Goal: Task Accomplishment & Management: Manage account settings

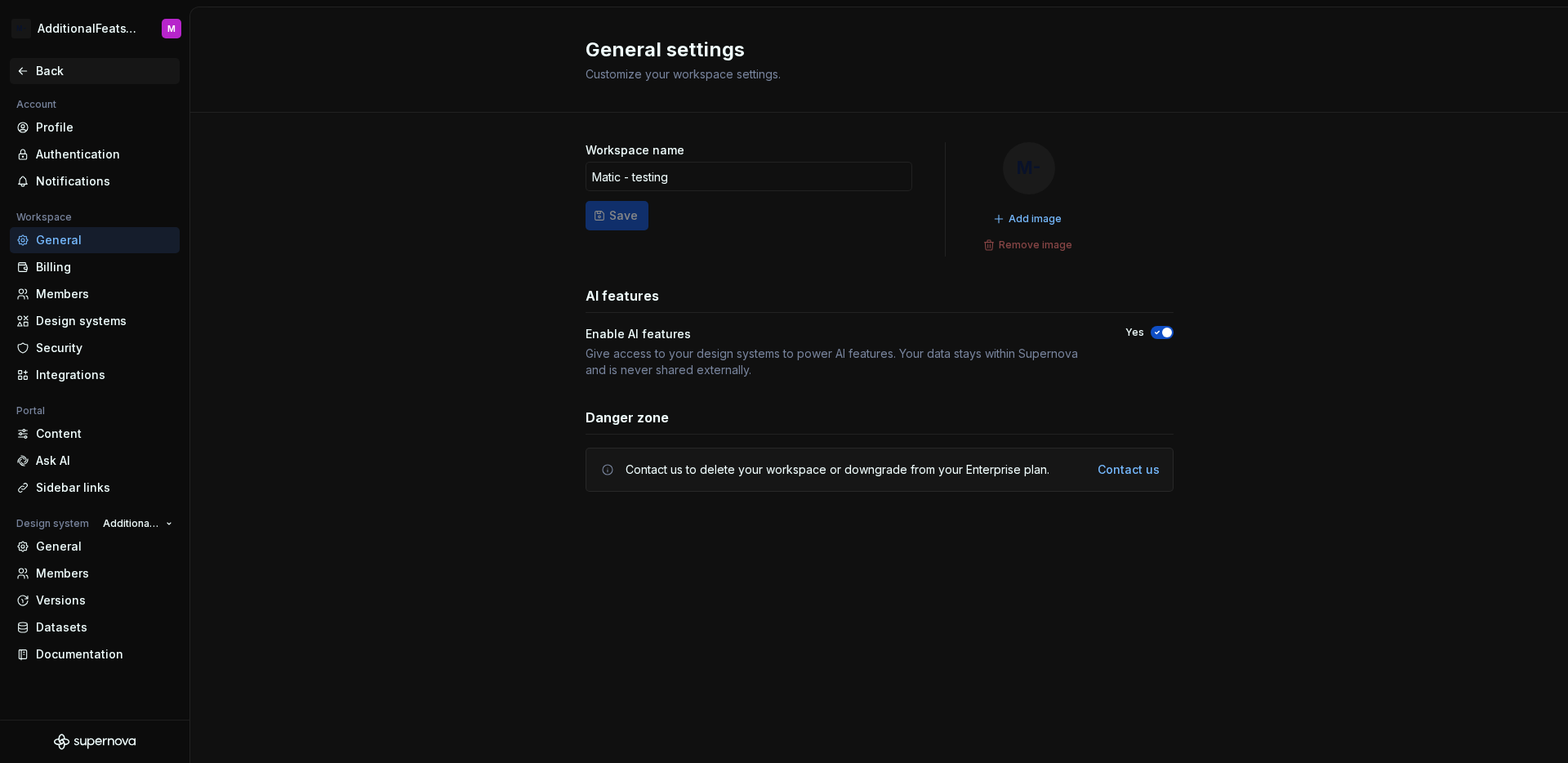
click at [33, 69] on div "Back" at bounding box center [94, 72] width 157 height 17
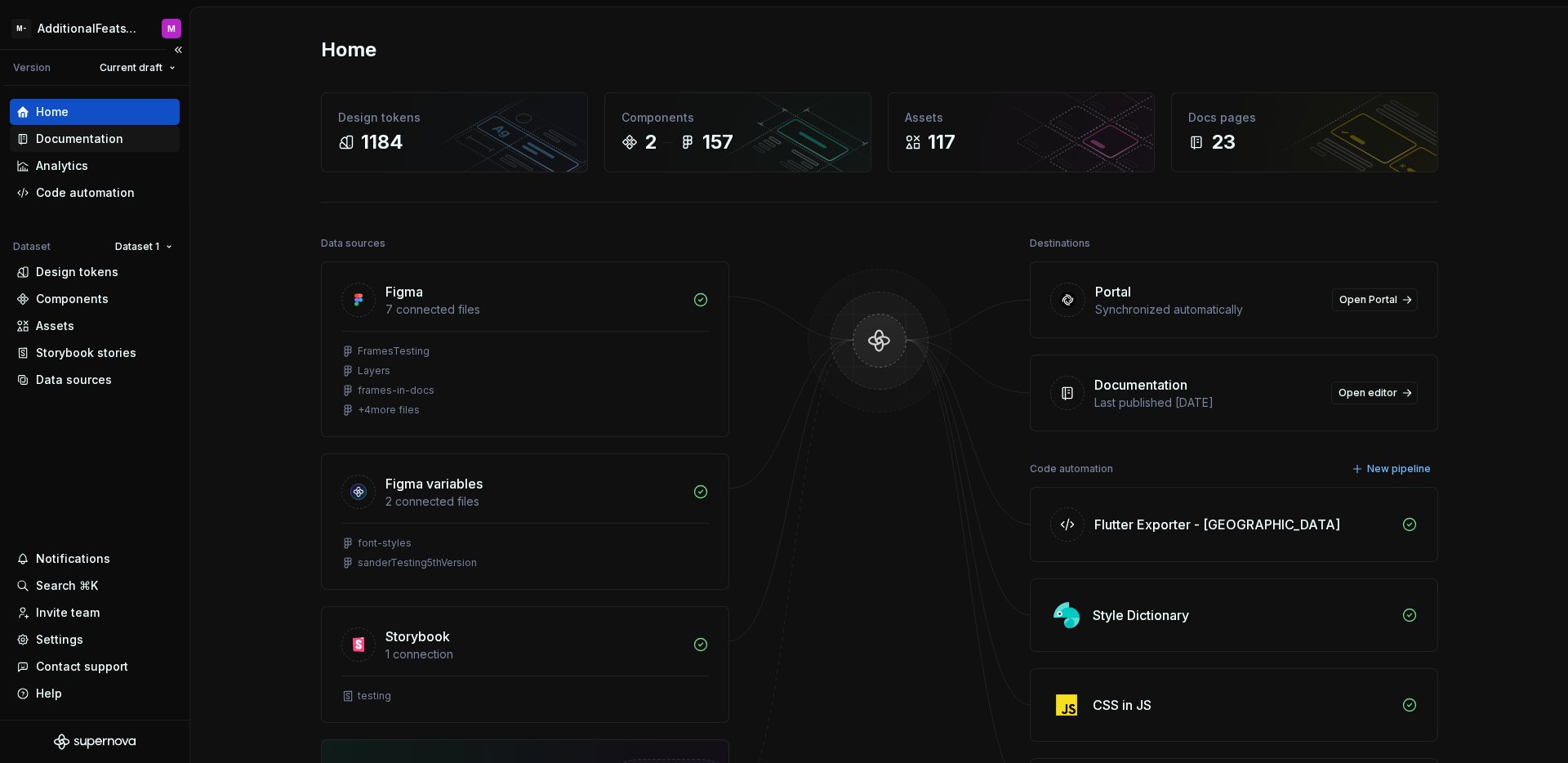
click at [89, 138] on div "Documentation" at bounding box center [79, 138] width 87 height 17
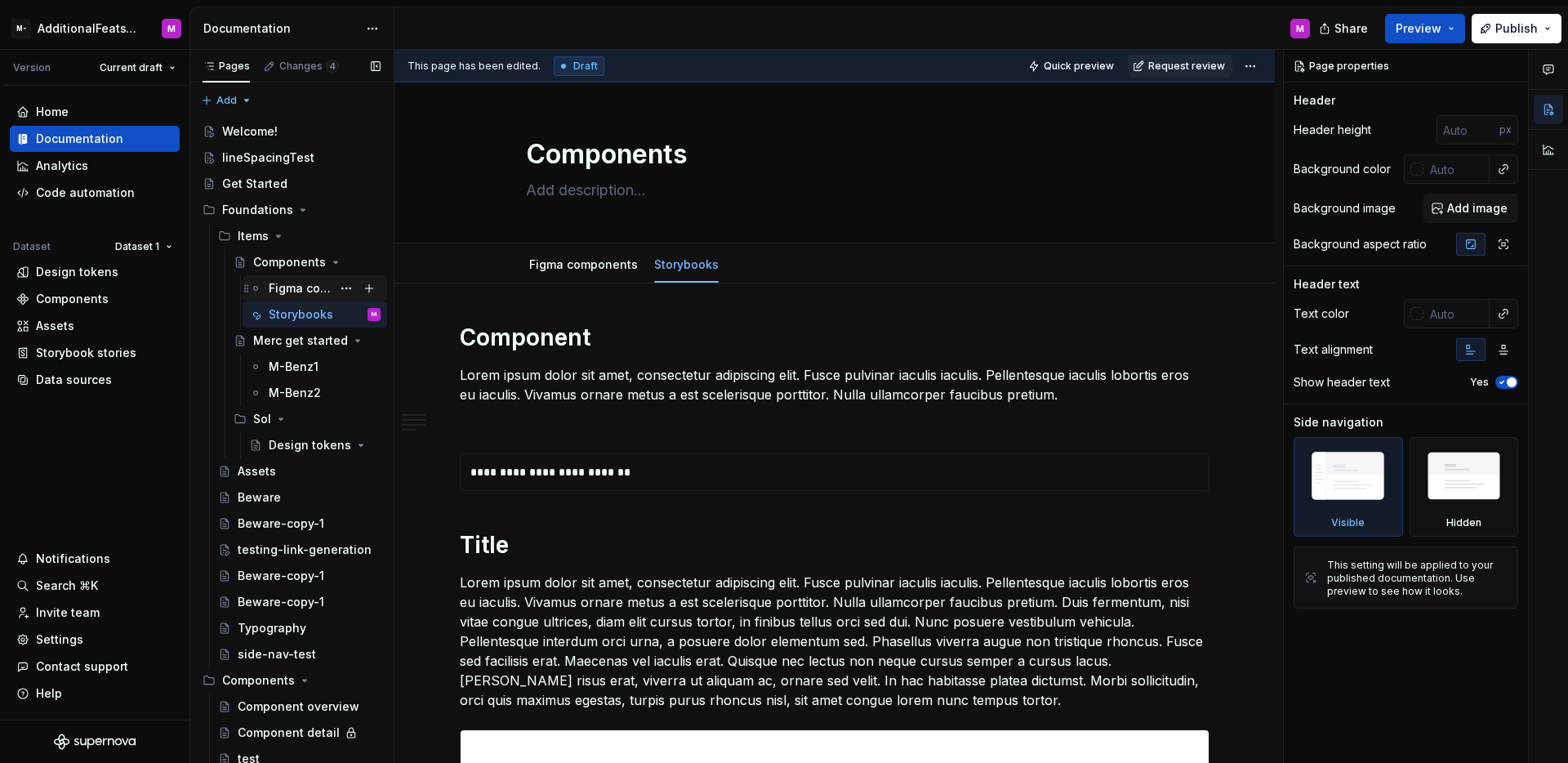
click at [315, 287] on div "Figma components" at bounding box center [300, 288] width 63 height 17
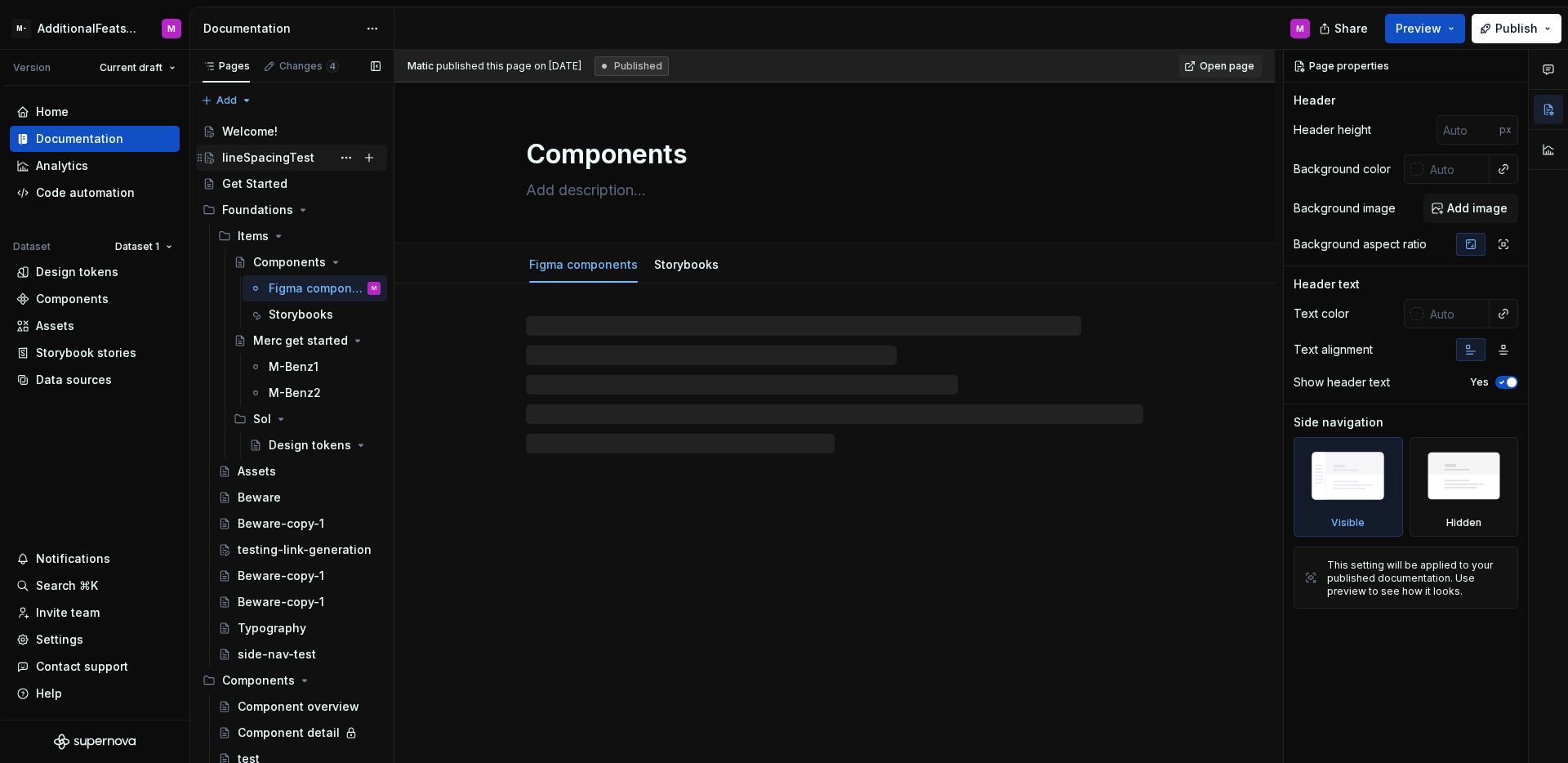
click at [287, 161] on div "lineSpacingTest" at bounding box center [268, 158] width 93 height 17
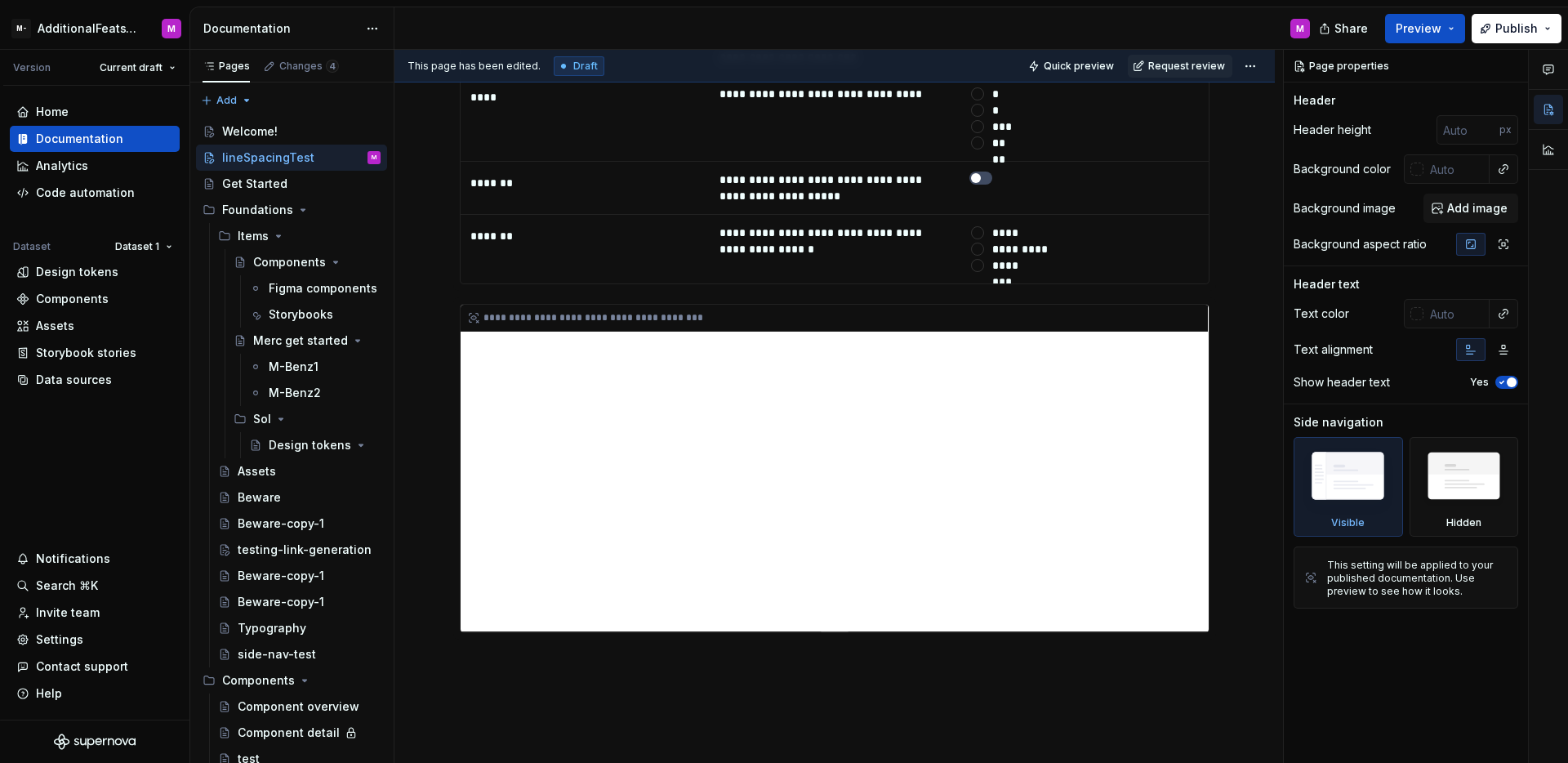
scroll to position [7, 0]
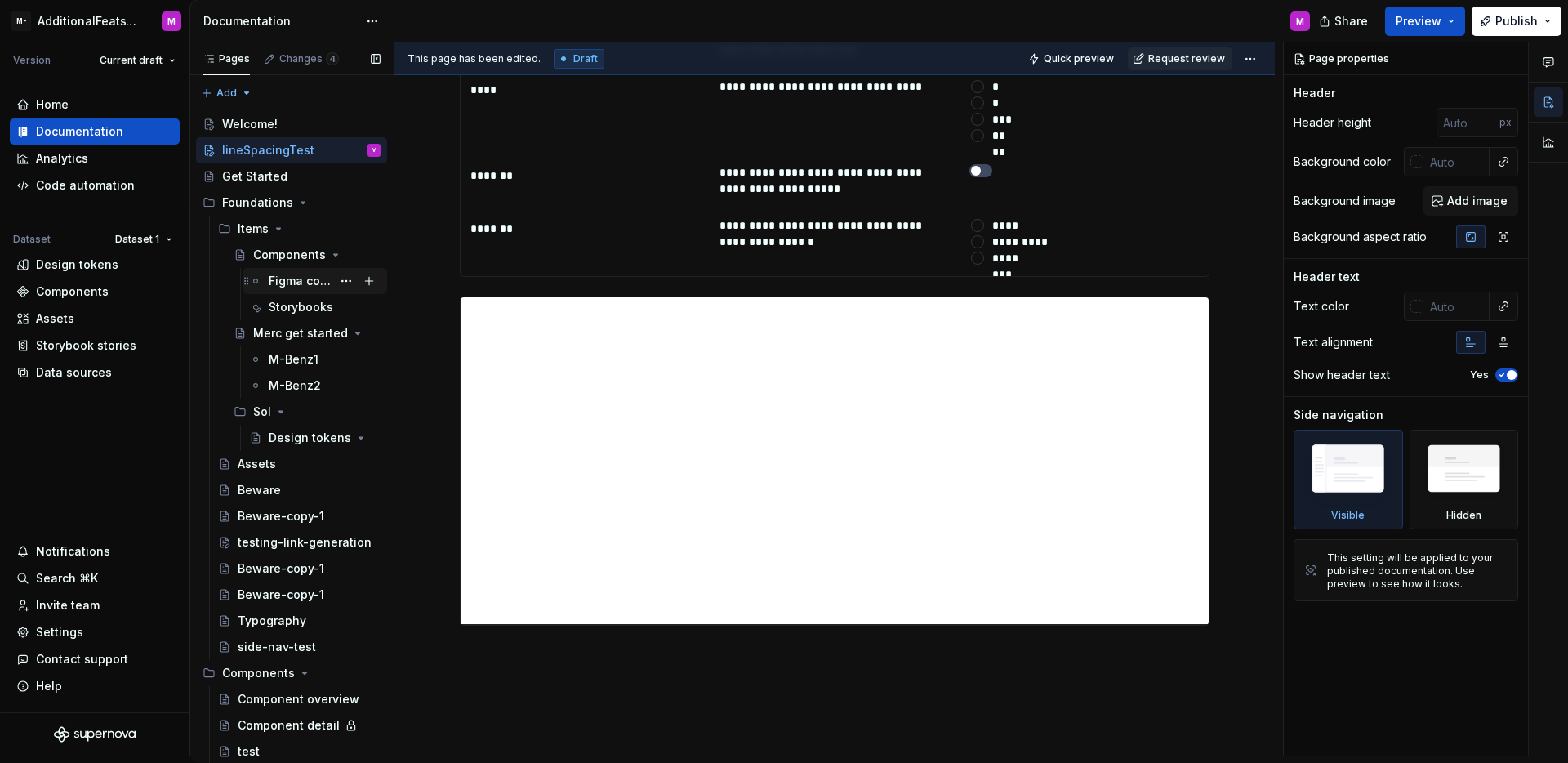
click at [287, 287] on div "Figma components" at bounding box center [300, 281] width 63 height 17
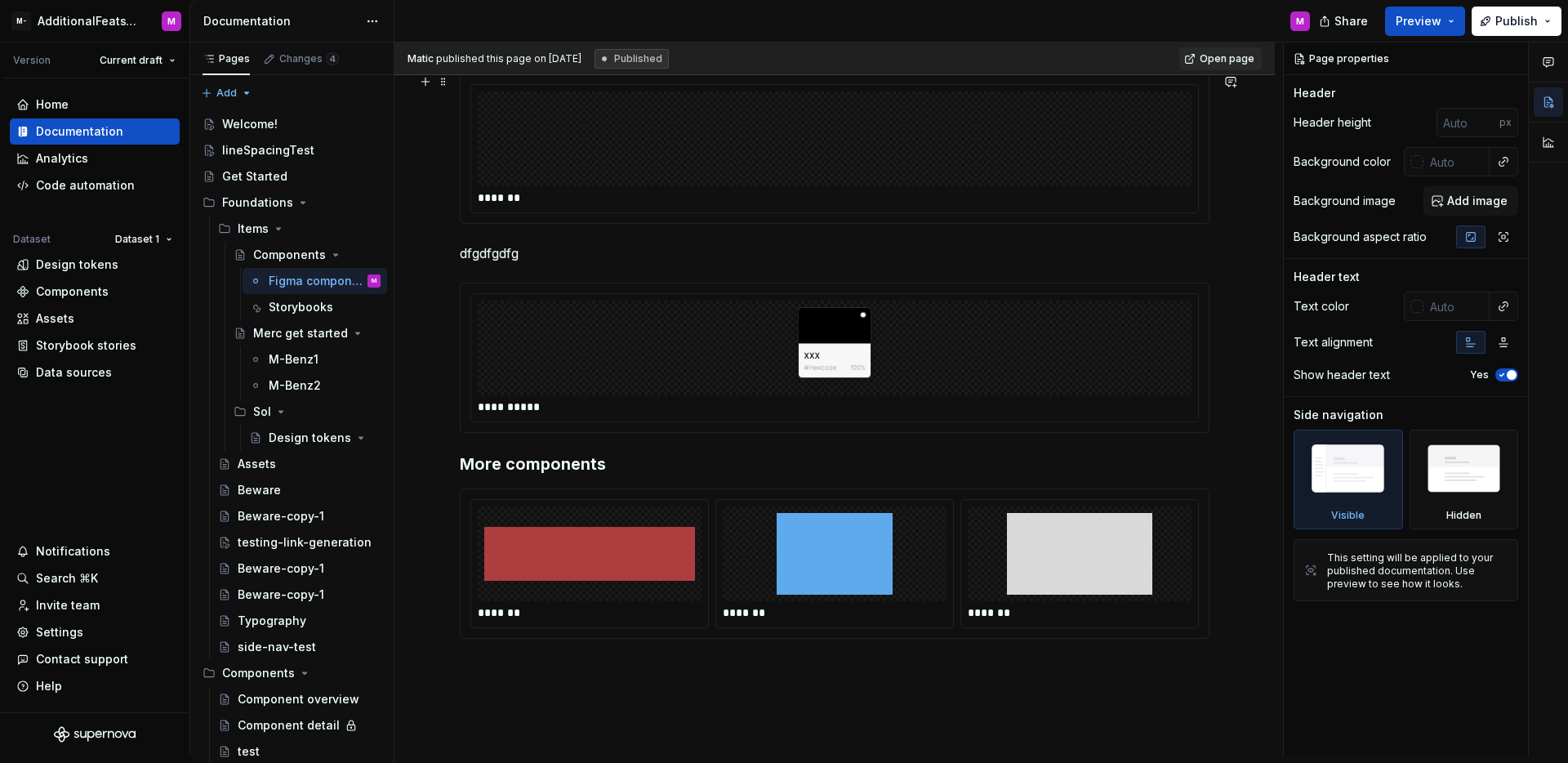
scroll to position [372, 0]
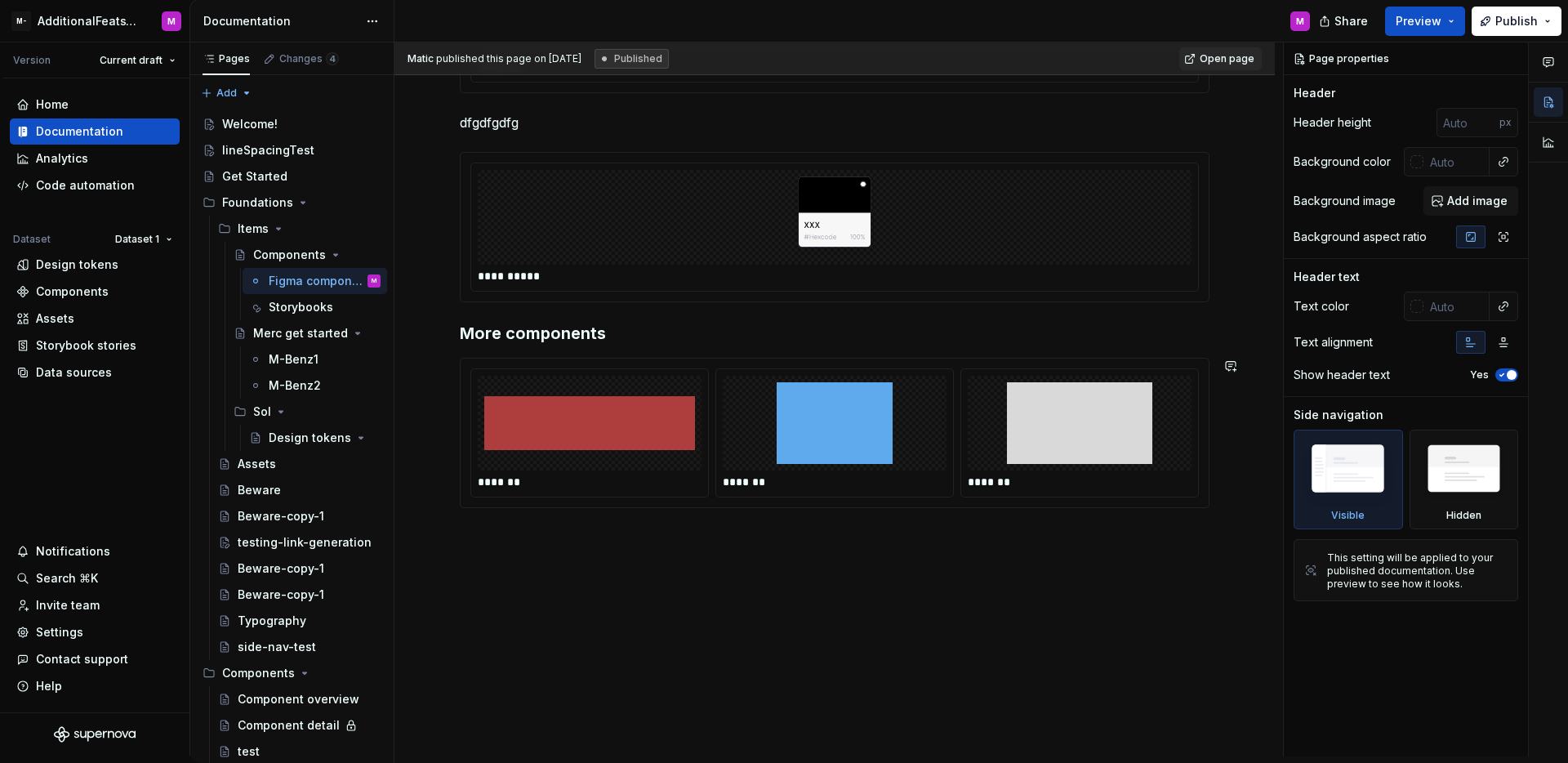
type textarea "*"
click at [761, 575] on div "**********" at bounding box center [834, 330] width 880 height 853
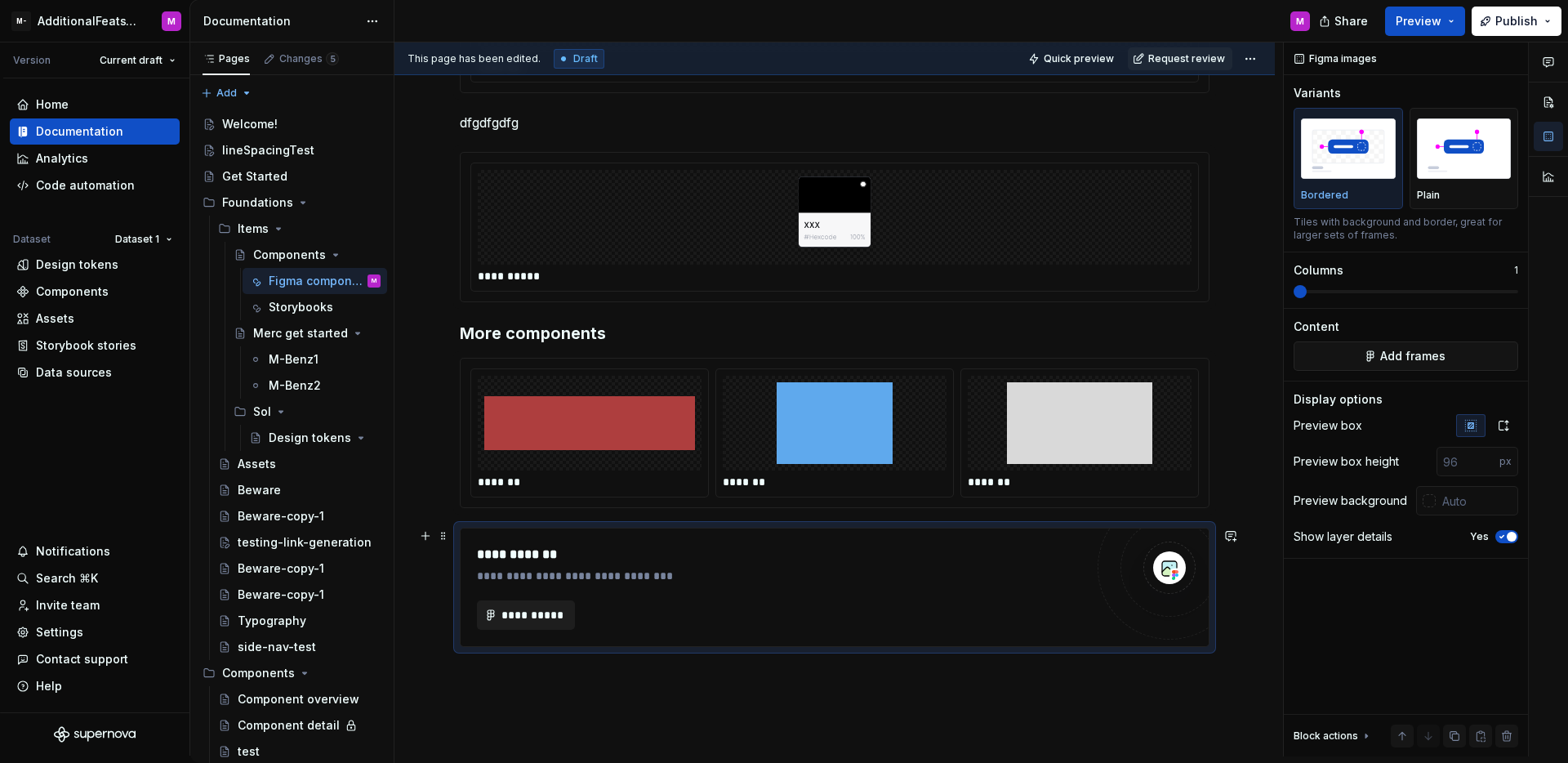
click at [525, 610] on span "**********" at bounding box center [532, 615] width 63 height 17
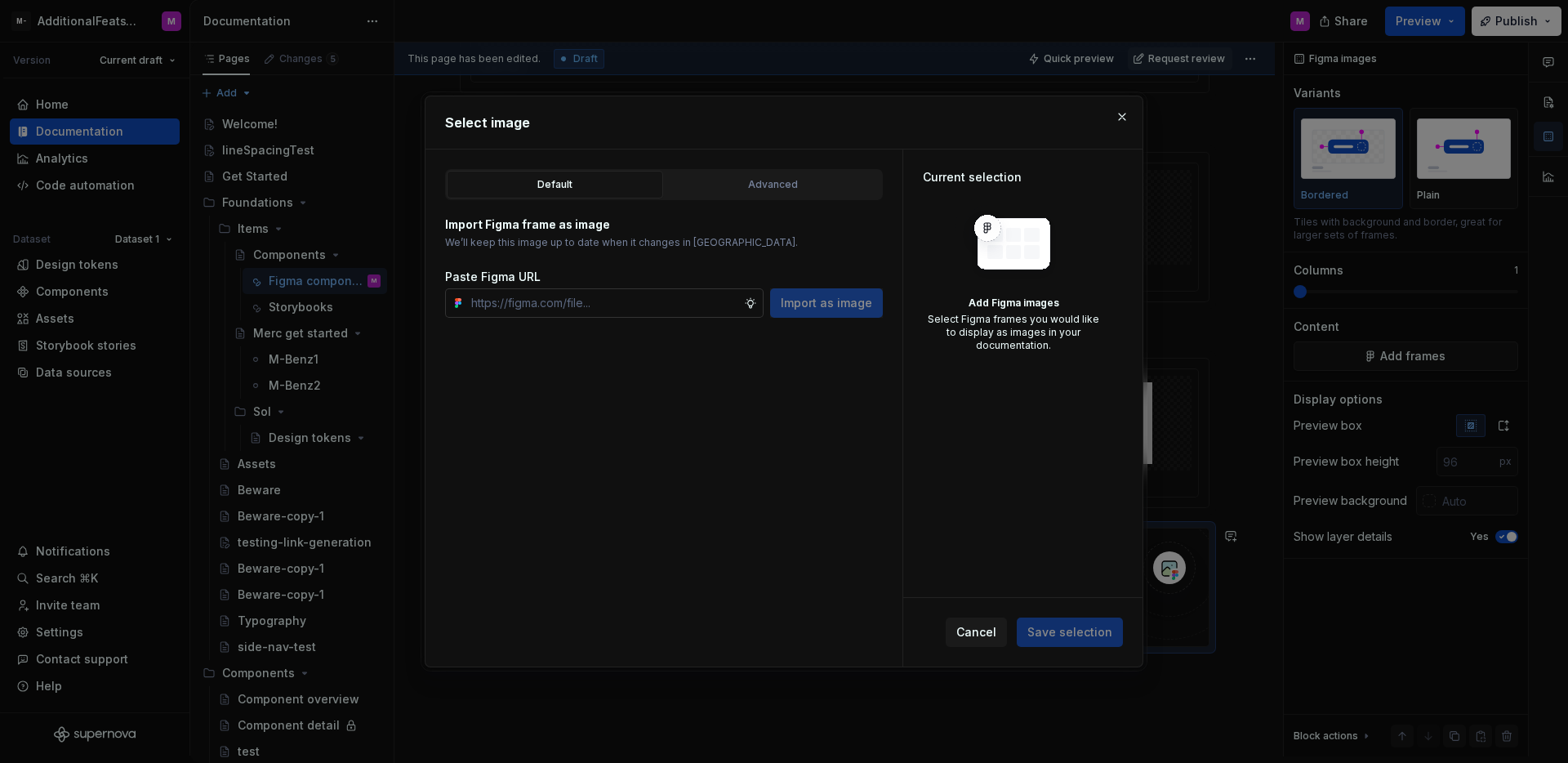
click at [634, 309] on input "text" at bounding box center [604, 303] width 280 height 29
type input "https://www.figma.com/design/gkN7SjC2XYLysnUdsSouVD/Layers?node-id=29-2&t=nFILI…"
click at [798, 307] on span "Import as image" at bounding box center [826, 303] width 92 height 17
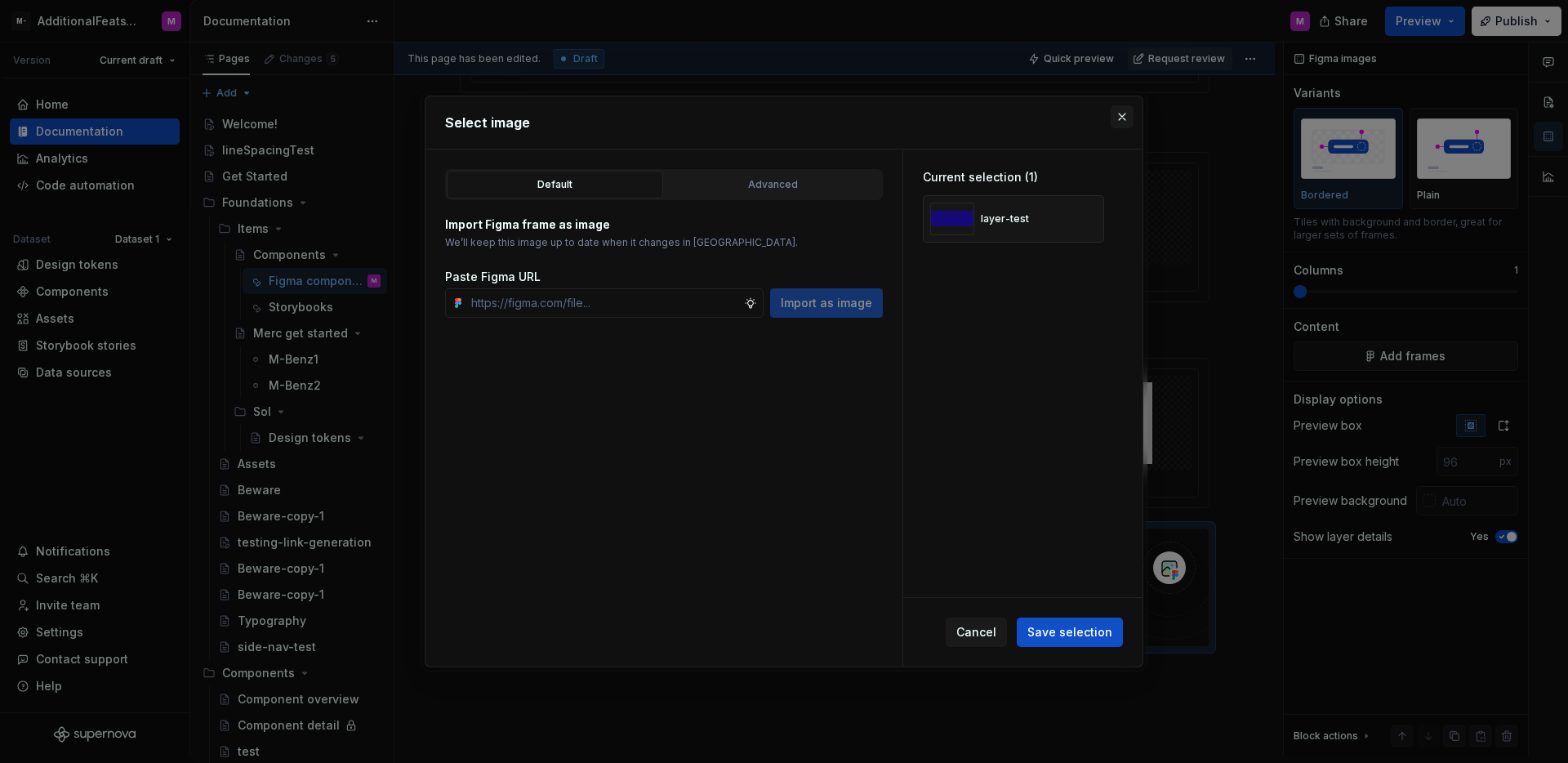
click at [1124, 122] on button "button" at bounding box center [1121, 116] width 23 height 23
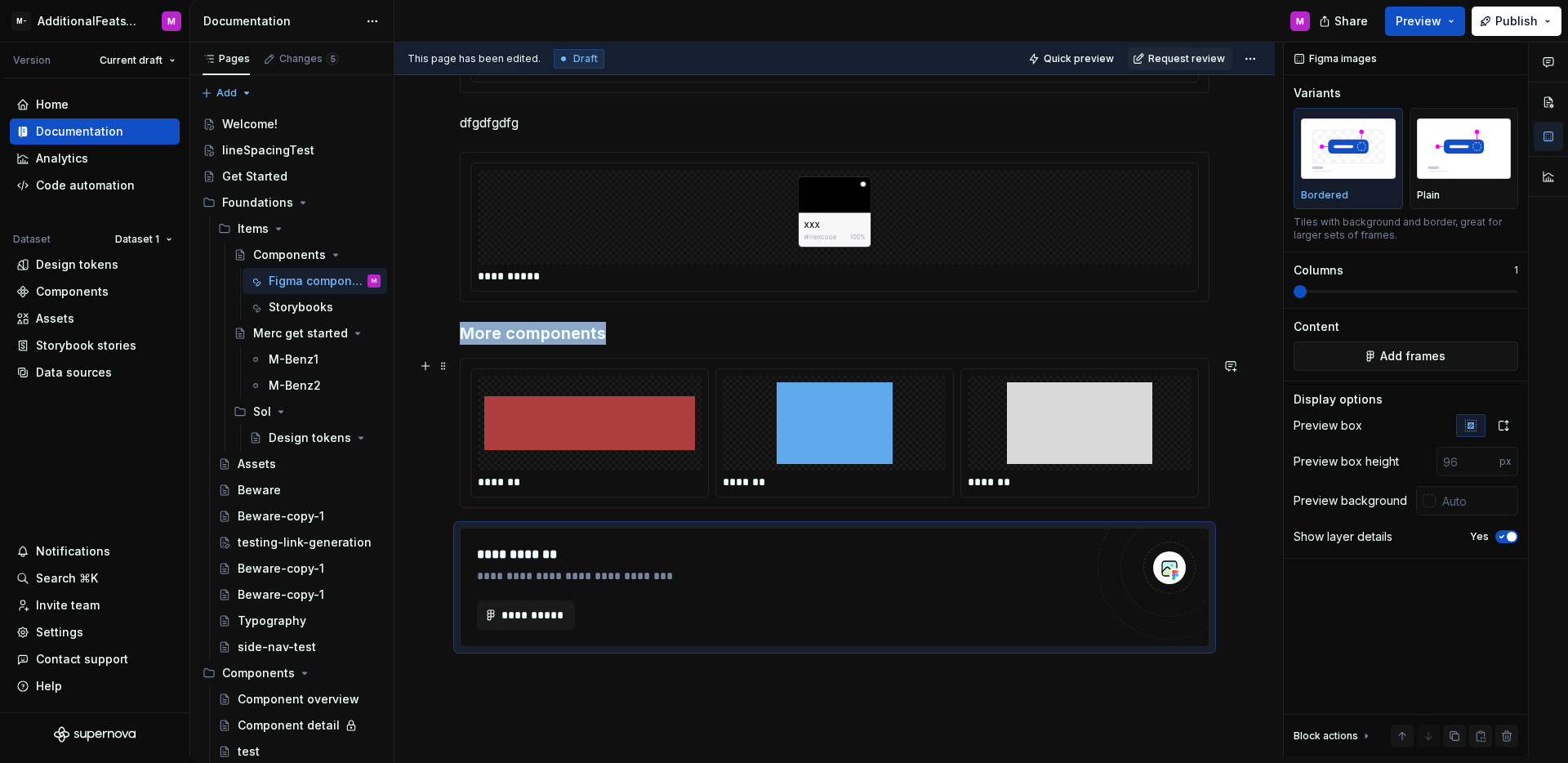
click at [628, 454] on img at bounding box center [590, 423] width 211 height 82
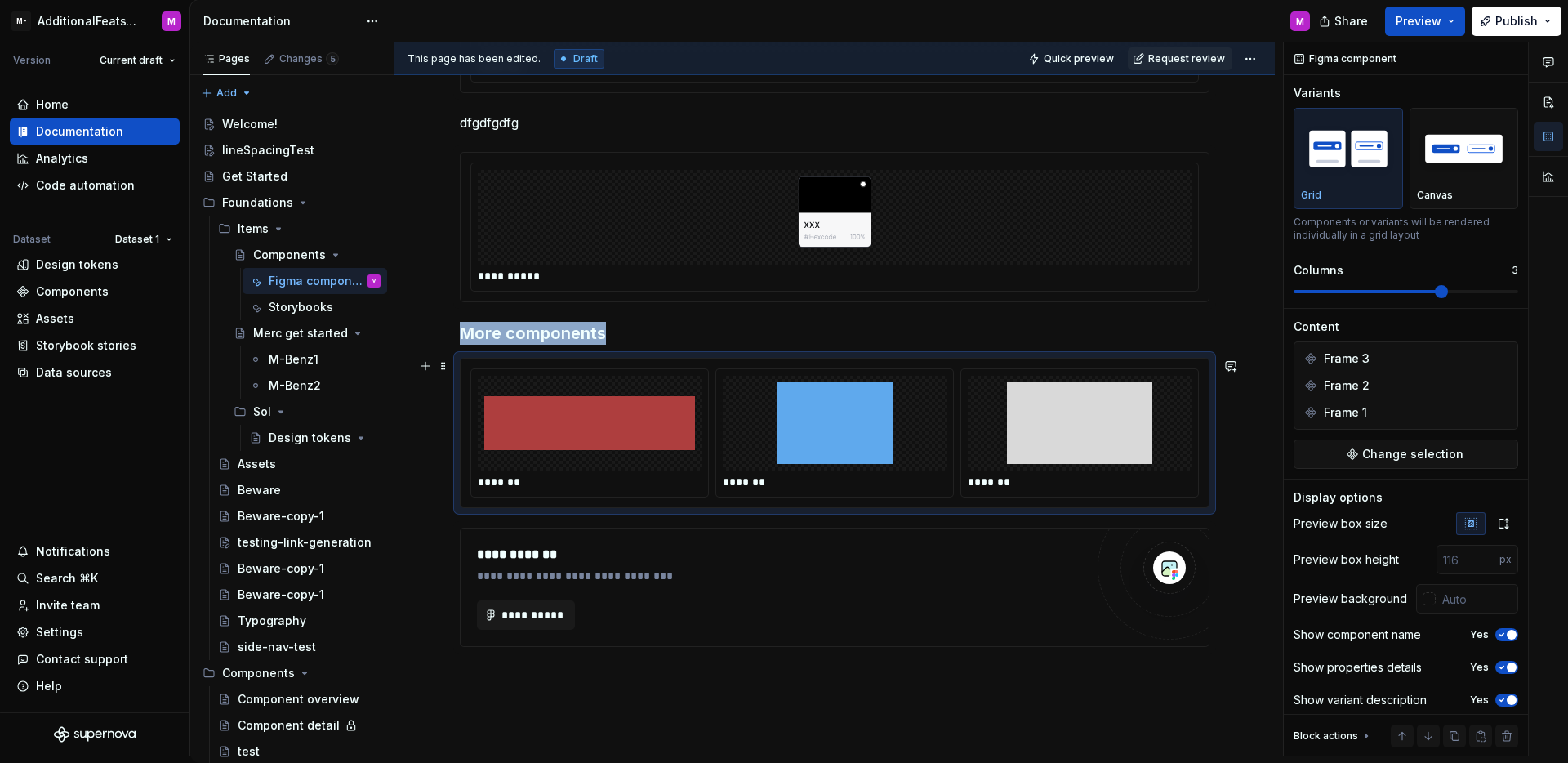
type textarea "*"
click at [570, 371] on div "*******" at bounding box center [590, 432] width 237 height 127
click at [629, 401] on img at bounding box center [590, 423] width 211 height 82
click at [599, 372] on div "*******" at bounding box center [590, 432] width 237 height 127
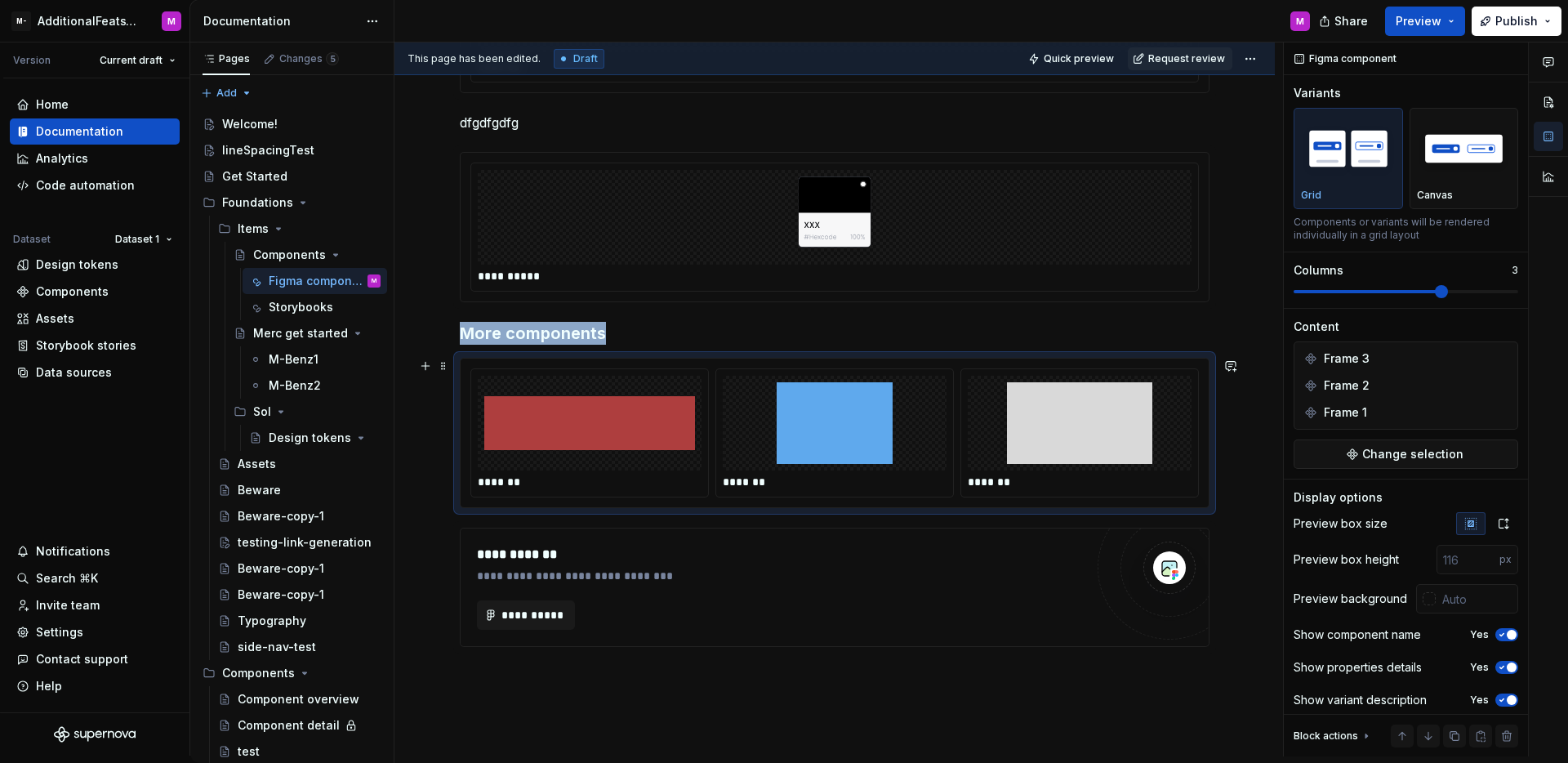
click at [518, 370] on div "*******" at bounding box center [590, 432] width 237 height 127
click at [555, 370] on div "*******" at bounding box center [590, 432] width 237 height 127
drag, startPoint x: 739, startPoint y: 378, endPoint x: 773, endPoint y: 380, distance: 34.1
click at [742, 378] on div at bounding box center [834, 423] width 224 height 94
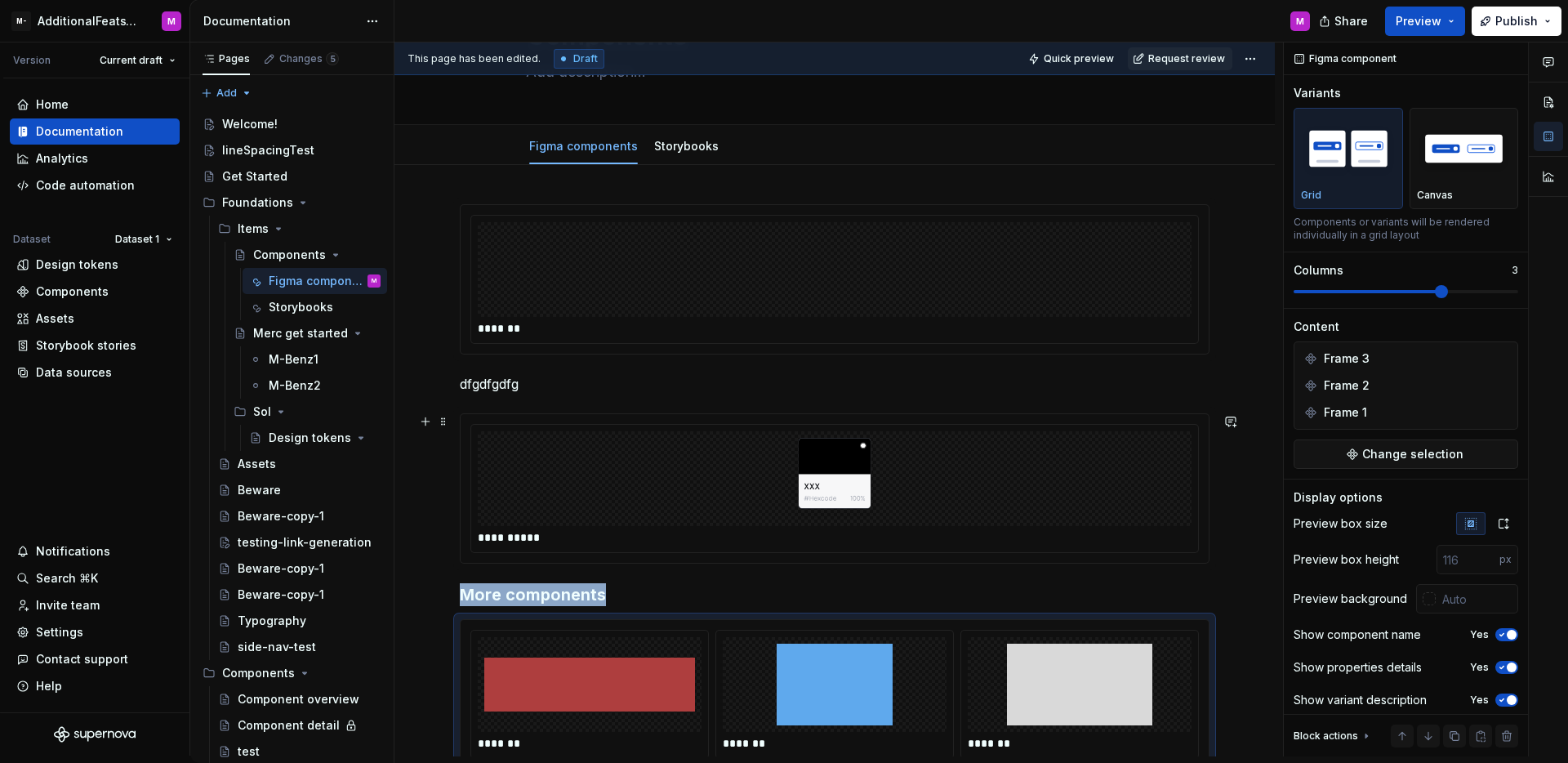
scroll to position [27, 0]
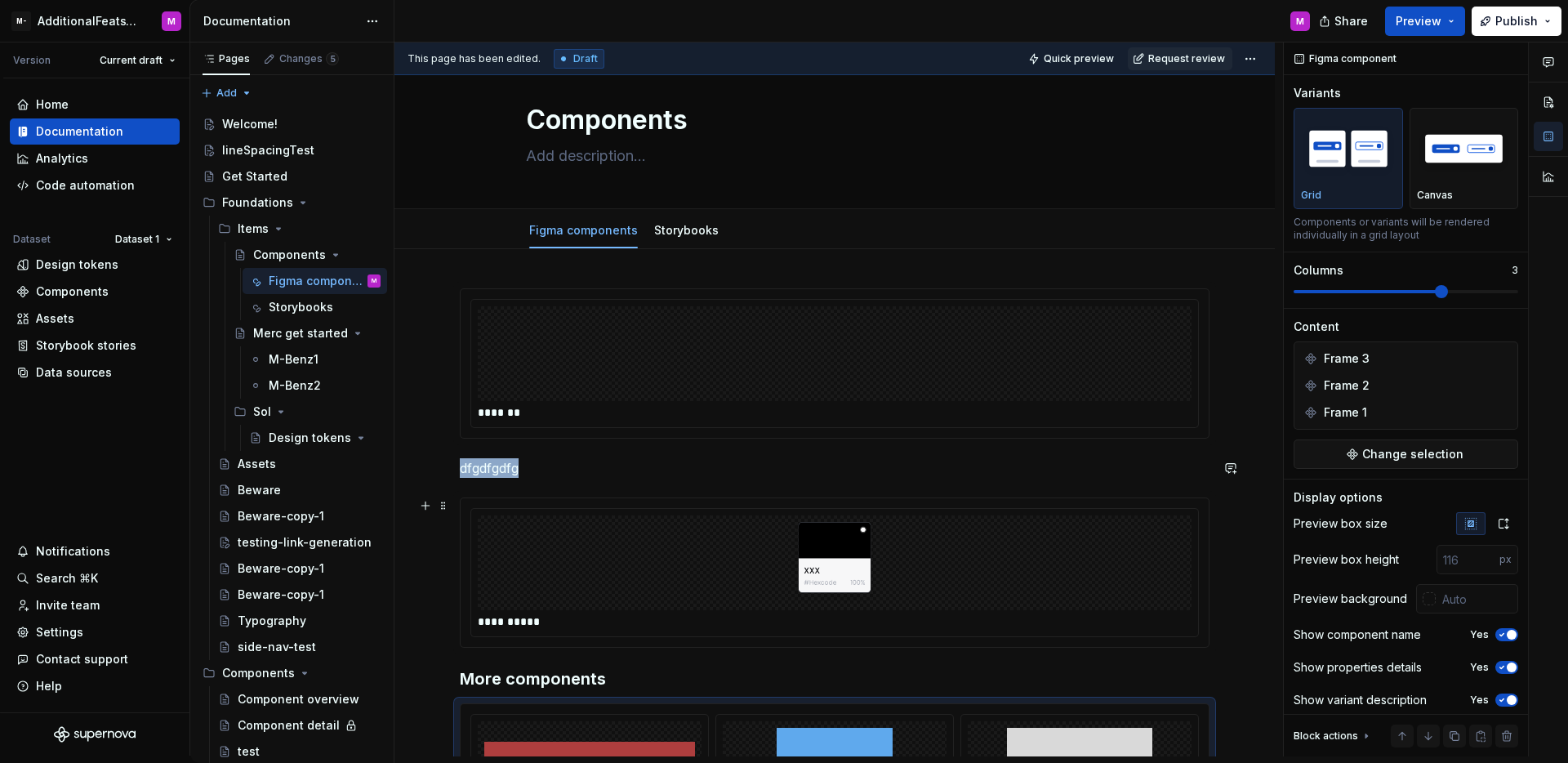
click at [778, 513] on div "**********" at bounding box center [834, 572] width 726 height 127
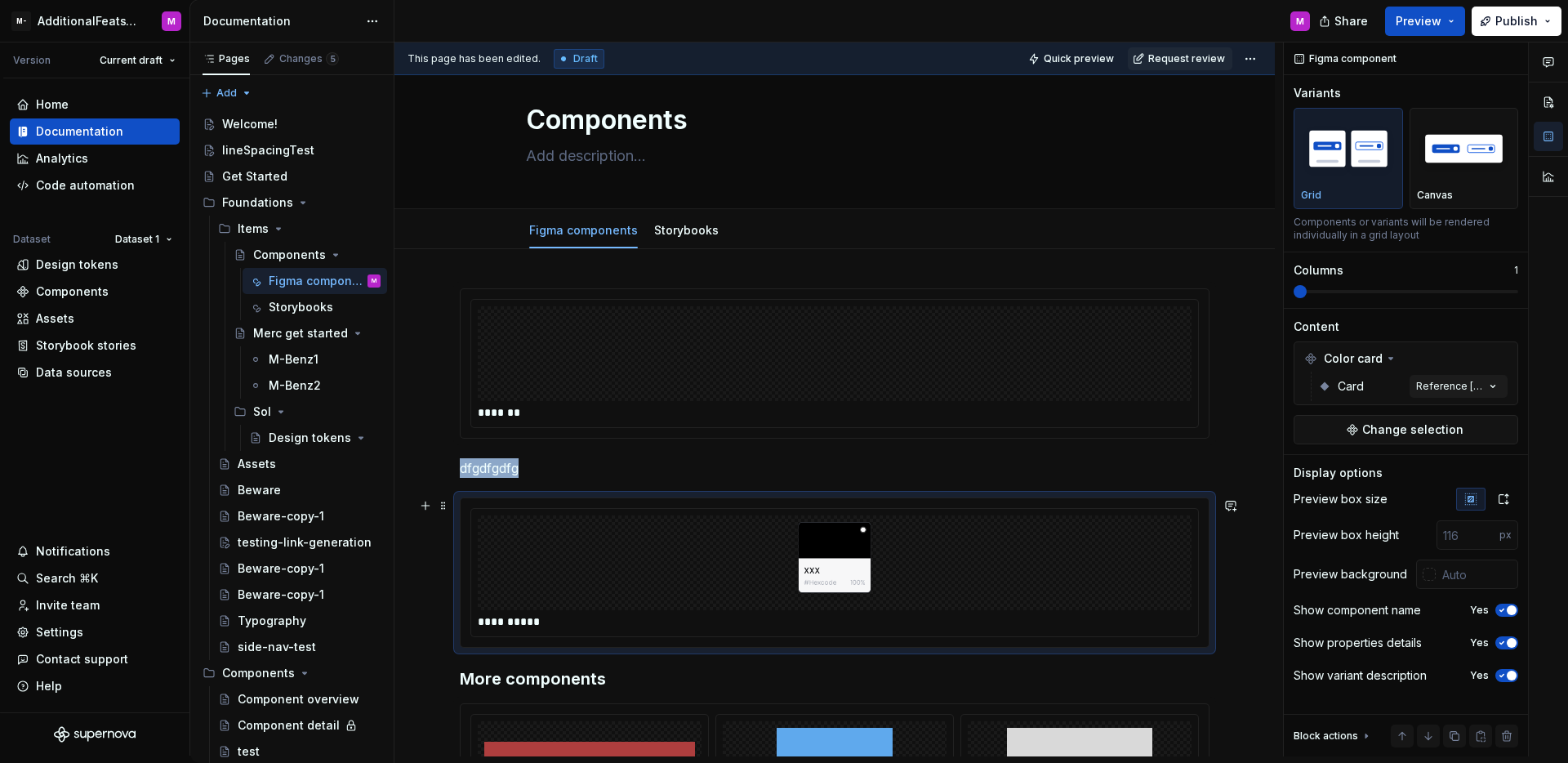
click at [833, 525] on img at bounding box center [834, 562] width 130 height 82
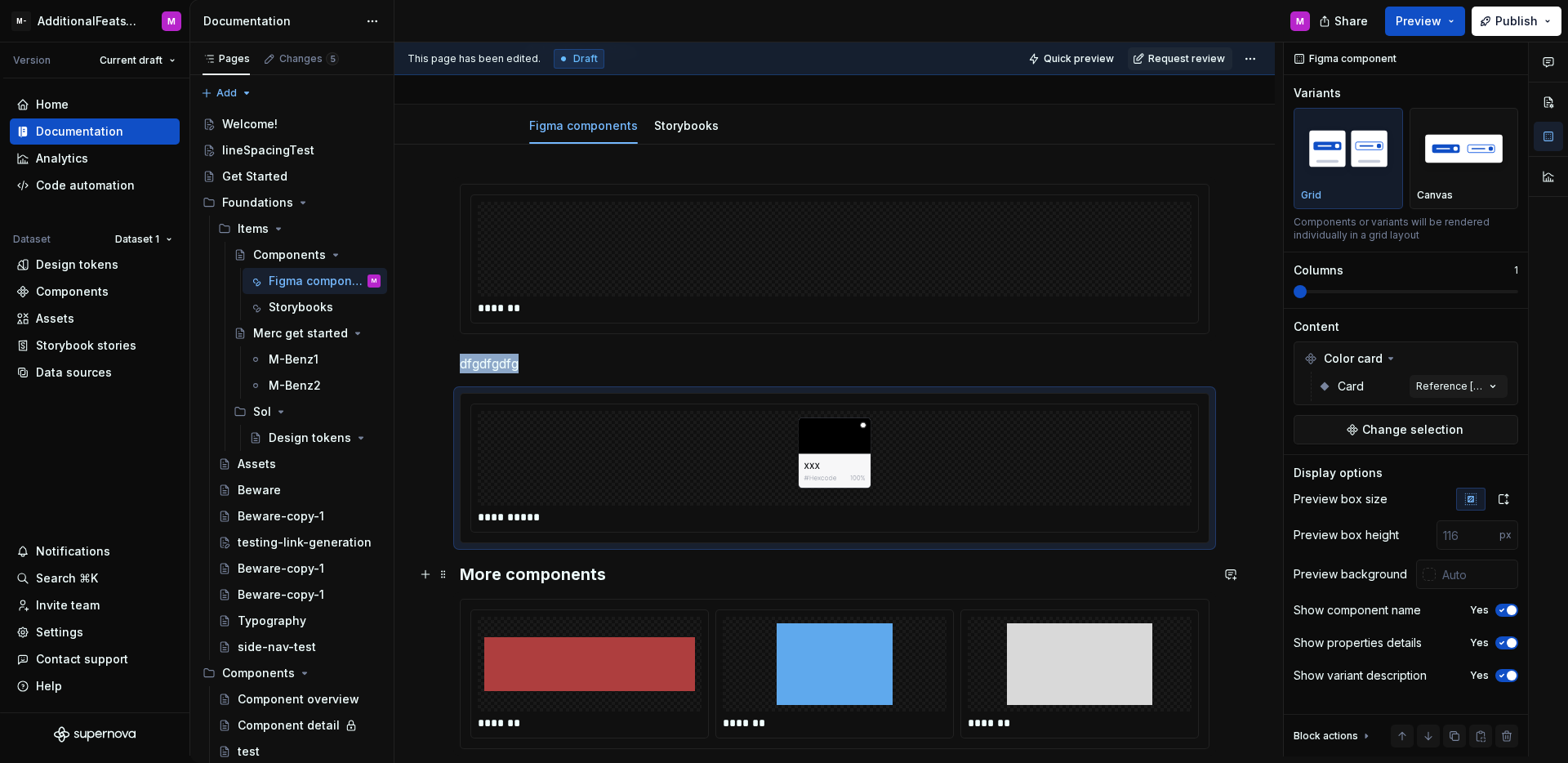
scroll to position [383, 0]
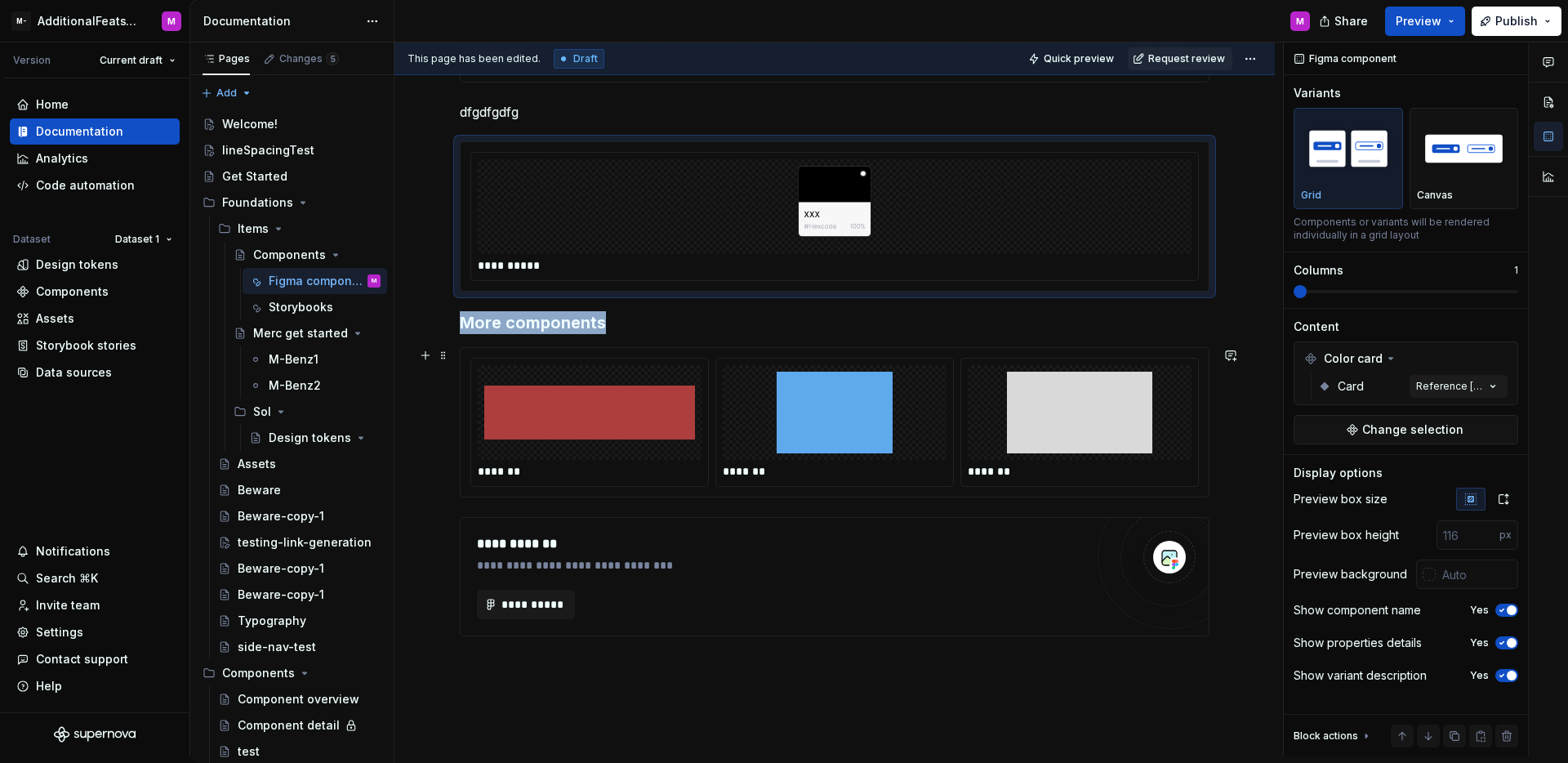
click at [888, 400] on img at bounding box center [834, 412] width 178 height 82
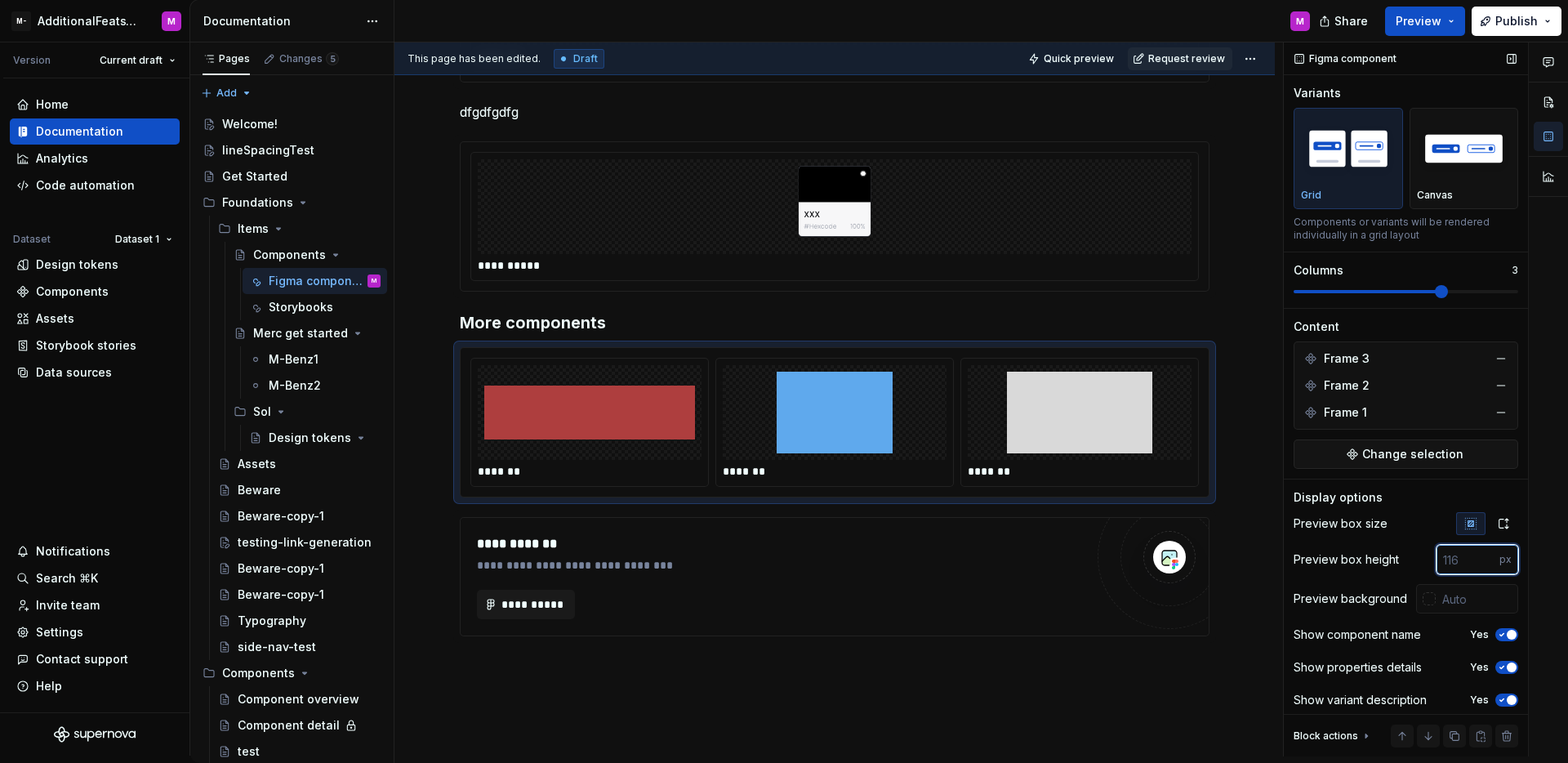
click at [1452, 565] on input "number" at bounding box center [1467, 559] width 63 height 29
type input "400"
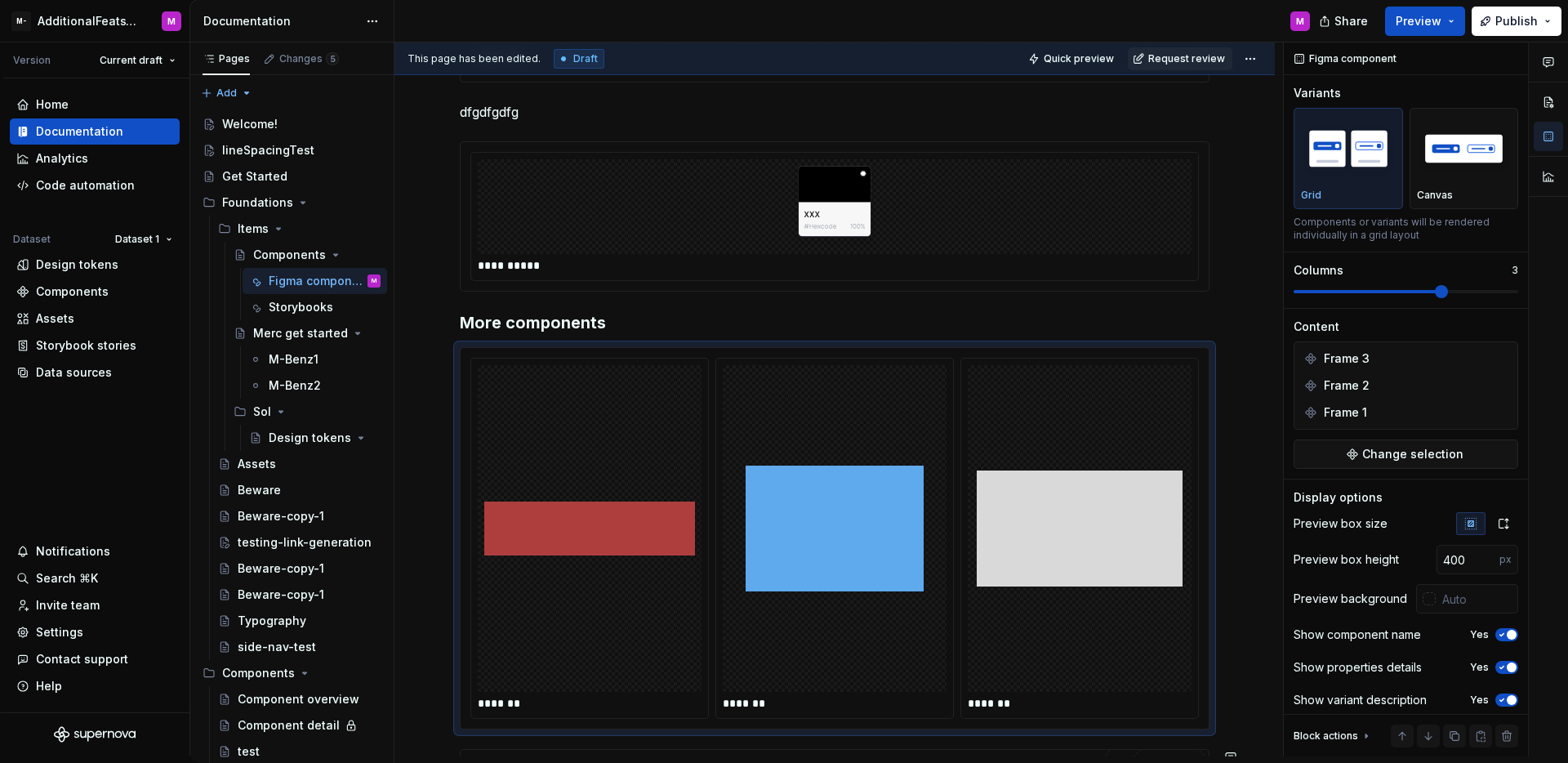
click at [1246, 647] on div "**********" at bounding box center [834, 504] width 880 height 1223
drag, startPoint x: 1426, startPoint y: 24, endPoint x: 1418, endPoint y: 32, distance: 11.3
click at [1426, 24] on span "Preview" at bounding box center [1419, 21] width 46 height 17
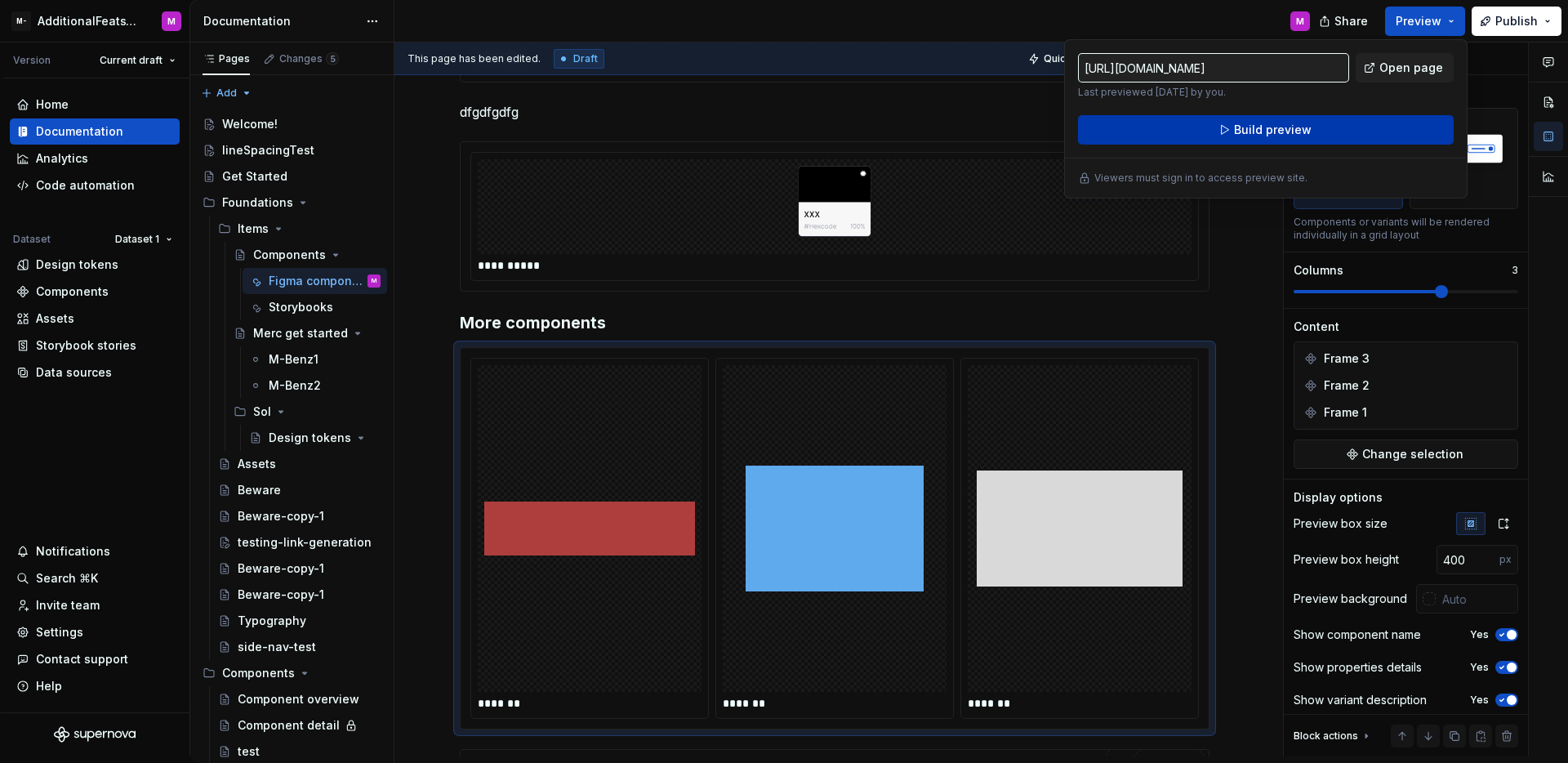
click at [1338, 127] on button "Build preview" at bounding box center [1265, 130] width 376 height 29
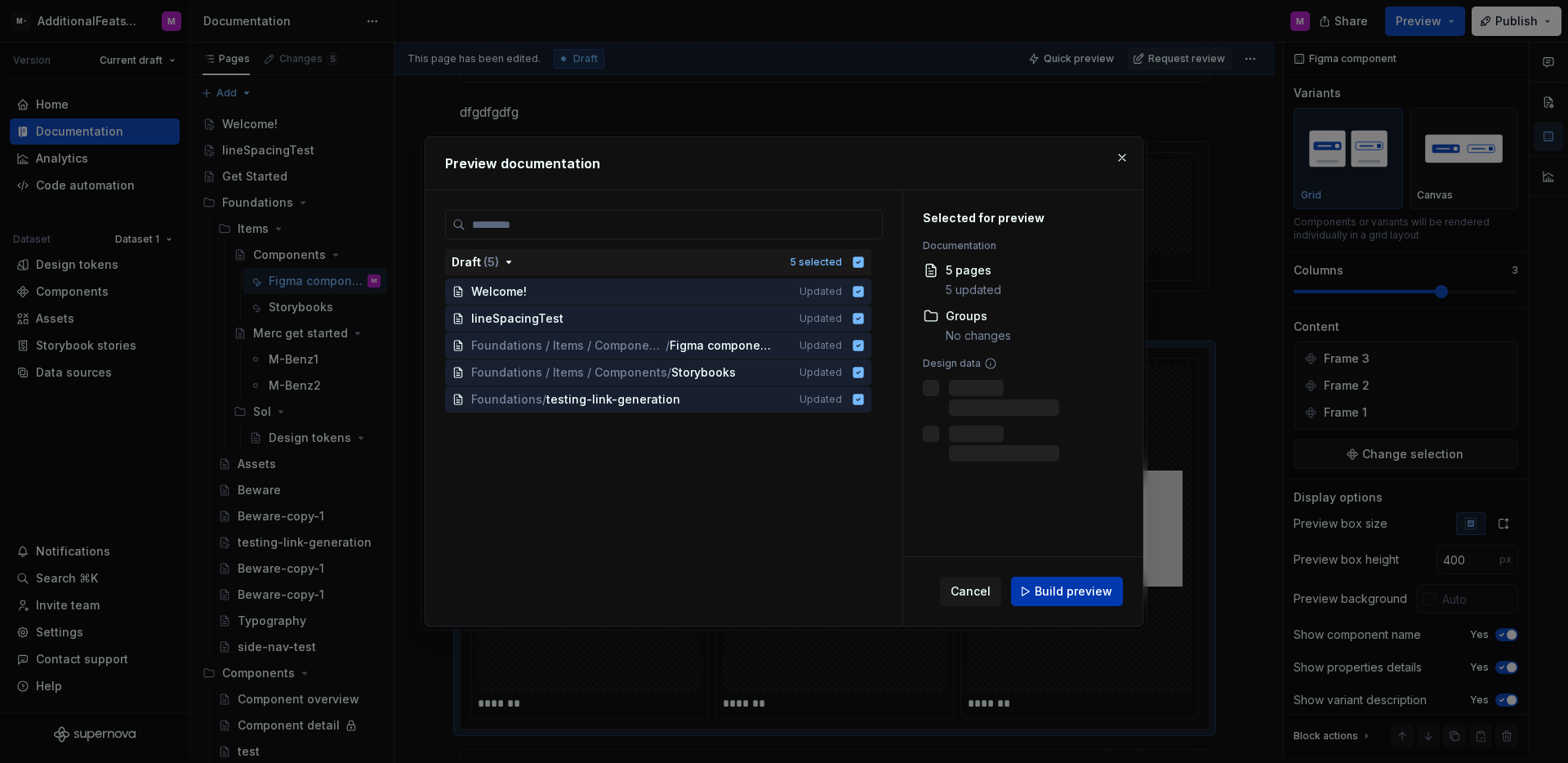
click at [1074, 584] on span "Build preview" at bounding box center [1073, 592] width 78 height 17
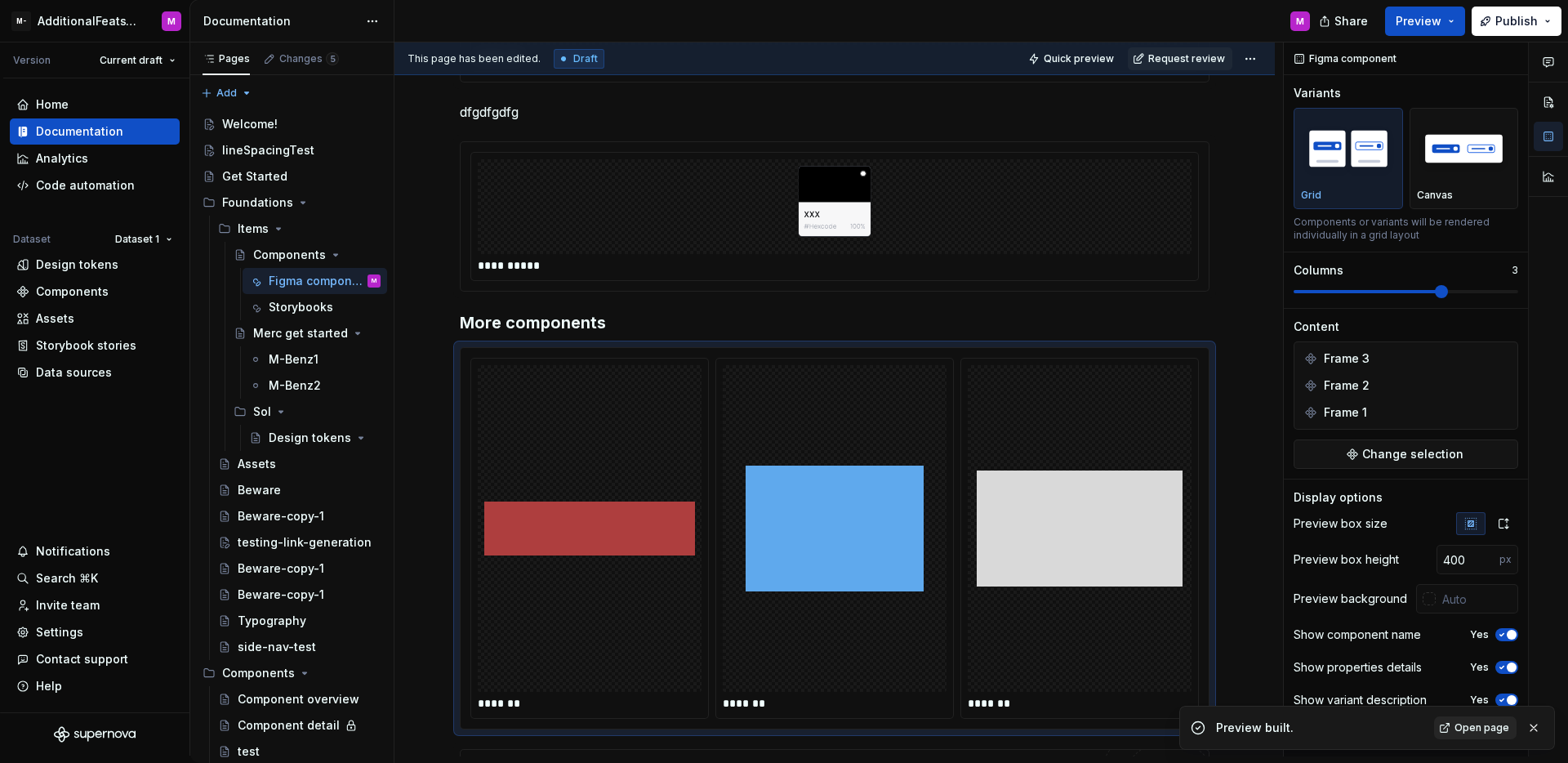
click at [1481, 719] on link "Open page" at bounding box center [1475, 727] width 83 height 23
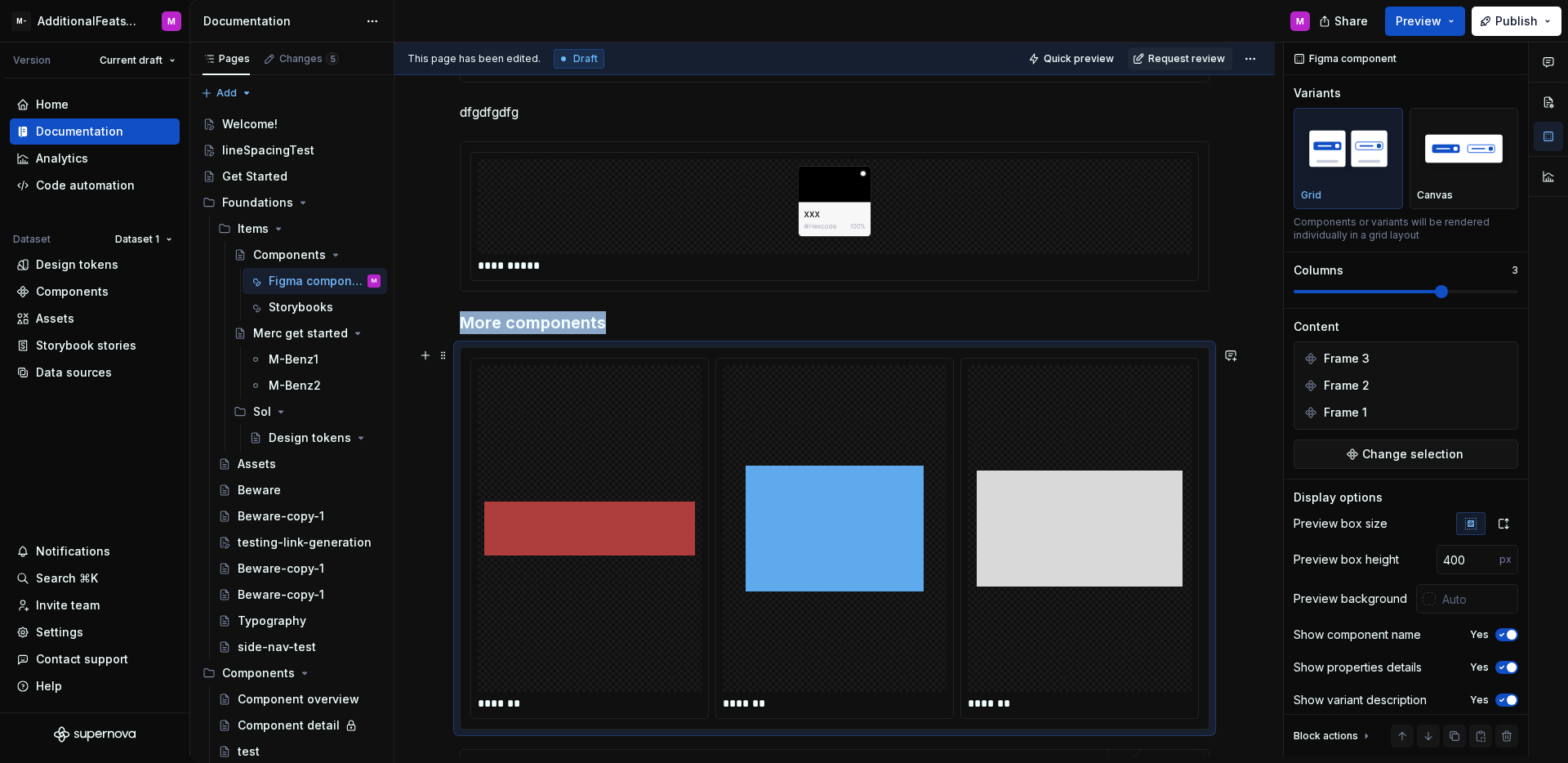
click at [771, 479] on img at bounding box center [834, 528] width 178 height 314
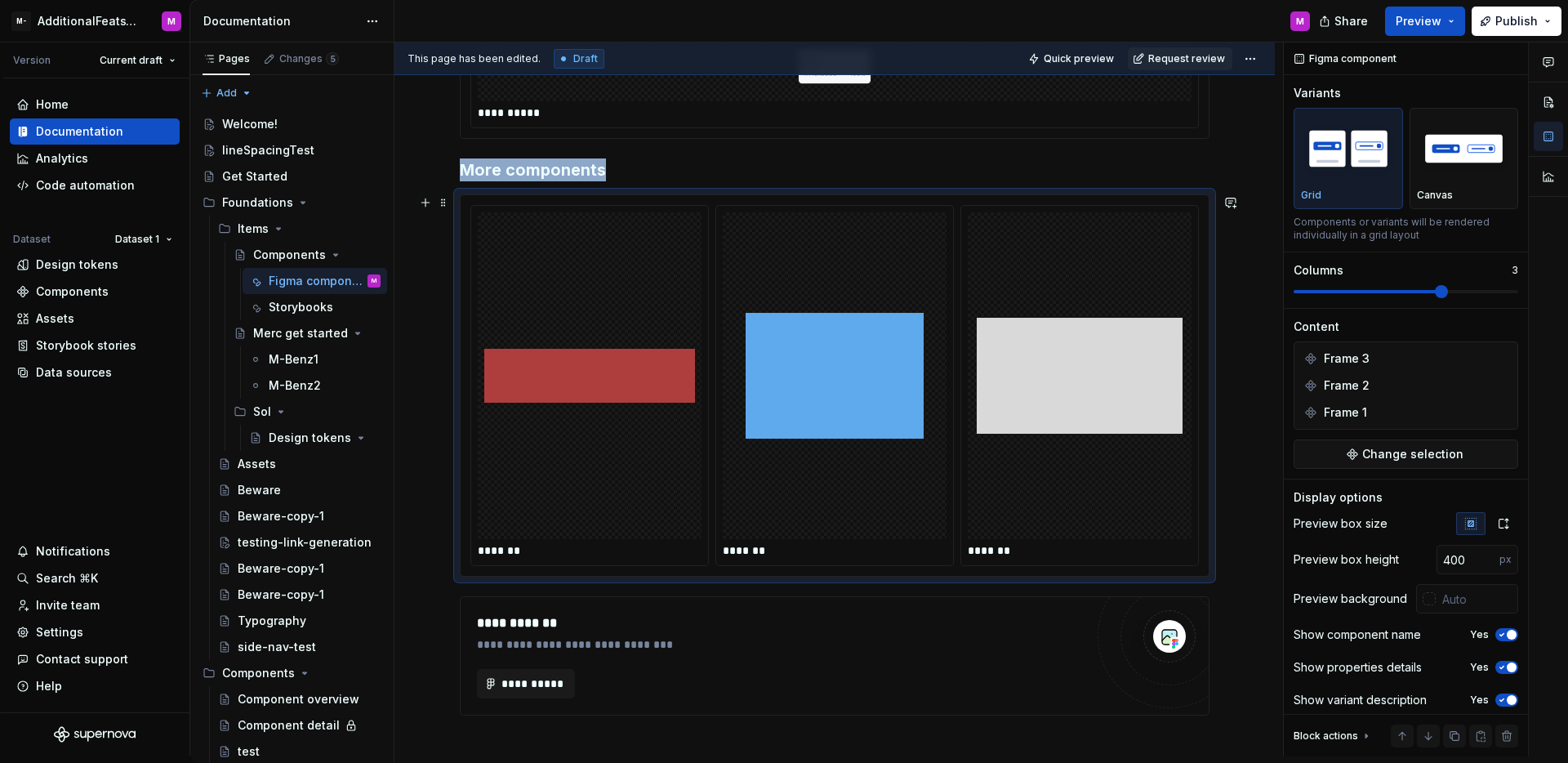
click at [1239, 446] on div "**********" at bounding box center [834, 352] width 880 height 1223
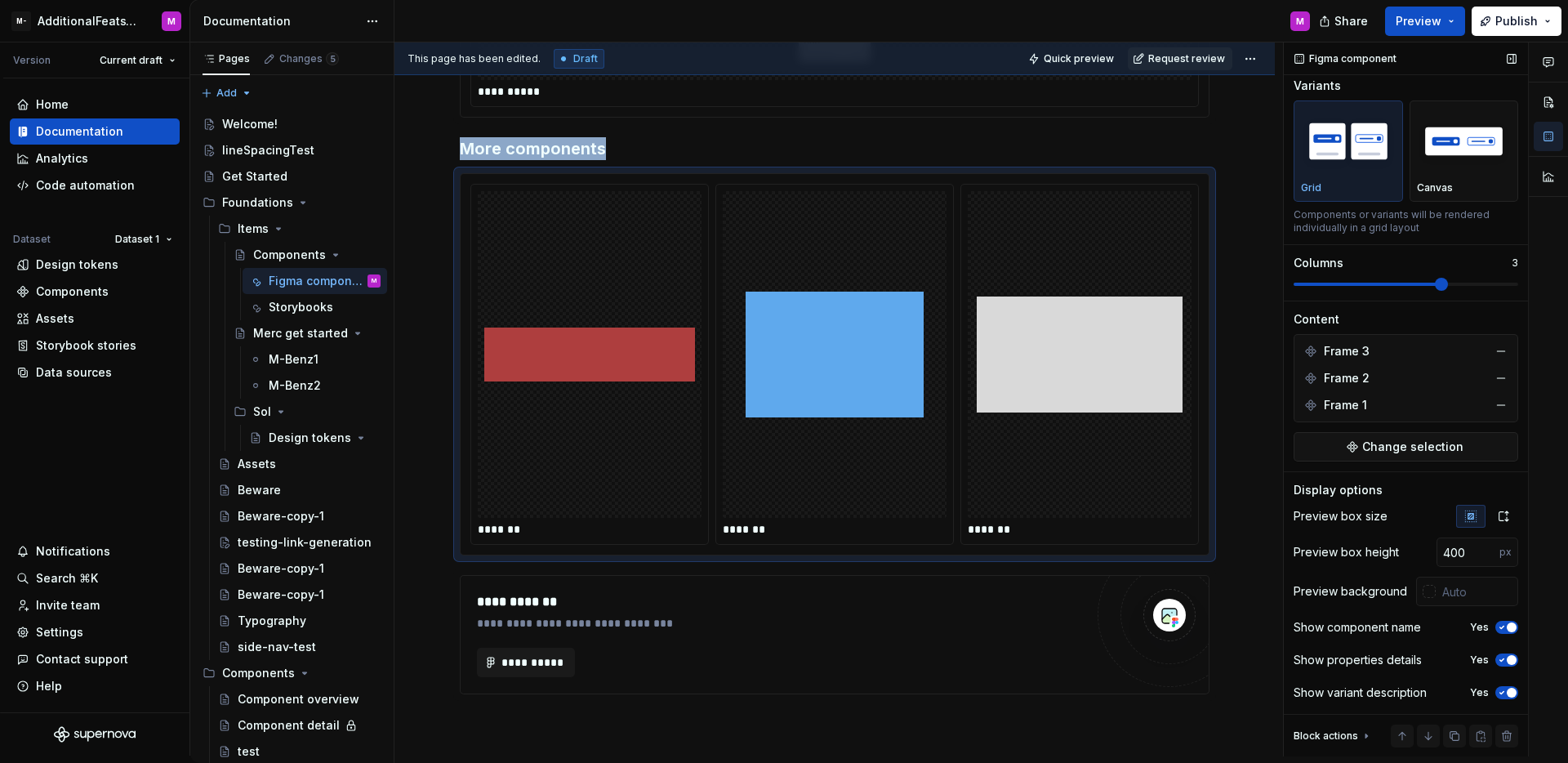
scroll to position [14, 0]
click at [961, 310] on div "*******" at bounding box center [1079, 364] width 237 height 359
click at [1077, 315] on img at bounding box center [1079, 354] width 205 height 314
click at [756, 250] on img at bounding box center [834, 354] width 178 height 314
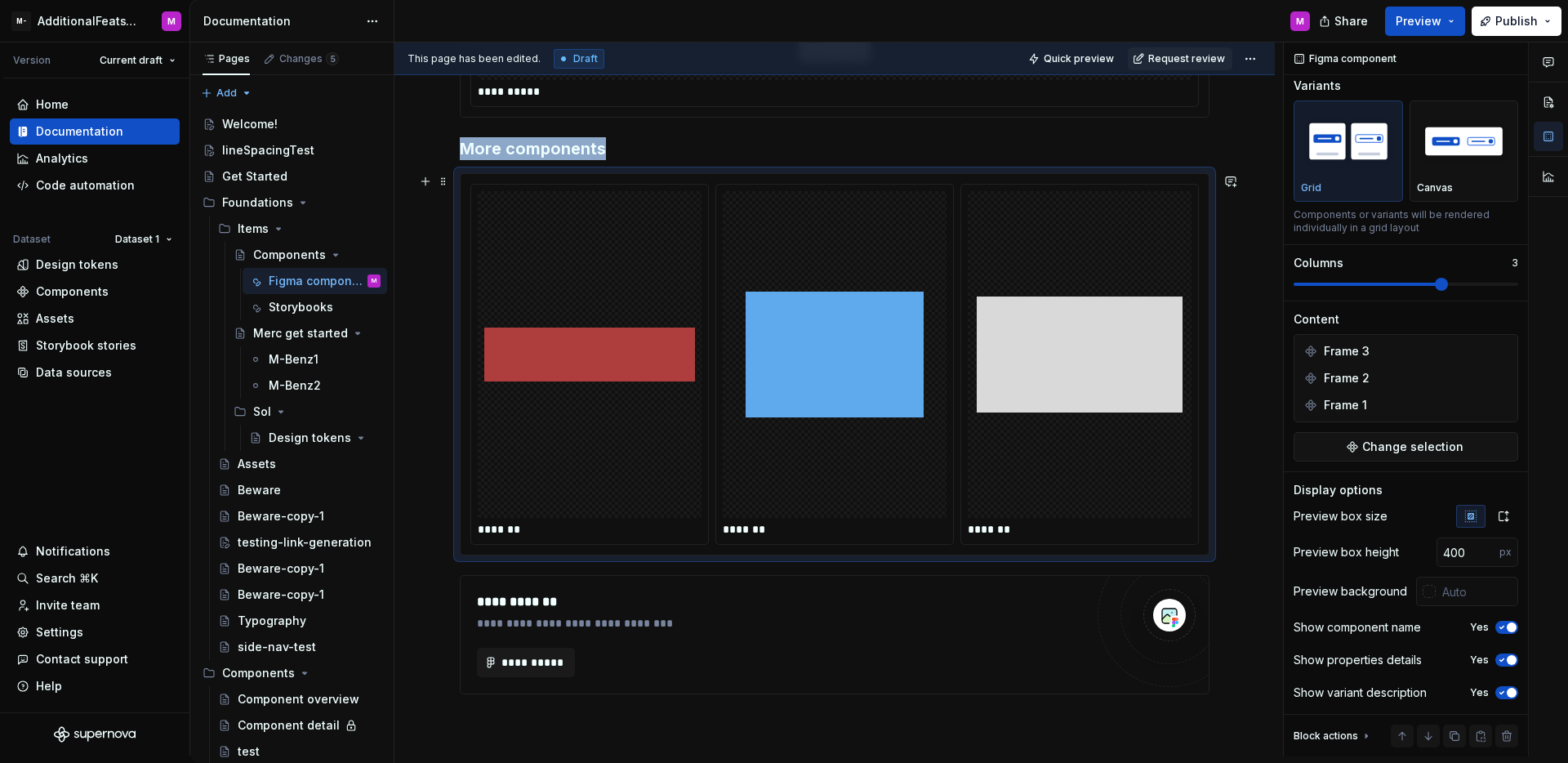
click at [755, 197] on img at bounding box center [834, 354] width 178 height 314
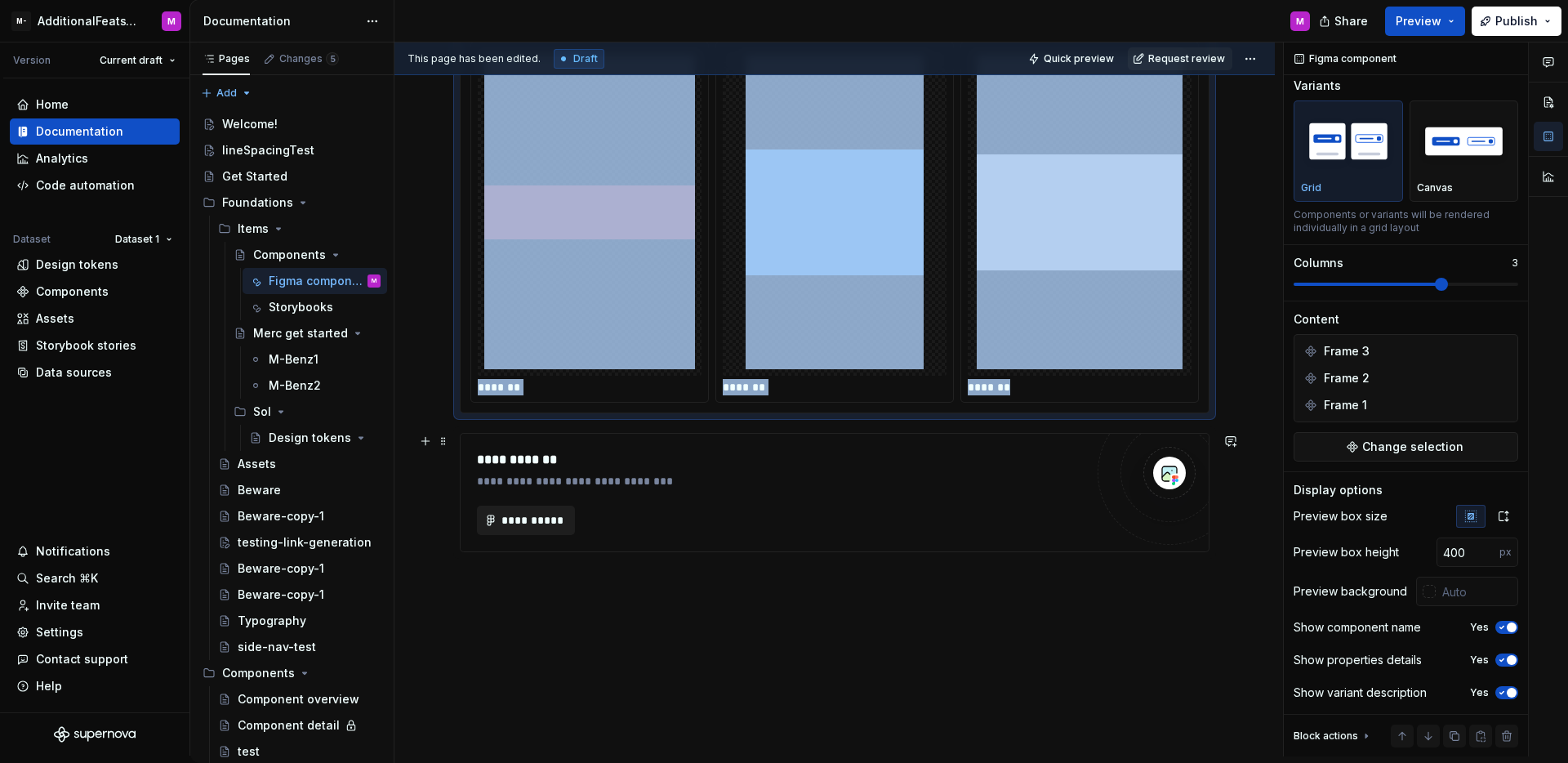
scroll to position [0, 0]
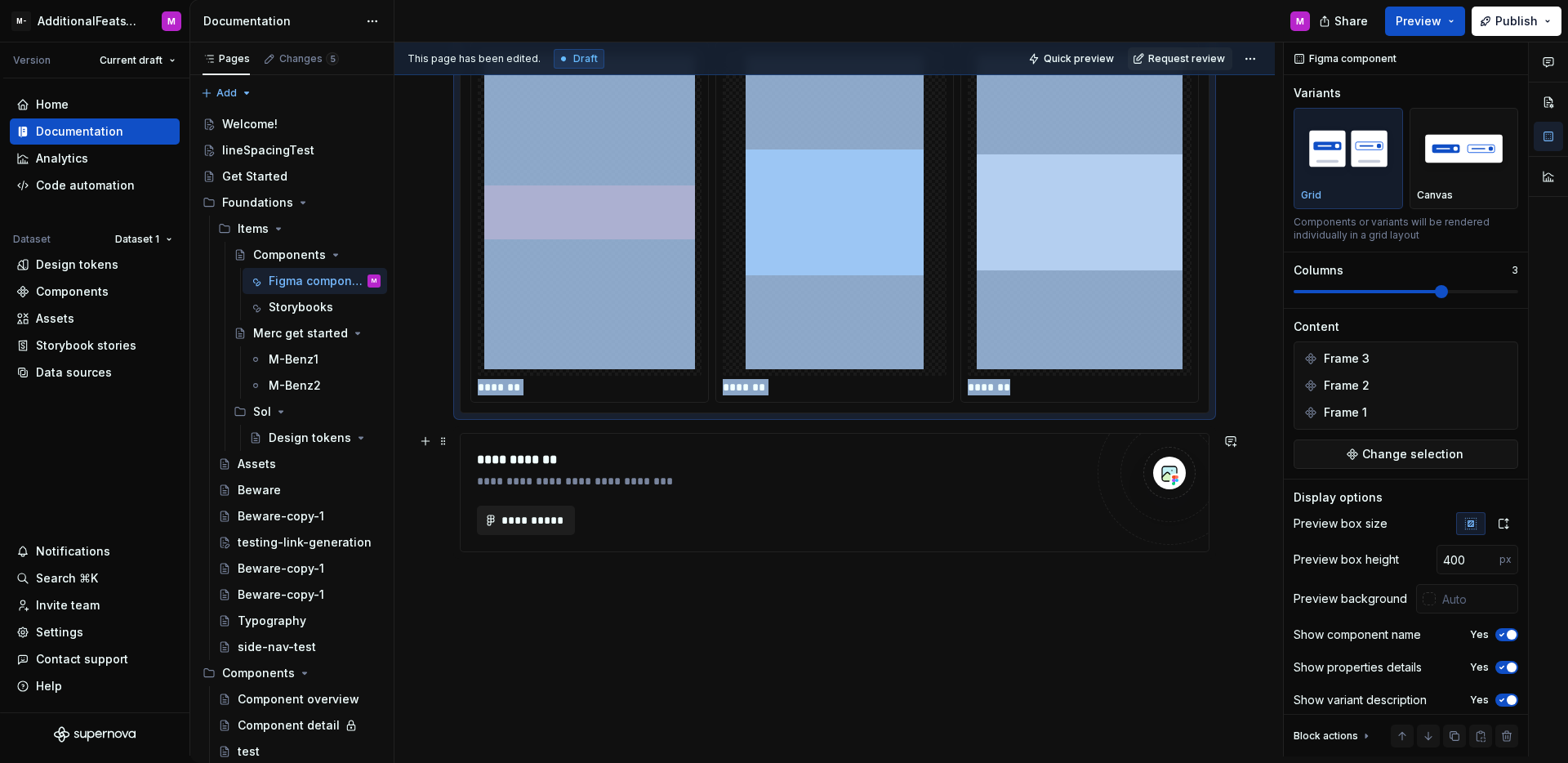
click at [547, 521] on span "**********" at bounding box center [532, 520] width 63 height 17
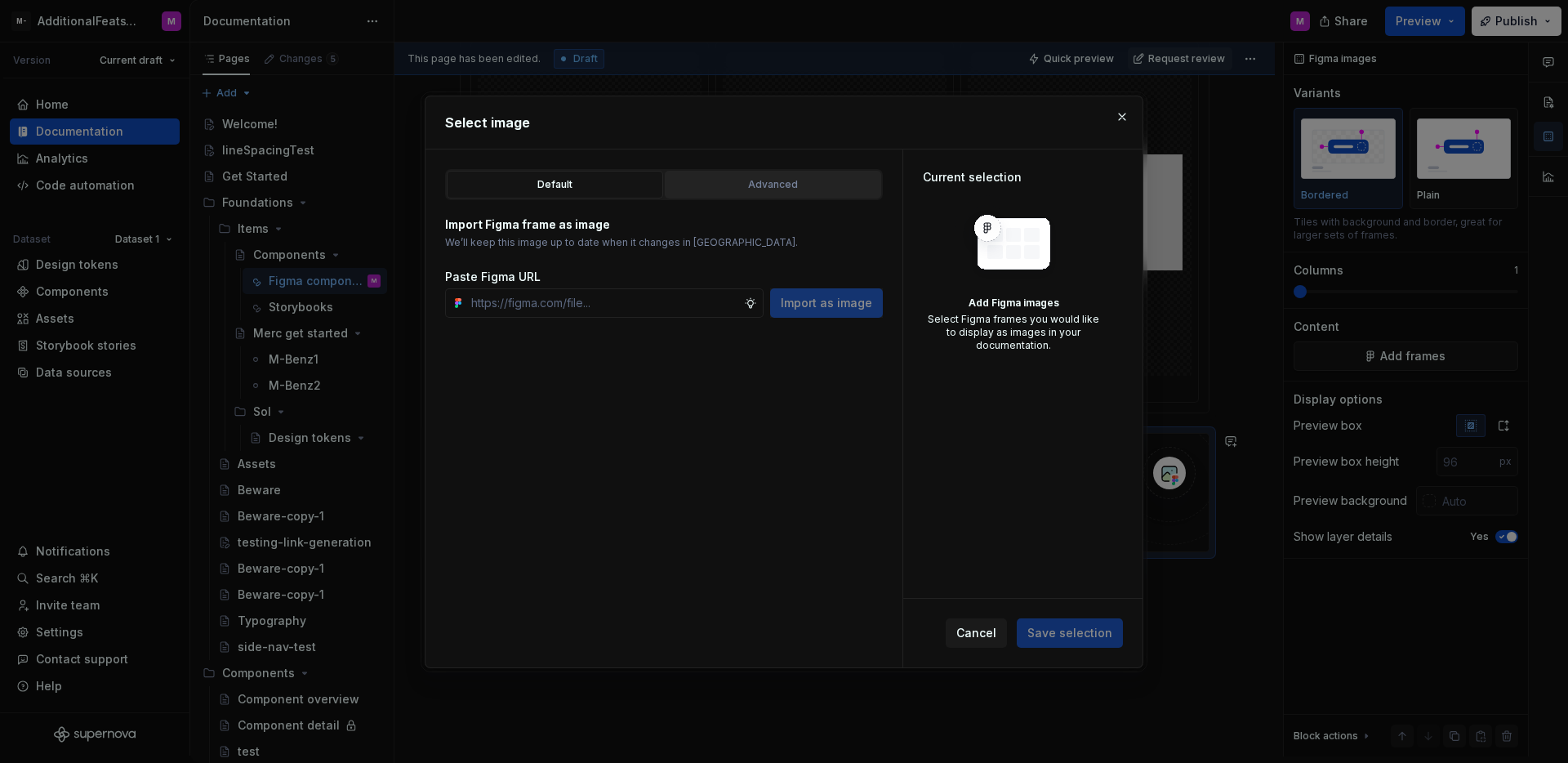
click at [745, 181] on div "Advanced" at bounding box center [773, 184] width 205 height 17
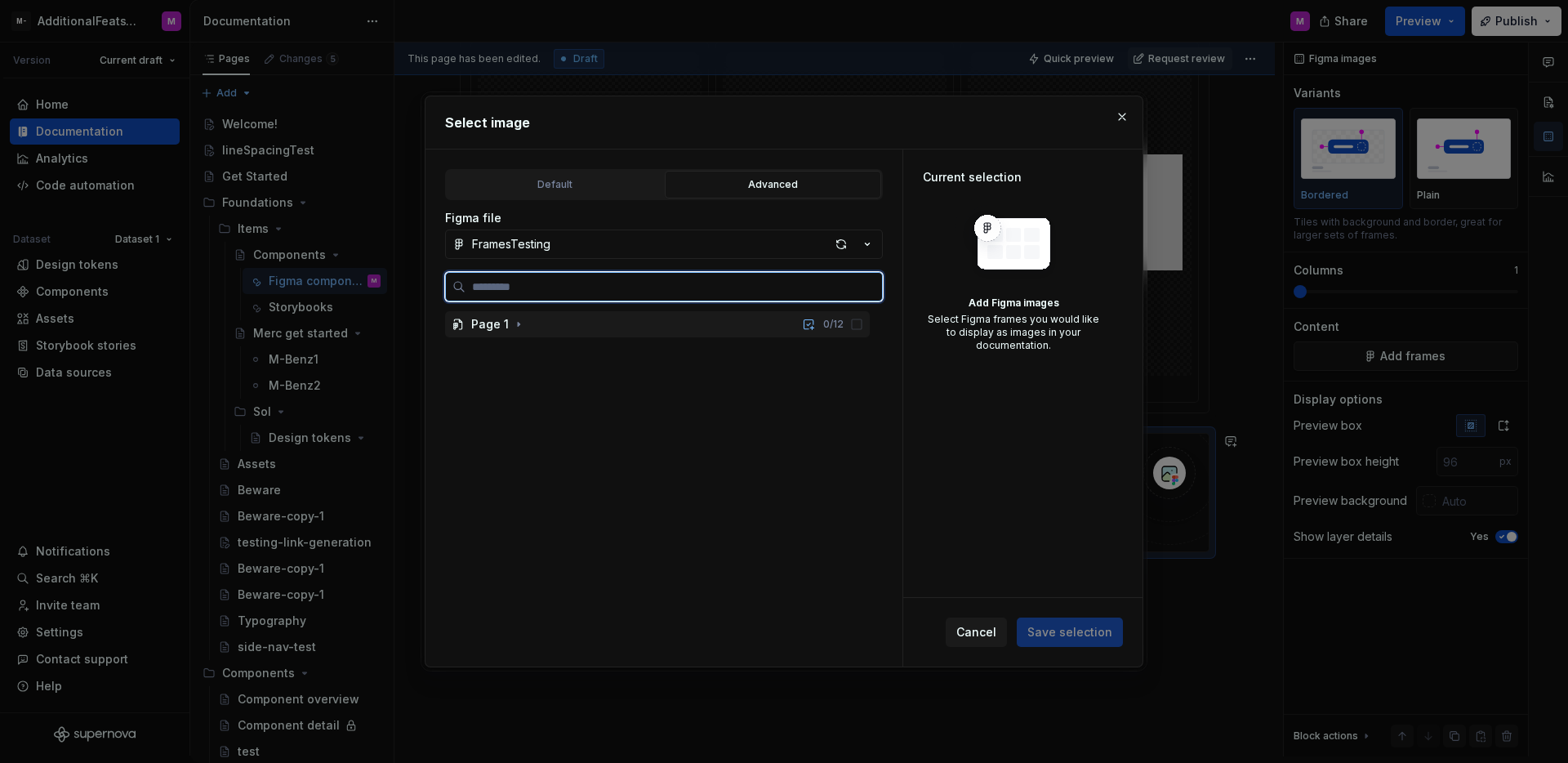
click at [697, 325] on div "Page 1 0 / 12" at bounding box center [657, 324] width 425 height 26
click at [641, 359] on div "Frame 1 0 / 10" at bounding box center [665, 351] width 409 height 26
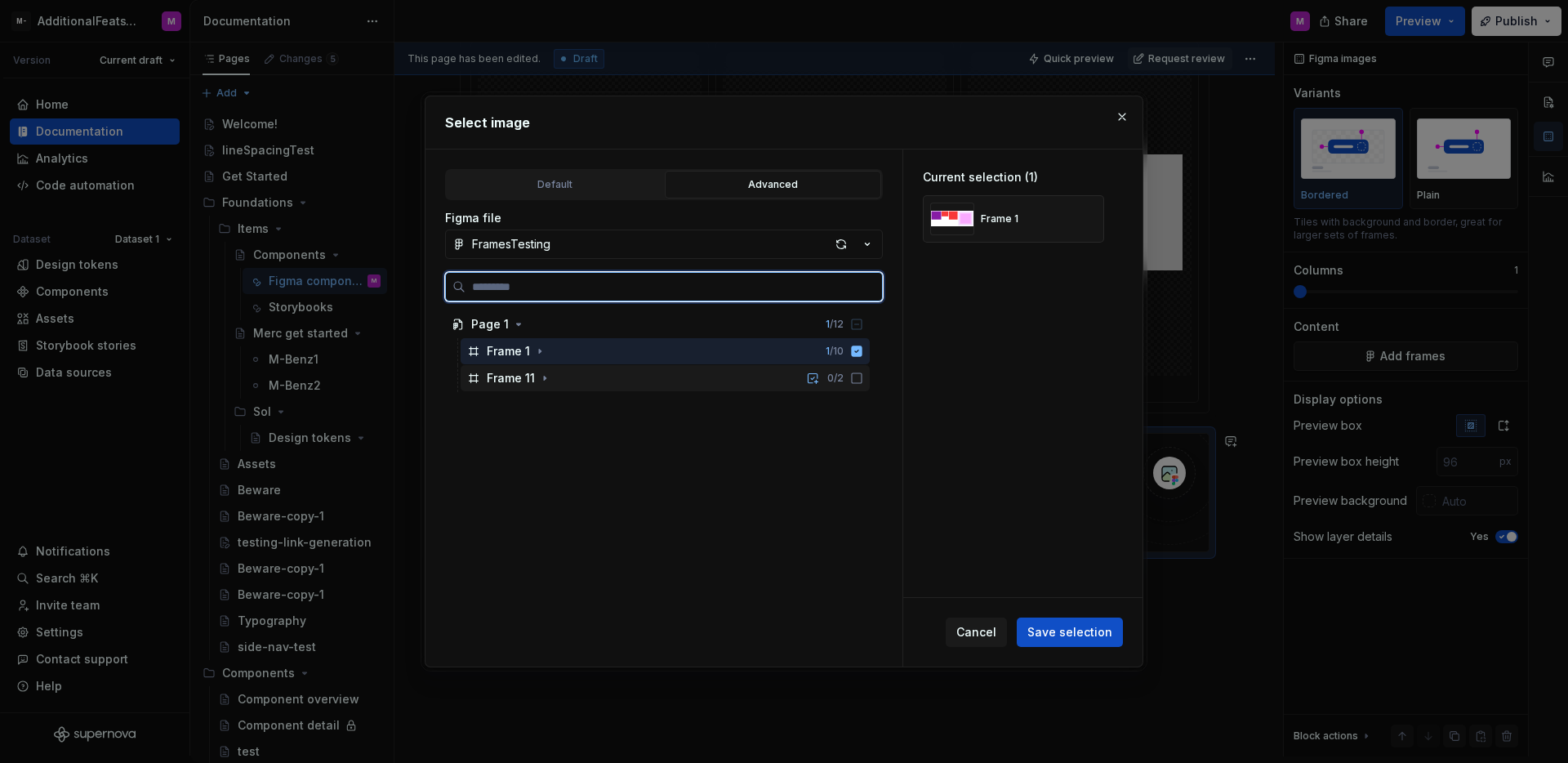
click at [641, 375] on div "Frame 11 0 / 2" at bounding box center [665, 378] width 409 height 26
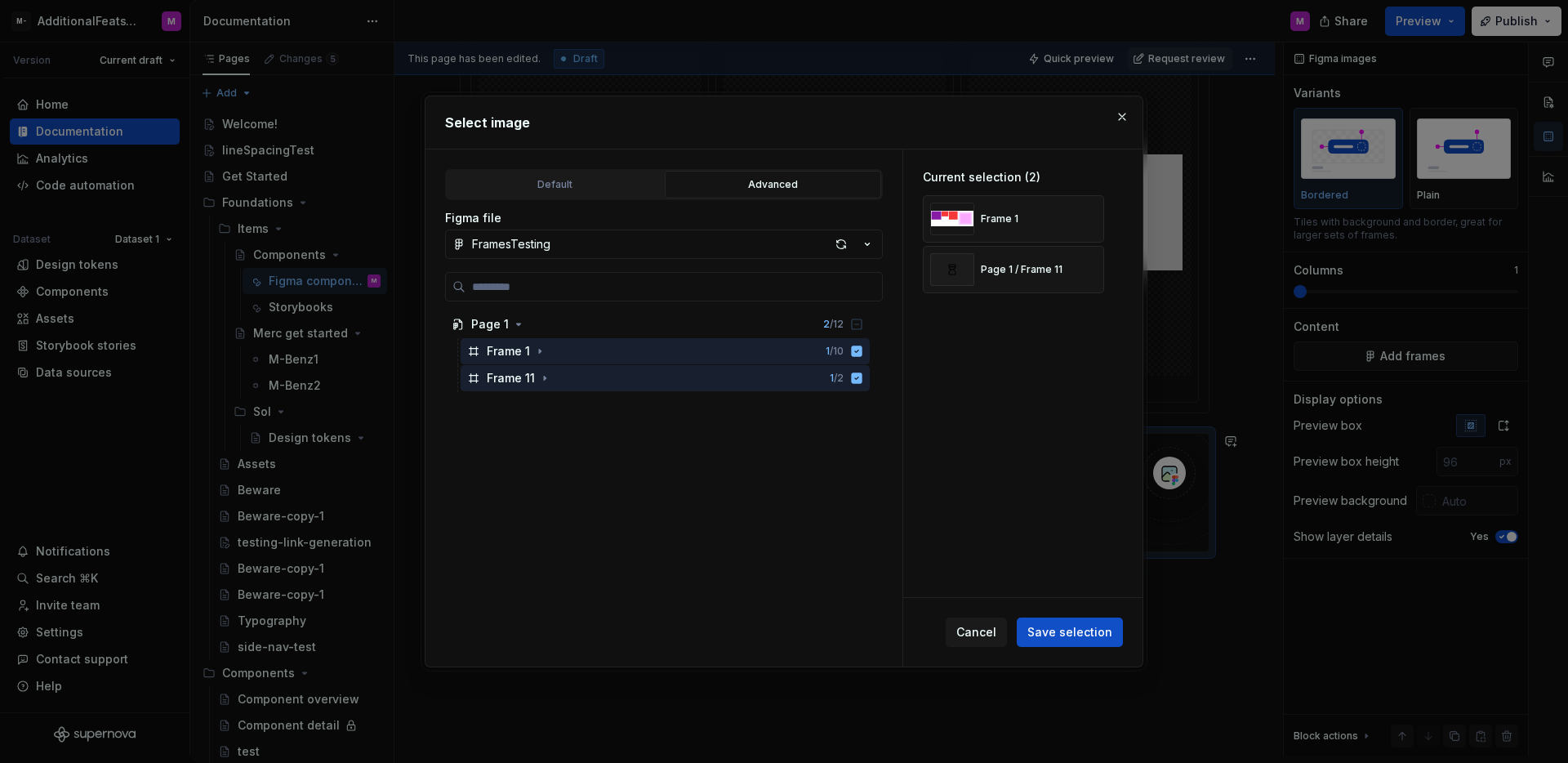
click at [1083, 644] on button "Save selection" at bounding box center [1070, 632] width 106 height 29
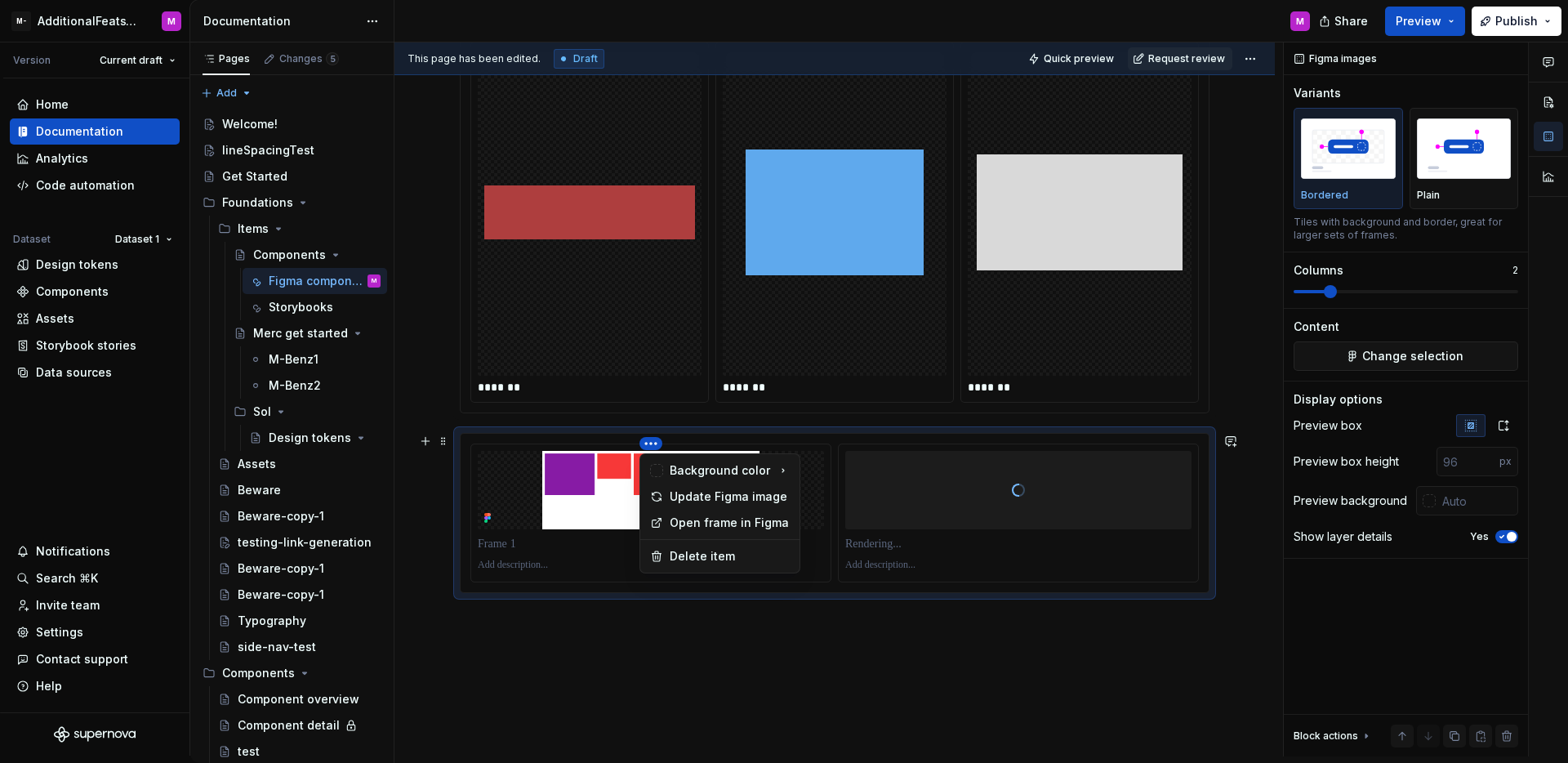
click at [654, 444] on html "M- AdditionalFeatsTest M Version Current draft Home Documentation Analytics Cod…" at bounding box center [784, 382] width 1568 height 763
click at [690, 475] on div "Background color" at bounding box center [720, 470] width 101 height 17
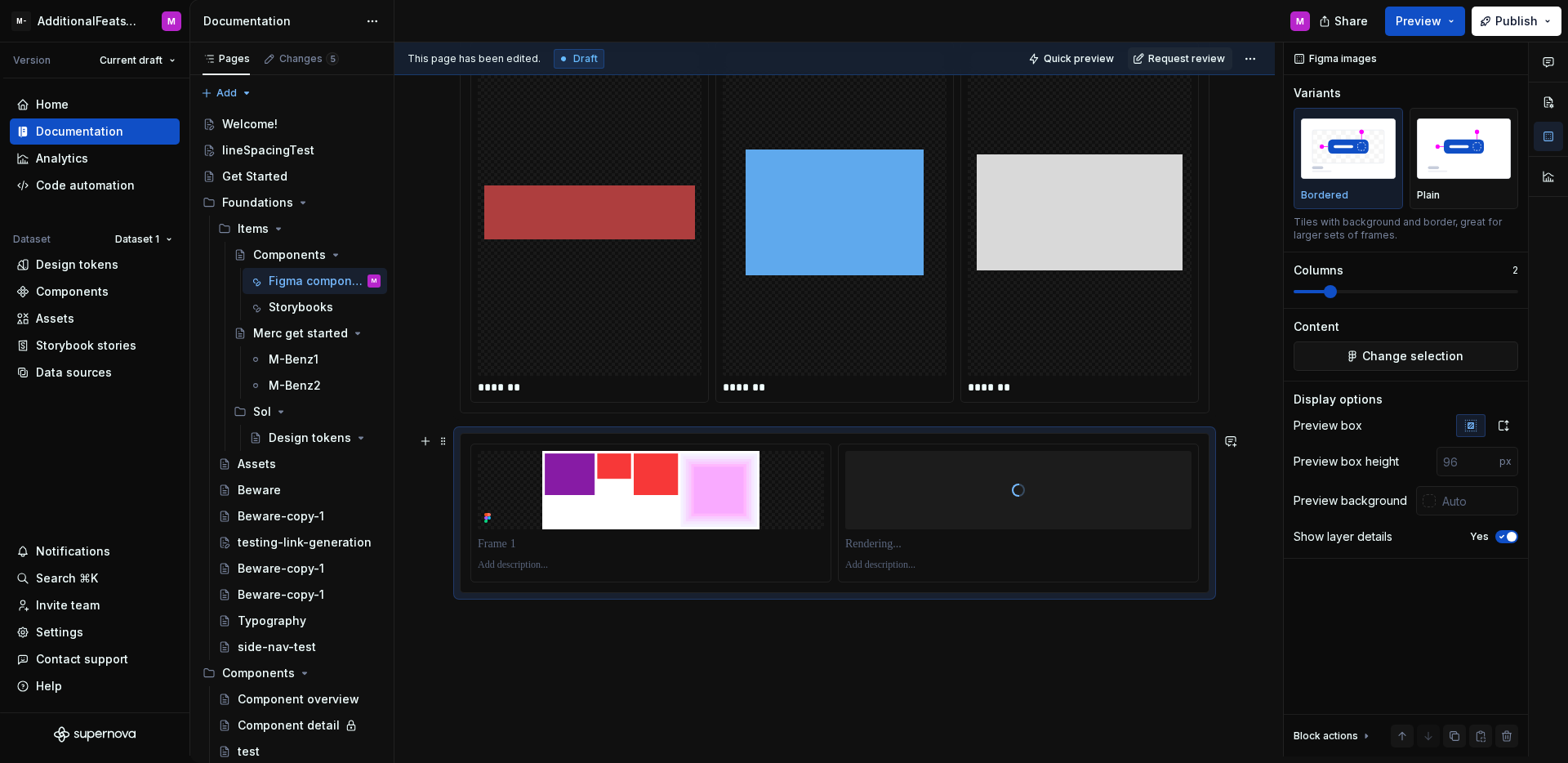
click at [887, 503] on html "M- AdditionalFeatsTest M Version Current draft Home Documentation Analytics Cod…" at bounding box center [784, 382] width 1568 height 763
click at [651, 443] on html "M- AdditionalFeatsTest M Version Current draft Home Documentation Analytics Cod…" at bounding box center [784, 382] width 1568 height 763
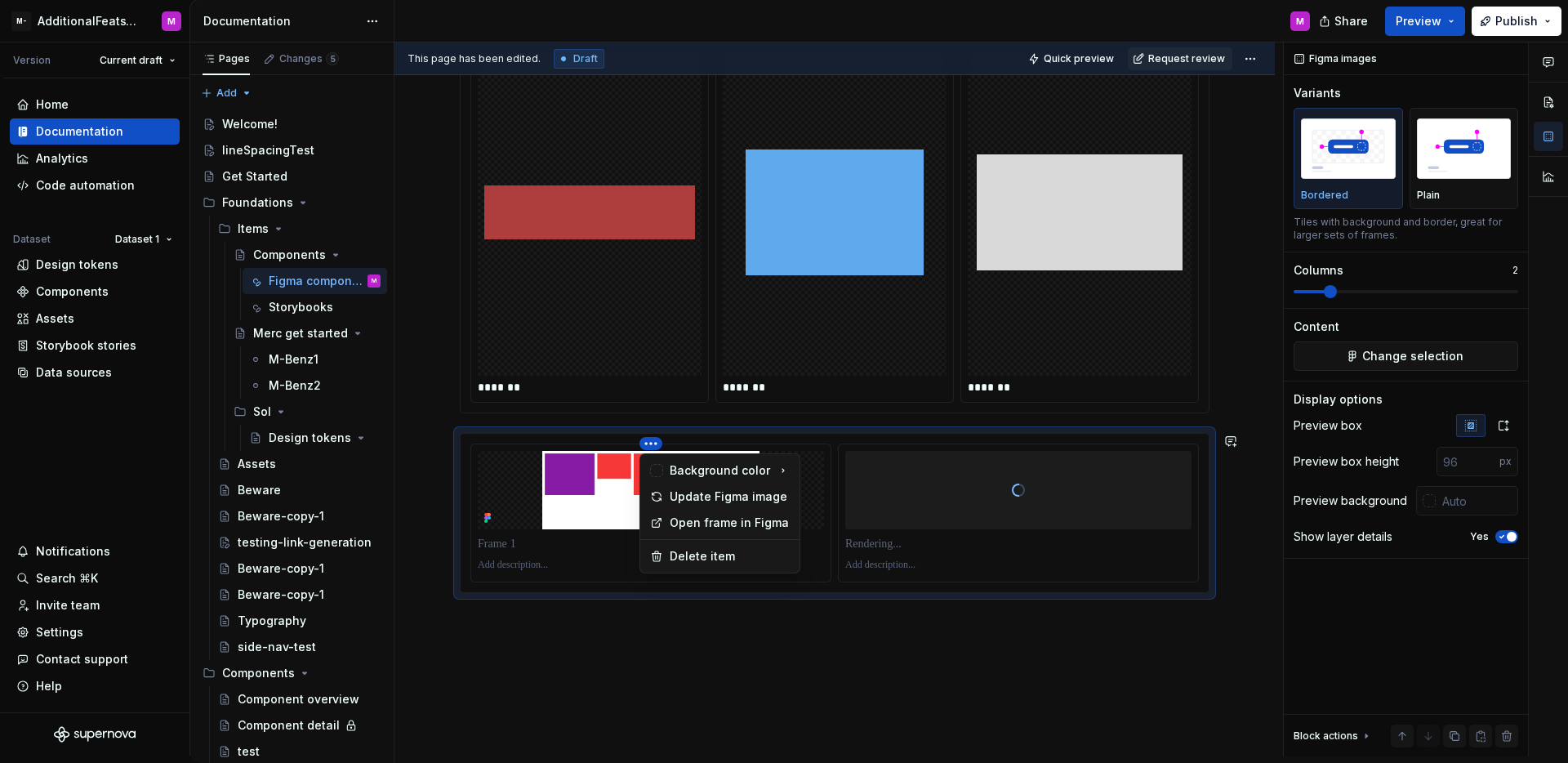
click at [739, 474] on div "Background color" at bounding box center [720, 470] width 101 height 17
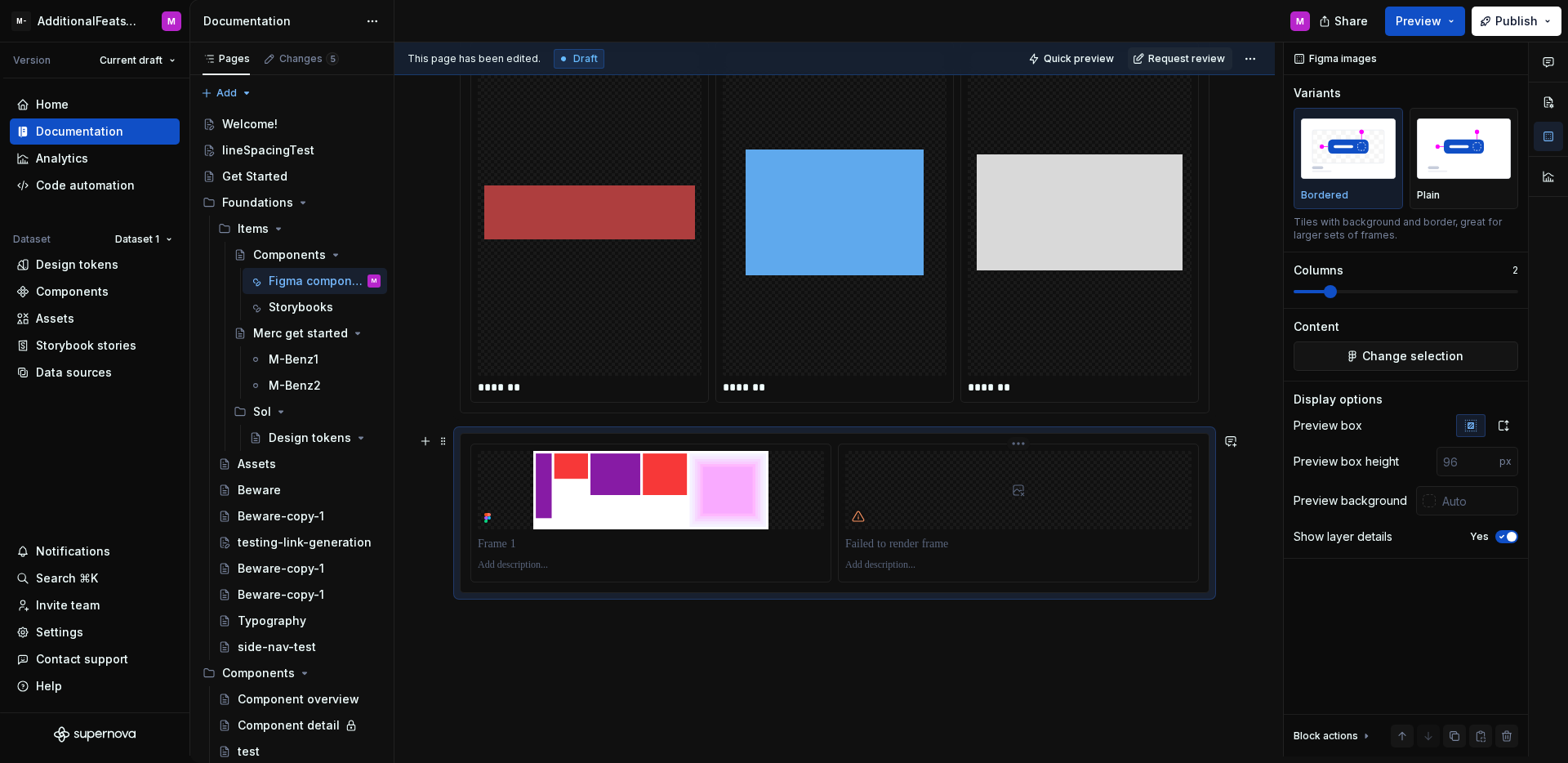
click at [887, 492] on html "M- AdditionalFeatsTest M Version Current draft Home Documentation Analytics Cod…" at bounding box center [784, 382] width 1568 height 763
click at [931, 466] on div at bounding box center [1019, 490] width 347 height 78
click at [1025, 444] on html "M- AdditionalFeatsTest M Version Current draft Home Documentation Analytics Cod…" at bounding box center [784, 382] width 1568 height 763
click at [1036, 458] on div "Background color" at bounding box center [1086, 470] width 153 height 26
drag, startPoint x: 1206, startPoint y: 483, endPoint x: 1230, endPoint y: 495, distance: 26.8
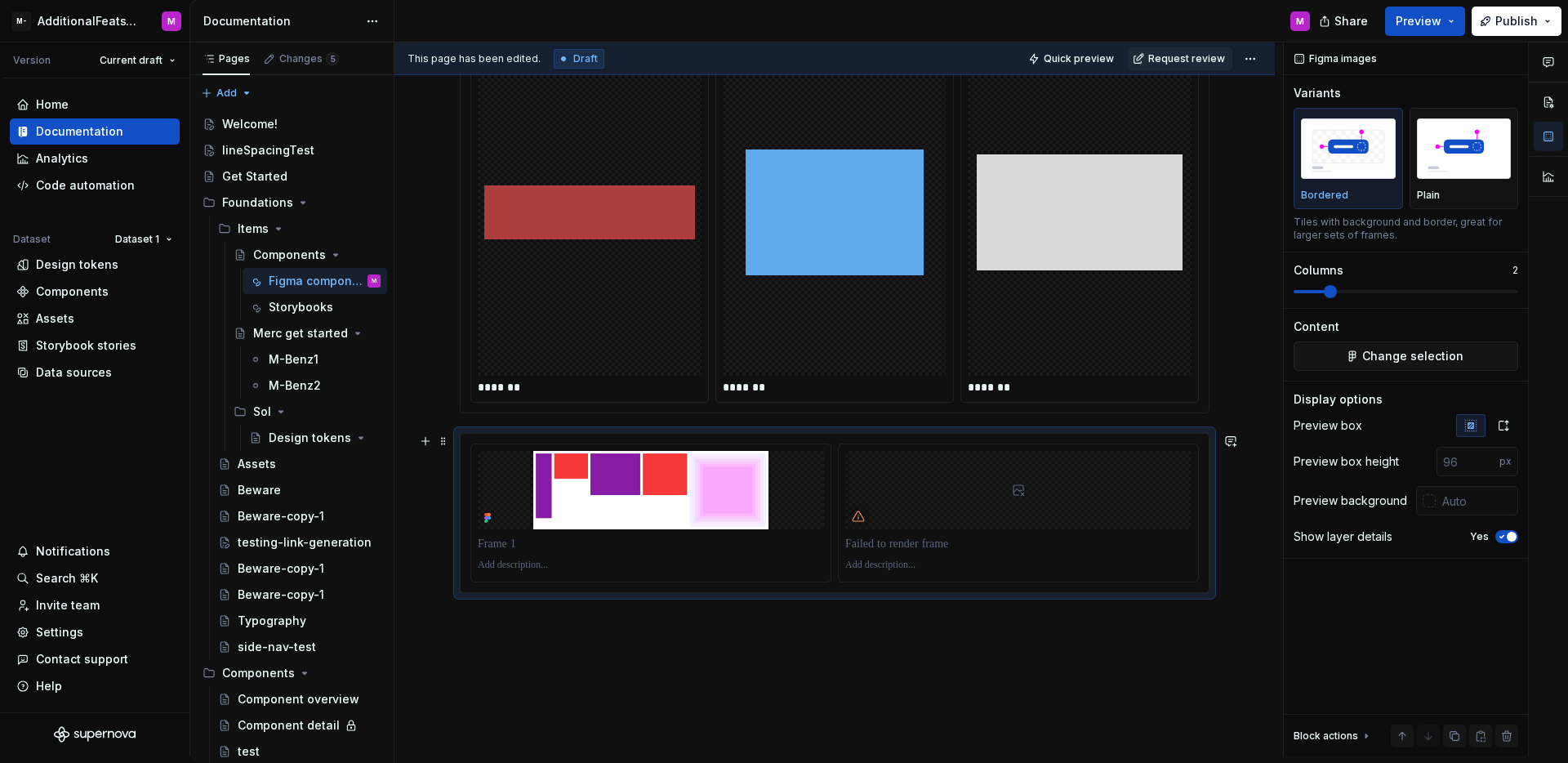
click at [1230, 495] on html "M- AdditionalFeatsTest M Version Current draft Home Documentation Analytics Cod…" at bounding box center [784, 382] width 1568 height 763
click at [63, 641] on div "Settings" at bounding box center [94, 632] width 170 height 26
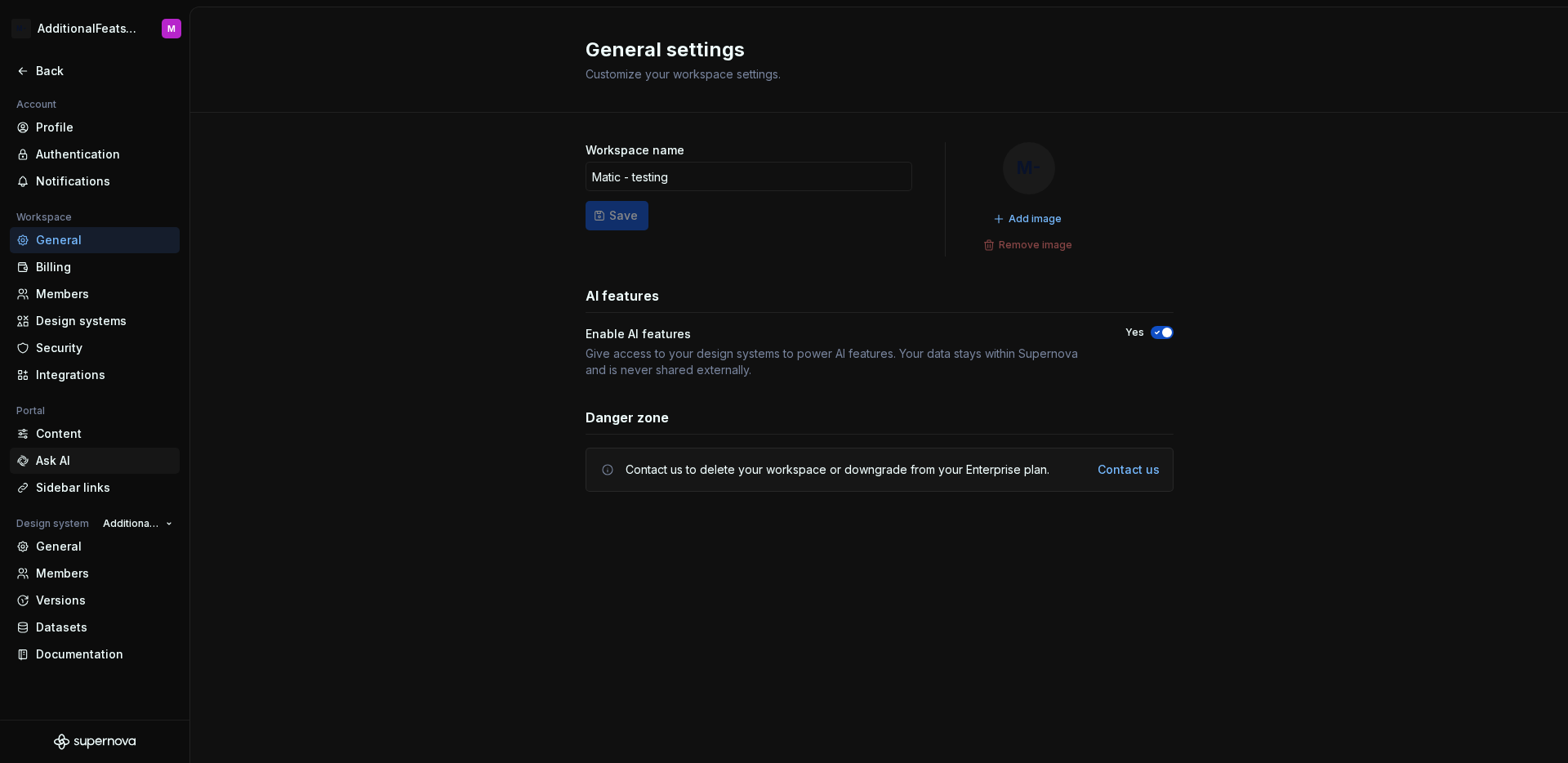
click at [72, 459] on div "Ask AI" at bounding box center [105, 460] width 138 height 17
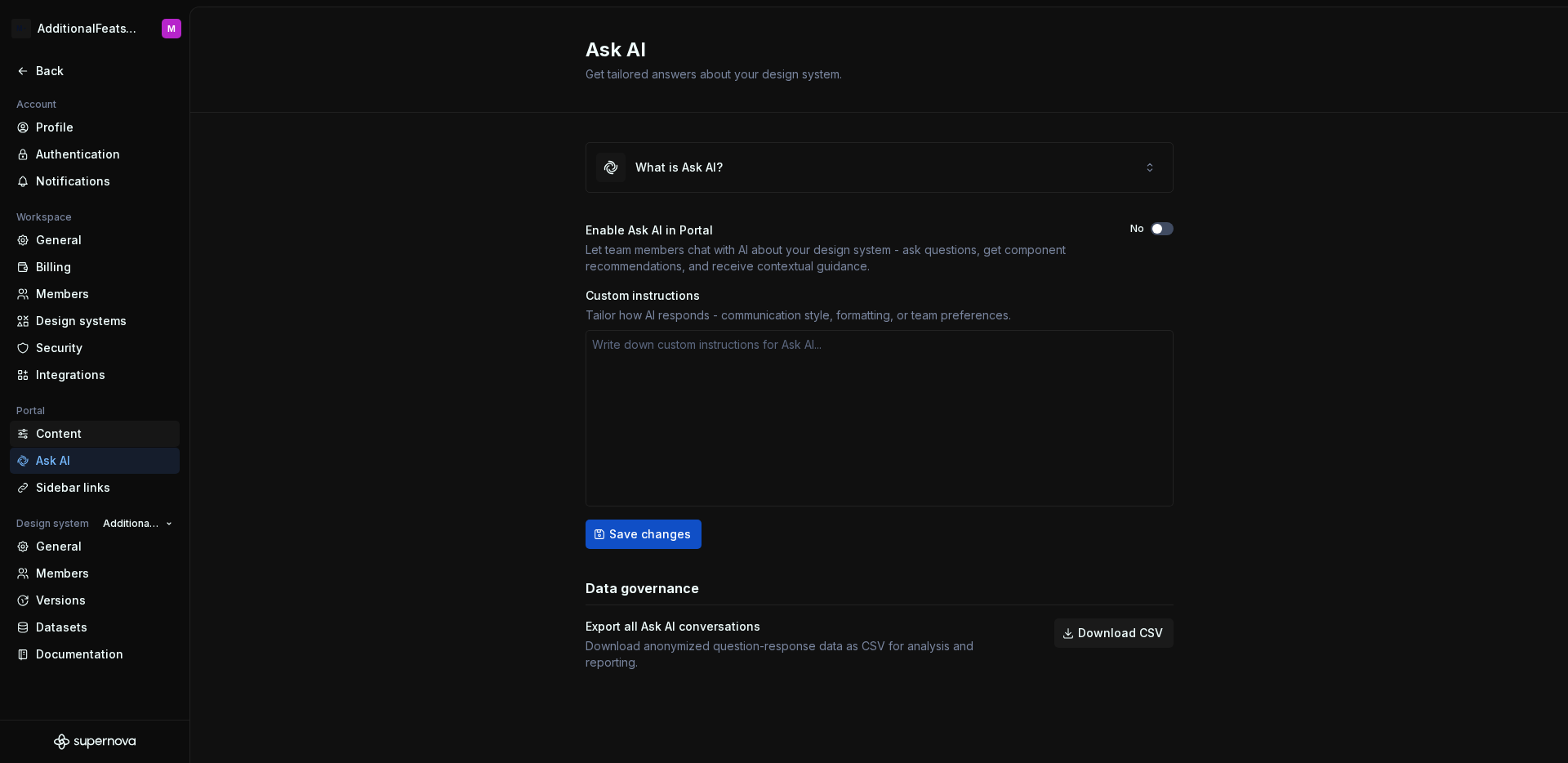
click at [78, 440] on div "Content" at bounding box center [105, 434] width 138 height 17
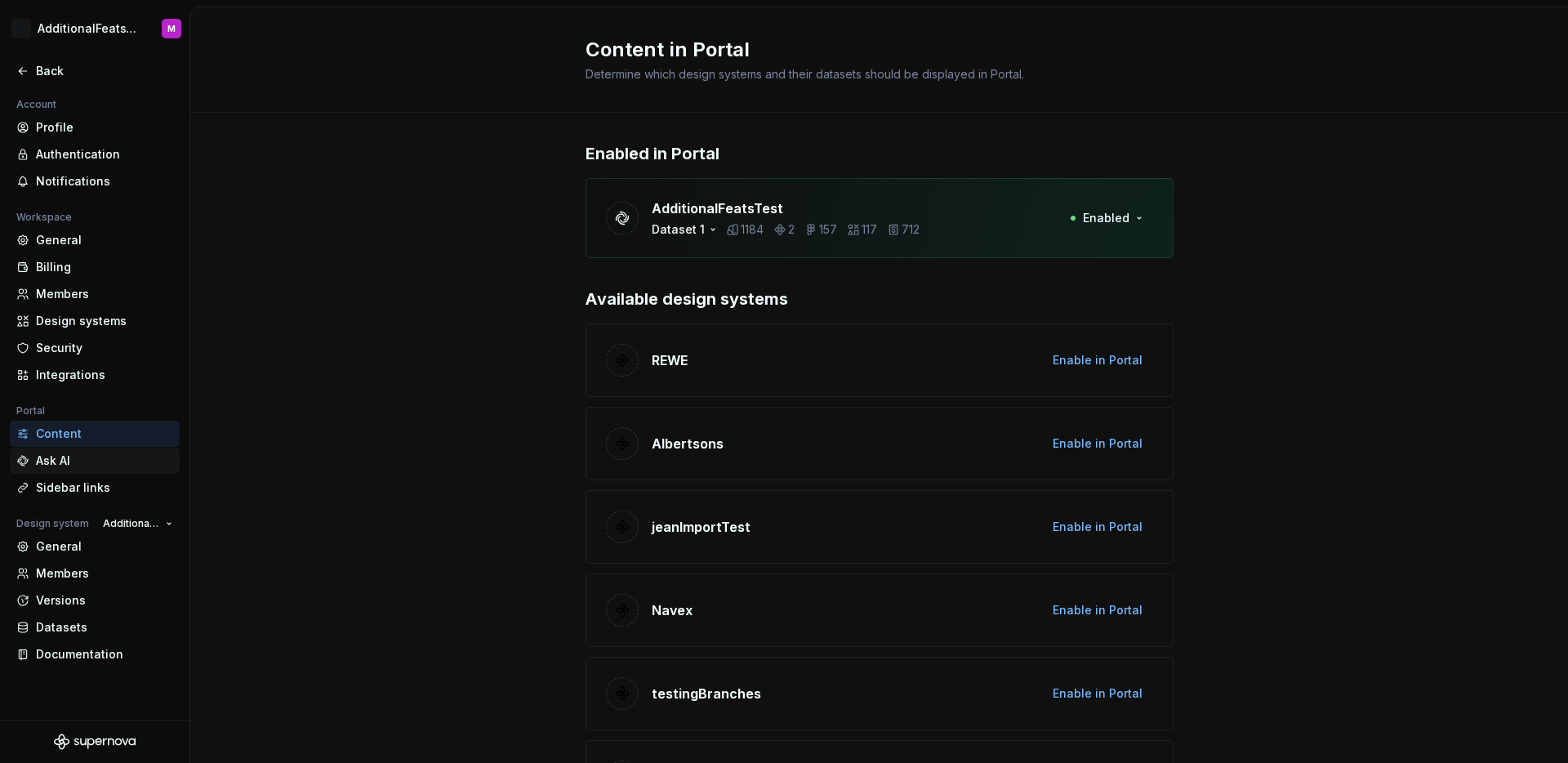
click at [85, 464] on div "Ask AI" at bounding box center [105, 460] width 138 height 17
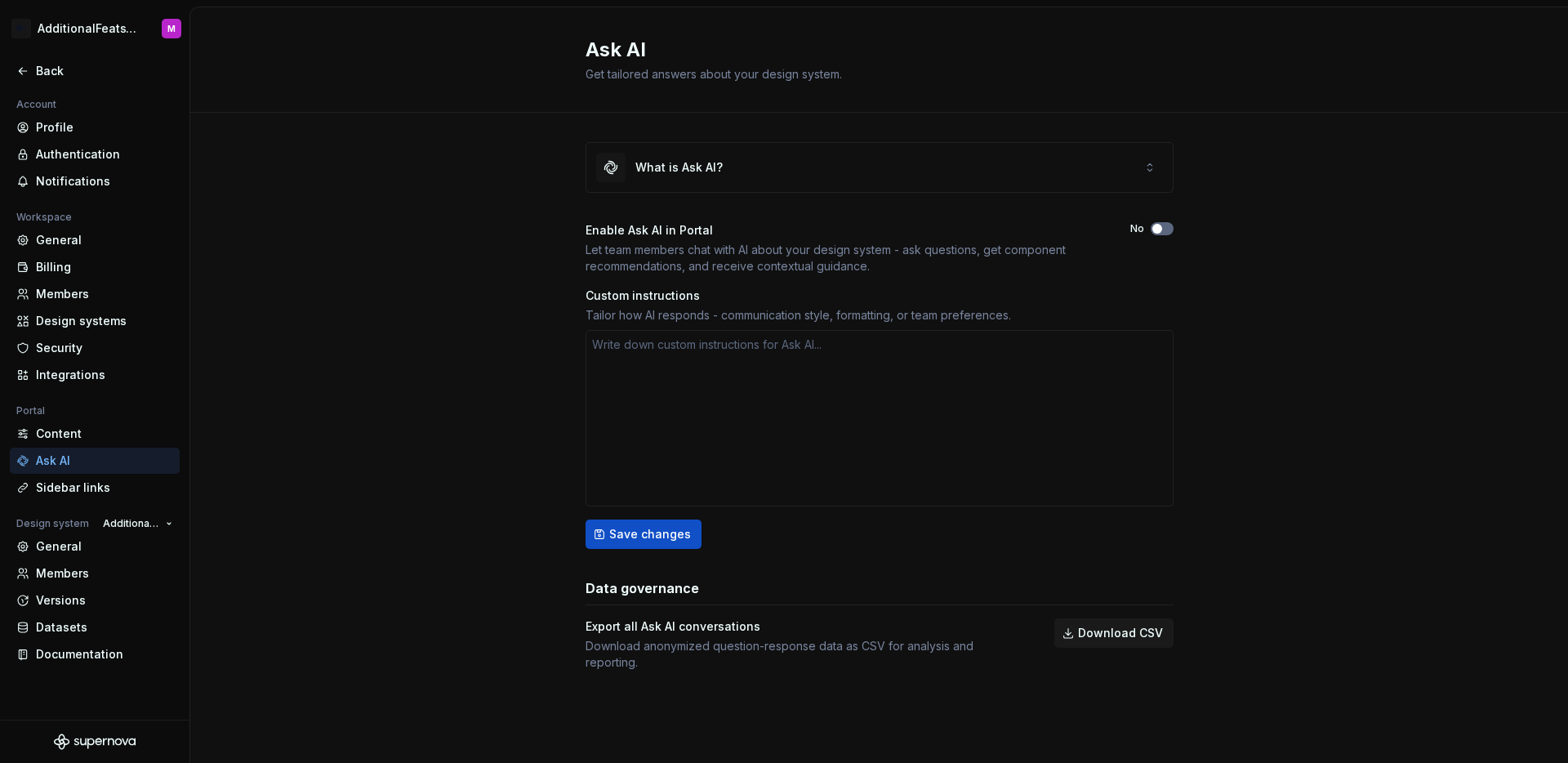
click at [1167, 229] on button "No" at bounding box center [1162, 228] width 23 height 13
click at [1250, 253] on div "What is Ask AI? Enable Ask AI in Portal Let team members chat with AI about you…" at bounding box center [878, 423] width 1377 height 620
click at [668, 542] on button "Save changes" at bounding box center [643, 534] width 116 height 29
click at [18, 66] on icon at bounding box center [23, 71] width 13 height 13
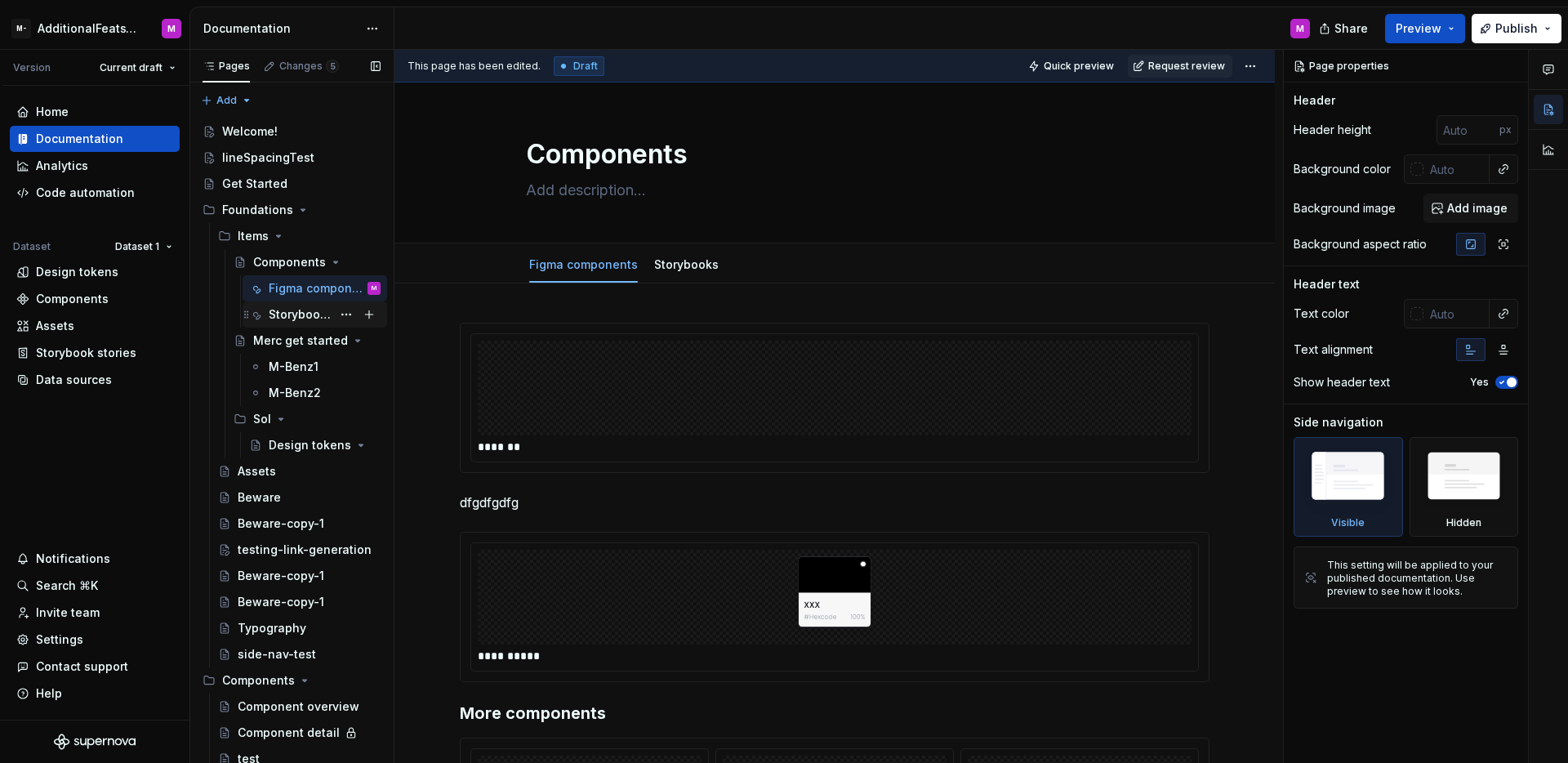
click at [297, 310] on div "Storybooks" at bounding box center [300, 315] width 63 height 17
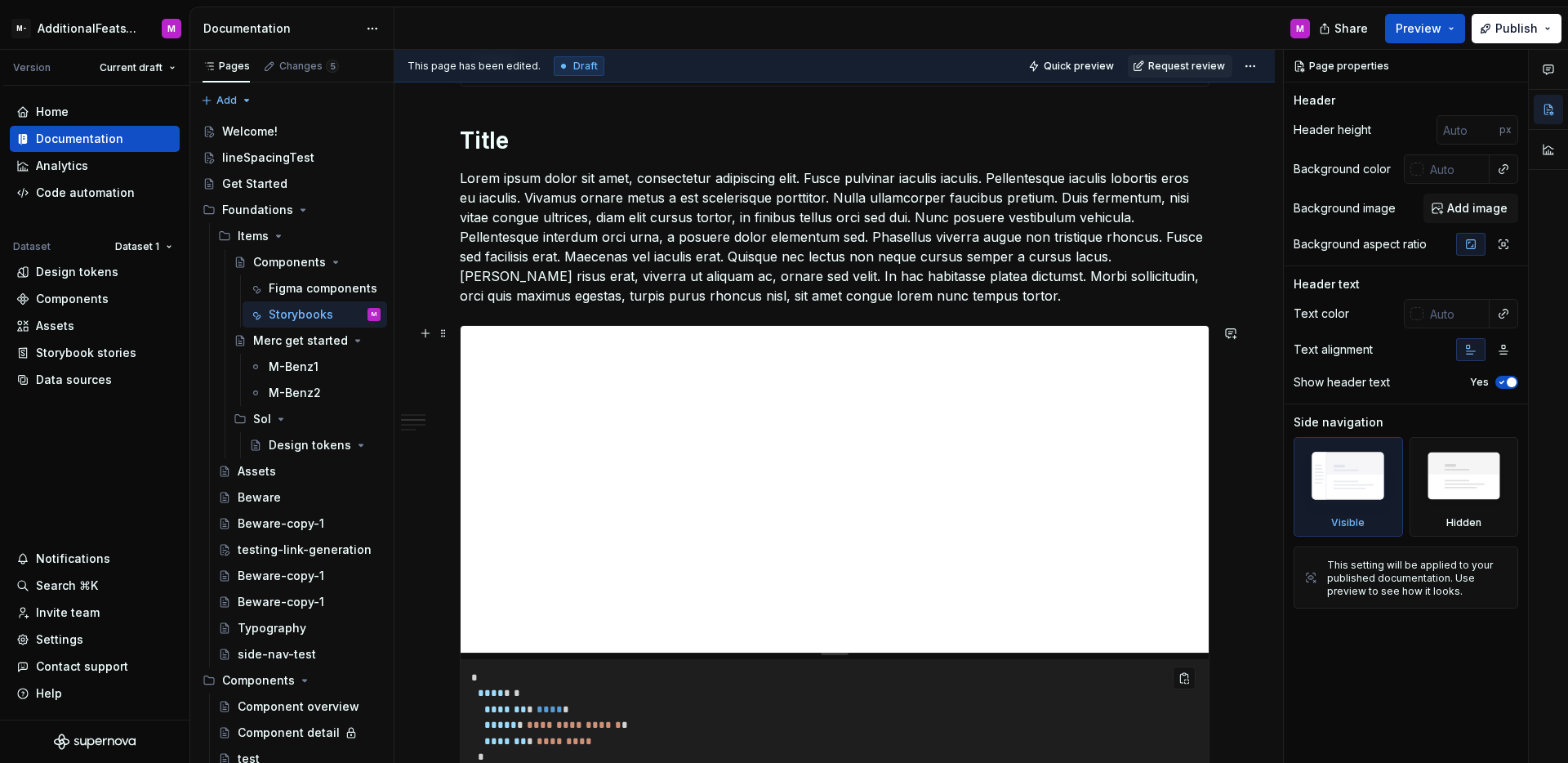
scroll to position [3135, 0]
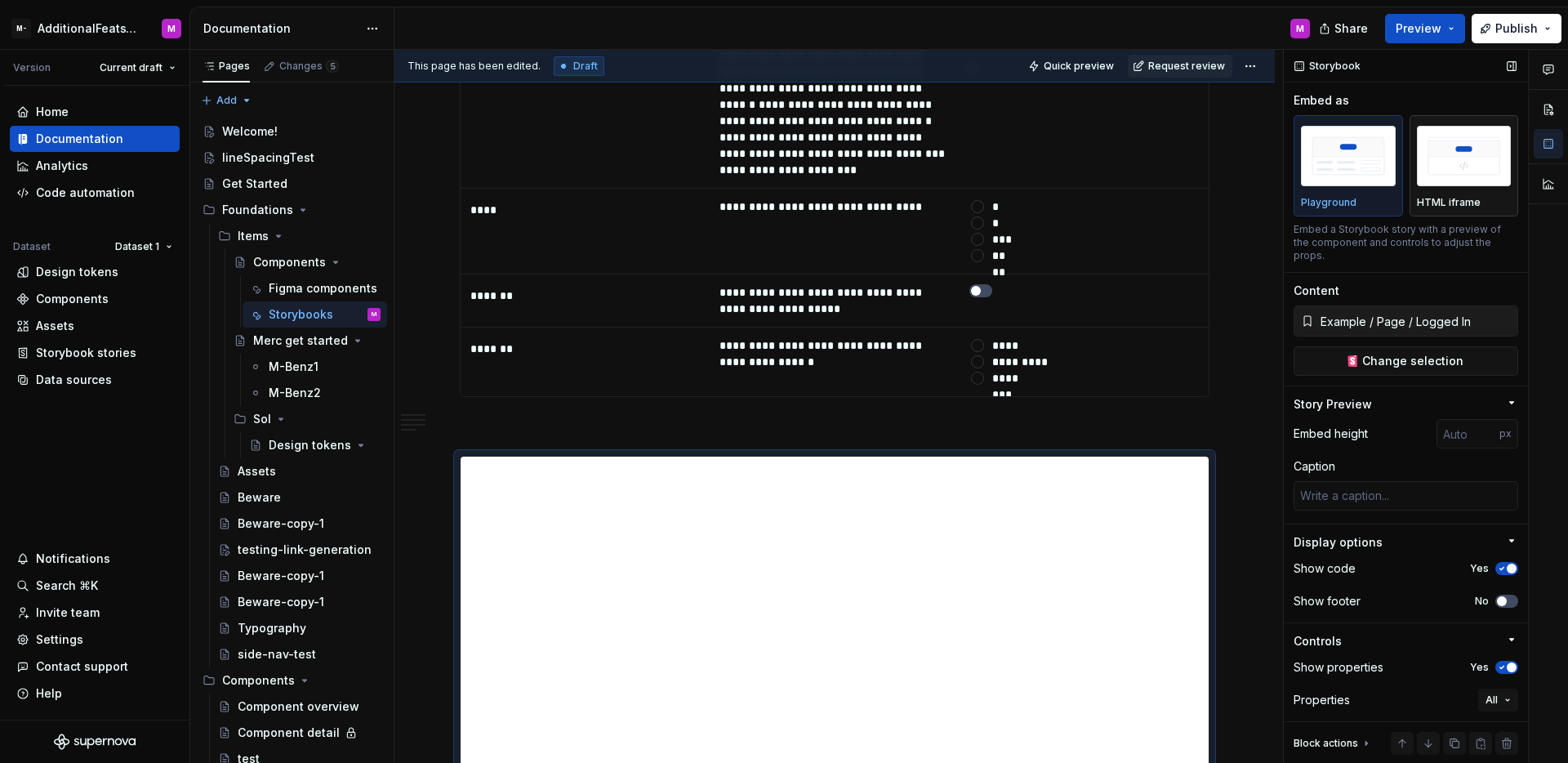
click at [1425, 178] on img "button" at bounding box center [1463, 155] width 94 height 60
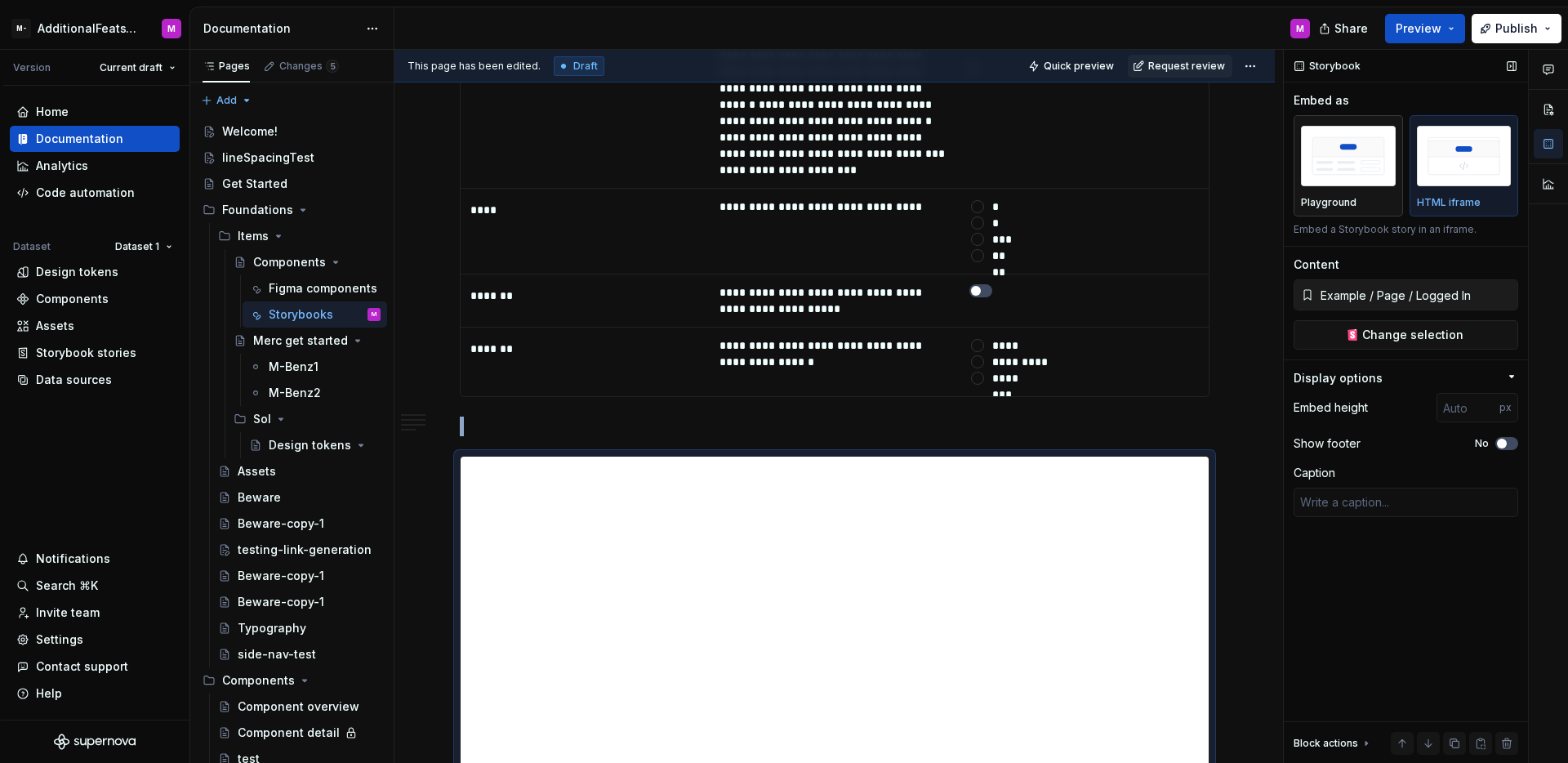
click at [1383, 186] on div "button" at bounding box center [1347, 156] width 94 height 67
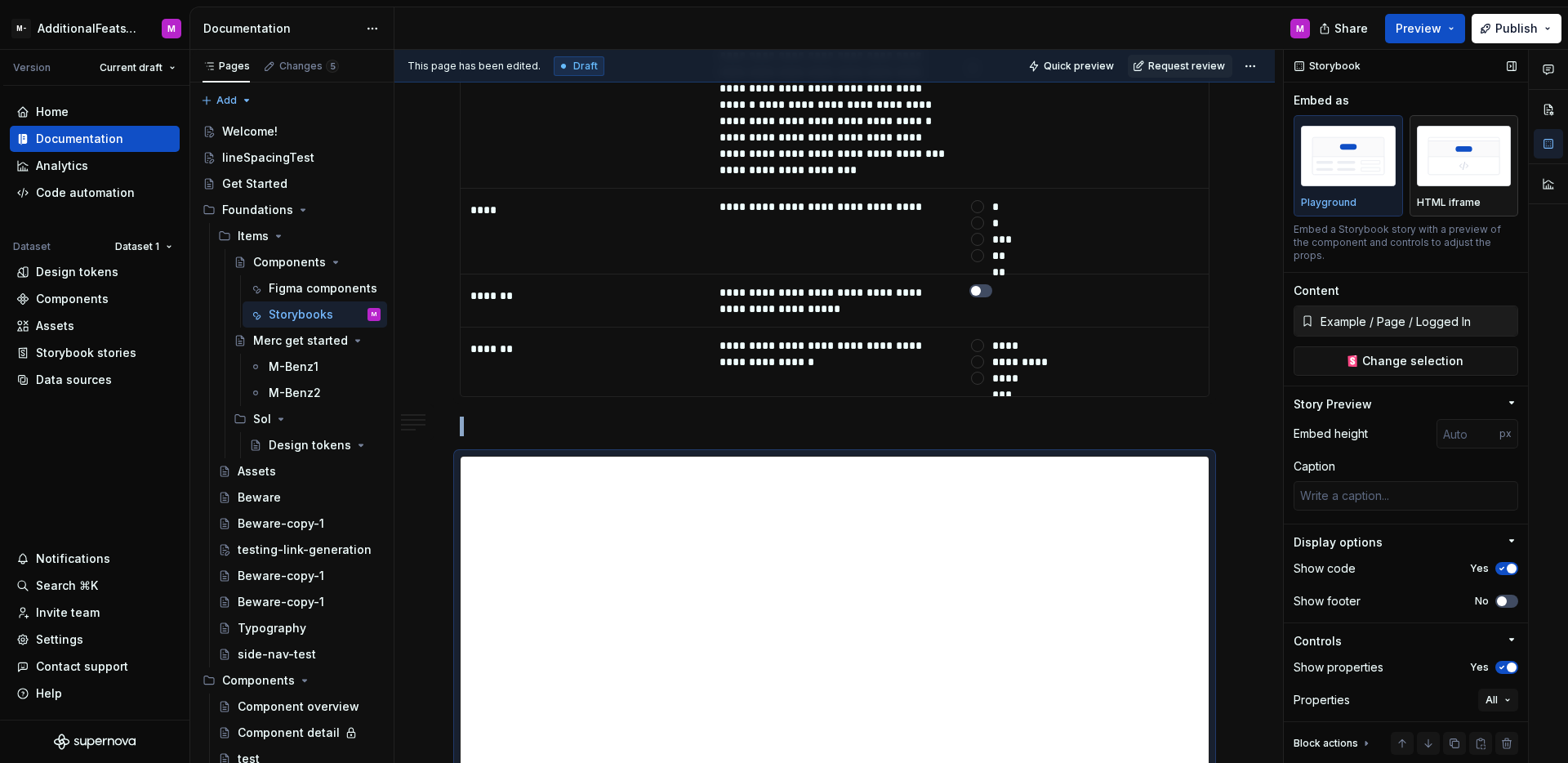
click at [1427, 188] on div "button" at bounding box center [1463, 156] width 94 height 67
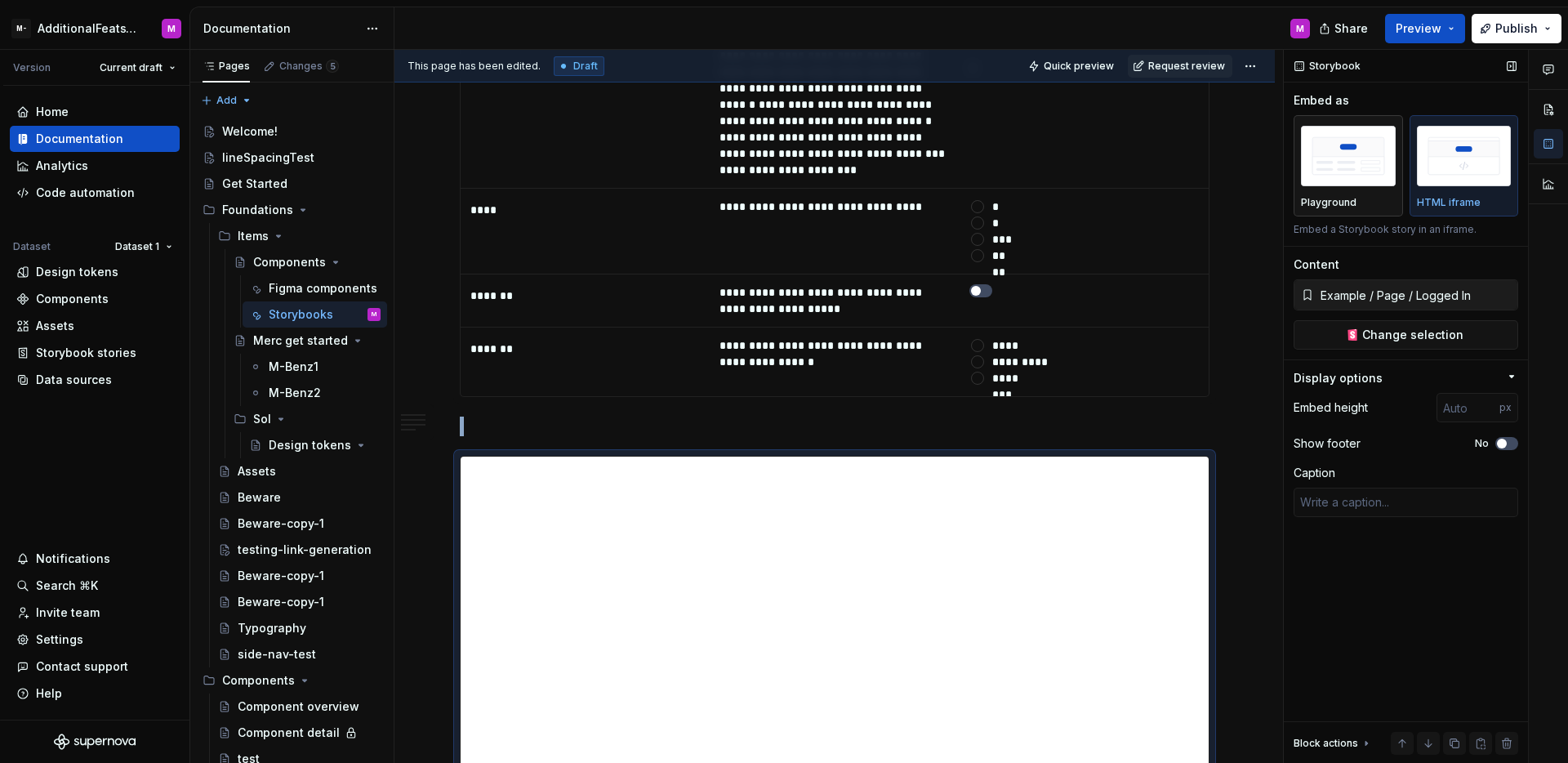
click at [1373, 188] on div "button" at bounding box center [1347, 156] width 94 height 67
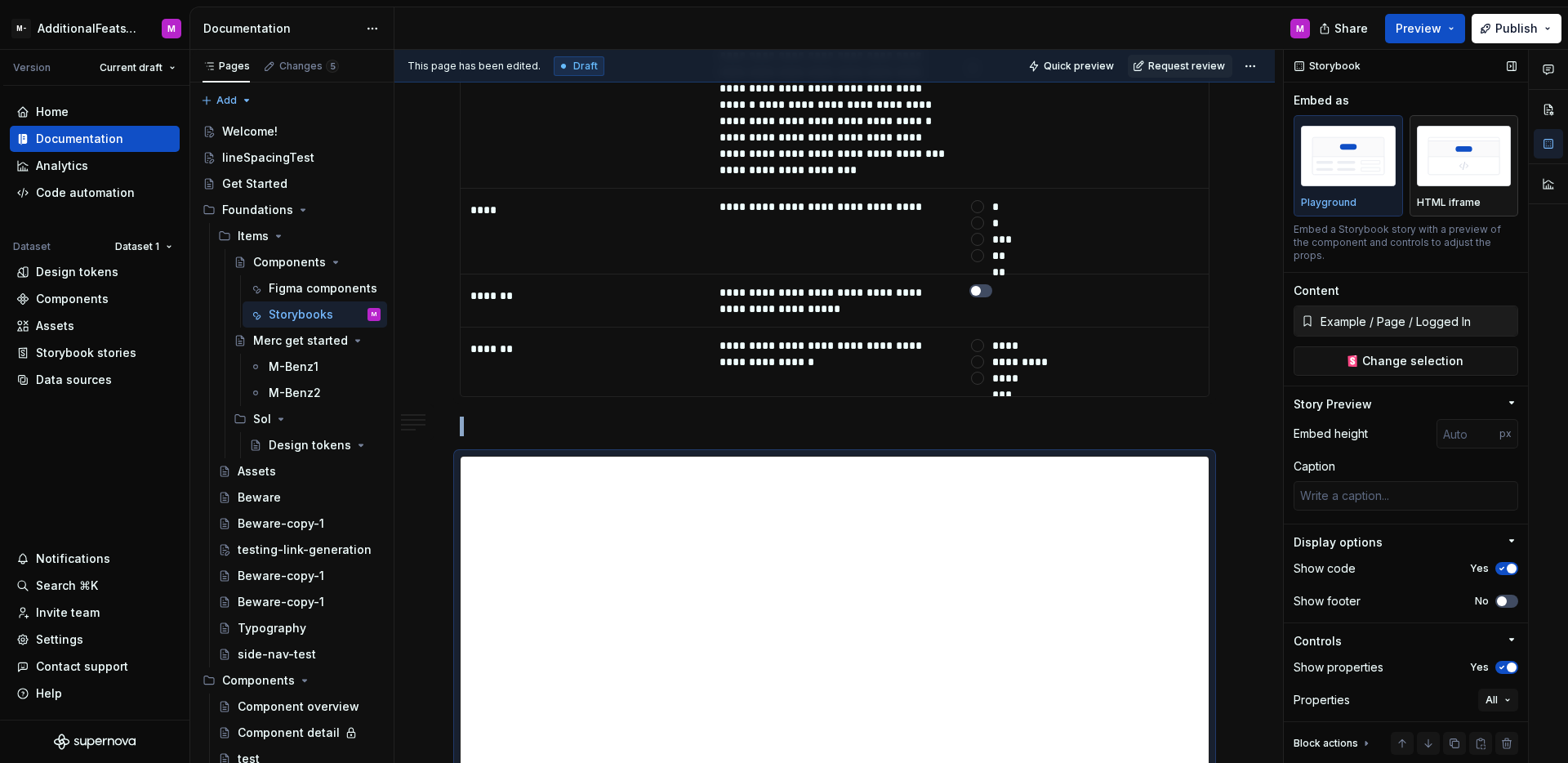
click at [1439, 186] on div "button" at bounding box center [1463, 156] width 94 height 67
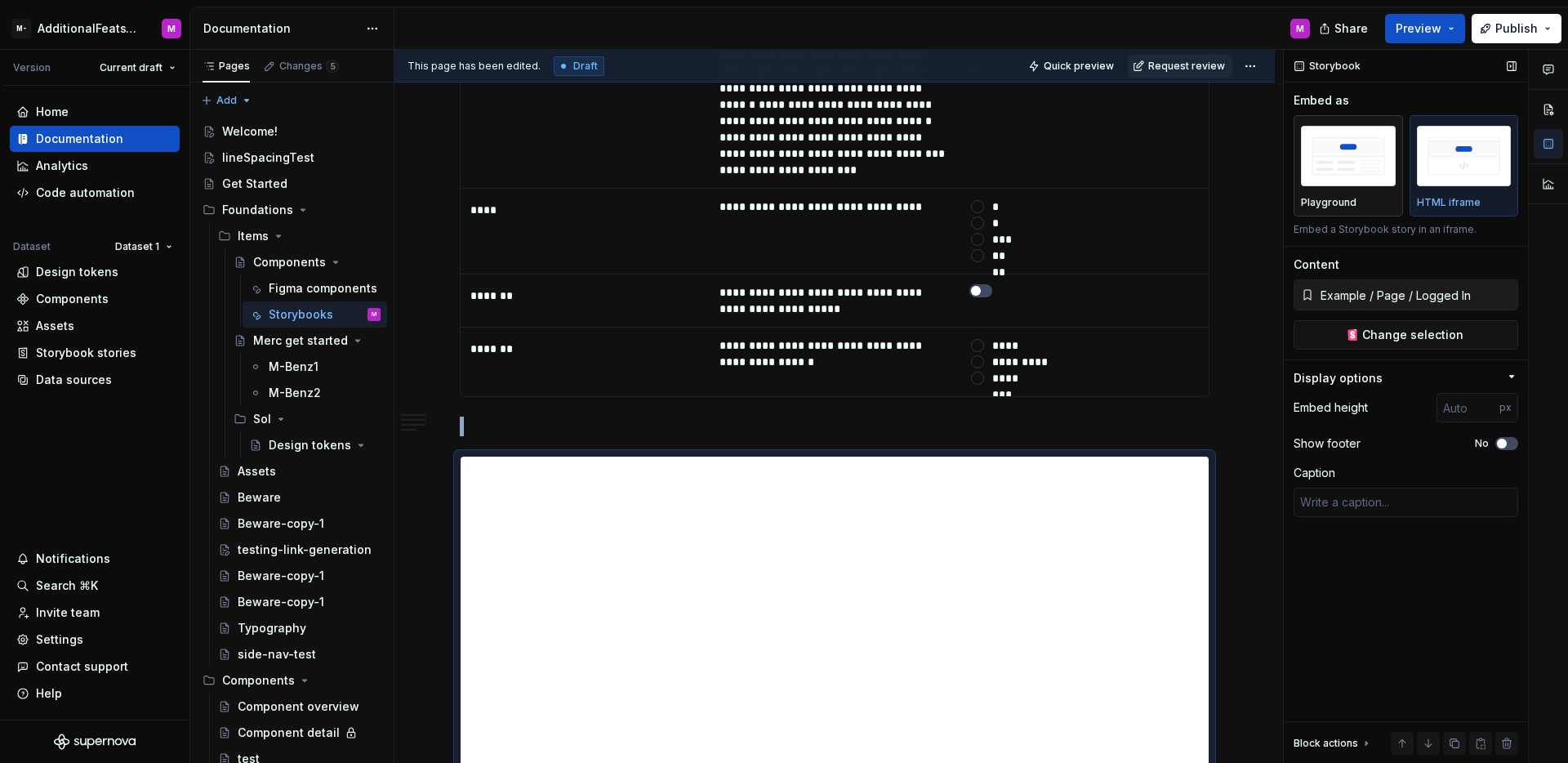
click at [1355, 190] on div "Playground" at bounding box center [1347, 166] width 94 height 86
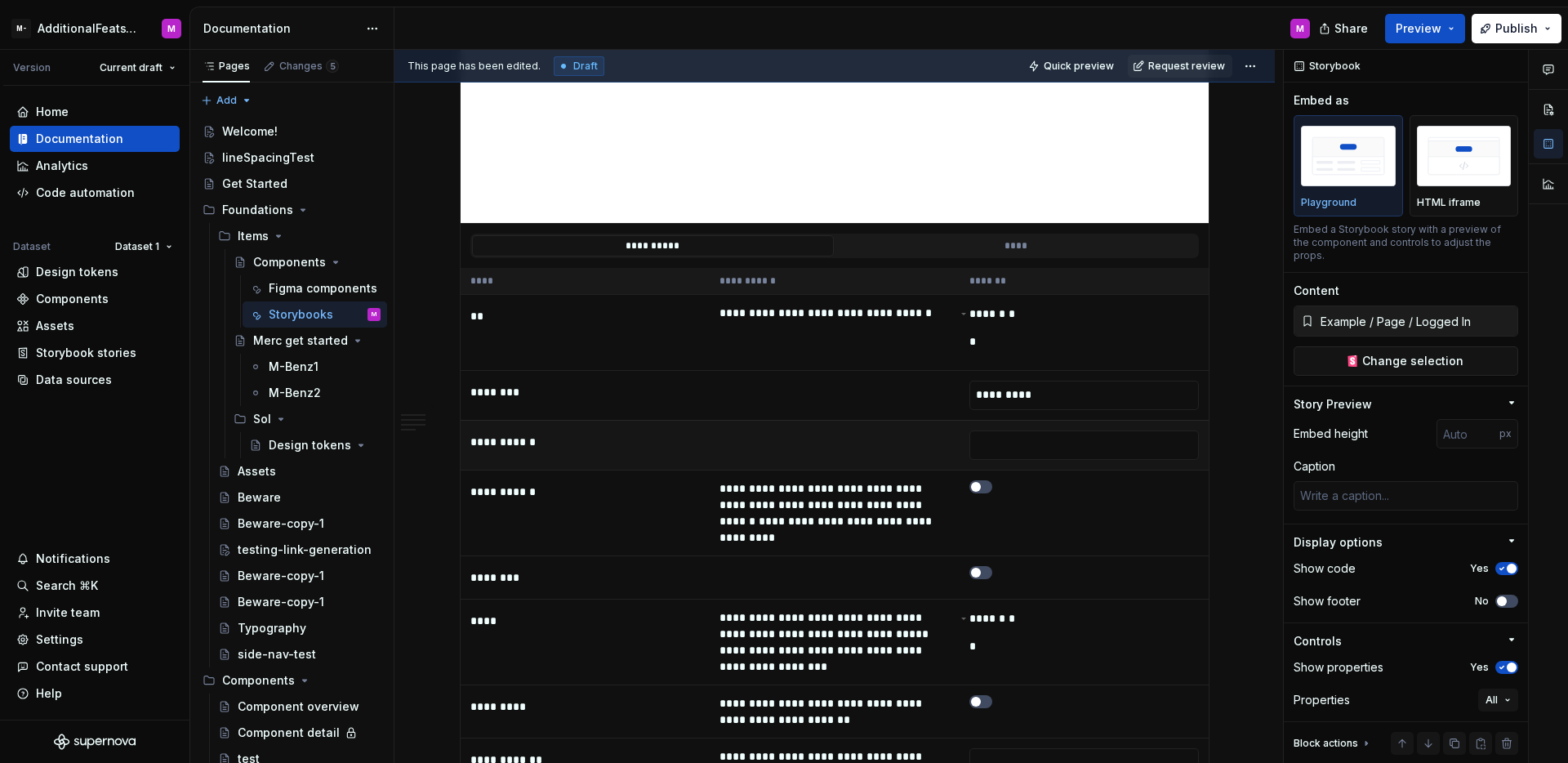
scroll to position [2130, 0]
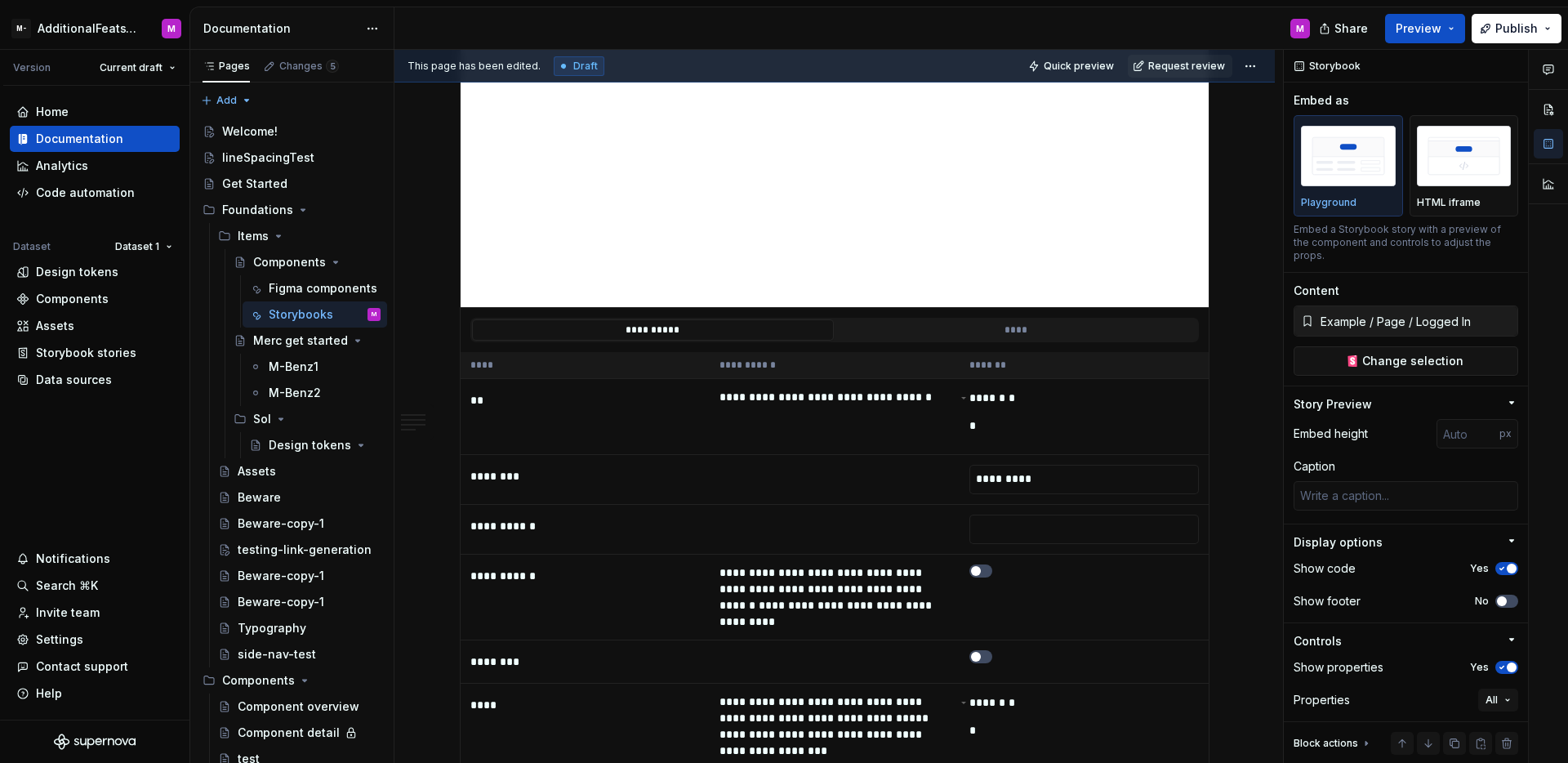
type textarea "*"
type input "https://circuit.sumup.com/?path=/story/components-button--base&globals=colorSch…"
click at [921, 352] on th "**********" at bounding box center [834, 365] width 249 height 27
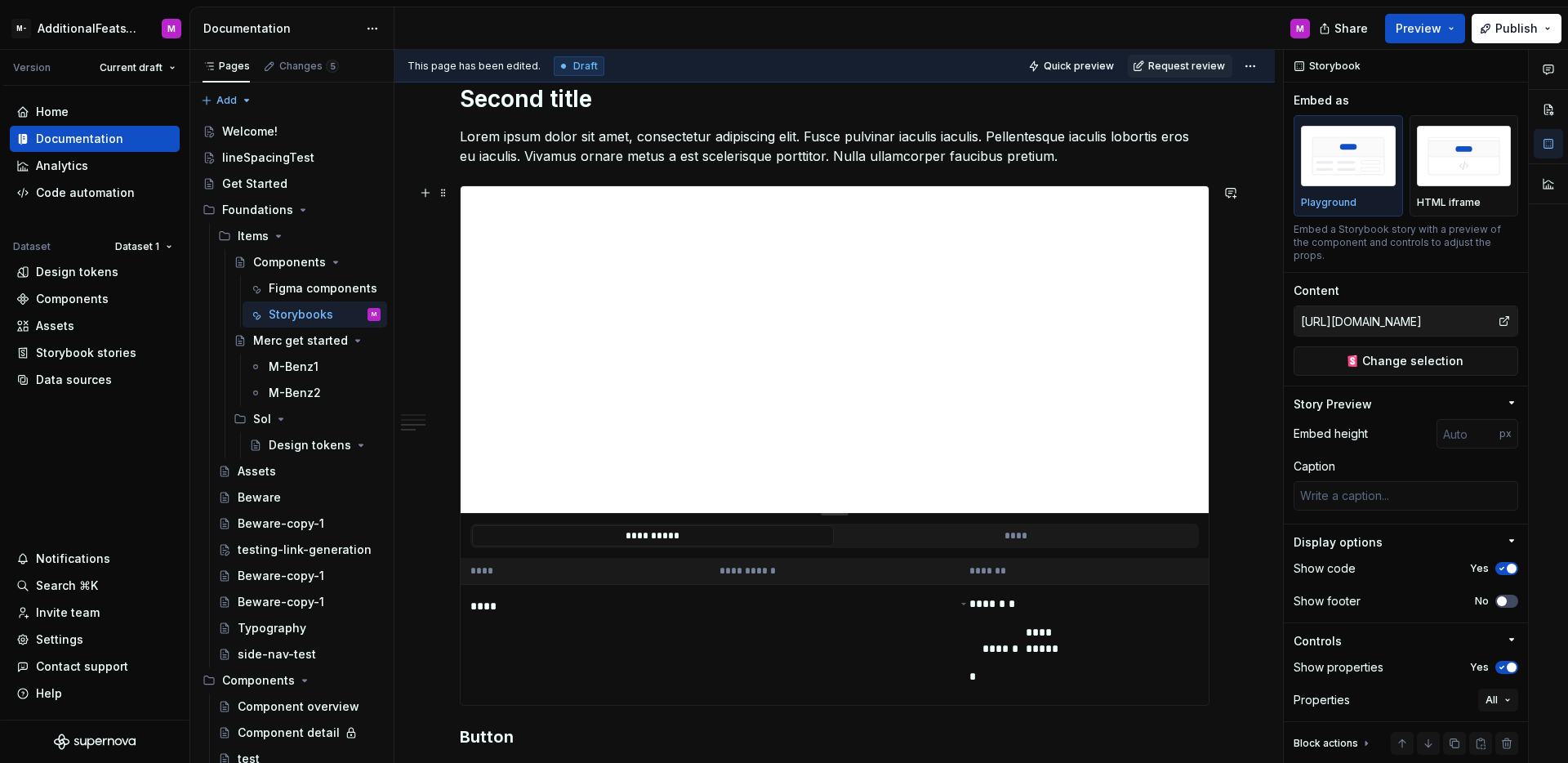
type textarea "*"
type input "Example / Header / Logged In"
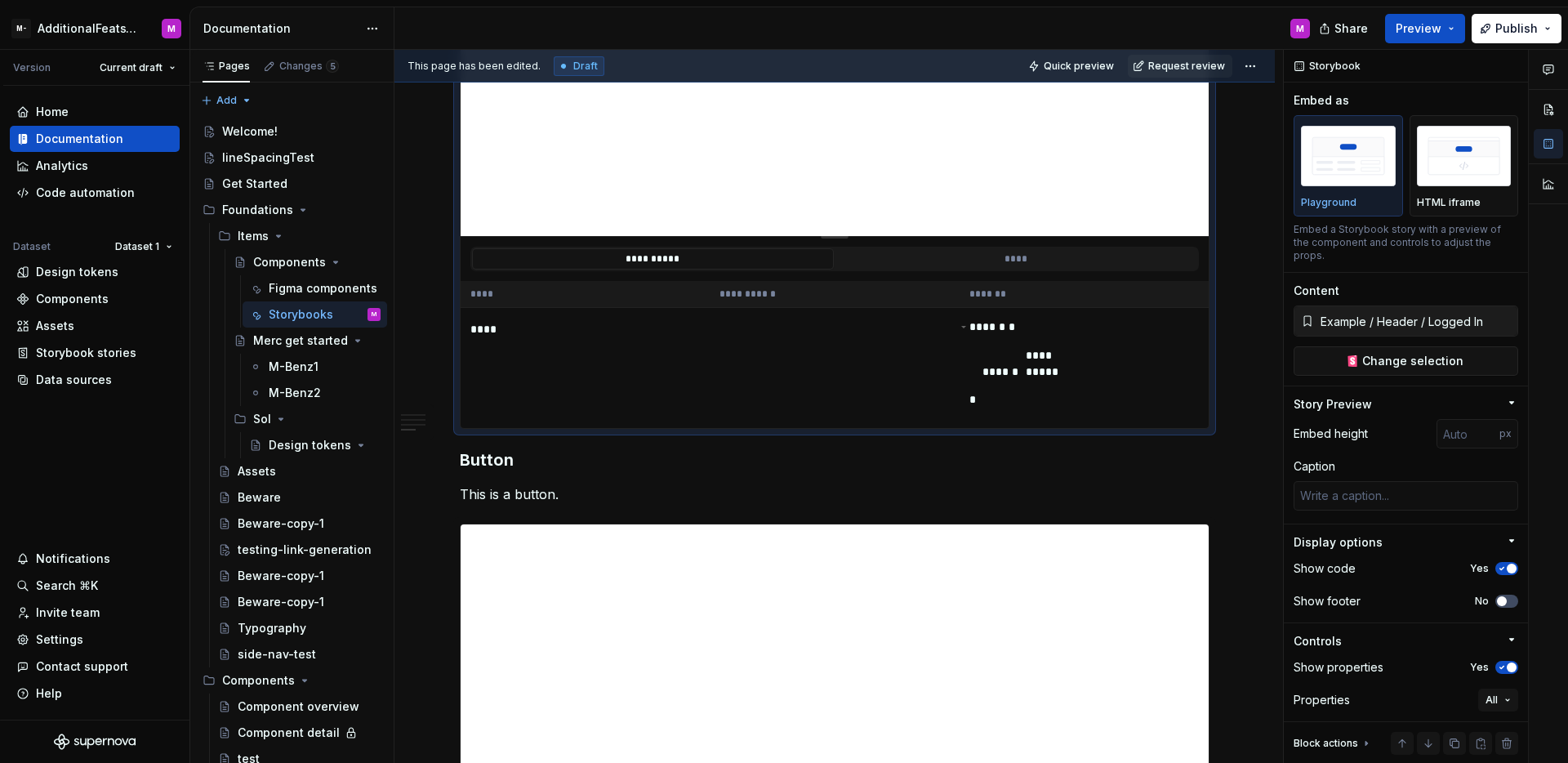
scroll to position [1608, 0]
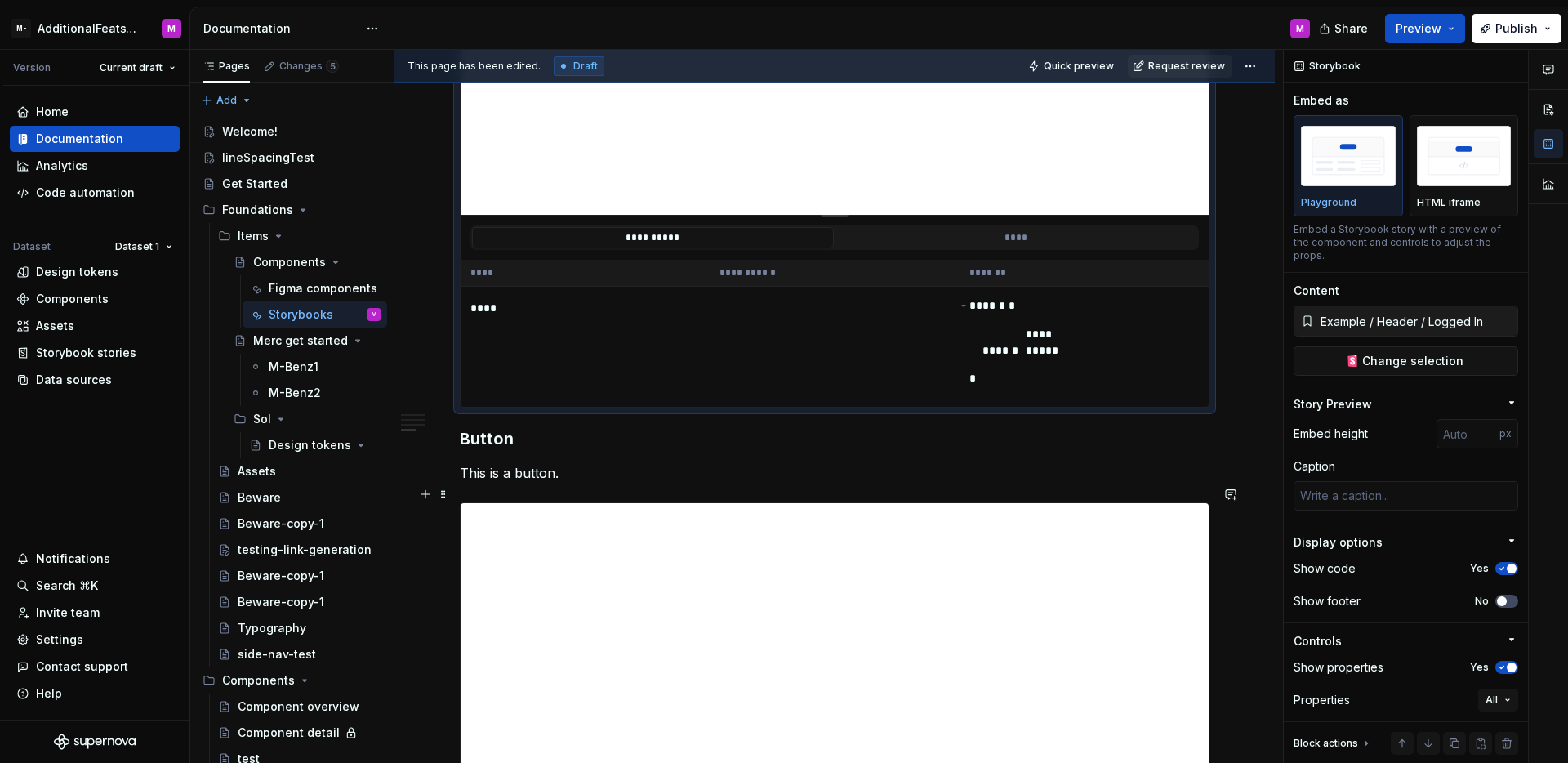
type textarea "*"
type input "https://circuit.sumup.com/?path=/story/components-button--base&globals=colorSch…"
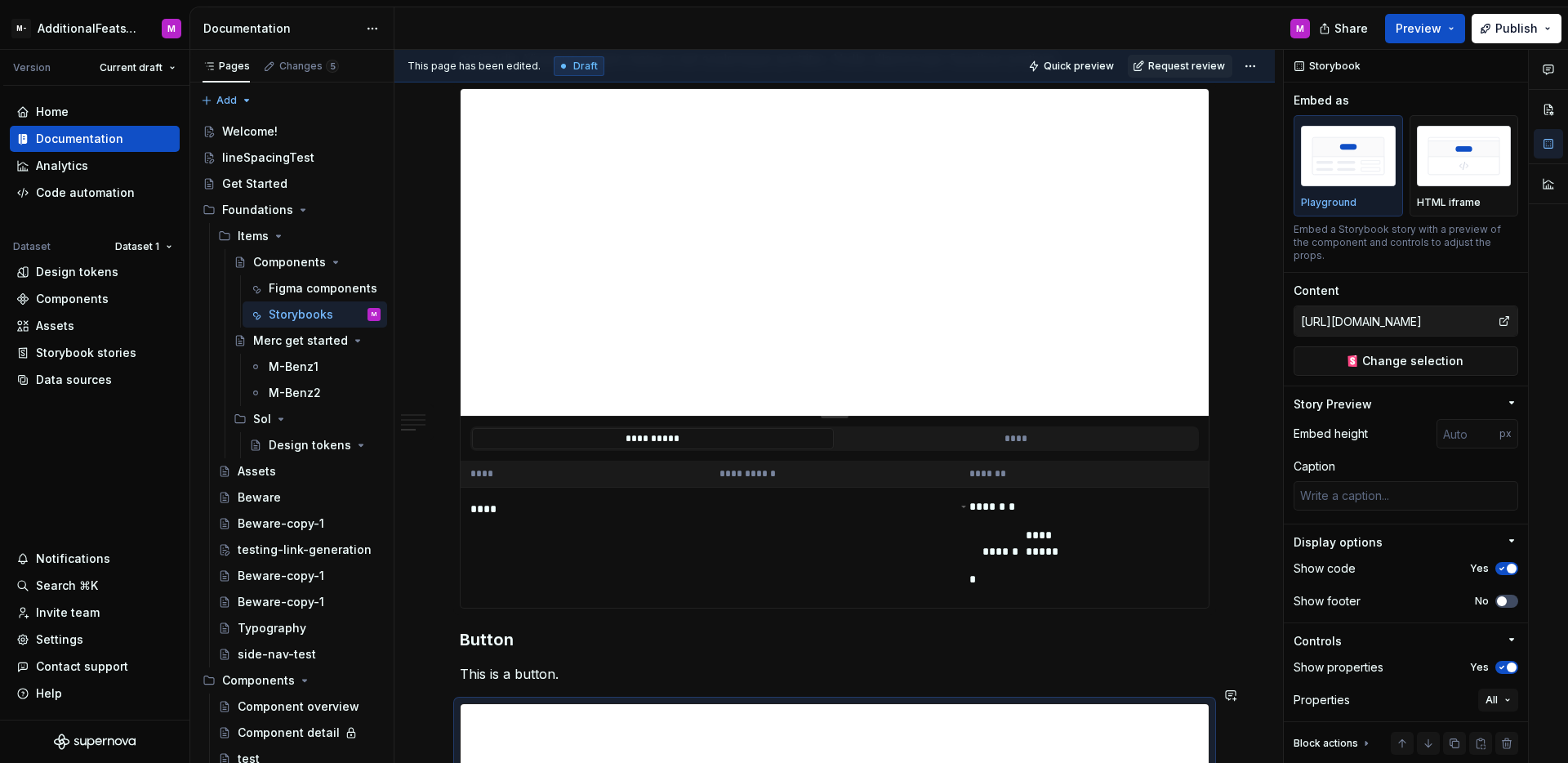
scroll to position [1323, 0]
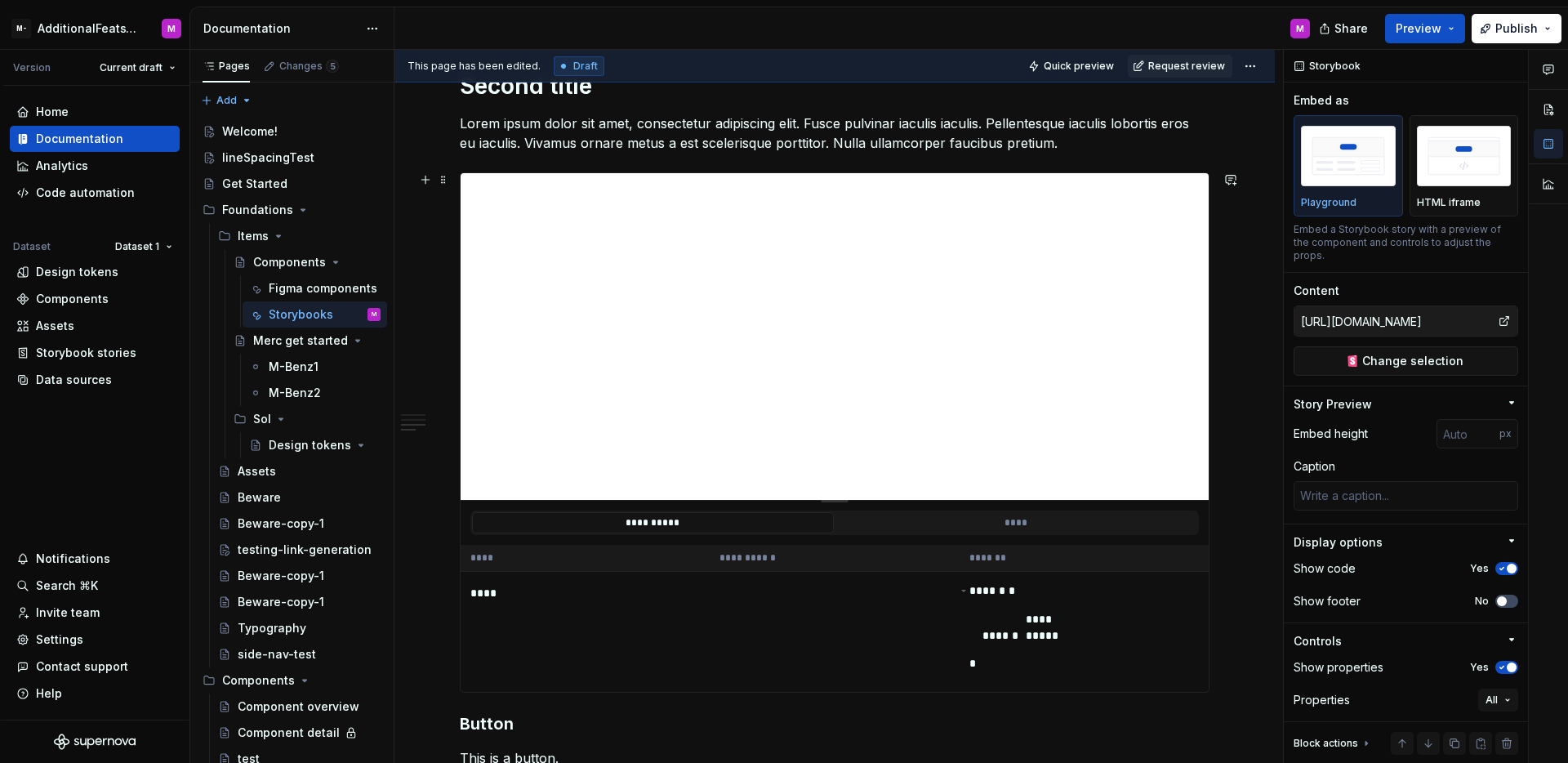
type textarea "*"
type input "Example / Header / Logged In"
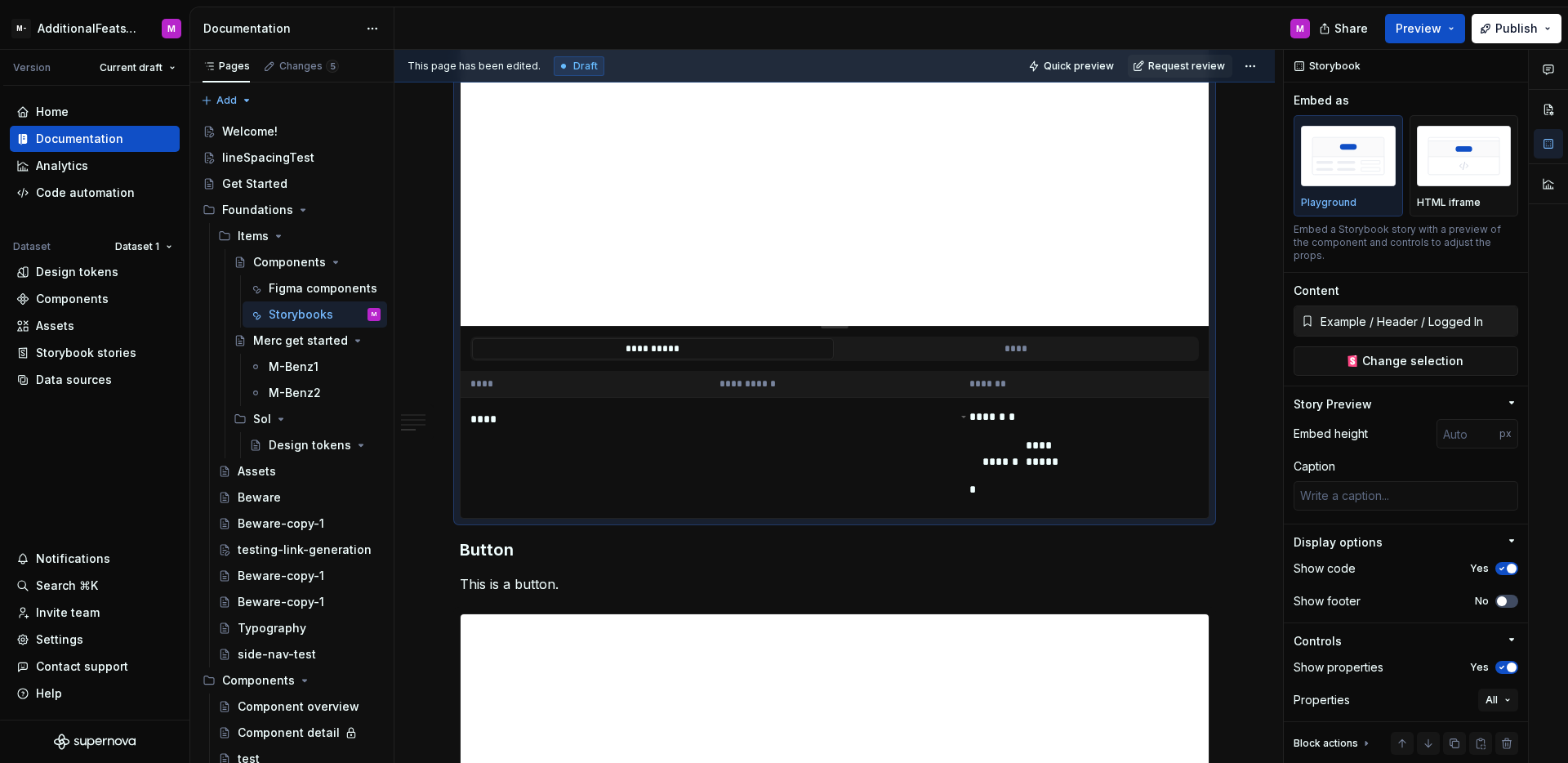
scroll to position [1665, 0]
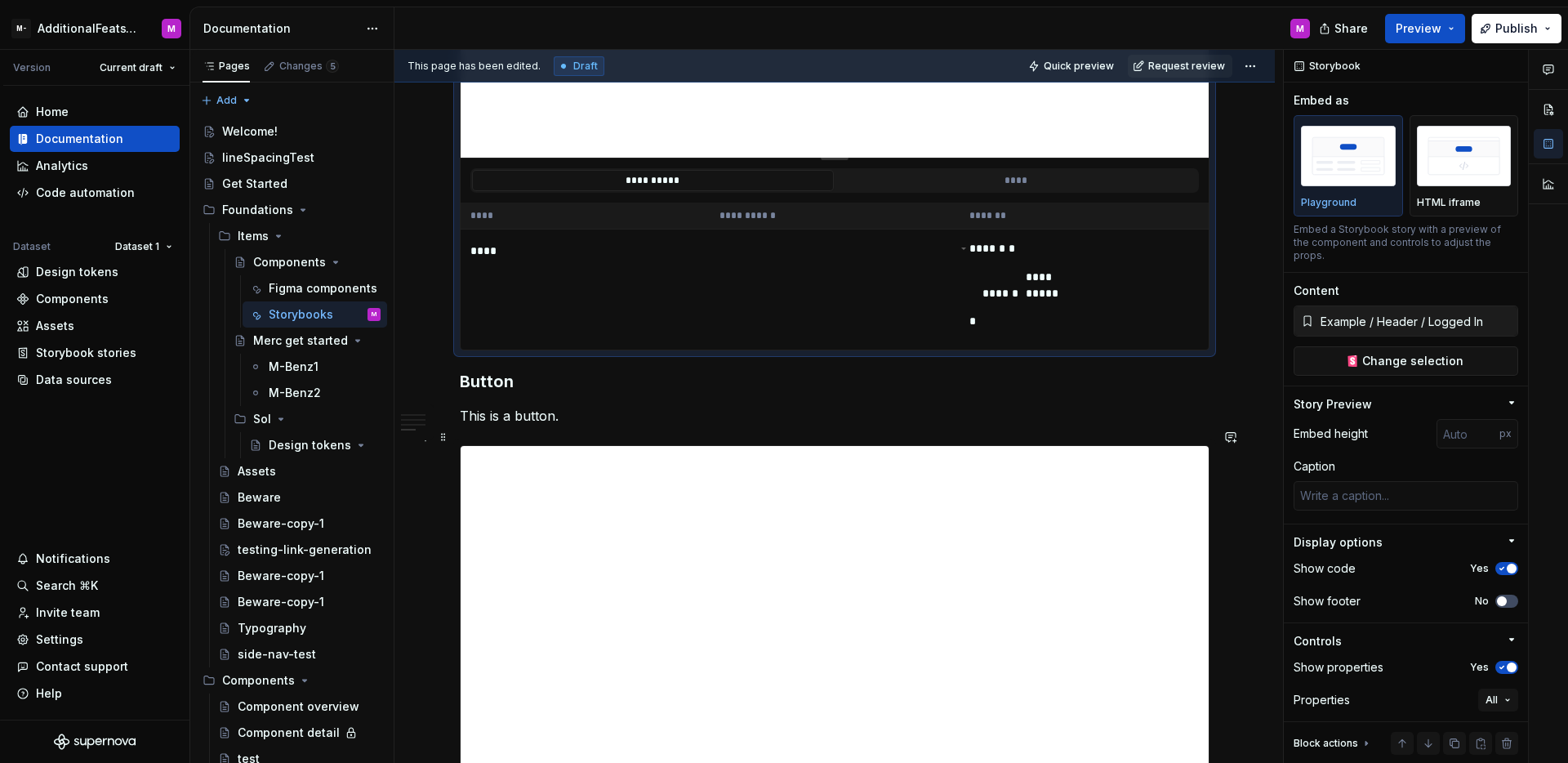
type textarea "*"
type input "https://circuit.sumup.com/?path=/story/components-button--base&globals=colorSch…"
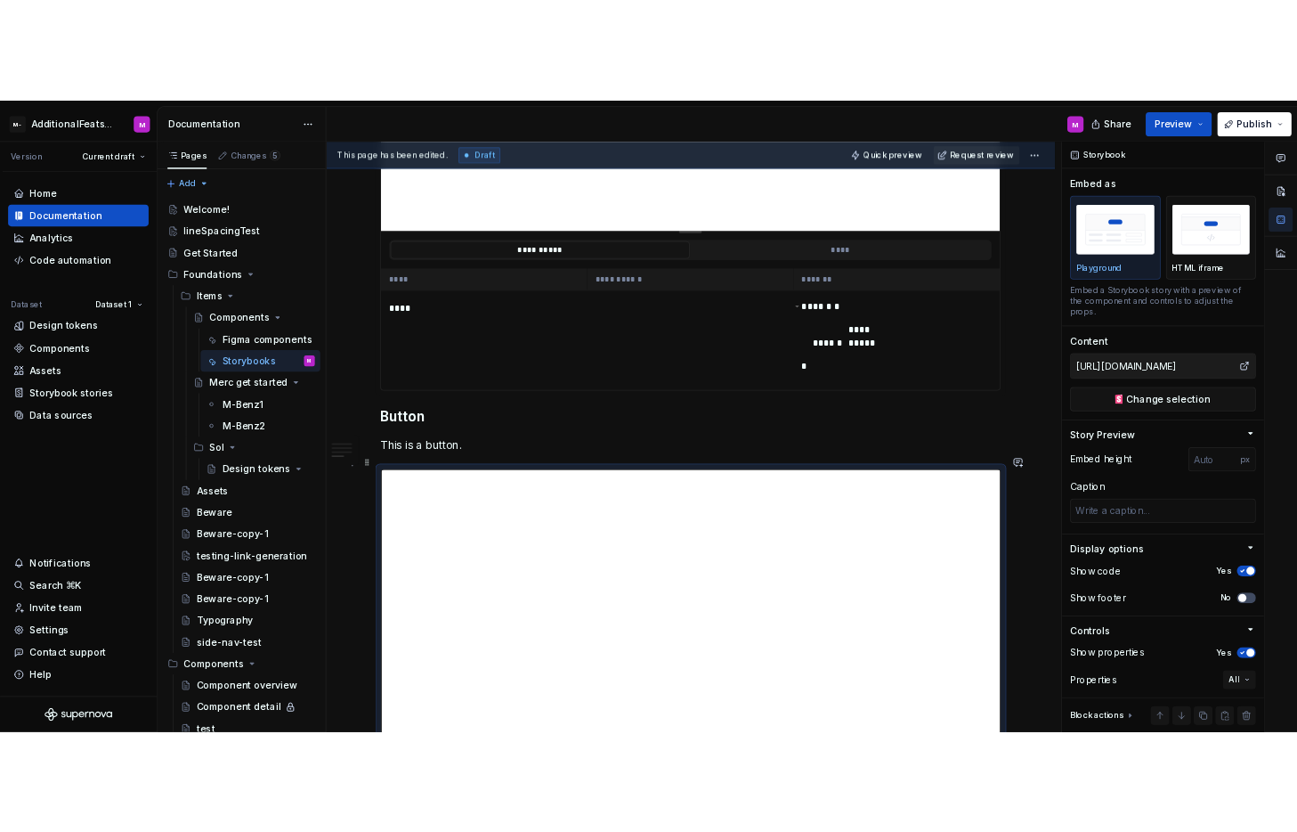
scroll to position [1441, 0]
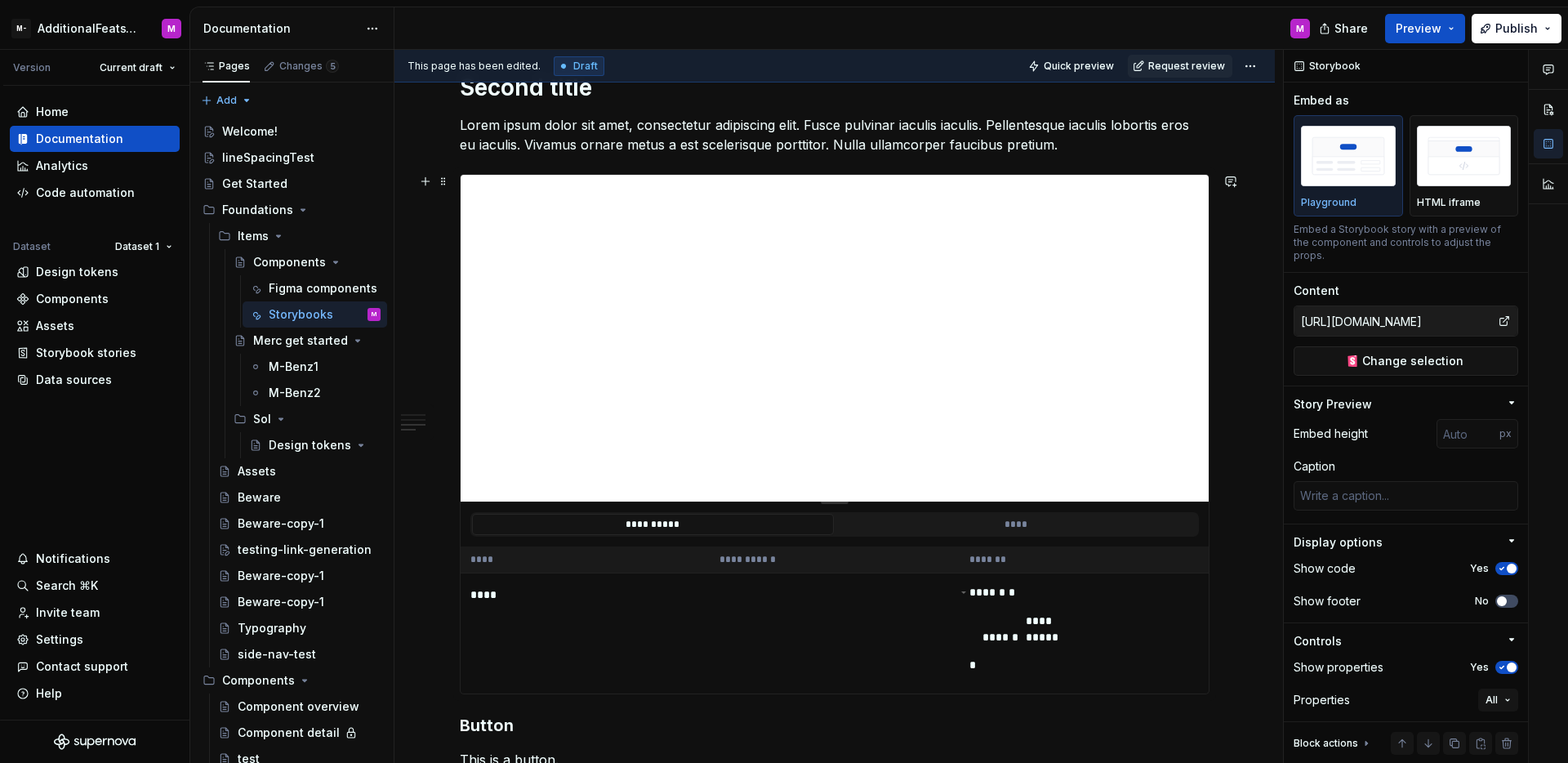
type textarea "*"
type input "Example / Header / Logged In"
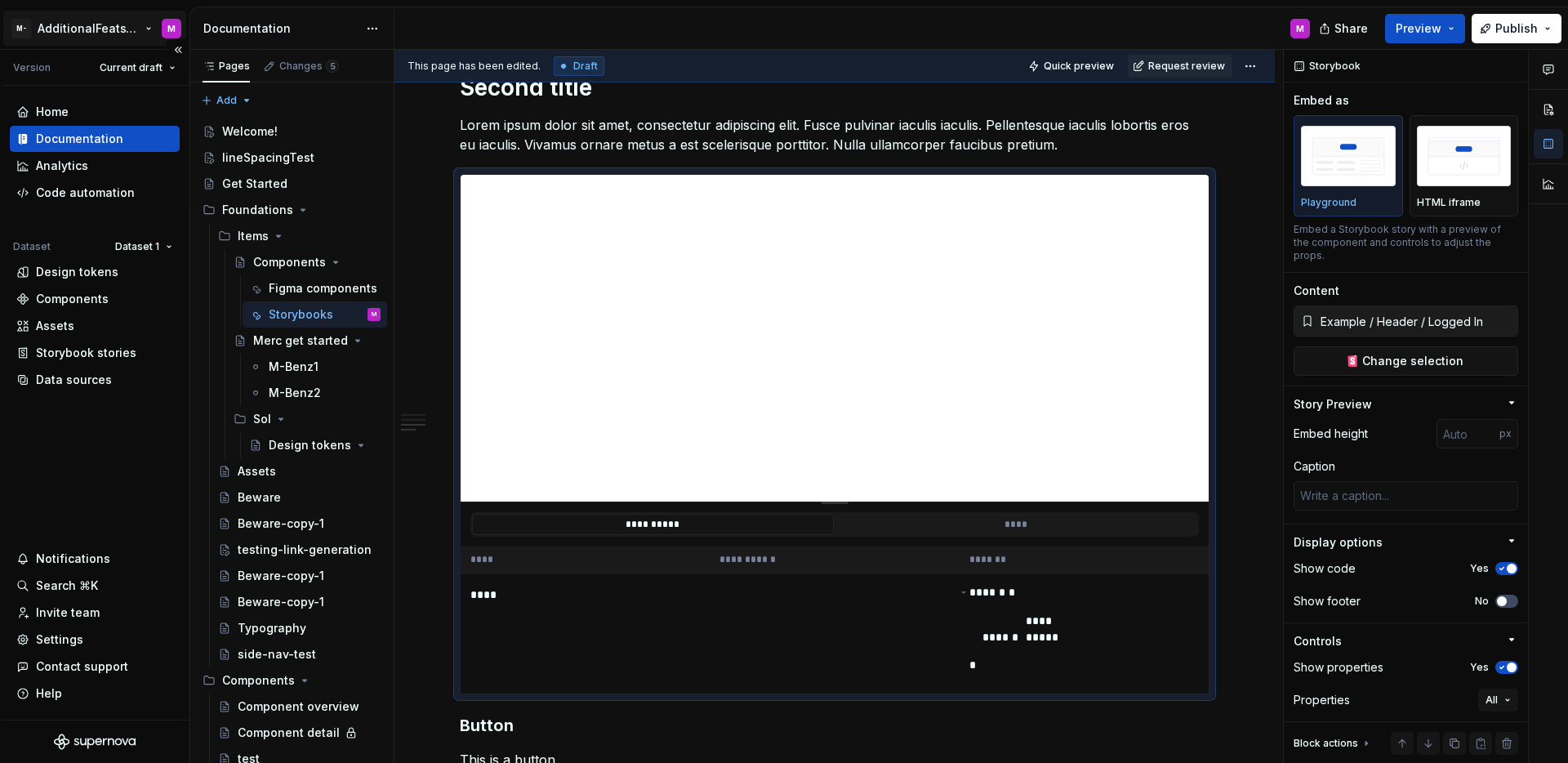
click at [78, 36] on html "M- AdditionalFeatsTest M Version Current draft Home Documentation Analytics Cod…" at bounding box center [784, 382] width 1568 height 763
click at [469, 23] on html "M- AdditionalFeatsTest M Version Current draft Home Documentation Analytics Cod…" at bounding box center [784, 382] width 1568 height 763
click at [130, 473] on div "Home Documentation Analytics Code automation Dataset Dataset 1 Design tokens Co…" at bounding box center [94, 402] width 190 height 634
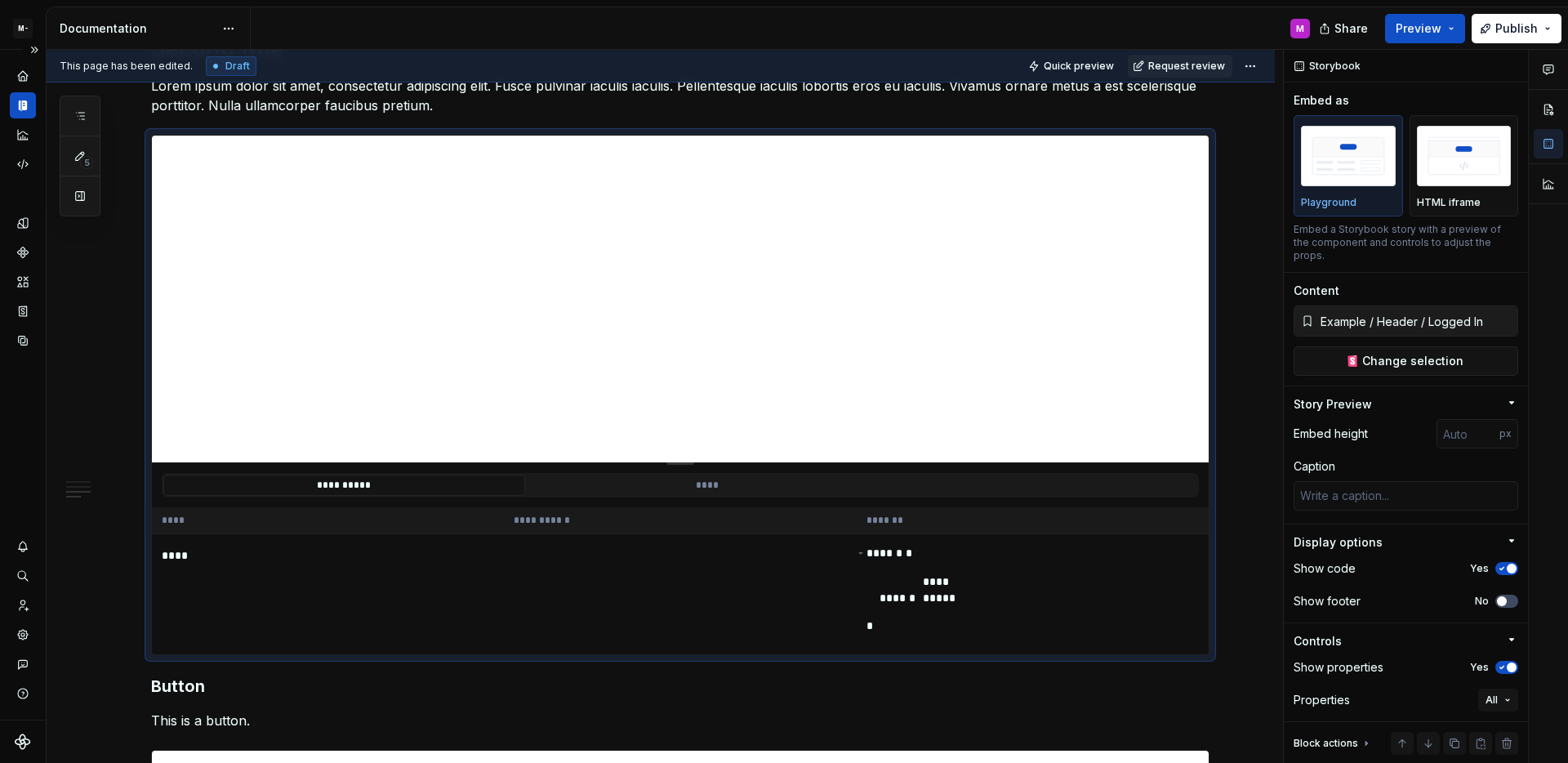
type textarea "*"
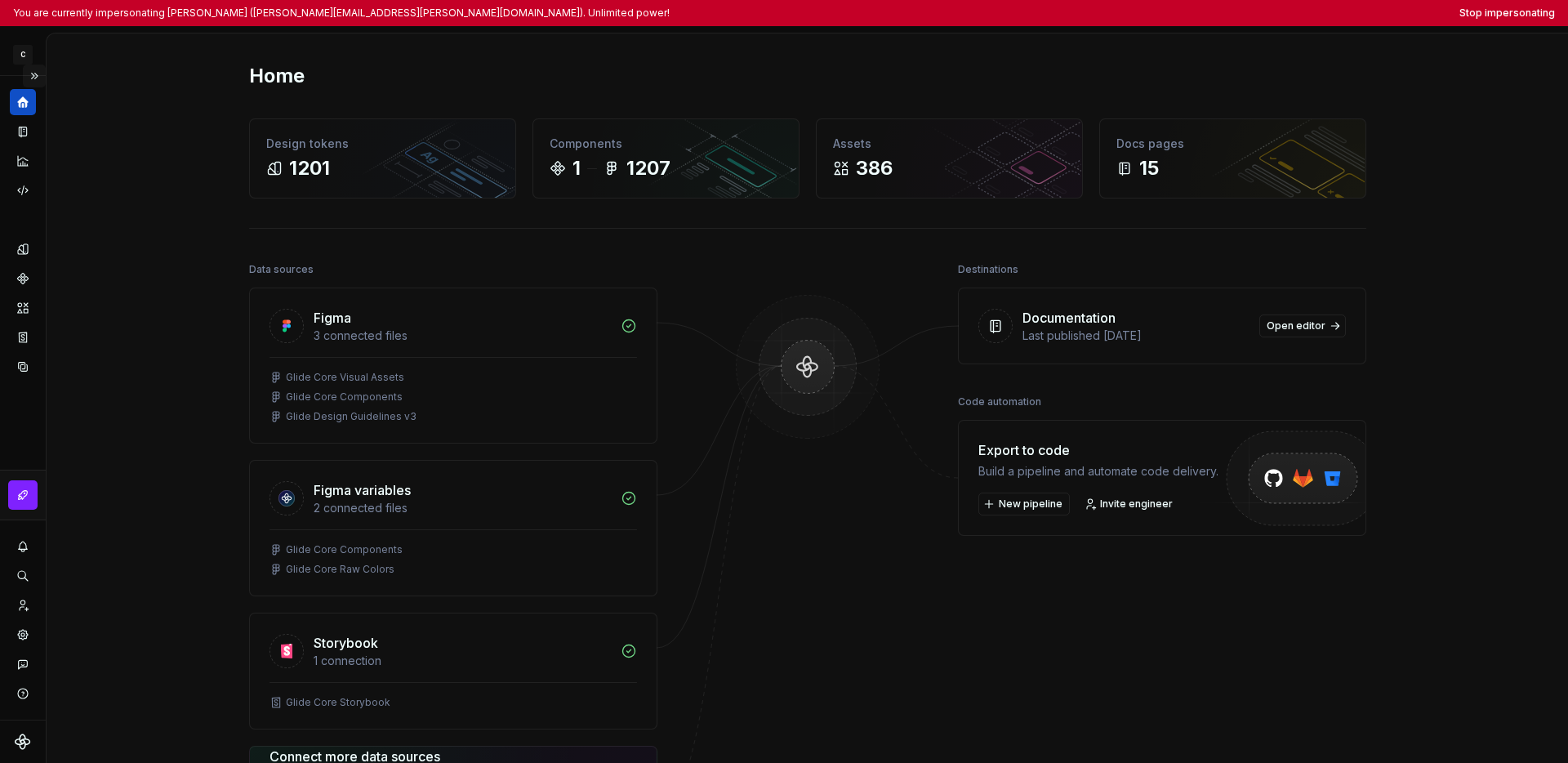
click at [34, 74] on button "Expand sidebar" at bounding box center [34, 75] width 23 height 23
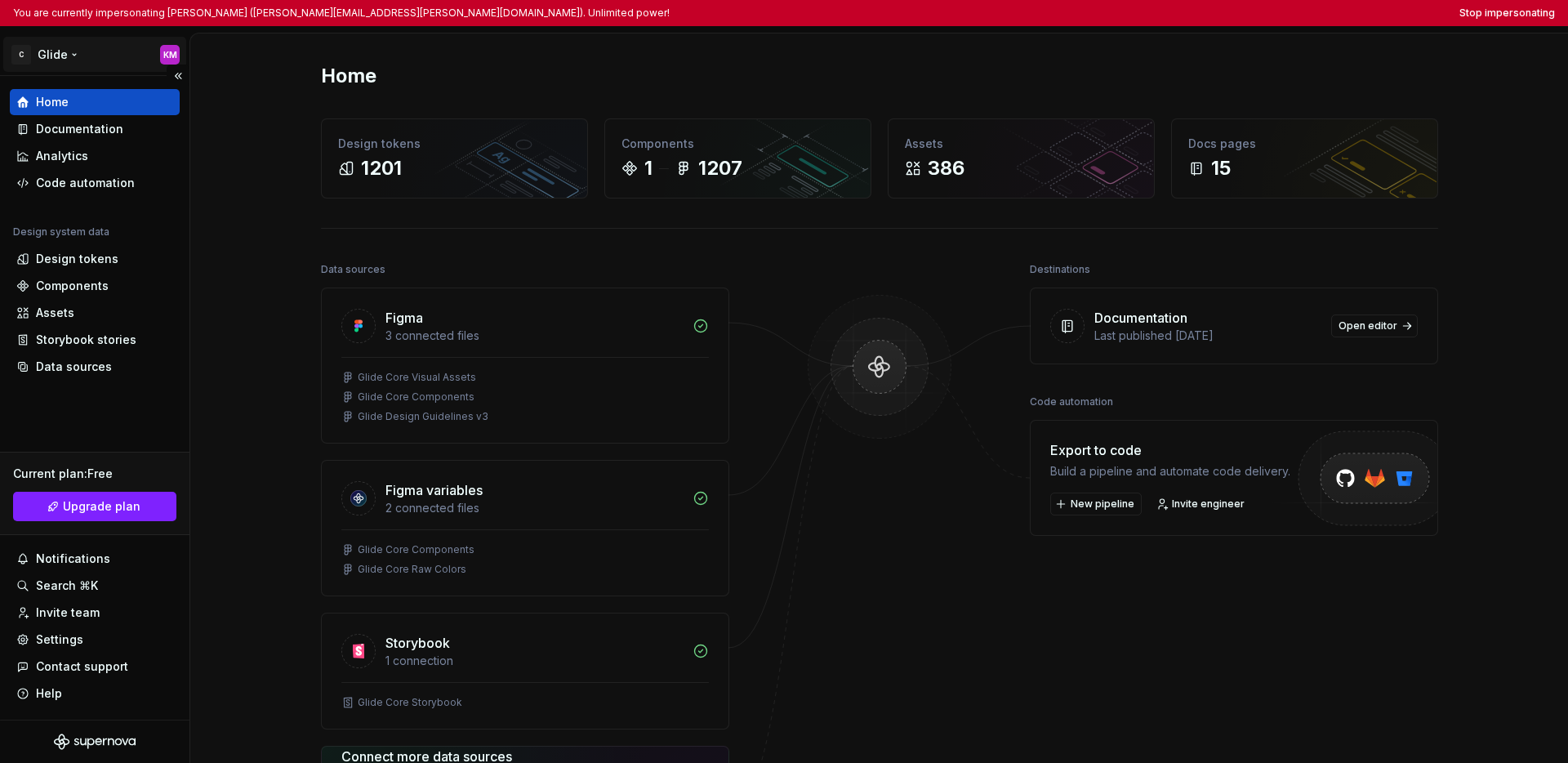
click at [63, 56] on html "You are currently impersonating Keri Martin (keri.martin@crowdstrike.com). Unli…" at bounding box center [784, 382] width 1568 height 763
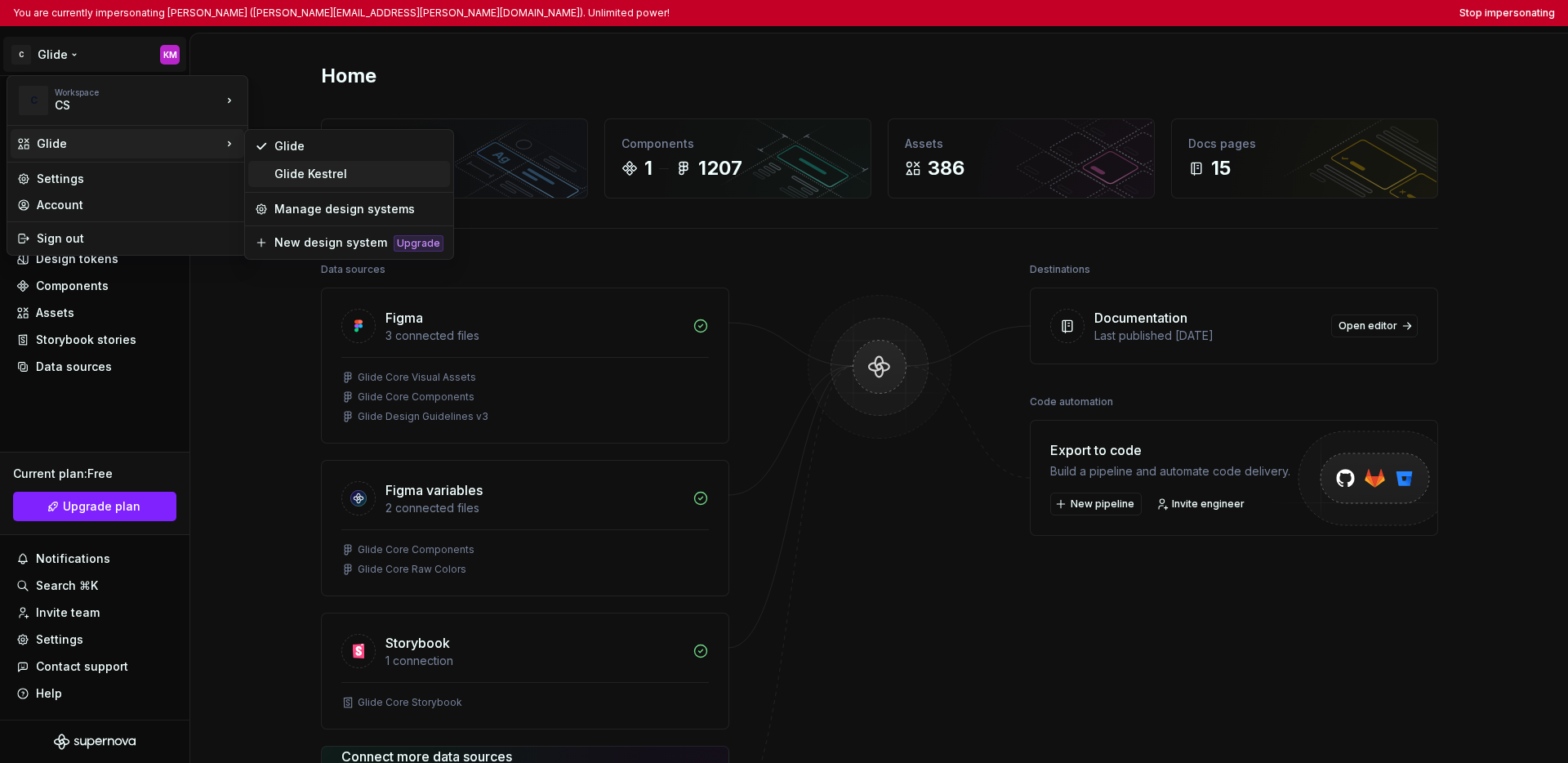
click at [297, 171] on div "Glide Kestrel" at bounding box center [359, 174] width 169 height 17
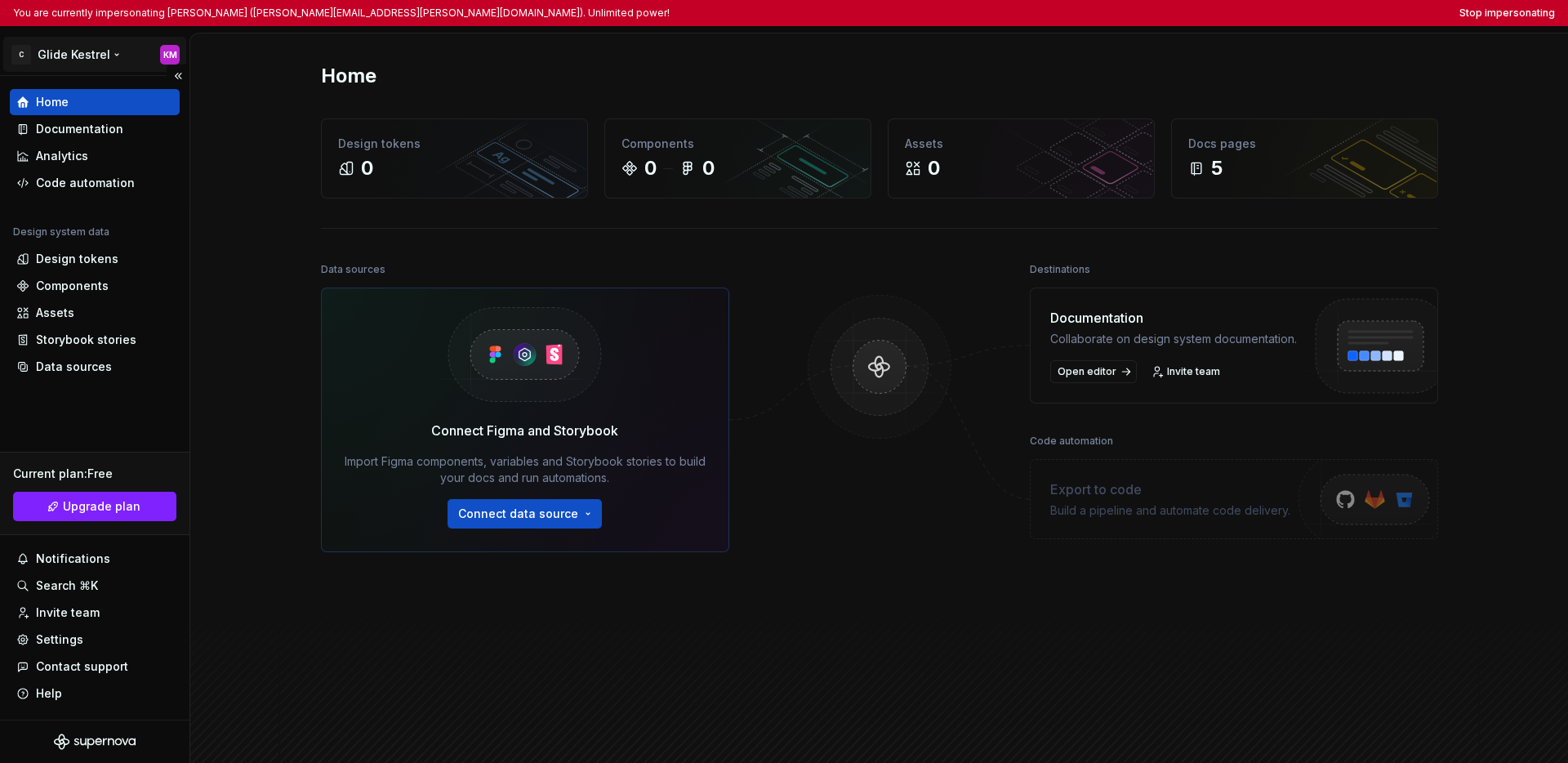
click at [84, 60] on html "You are currently impersonating Keri Martin (keri.martin@crowdstrike.com). Unli…" at bounding box center [784, 382] width 1568 height 763
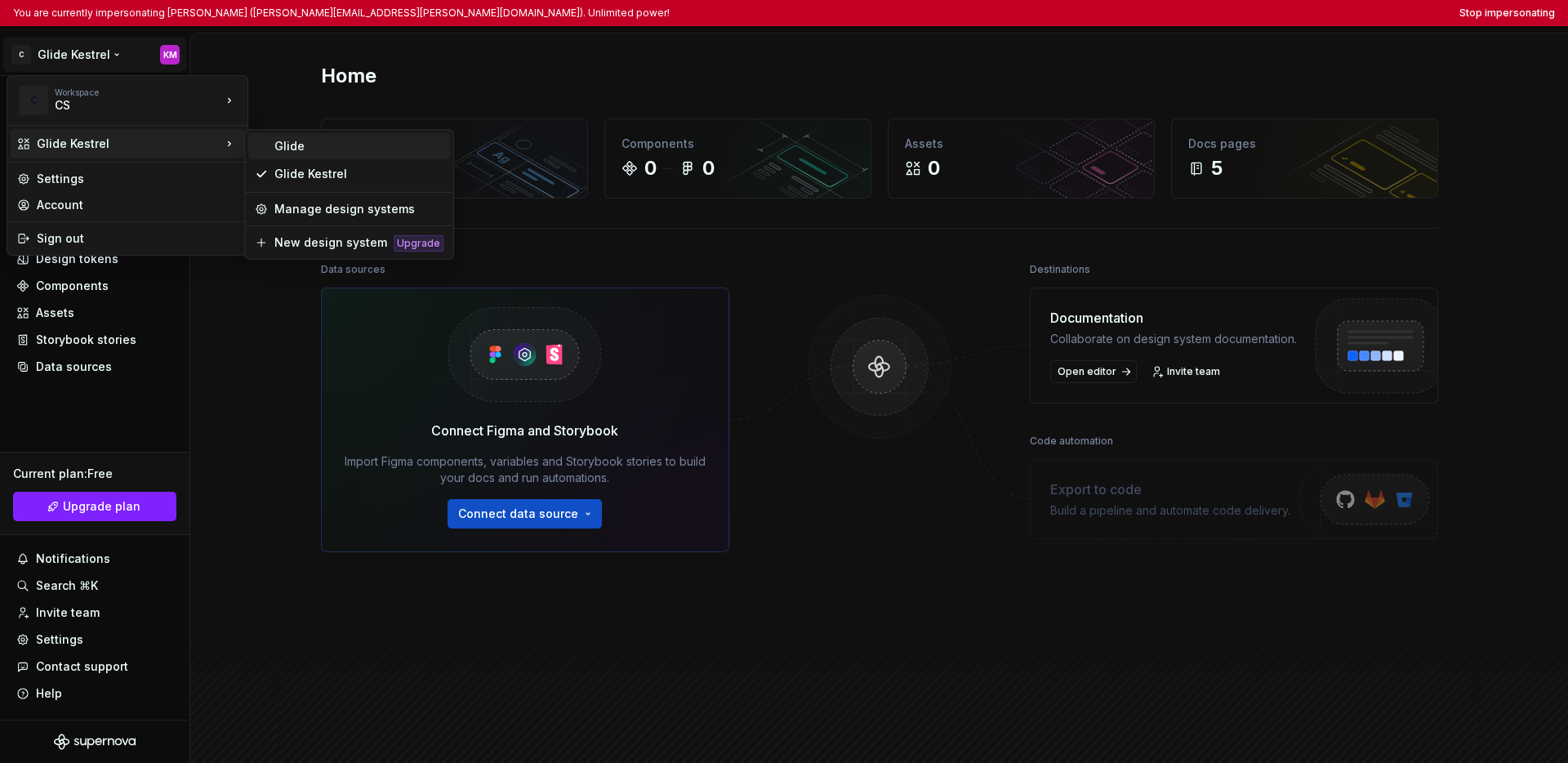
click at [275, 143] on div "Glide" at bounding box center [359, 146] width 169 height 17
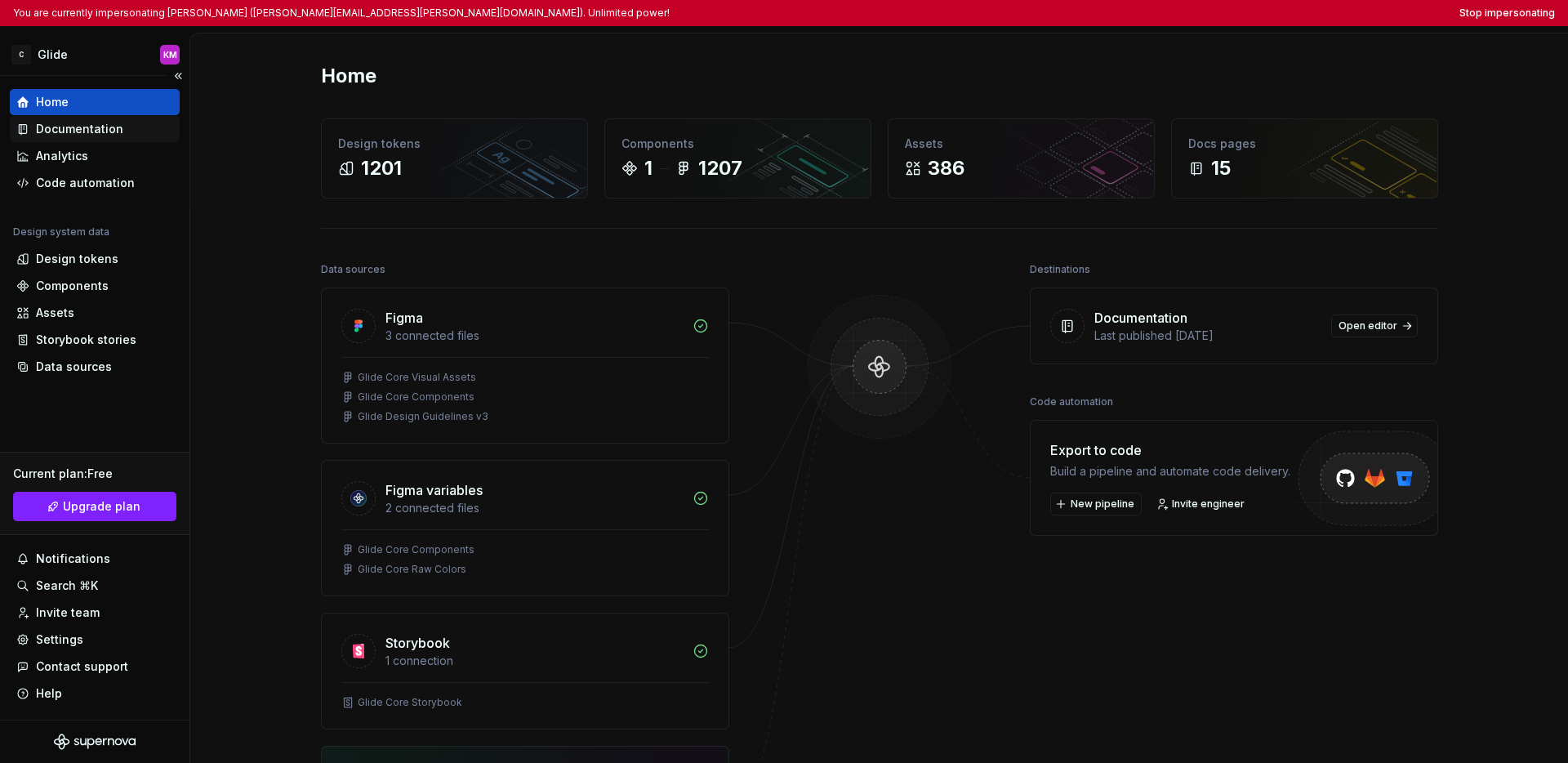
click at [130, 129] on div "Documentation" at bounding box center [94, 129] width 157 height 17
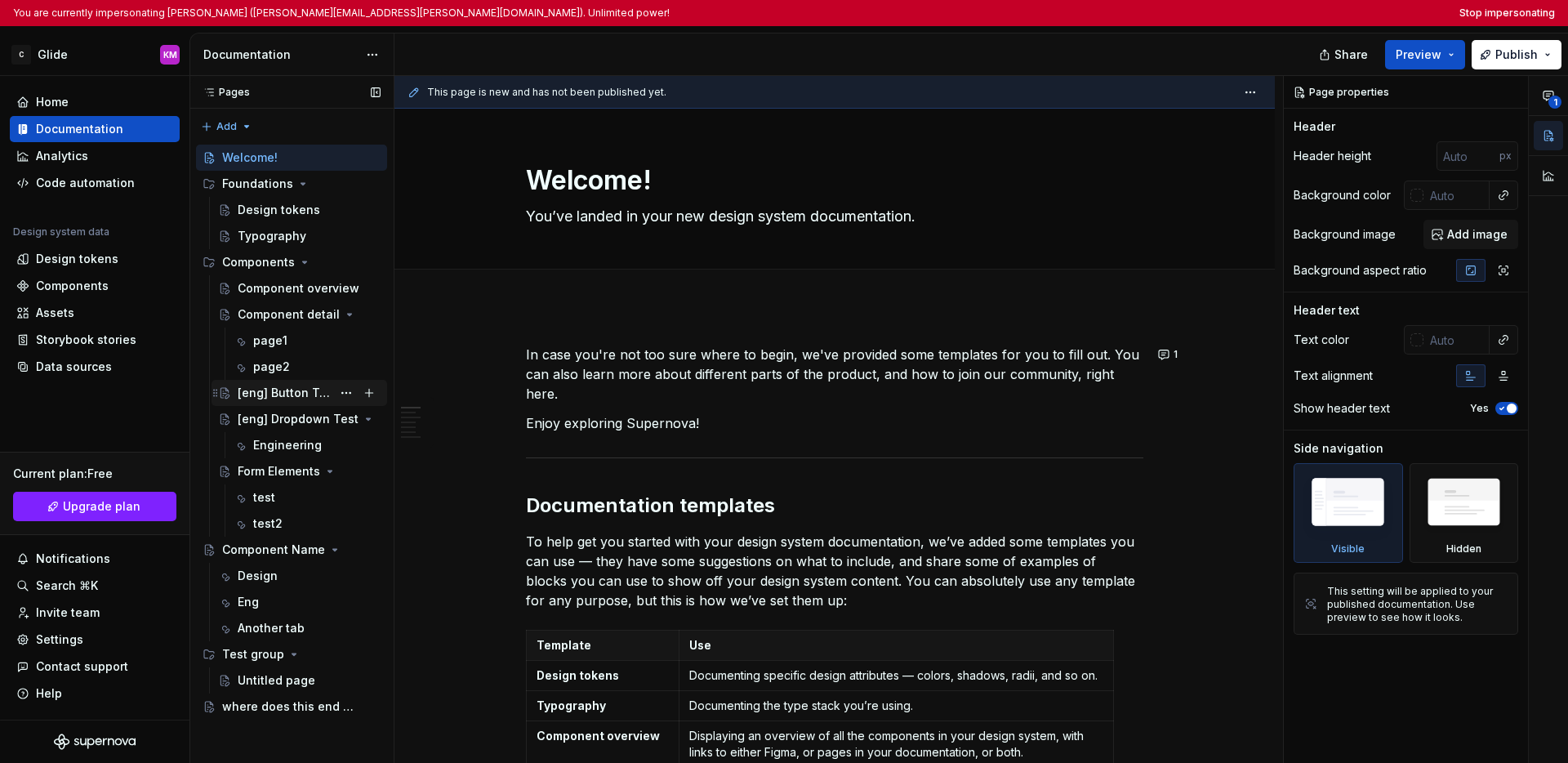
click at [293, 395] on div "[eng] Button Test" at bounding box center [284, 393] width 94 height 17
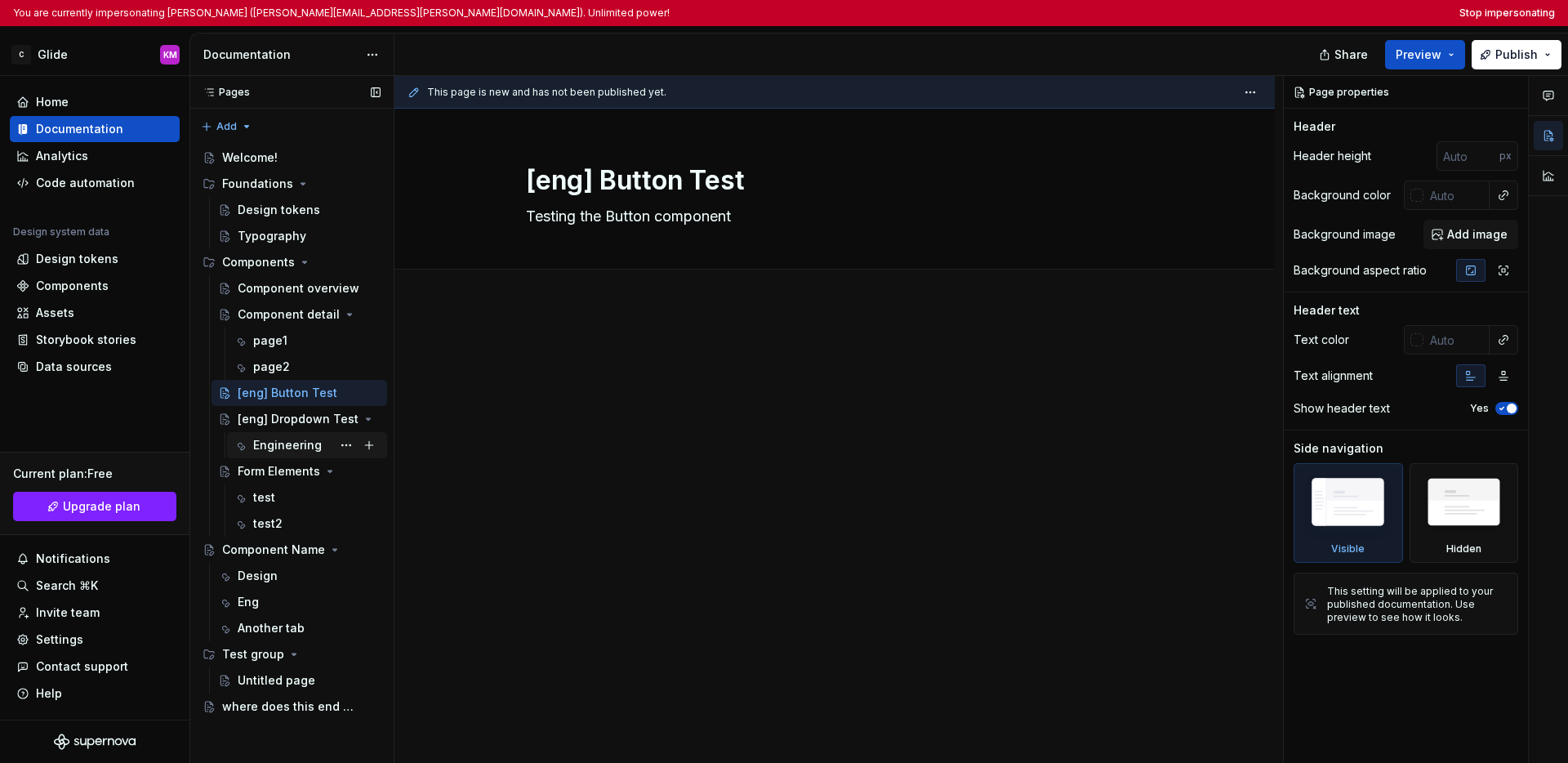
click at [289, 450] on div "Engineering" at bounding box center [287, 445] width 69 height 17
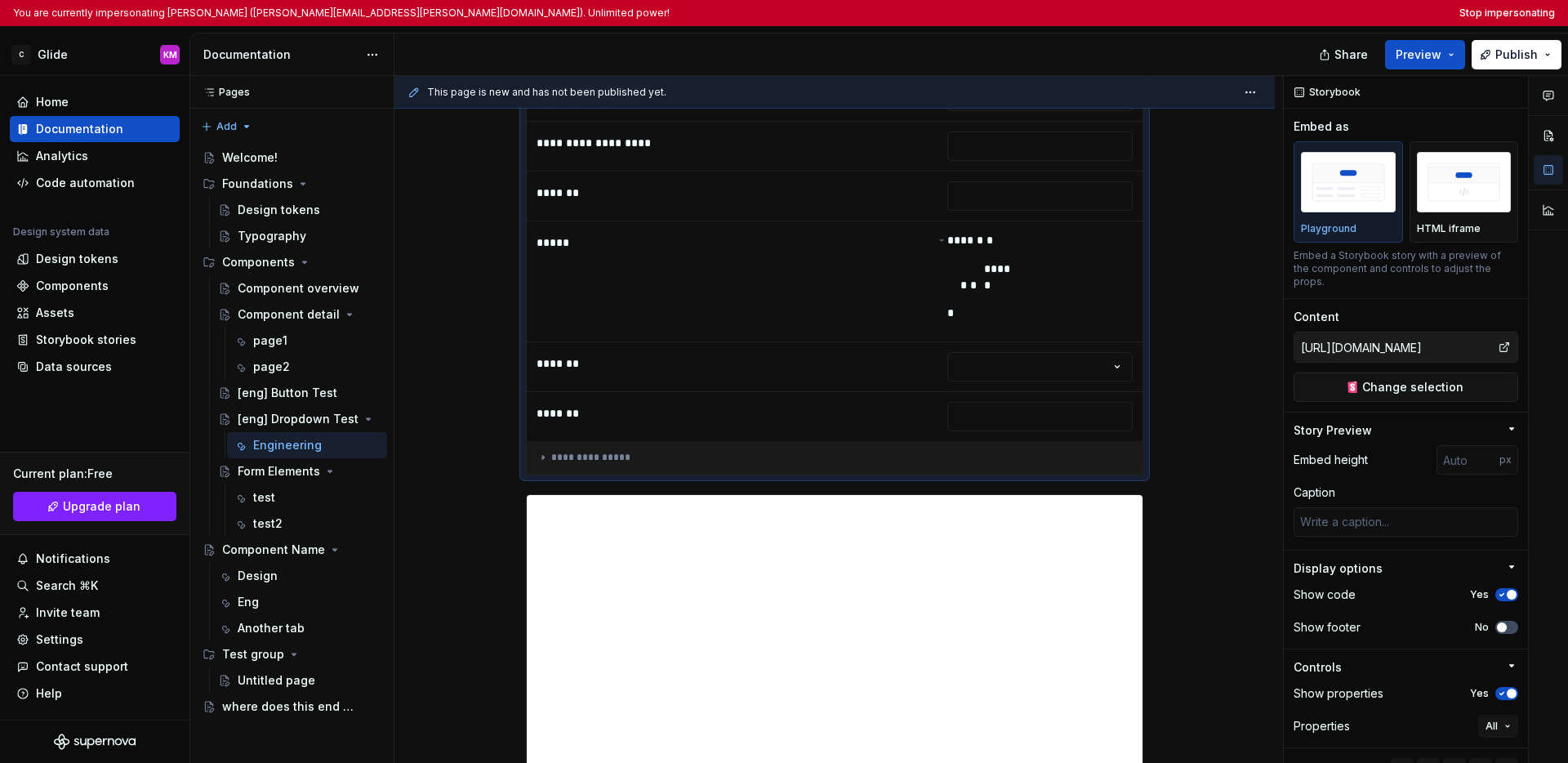
scroll to position [2201, 0]
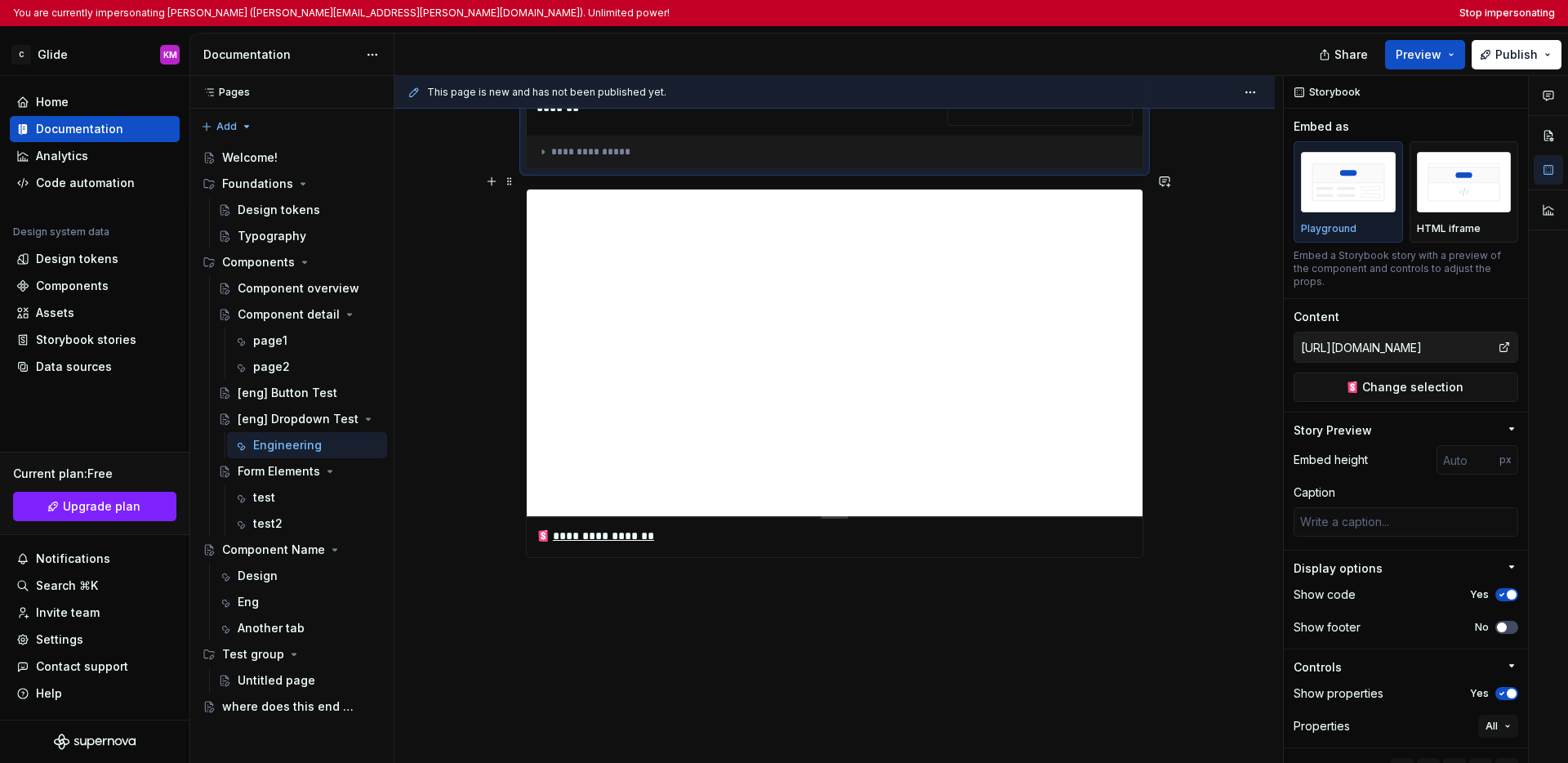
type textarea "*"
type input "Dropdown / Dropdown"
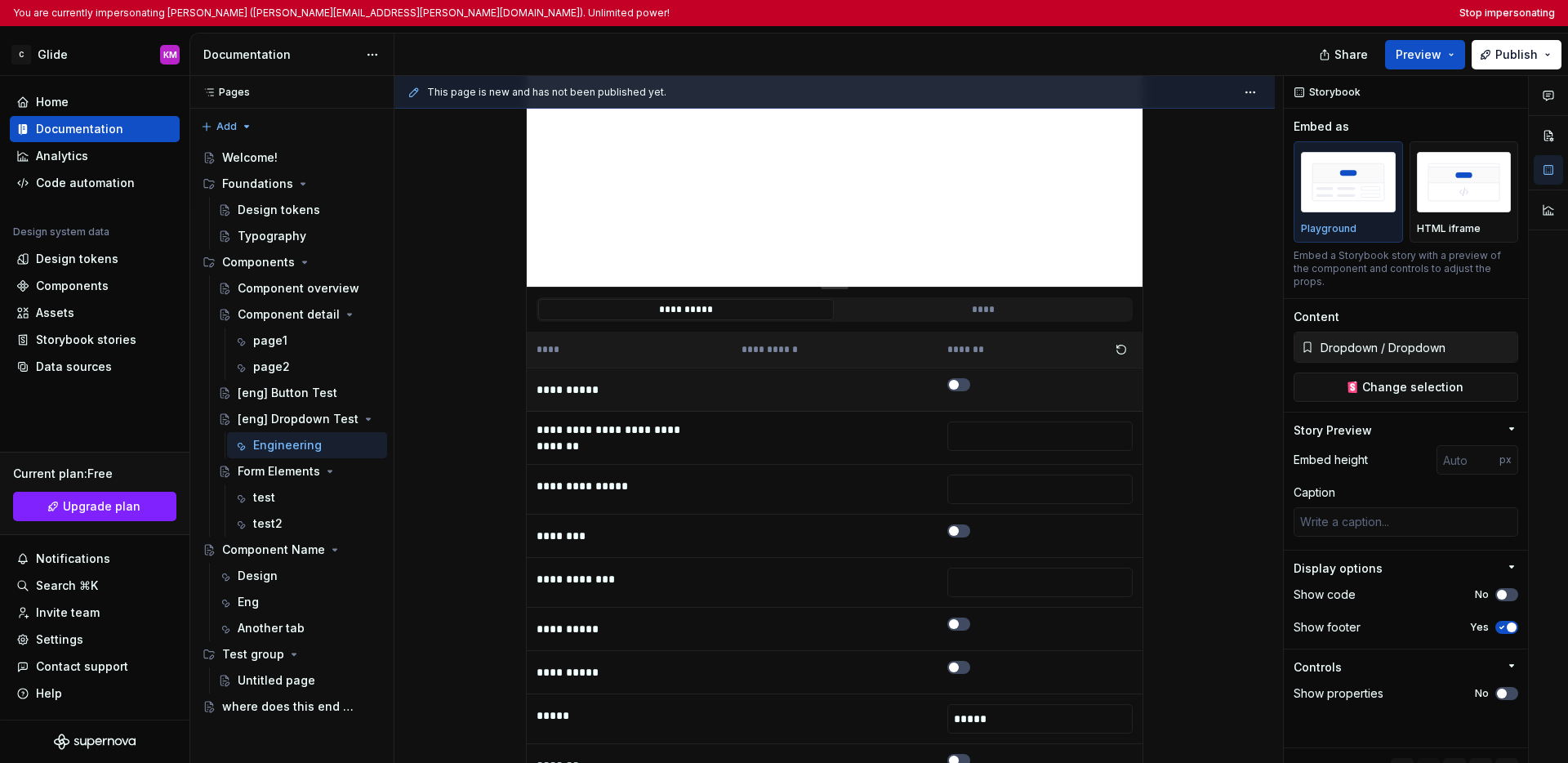
scroll to position [326, 0]
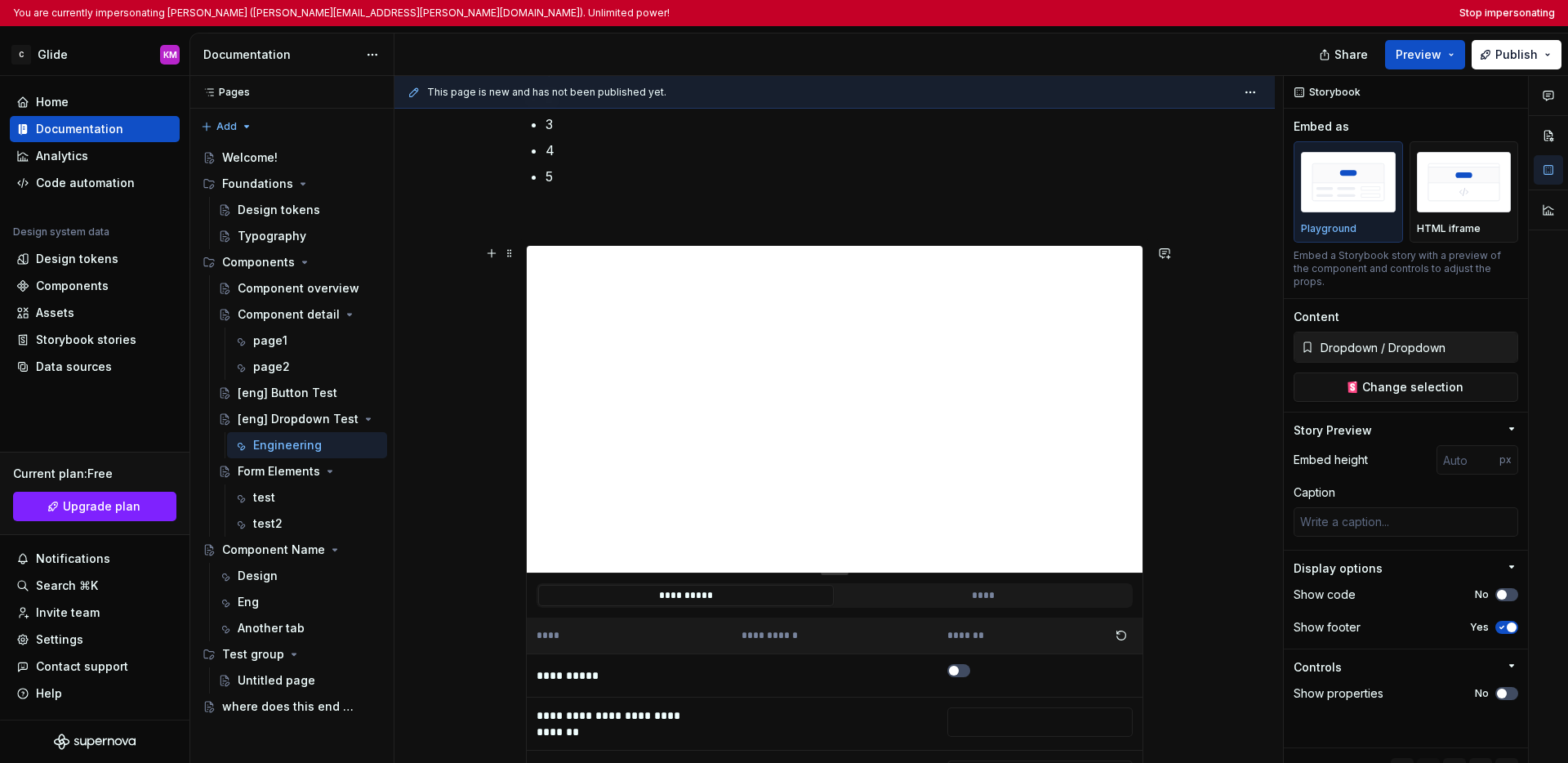
type textarea "*"
type input "https://glide-core.crowdstrike-ux.workers.dev/?path=/story/dropdown--dropdown"
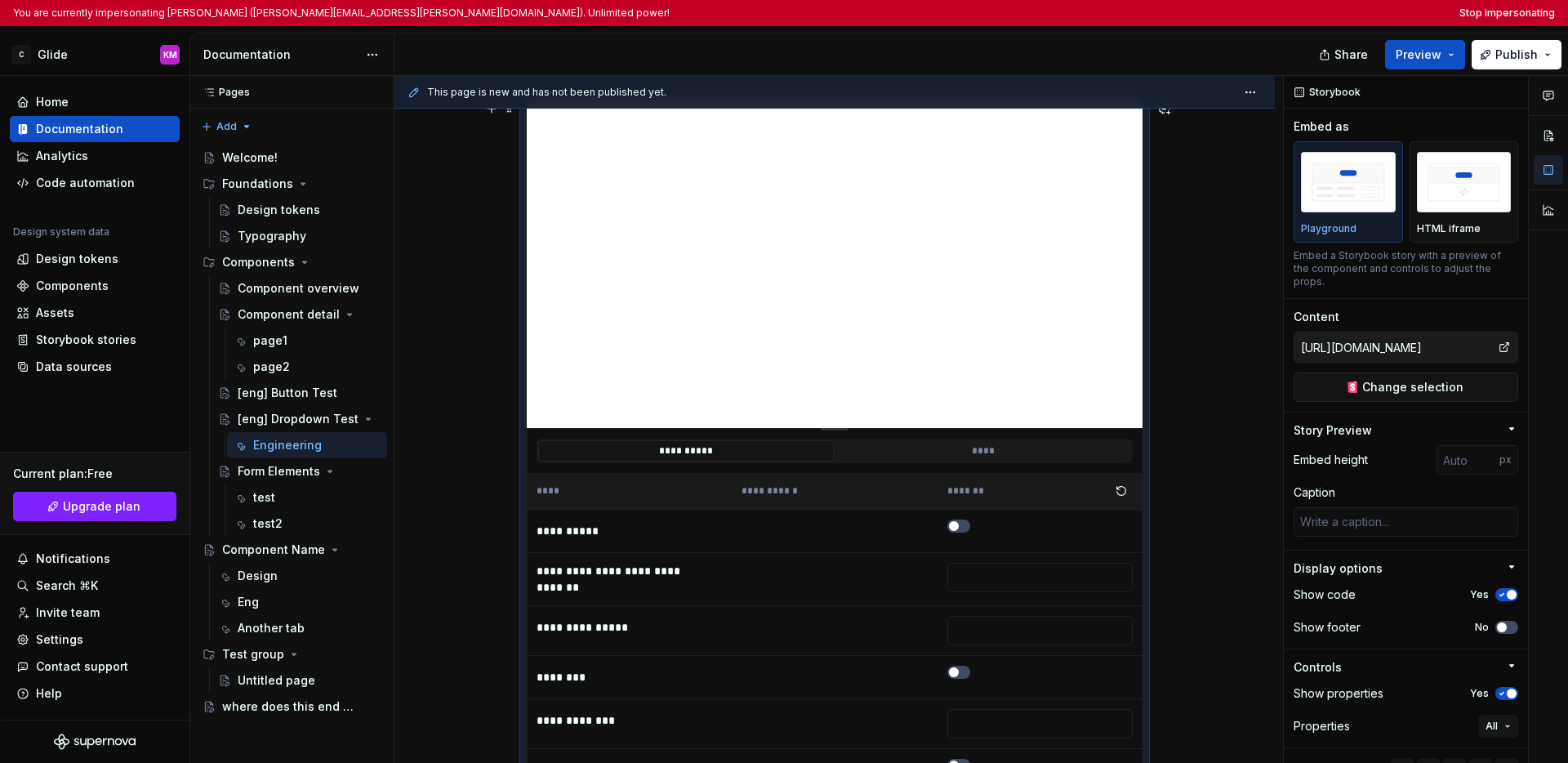
scroll to position [459, 0]
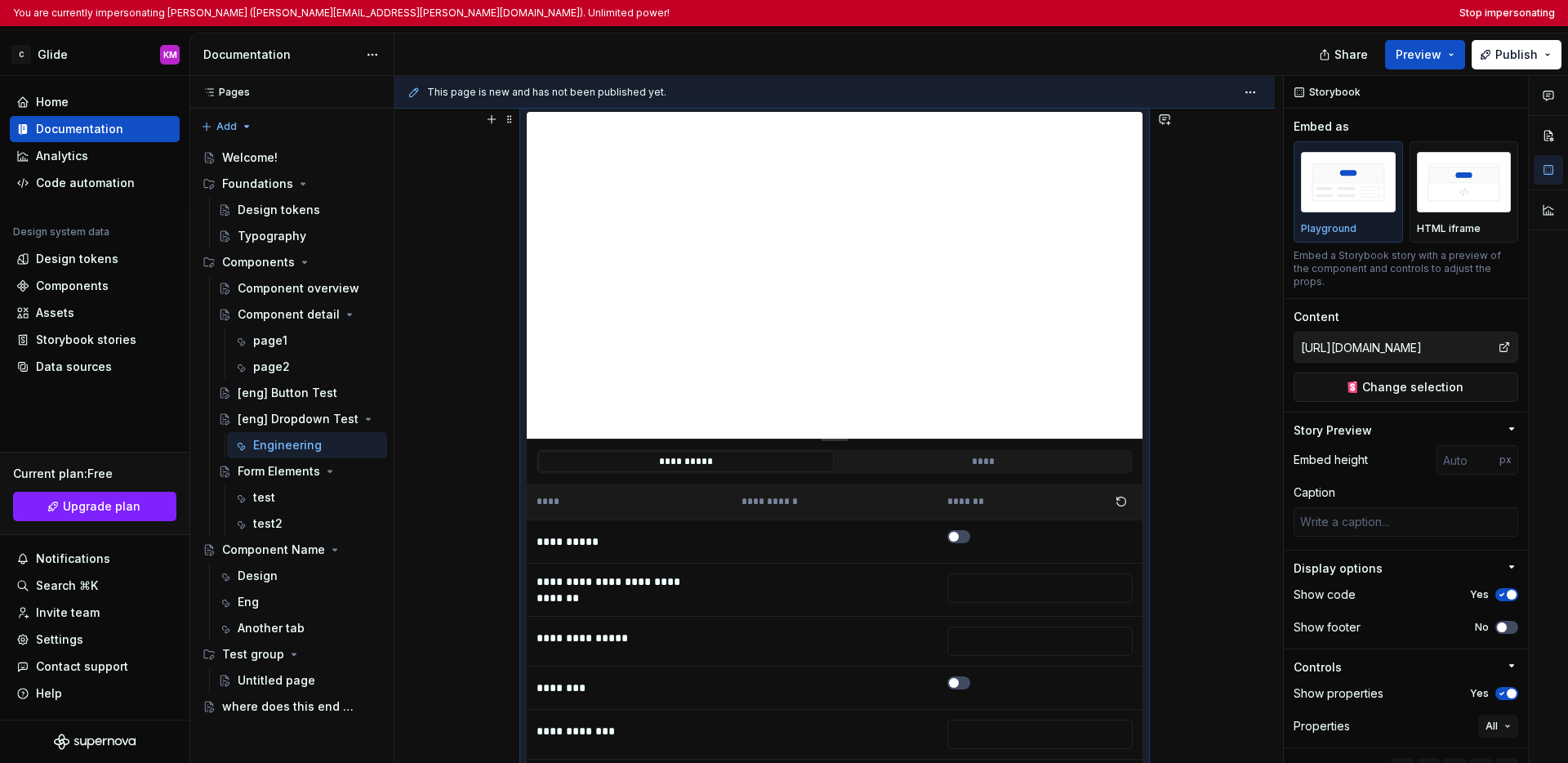
type textarea "*"
click at [1188, 13] on button "Stop impersonating" at bounding box center [1507, 13] width 95 height 13
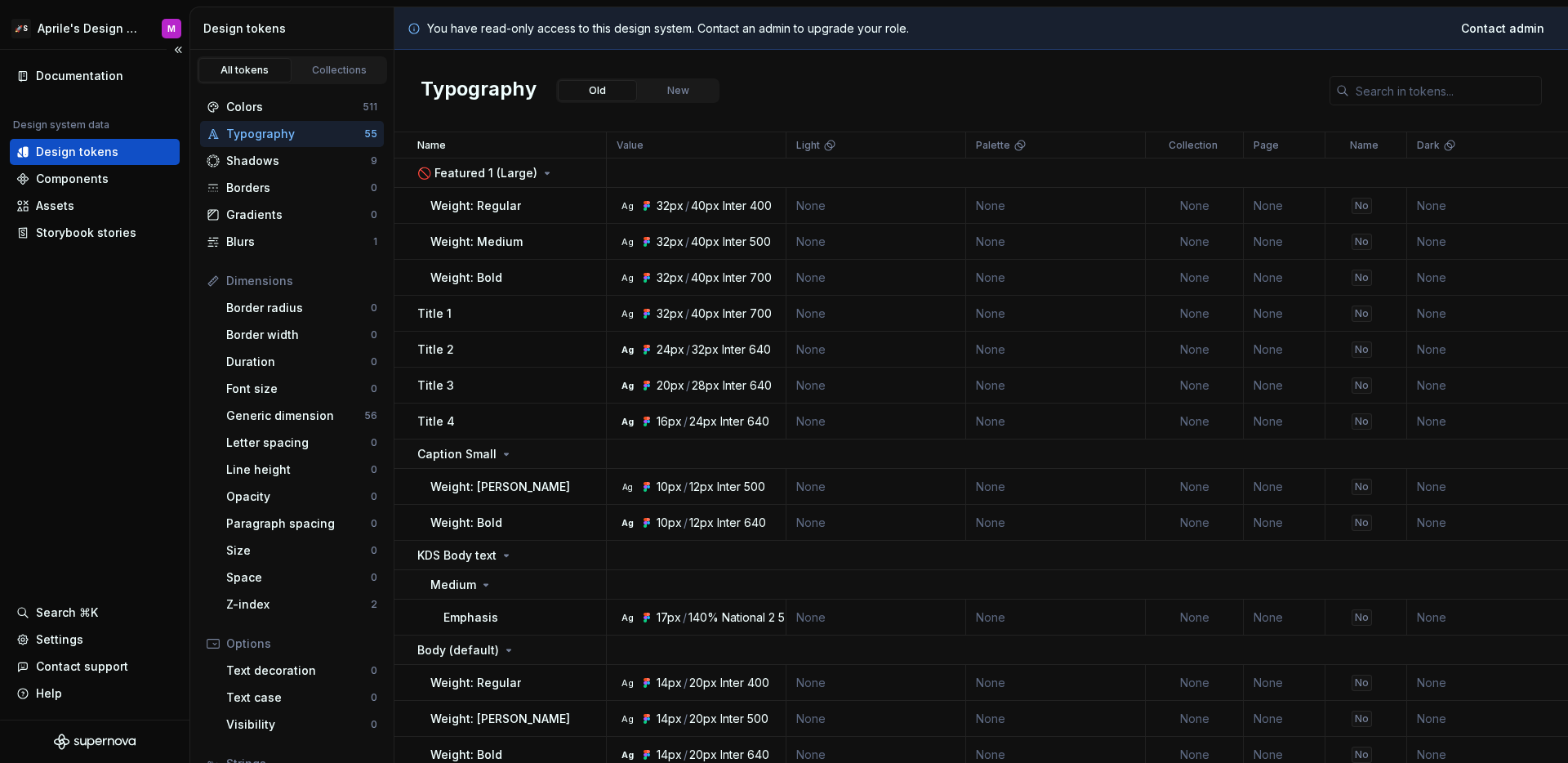
click at [116, 322] on div "Documentation Design system data Design tokens Components Assets Storybook stor…" at bounding box center [94, 384] width 190 height 669
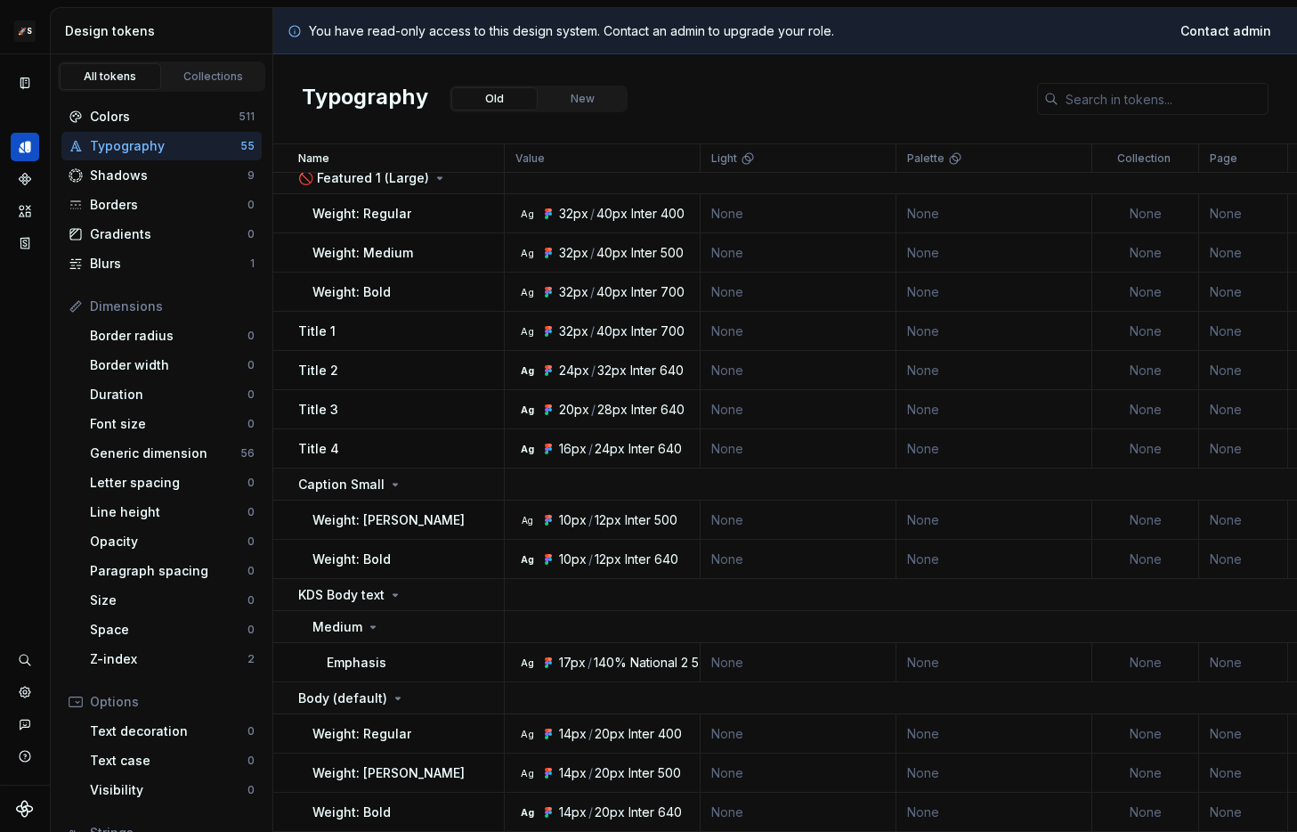
scroll to position [22, 0]
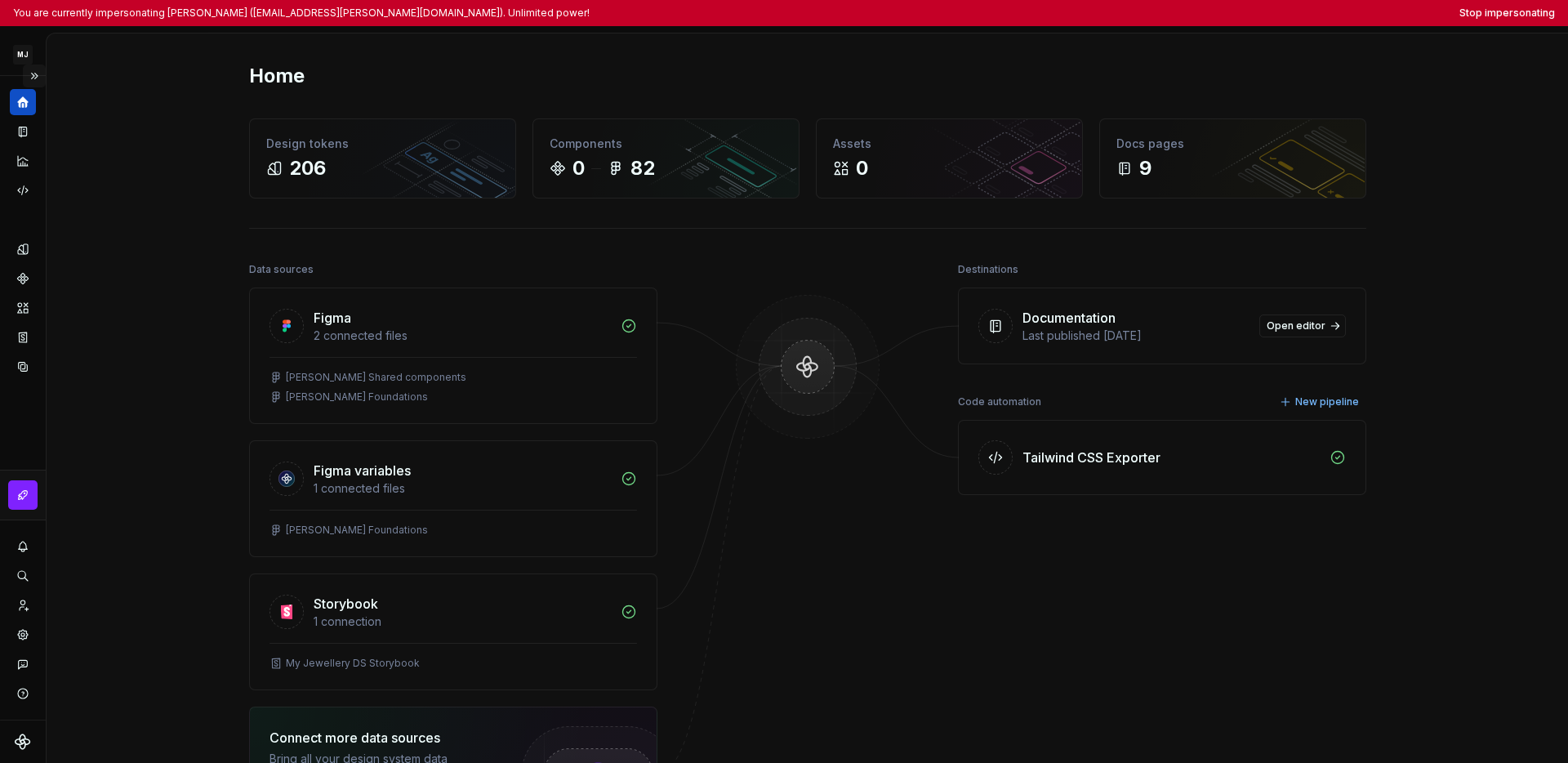
click at [38, 77] on button "Expand sidebar" at bounding box center [34, 75] width 23 height 23
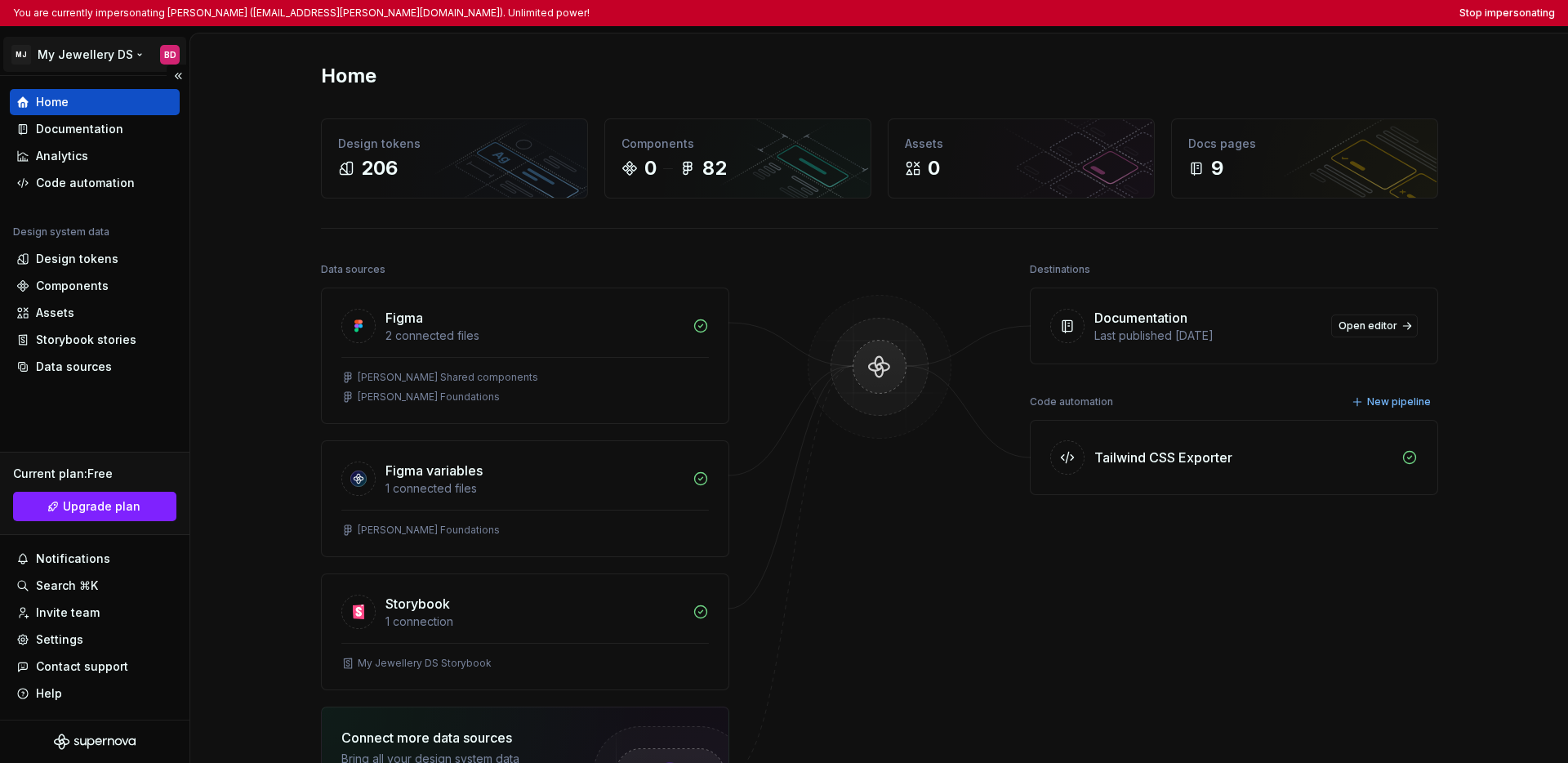
click at [50, 57] on html "You are currently impersonating [PERSON_NAME] ([EMAIL_ADDRESS][PERSON_NAME][DOM…" at bounding box center [784, 382] width 1568 height 763
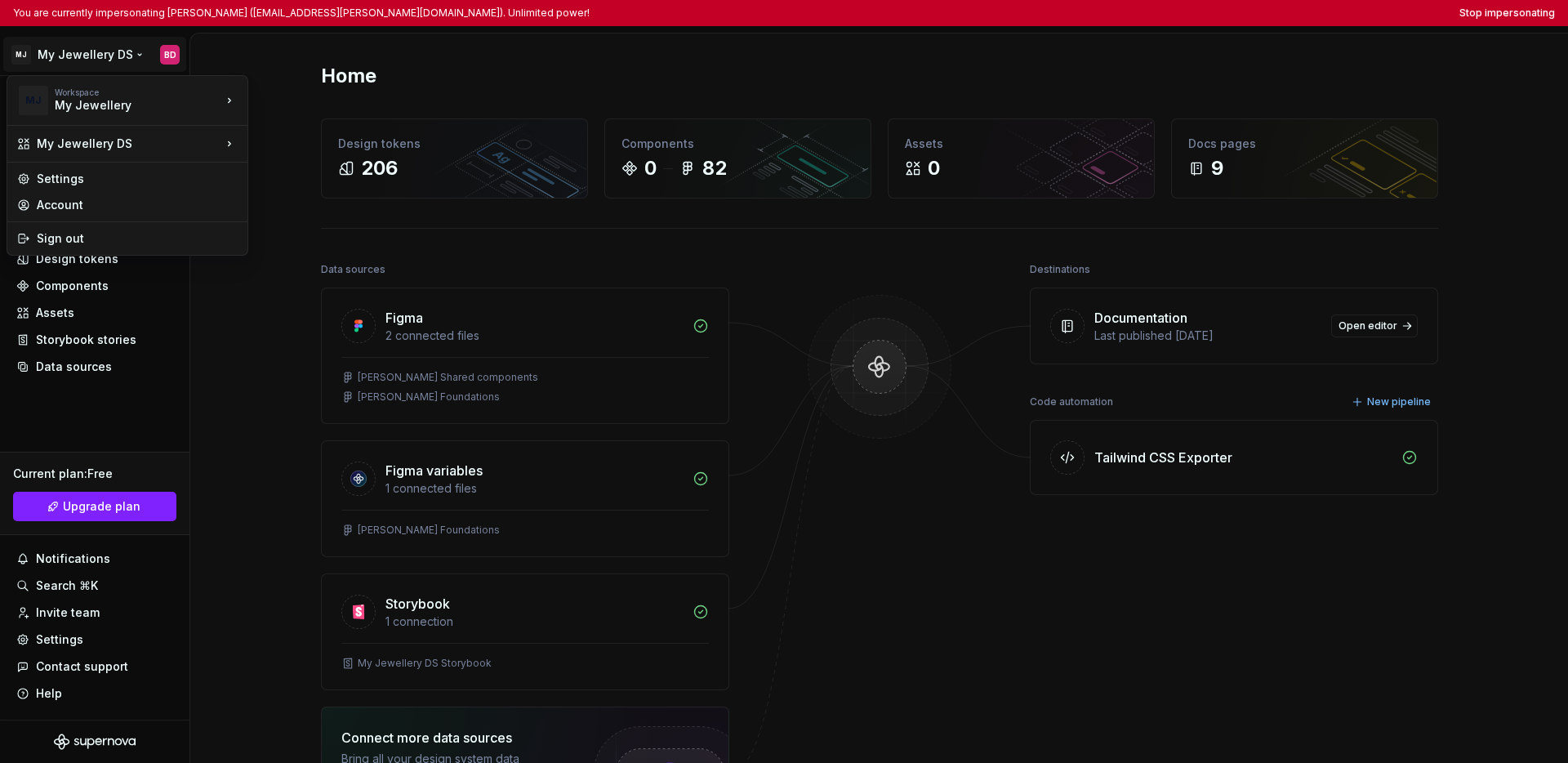
click at [100, 411] on html "You are currently impersonating Bas de Kok (bas.dekok@my-jewellery.com). Unlimi…" at bounding box center [784, 382] width 1568 height 763
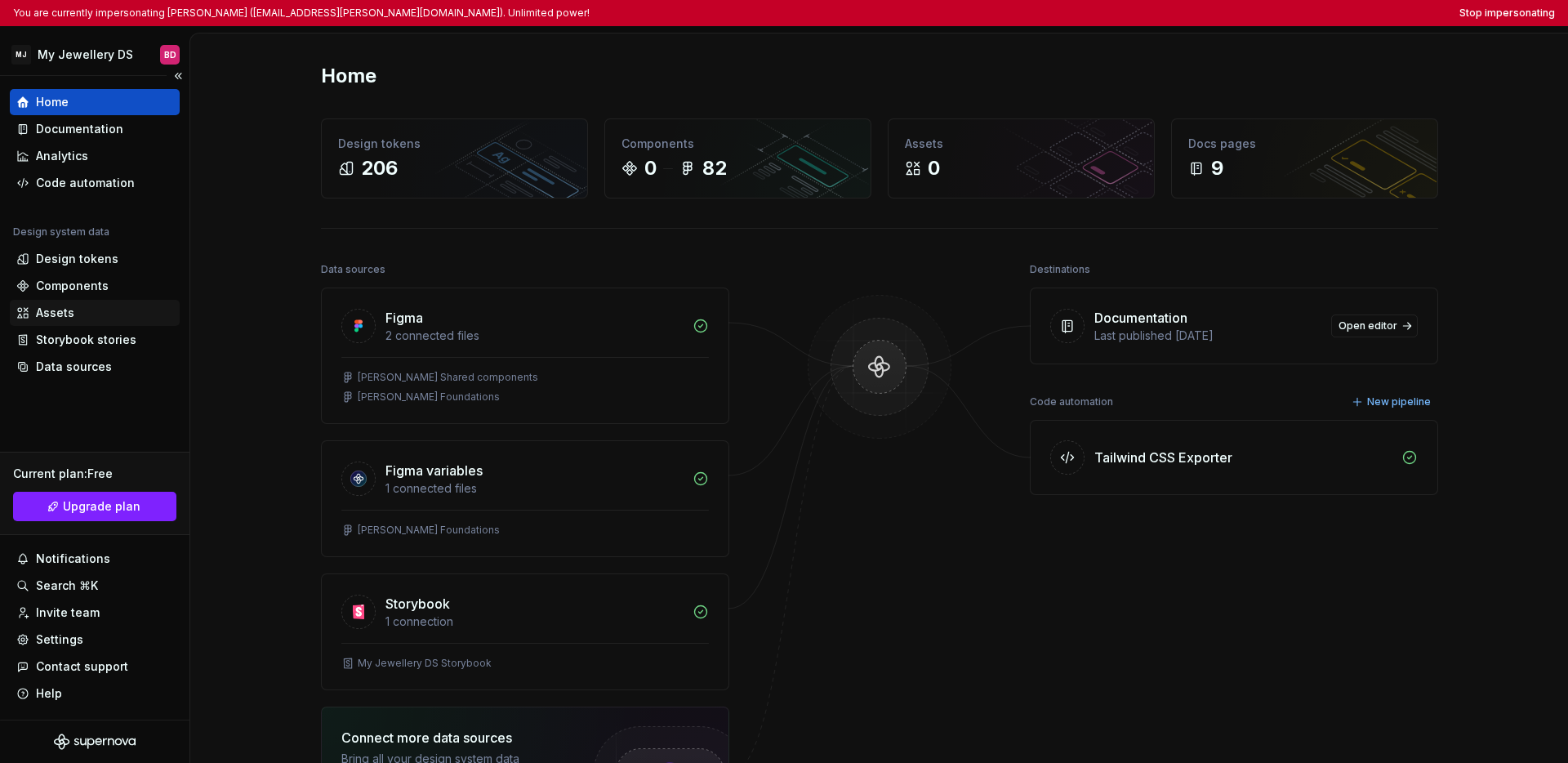
click at [64, 318] on div "Assets" at bounding box center [55, 313] width 39 height 17
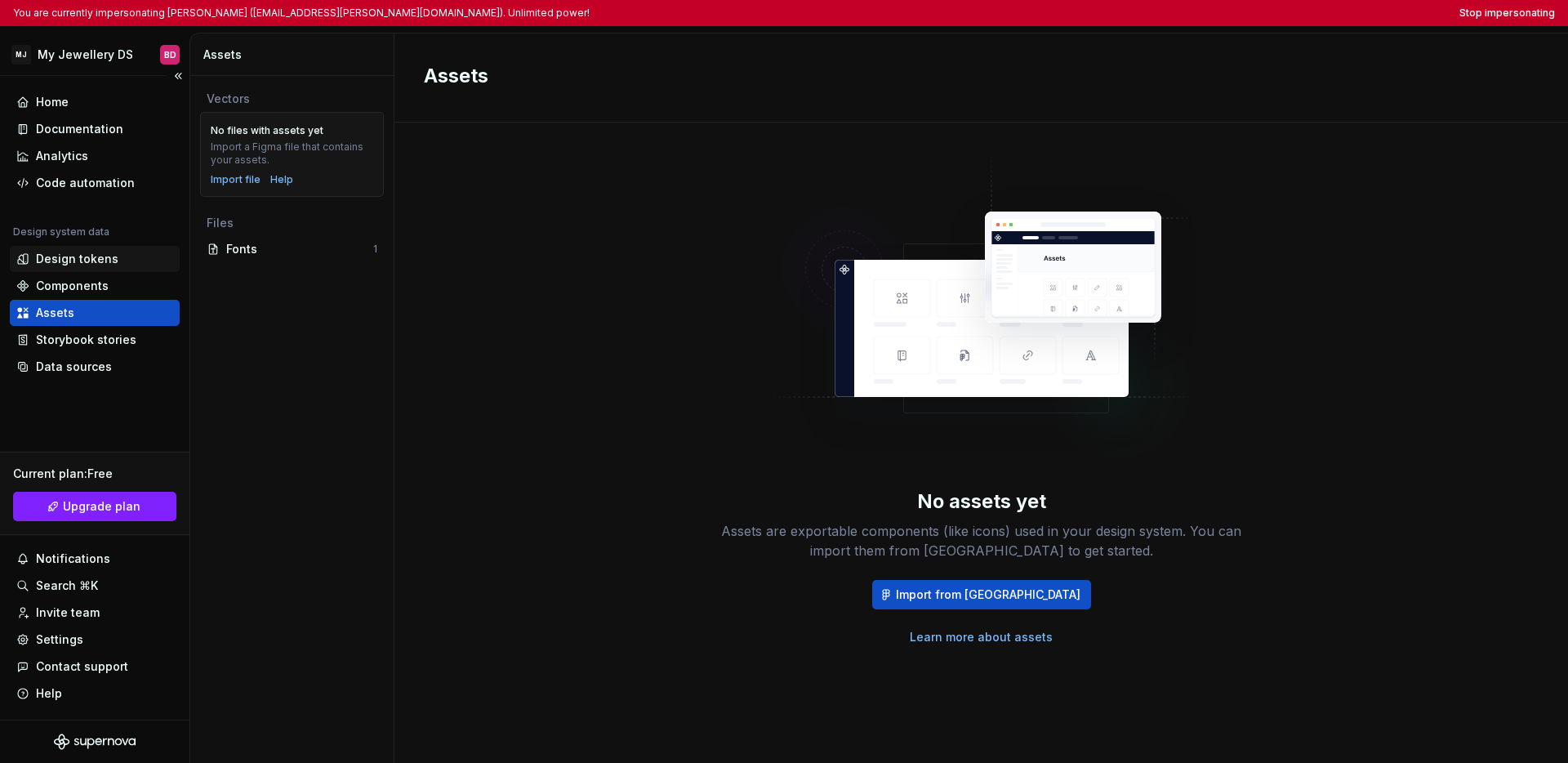
click at [69, 261] on div "Design tokens" at bounding box center [77, 259] width 83 height 17
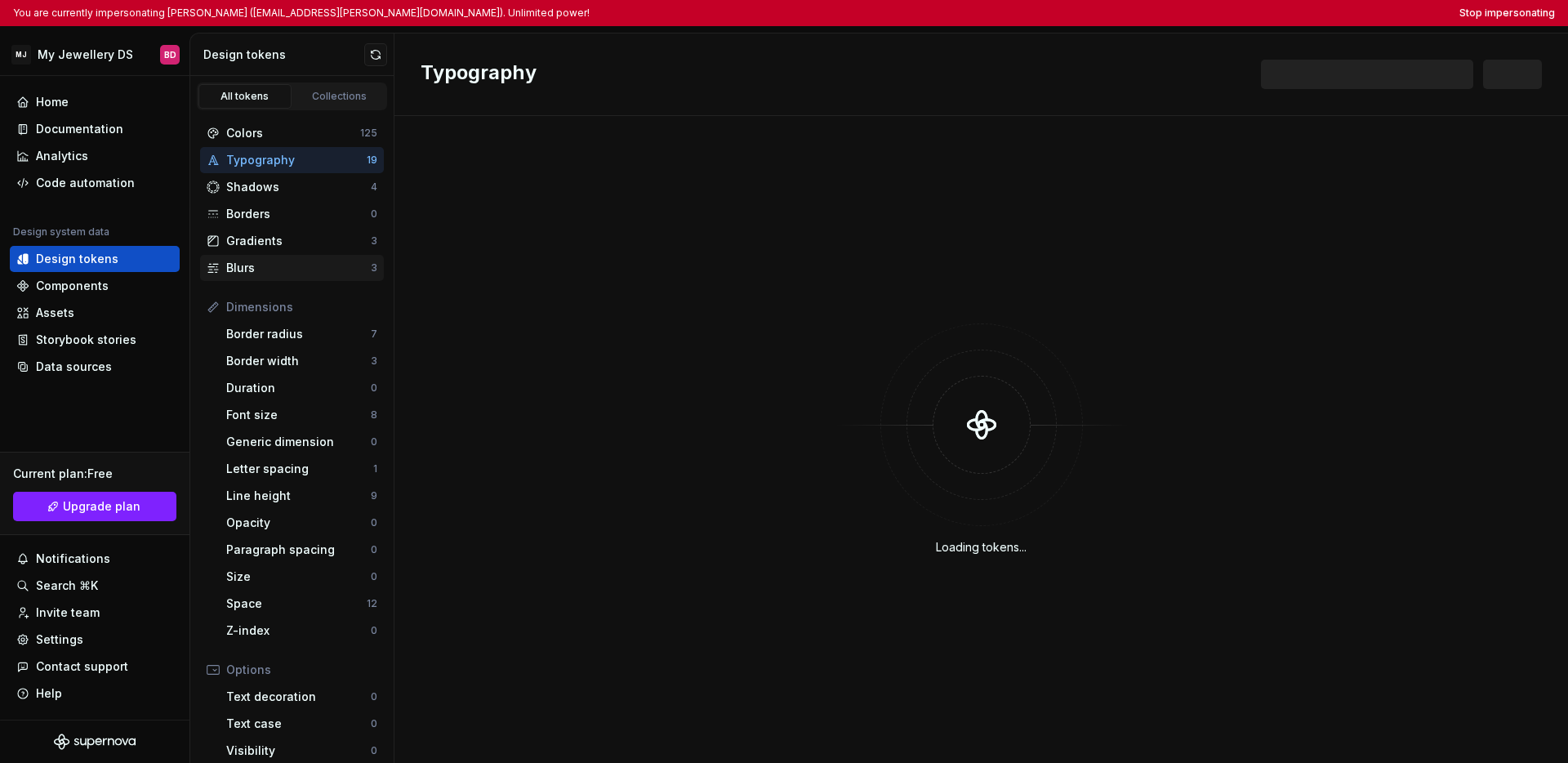
click at [287, 263] on div "Blurs" at bounding box center [299, 268] width 145 height 17
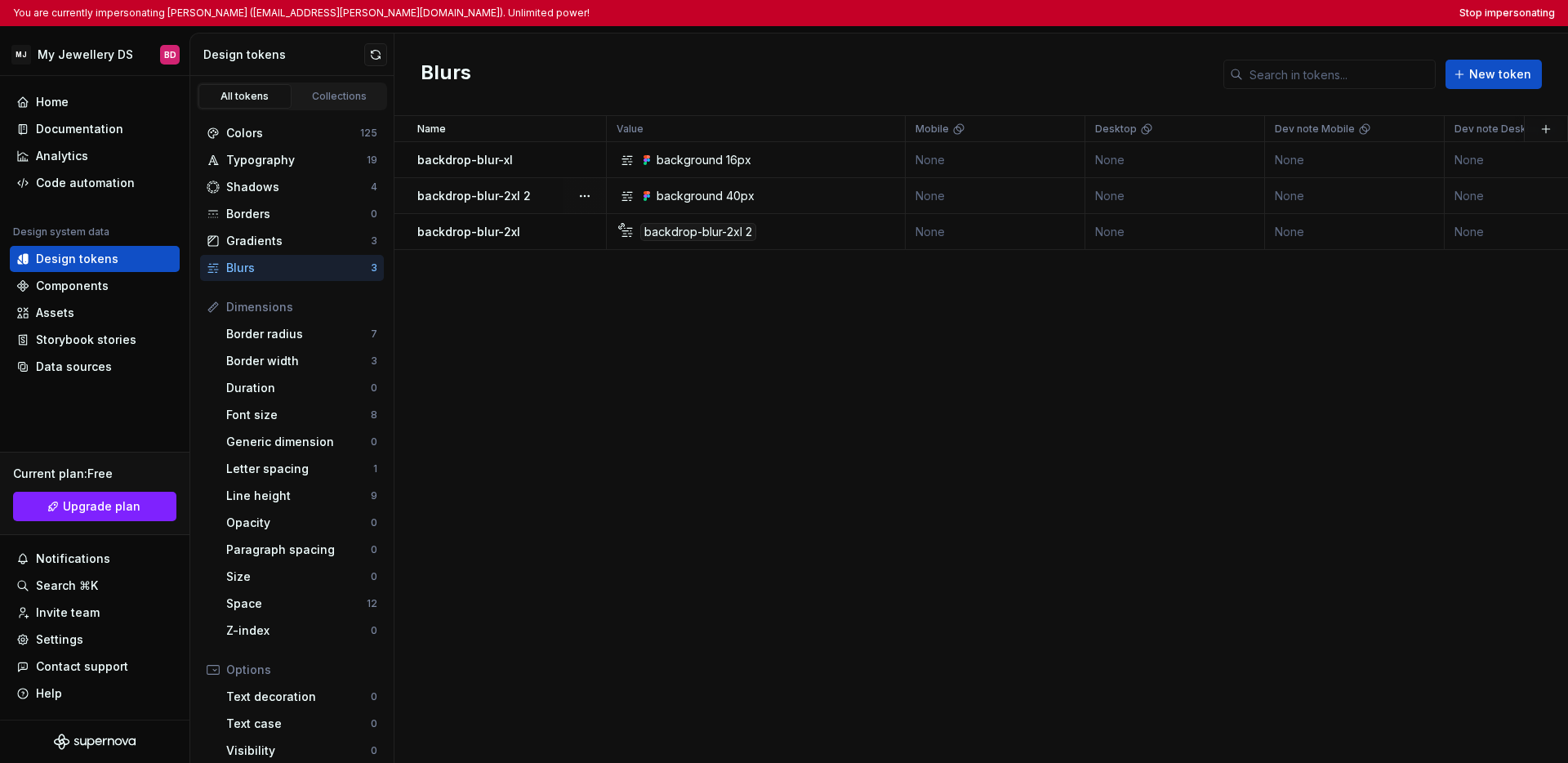
click at [542, 203] on div "backdrop-blur-2xl 2" at bounding box center [511, 196] width 188 height 17
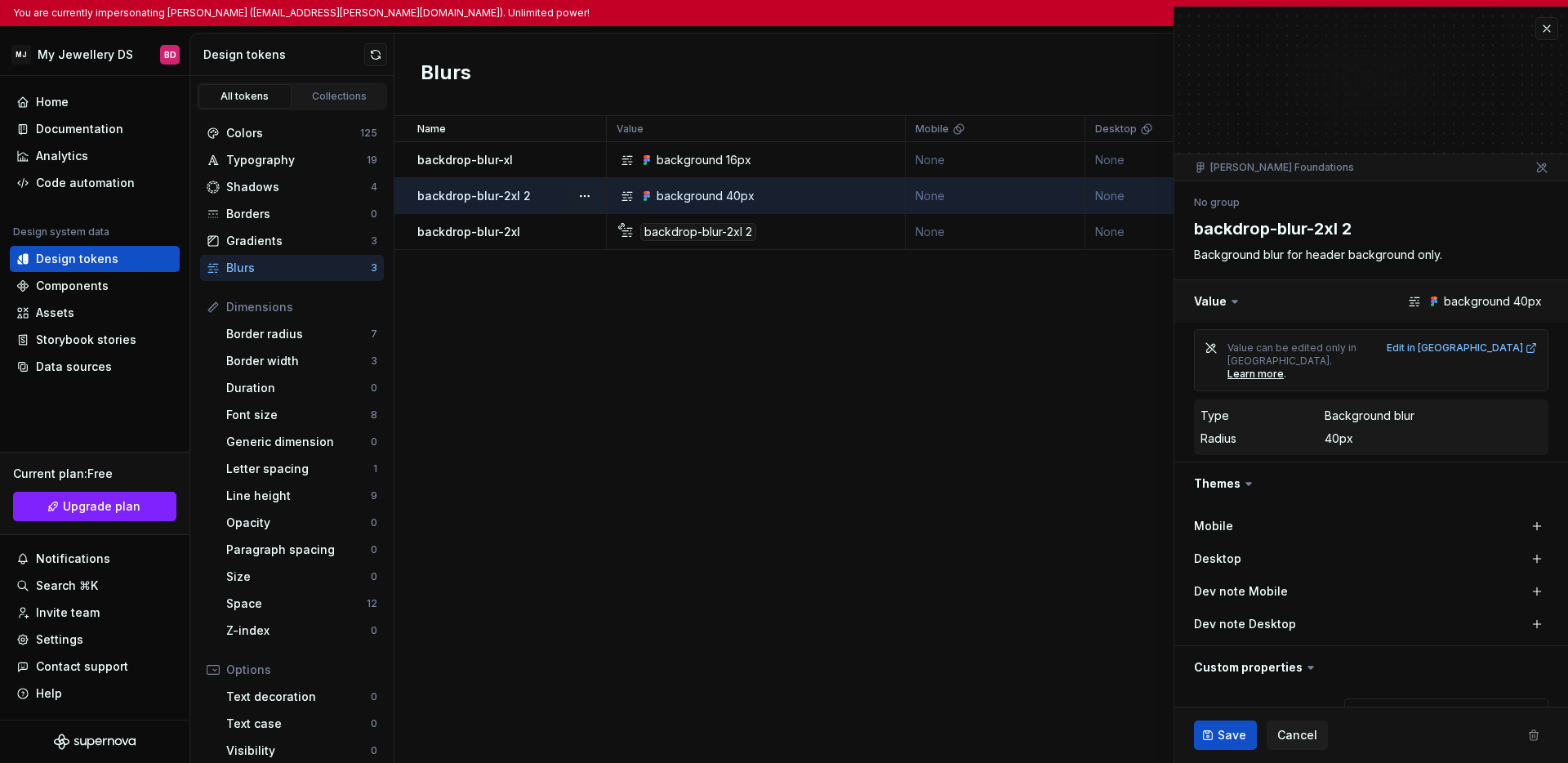
type textarea "*"
click at [1188, 36] on button "button" at bounding box center [1546, 28] width 23 height 23
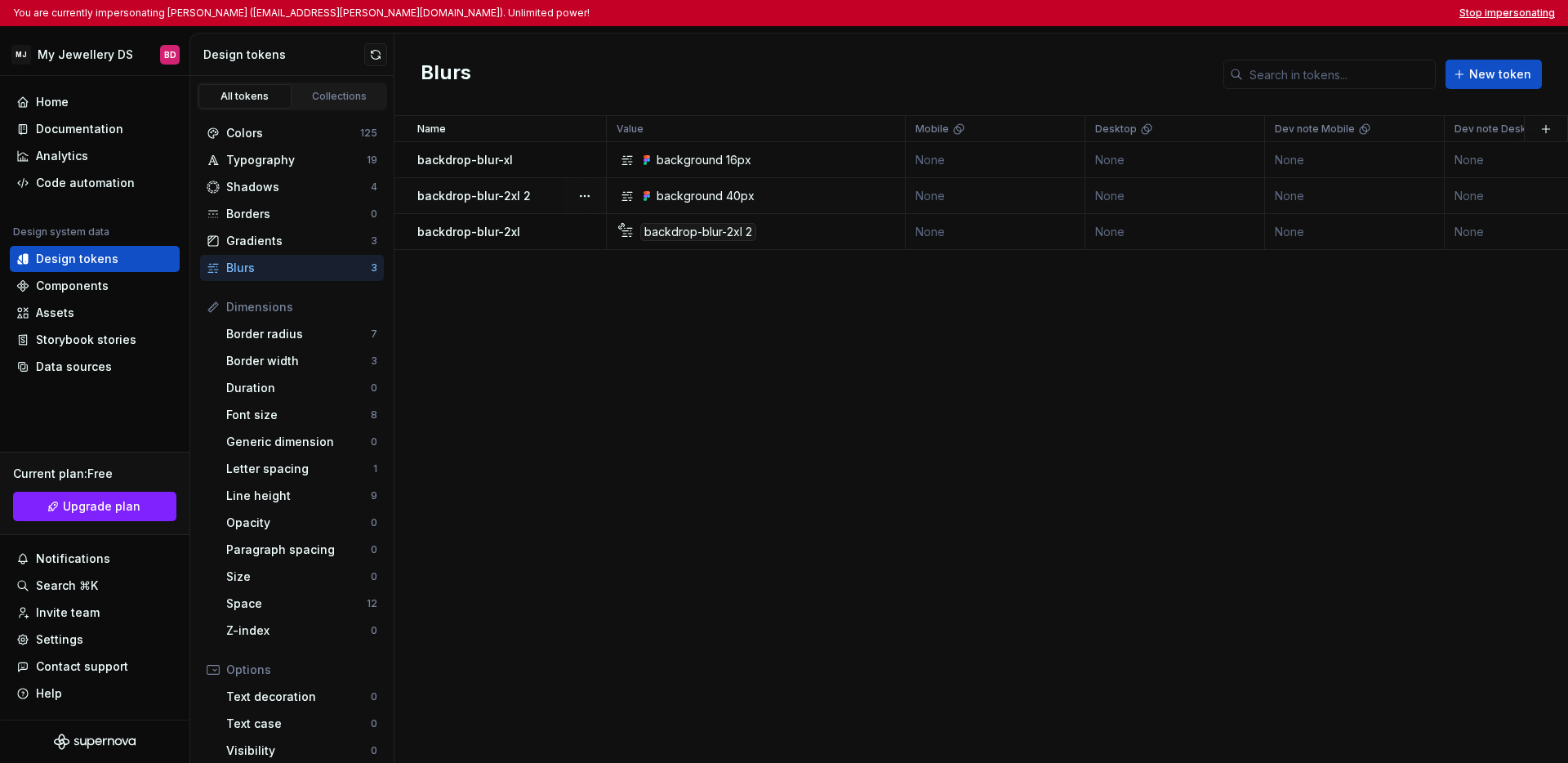
click at [1188, 12] on button "Stop impersonating" at bounding box center [1507, 13] width 95 height 13
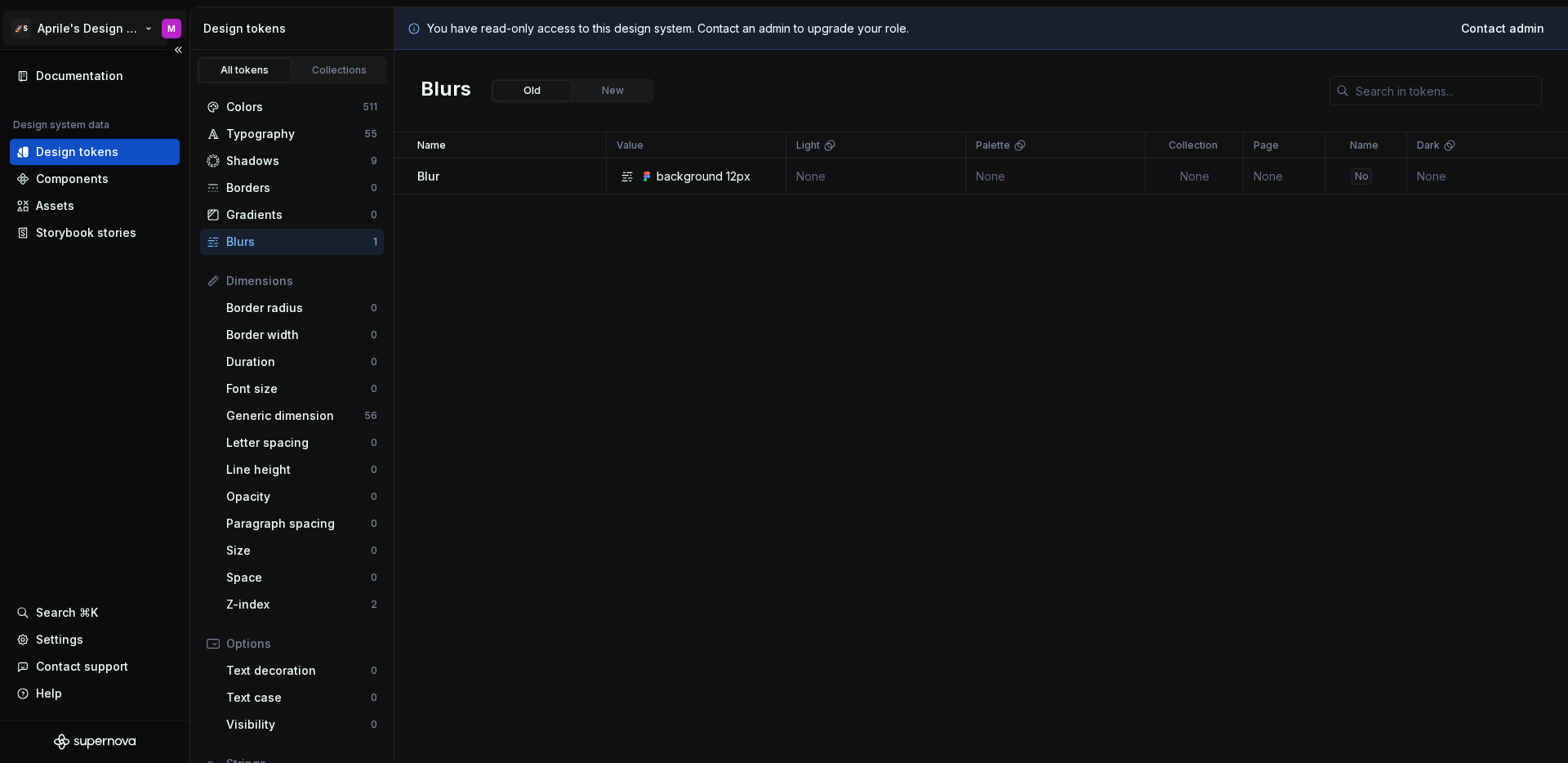
click at [105, 28] on html "🚀S Aprile's Design System M Documentation Design system data Design tokens Comp…" at bounding box center [784, 382] width 1568 height 763
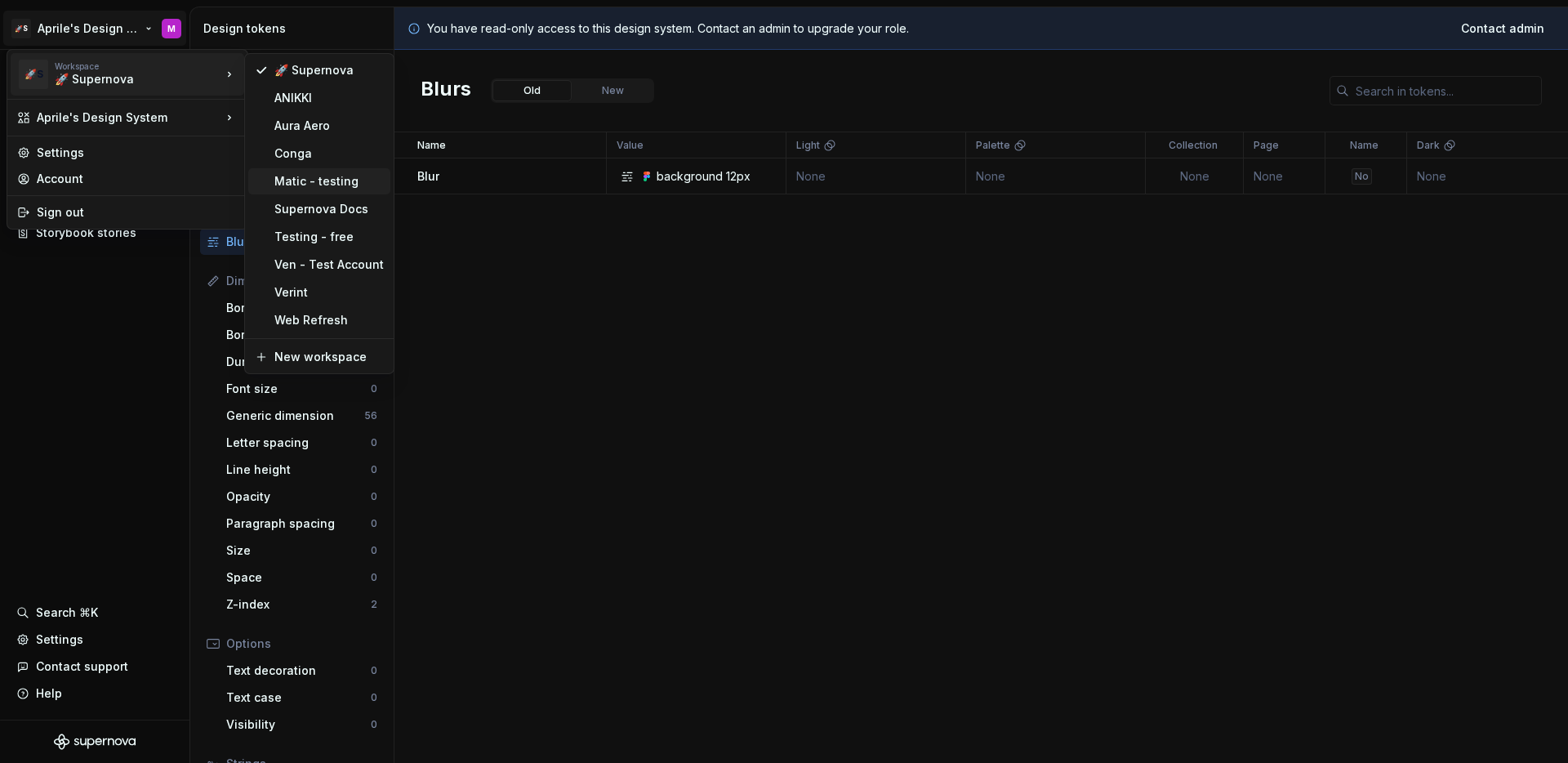
click at [315, 182] on div "Matic - testing" at bounding box center [328, 182] width 109 height 17
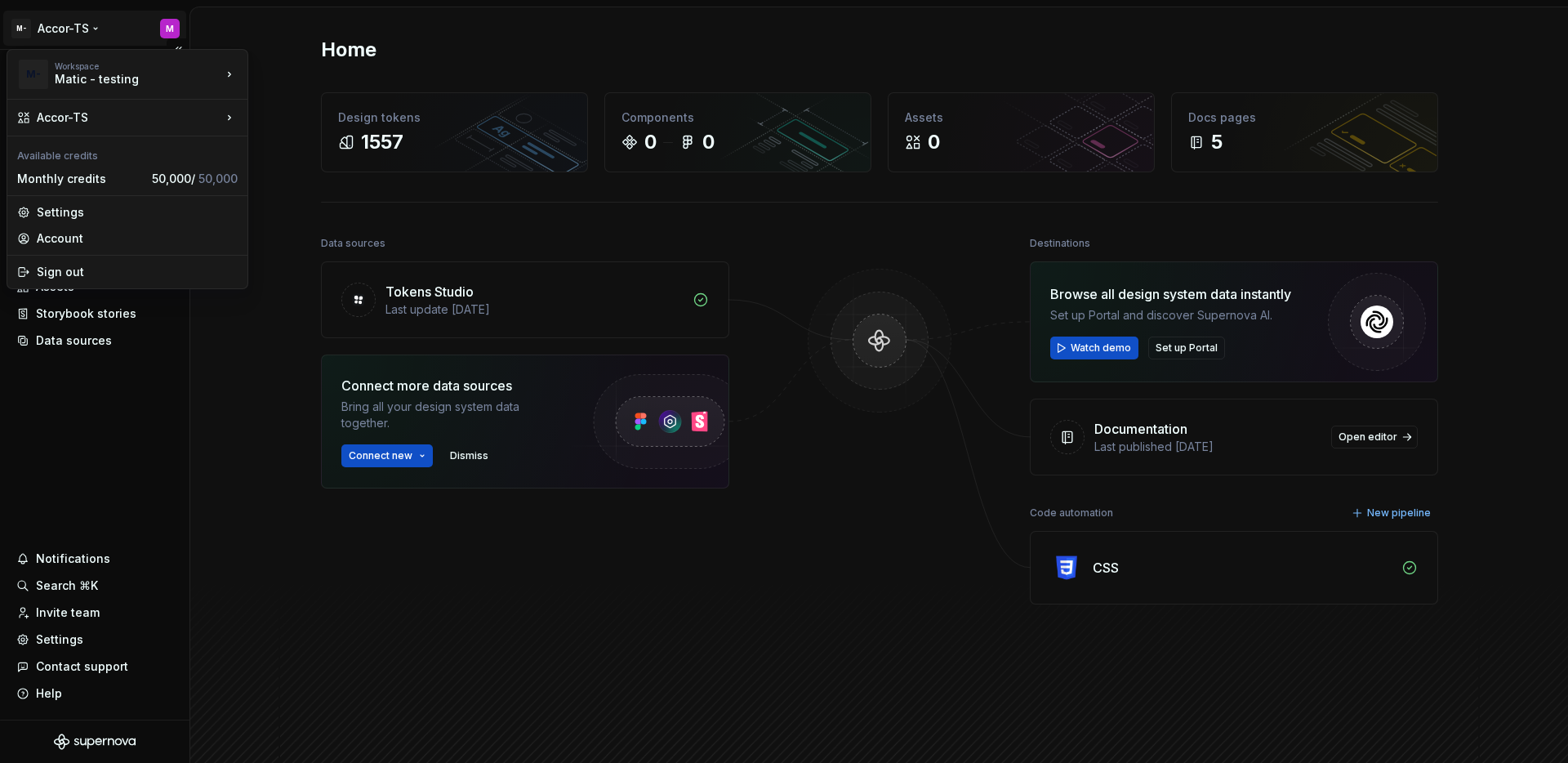
click at [78, 34] on html "M- Accor-TS M Home Documentation Analytics Code automation Design system data D…" at bounding box center [784, 382] width 1568 height 763
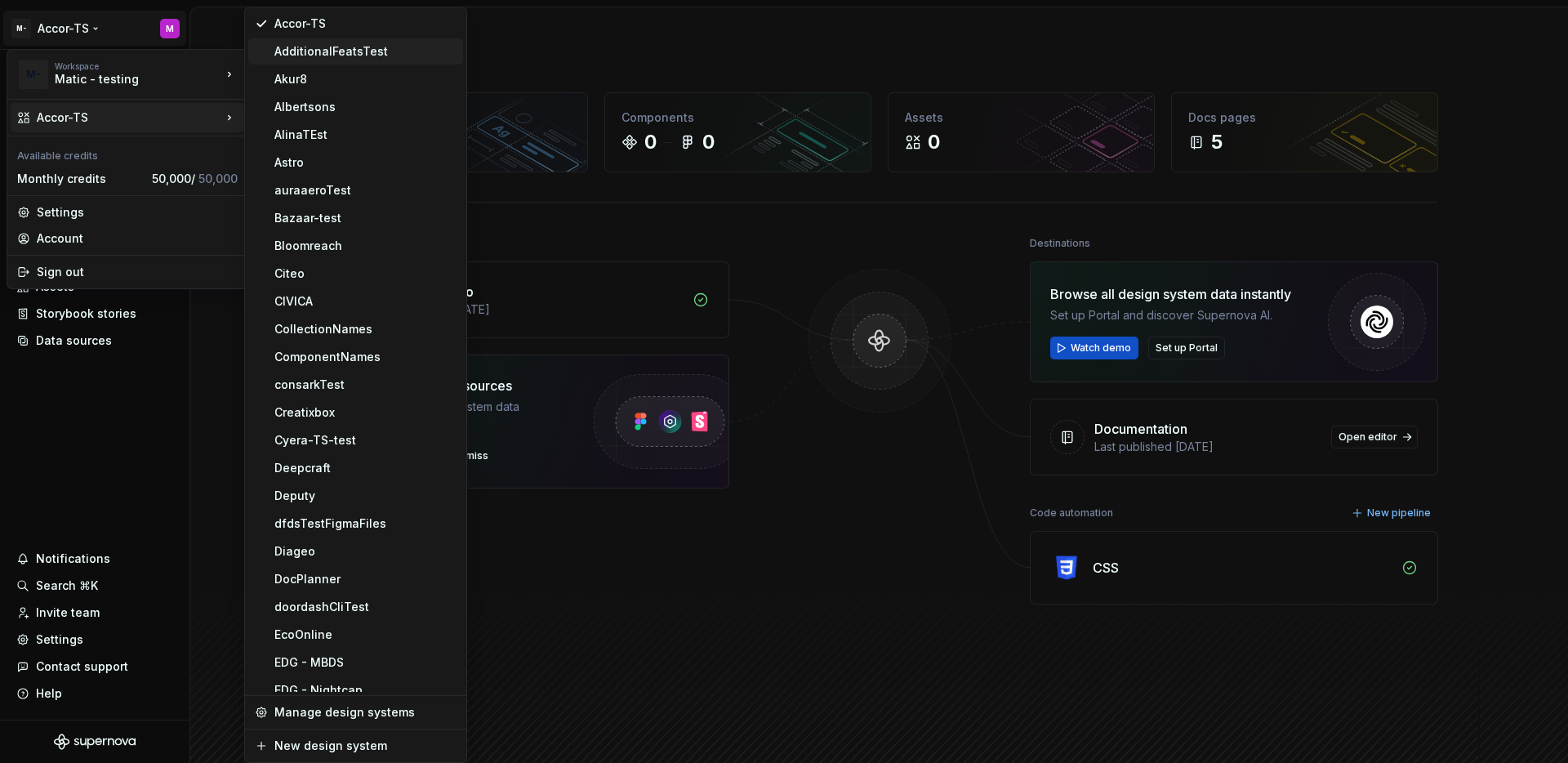
click at [366, 50] on div "AdditionalFeatsTest" at bounding box center [365, 51] width 182 height 17
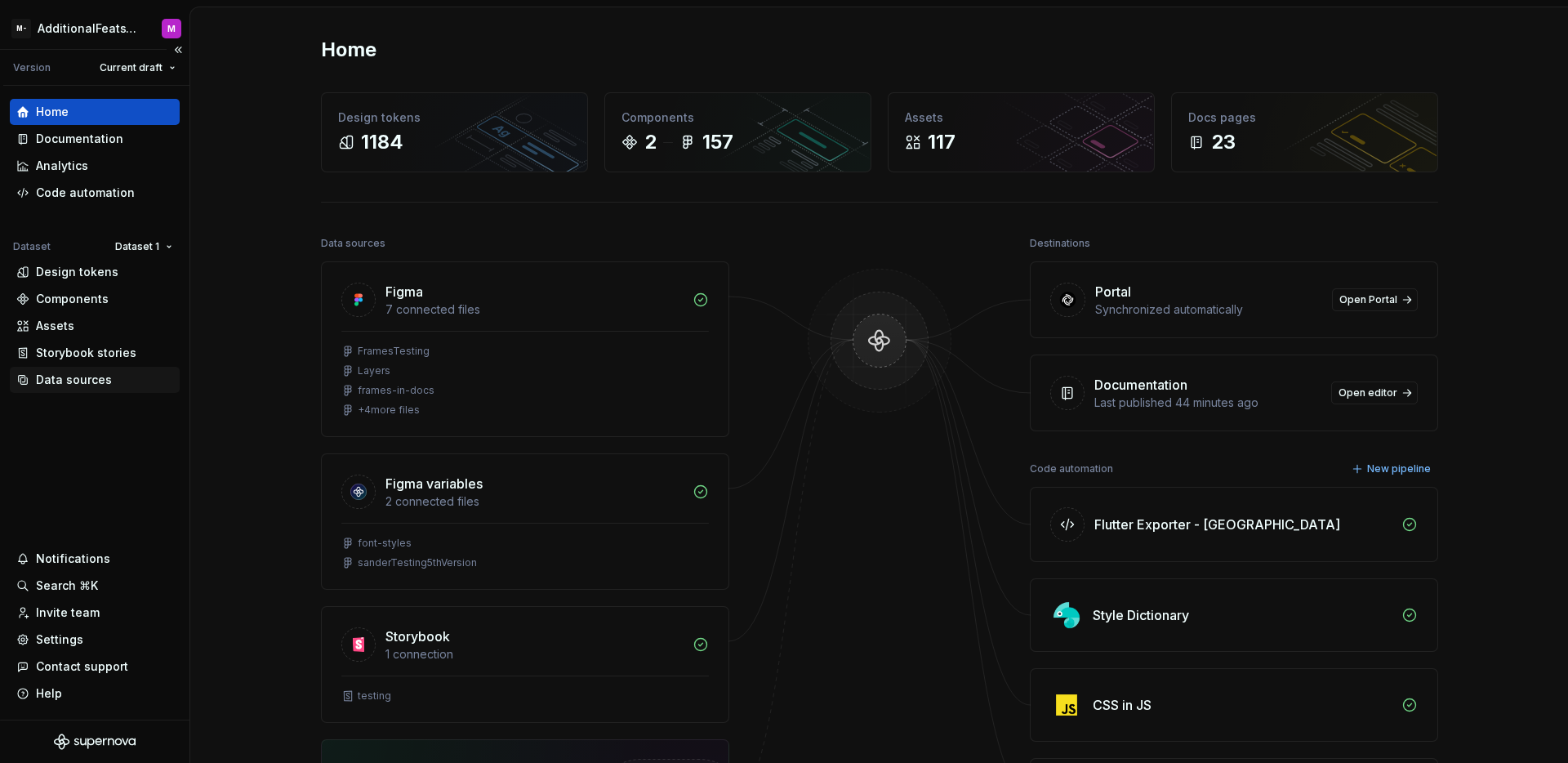
click at [81, 380] on div "Data sources" at bounding box center [73, 380] width 76 height 17
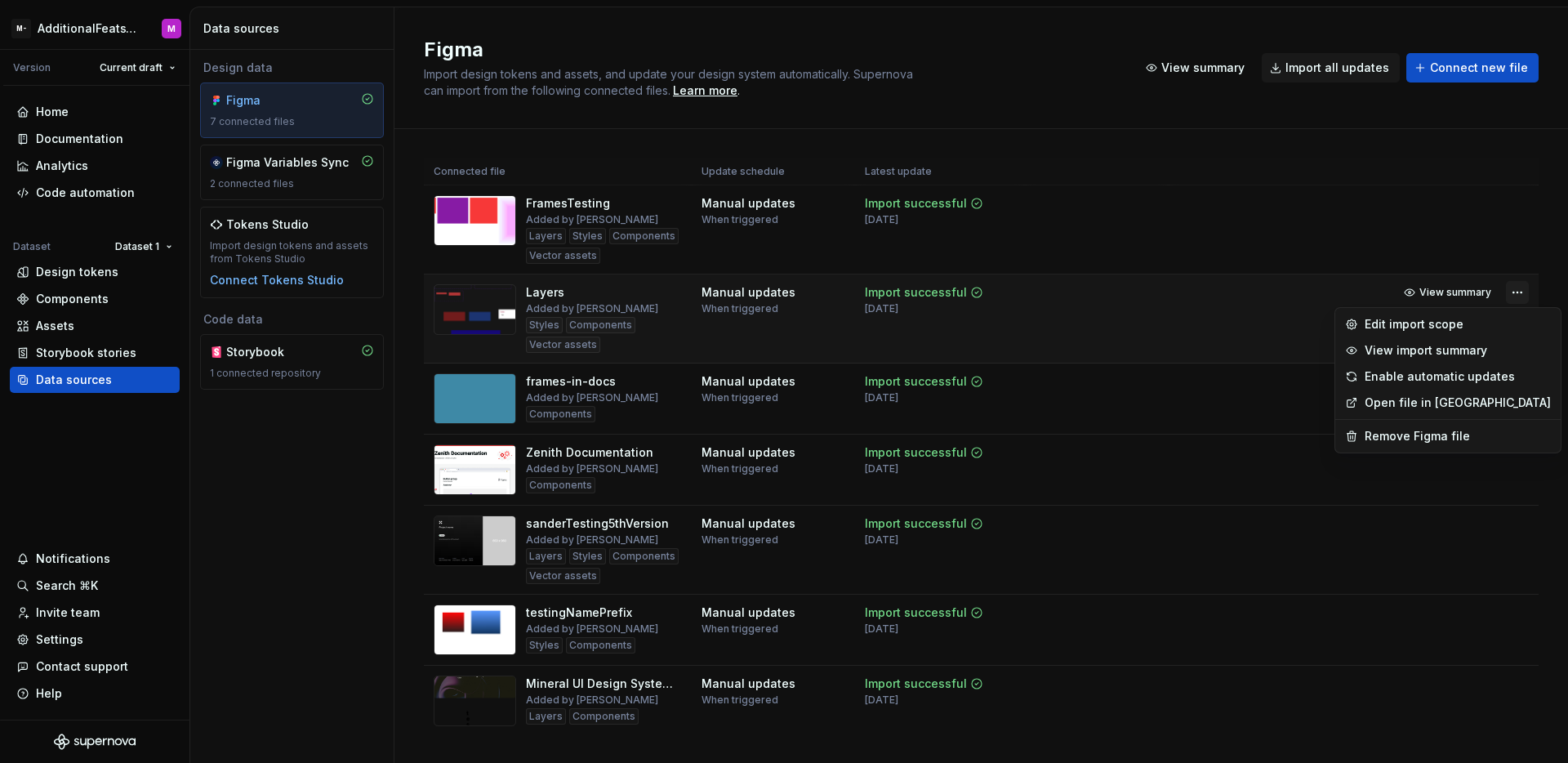
click at [1503, 293] on html "M- AdditionalFeatsTest M Version Current draft Home Documentation Analytics Cod…" at bounding box center [784, 382] width 1568 height 763
click at [1451, 318] on div "Edit import scope" at bounding box center [1457, 325] width 186 height 17
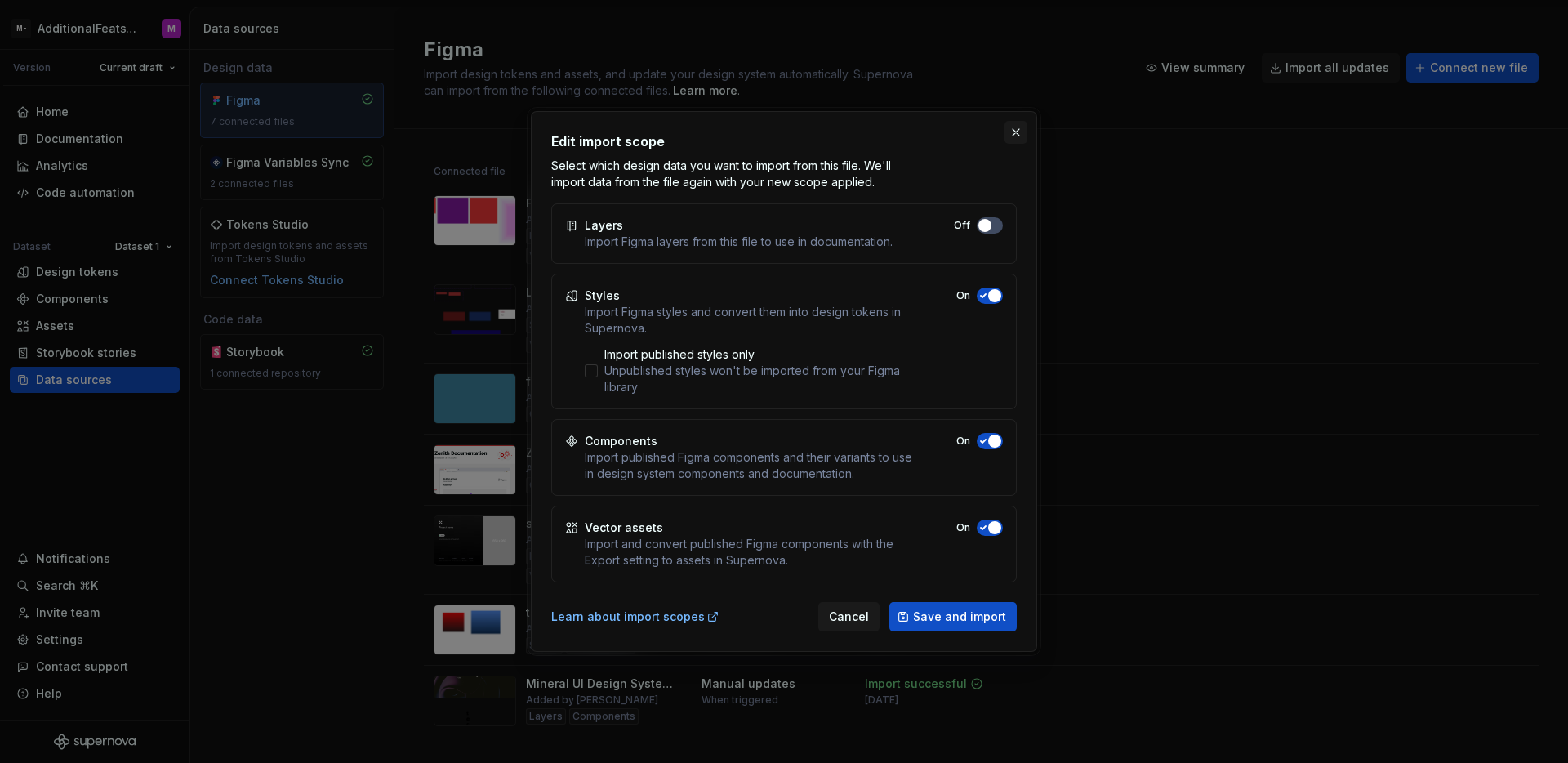
click at [1013, 138] on button "button" at bounding box center [1015, 132] width 23 height 23
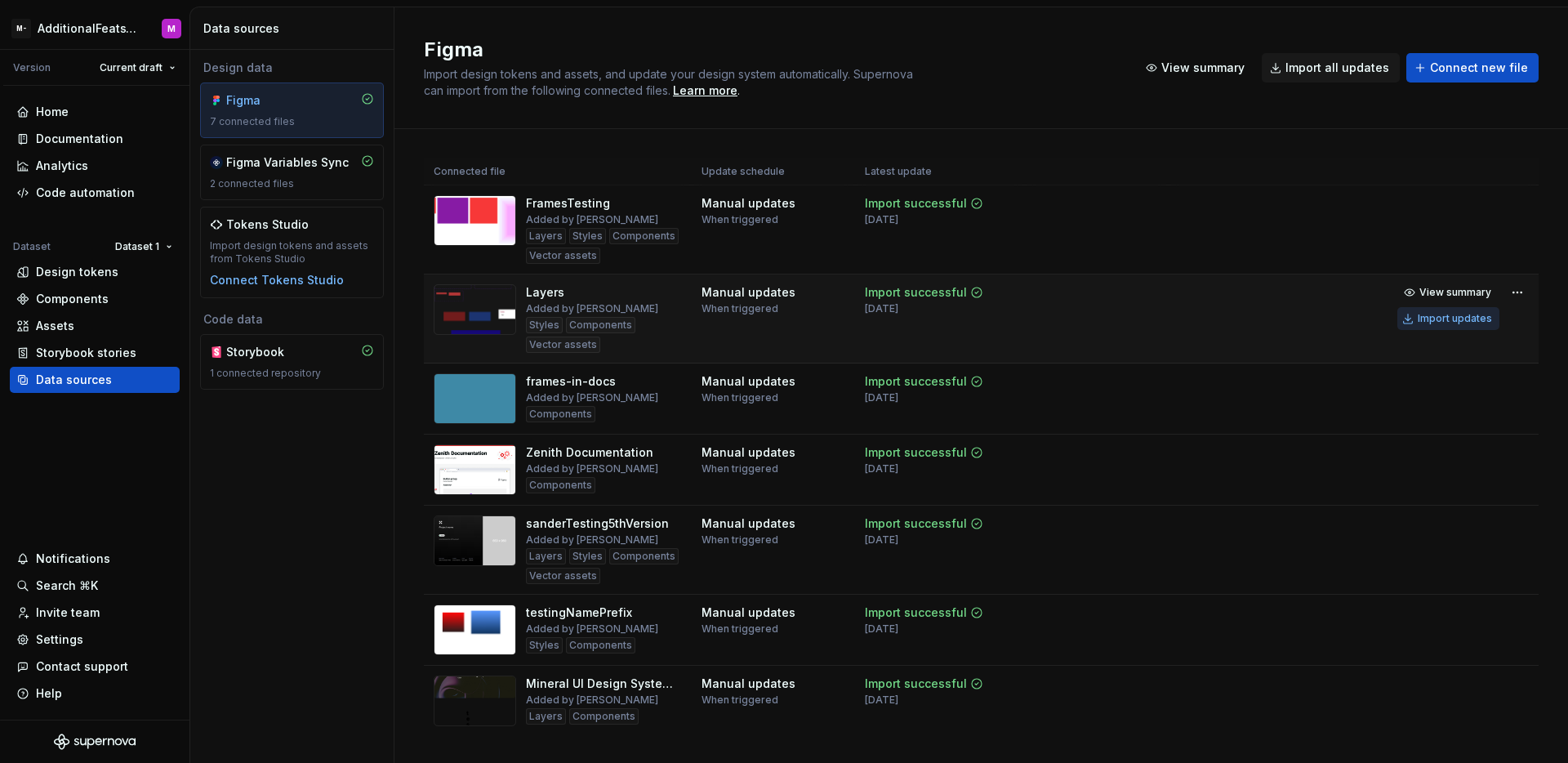
click at [1445, 325] on div "Import updates" at bounding box center [1454, 318] width 74 height 13
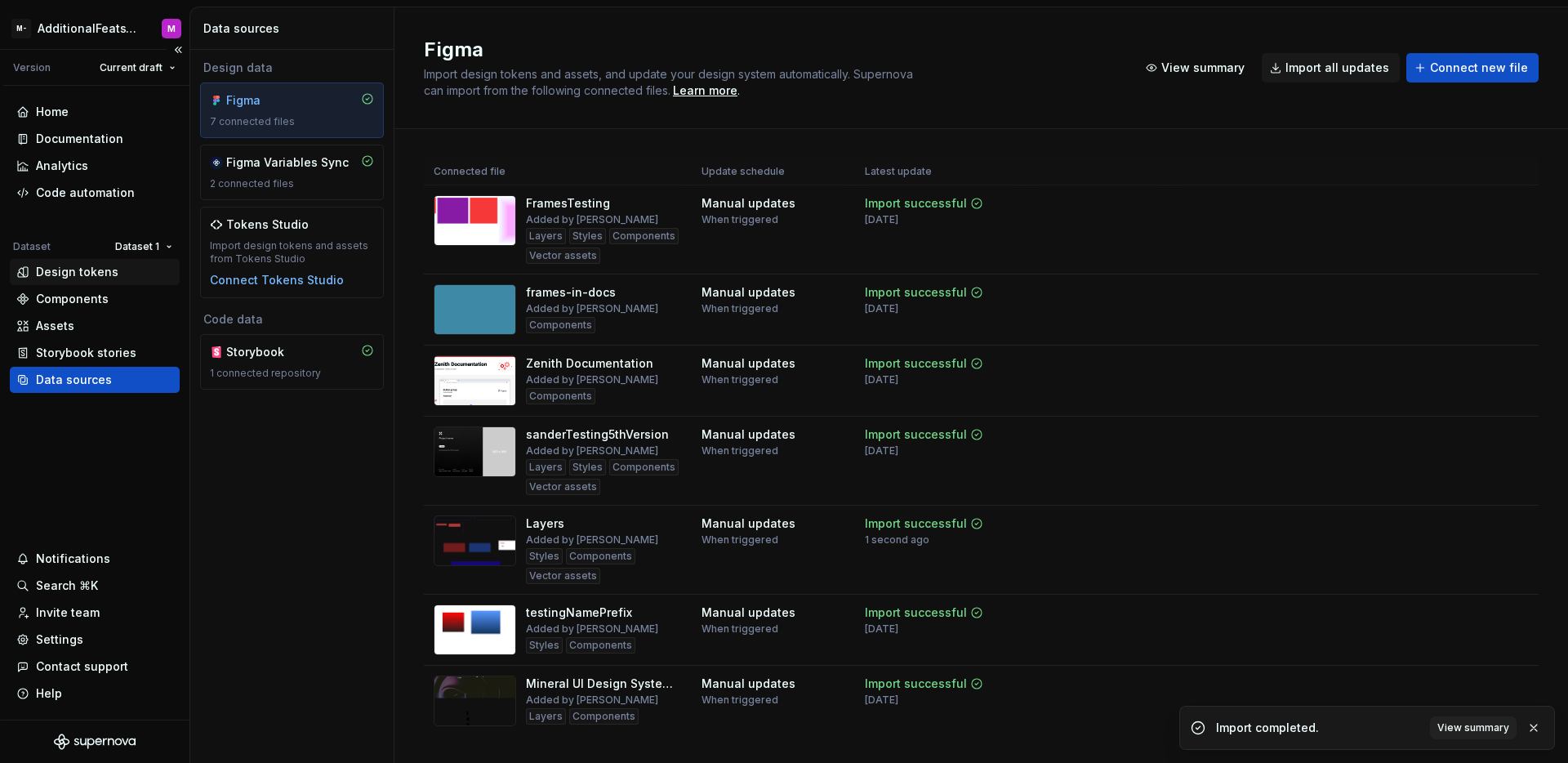
click at [109, 280] on div "Design tokens" at bounding box center [94, 271] width 170 height 26
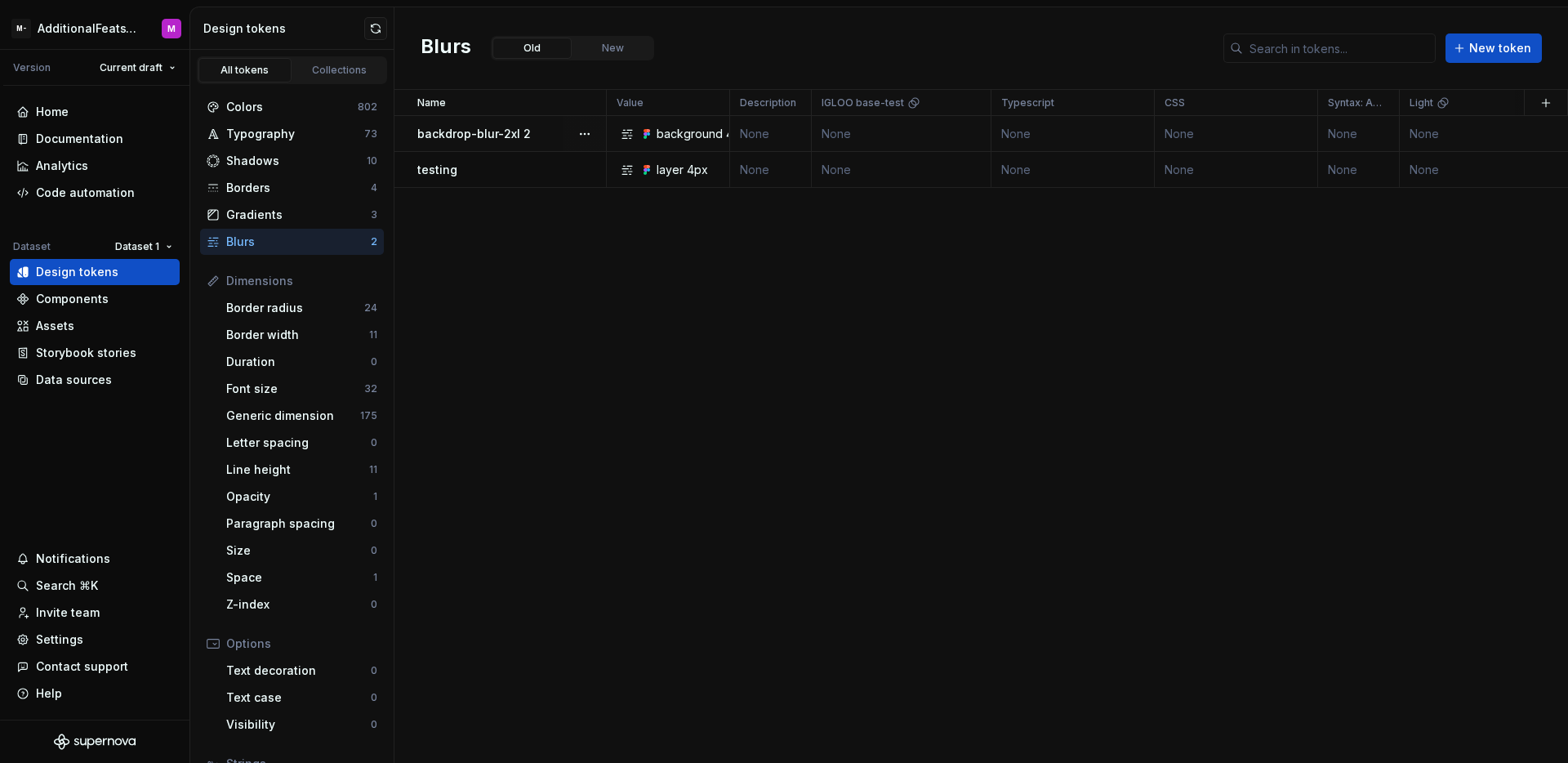
click at [548, 132] on div "backdrop-blur-2xl 2" at bounding box center [511, 134] width 188 height 17
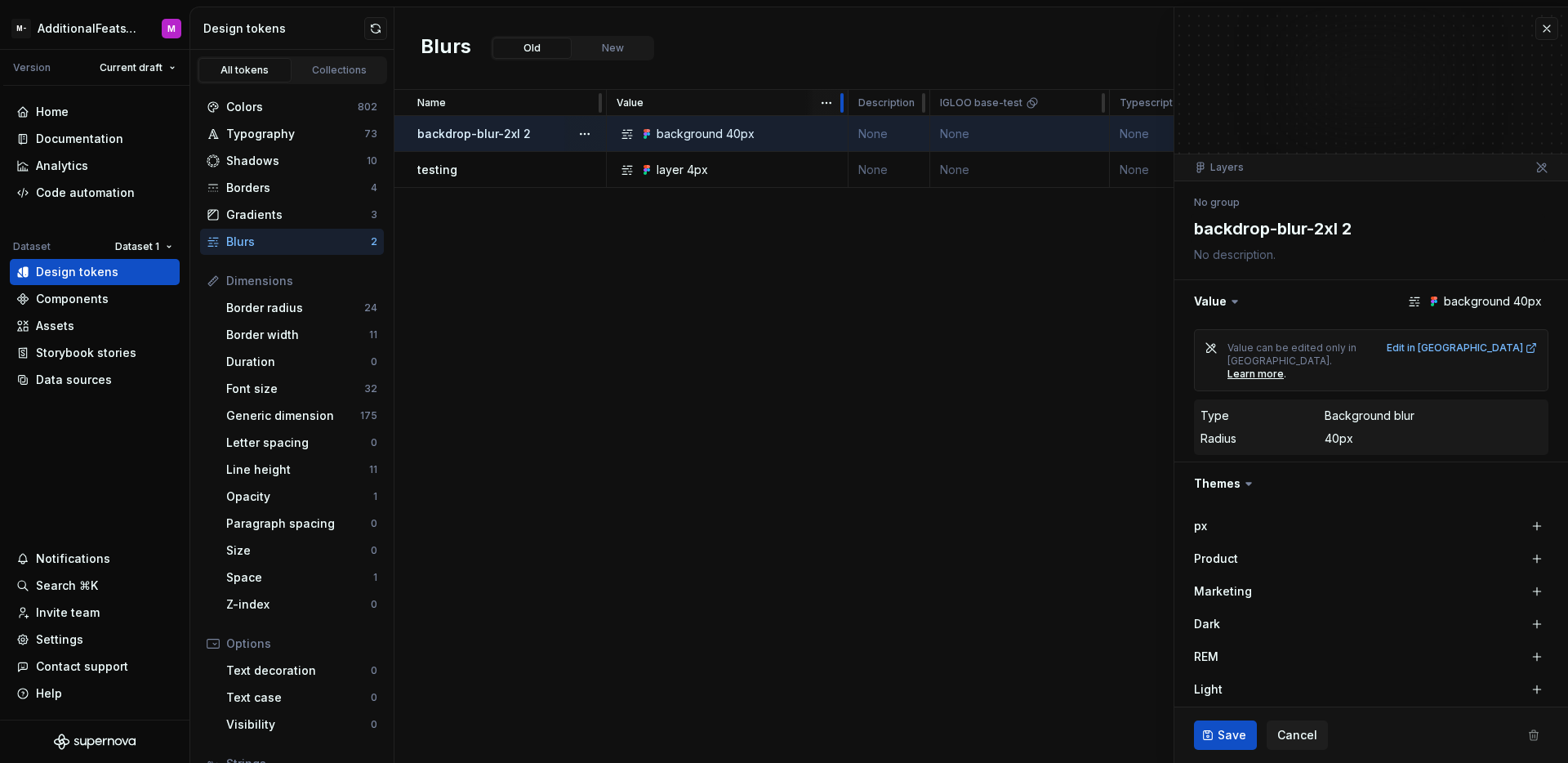
drag, startPoint x: 727, startPoint y: 101, endPoint x: 846, endPoint y: 94, distance: 119.2
click at [846, 94] on div at bounding box center [842, 103] width 13 height 26
click at [627, 270] on div "Name Value Description IGLOO base-test Typescript CSS Syntax: Android Light Dar…" at bounding box center [981, 426] width 1174 height 673
click at [526, 161] on div "testing" at bounding box center [511, 170] width 188 height 17
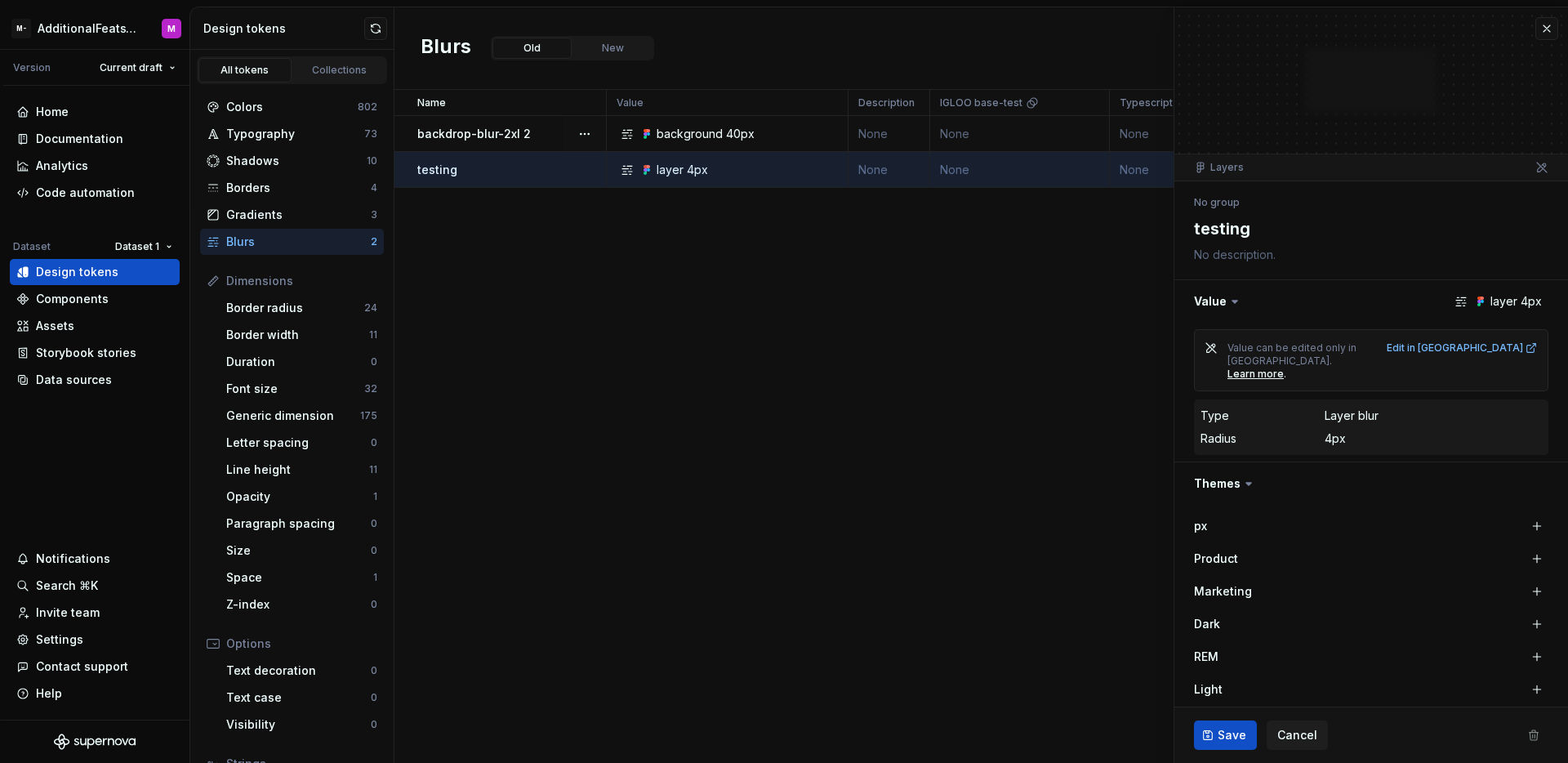
click at [536, 141] on div "backdrop-blur-2xl 2" at bounding box center [511, 134] width 188 height 17
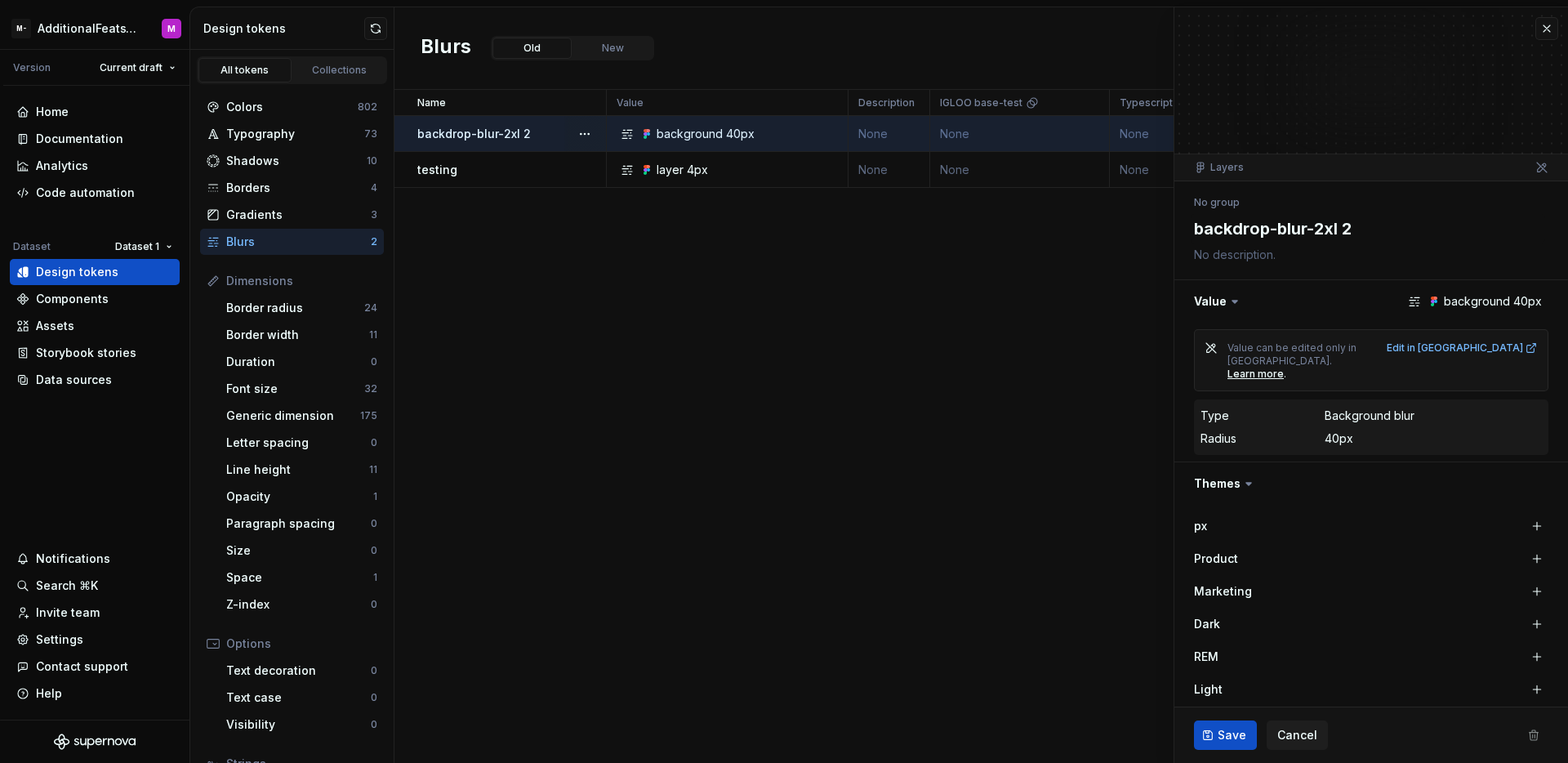
click at [536, 137] on div "backdrop-blur-2xl 2" at bounding box center [511, 134] width 188 height 17
click at [509, 162] on div "testing" at bounding box center [511, 170] width 188 height 17
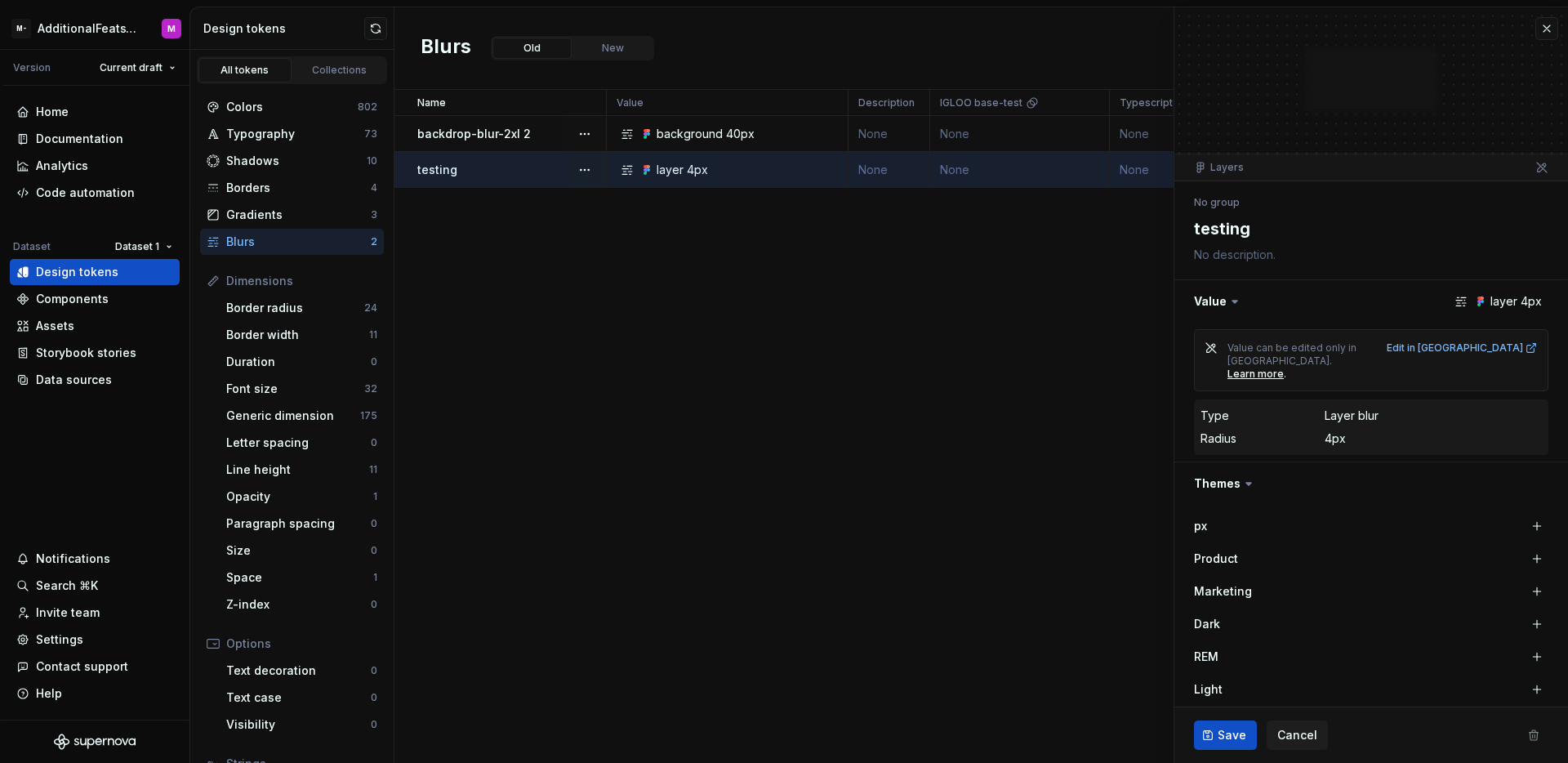
click at [525, 139] on p "backdrop-blur-2xl 2" at bounding box center [474, 134] width 114 height 17
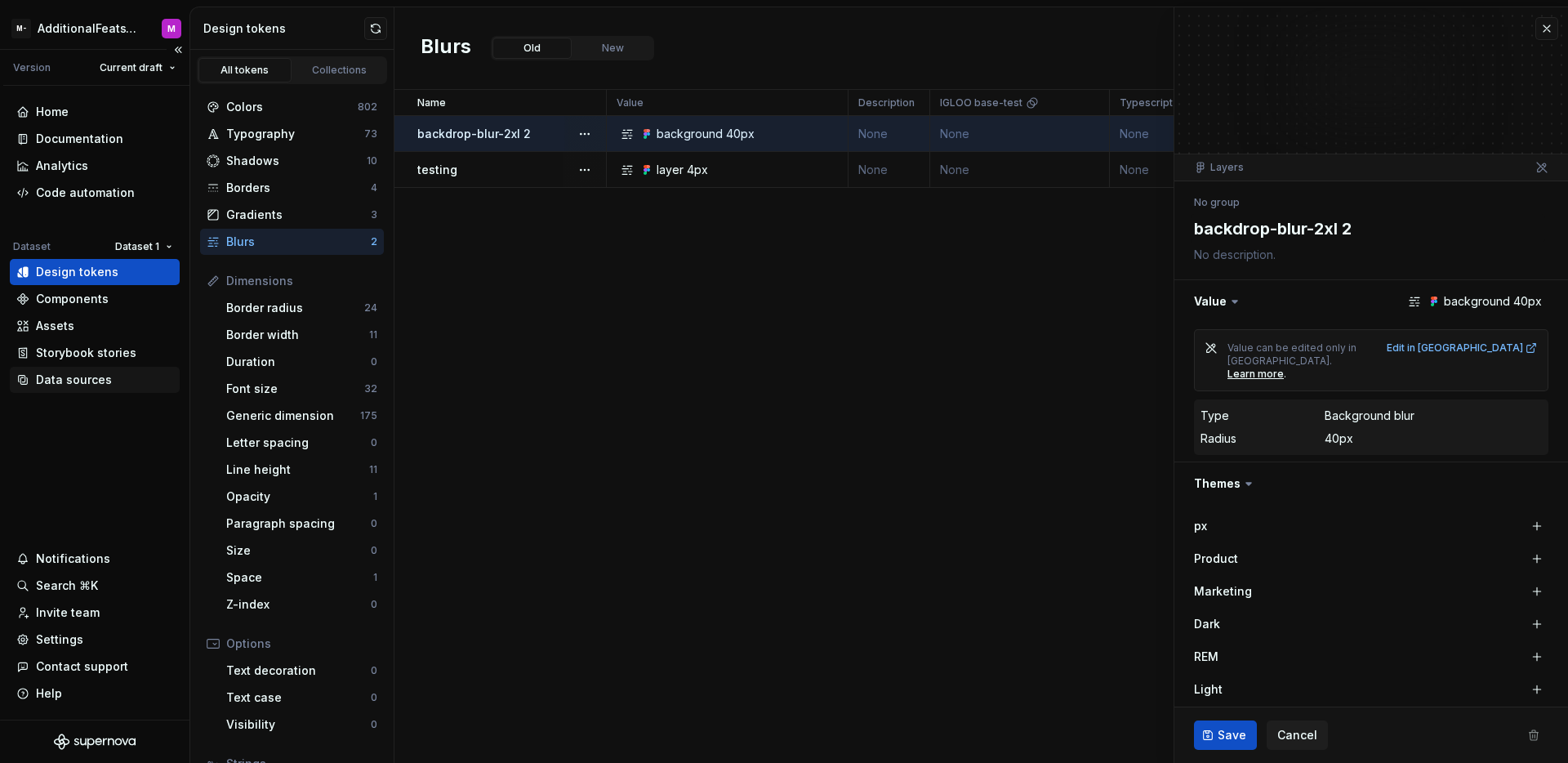
click at [71, 382] on div "Data sources" at bounding box center [73, 380] width 76 height 17
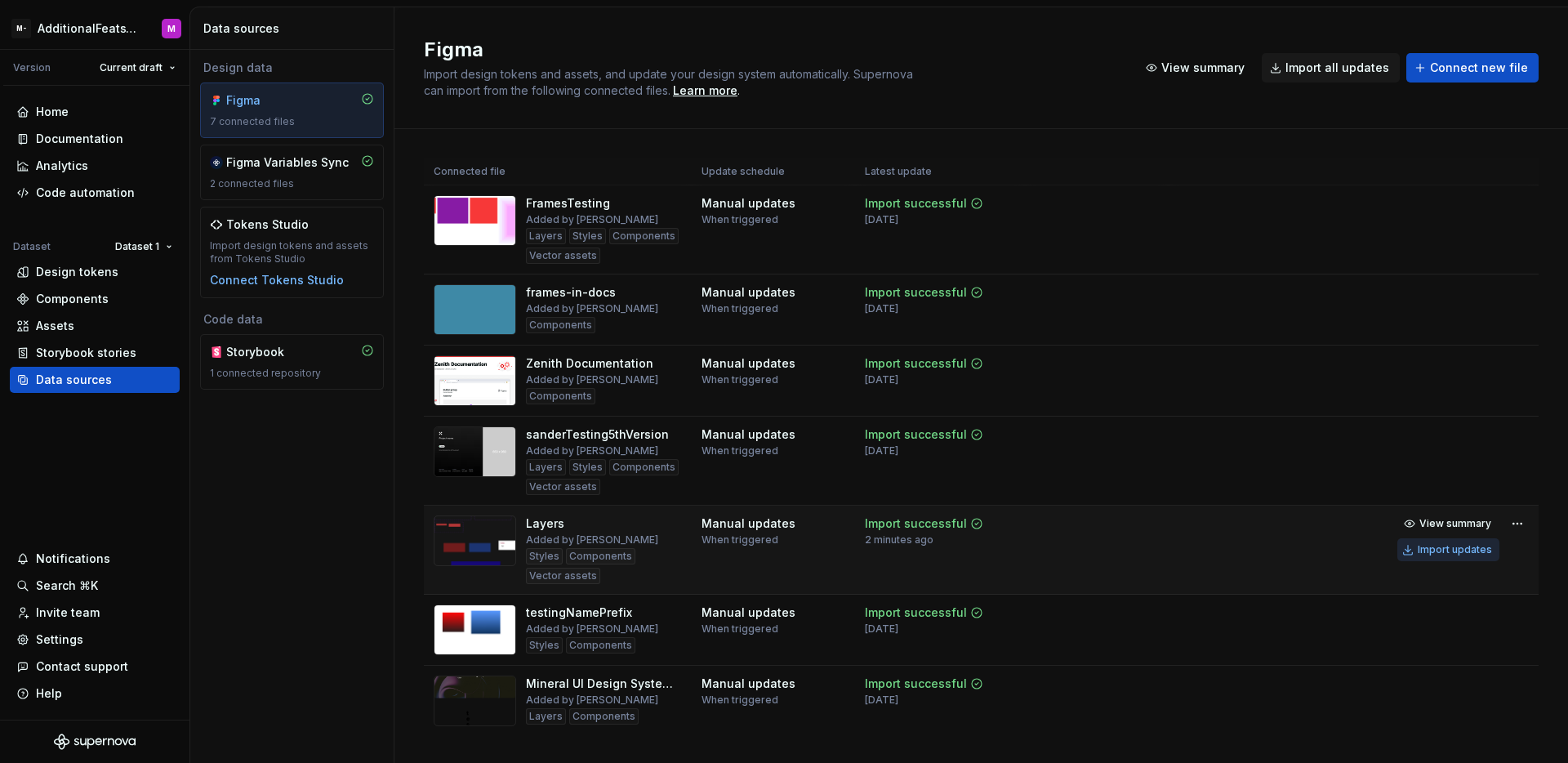
click at [1454, 555] on div "Import updates" at bounding box center [1454, 549] width 74 height 13
click at [116, 274] on div "Design tokens" at bounding box center [94, 272] width 157 height 17
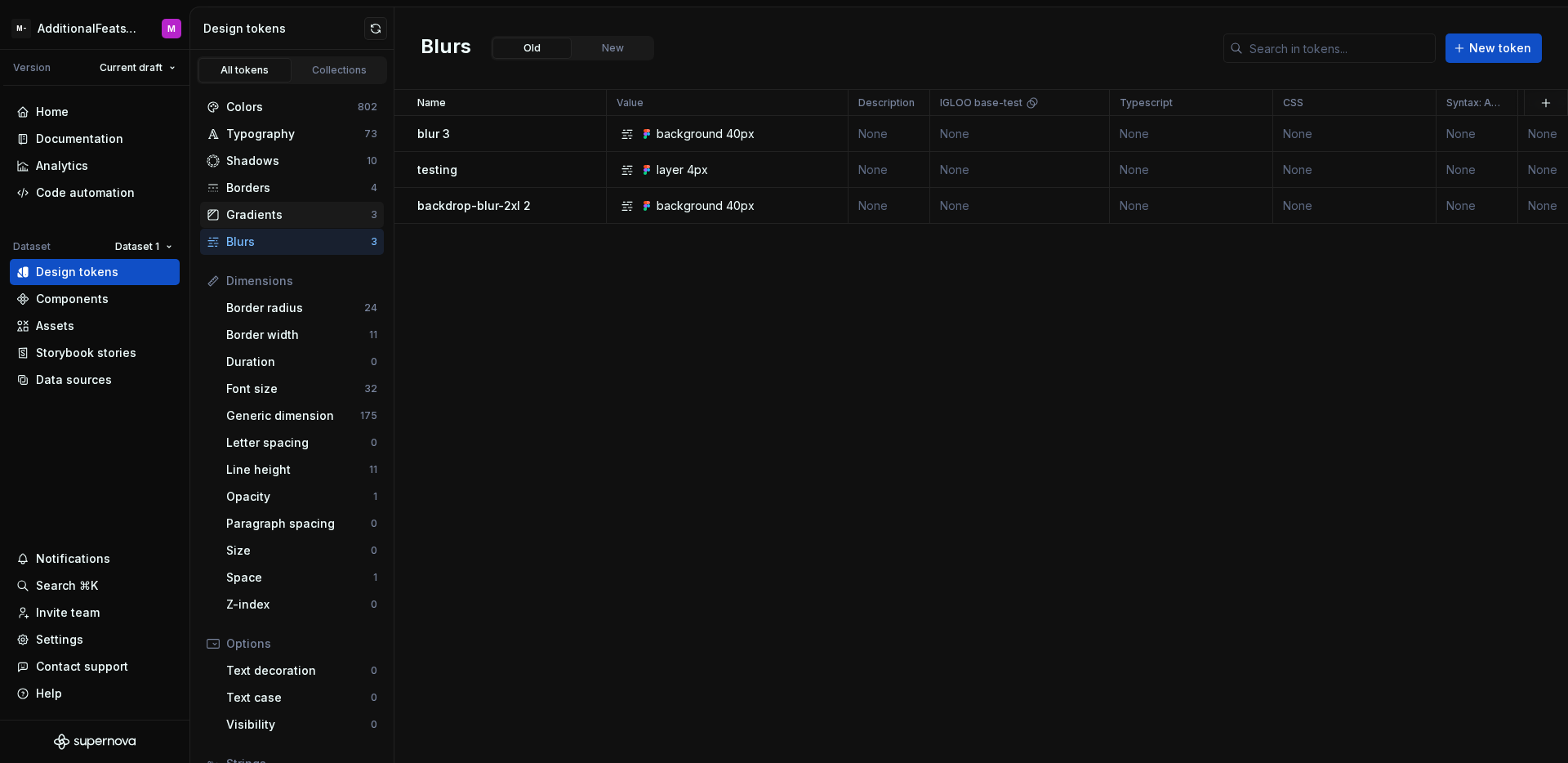
click at [306, 202] on div "Gradients 3" at bounding box center [292, 215] width 183 height 26
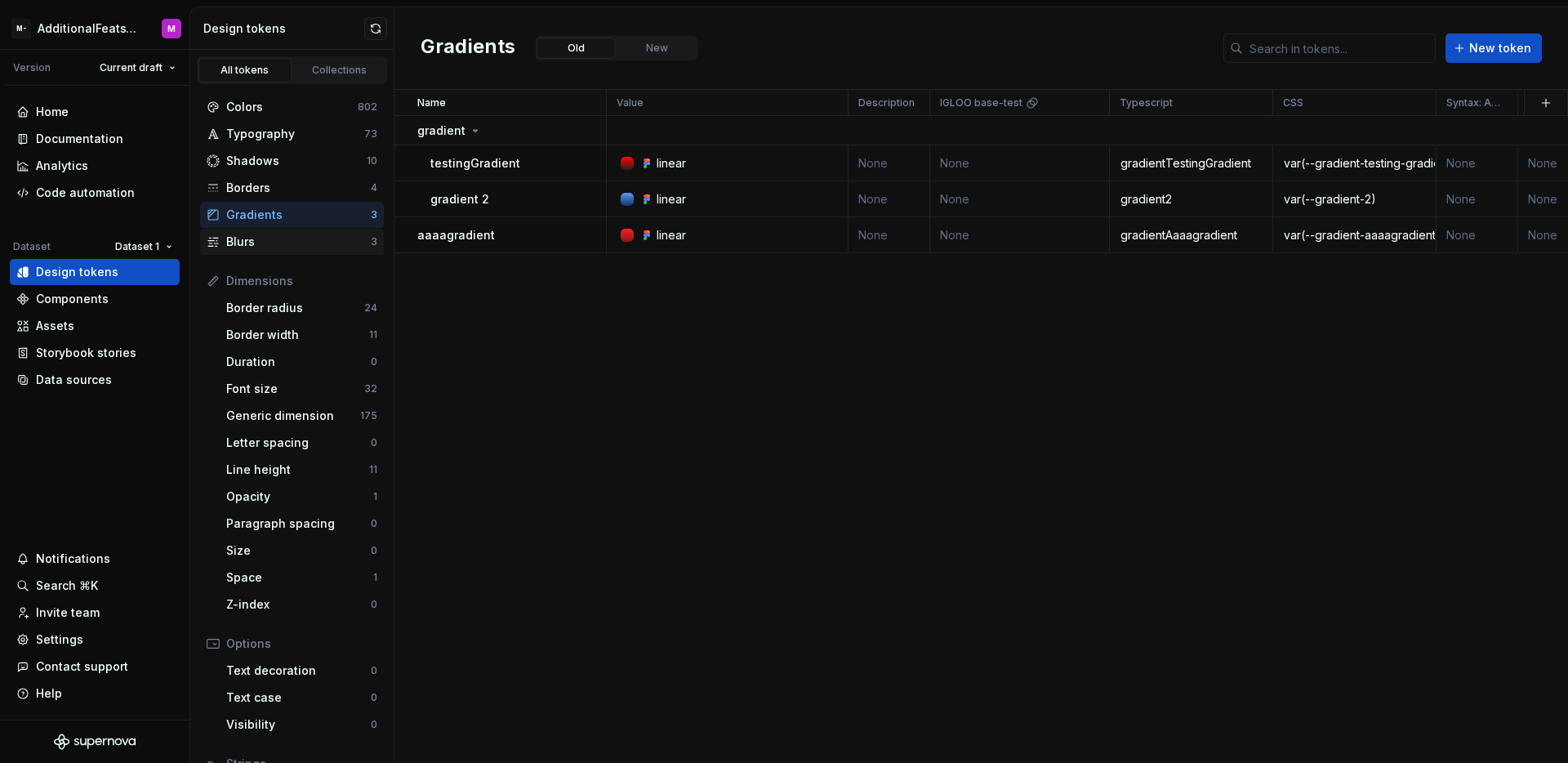
click at [297, 237] on div "Blurs" at bounding box center [299, 242] width 145 height 17
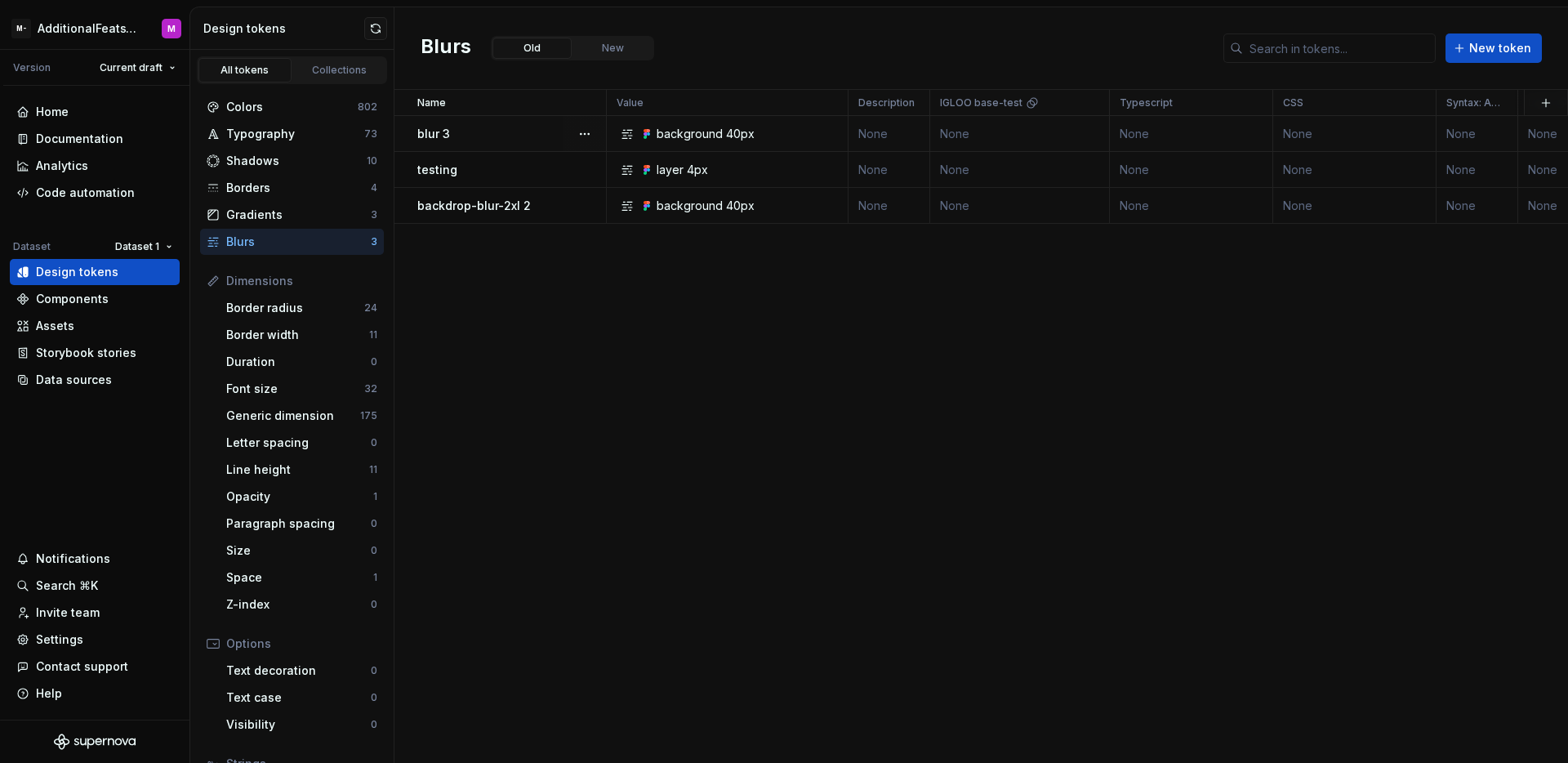
click at [523, 126] on div "blur 3" at bounding box center [511, 134] width 188 height 17
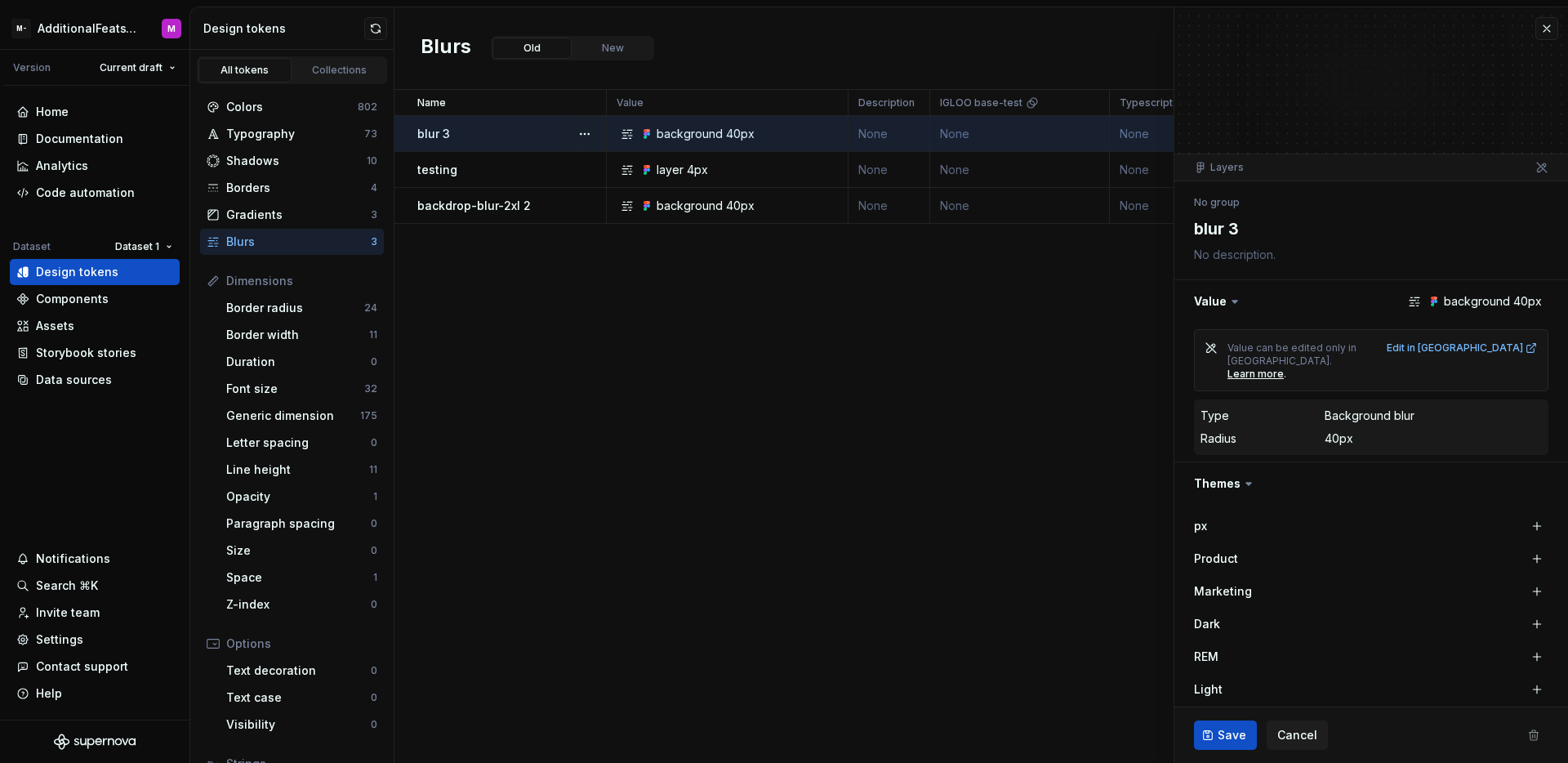
click at [523, 131] on div "blur 3" at bounding box center [511, 134] width 188 height 17
drag, startPoint x: 1274, startPoint y: 227, endPoint x: 1225, endPoint y: 236, distance: 49.8
click at [1264, 229] on textarea "blur 3" at bounding box center [1367, 228] width 354 height 29
click at [1222, 236] on textarea "blur 3" at bounding box center [1367, 228] width 354 height 29
drag, startPoint x: 1232, startPoint y: 234, endPoint x: 1242, endPoint y: 231, distance: 10.4
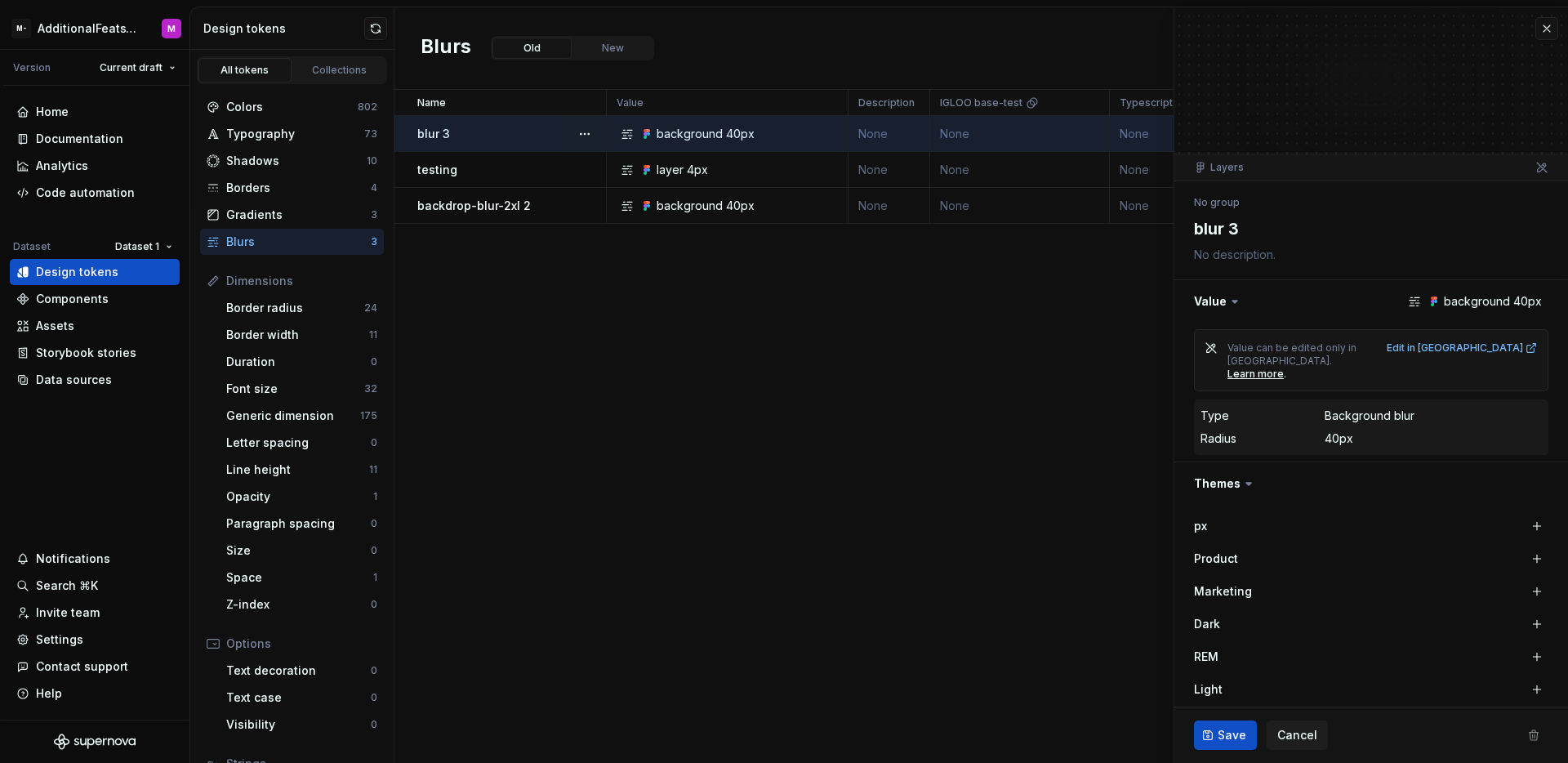
click at [1242, 231] on textarea "blur 3" at bounding box center [1367, 228] width 354 height 29
click at [1253, 229] on textarea "blur 3" at bounding box center [1367, 228] width 354 height 29
type textarea "*"
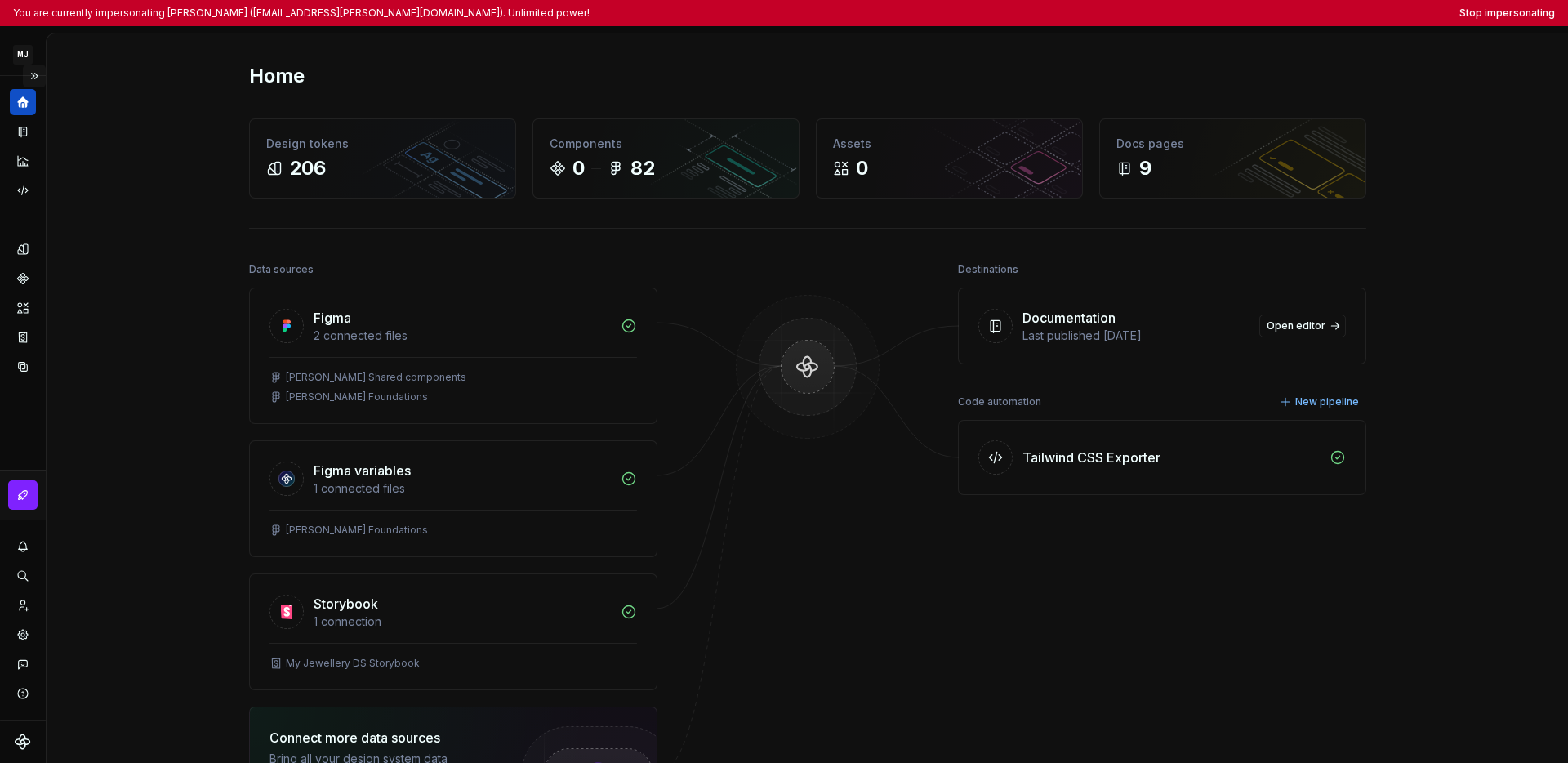
click at [37, 80] on button "Expand sidebar" at bounding box center [34, 75] width 23 height 23
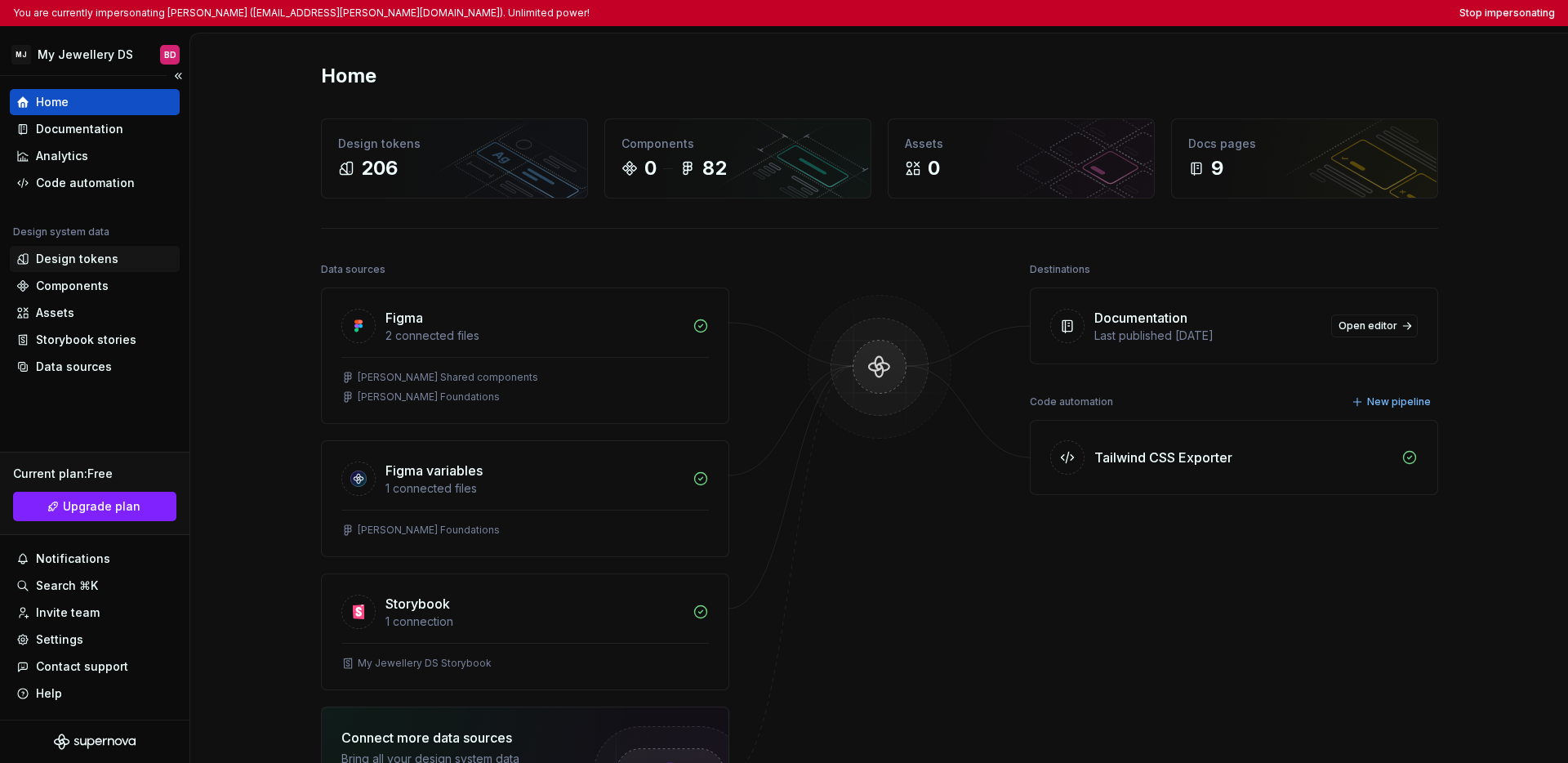
click at [90, 262] on div "Design tokens" at bounding box center [77, 259] width 83 height 17
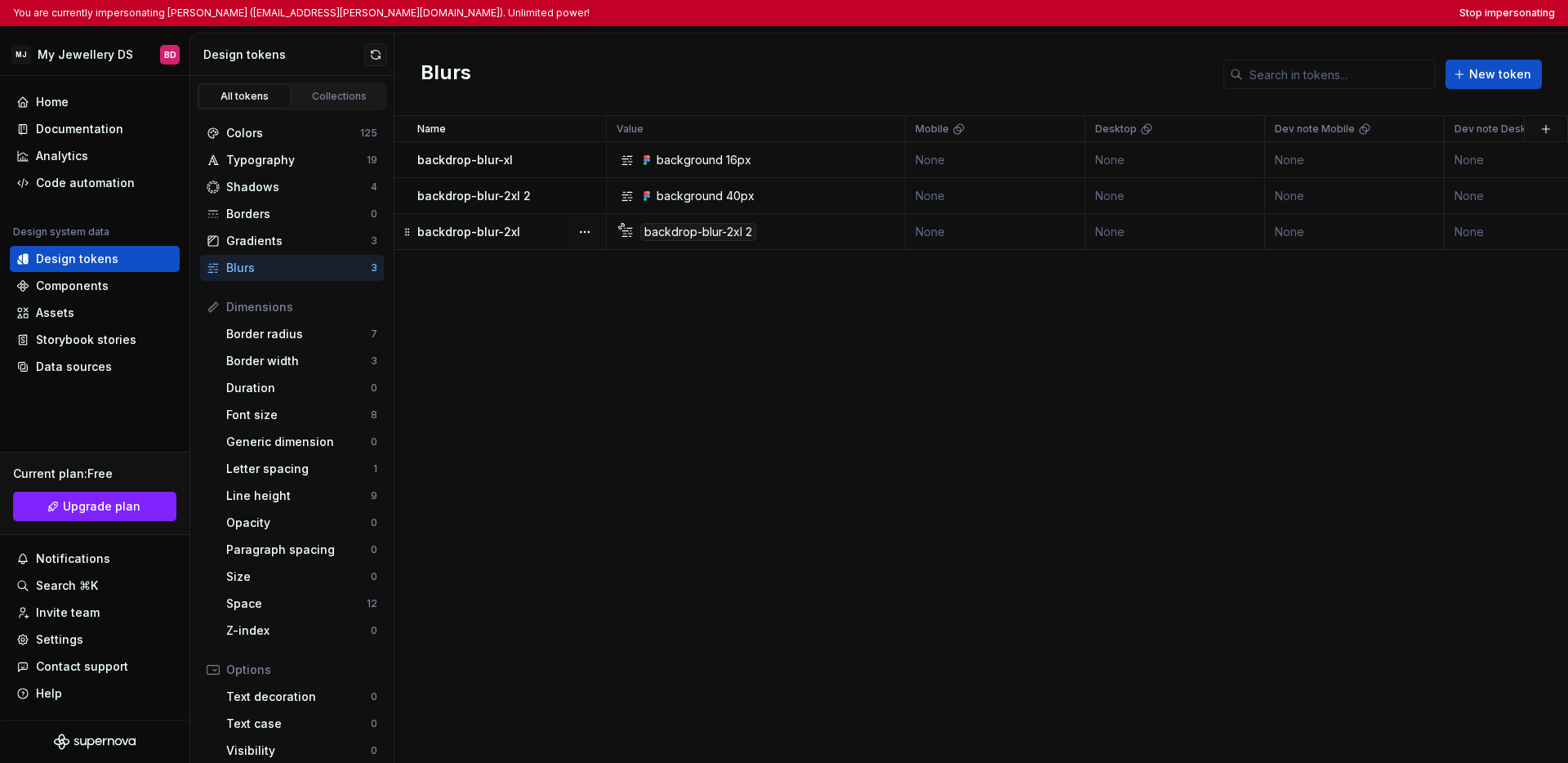
click at [530, 235] on div "backdrop-blur-2xl" at bounding box center [511, 232] width 188 height 17
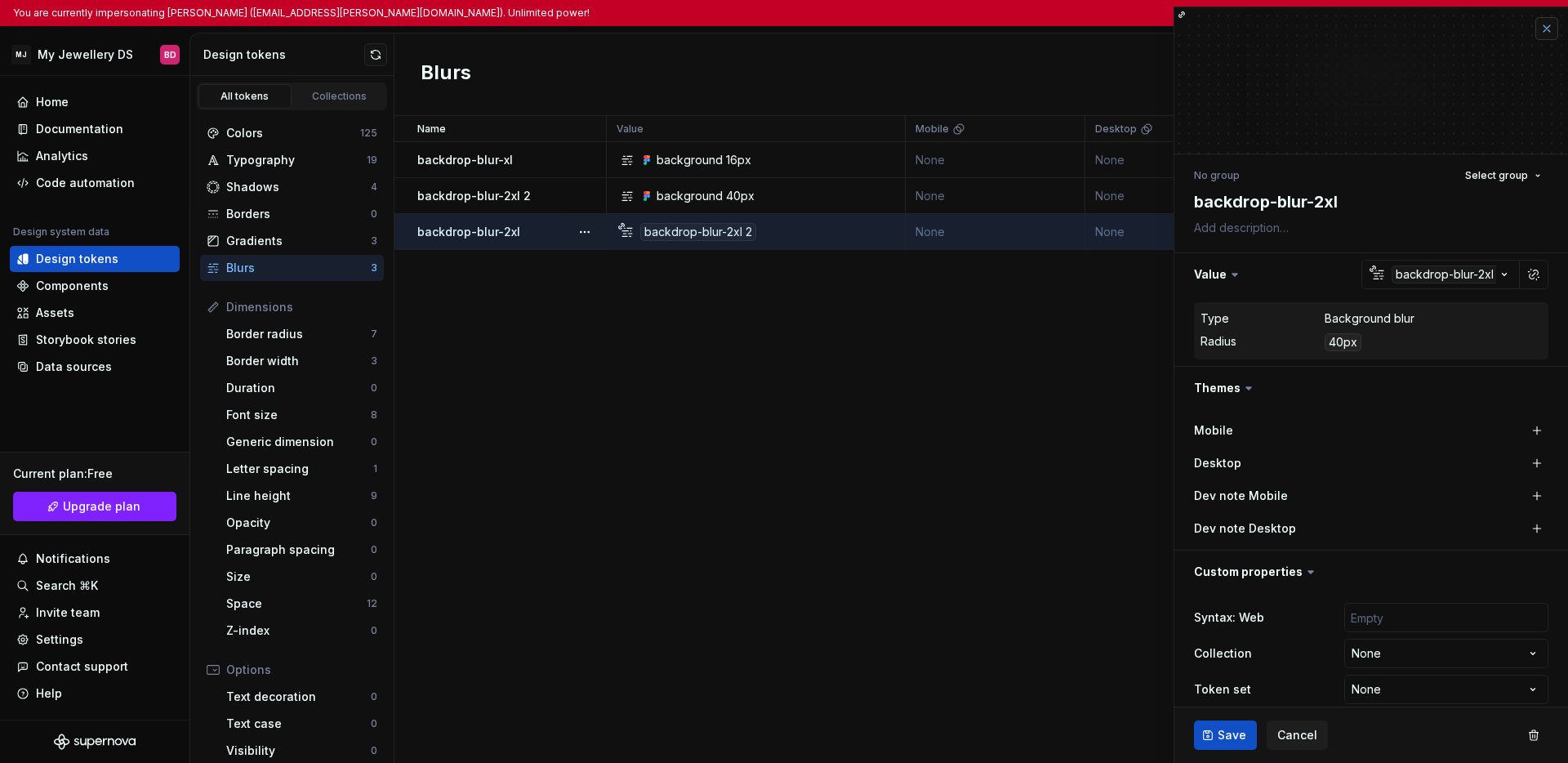
click at [1188, 28] on button "button" at bounding box center [1546, 28] width 23 height 23
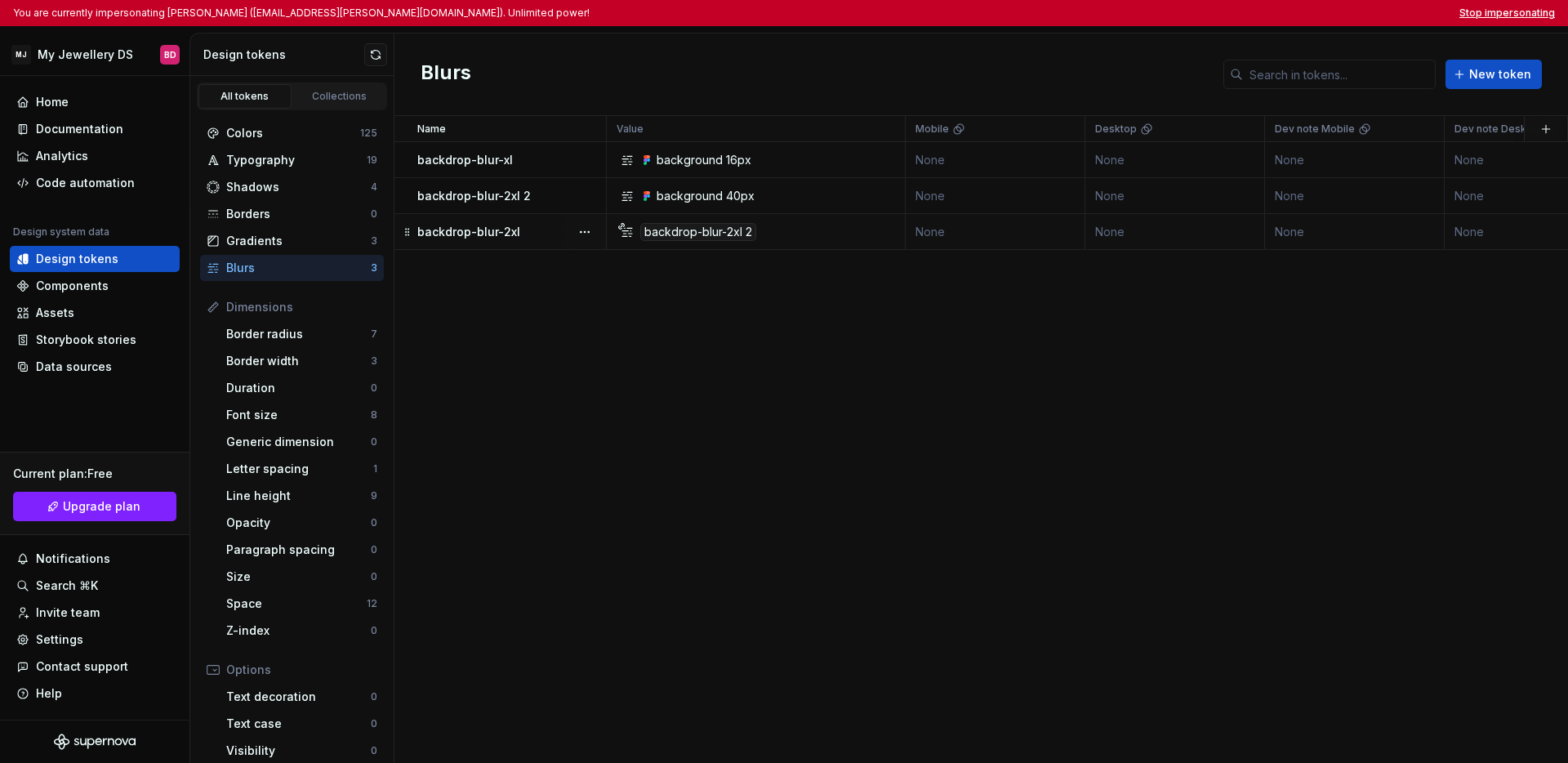
click at [1188, 12] on button "Stop impersonating" at bounding box center [1507, 13] width 95 height 13
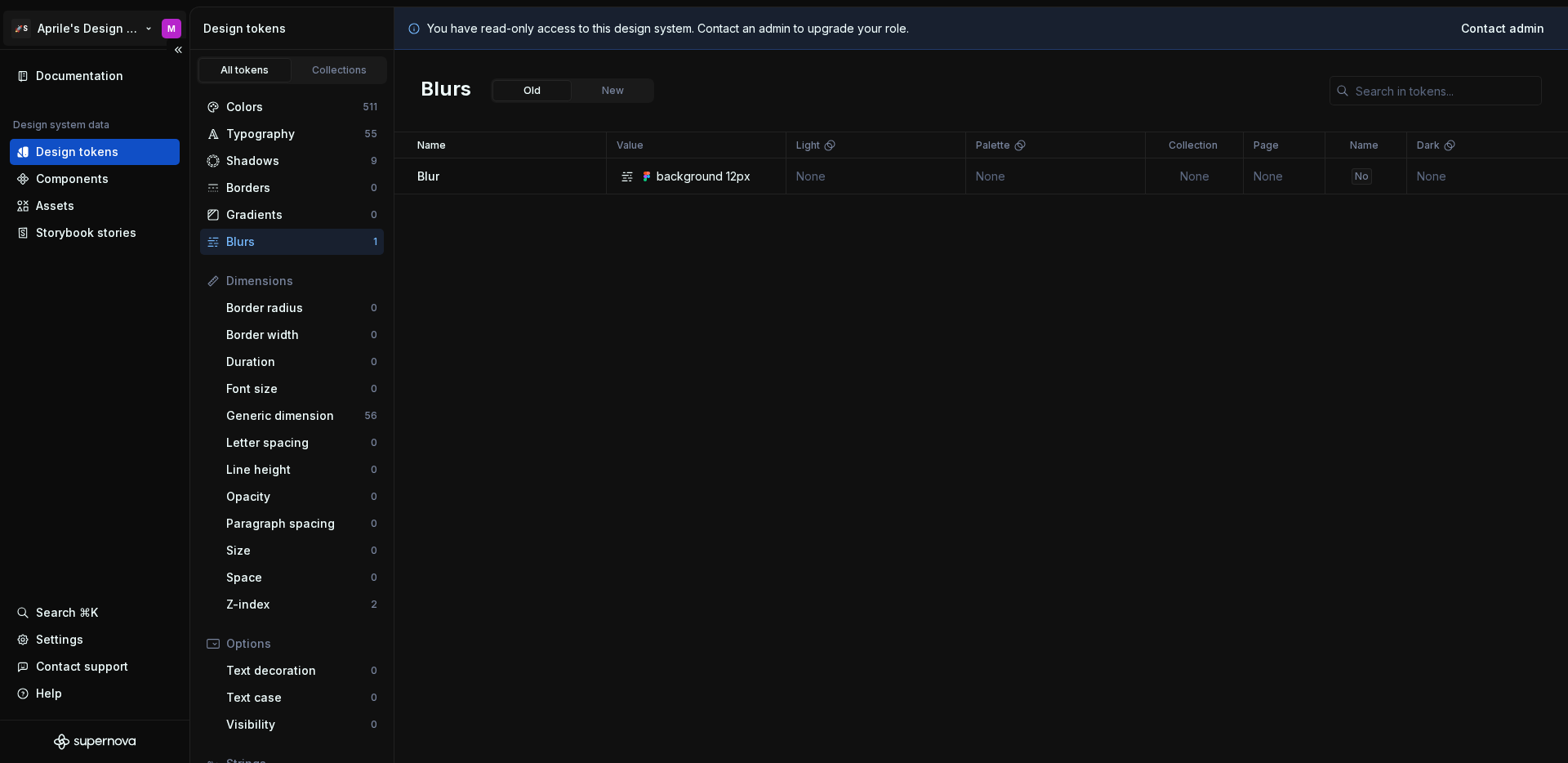
click at [72, 34] on html "🚀S Aprile's Design System M Documentation Design system data Design tokens Comp…" at bounding box center [784, 382] width 1568 height 763
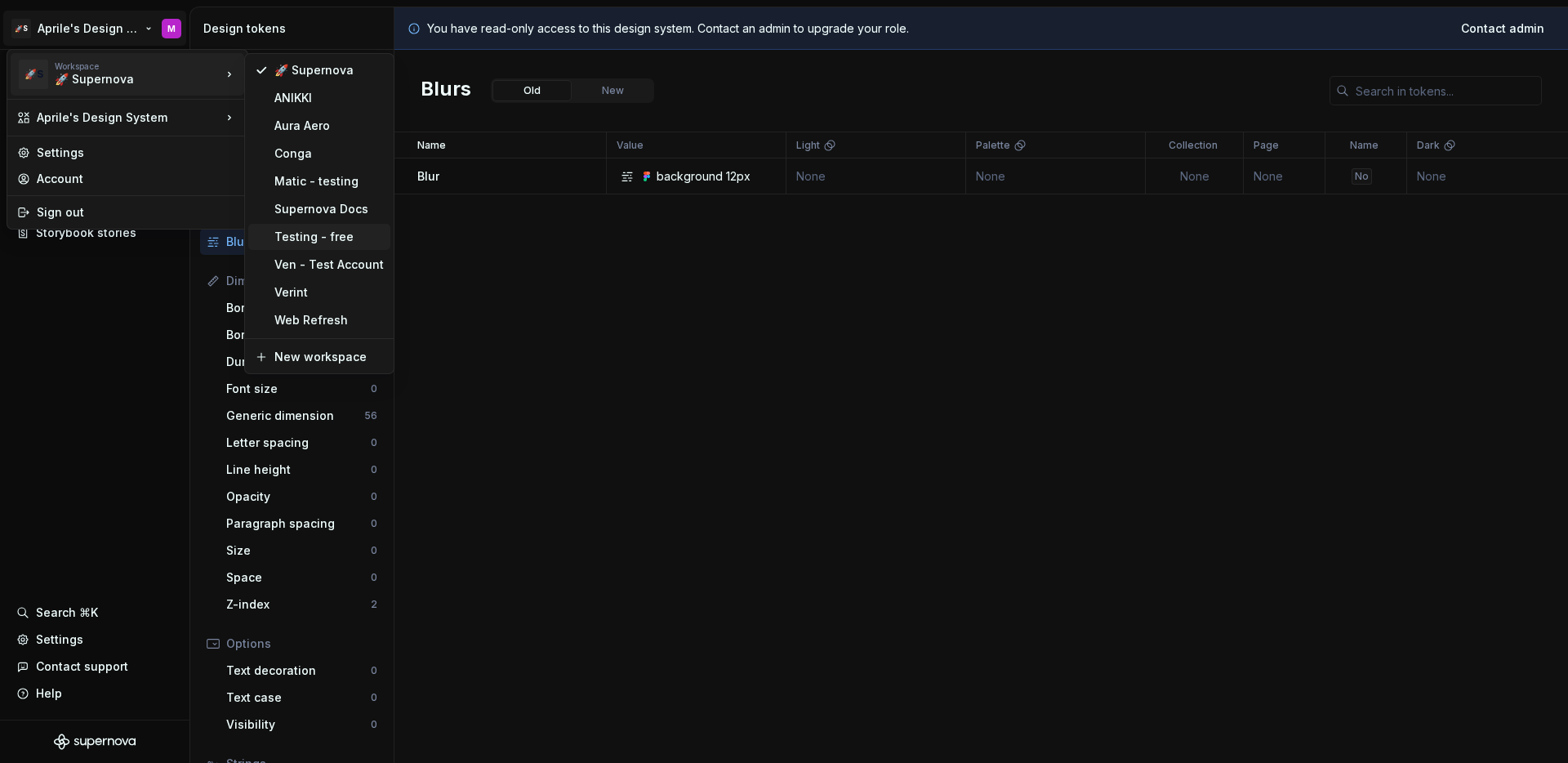
click at [295, 237] on div "Testing - free" at bounding box center [328, 237] width 109 height 17
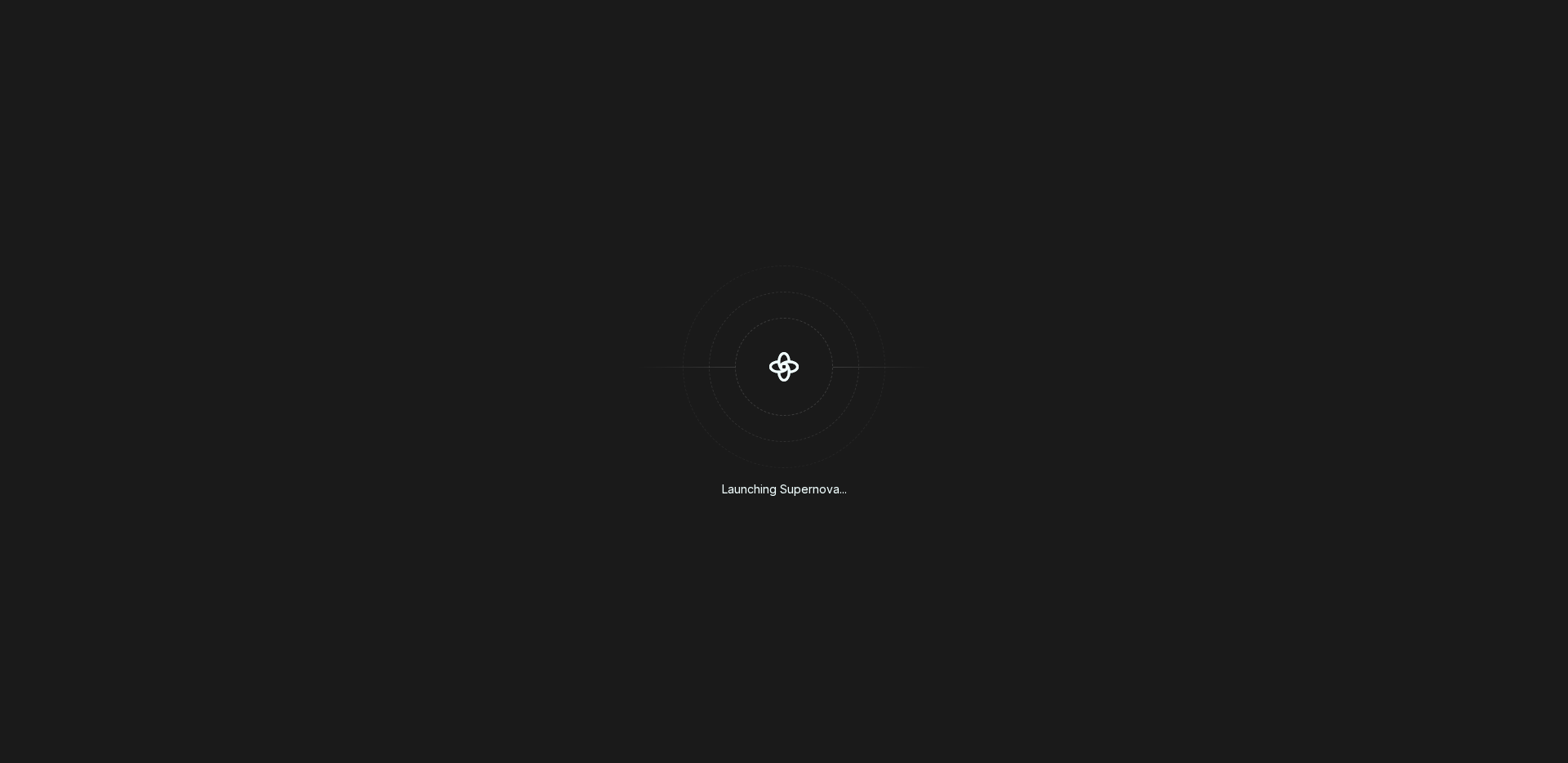
click at [61, 18] on div "Launching Supernova..." at bounding box center [784, 382] width 1568 height 763
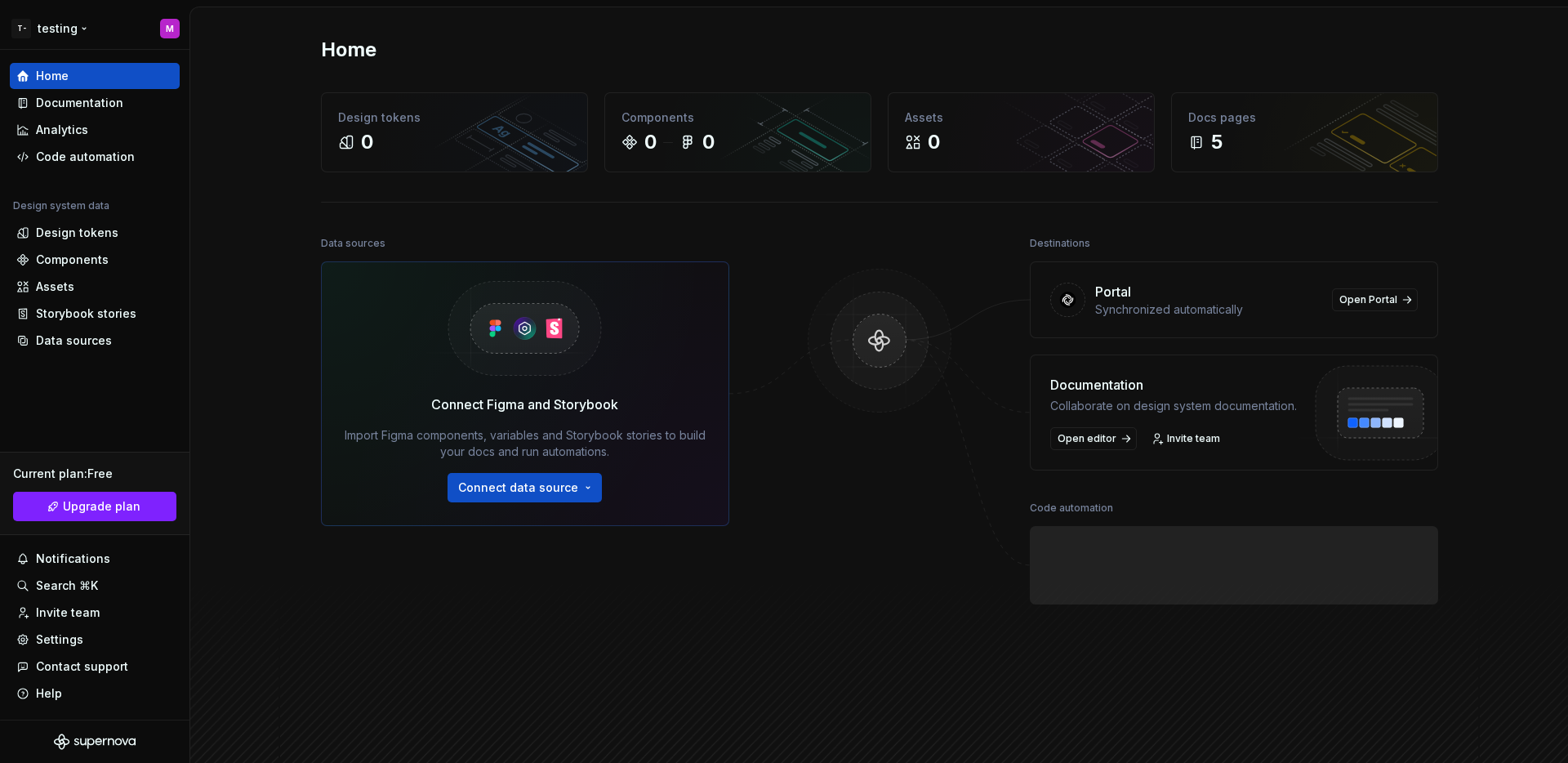
click at [61, 18] on html "T- testing M Home Documentation Analytics Code automation Design system data De…" at bounding box center [784, 382] width 1568 height 763
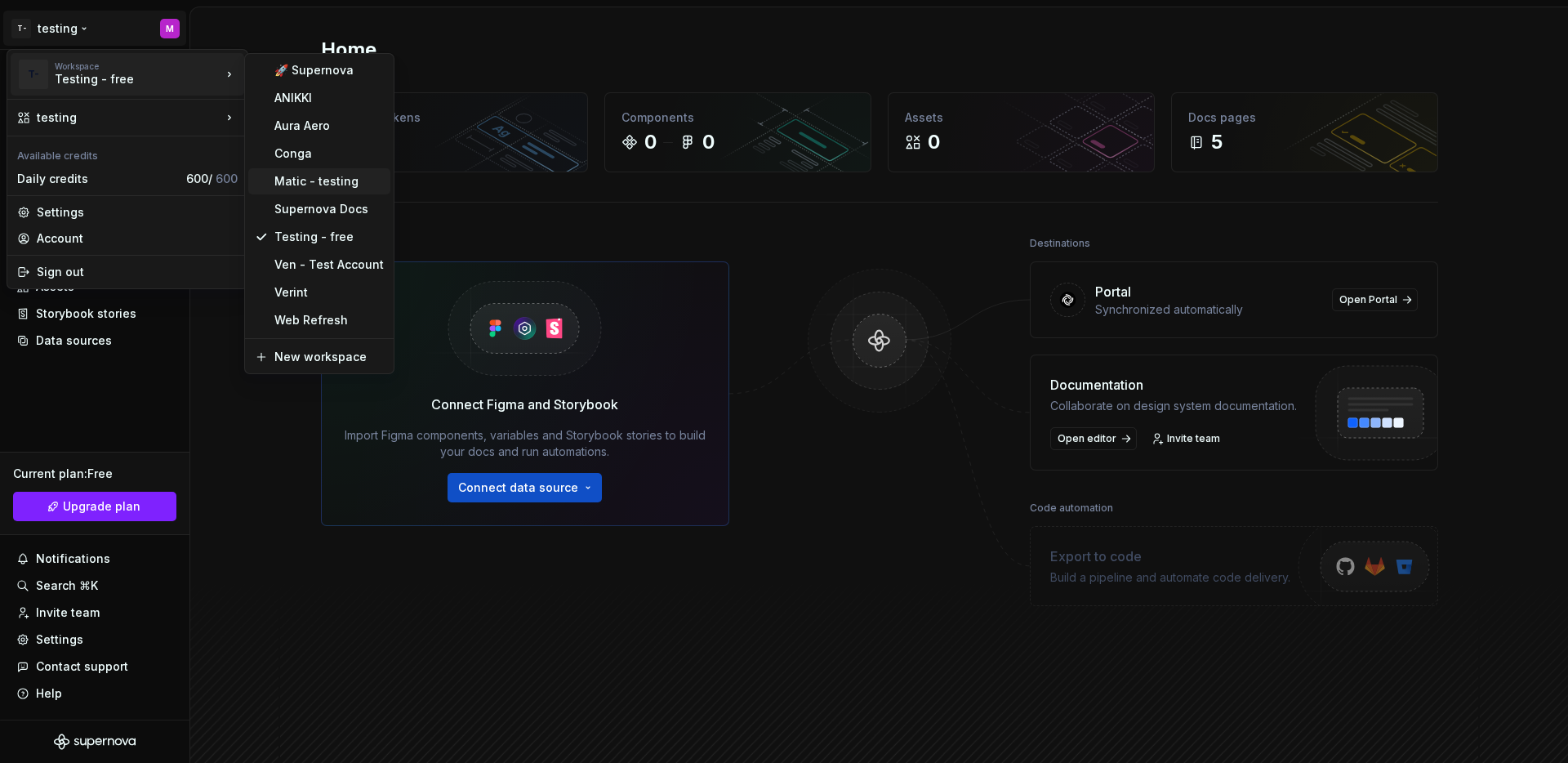
click at [300, 190] on div "Matic - testing" at bounding box center [319, 181] width 142 height 26
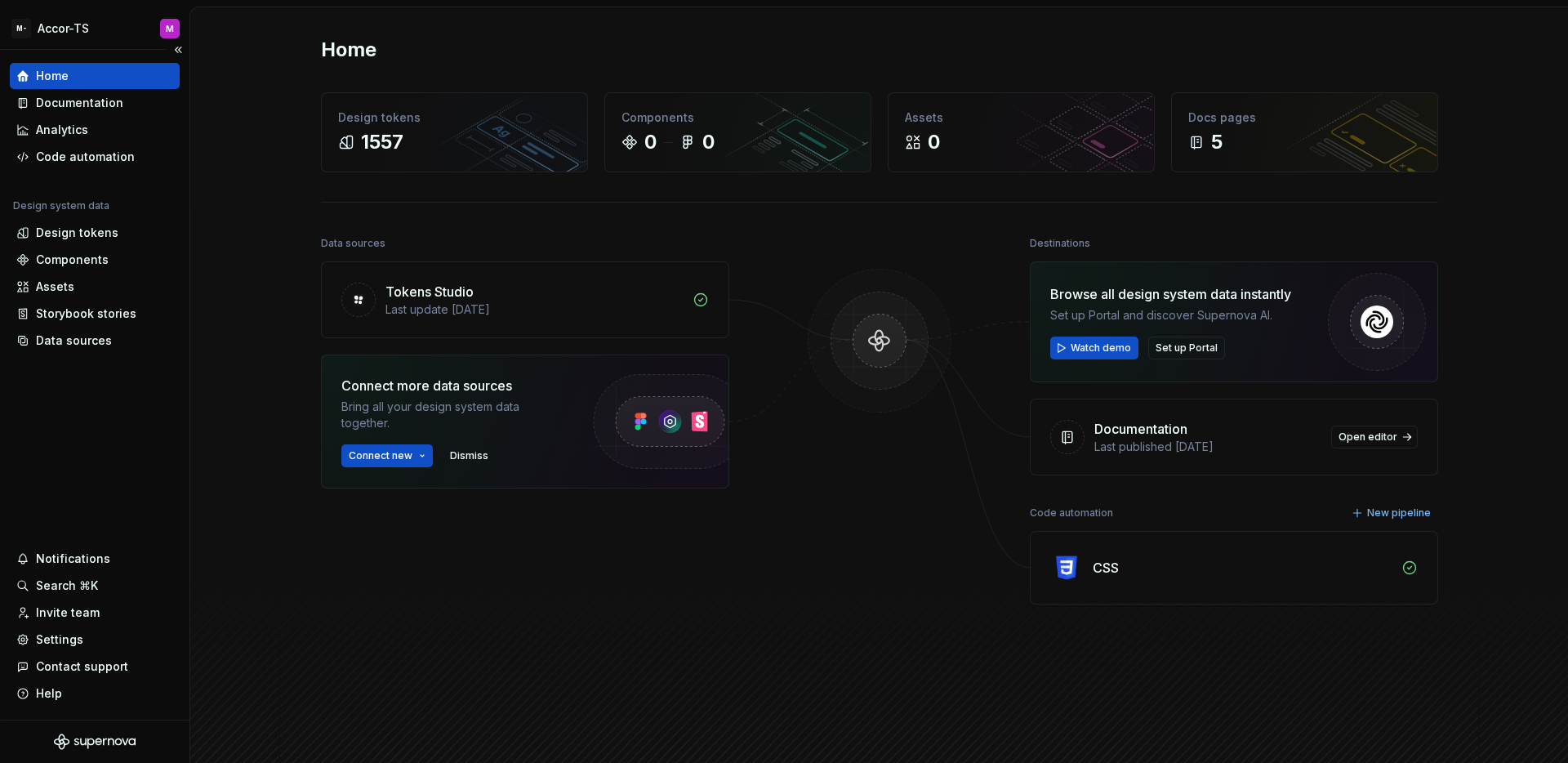
click at [65, 9] on div "M- Accor-TS M" at bounding box center [94, 28] width 190 height 42
click at [68, 27] on html "M- Accor-TS M Home Documentation Analytics Code automation Design system data D…" at bounding box center [784, 382] width 1568 height 763
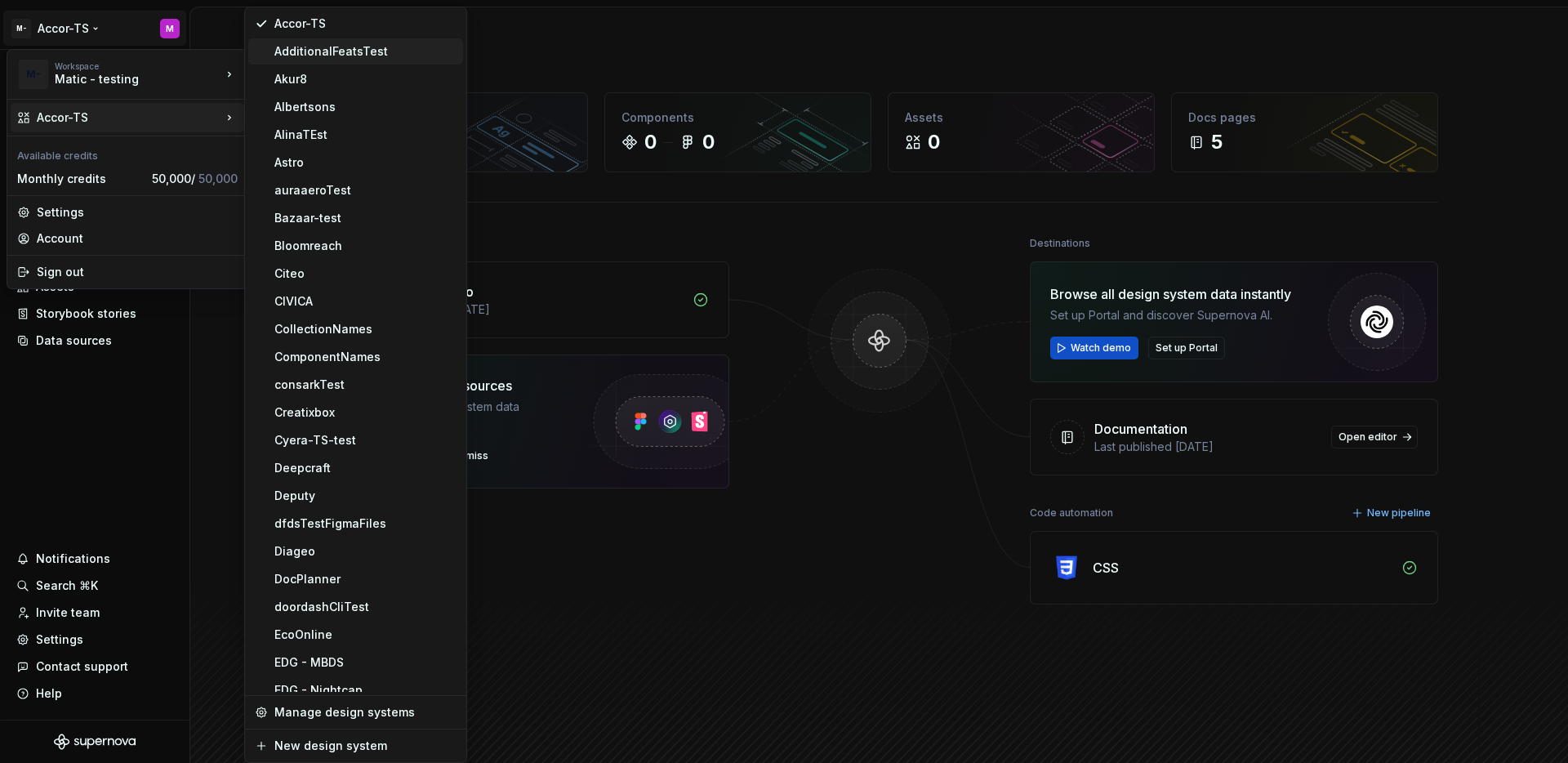
click at [346, 60] on div "AdditionalFeatsTest" at bounding box center [356, 51] width 215 height 26
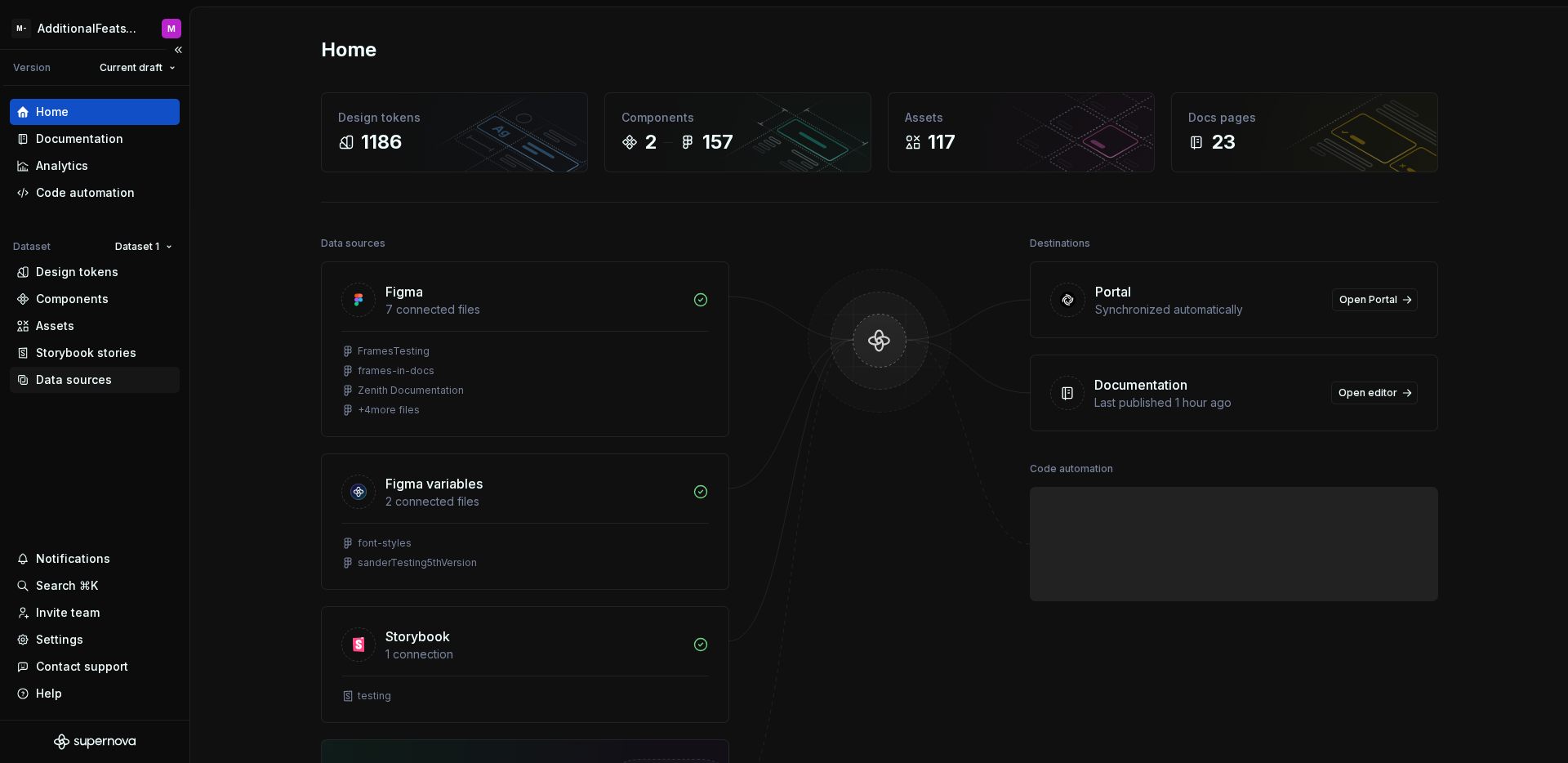
click at [75, 381] on div "Data sources" at bounding box center [73, 380] width 76 height 17
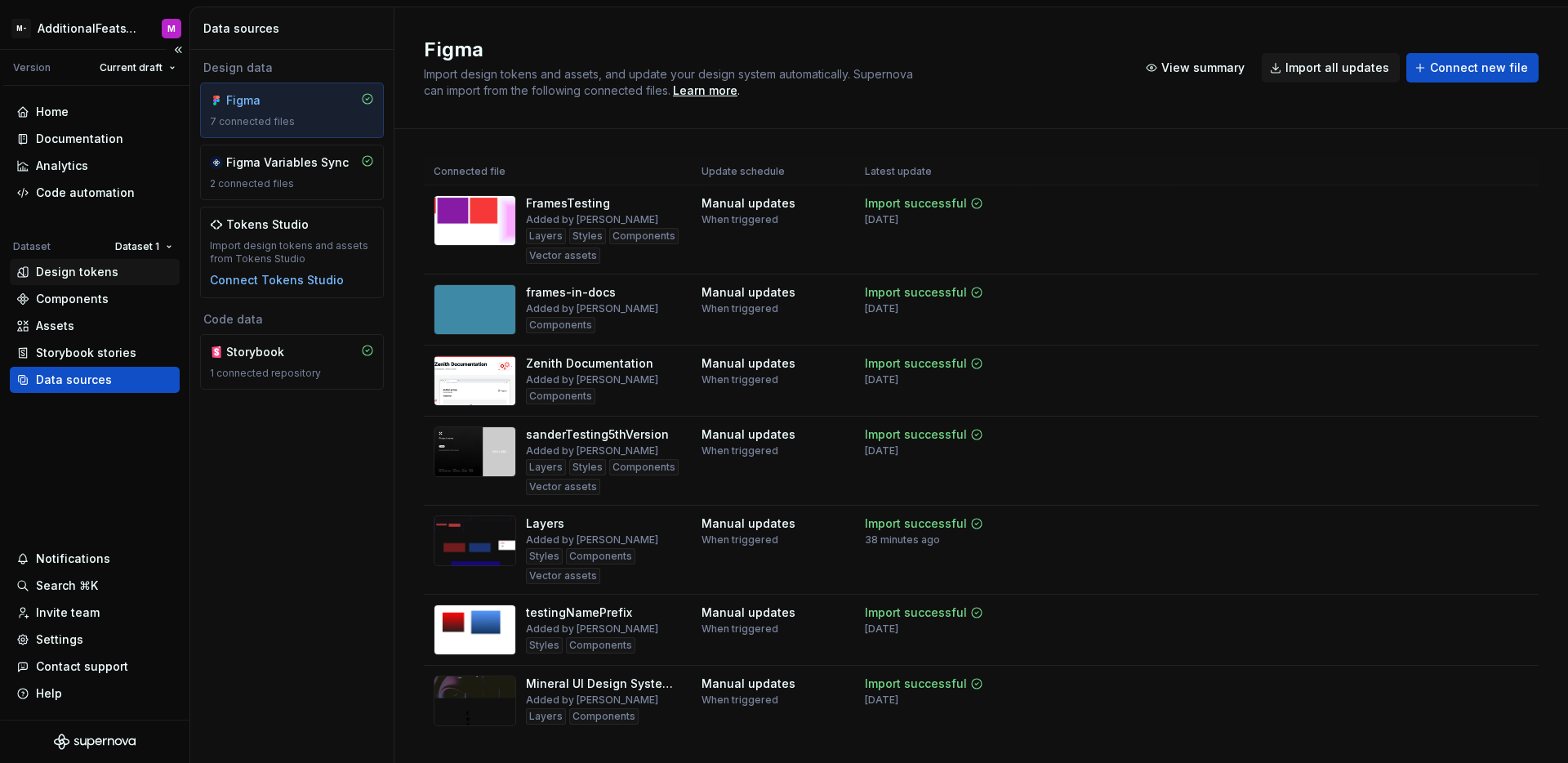
click at [90, 275] on div "Design tokens" at bounding box center [77, 272] width 83 height 17
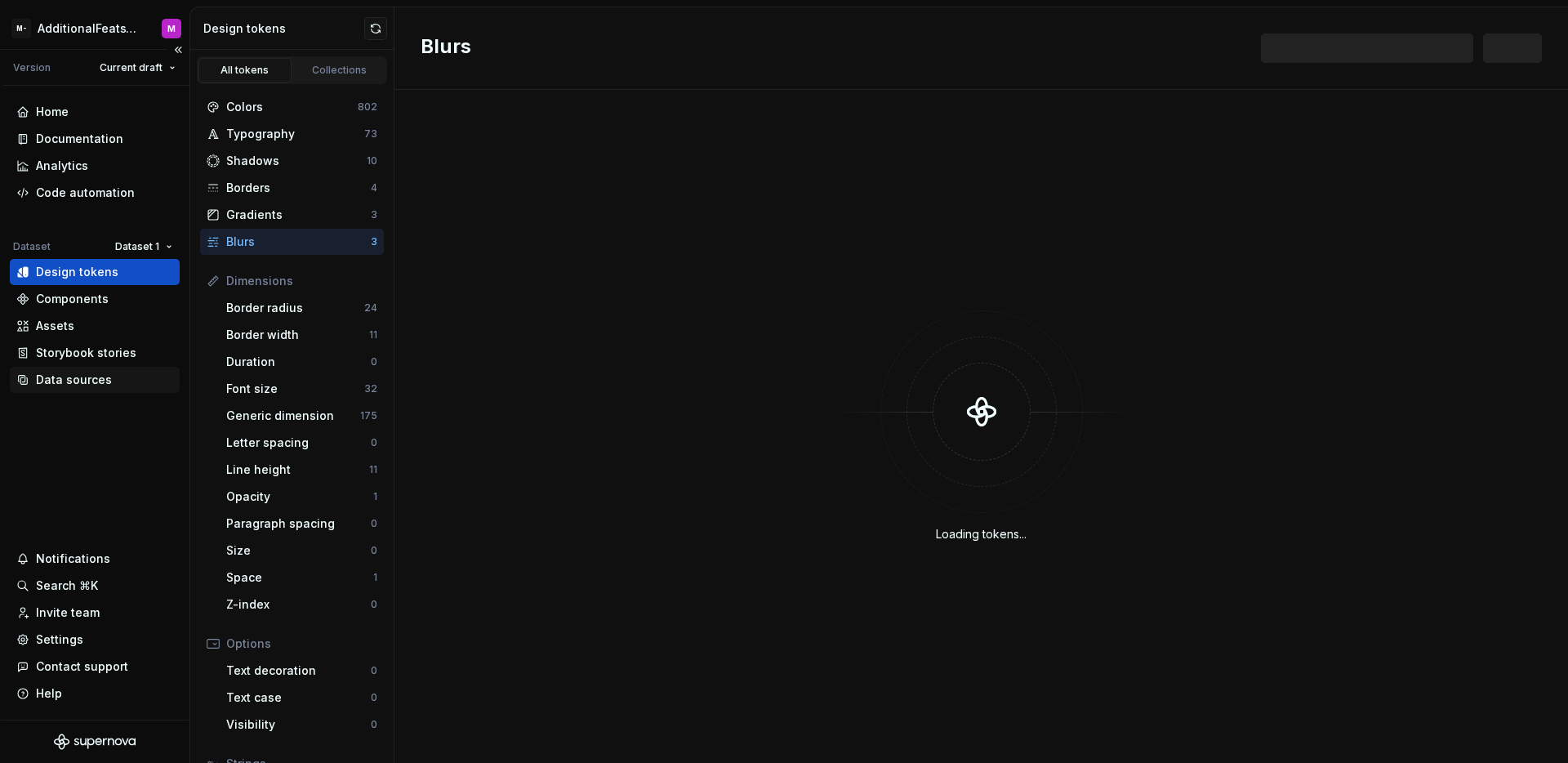
click at [89, 376] on div "Data sources" at bounding box center [73, 380] width 76 height 17
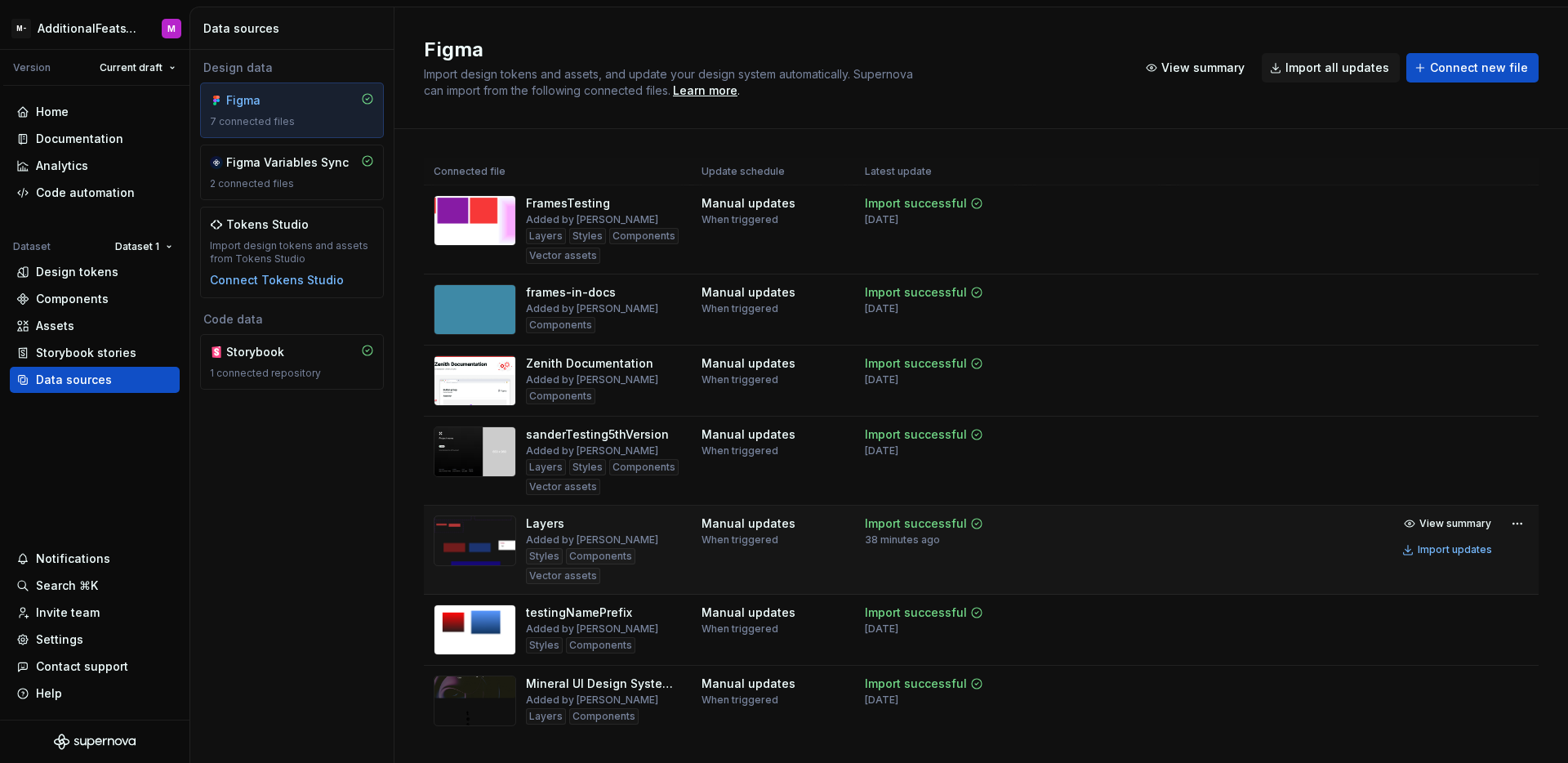
scroll to position [11, 0]
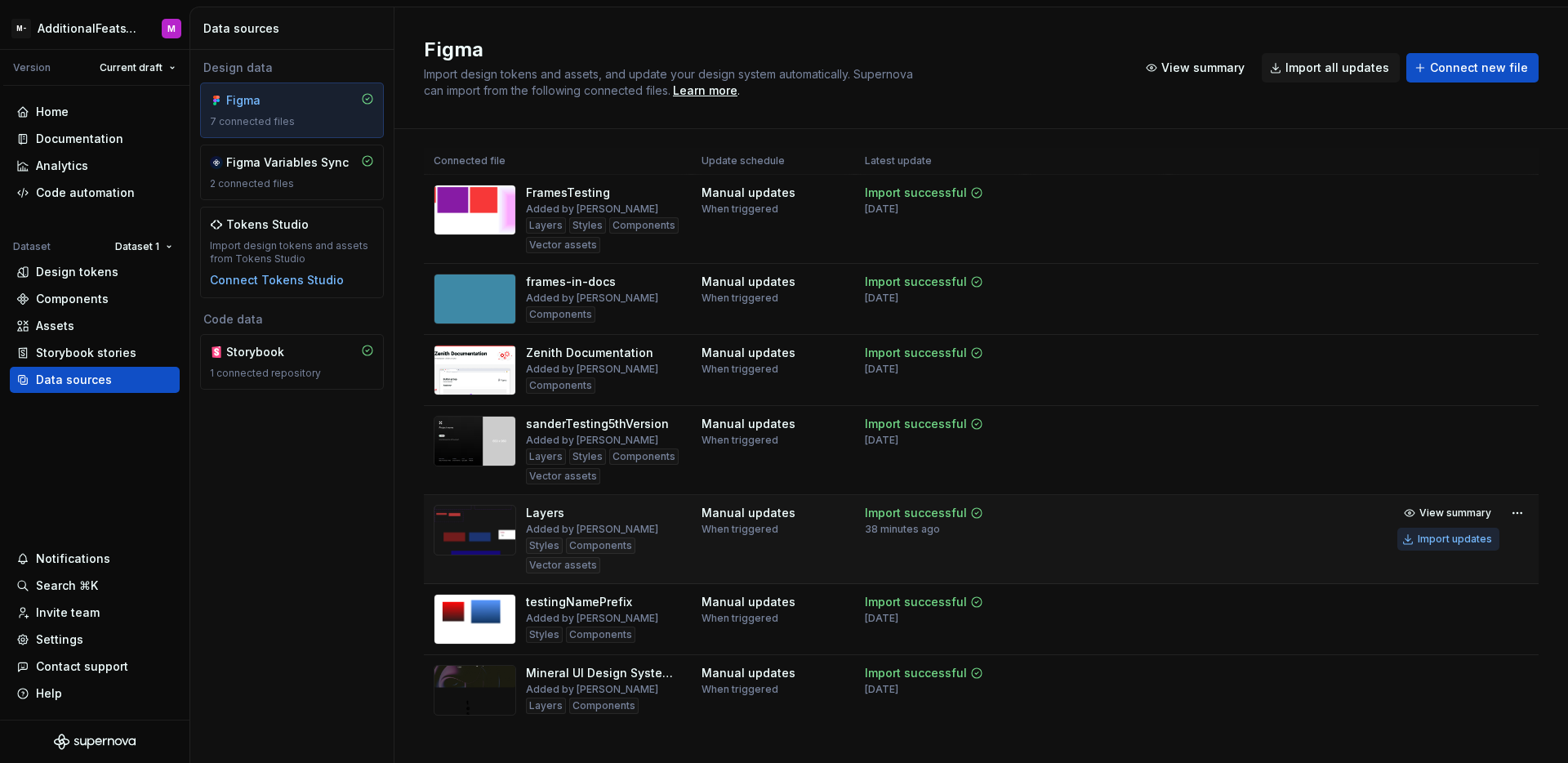
click at [1402, 547] on button "Import updates" at bounding box center [1448, 538] width 102 height 23
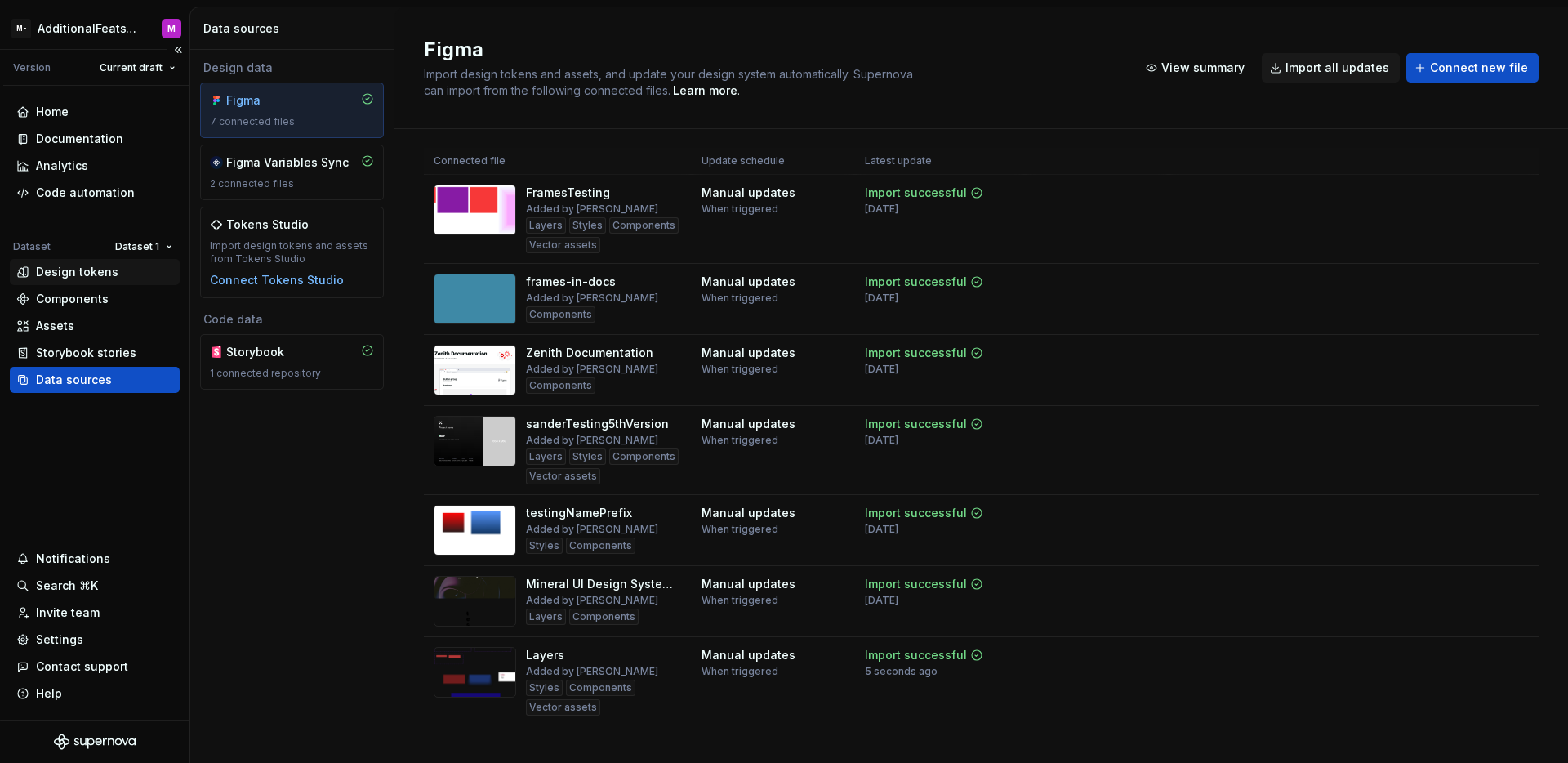
click at [94, 271] on div "Design tokens" at bounding box center [77, 272] width 83 height 17
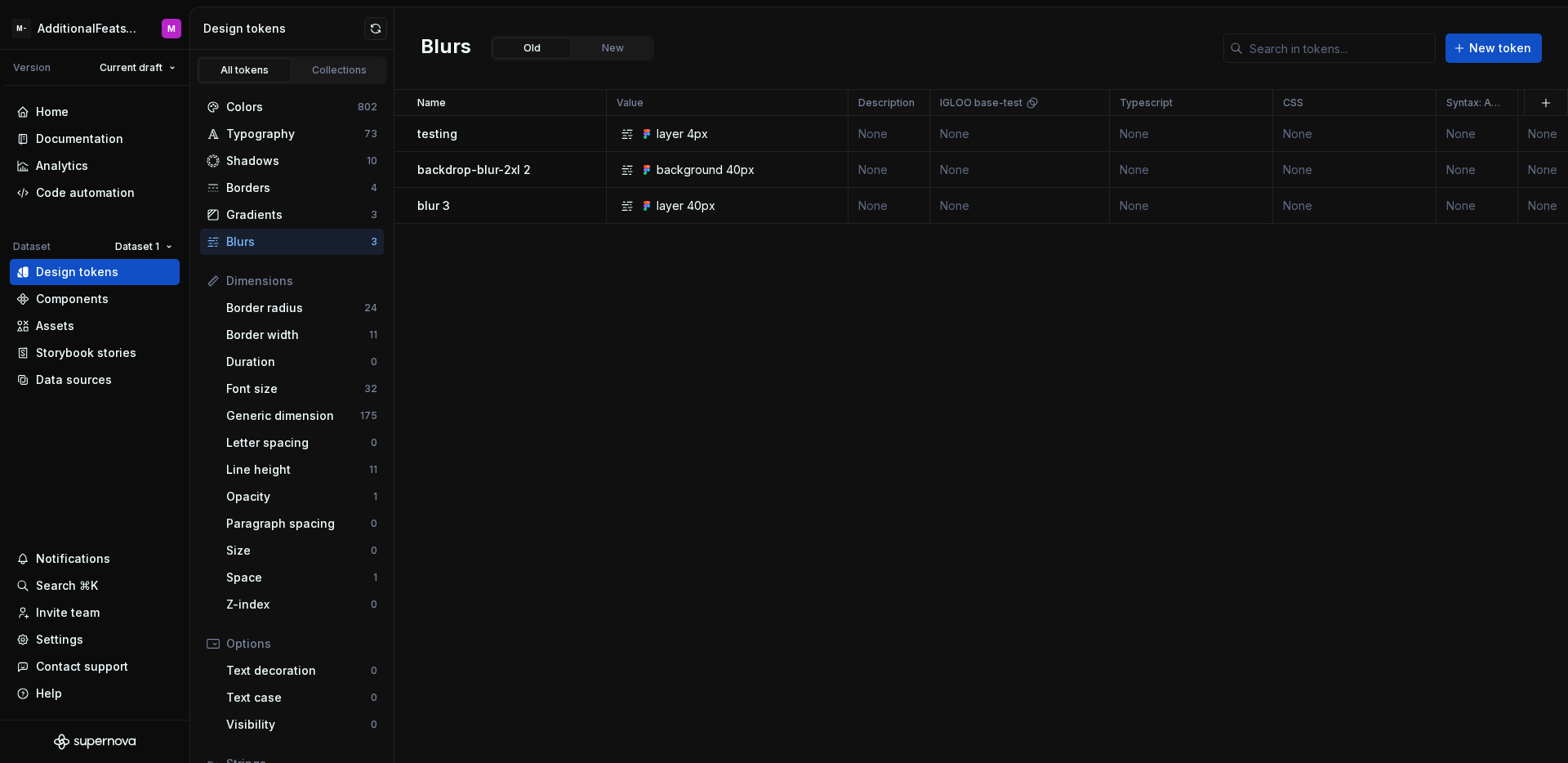
click at [532, 242] on div "Name Value Description IGLOO base-test Typescript CSS Syntax: Android Light Dar…" at bounding box center [981, 426] width 1174 height 673
click at [94, 381] on div "Data sources" at bounding box center [73, 380] width 76 height 17
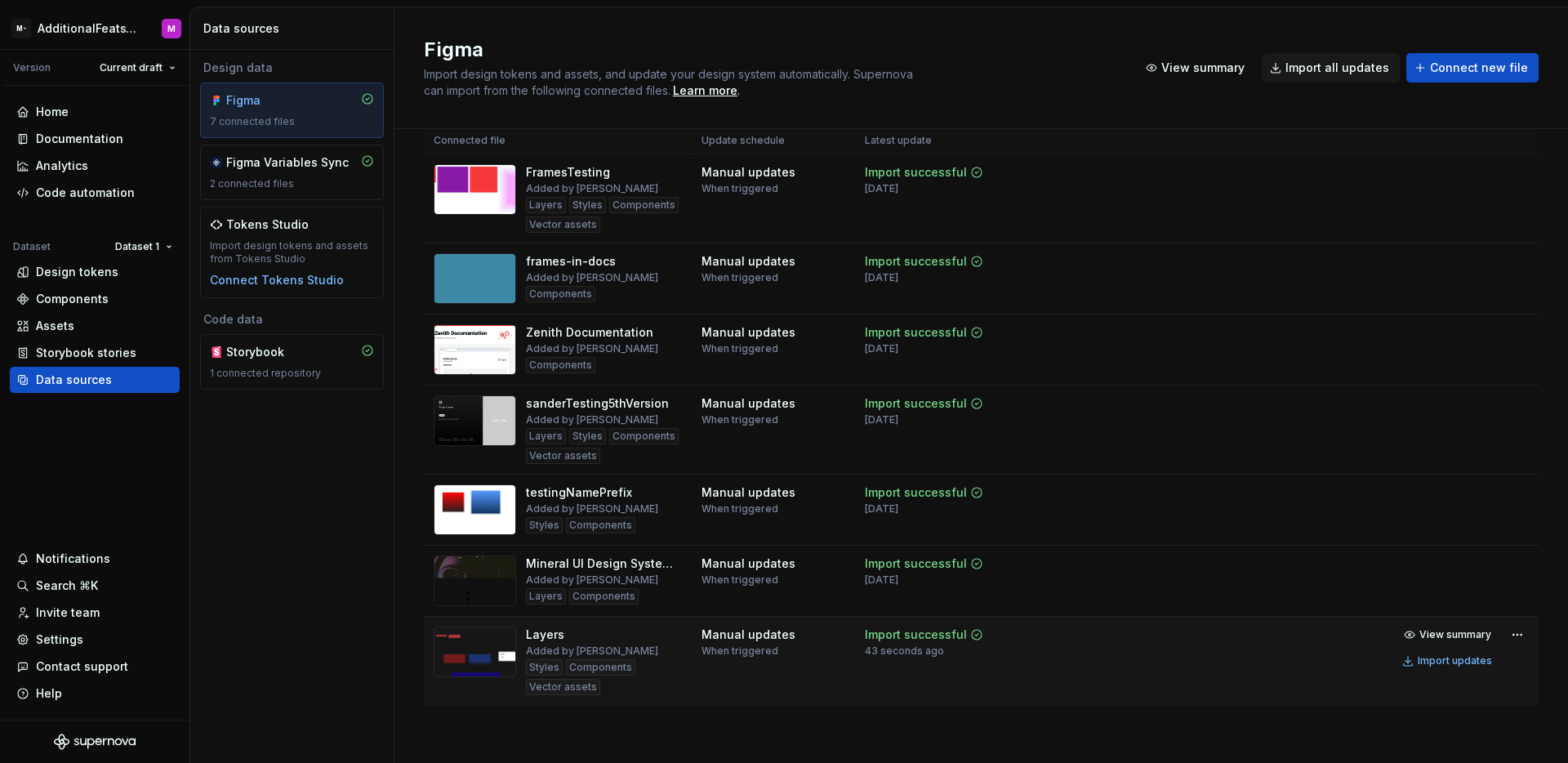
scroll to position [35, 0]
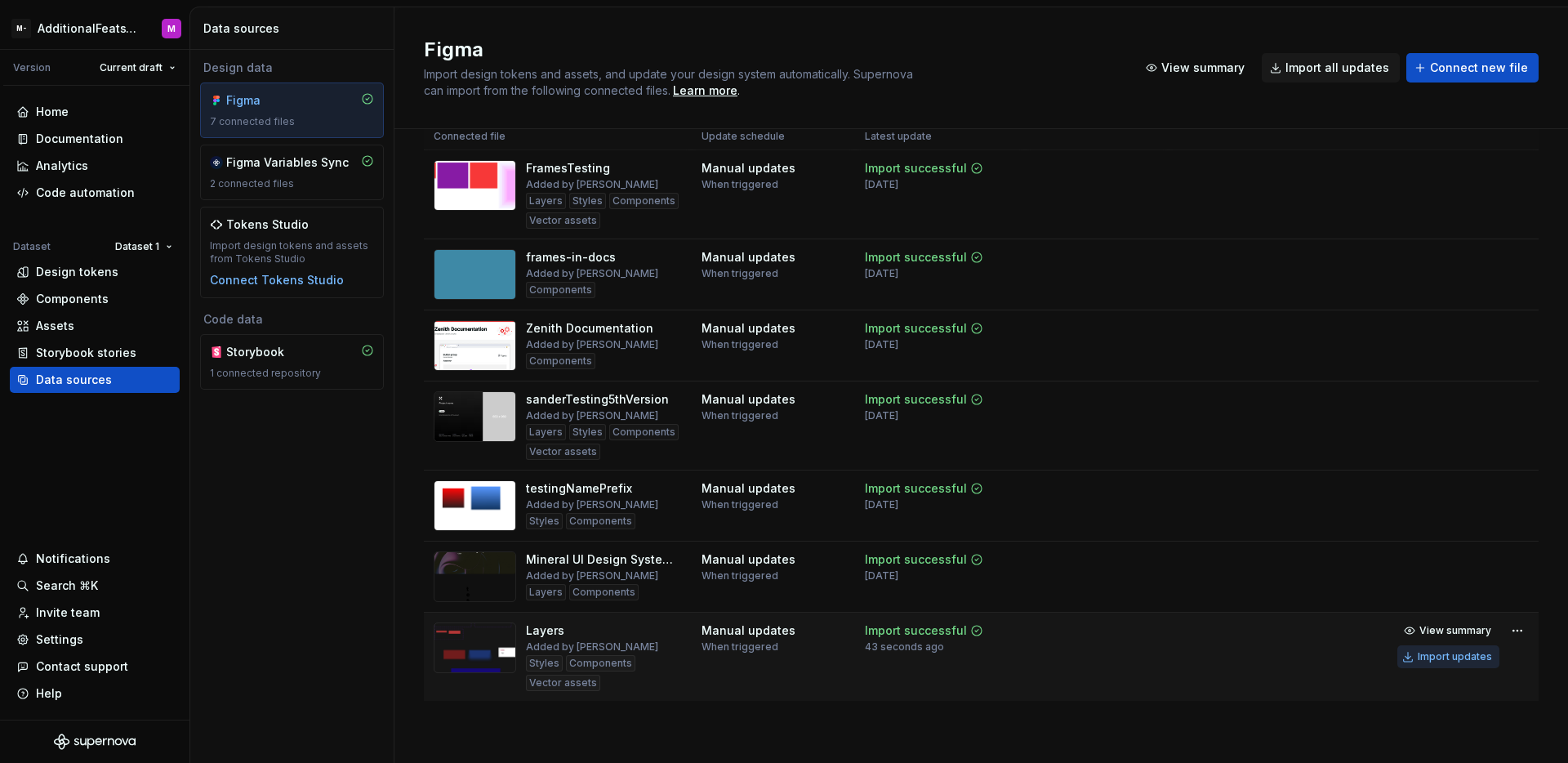
click at [1440, 659] on div "Import updates" at bounding box center [1454, 657] width 74 height 13
click at [117, 272] on div "Design tokens" at bounding box center [94, 272] width 157 height 17
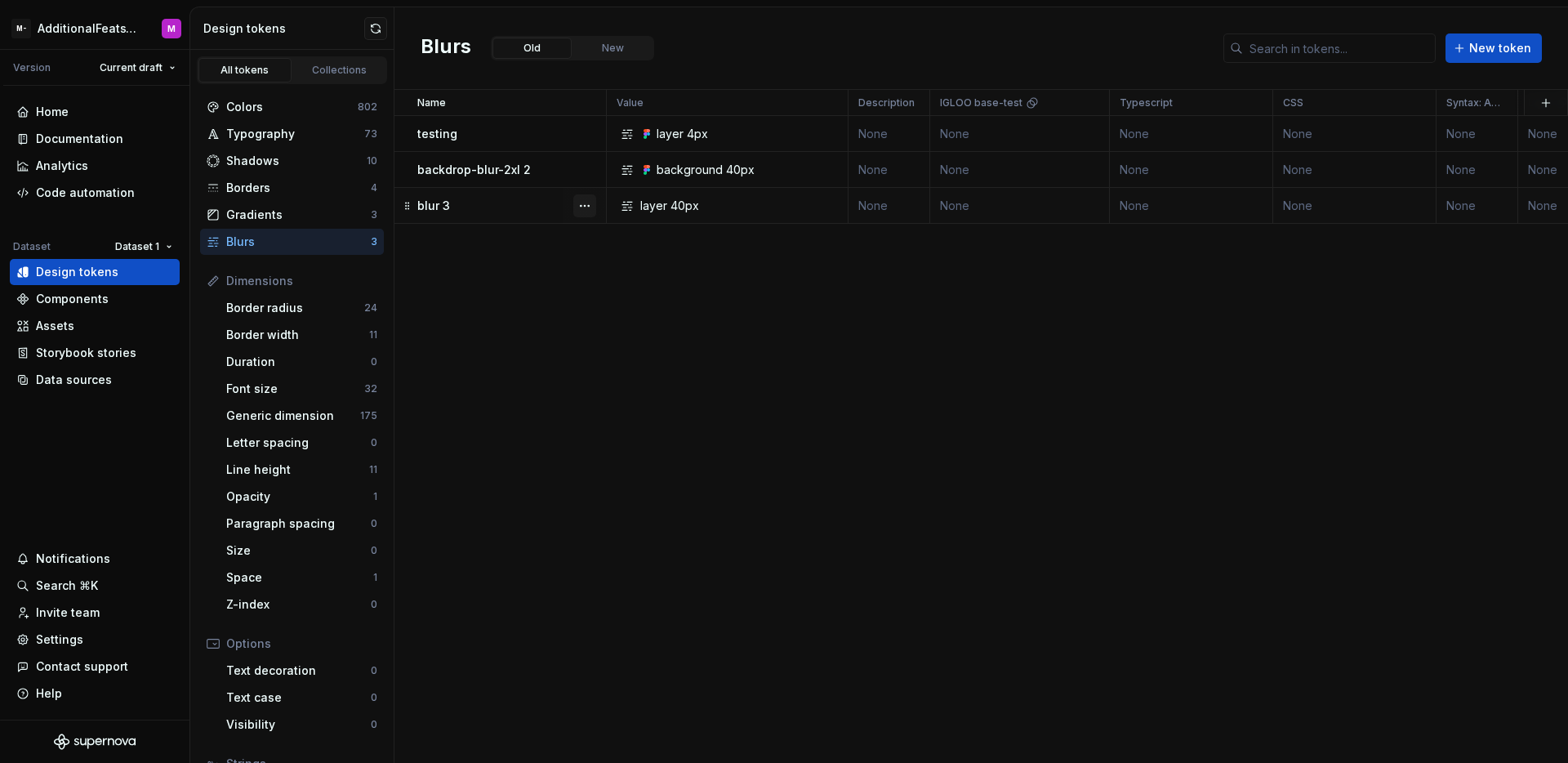
click at [578, 210] on button "button" at bounding box center [584, 205] width 23 height 23
click at [607, 293] on div "Delete token" at bounding box center [657, 297] width 106 height 17
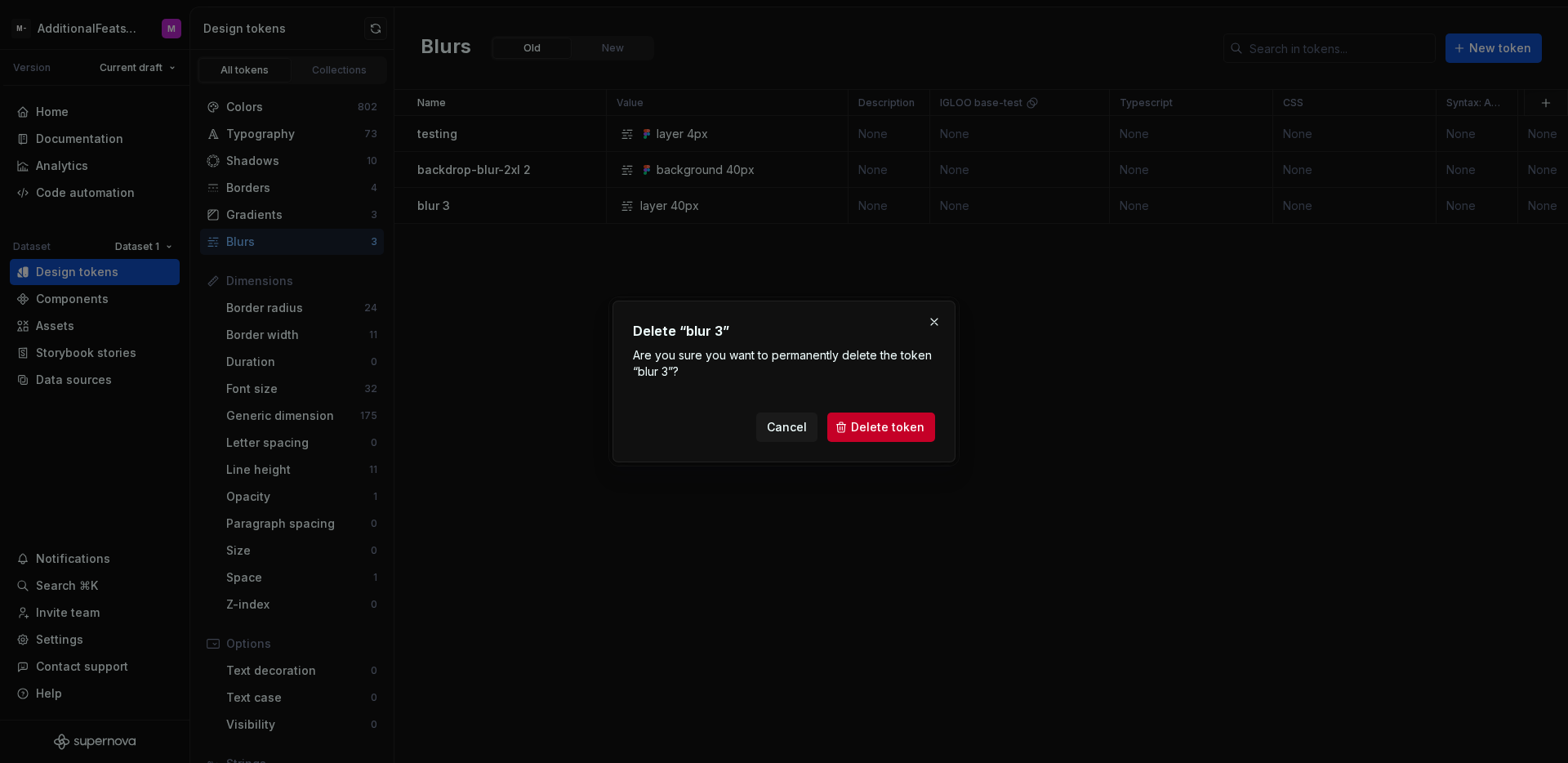
click at [885, 436] on button "Delete token" at bounding box center [881, 427] width 108 height 29
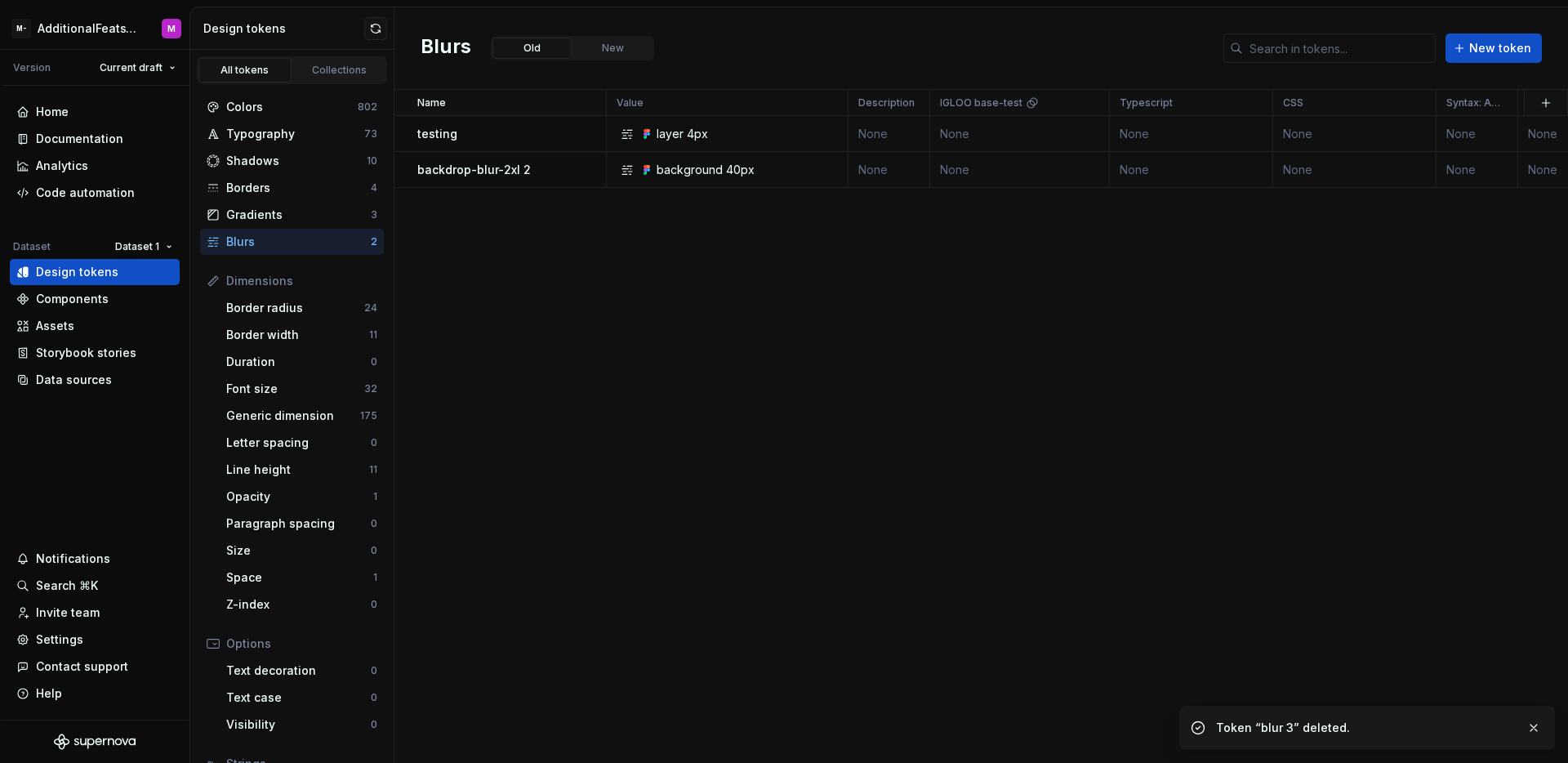
click at [831, 282] on div "Name Value Description IGLOO base-test Typescript CSS Syntax: Android Light Dar…" at bounding box center [981, 426] width 1174 height 673
click at [105, 380] on div "Data sources" at bounding box center [73, 380] width 76 height 17
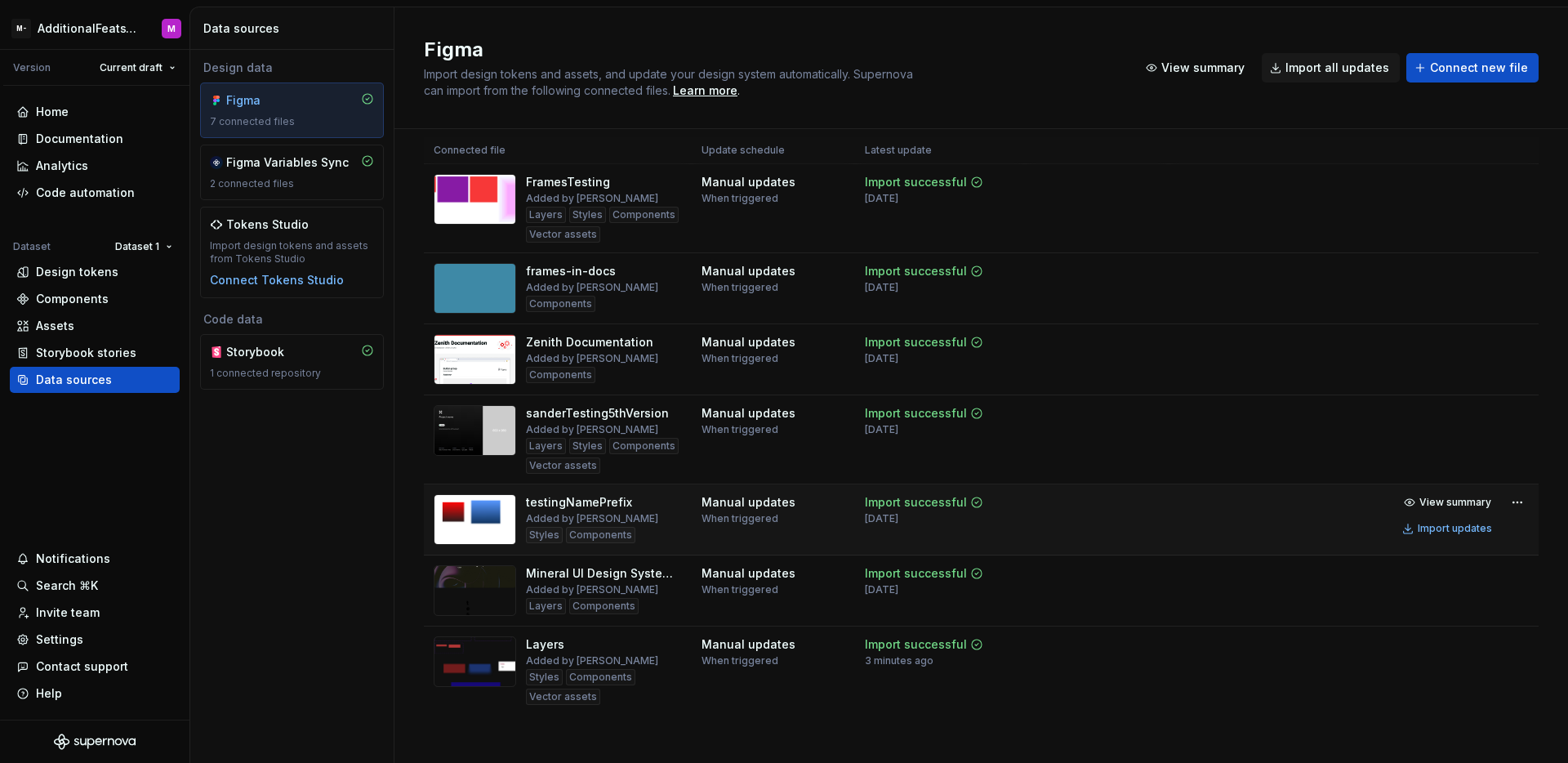
scroll to position [35, 0]
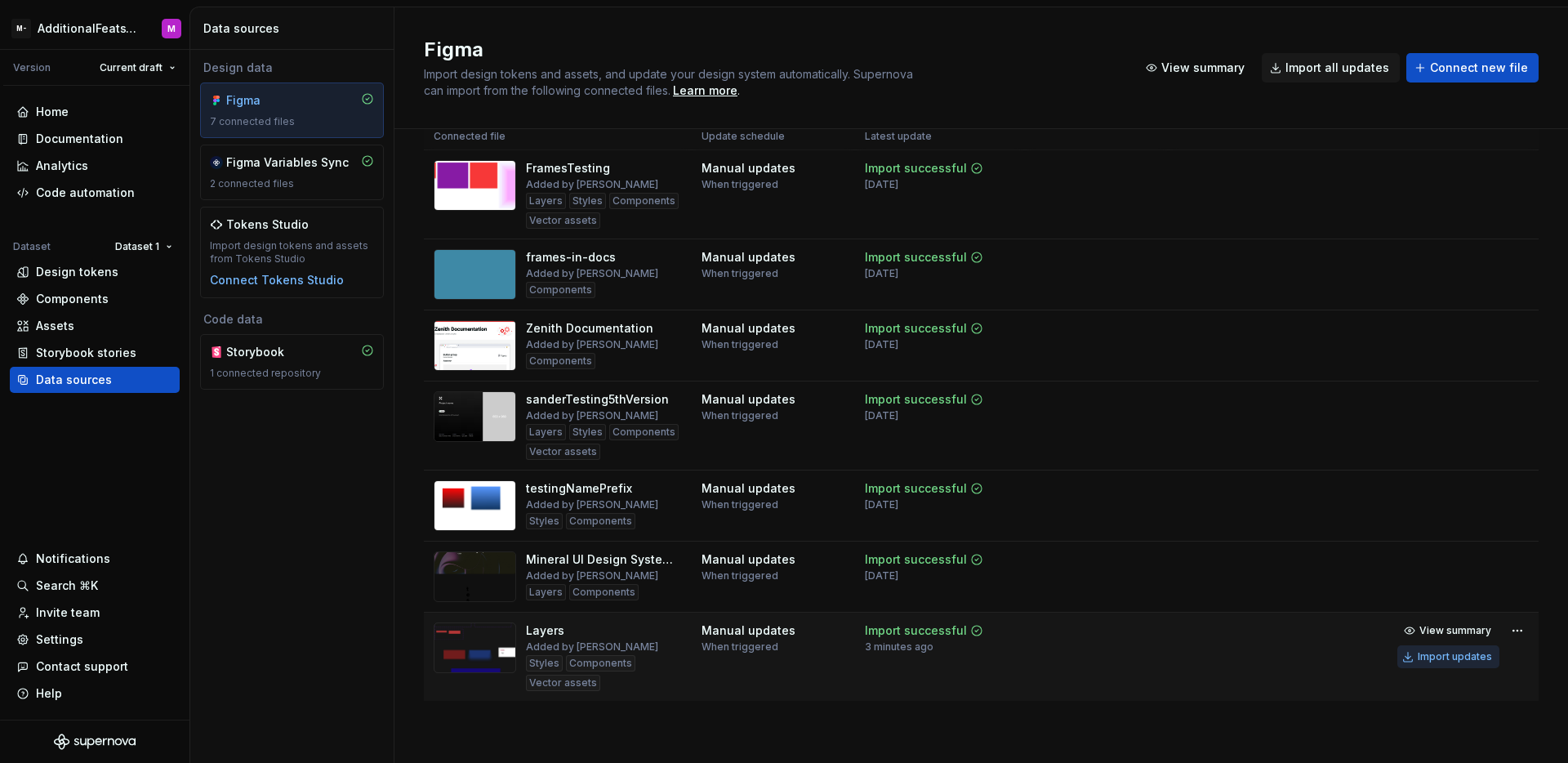
click at [1445, 663] on button "Import updates" at bounding box center [1448, 656] width 102 height 23
click at [86, 272] on div "Design tokens" at bounding box center [77, 272] width 83 height 17
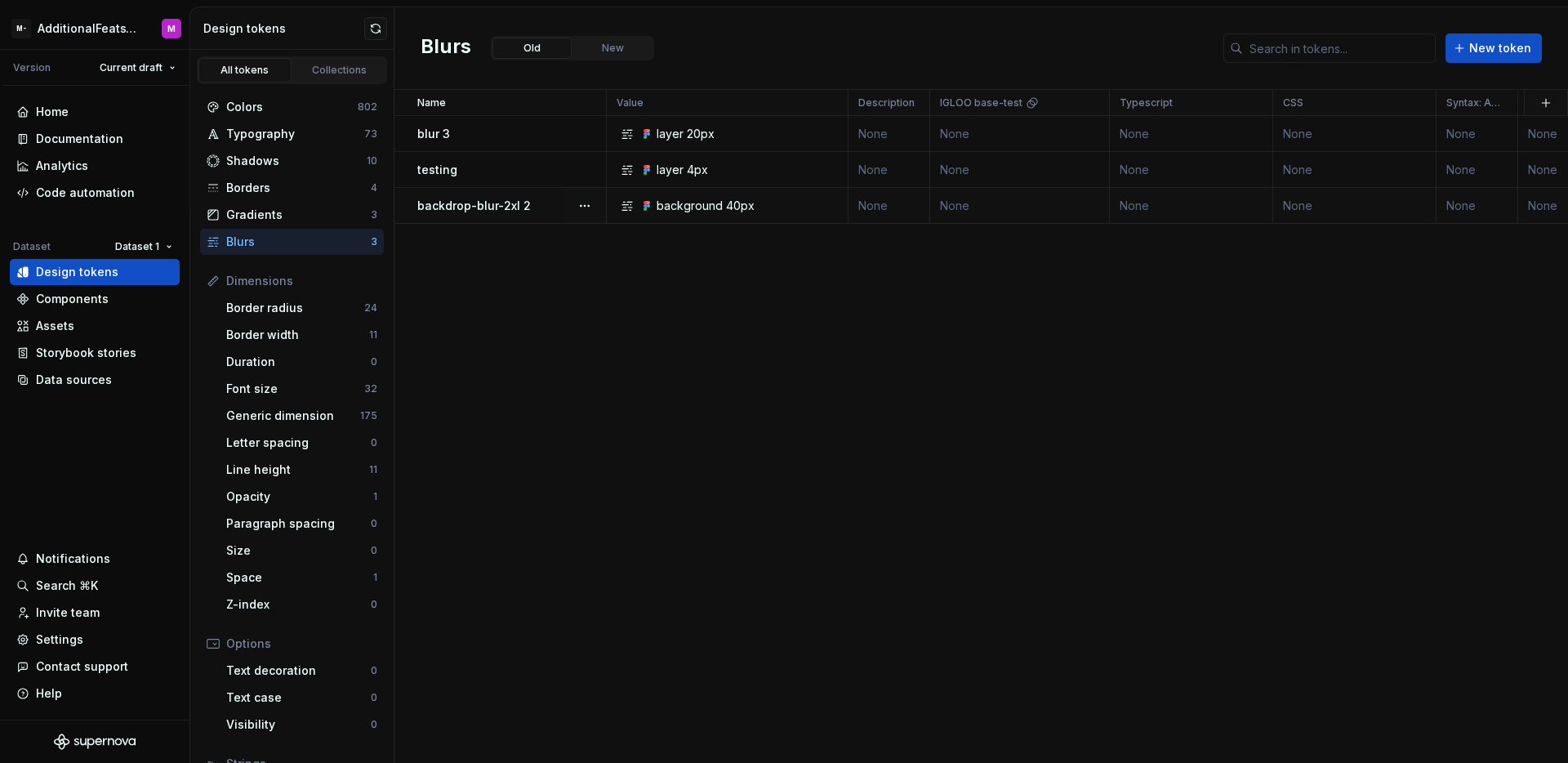
drag, startPoint x: 567, startPoint y: 248, endPoint x: 565, endPoint y: 212, distance: 36.1
click at [567, 248] on div "Name Value Description IGLOO base-test Typescript CSS Syntax: Android Light Dar…" at bounding box center [981, 426] width 1174 height 673
click at [78, 382] on div "Data sources" at bounding box center [73, 380] width 76 height 17
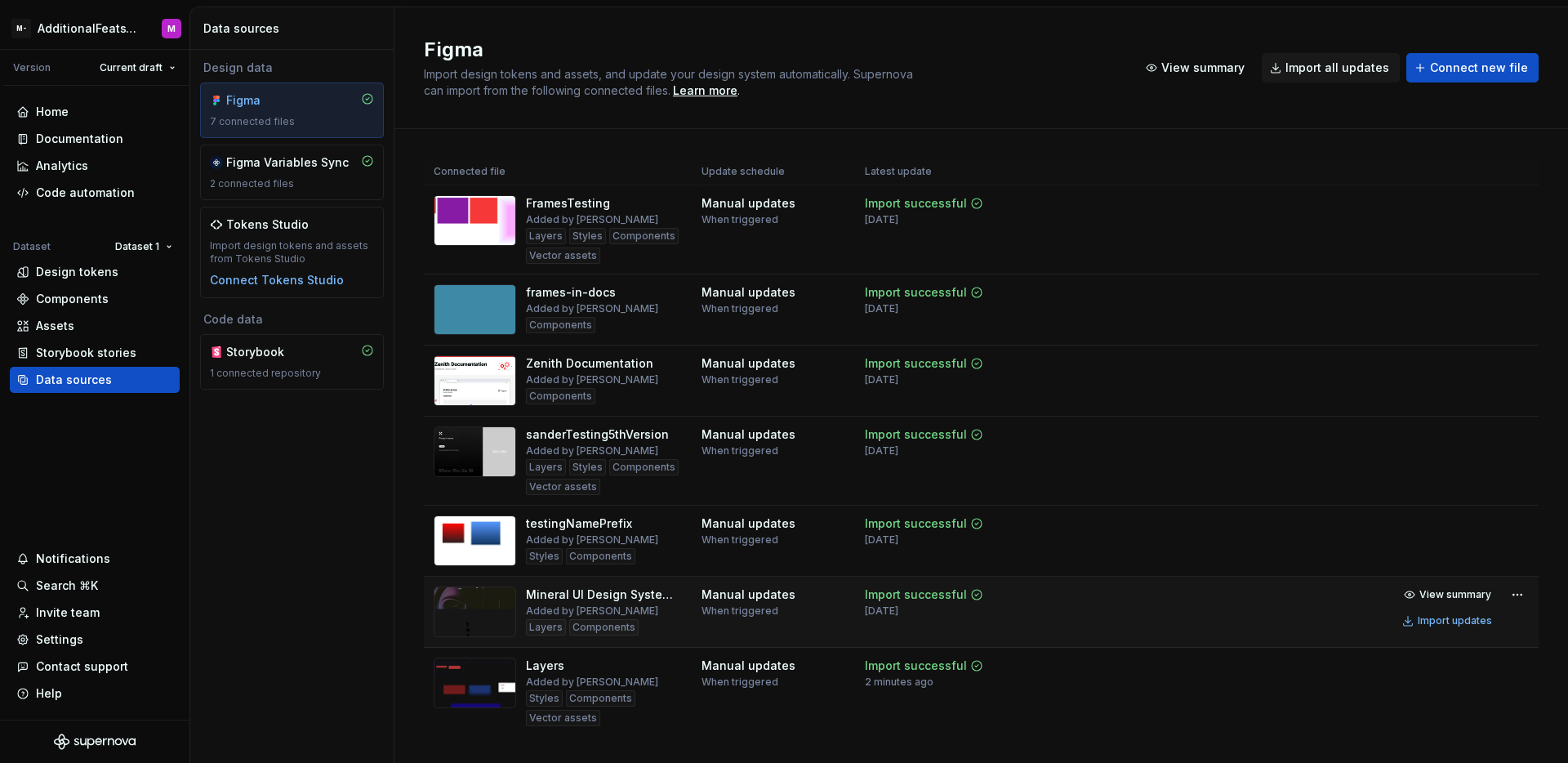
scroll to position [21, 0]
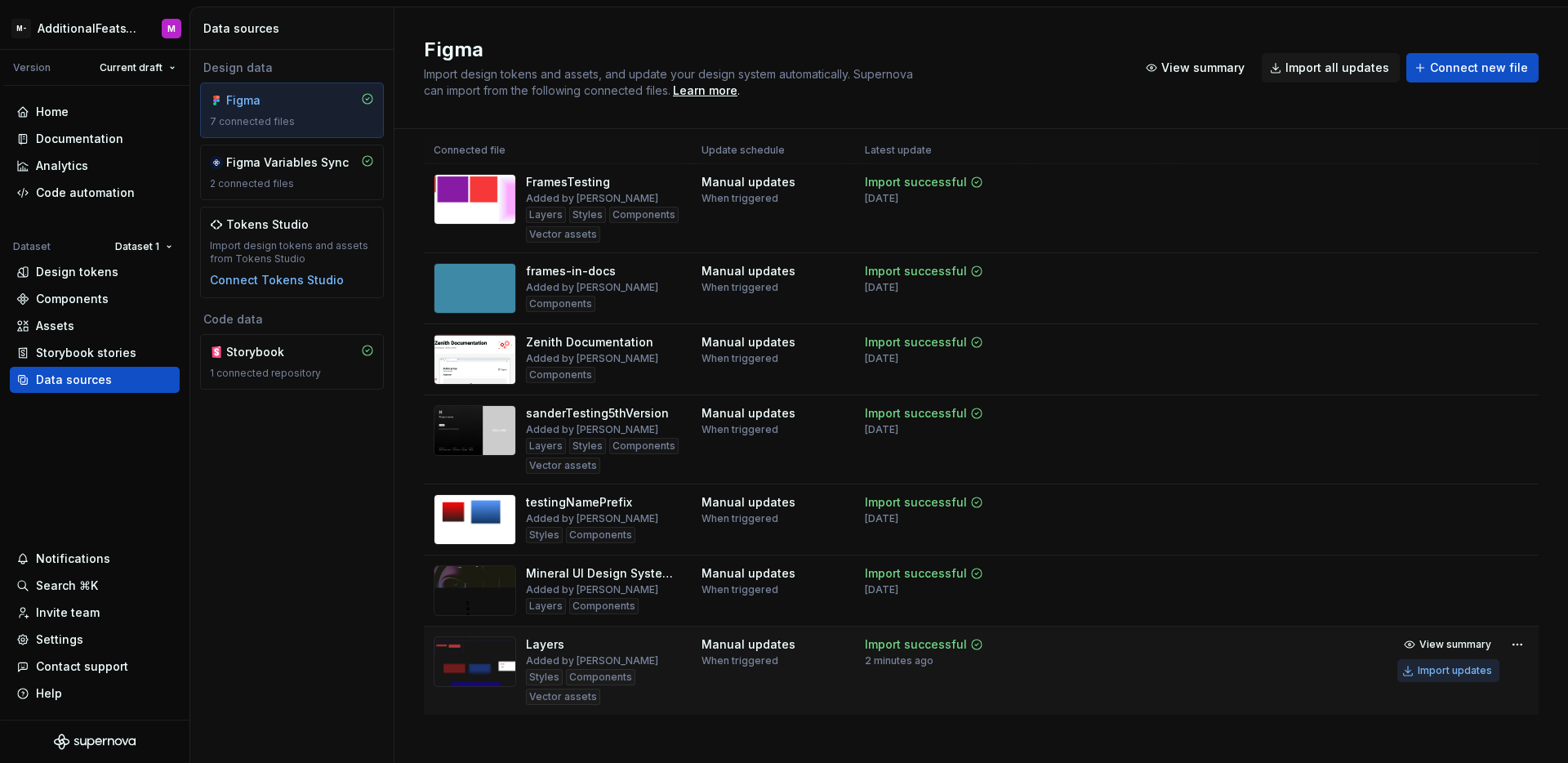
click at [1418, 675] on div "Import updates" at bounding box center [1454, 670] width 74 height 13
click at [116, 277] on div "Design tokens" at bounding box center [94, 272] width 157 height 17
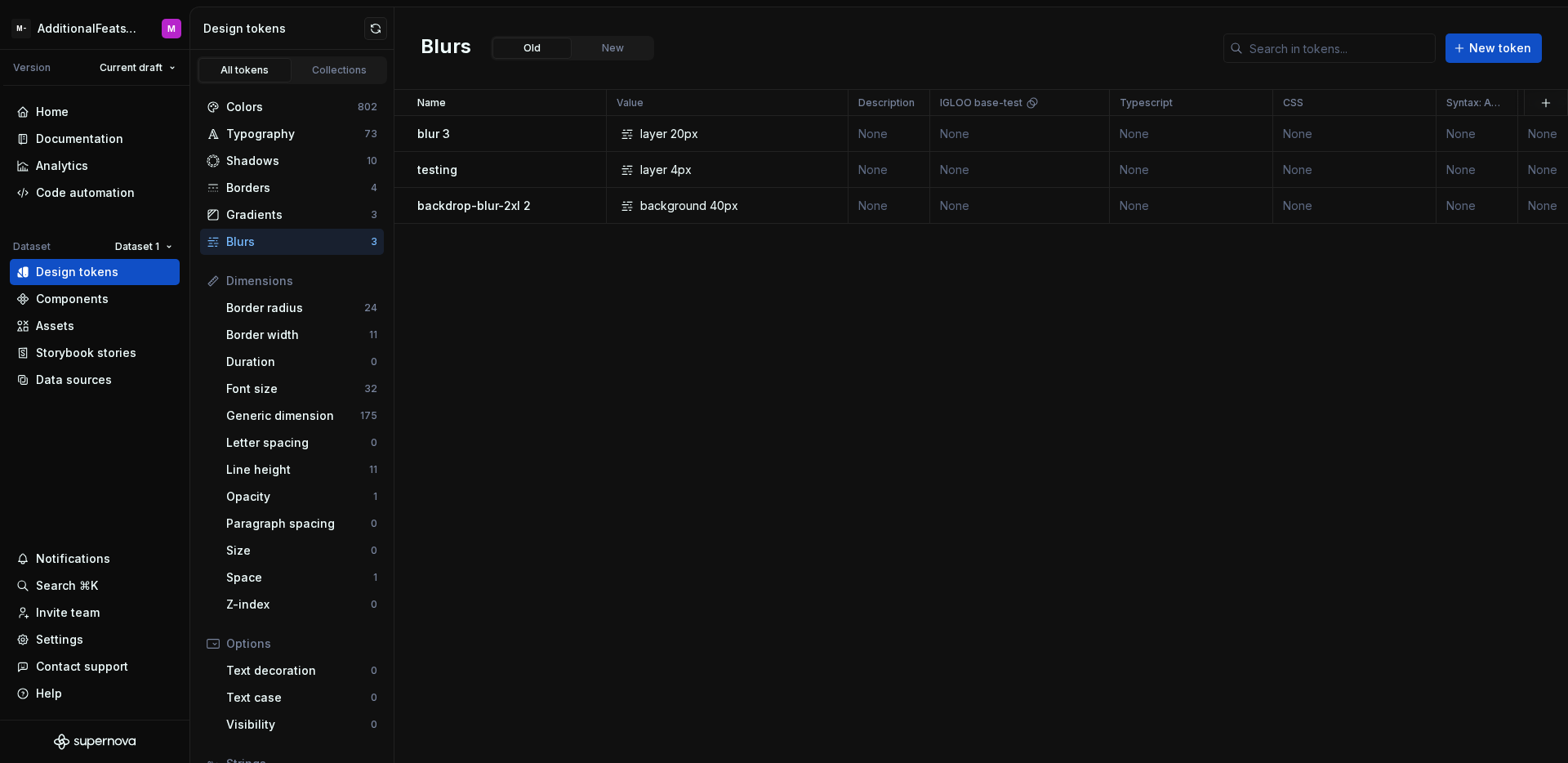
drag, startPoint x: 630, startPoint y: 48, endPoint x: 593, endPoint y: 66, distance: 41.1
click at [631, 48] on button "New" at bounding box center [613, 48] width 79 height 21
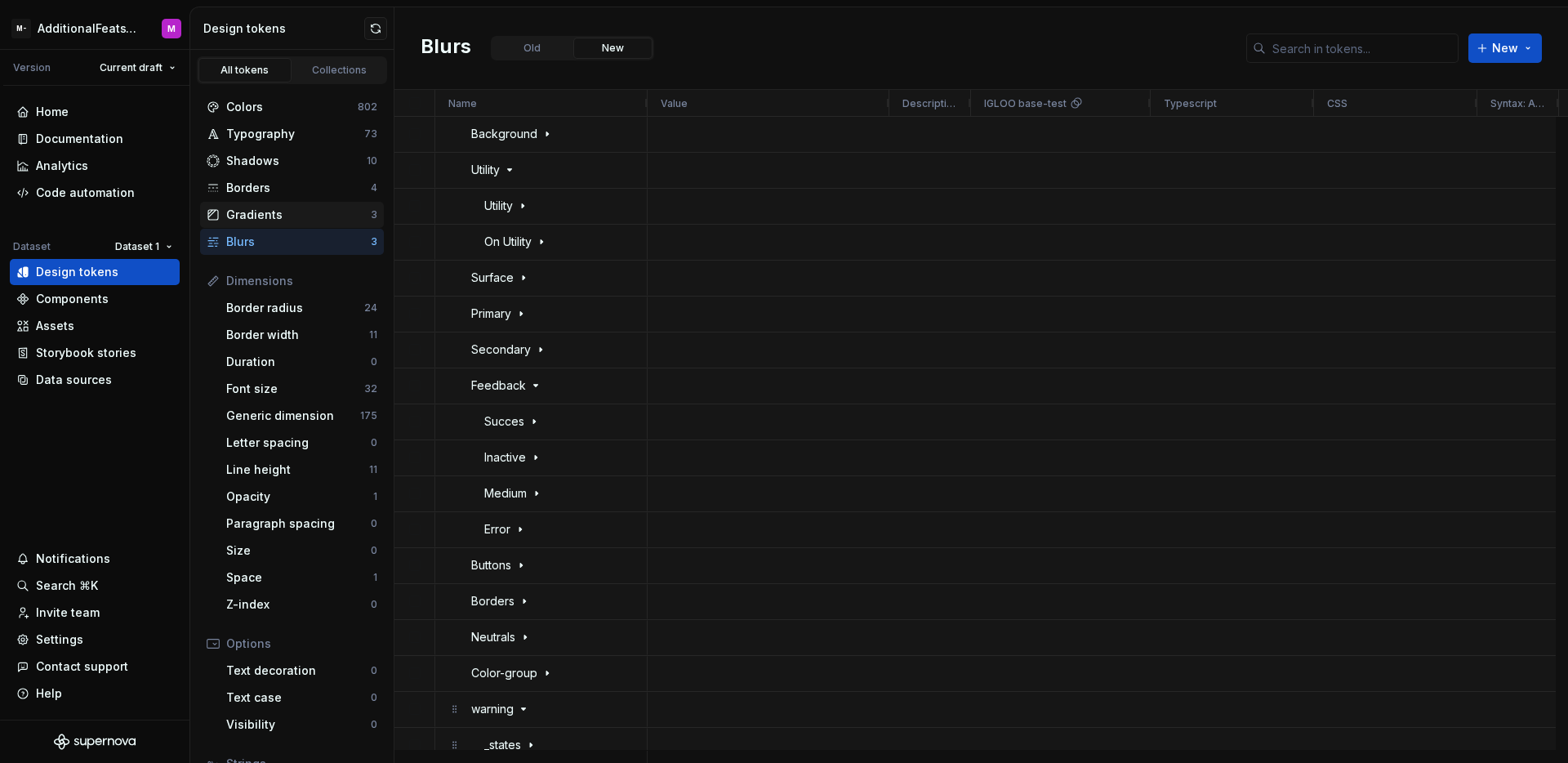
click at [287, 205] on div "Gradients 3" at bounding box center [292, 215] width 183 height 26
click at [286, 235] on div "Blurs" at bounding box center [299, 242] width 145 height 17
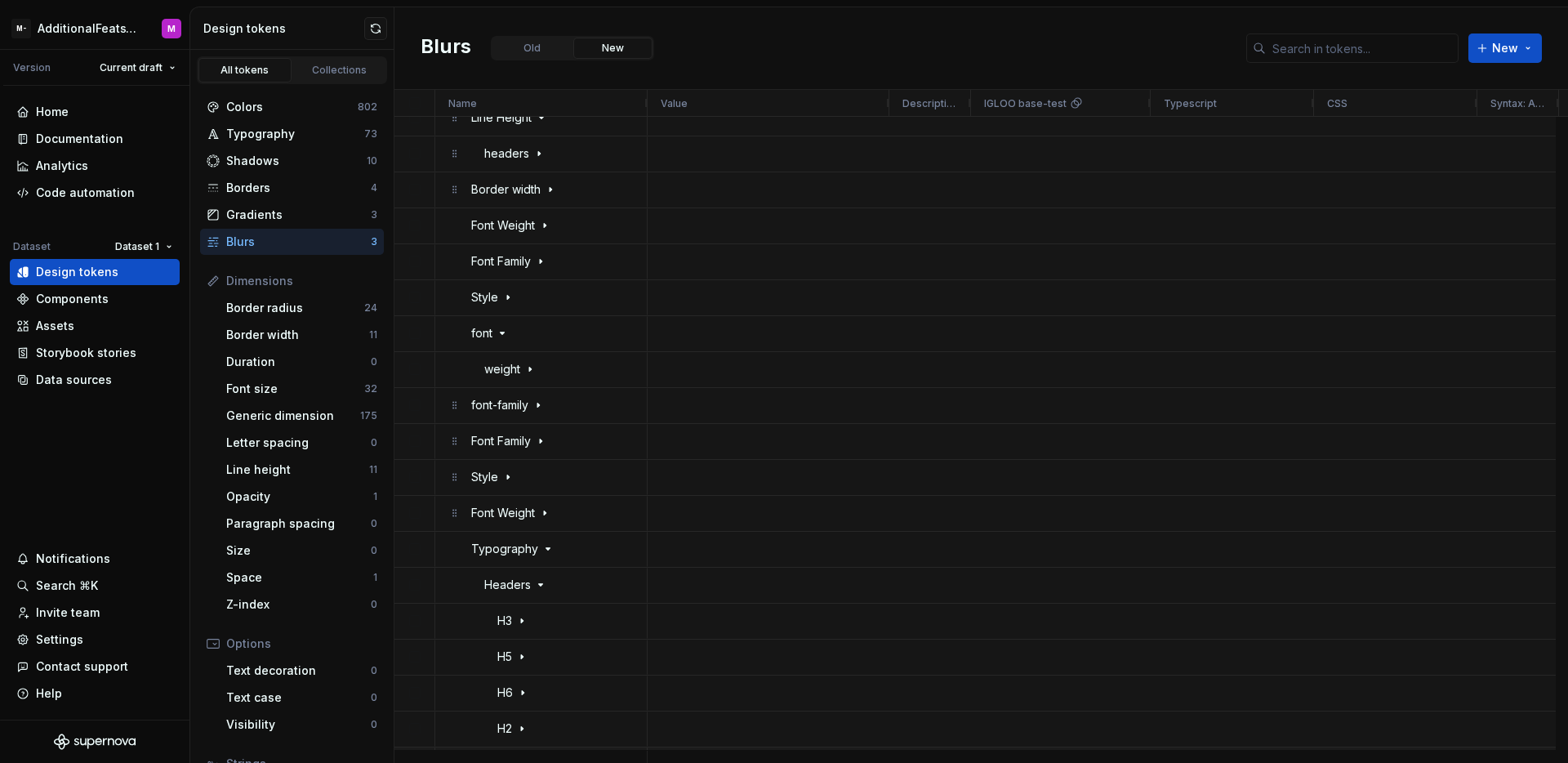
scroll to position [5943, 0]
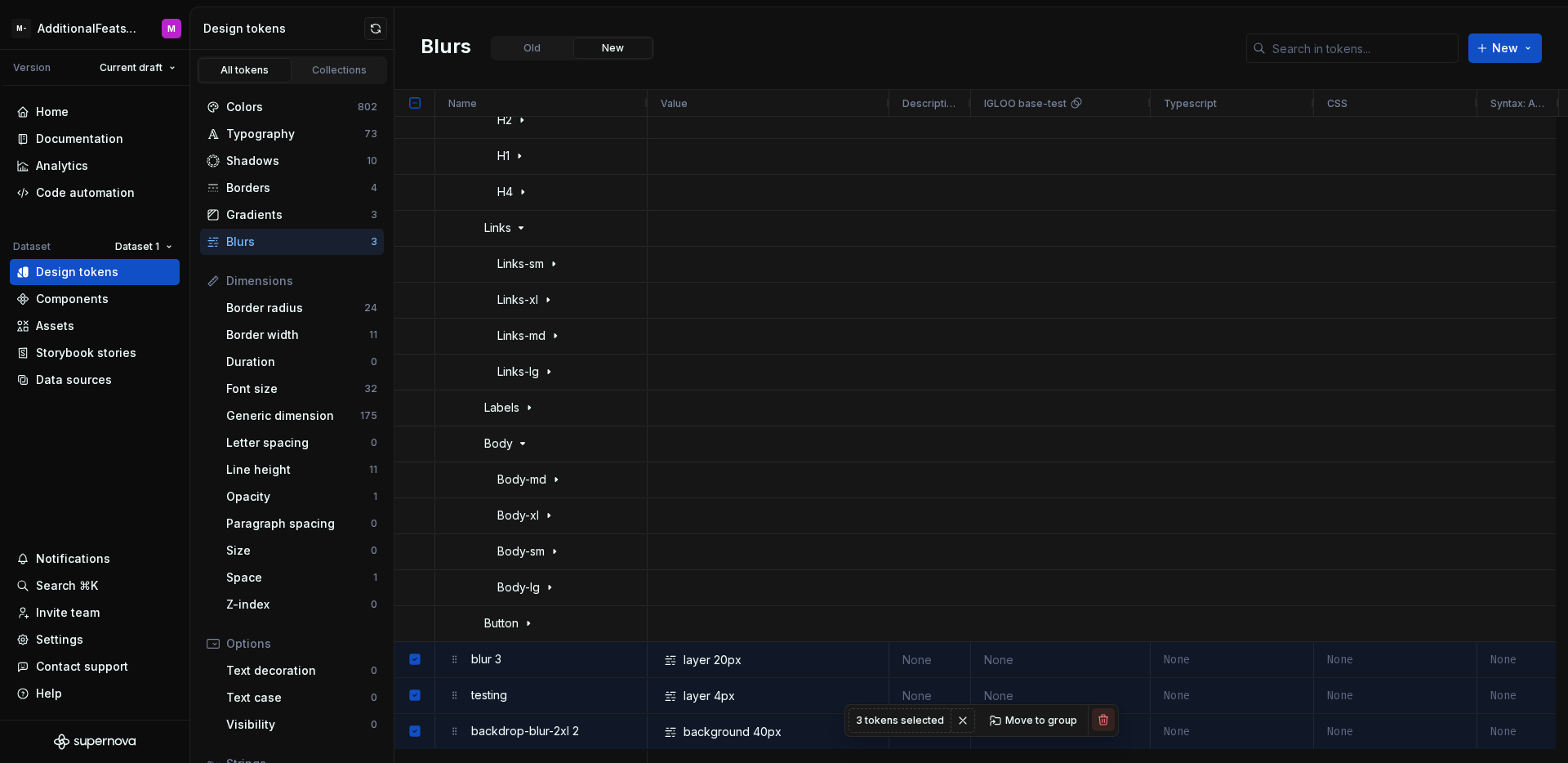
click at [1092, 721] on button "button" at bounding box center [1103, 719] width 23 height 23
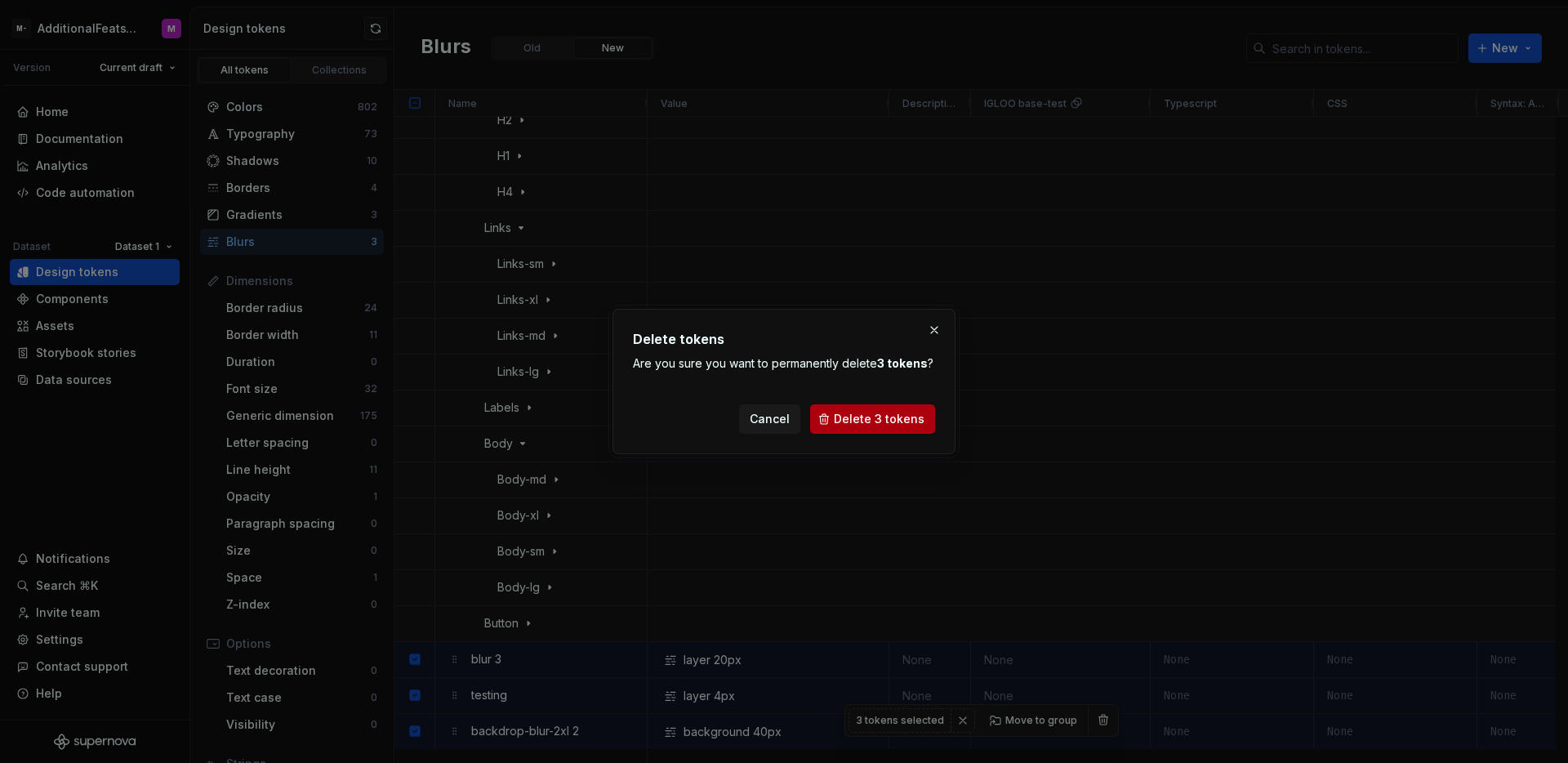
click at [891, 420] on span "Delete 3 tokens" at bounding box center [878, 419] width 91 height 17
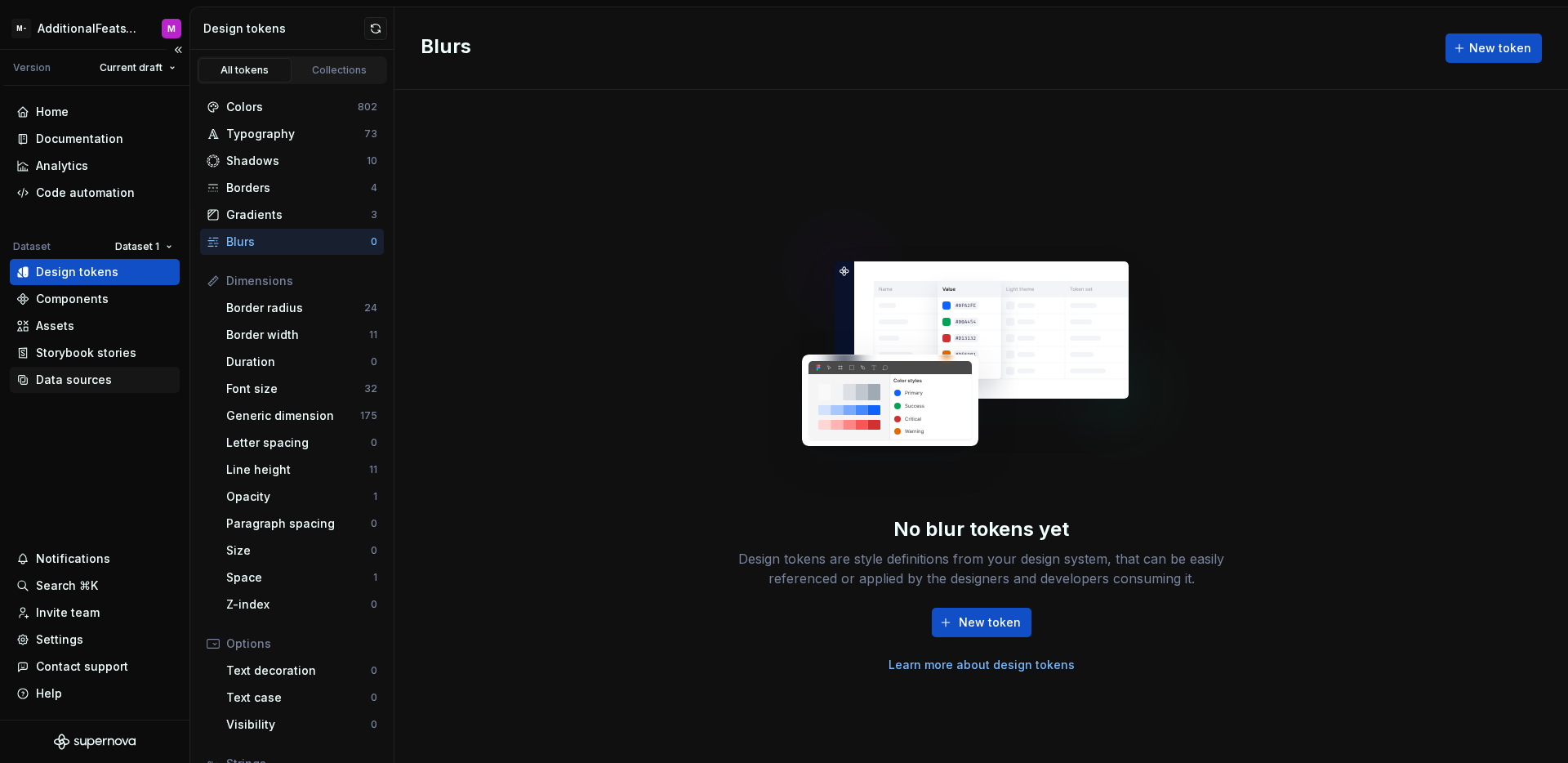
click at [102, 378] on div "Data sources" at bounding box center [73, 380] width 76 height 17
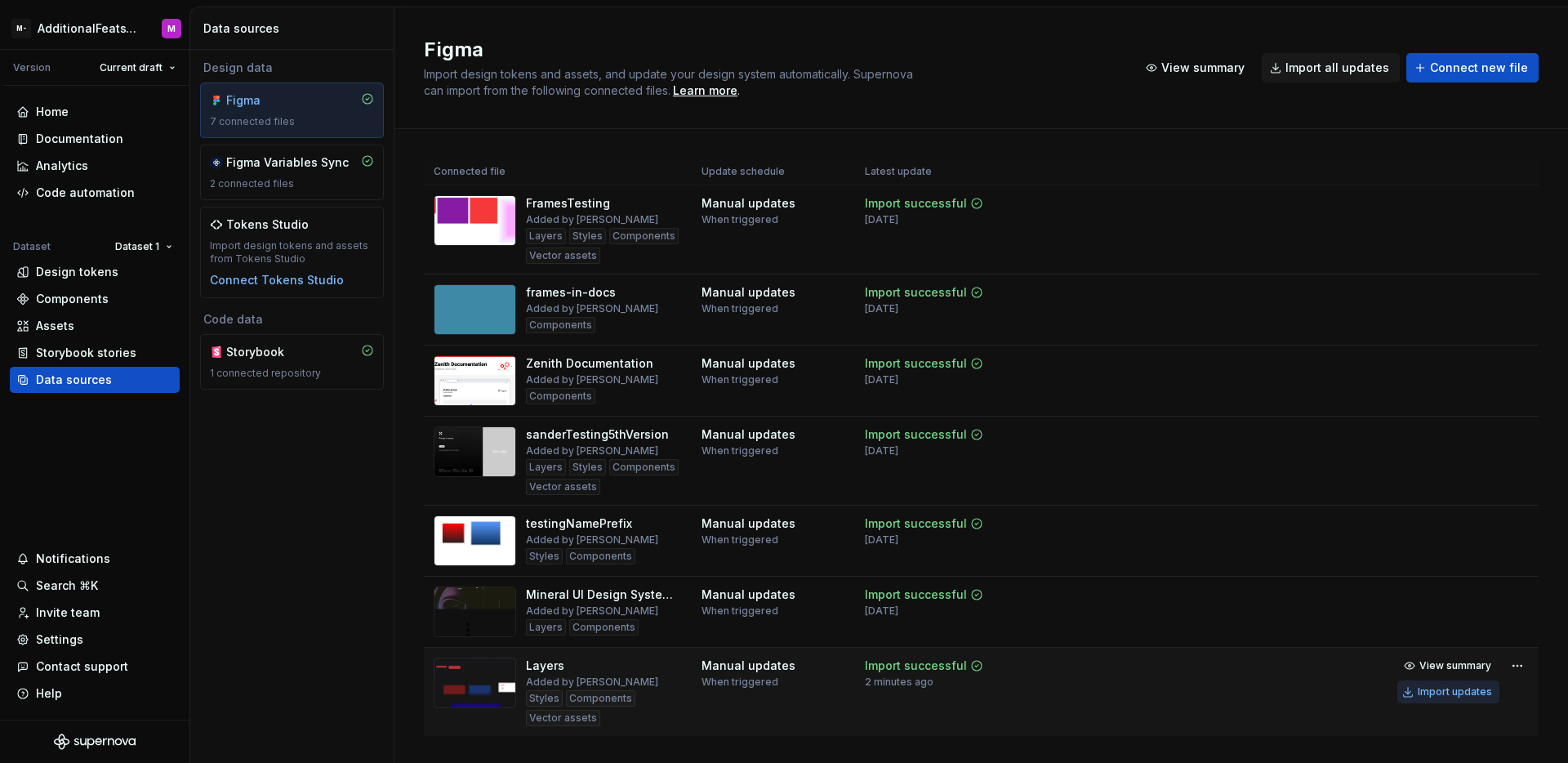
click at [1420, 697] on div "Import updates" at bounding box center [1454, 691] width 74 height 13
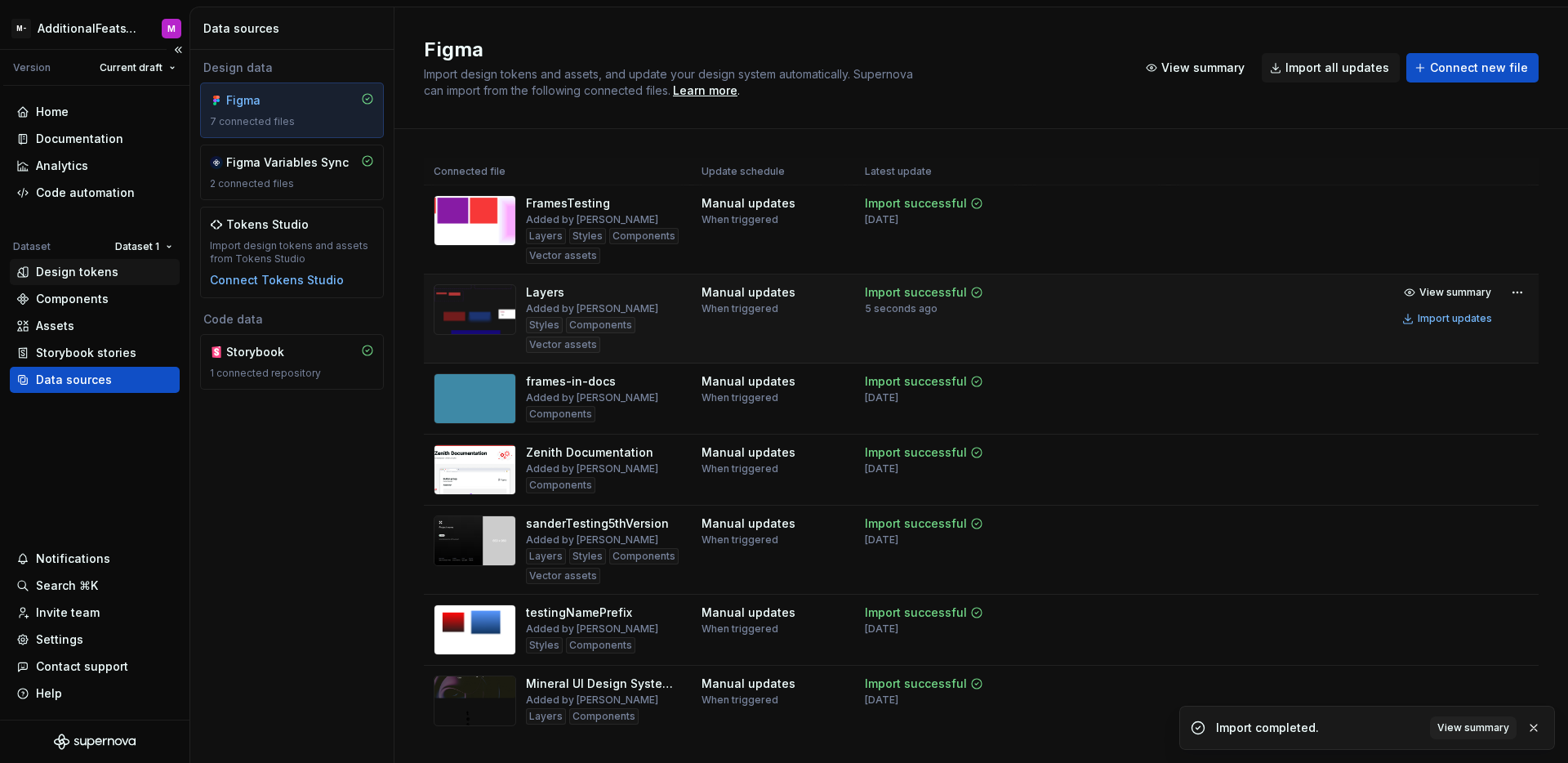
click at [95, 281] on div "Design tokens" at bounding box center [94, 271] width 170 height 26
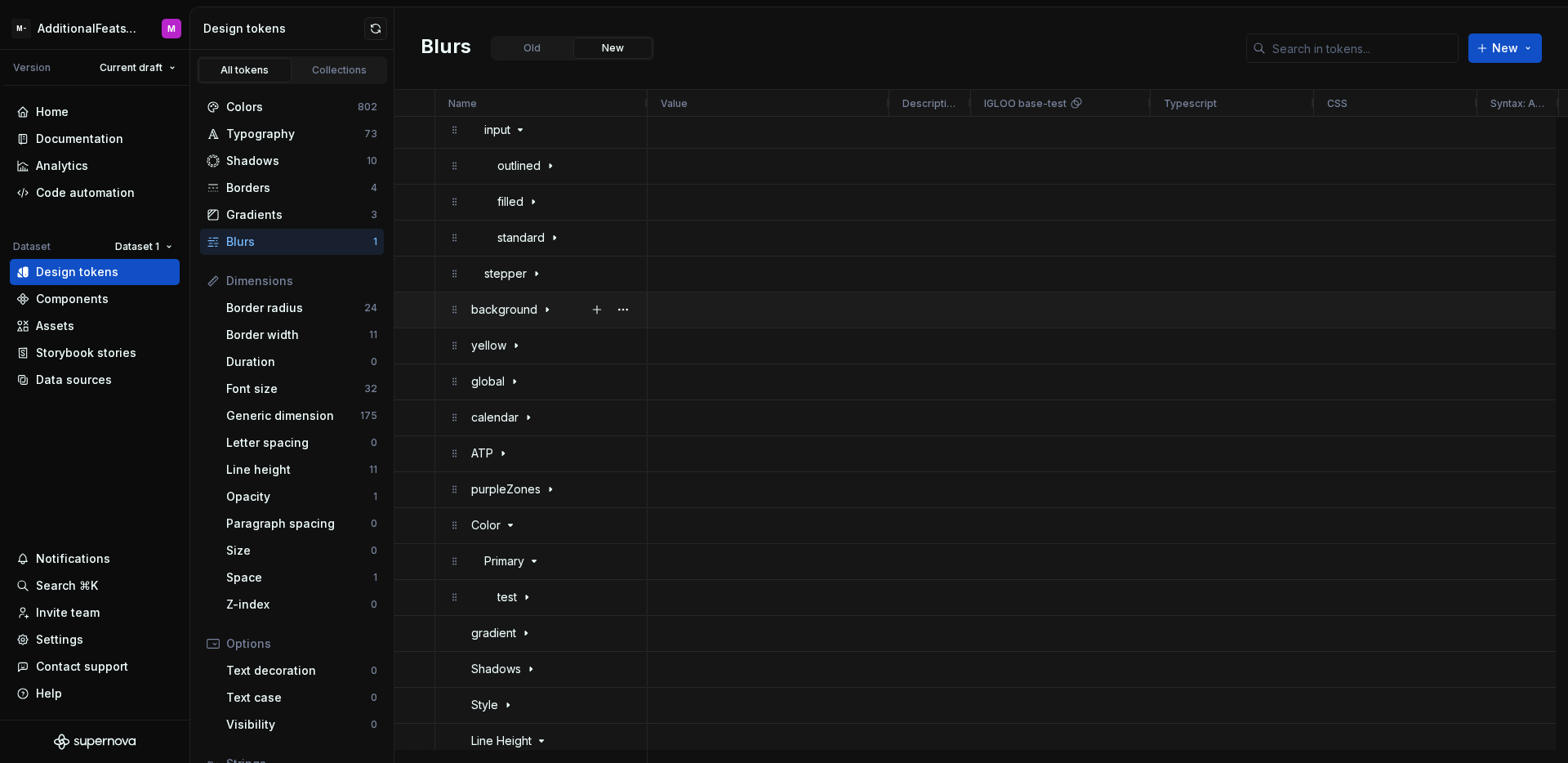
scroll to position [4291, 0]
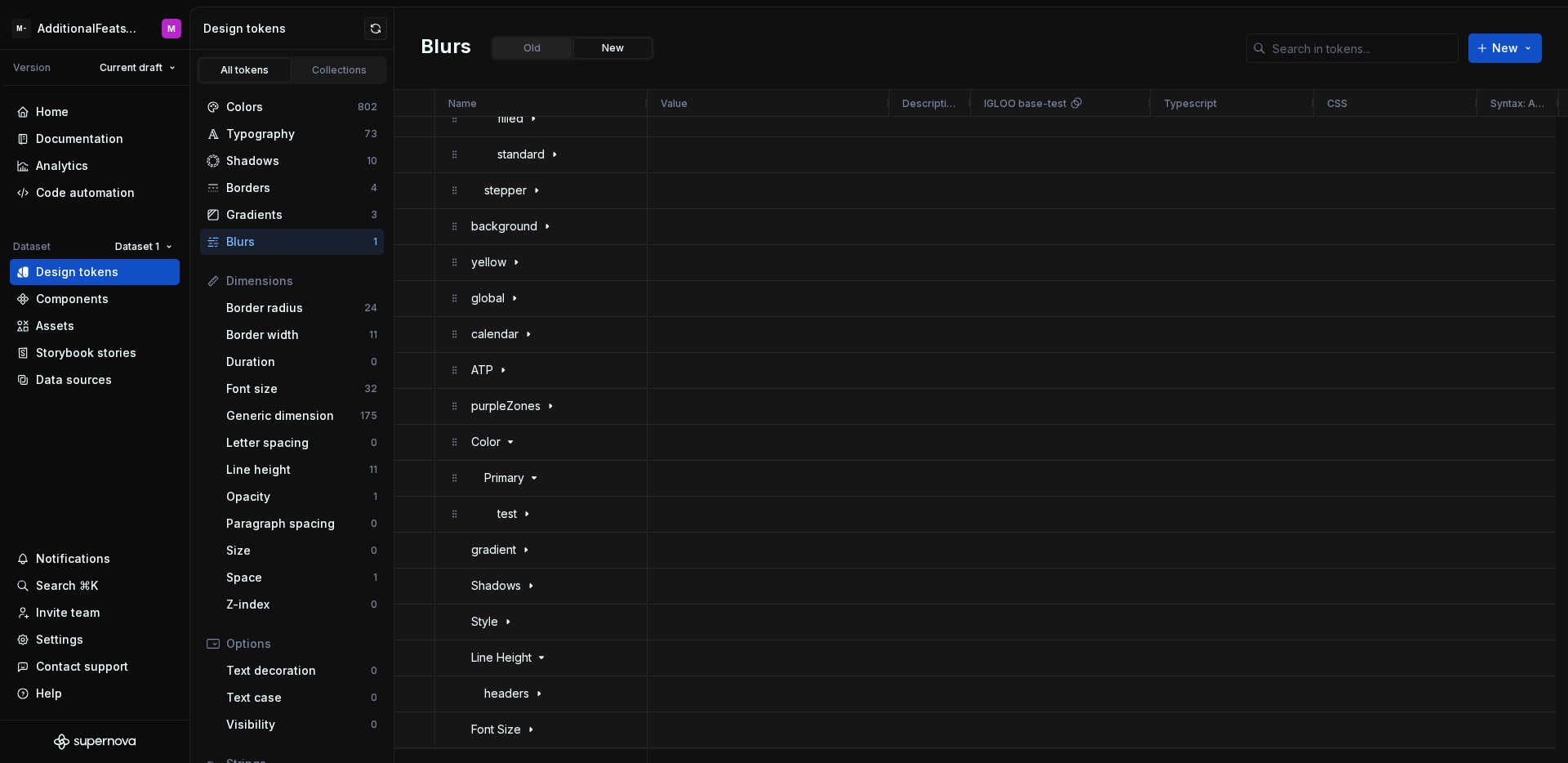
click at [552, 41] on button "Old" at bounding box center [532, 48] width 79 height 21
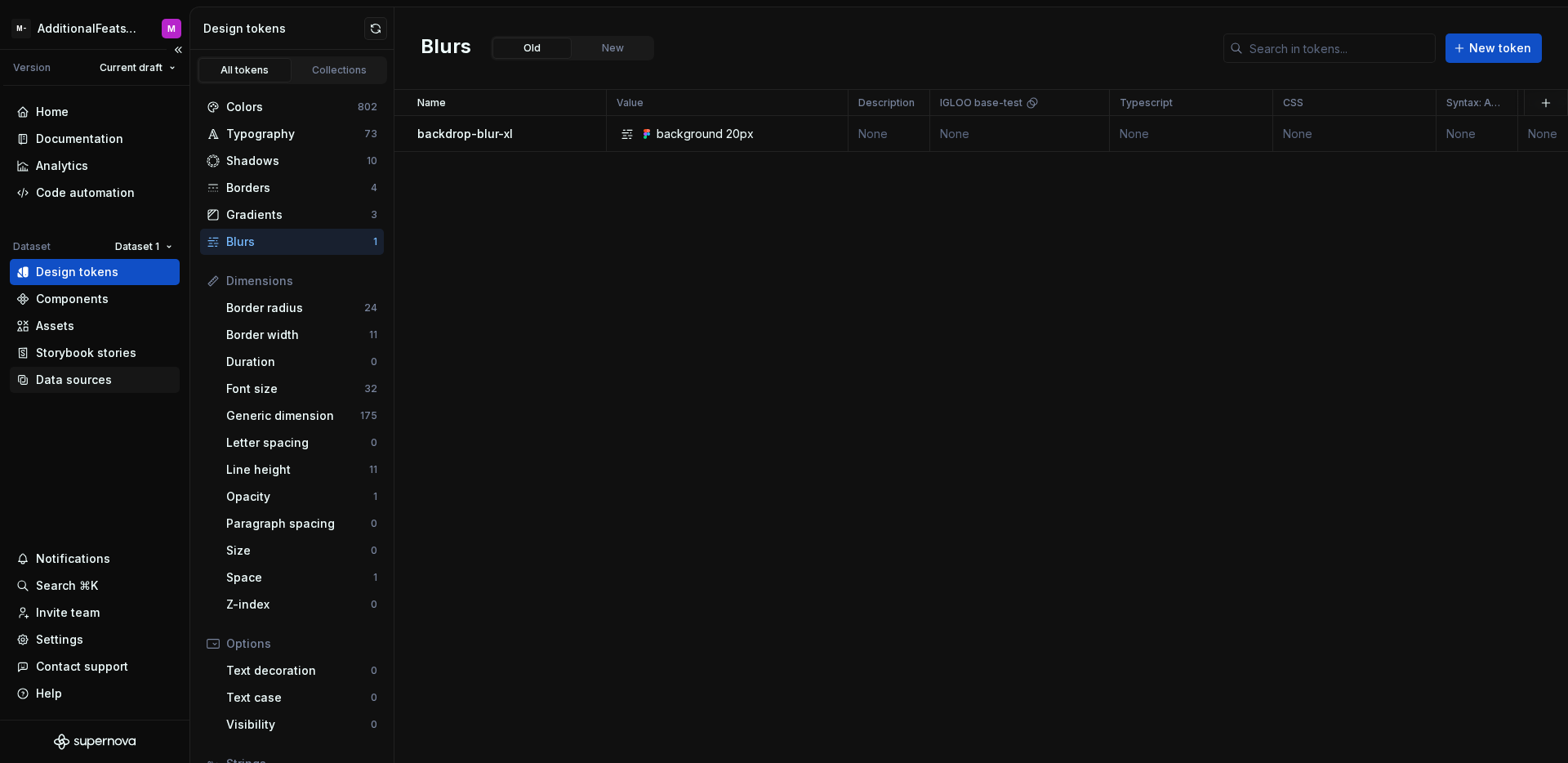
click at [94, 384] on div "Data sources" at bounding box center [73, 380] width 76 height 17
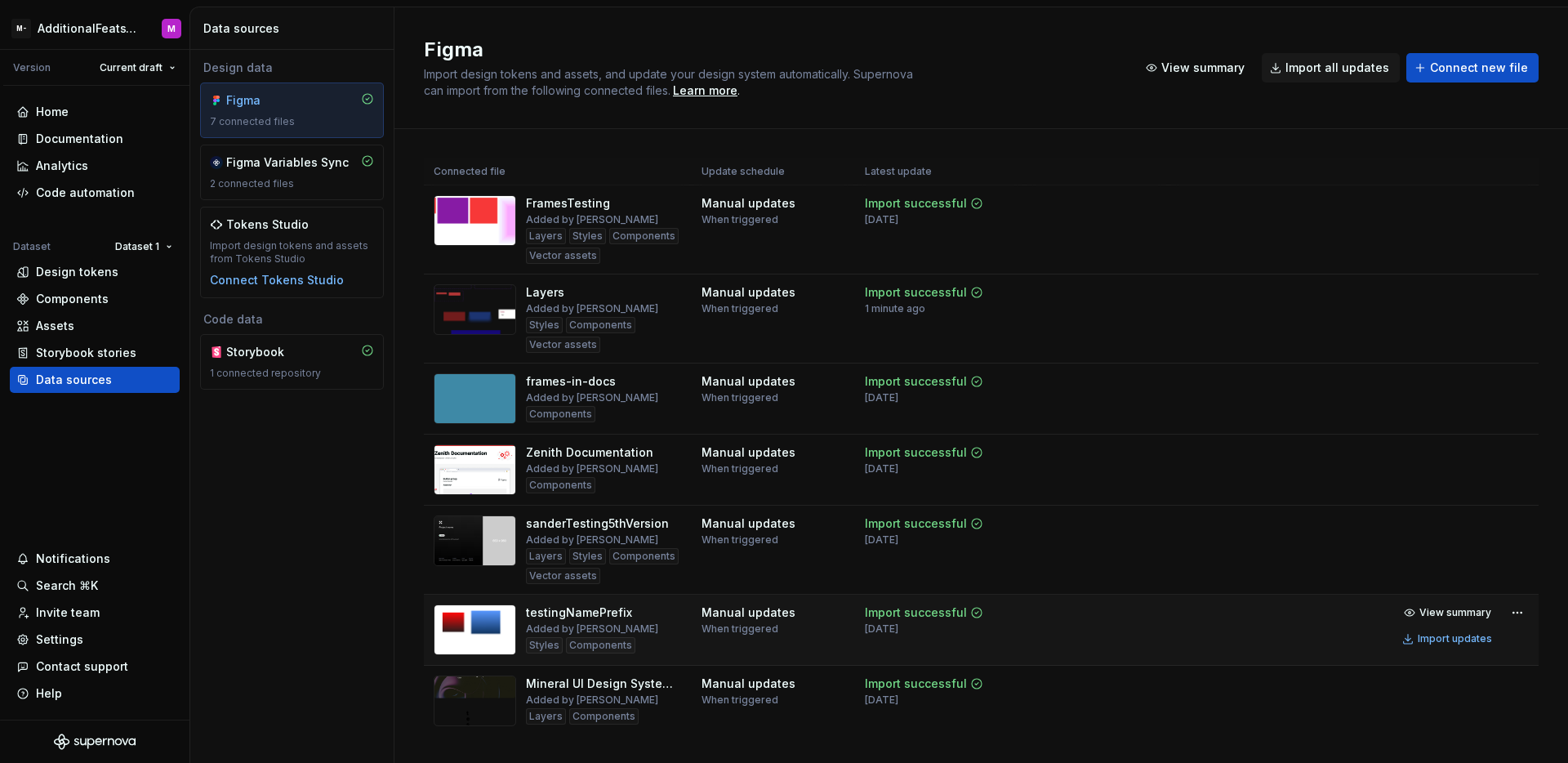
scroll to position [35, 0]
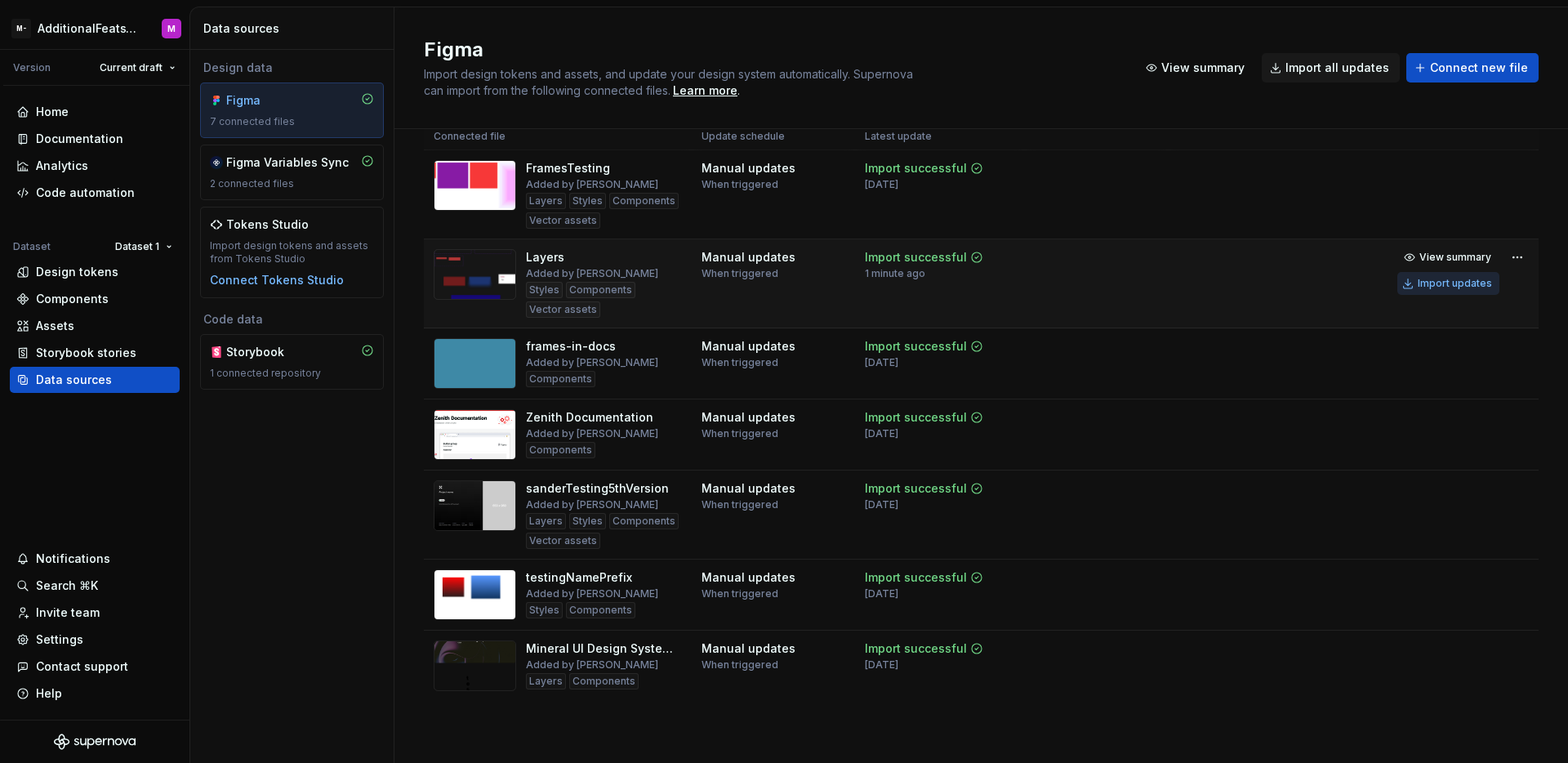
click at [1419, 290] on button "Import updates" at bounding box center [1448, 283] width 102 height 23
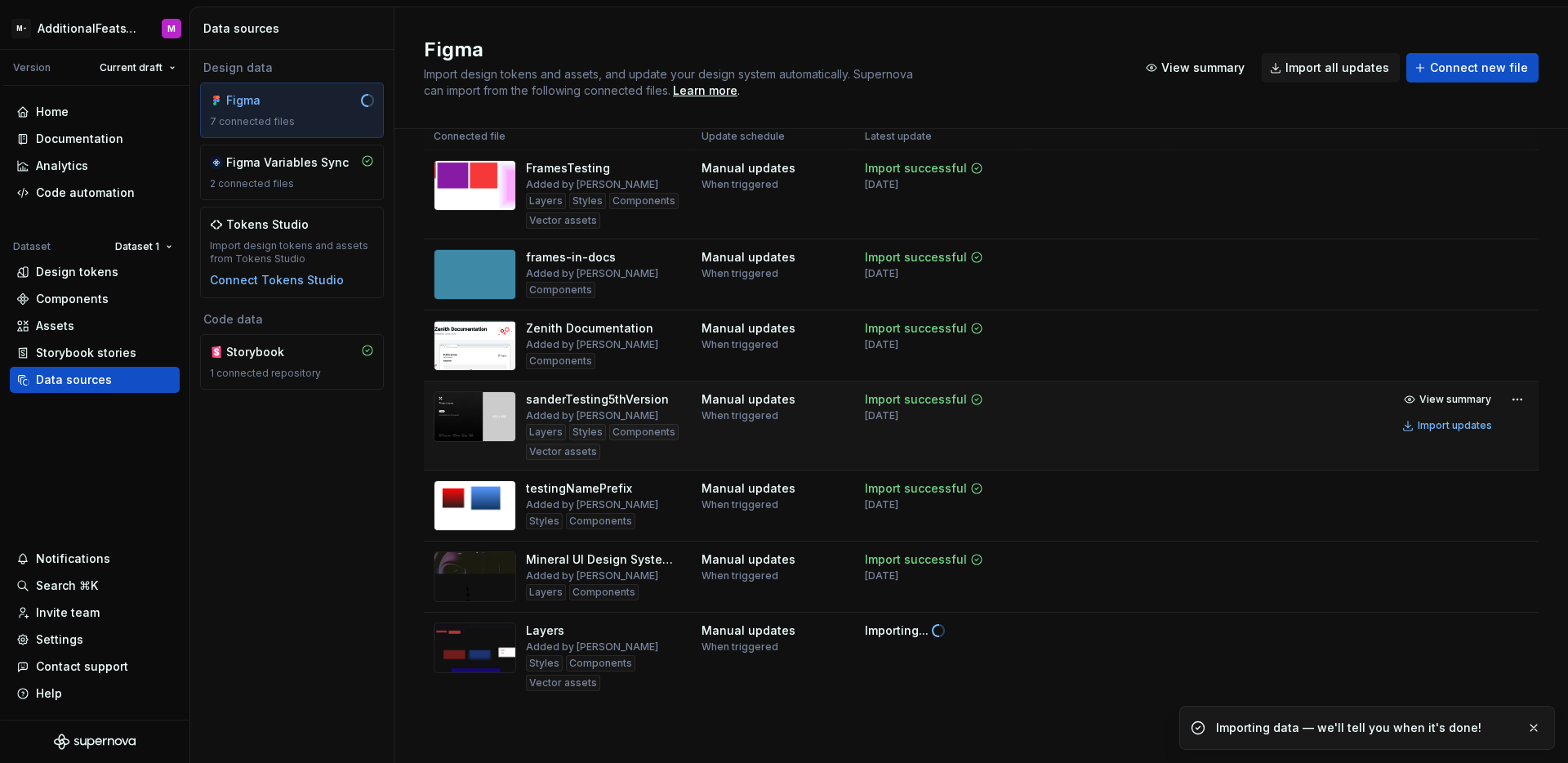
scroll to position [0, 0]
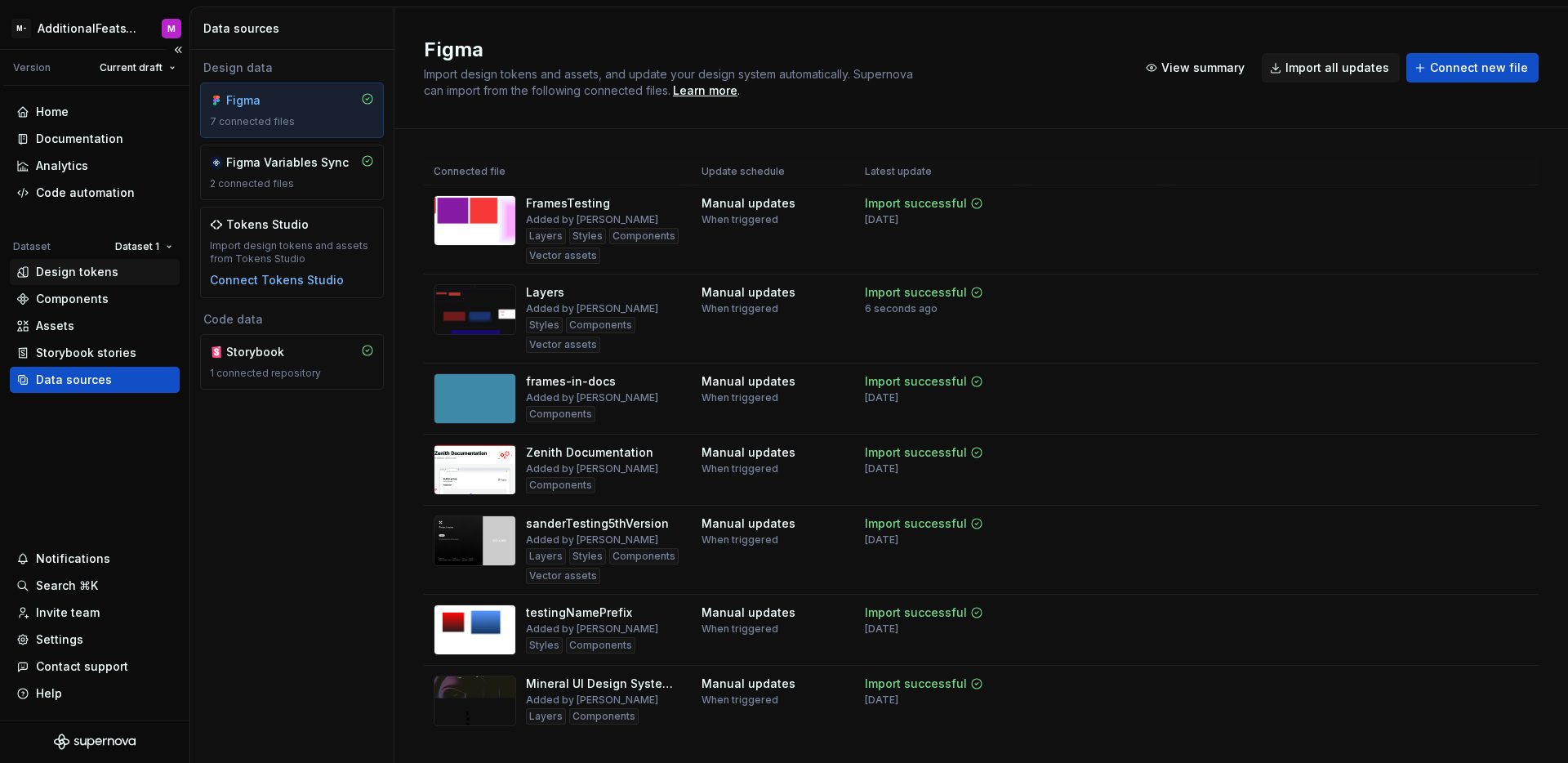
click at [81, 280] on div "Design tokens" at bounding box center [77, 272] width 83 height 17
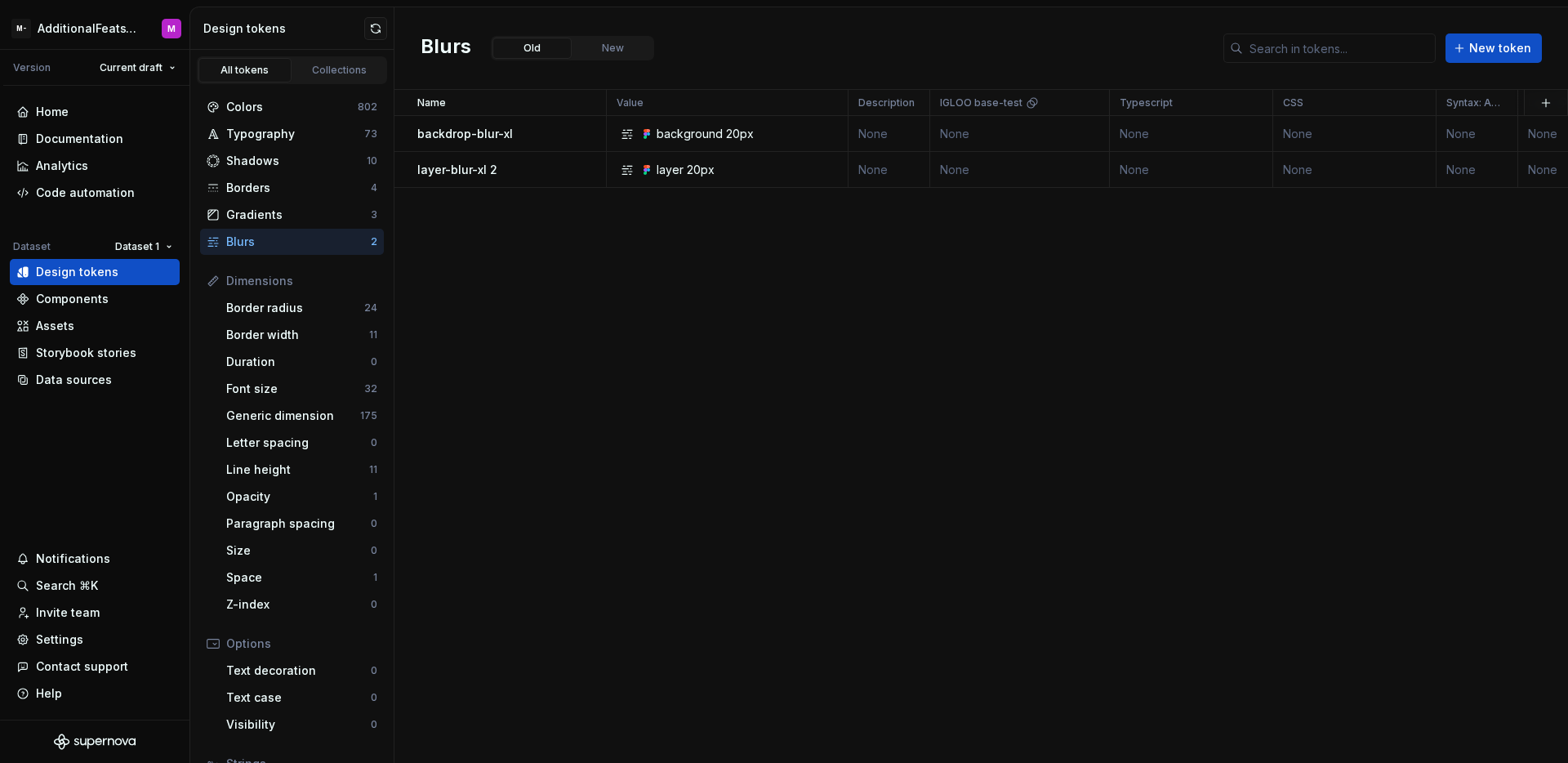
click at [621, 236] on div "Name Value Description IGLOO base-test Typescript CSS Syntax: Android Light Dar…" at bounding box center [981, 426] width 1174 height 673
click at [525, 174] on div "layer-blur-xl 2" at bounding box center [511, 170] width 188 height 17
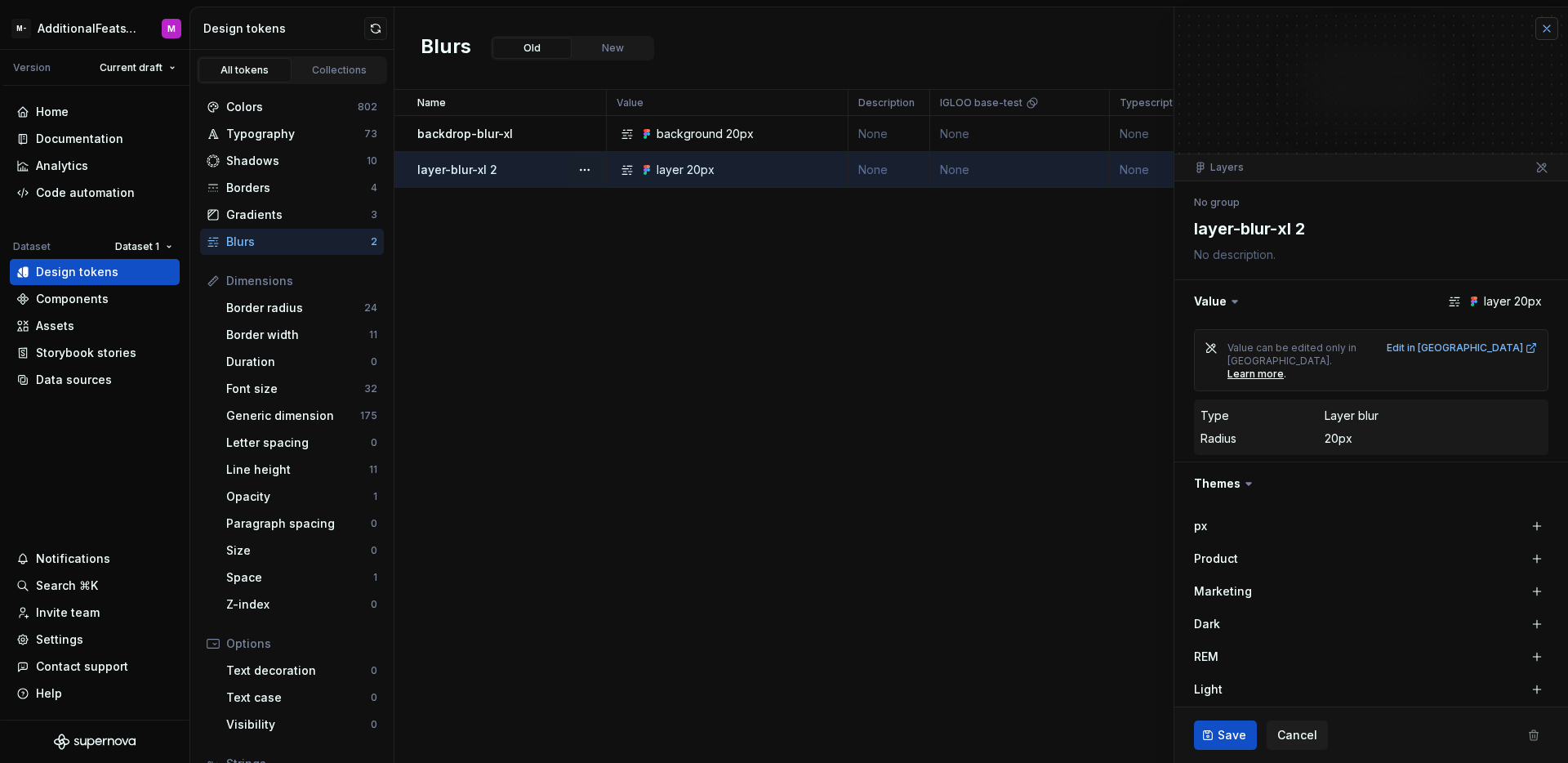
click at [1540, 26] on button "button" at bounding box center [1546, 28] width 23 height 23
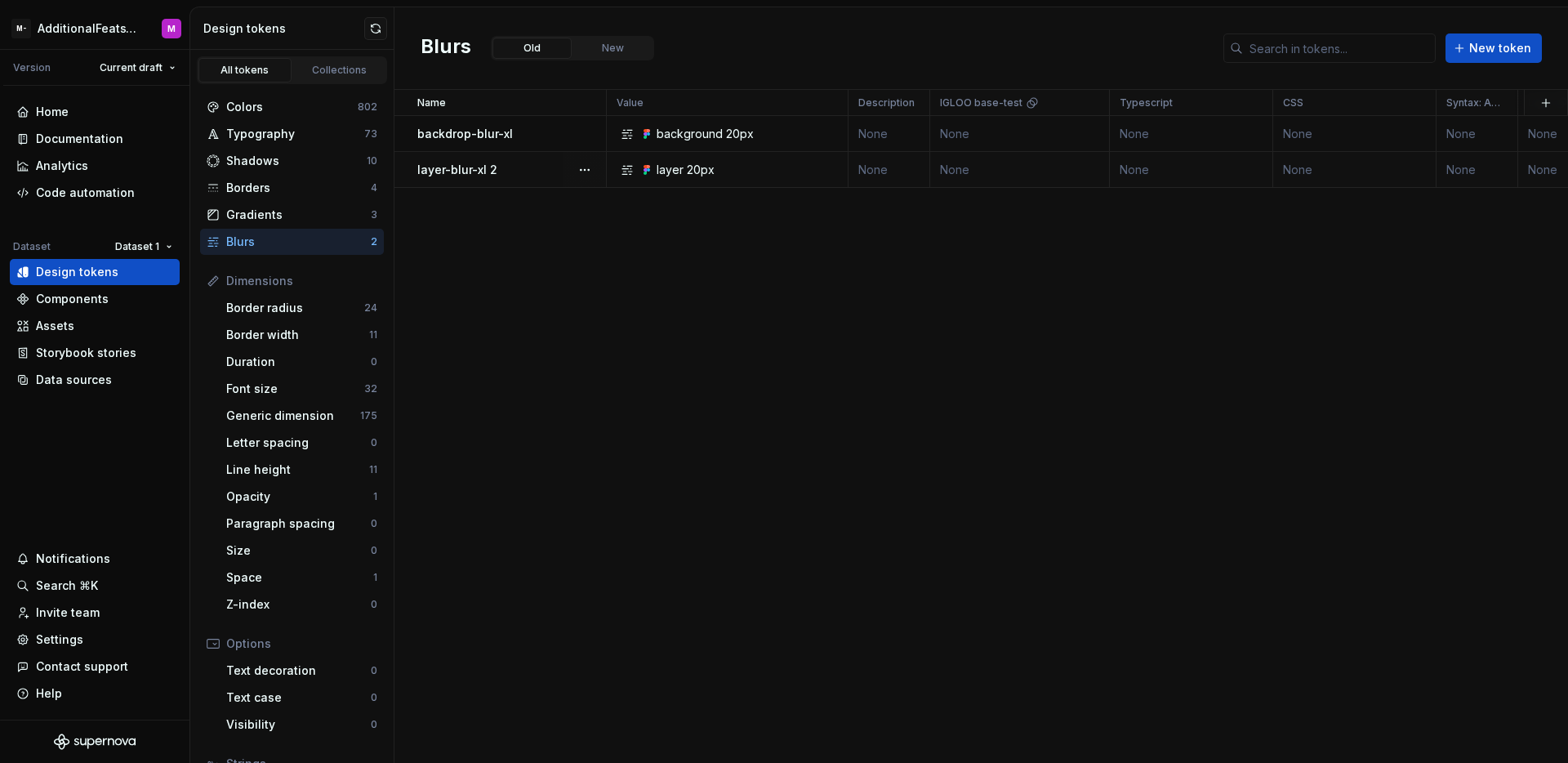
click at [631, 175] on icon at bounding box center [627, 170] width 13 height 13
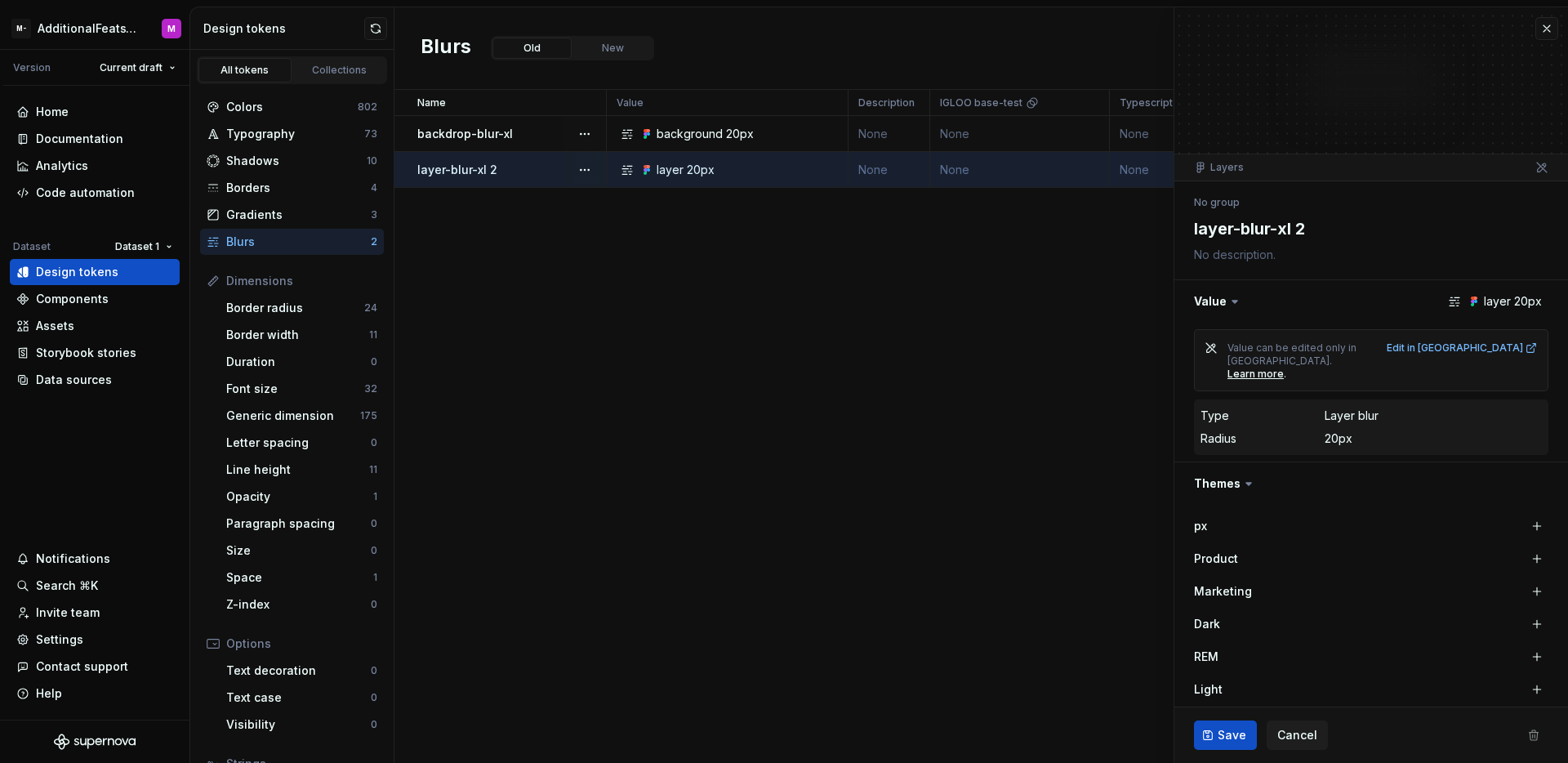
click at [561, 143] on td "backdrop-blur-xl" at bounding box center [501, 133] width 213 height 36
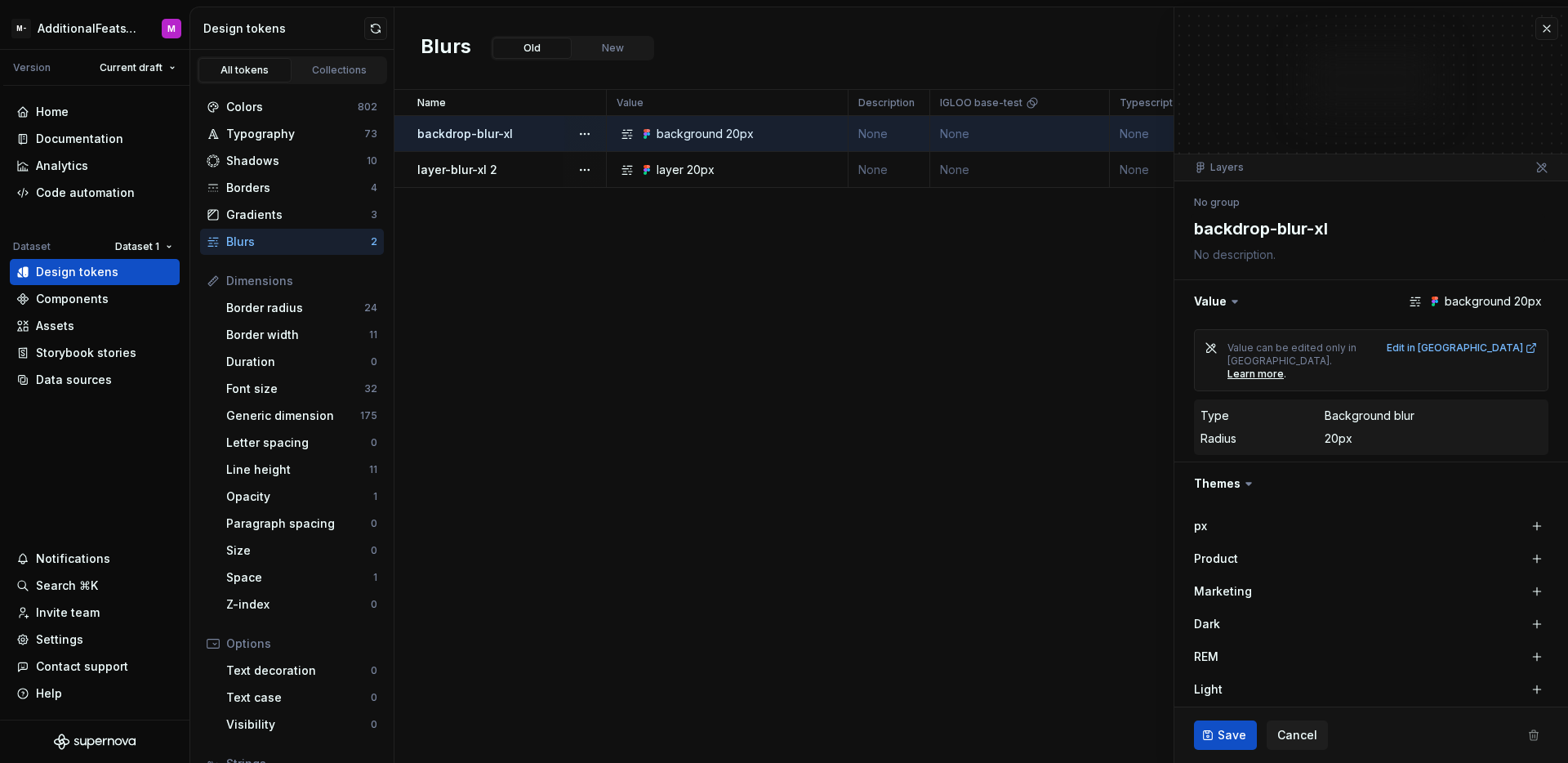
click at [552, 161] on div "layer-blur-xl 2" at bounding box center [511, 170] width 188 height 17
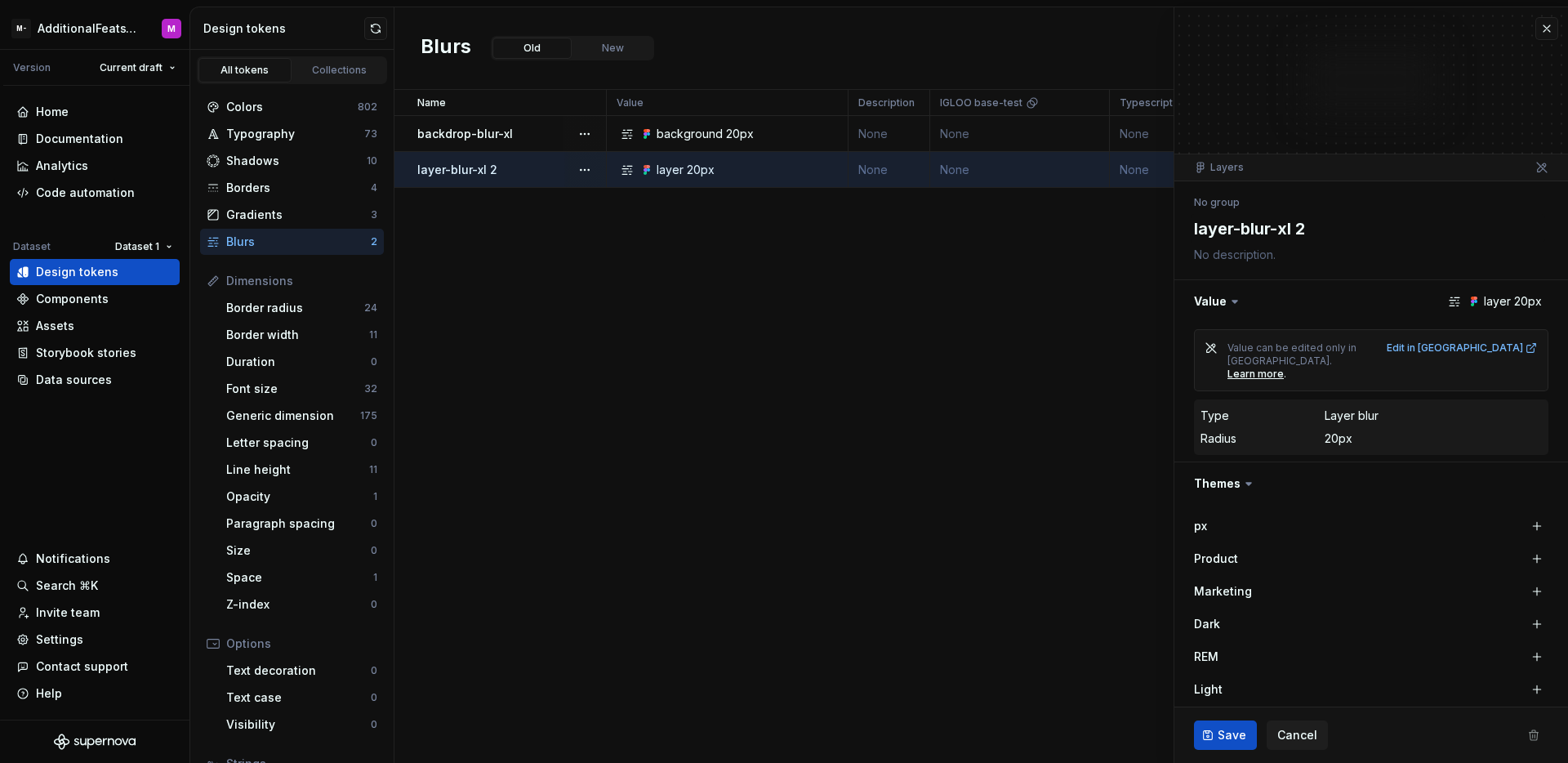
click at [553, 135] on div "backdrop-blur-xl" at bounding box center [511, 134] width 188 height 17
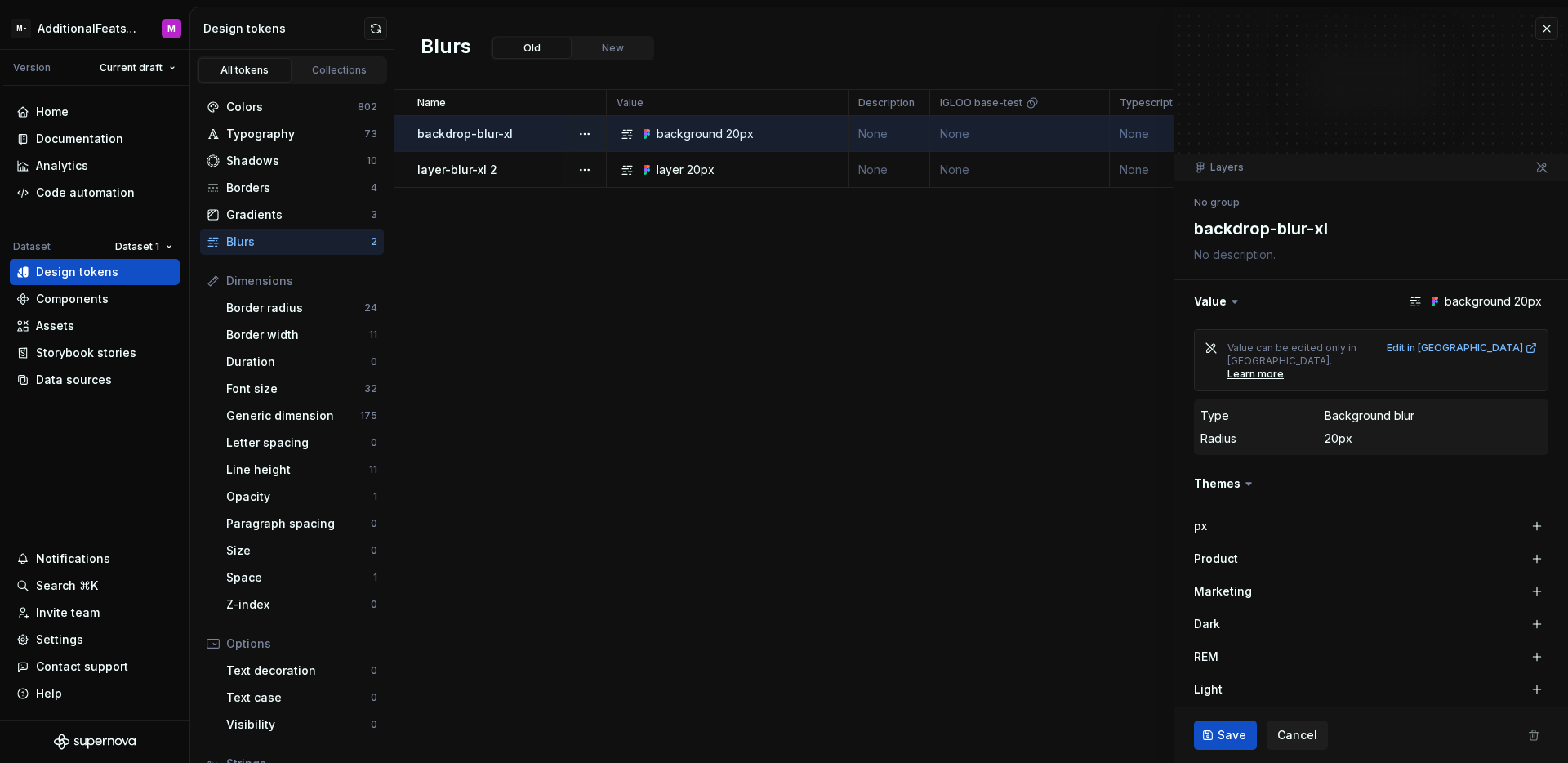
click at [548, 175] on div "layer-blur-xl 2" at bounding box center [511, 170] width 188 height 17
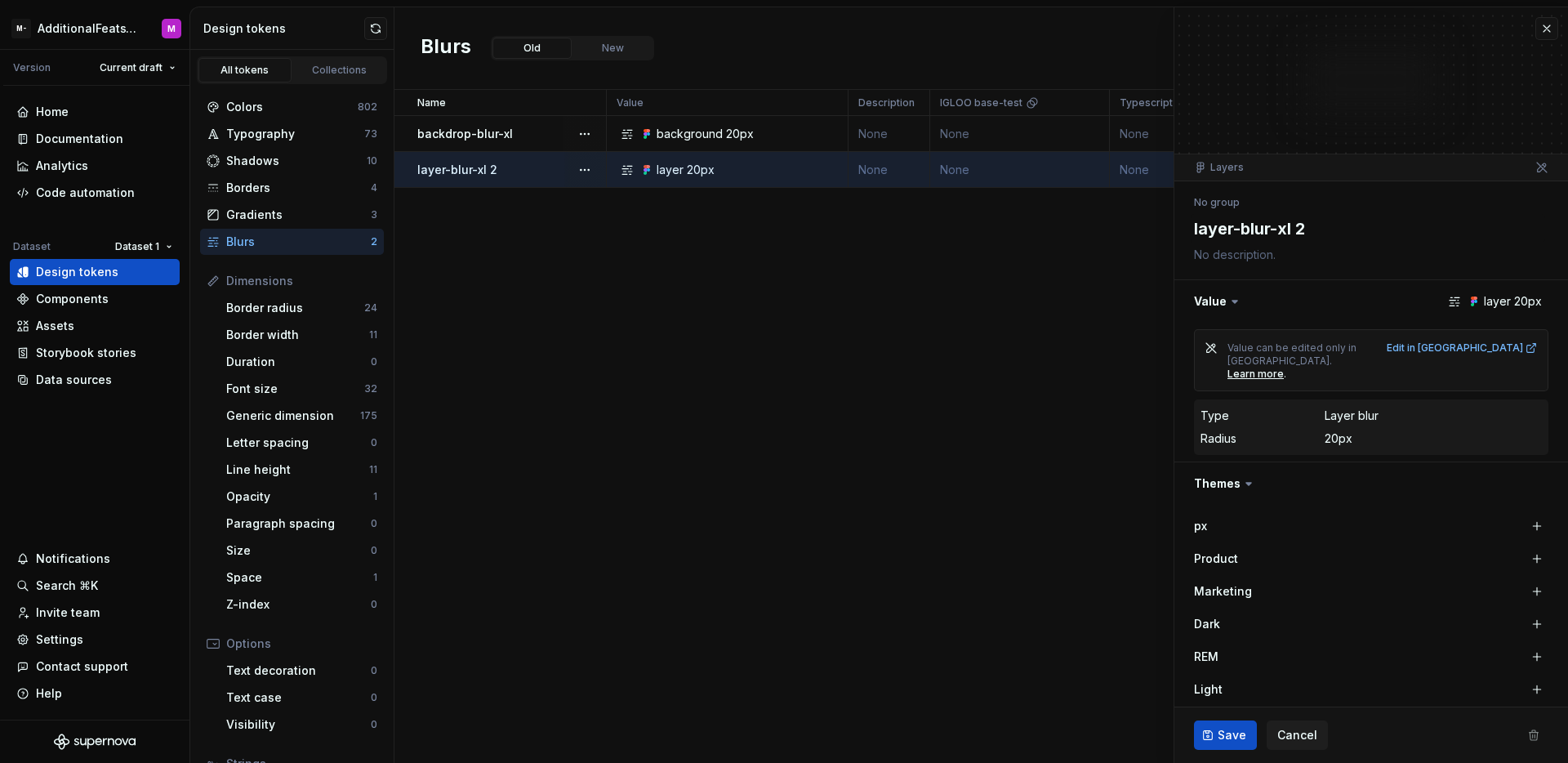
click at [532, 138] on div "backdrop-blur-xl" at bounding box center [511, 134] width 188 height 17
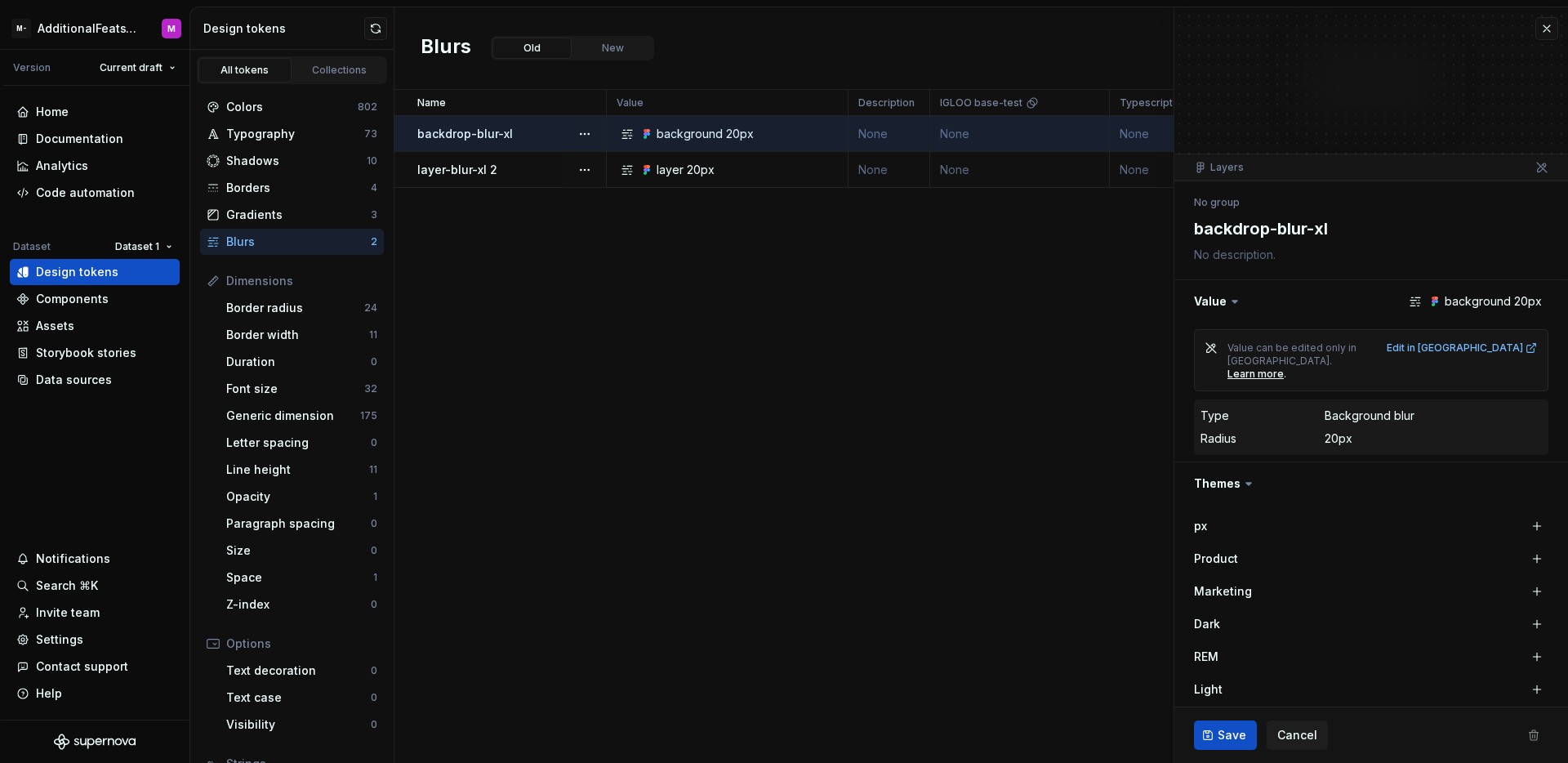
click at [538, 161] on div "layer-blur-xl 2" at bounding box center [511, 170] width 188 height 17
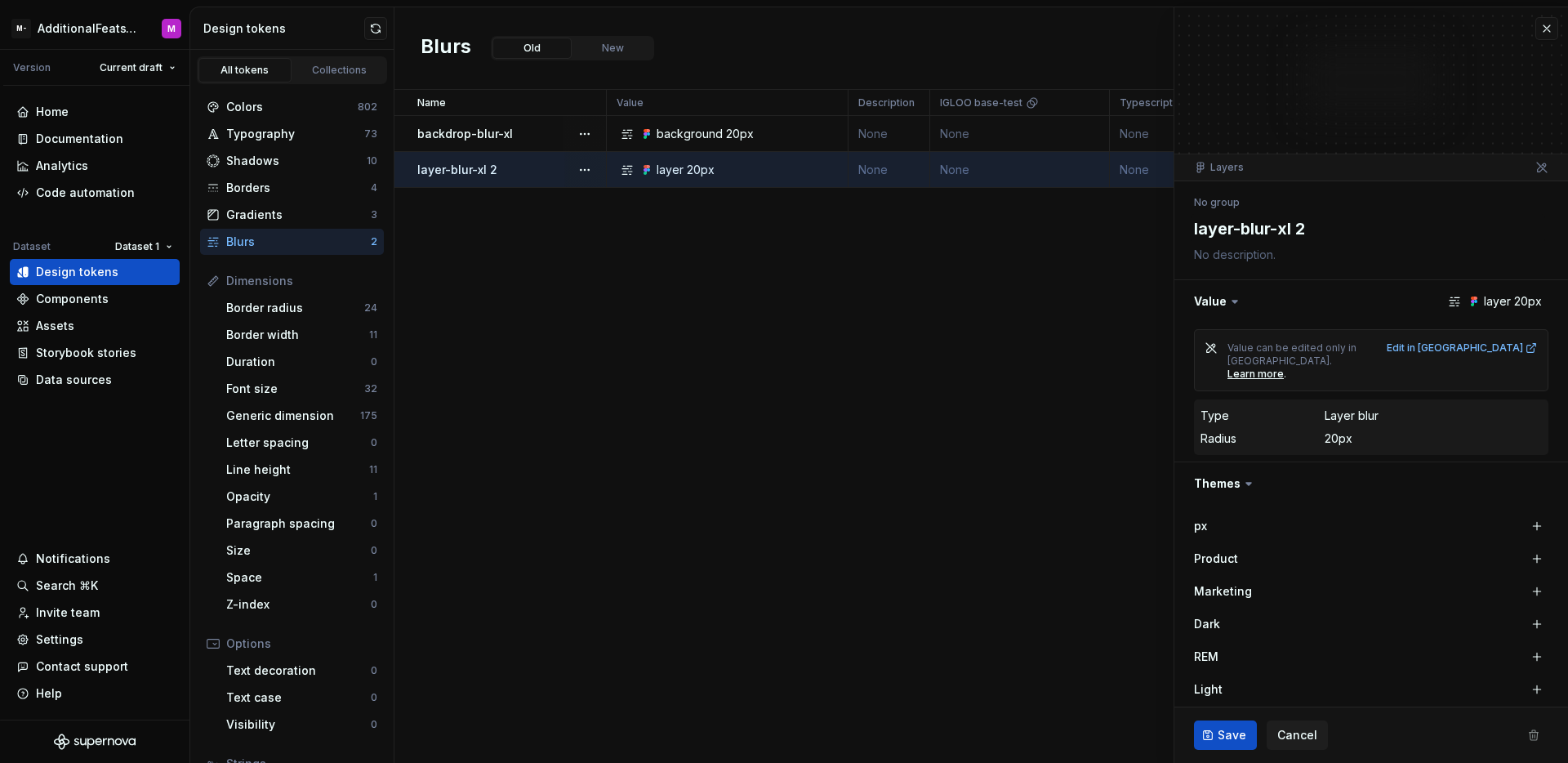
click at [539, 131] on div "backdrop-blur-xl" at bounding box center [511, 134] width 188 height 17
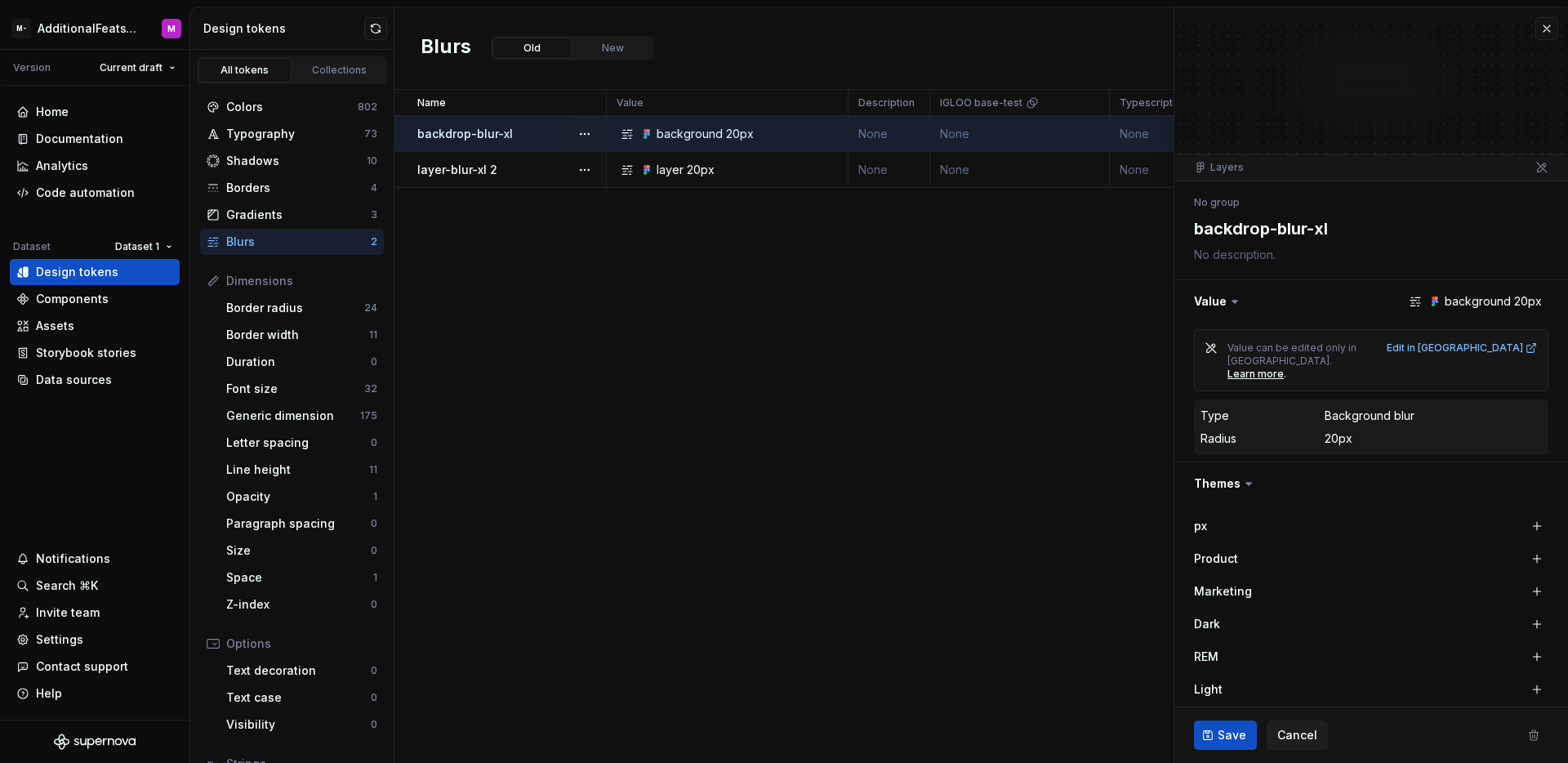
click at [536, 161] on div "layer-blur-xl 2" at bounding box center [511, 170] width 188 height 17
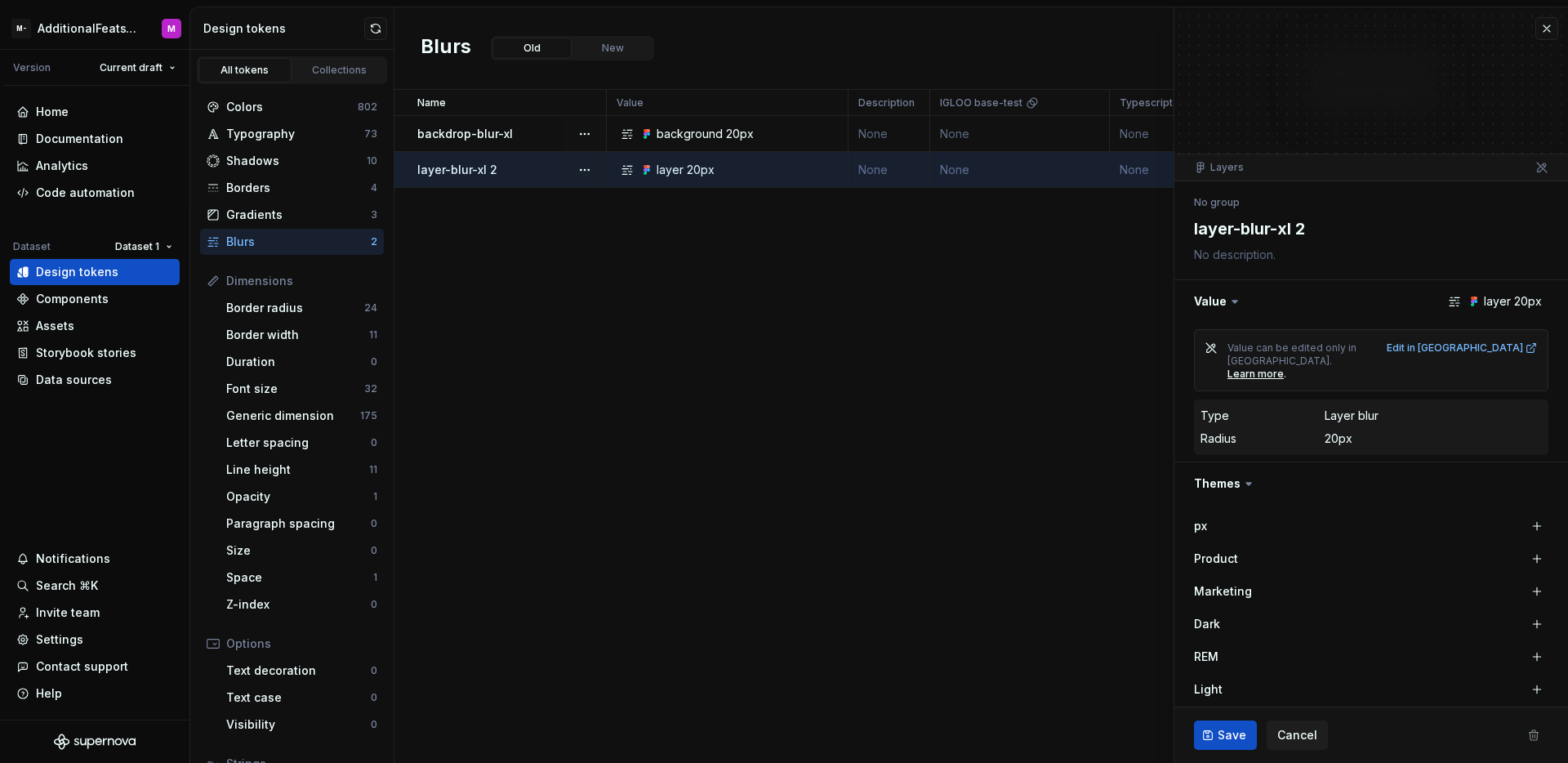
click at [534, 142] on td "backdrop-blur-xl" at bounding box center [501, 133] width 213 height 36
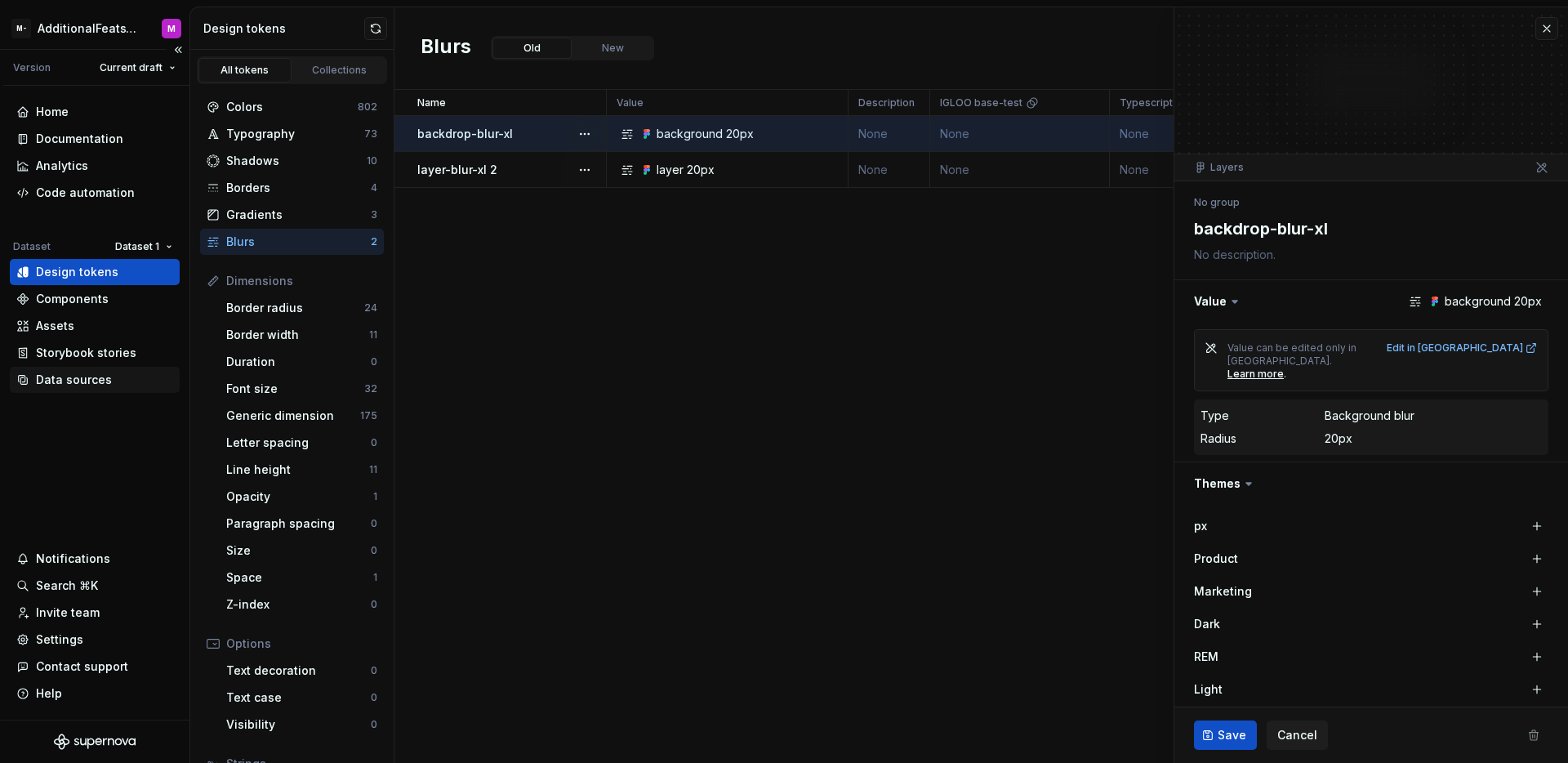
click at [123, 380] on div "Data sources" at bounding box center [94, 380] width 157 height 17
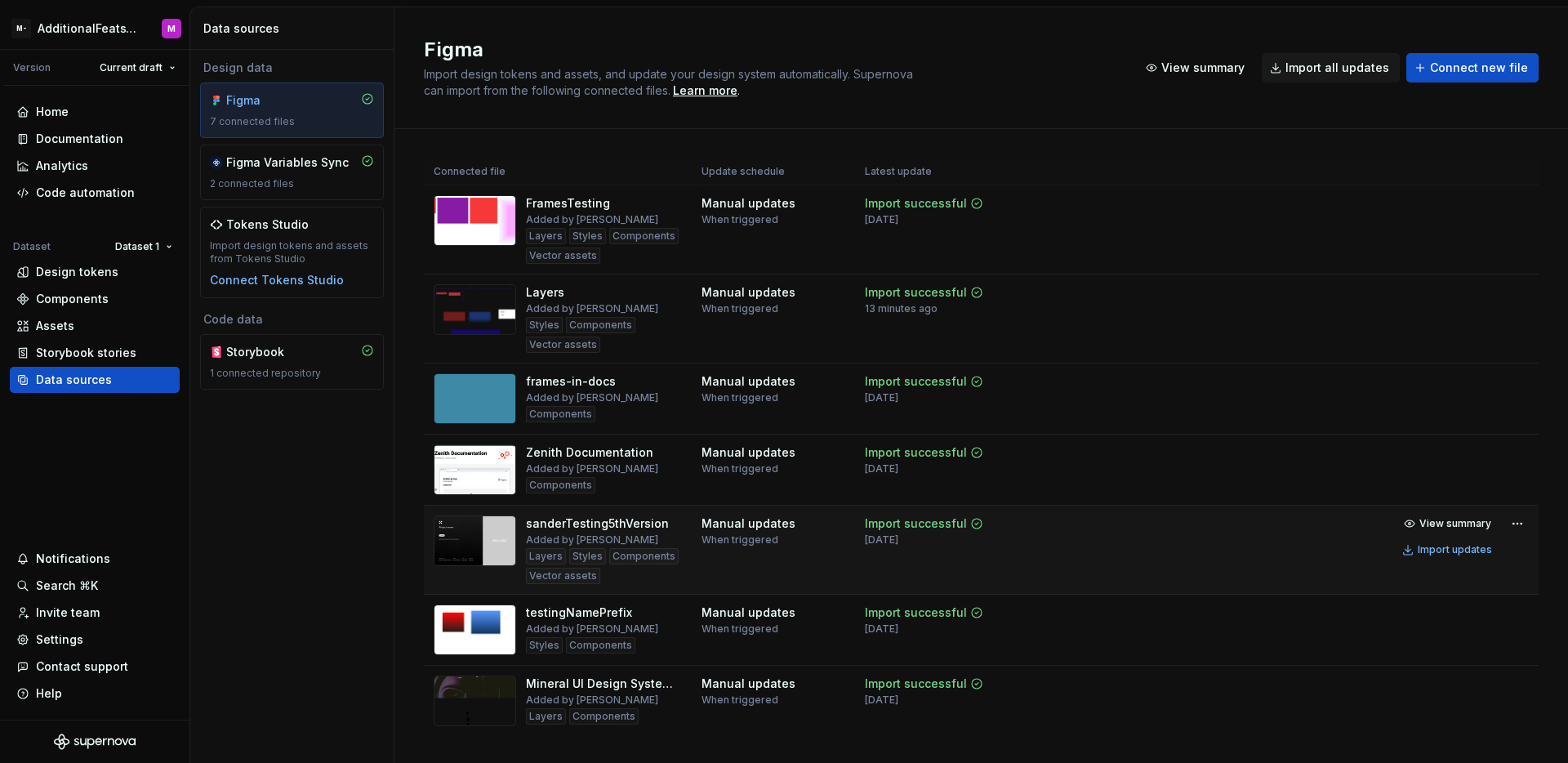
scroll to position [35, 0]
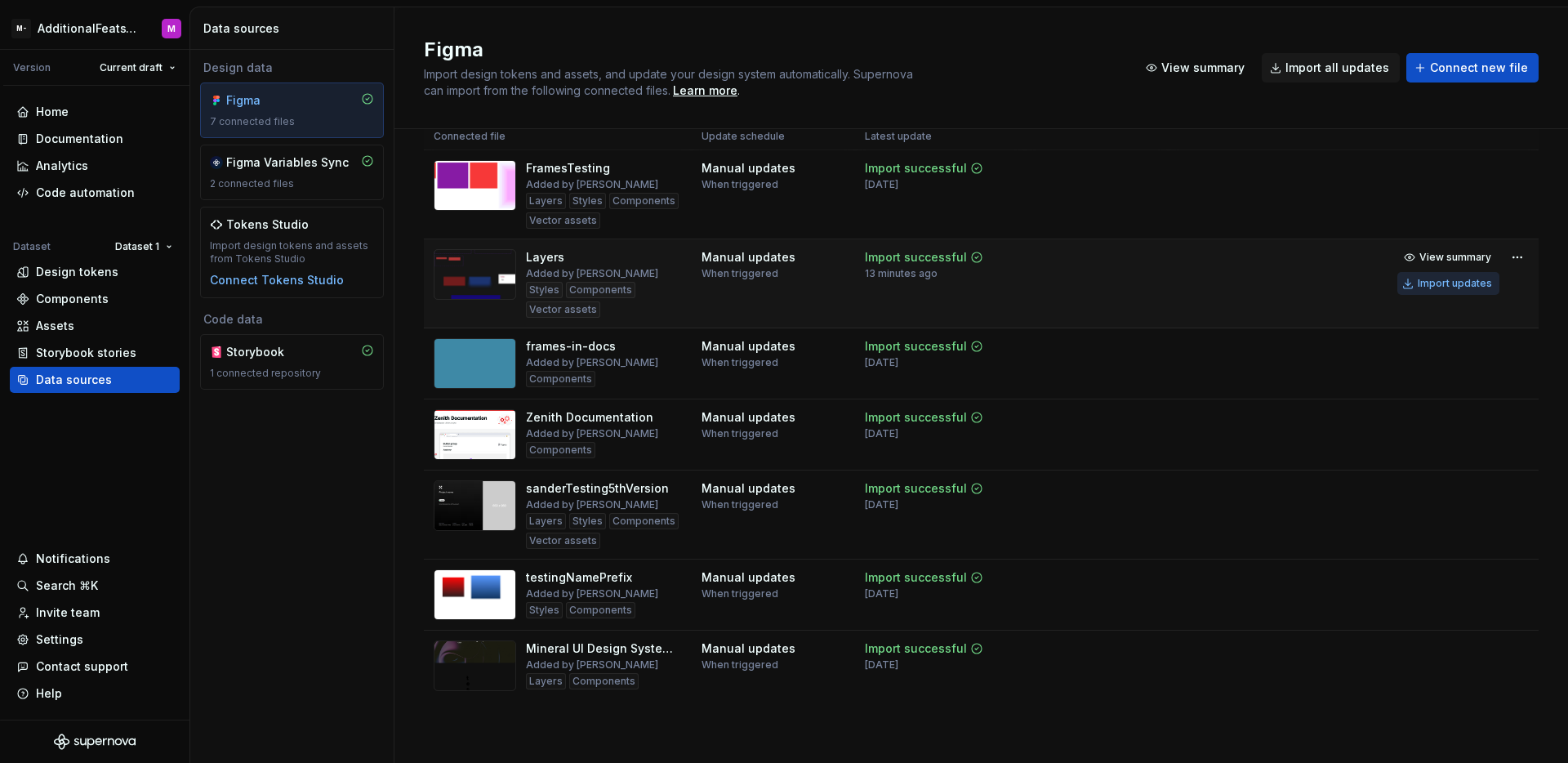
click at [1430, 293] on button "Import updates" at bounding box center [1448, 283] width 102 height 23
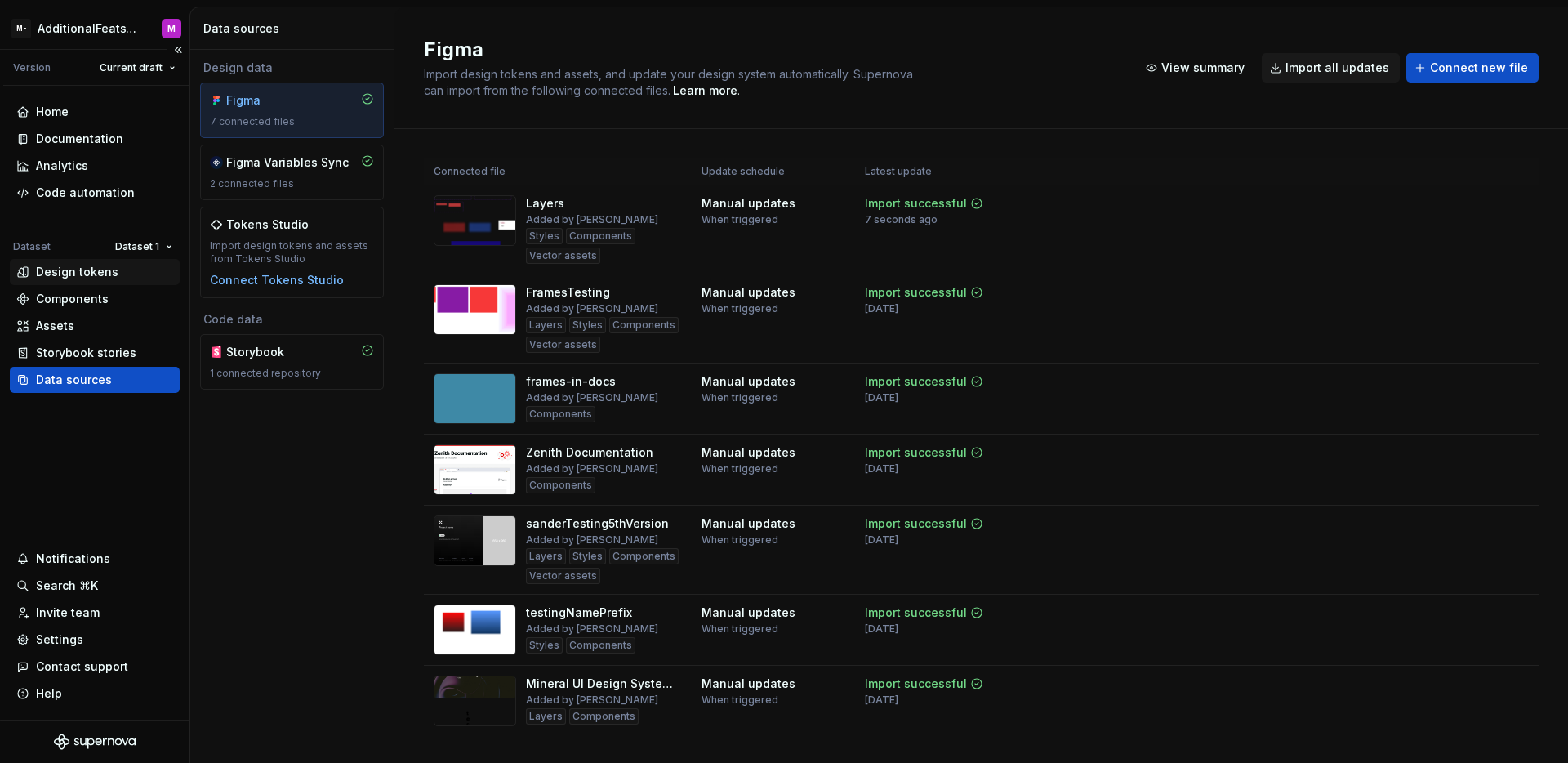
click at [95, 280] on div "Design tokens" at bounding box center [77, 272] width 83 height 17
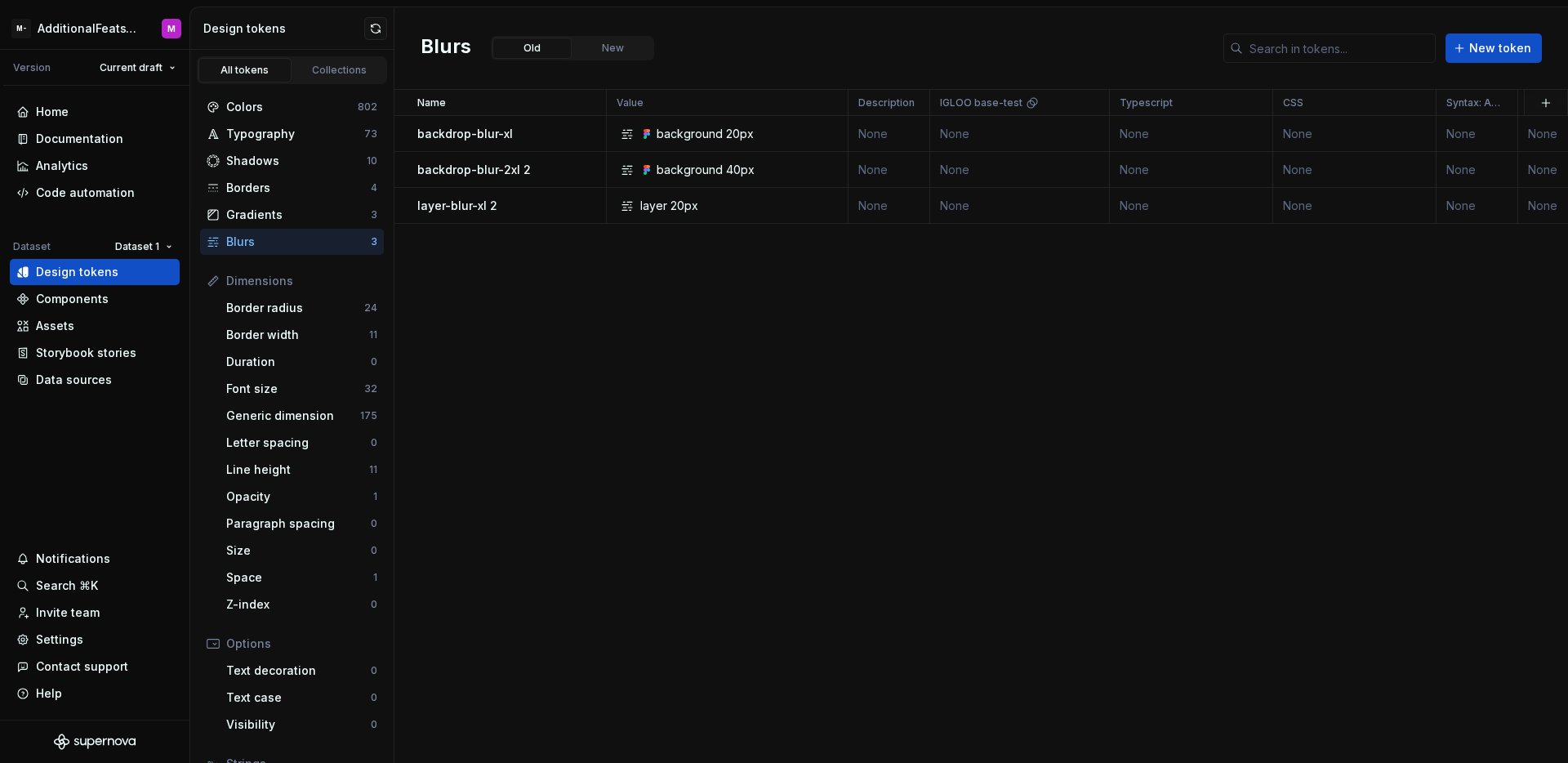
click at [623, 323] on div "Name Value Description IGLOO base-test Typescript CSS Syntax: Android Light Dar…" at bounding box center [981, 426] width 1174 height 673
click at [525, 215] on td "layer-blur-xl 2" at bounding box center [501, 205] width 213 height 36
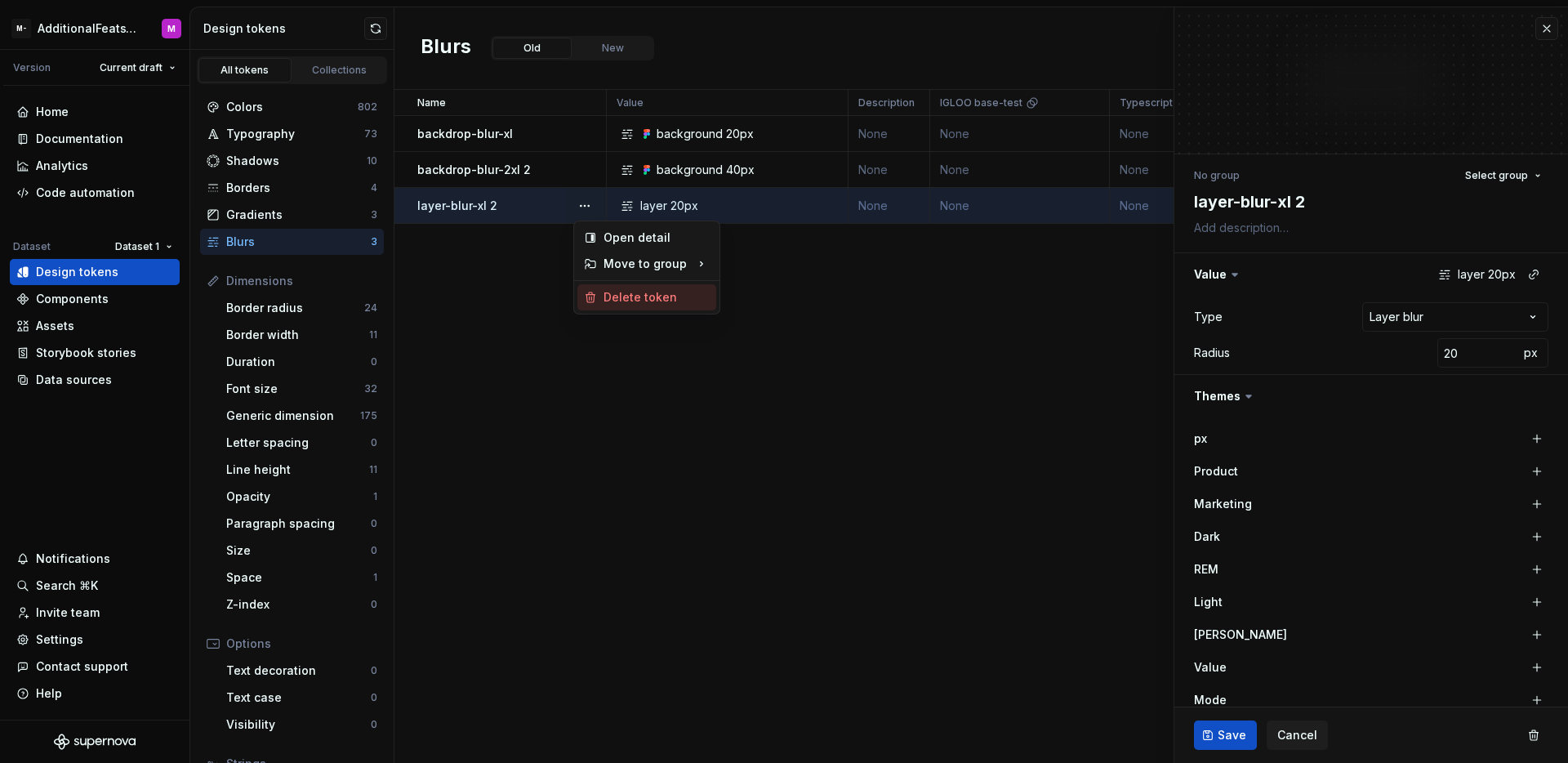
click at [624, 293] on div "Delete token" at bounding box center [657, 297] width 106 height 17
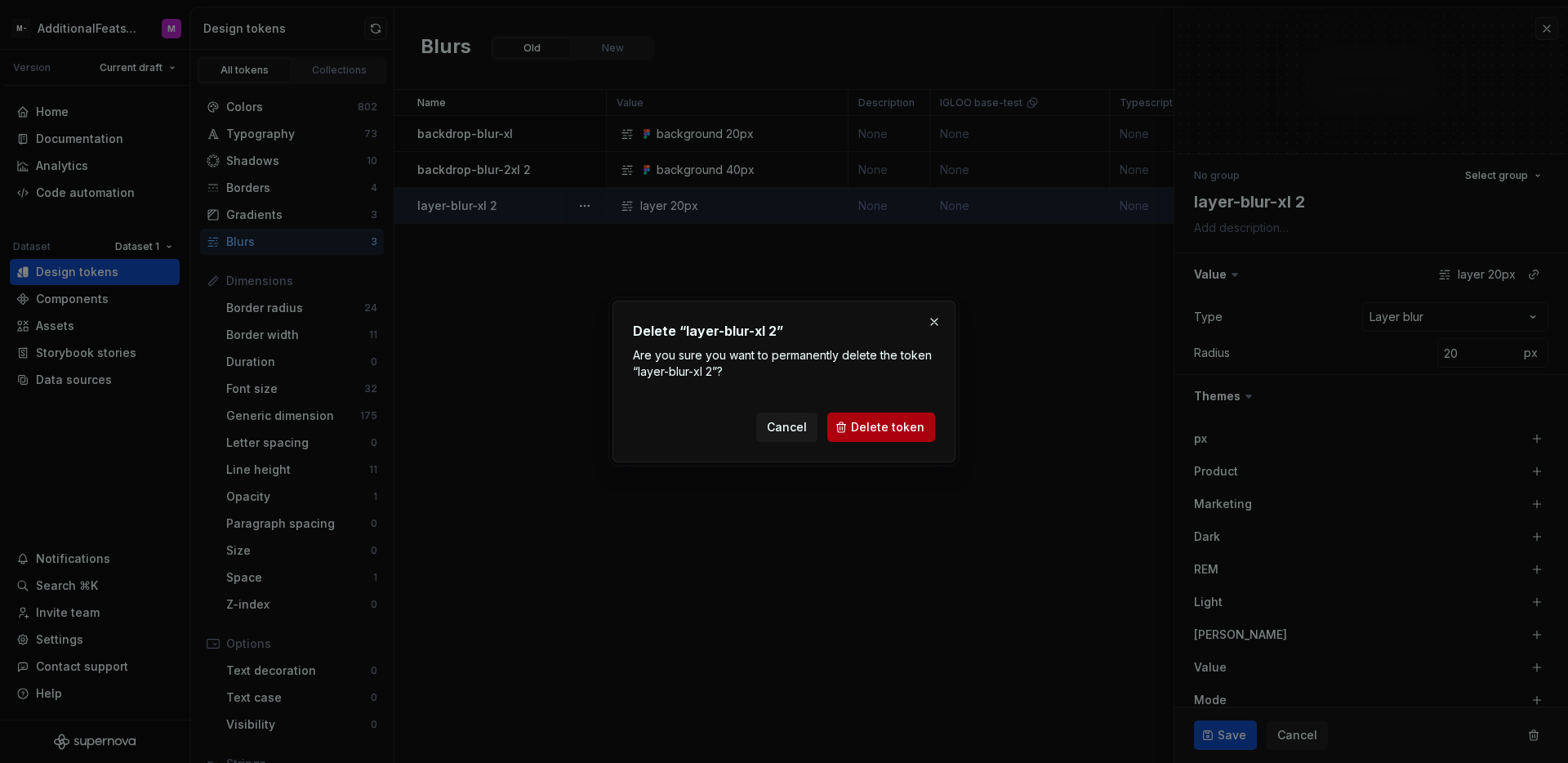
click at [878, 414] on button "Delete token" at bounding box center [881, 427] width 108 height 29
click at [882, 421] on div "Cancel Delete token" at bounding box center [845, 427] width 179 height 29
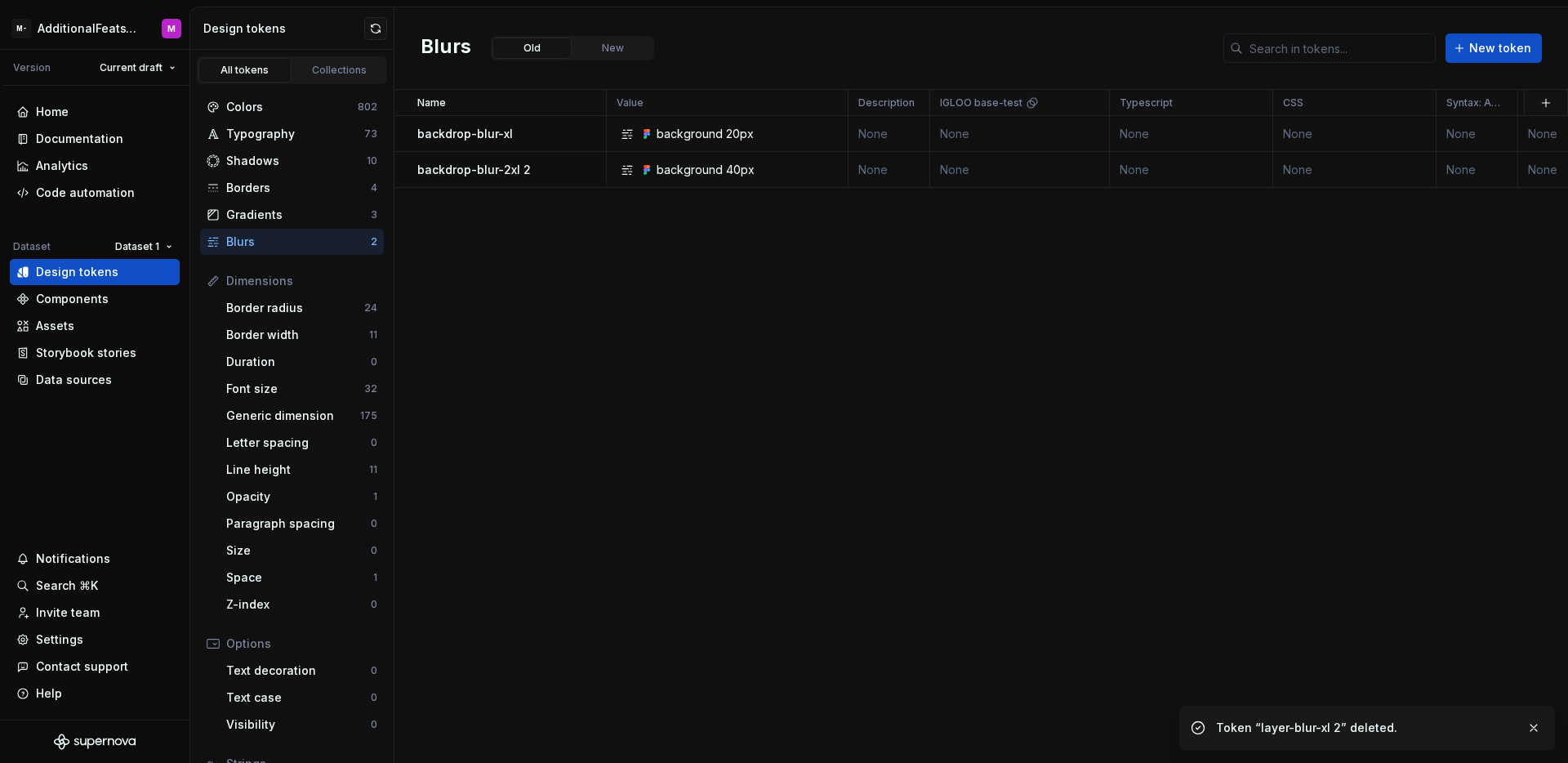
drag, startPoint x: 900, startPoint y: 330, endPoint x: 840, endPoint y: 308, distance: 63.9
click at [899, 329] on div "Name Value Description IGLOO base-test Typescript CSS Syntax: Android Light Dar…" at bounding box center [981, 426] width 1174 height 673
click at [563, 236] on div "Name Value Description IGLOO base-test Typescript CSS Syntax: Android Light Dar…" at bounding box center [981, 426] width 1174 height 673
click at [576, 171] on button "button" at bounding box center [584, 170] width 23 height 23
click at [515, 228] on html "M- AdditionalFeatsTest M Version Current draft Home Documentation Analytics Cod…" at bounding box center [784, 382] width 1568 height 763
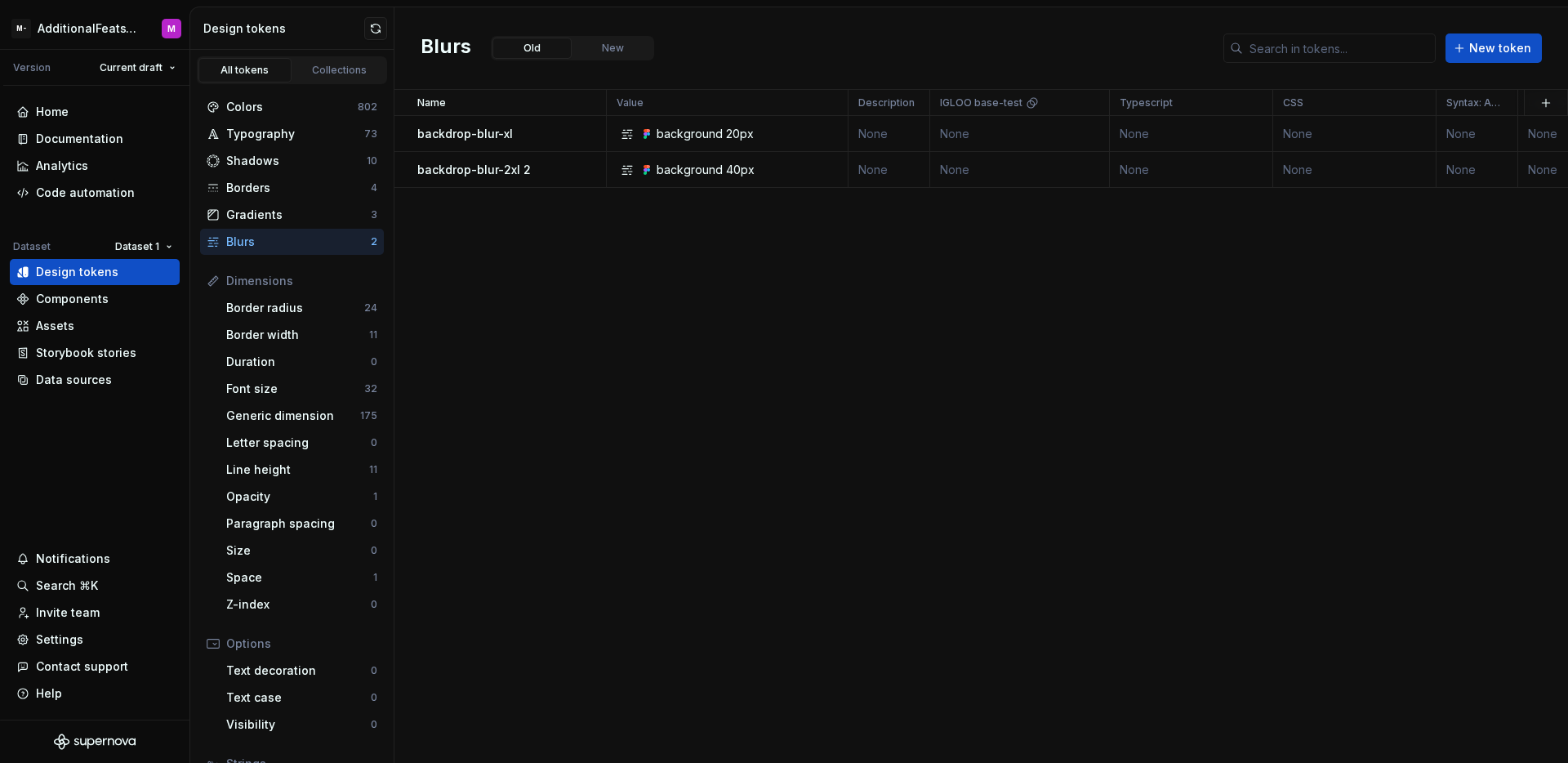
click at [566, 256] on div "Name Value Description IGLOO base-test Typescript CSS Syntax: Android Light Dar…" at bounding box center [981, 426] width 1174 height 673
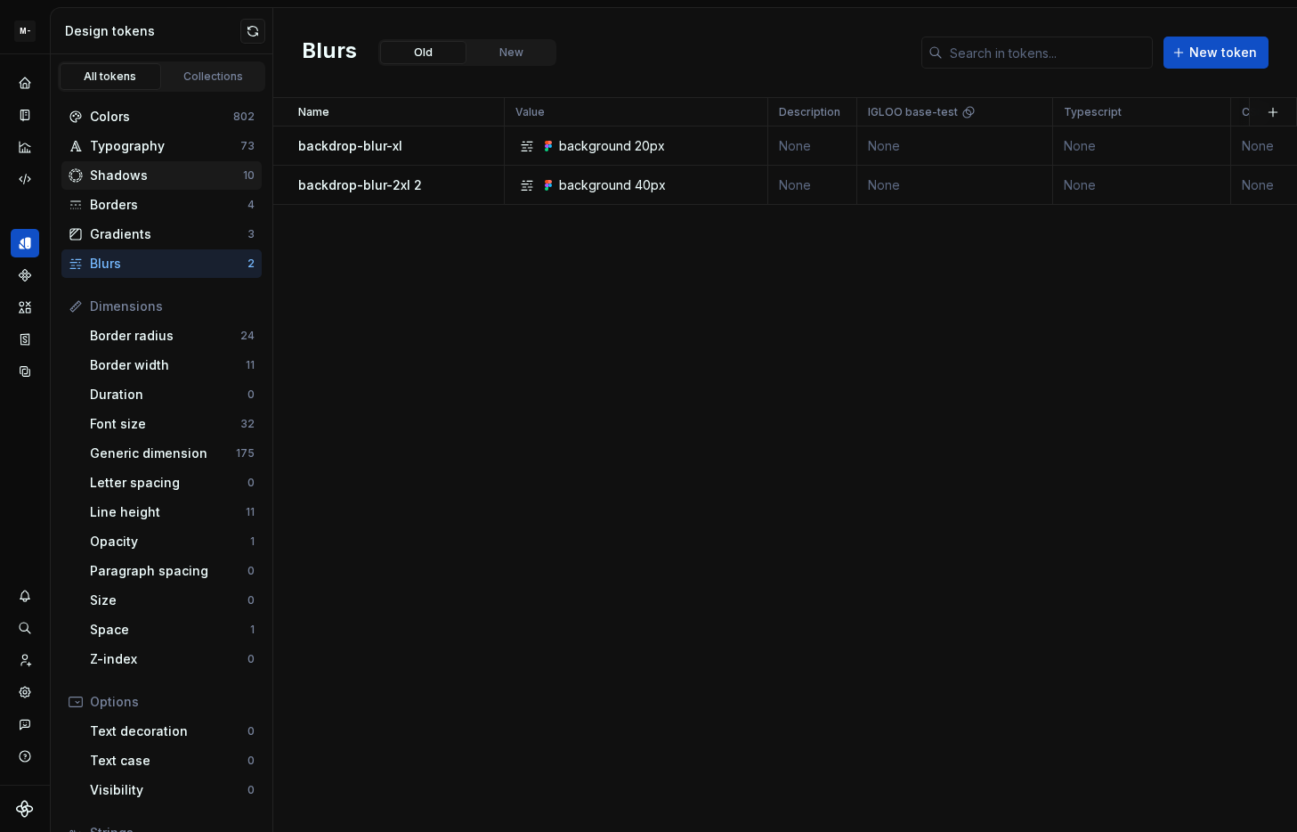
click at [175, 180] on div "Shadows" at bounding box center [166, 176] width 153 height 18
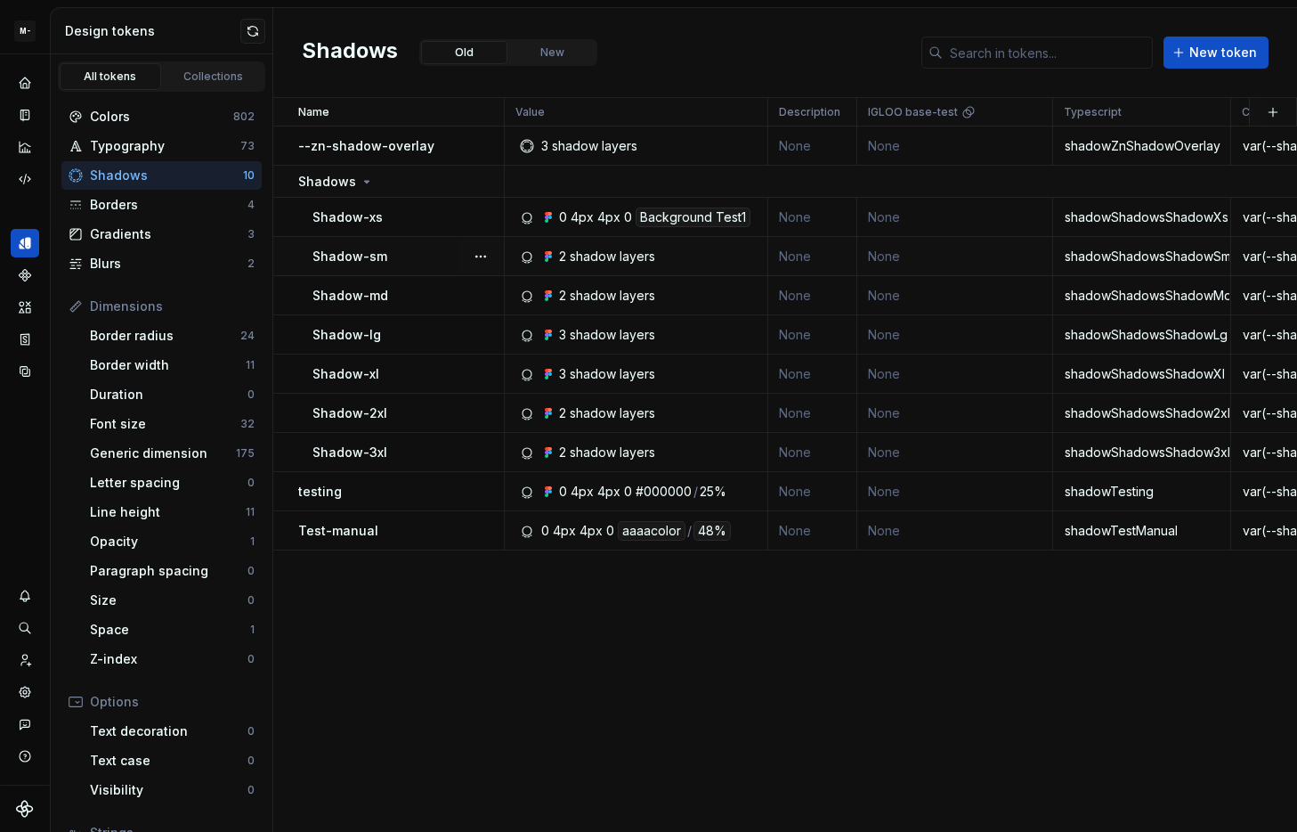
click at [455, 256] on div "Shadow-sm" at bounding box center [408, 257] width 191 height 18
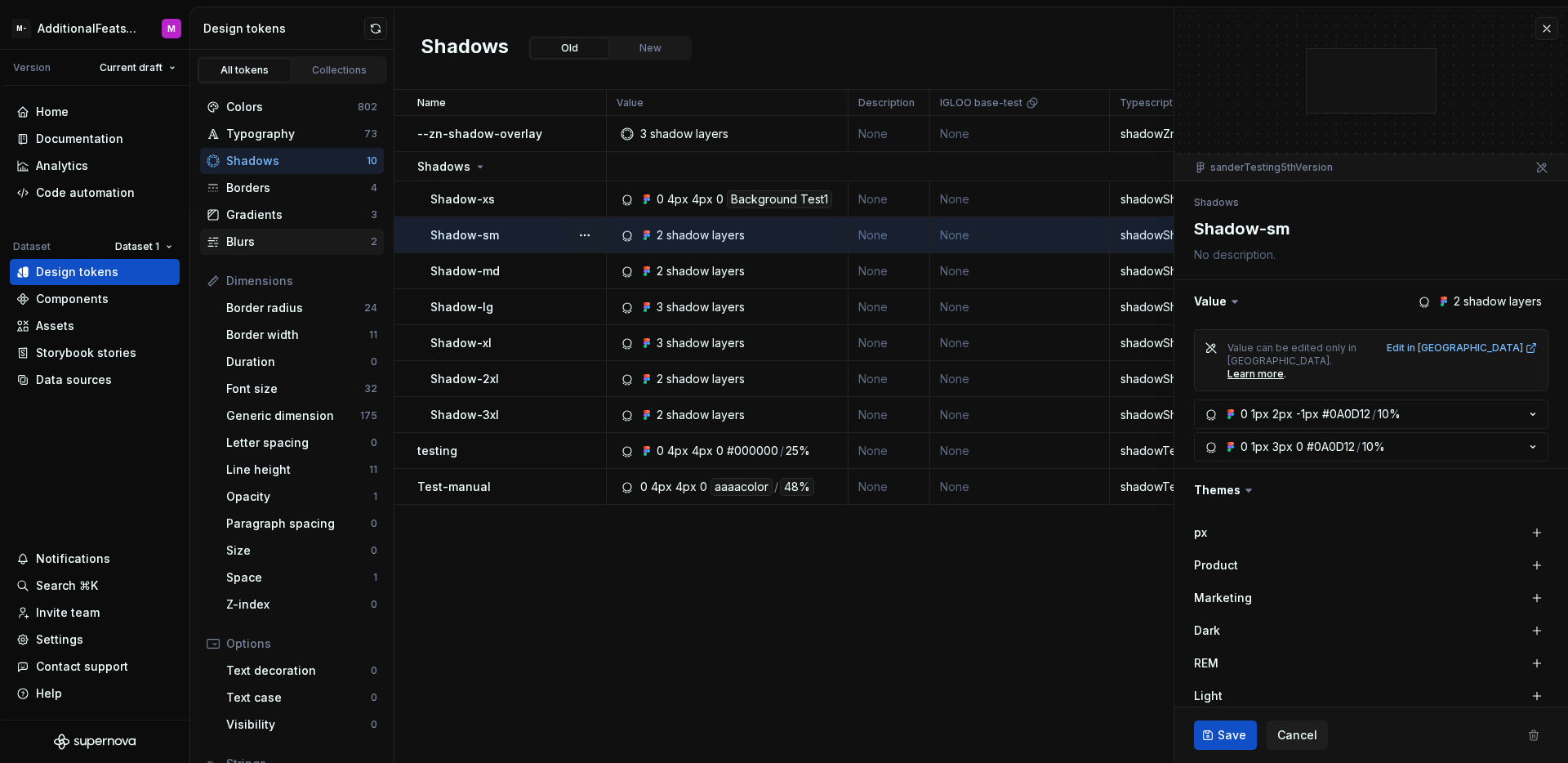
click at [269, 239] on div "Blurs" at bounding box center [299, 242] width 145 height 17
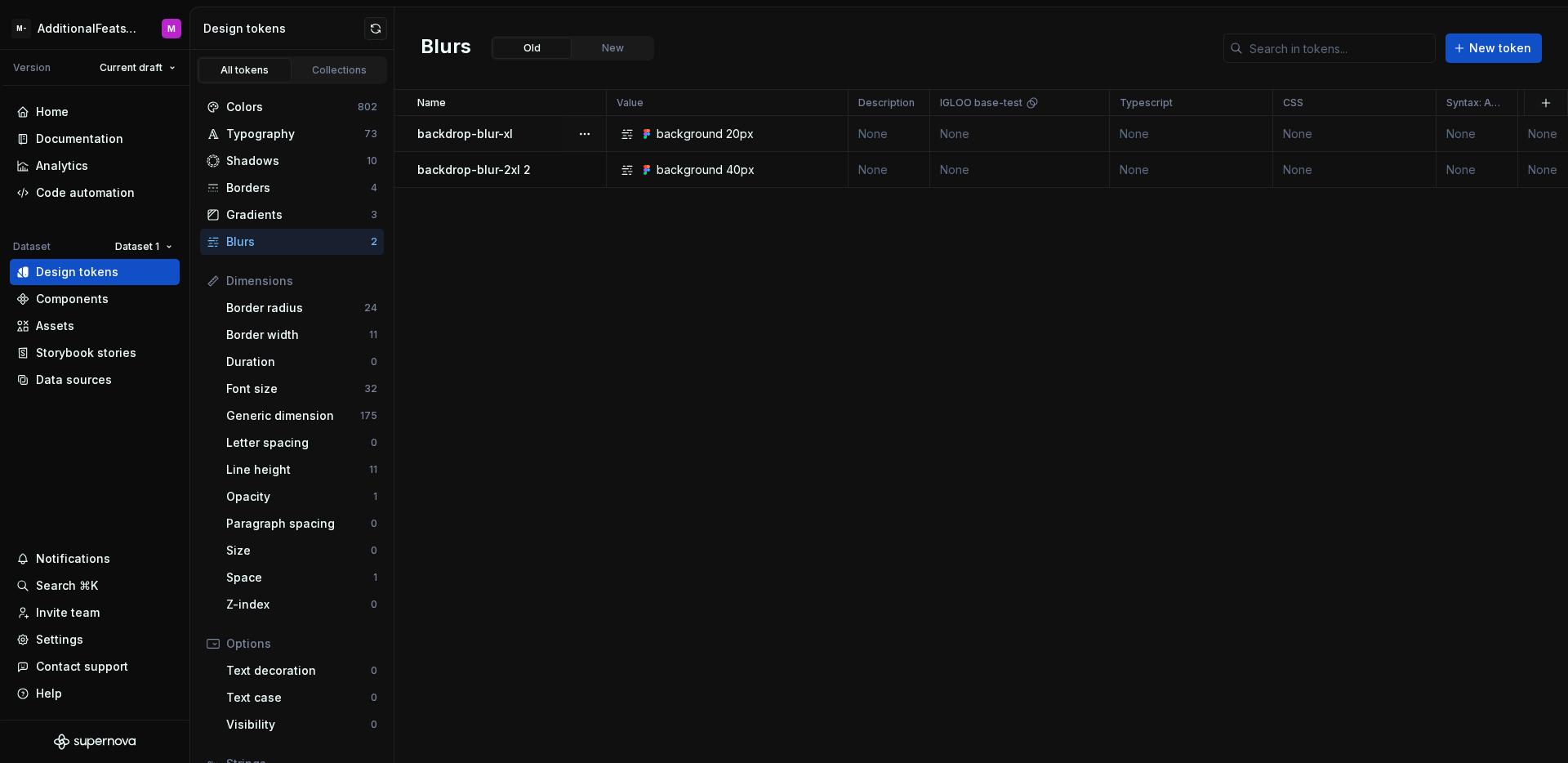
click at [540, 146] on td "backdrop-blur-xl" at bounding box center [501, 133] width 213 height 36
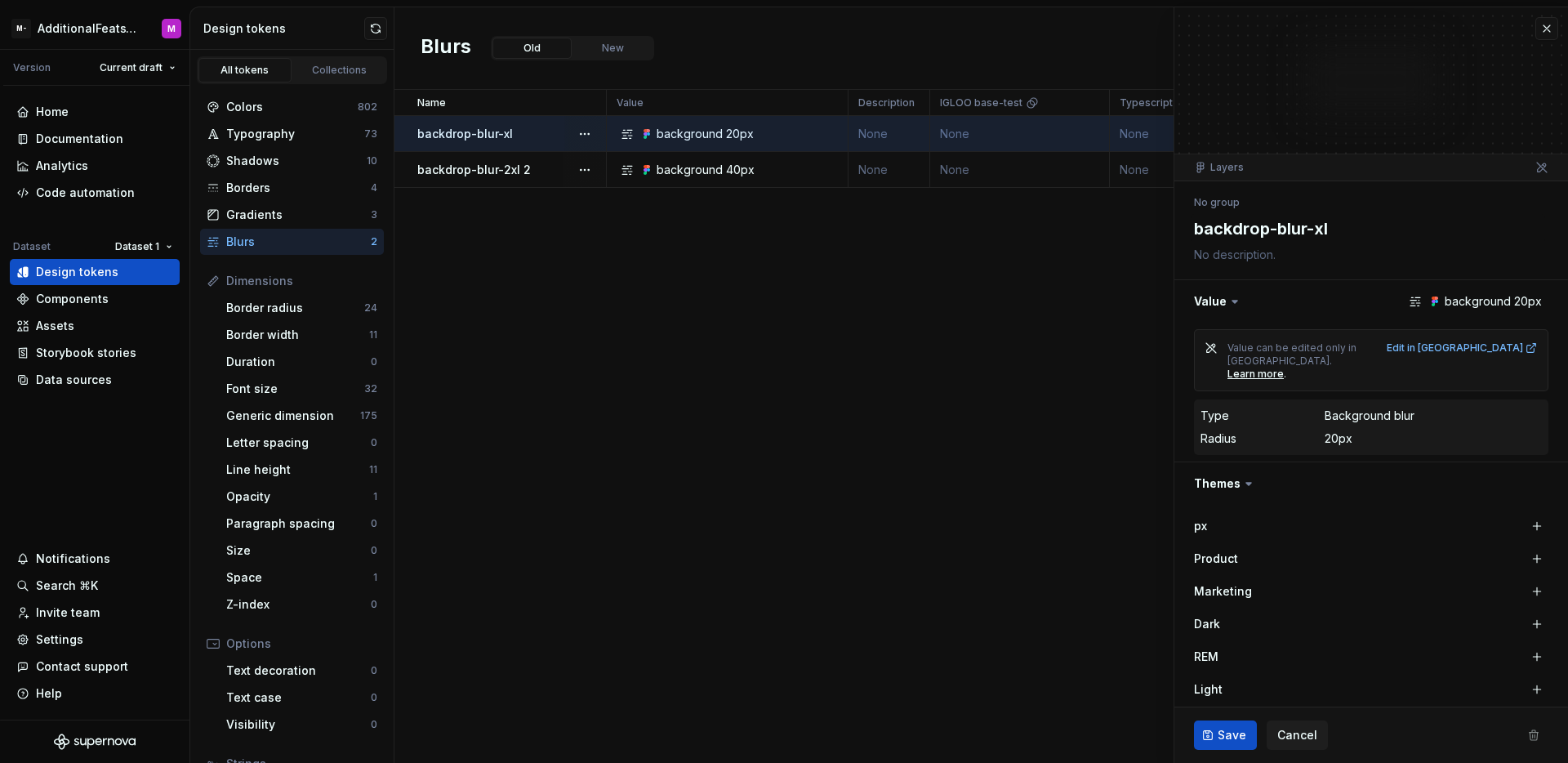
click at [562, 170] on div "backdrop-blur-2xl 2" at bounding box center [511, 170] width 188 height 17
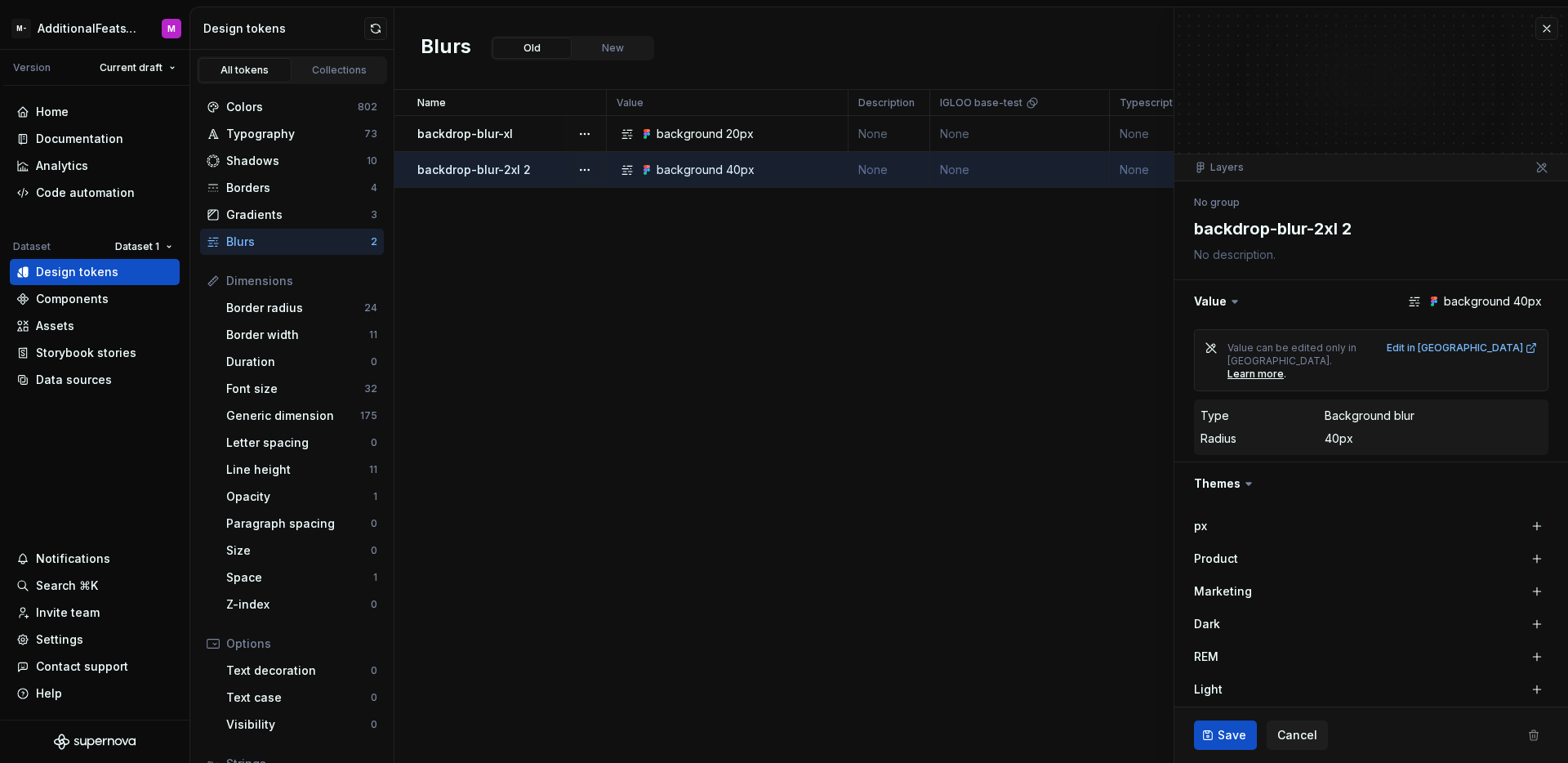
click at [536, 130] on div "backdrop-blur-xl" at bounding box center [511, 134] width 188 height 17
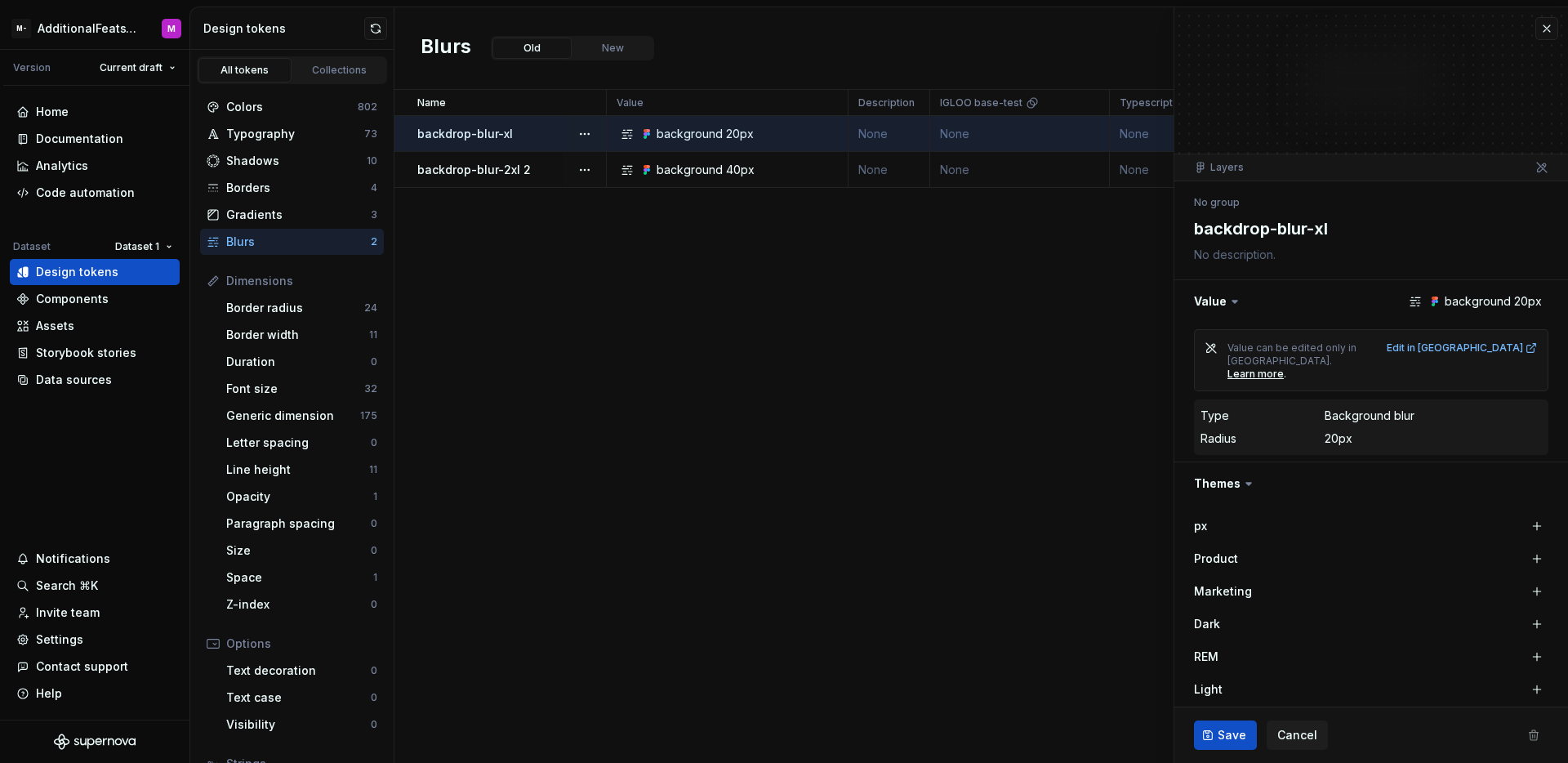
click at [548, 172] on div "backdrop-blur-2xl 2" at bounding box center [511, 170] width 188 height 17
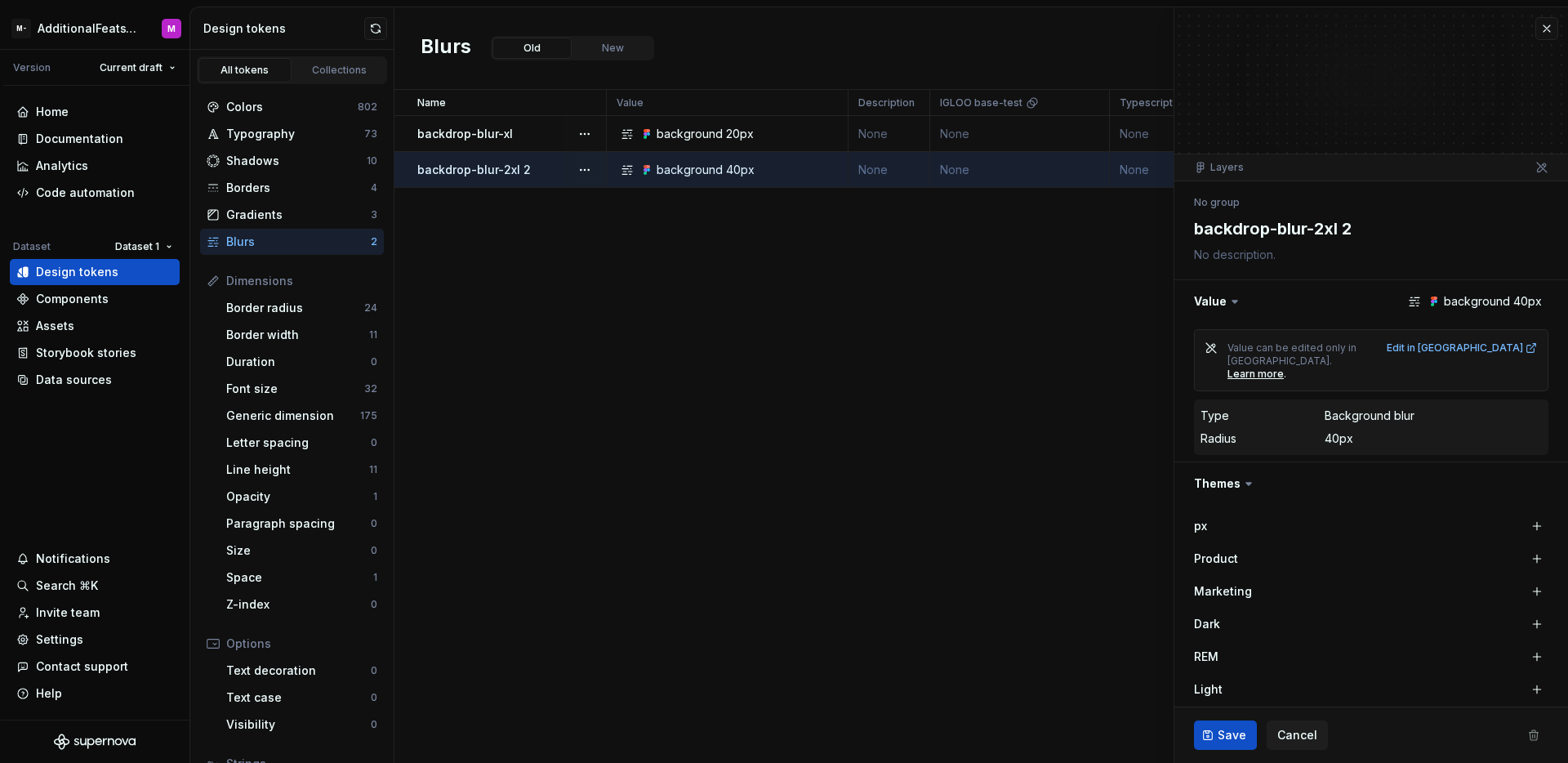
click at [548, 140] on div "backdrop-blur-xl" at bounding box center [511, 134] width 188 height 17
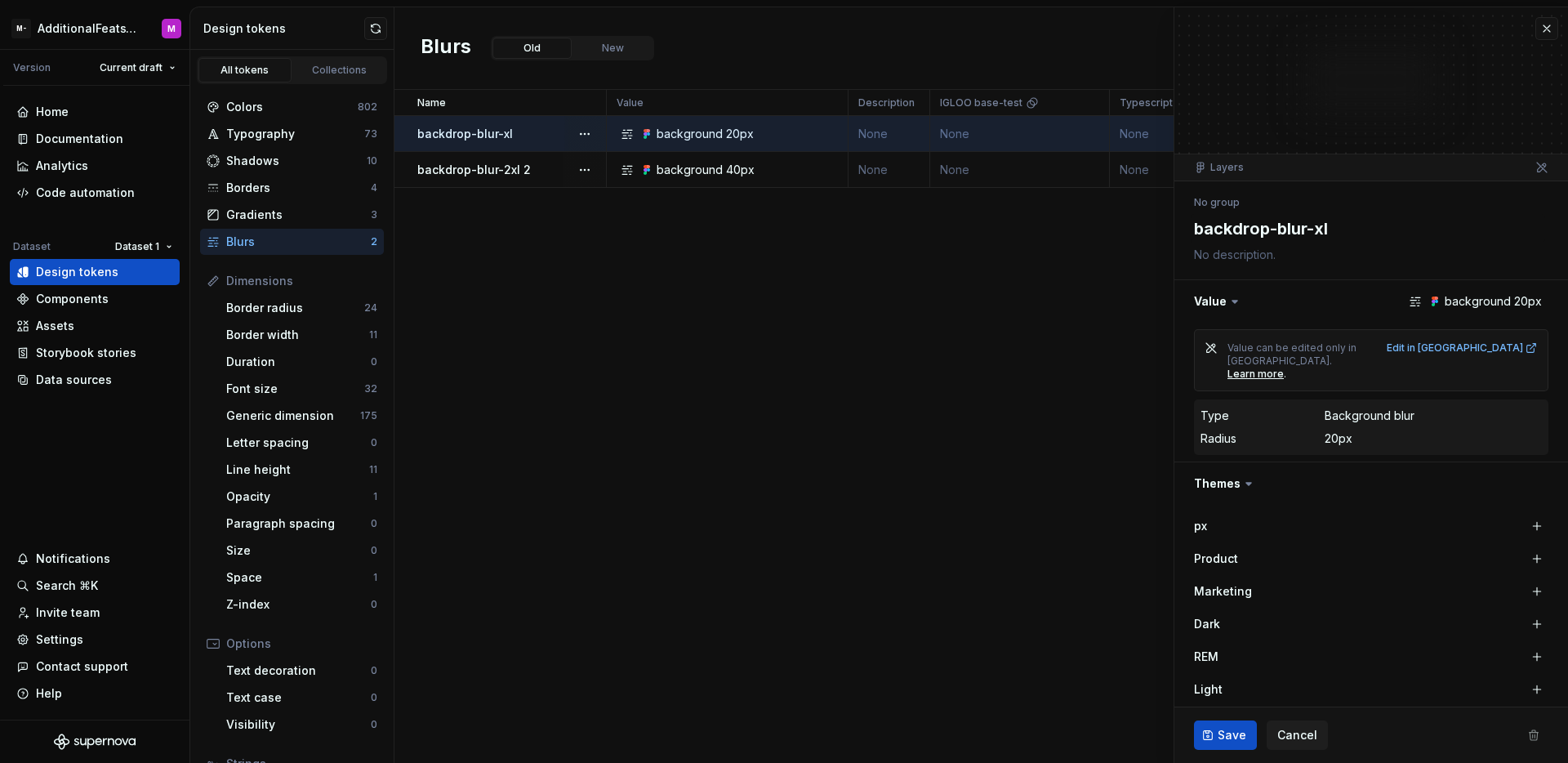
click at [536, 175] on div "backdrop-blur-2xl 2" at bounding box center [511, 170] width 188 height 17
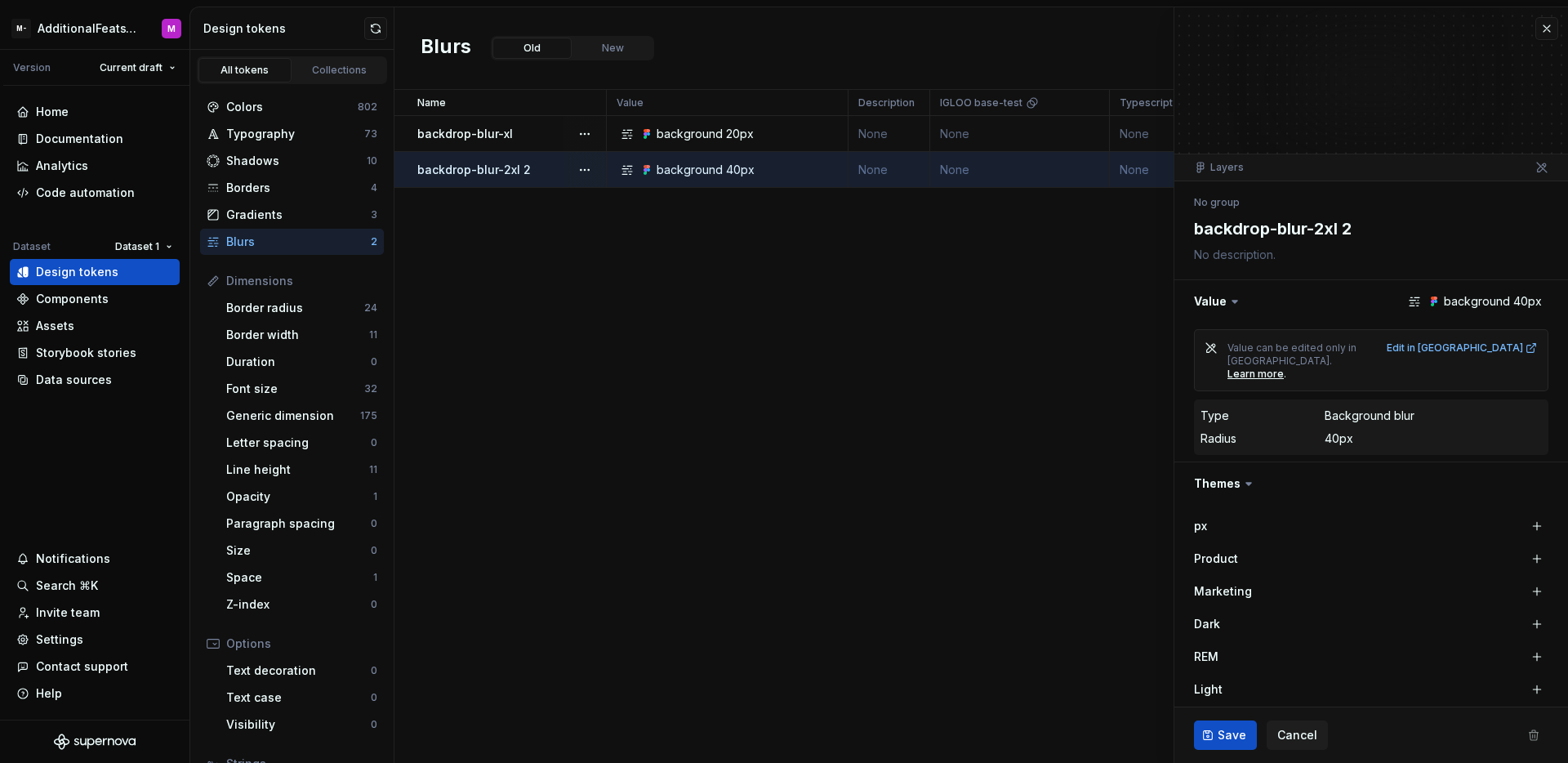
click at [530, 212] on div "Name Value Description IGLOO base-test Typescript CSS Syntax: Android Light Dar…" at bounding box center [981, 426] width 1174 height 673
click at [698, 270] on div "Name Value Description IGLOO base-test Typescript CSS Syntax: Android Light Dar…" at bounding box center [981, 426] width 1174 height 673
click at [73, 382] on div "Data sources" at bounding box center [73, 380] width 76 height 17
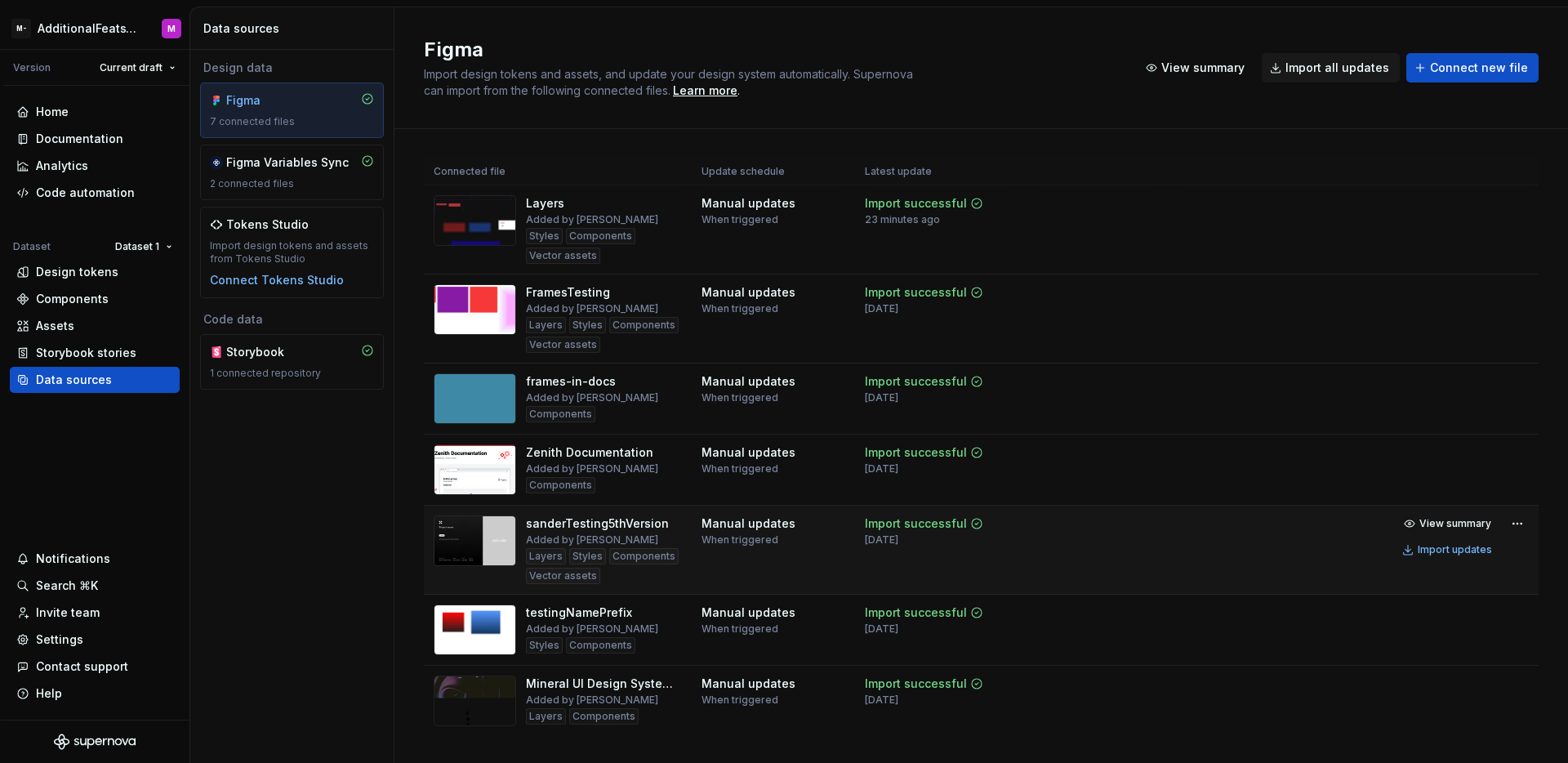
scroll to position [35, 0]
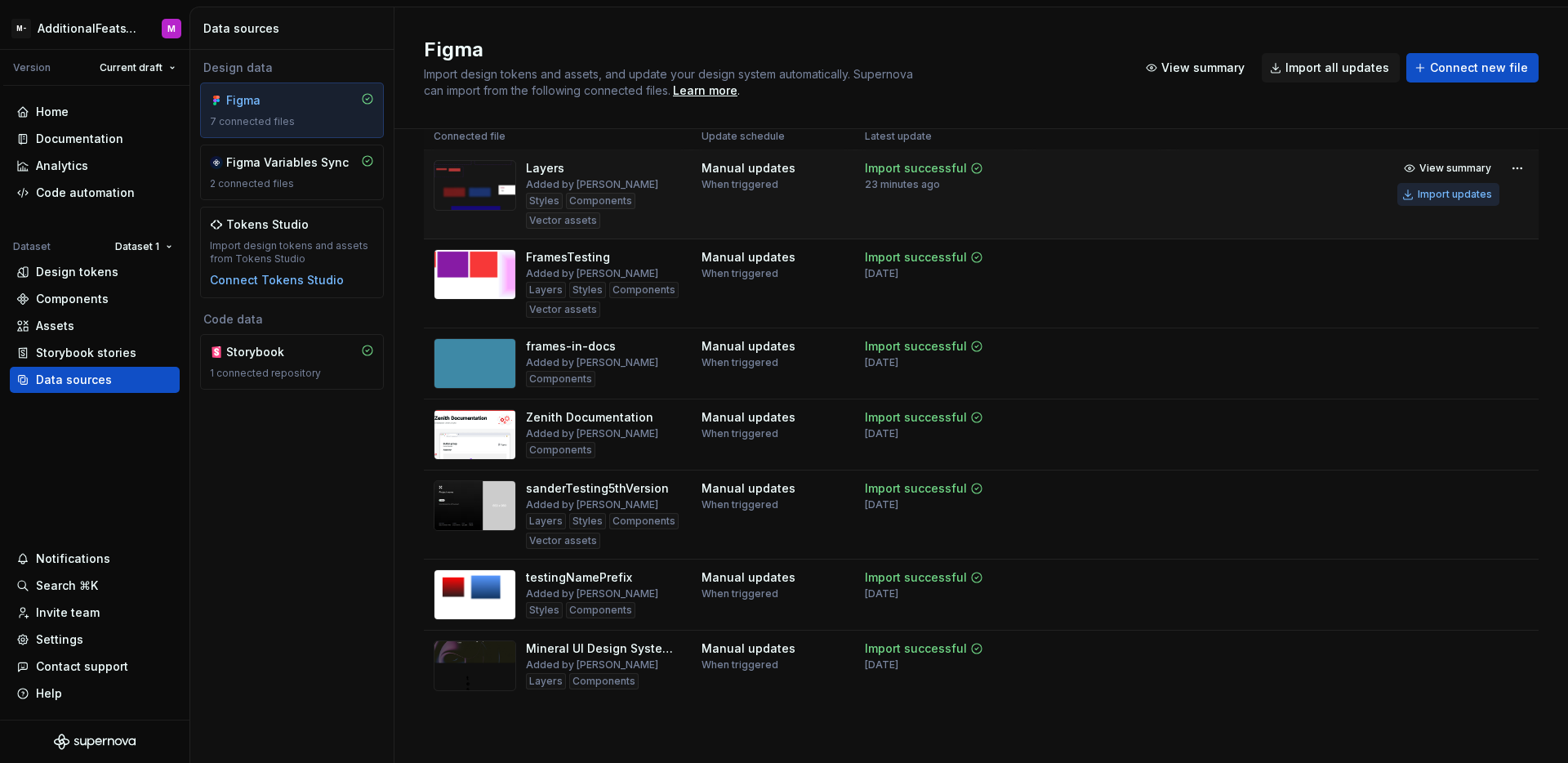
click at [1433, 190] on div "Import updates" at bounding box center [1454, 194] width 74 height 13
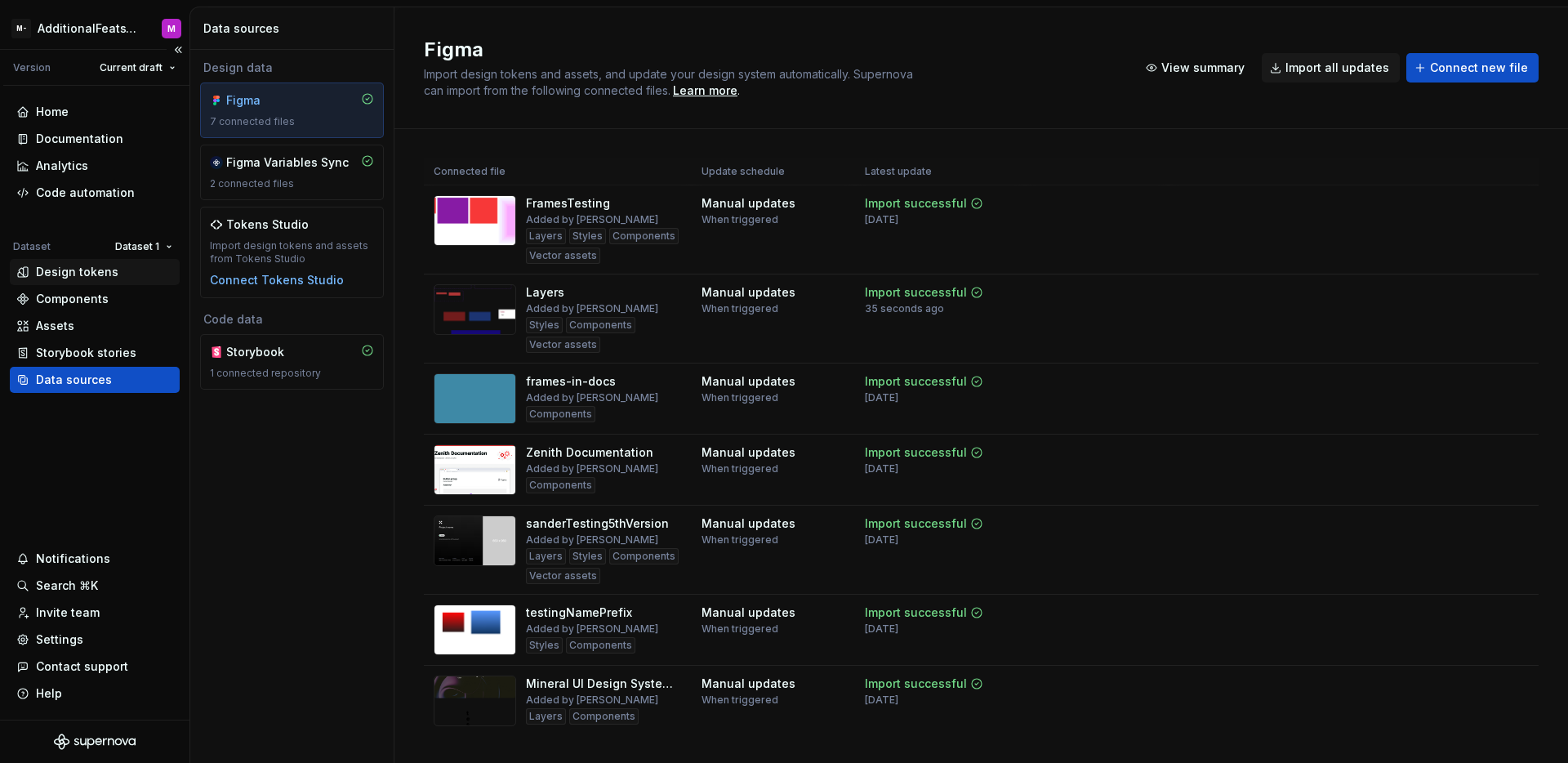
click at [133, 280] on div "Design tokens" at bounding box center [94, 272] width 157 height 17
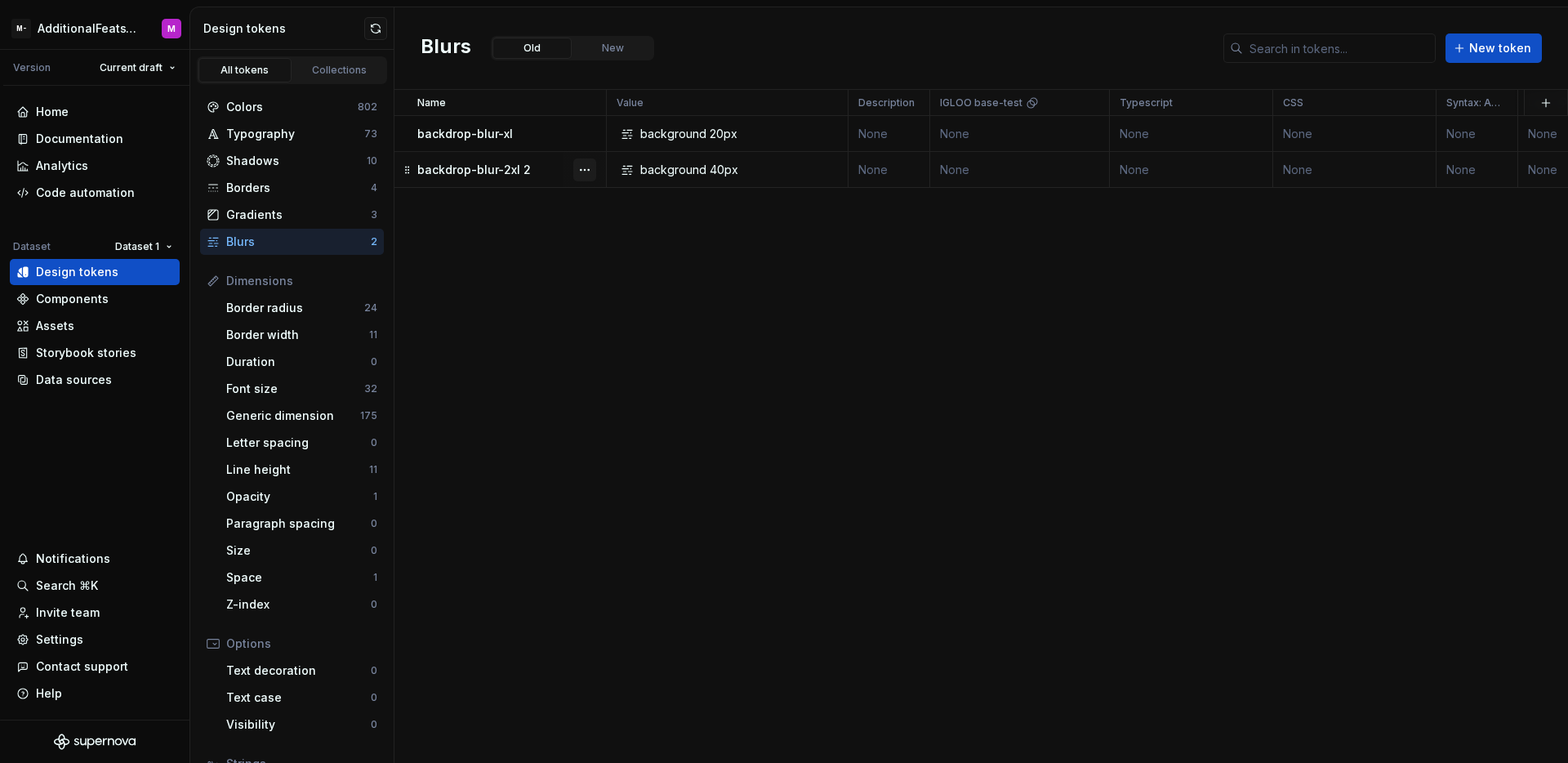
click at [577, 170] on button "button" at bounding box center [584, 170] width 23 height 23
click at [617, 49] on html "M- AdditionalFeatsTest M Version Current draft Home Documentation Analytics Cod…" at bounding box center [784, 382] width 1568 height 763
click at [619, 42] on button "New" at bounding box center [613, 48] width 79 height 21
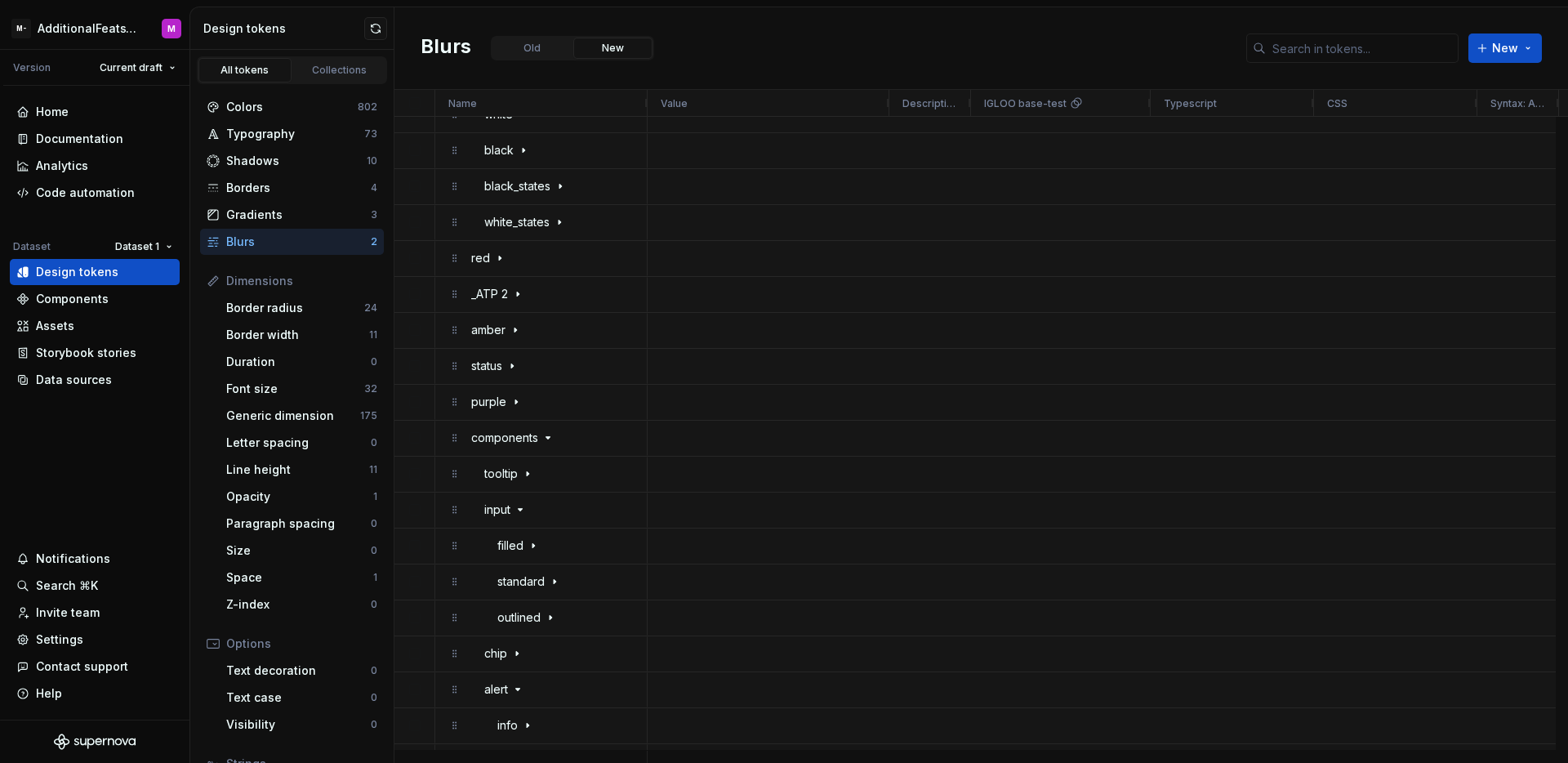
scroll to position [869, 0]
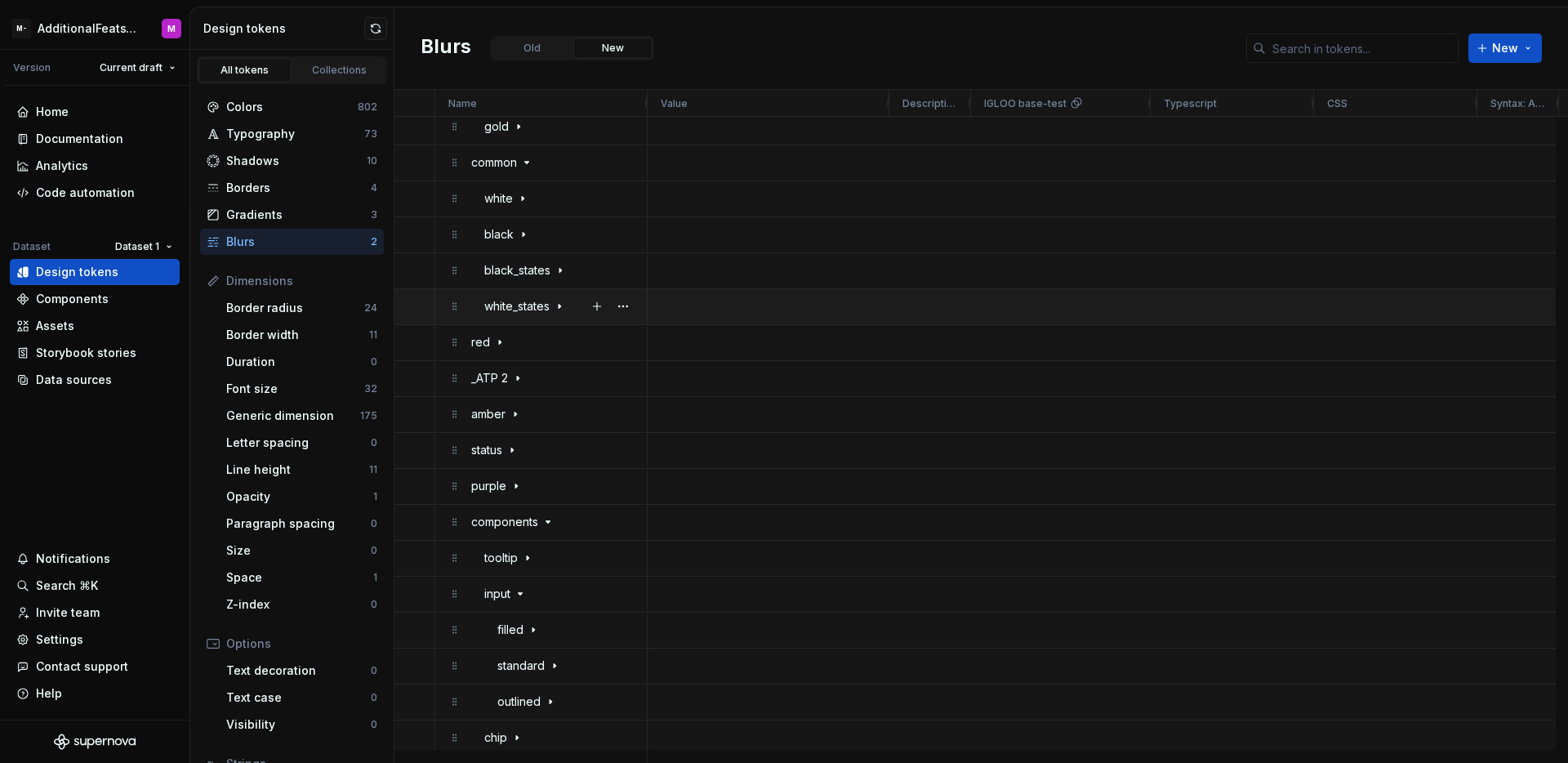
click at [548, 304] on p "white_states" at bounding box center [516, 305] width 65 height 32
click at [568, 306] on div "white_states" at bounding box center [553, 305] width 163 height 32
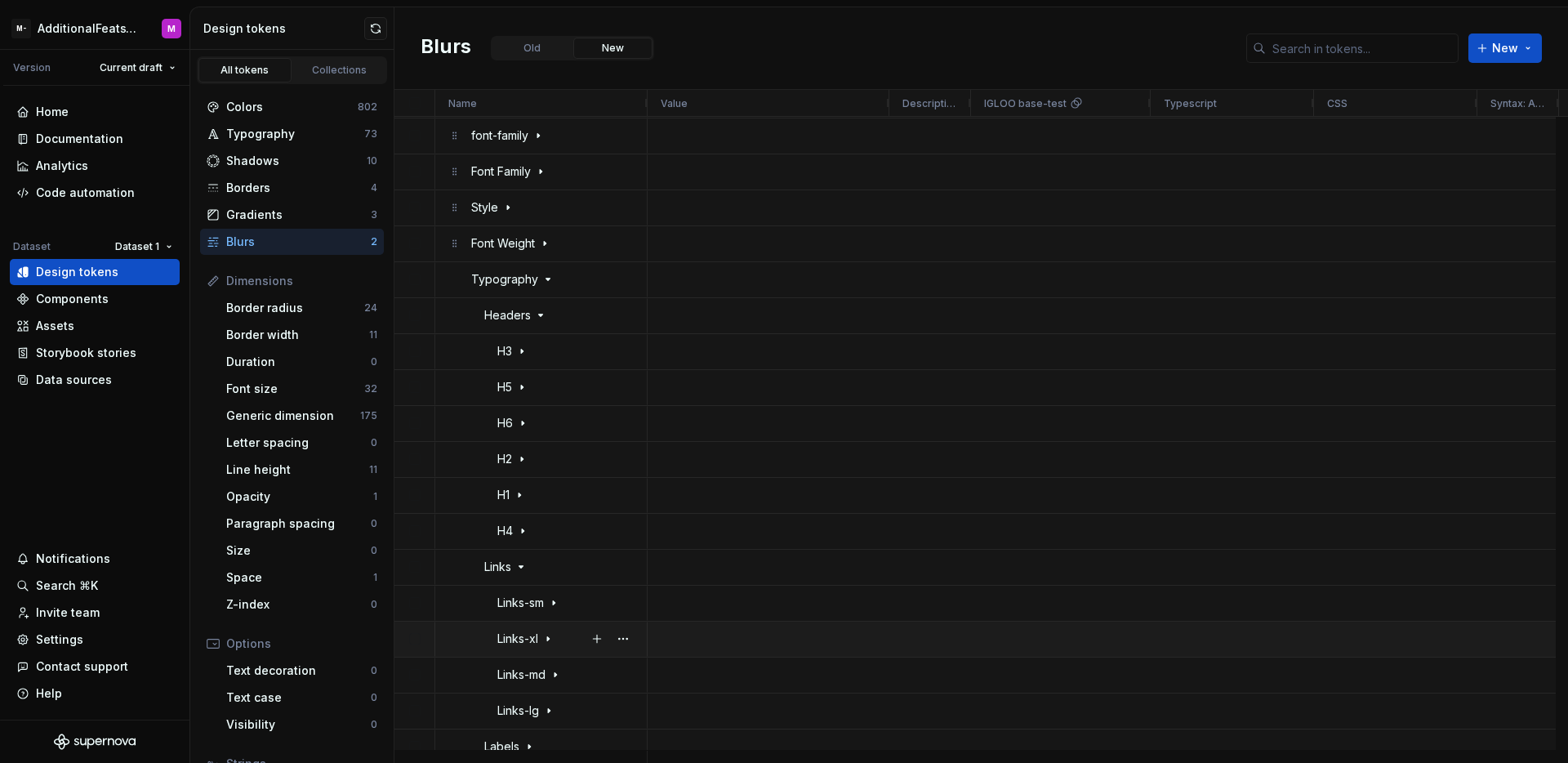
scroll to position [5907, 0]
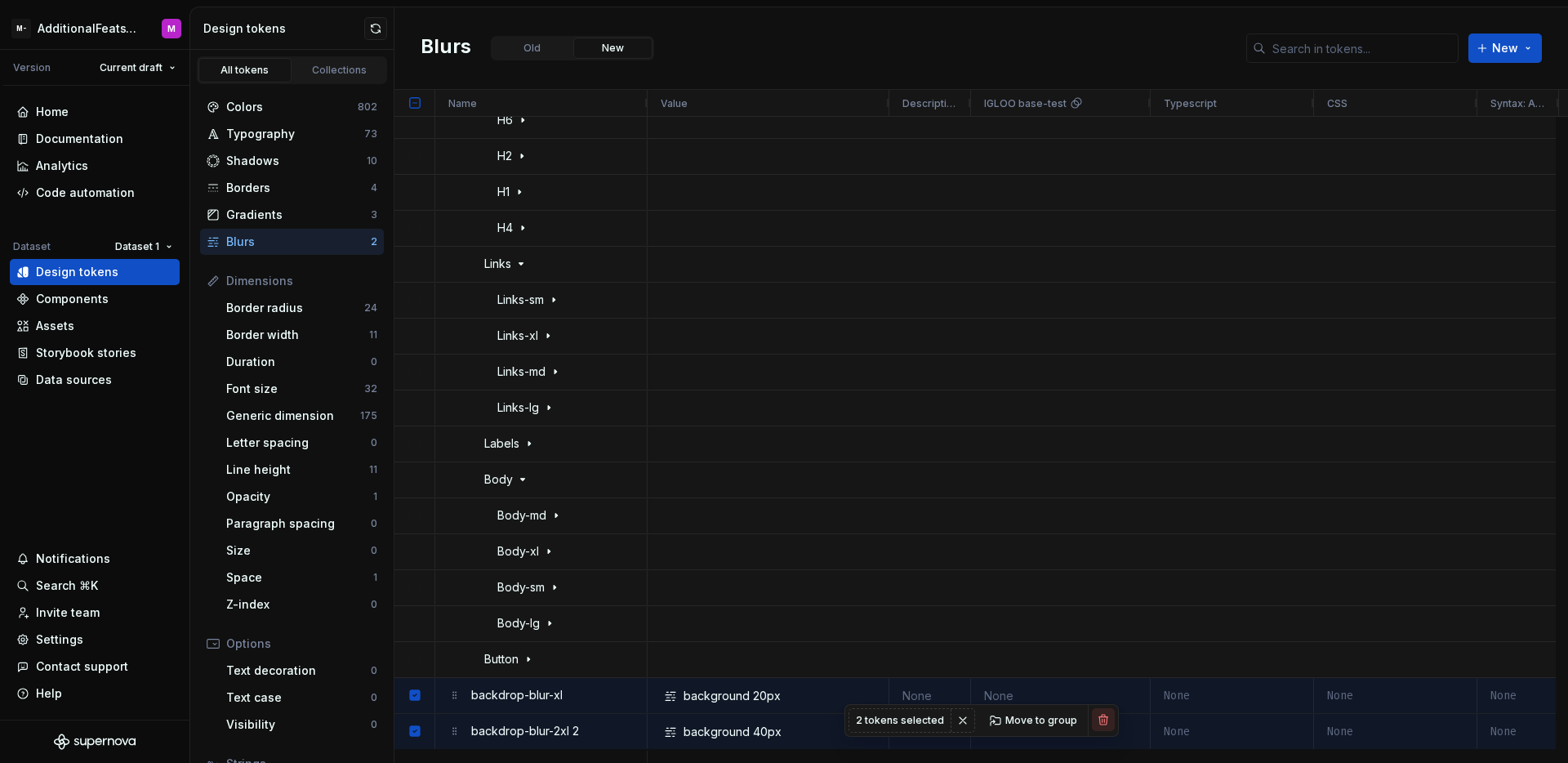
click at [1099, 719] on button "button" at bounding box center [1103, 719] width 23 height 23
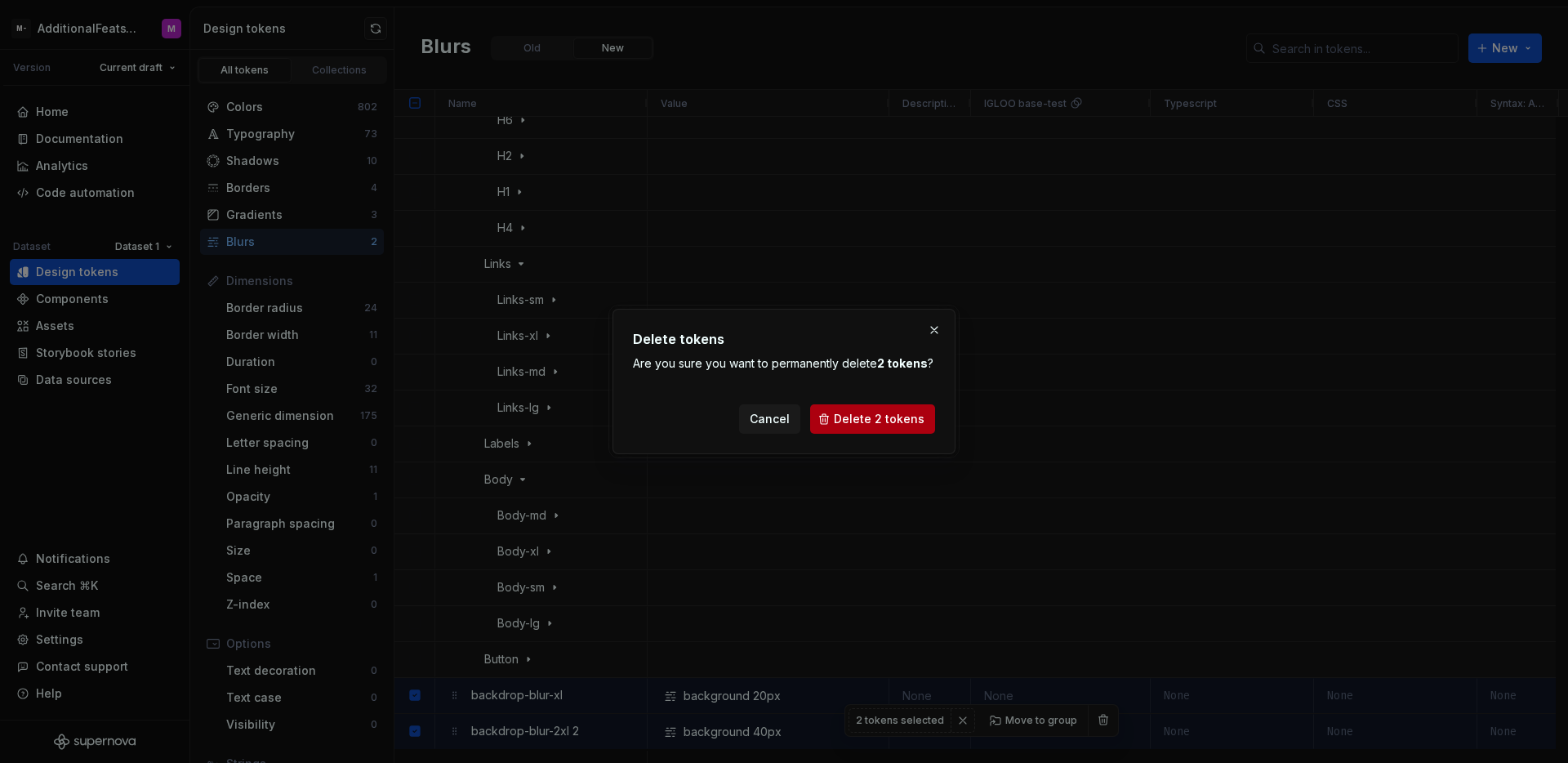
click at [890, 423] on span "Delete 2 tokens" at bounding box center [878, 419] width 91 height 17
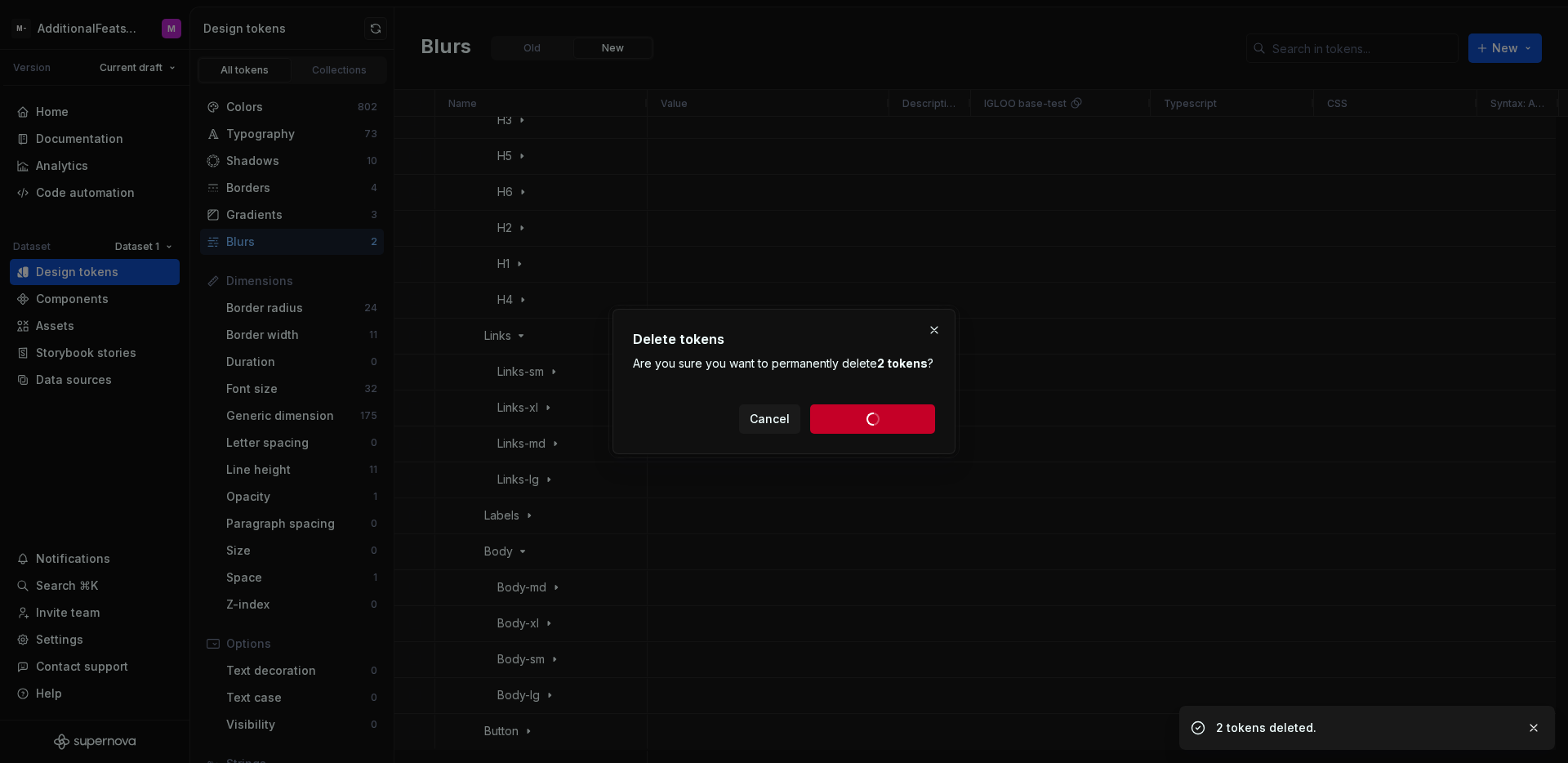
scroll to position [0, 0]
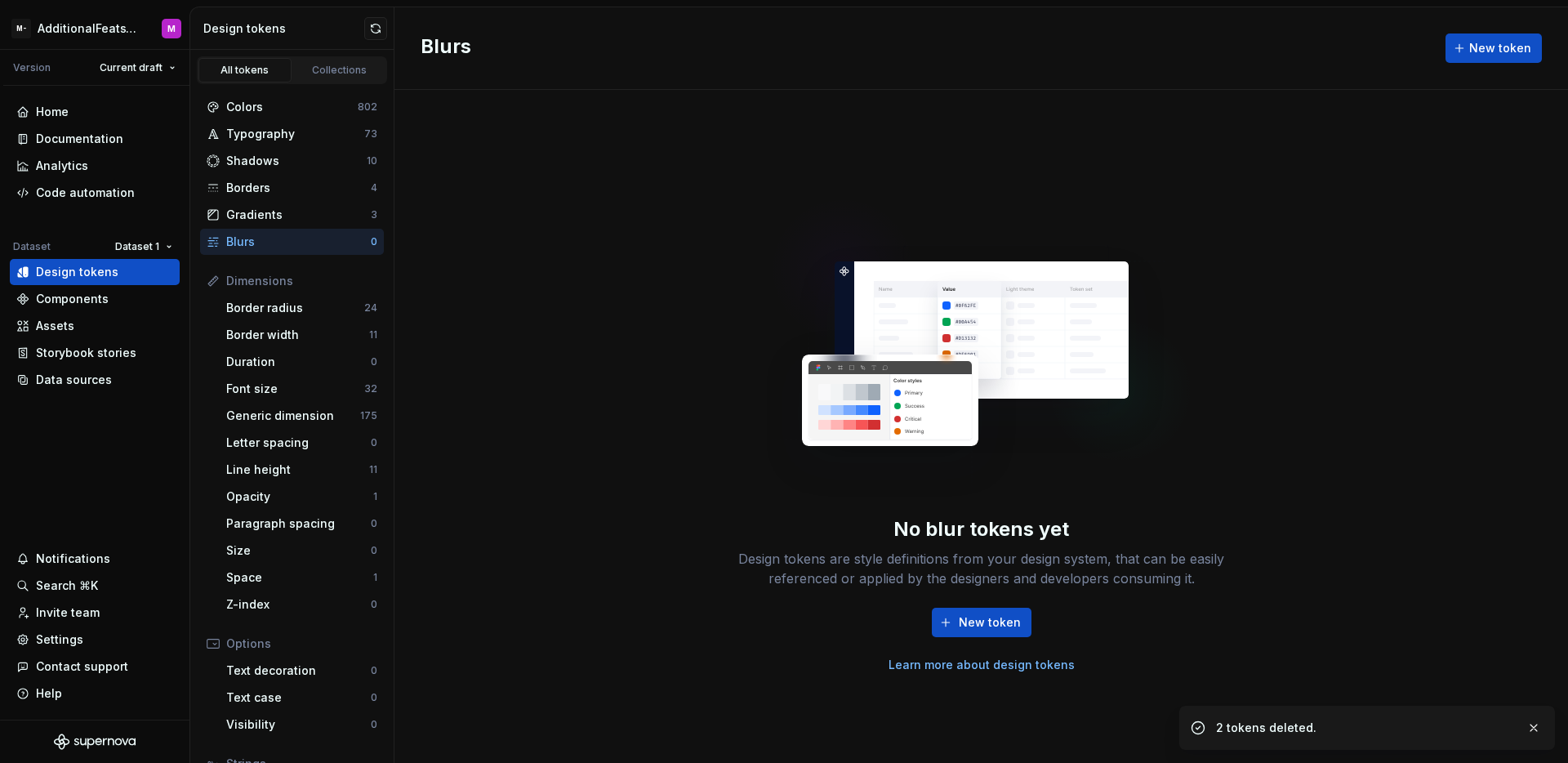
click at [583, 119] on div "No blur tokens yet Design tokens are style definitions from your design system,…" at bounding box center [981, 426] width 1174 height 673
click at [91, 383] on div "Data sources" at bounding box center [73, 380] width 76 height 17
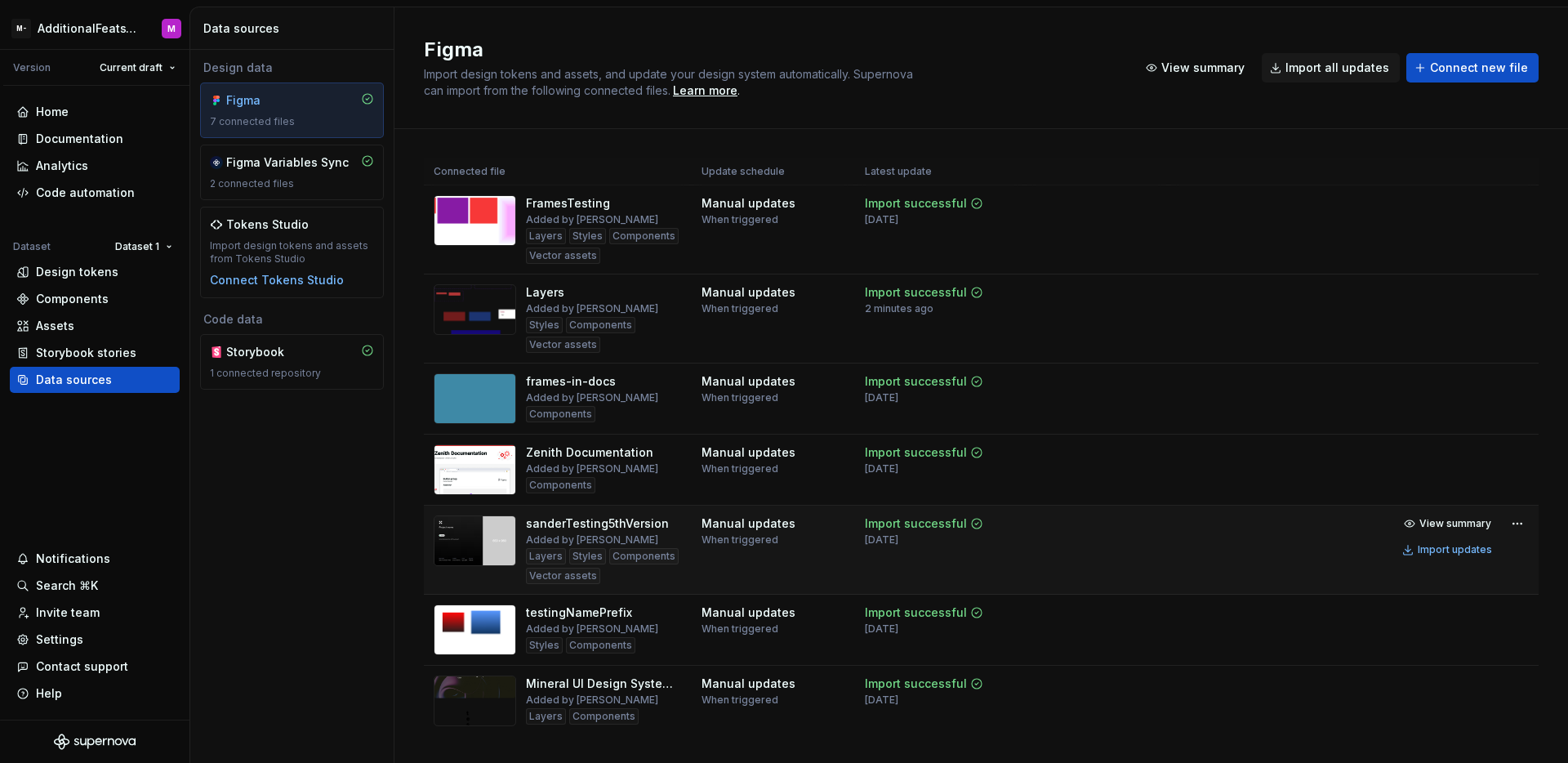
scroll to position [35, 0]
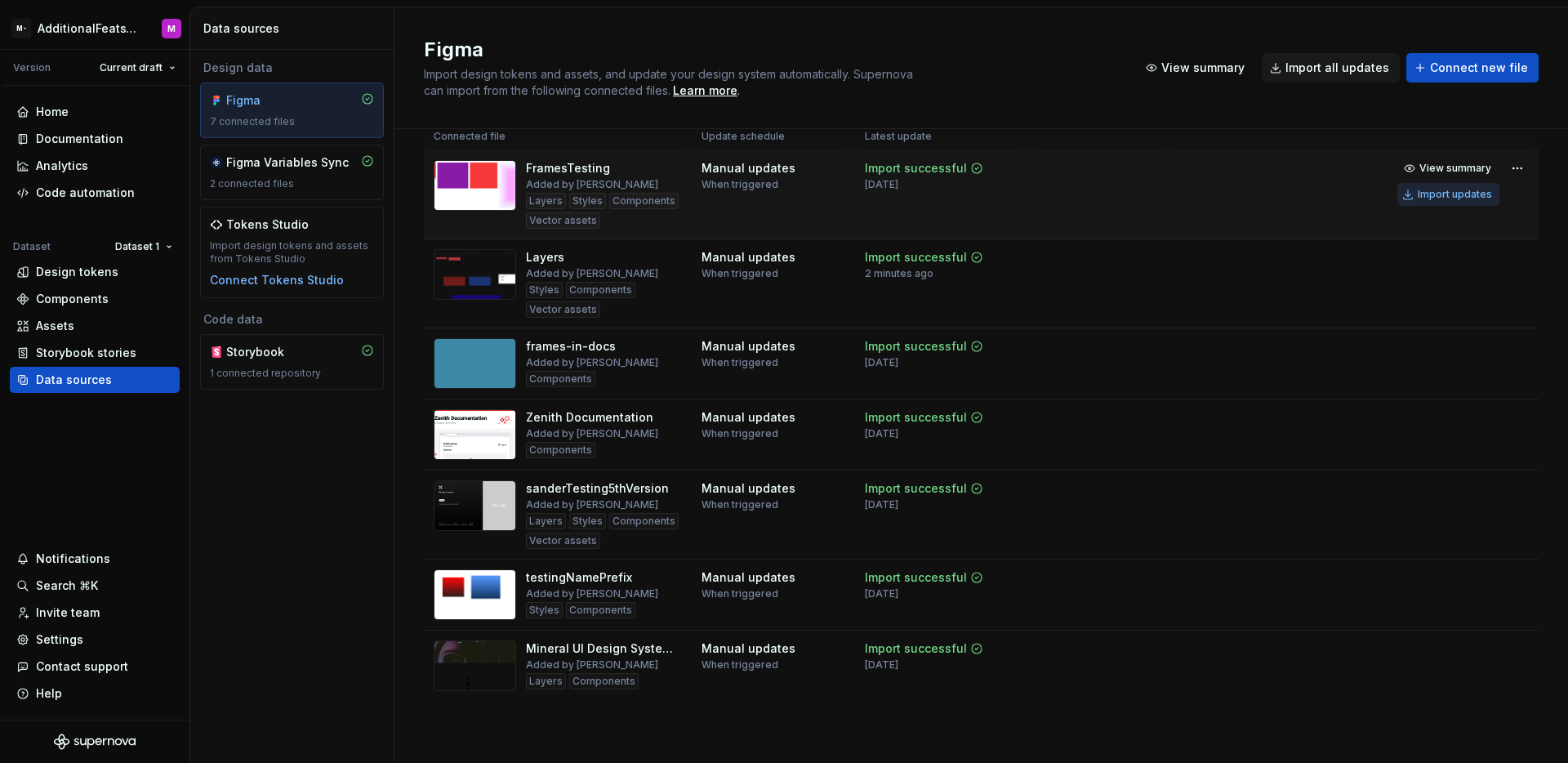
click at [1407, 197] on button "Import updates" at bounding box center [1448, 194] width 102 height 23
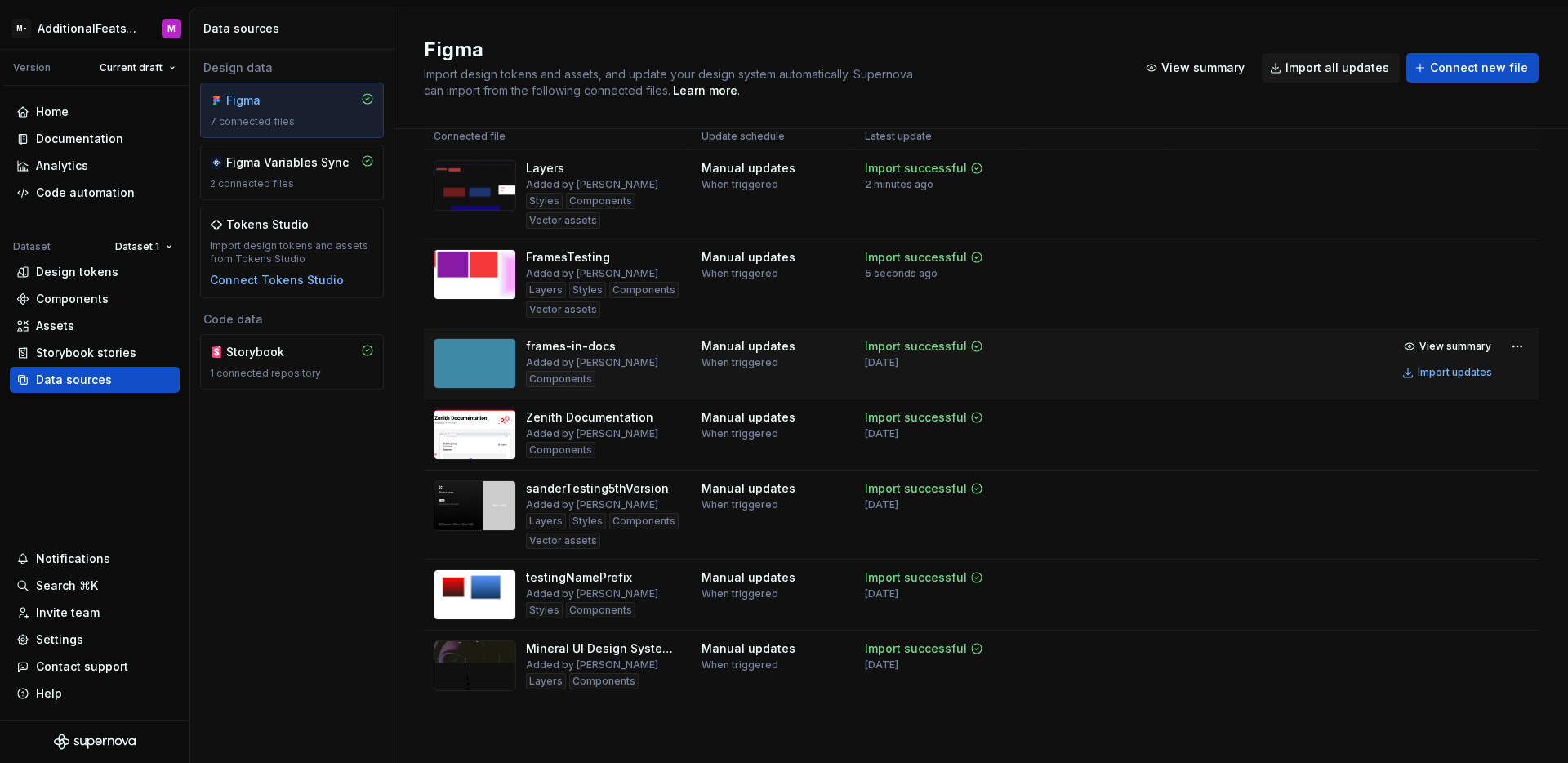
scroll to position [0, 0]
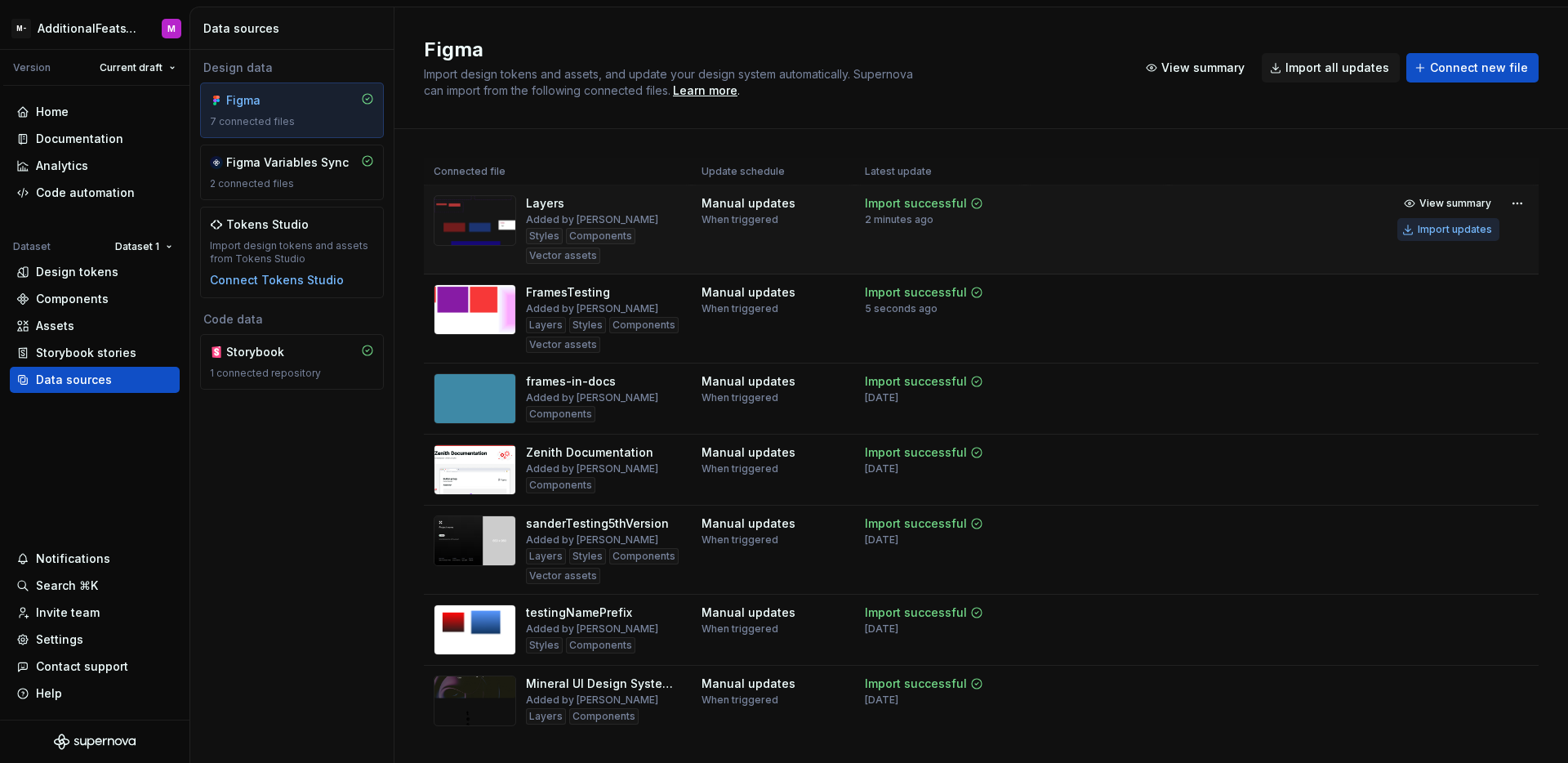
click at [1397, 225] on button "Import updates" at bounding box center [1448, 229] width 102 height 23
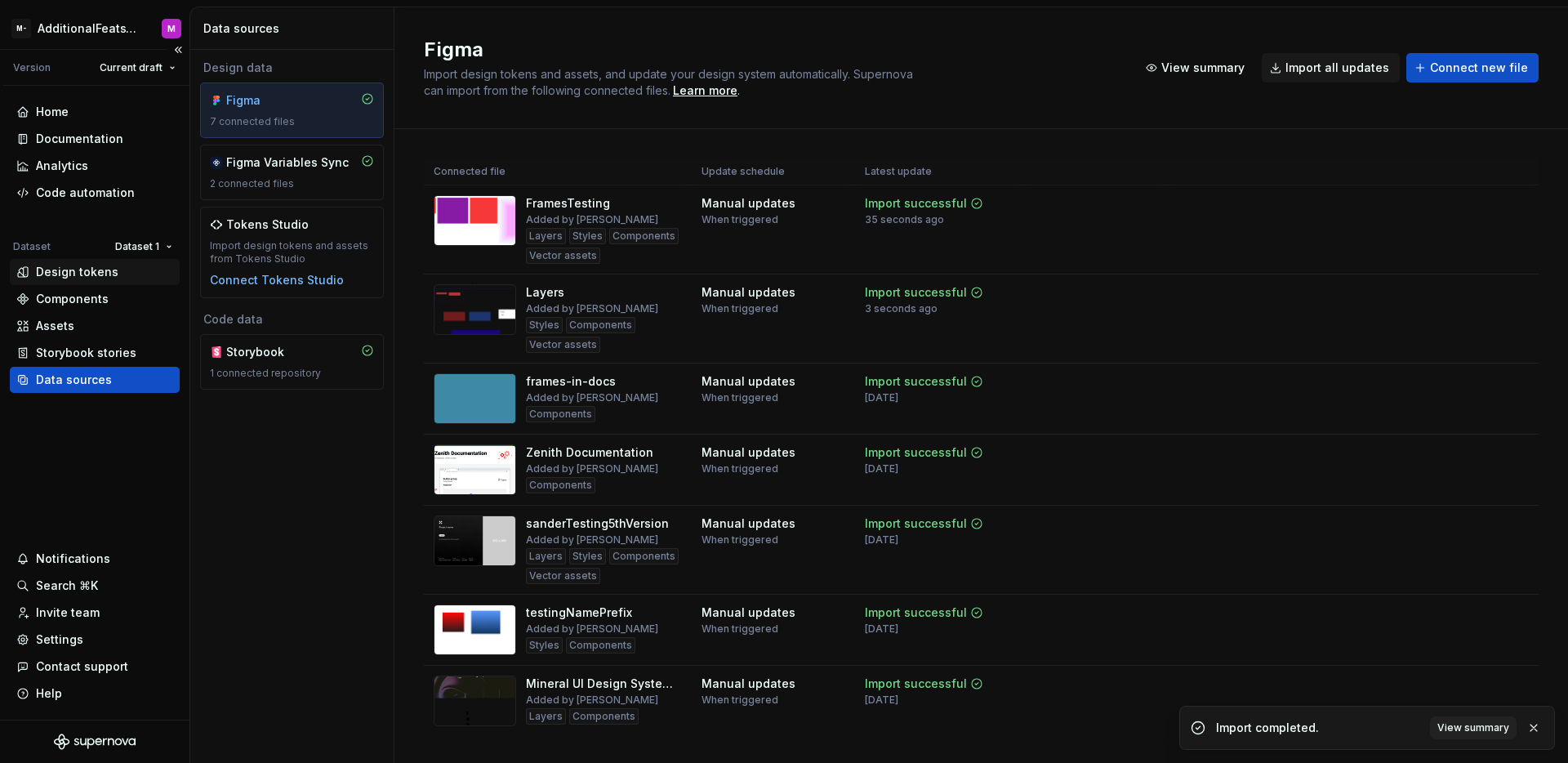
click at [127, 267] on div "Design tokens" at bounding box center [94, 272] width 157 height 17
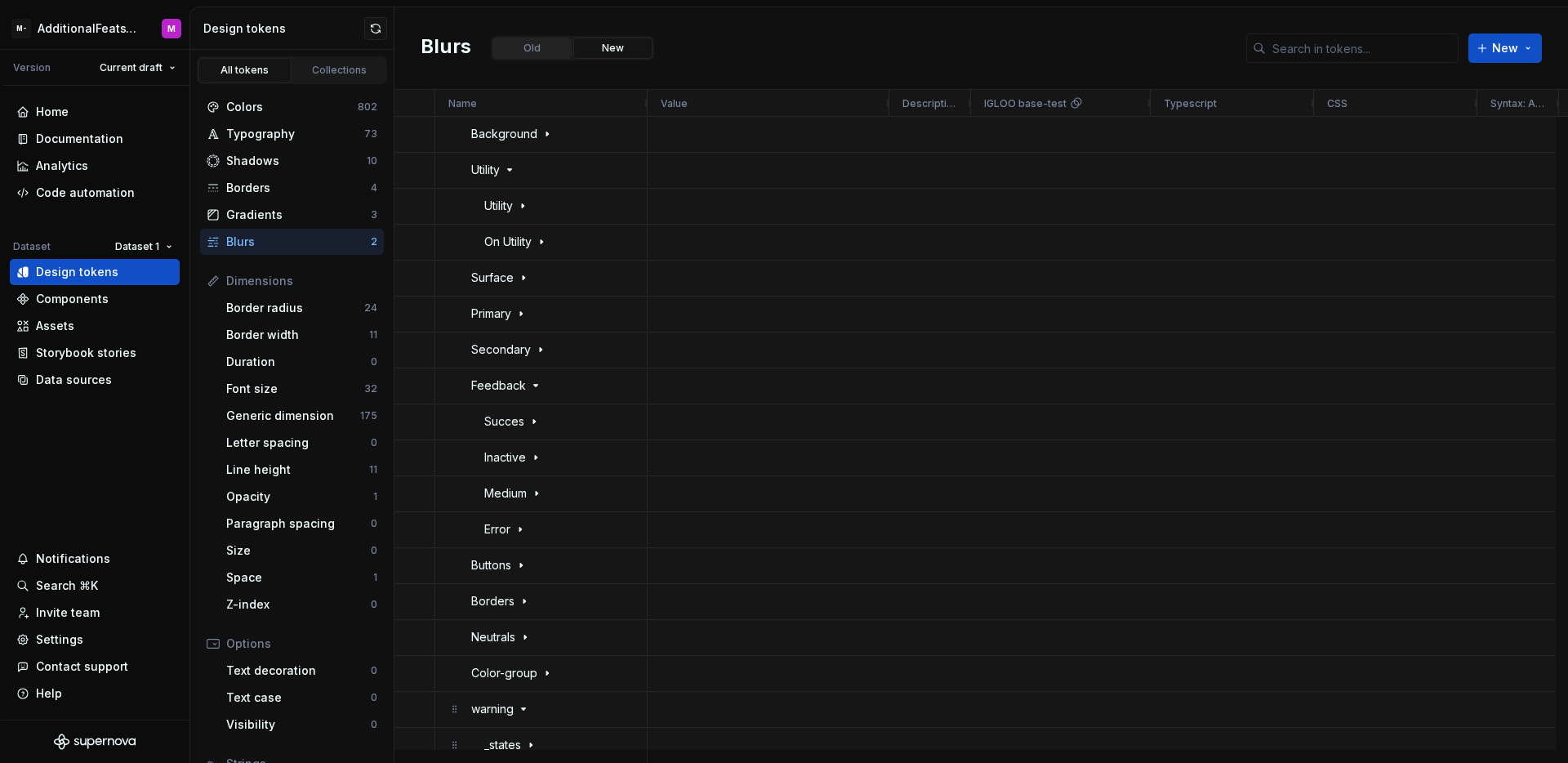
click at [545, 43] on button "Old" at bounding box center [532, 48] width 79 height 21
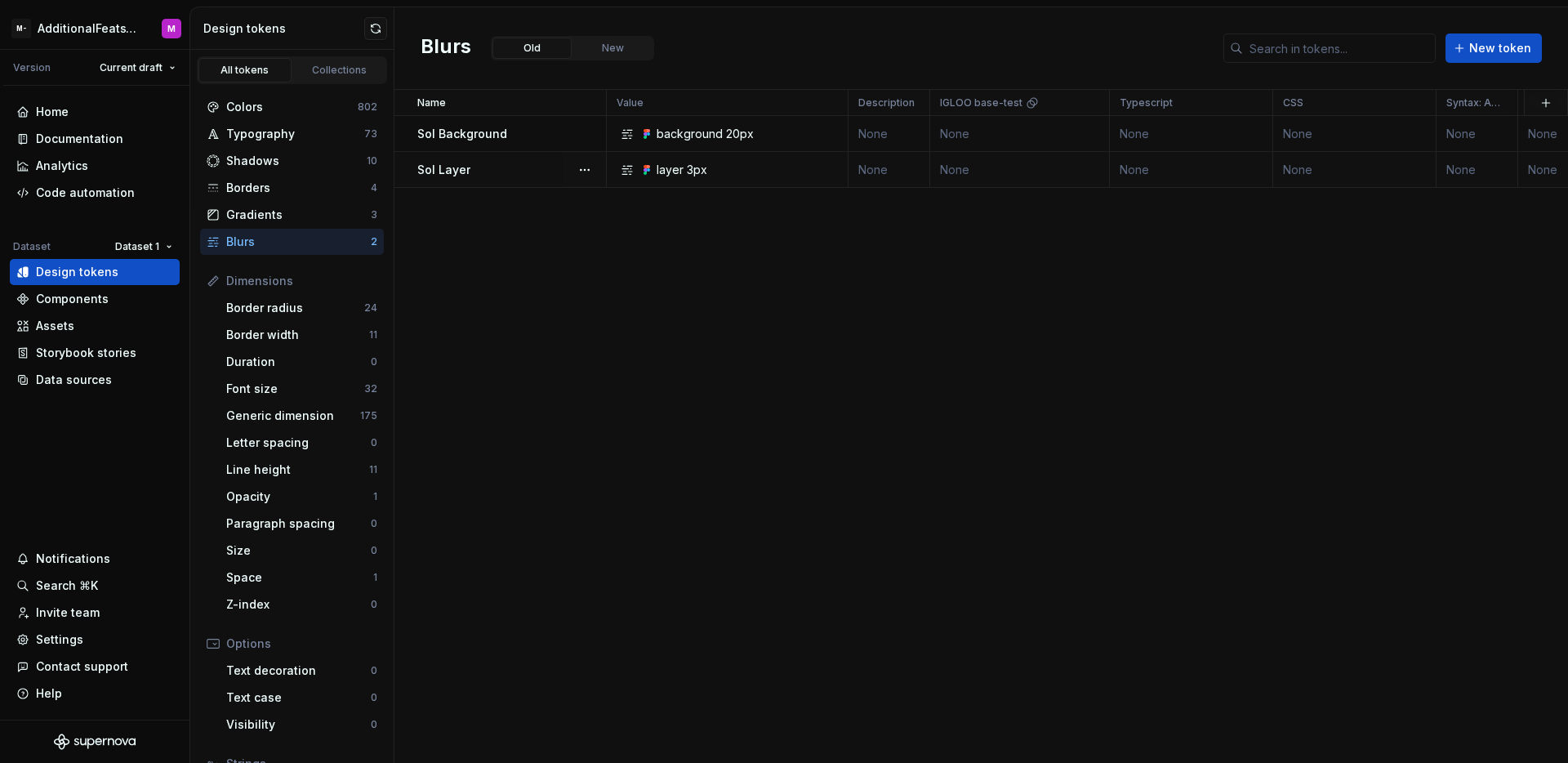
click at [520, 178] on td "Sol Layer" at bounding box center [501, 170] width 213 height 36
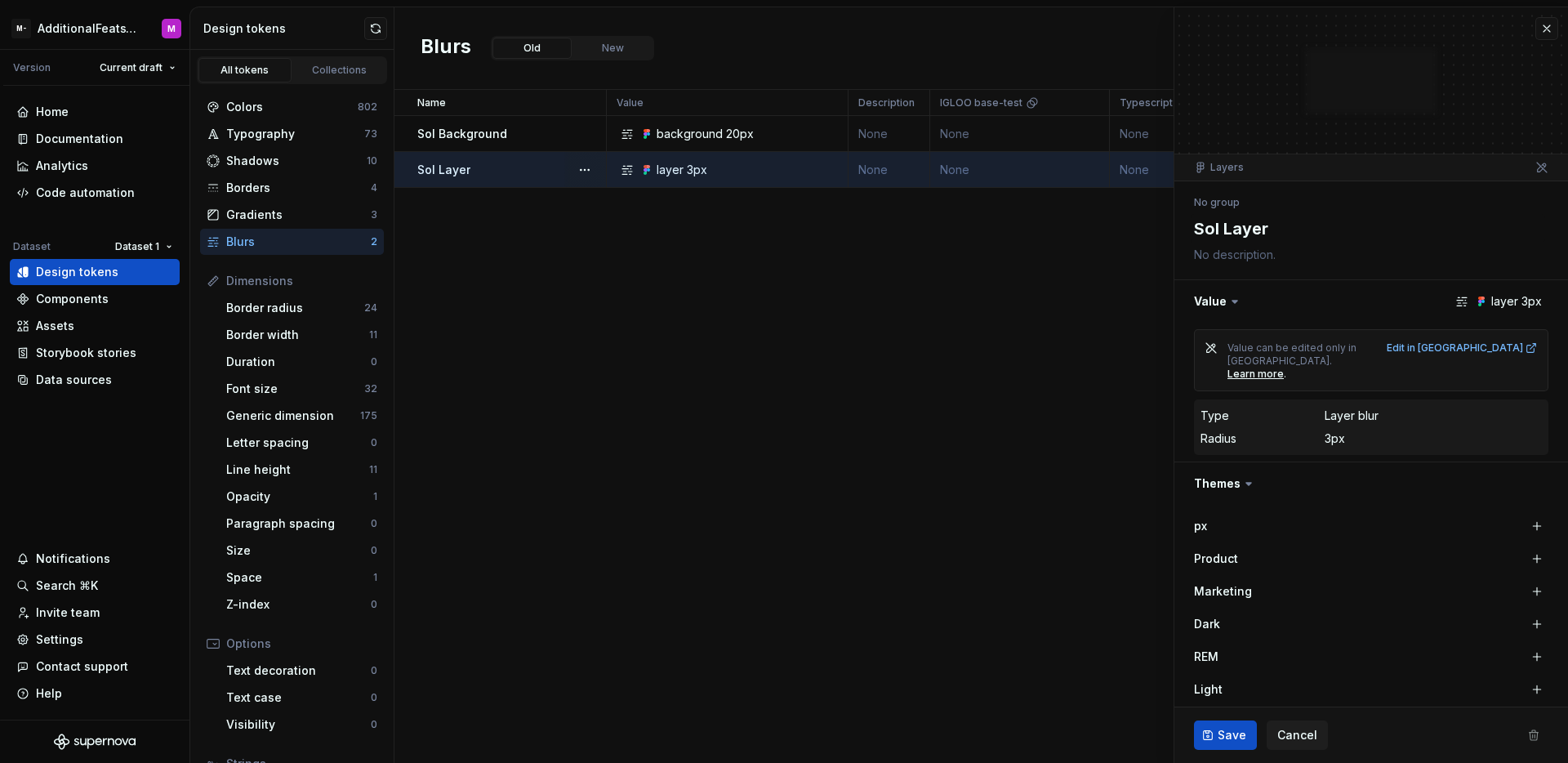
click at [525, 150] on td "Sol Background" at bounding box center [501, 133] width 213 height 36
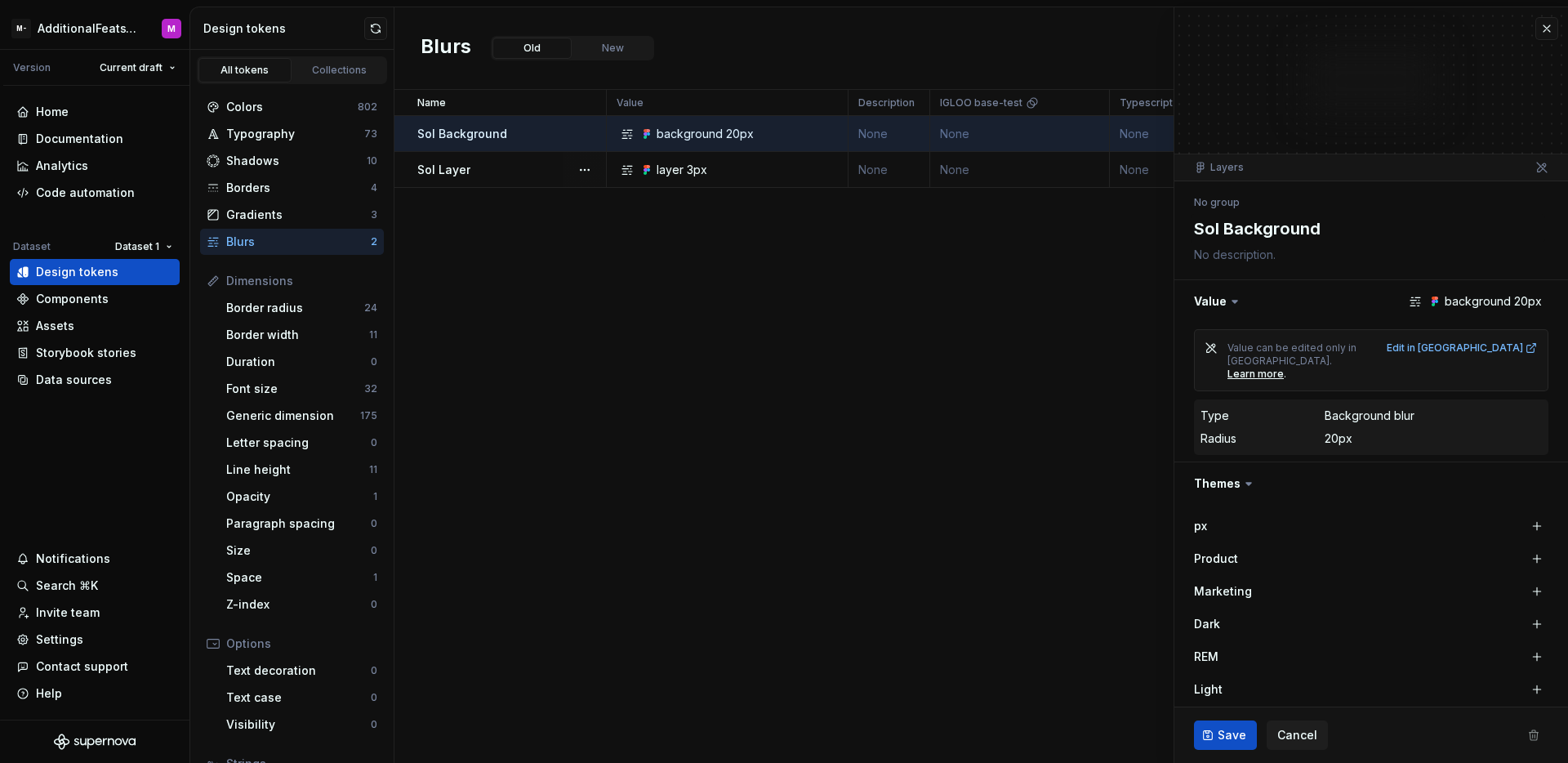
click at [526, 161] on div "Sol Layer" at bounding box center [511, 170] width 188 height 17
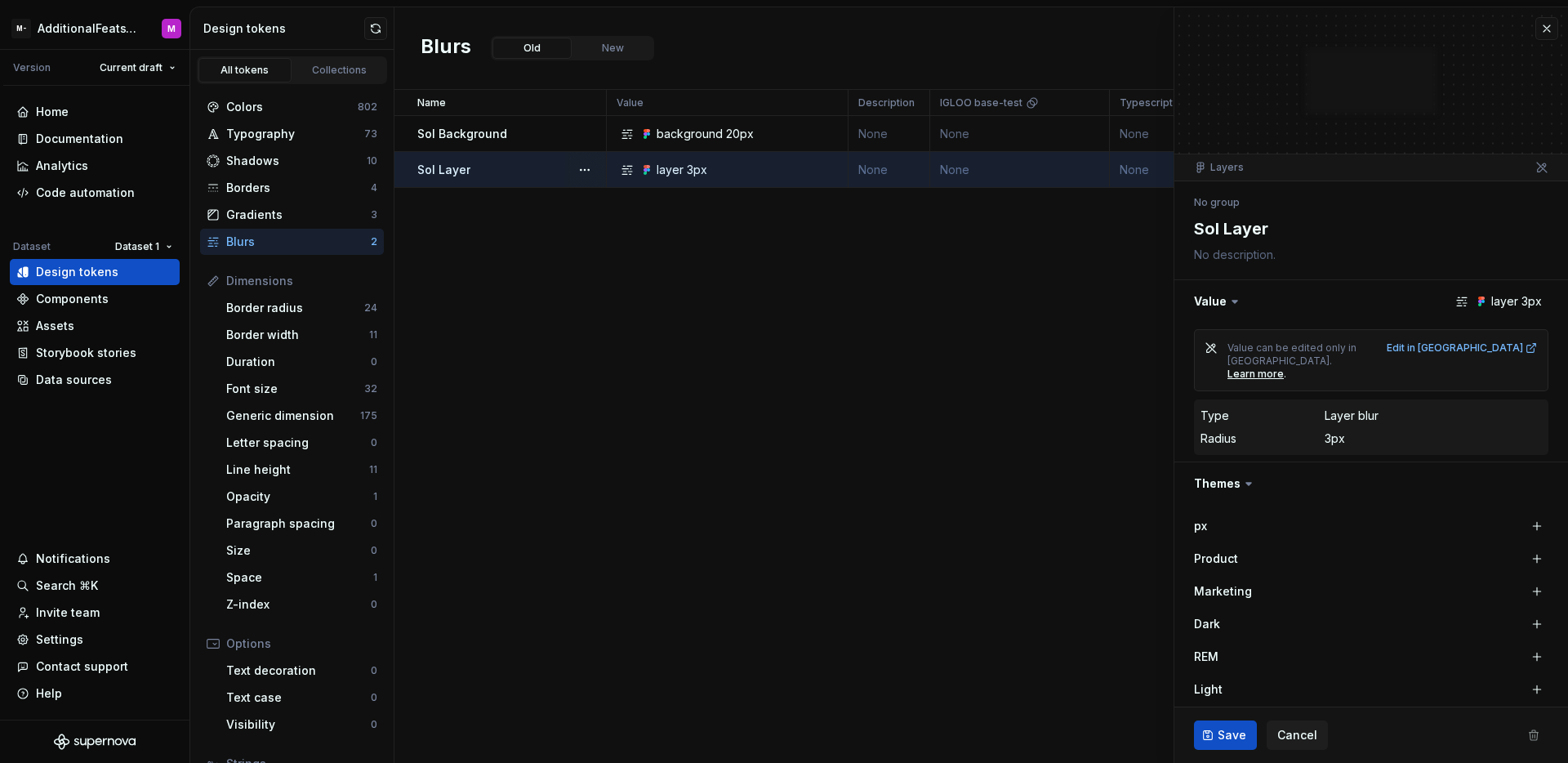
click at [524, 179] on td "Sol Layer" at bounding box center [501, 170] width 213 height 36
click at [535, 145] on td "Sol Background" at bounding box center [501, 133] width 213 height 36
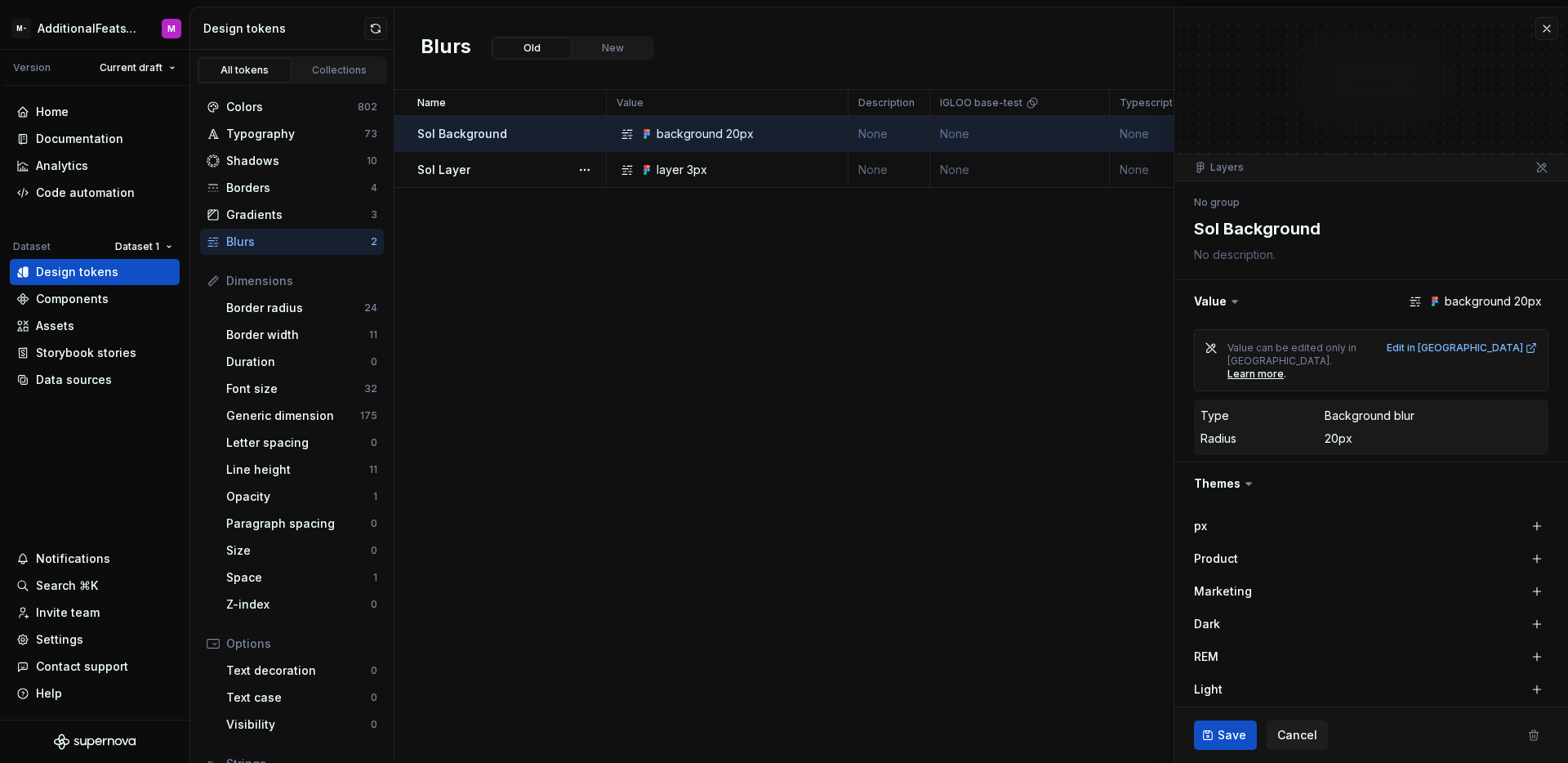
click at [536, 138] on div "Sol Background" at bounding box center [511, 134] width 188 height 17
click at [541, 269] on div "Name Value Description IGLOO base-test Typescript CSS Syntax: Android Light Dar…" at bounding box center [981, 426] width 1174 height 673
type textarea "*"
click at [113, 379] on div "Data sources" at bounding box center [94, 380] width 157 height 17
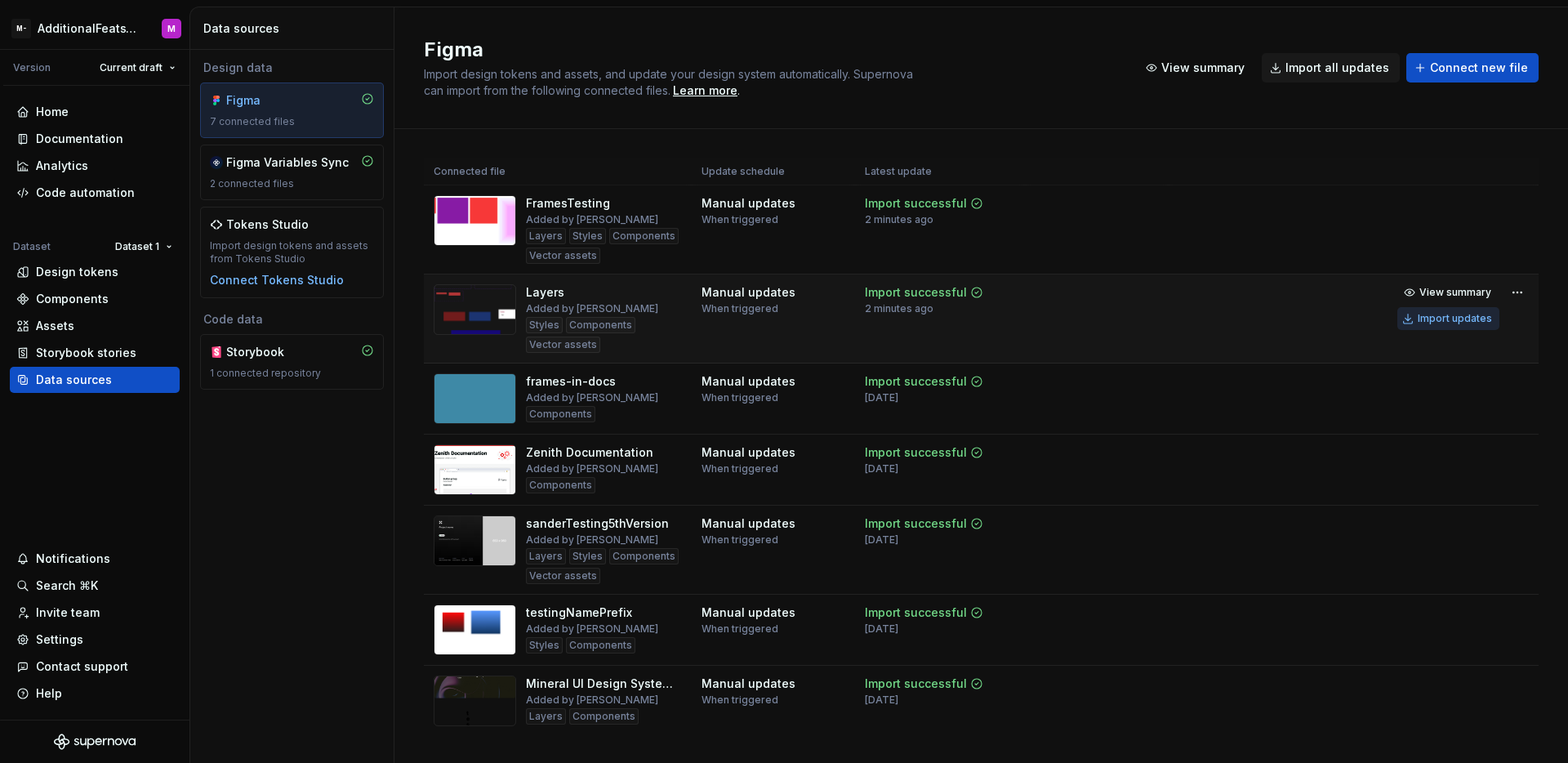
click at [1442, 327] on button "Import updates" at bounding box center [1448, 318] width 102 height 23
click at [89, 280] on div "Design tokens" at bounding box center [77, 272] width 83 height 17
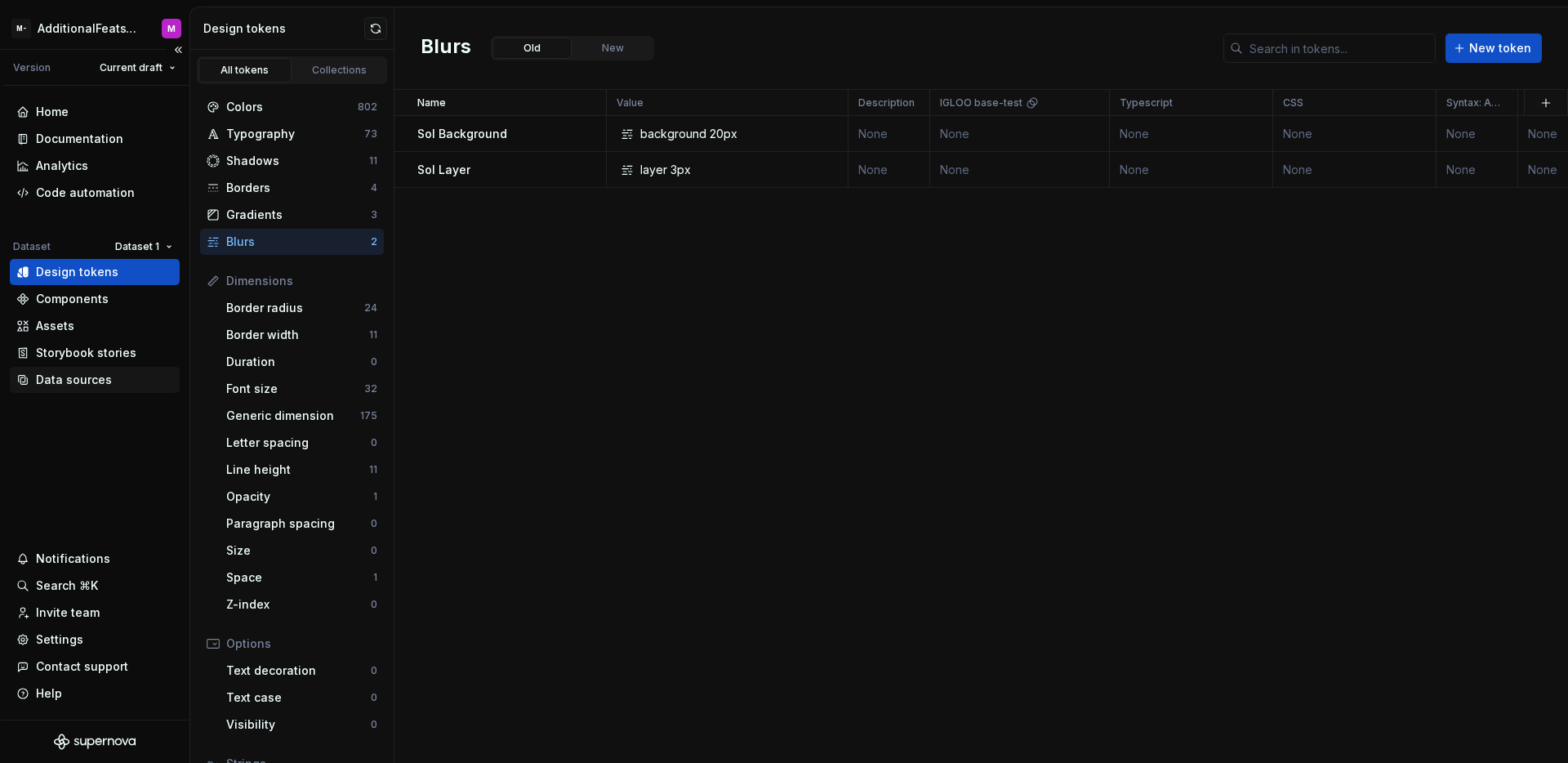
click at [72, 380] on div "Data sources" at bounding box center [73, 380] width 76 height 17
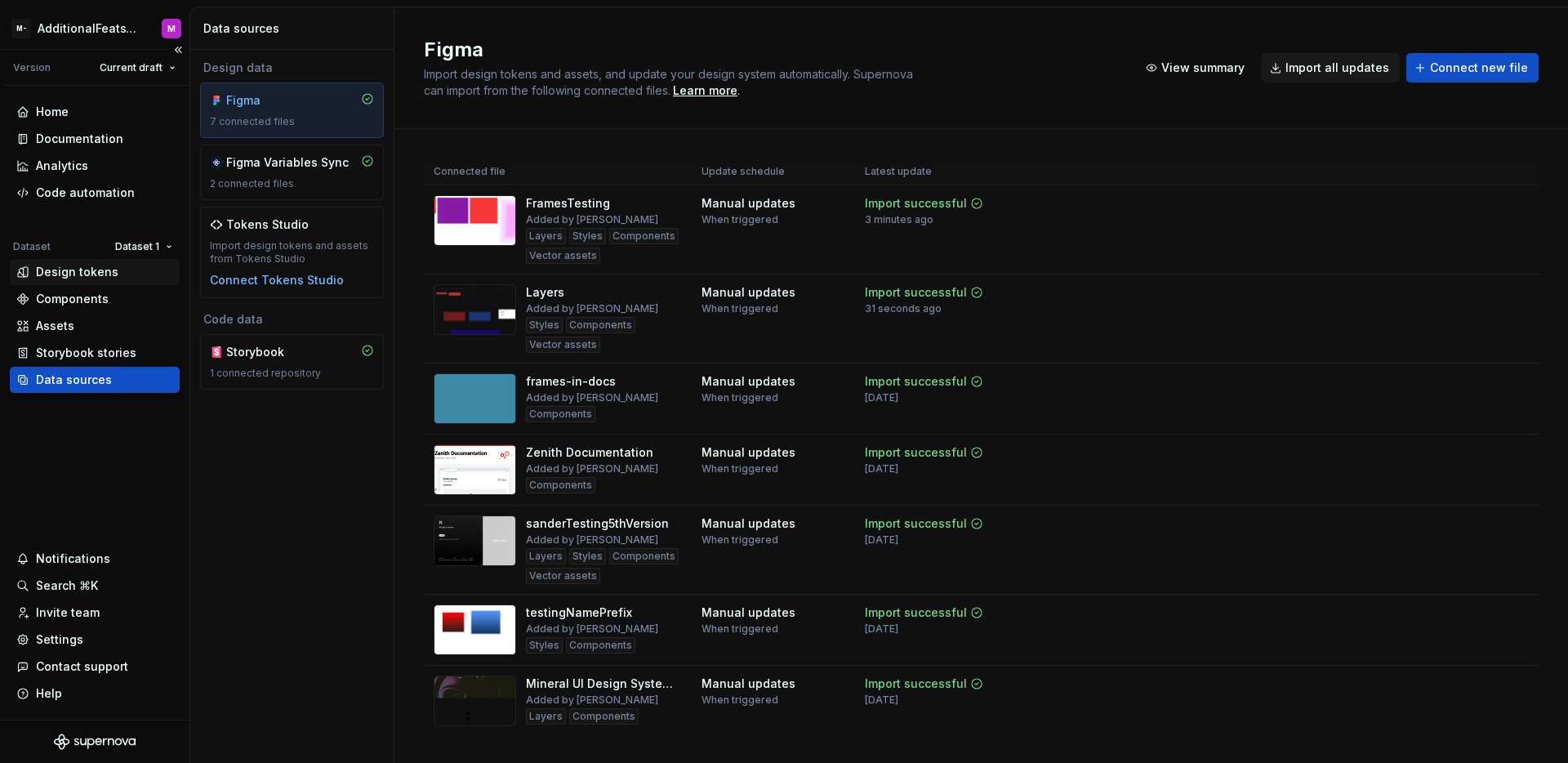
click at [85, 276] on div "Design tokens" at bounding box center [77, 272] width 83 height 17
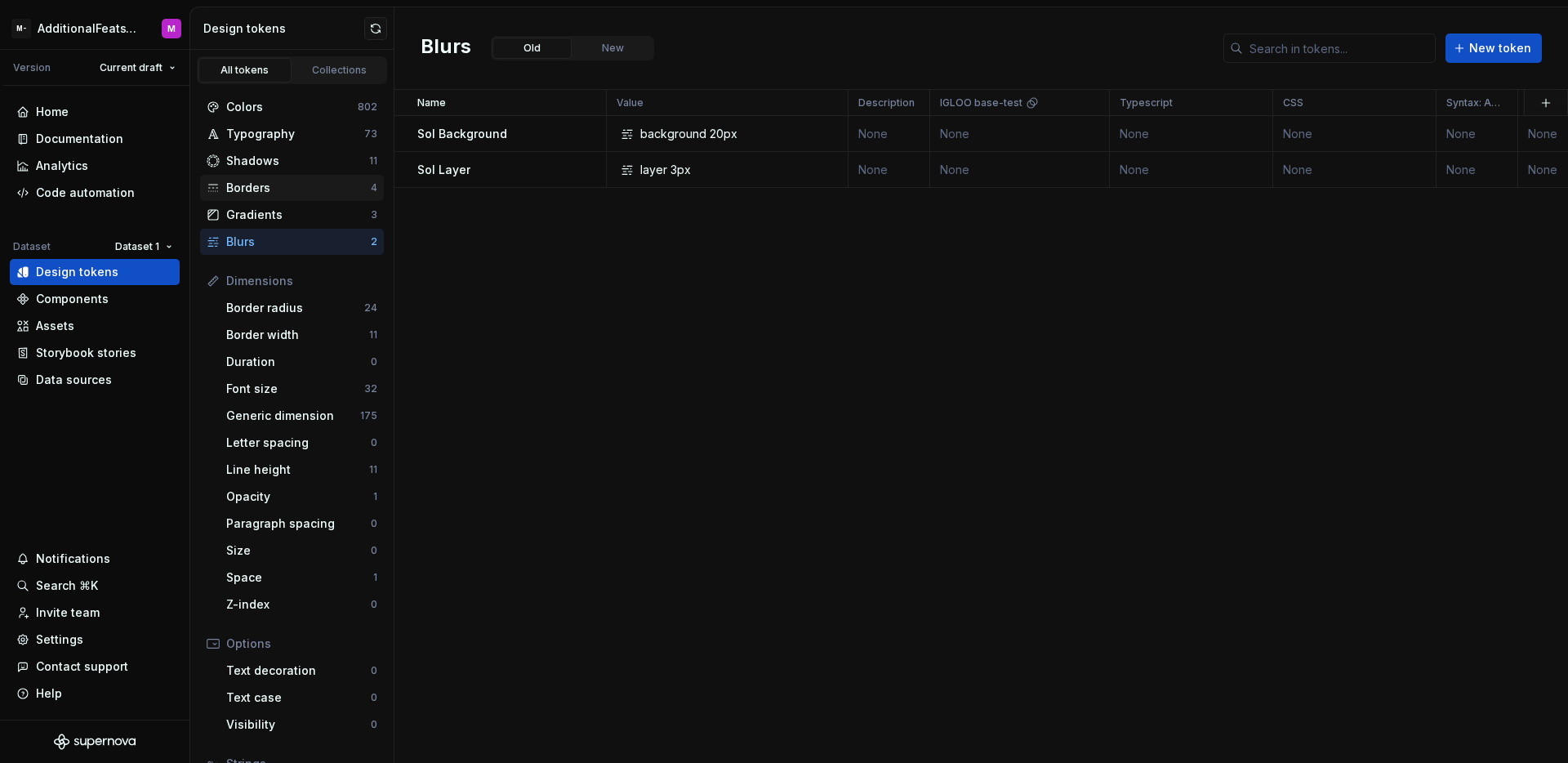
click at [315, 175] on div "Borders 4" at bounding box center [292, 188] width 183 height 26
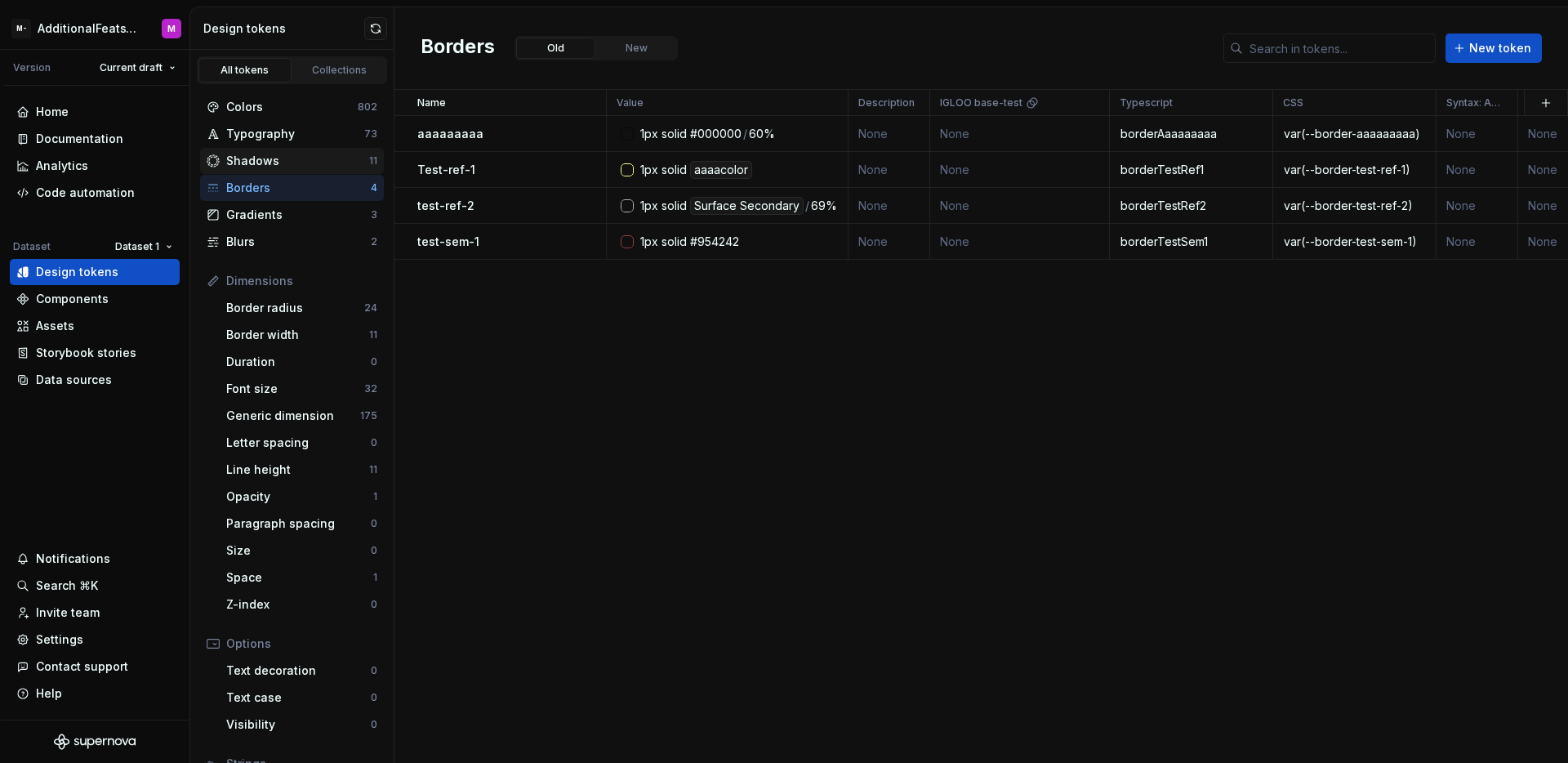
click at [315, 170] on div "Shadows 11" at bounding box center [292, 160] width 183 height 26
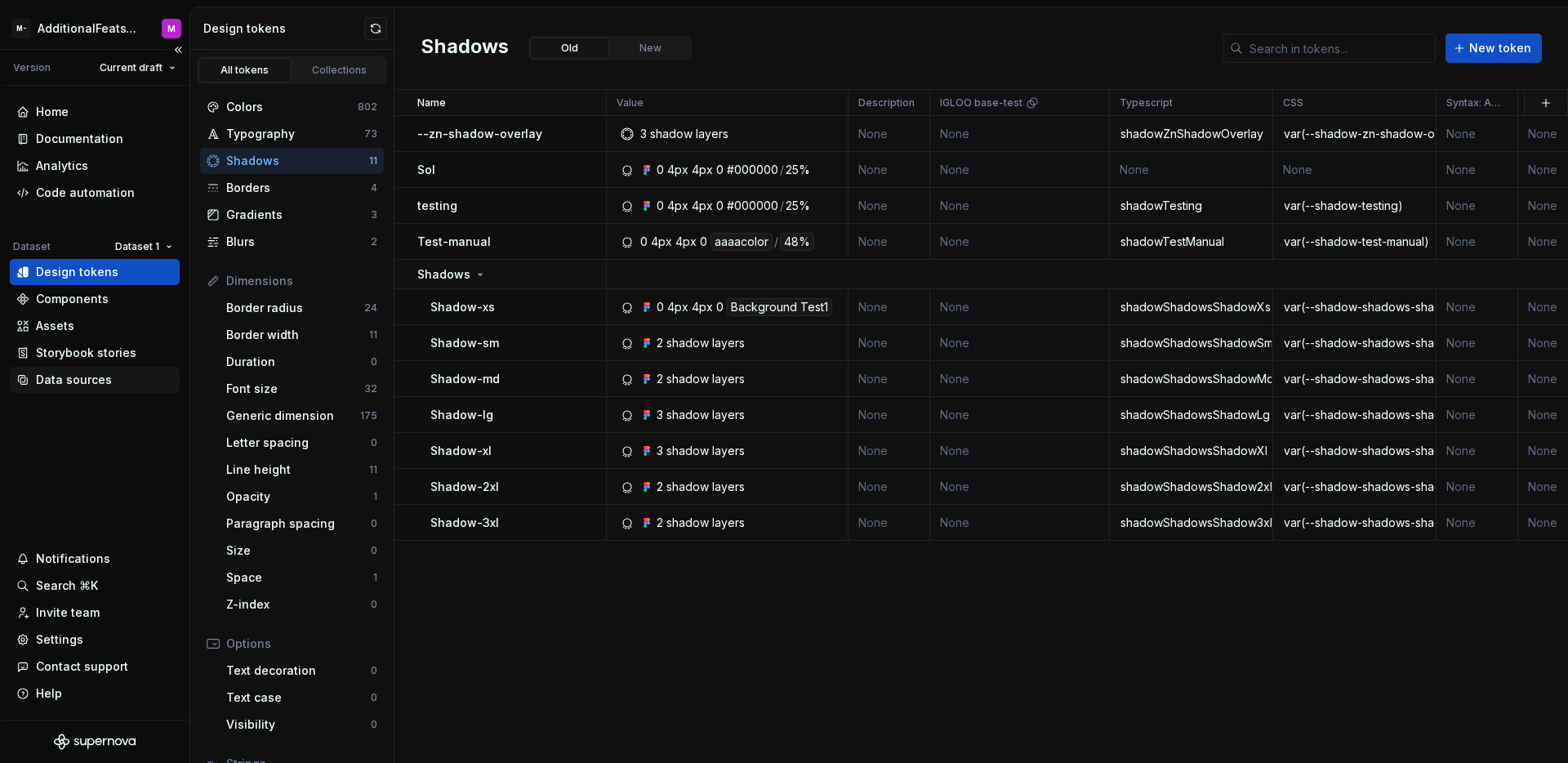
click at [89, 384] on div "Data sources" at bounding box center [73, 380] width 76 height 17
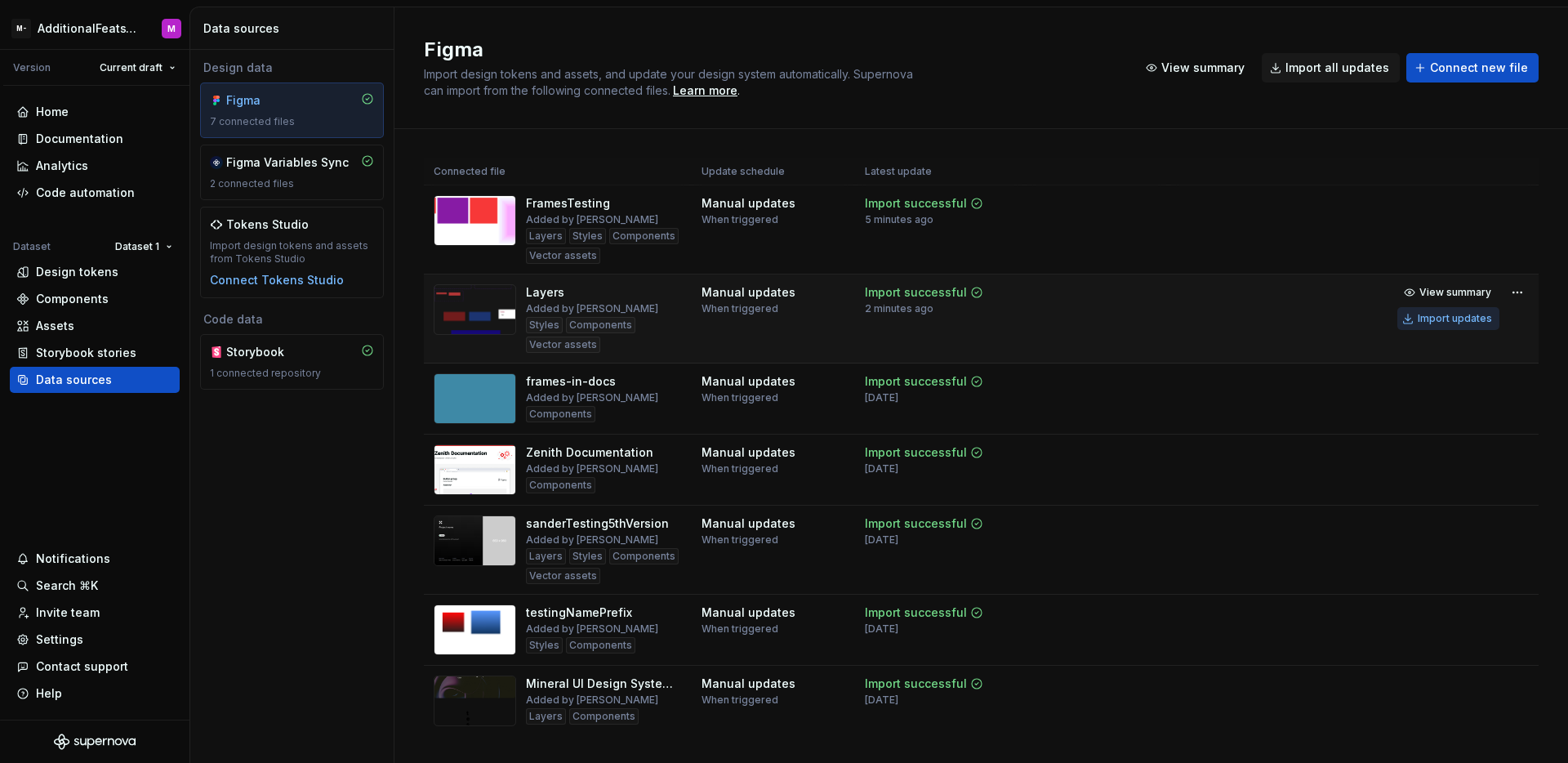
click at [1422, 322] on div "Import updates" at bounding box center [1454, 318] width 74 height 13
click at [91, 281] on div "Design tokens" at bounding box center [94, 271] width 170 height 26
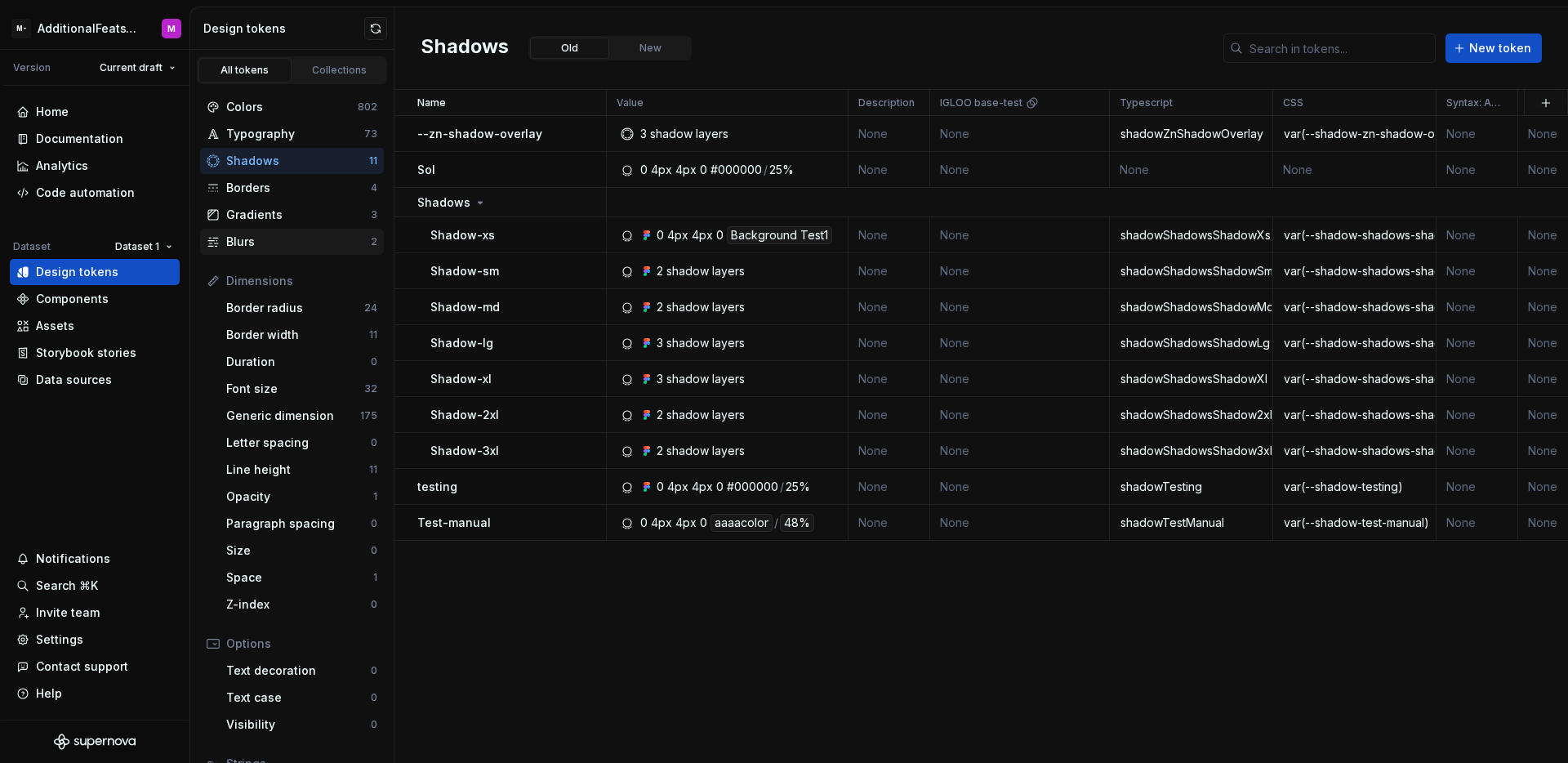
click at [274, 238] on div "Blurs" at bounding box center [299, 242] width 145 height 17
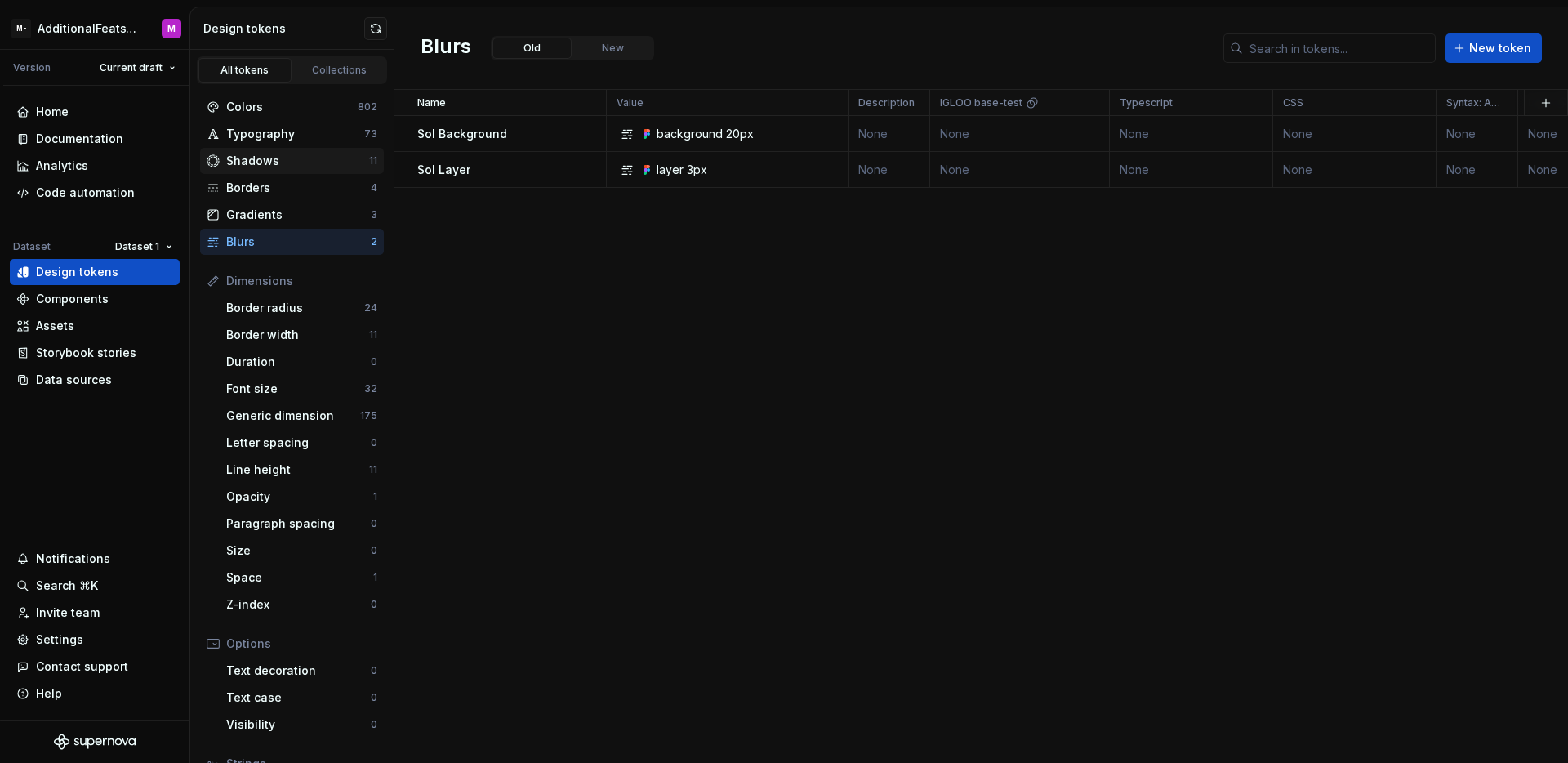
click at [285, 166] on div "Shadows" at bounding box center [298, 161] width 143 height 17
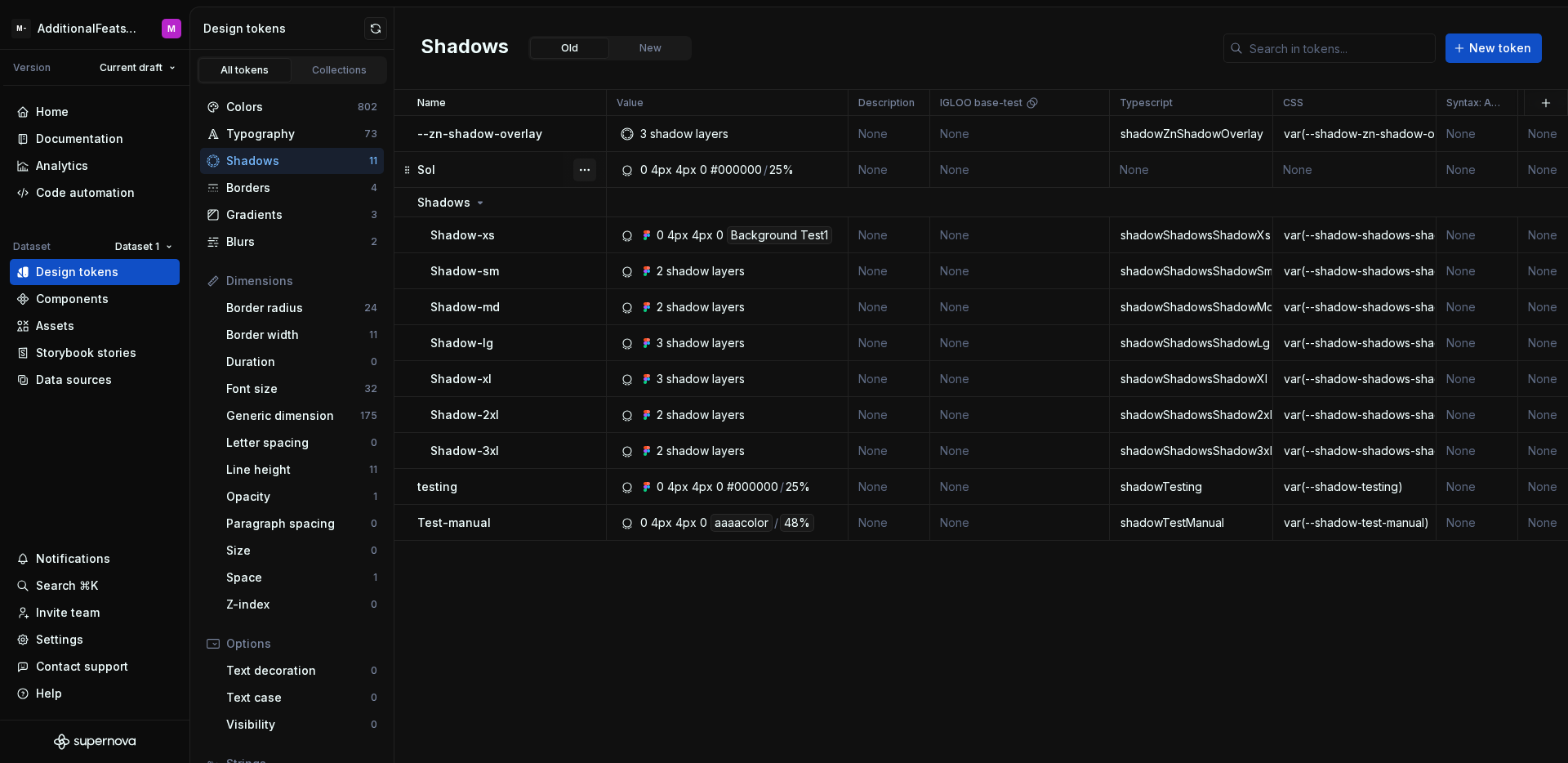
click at [580, 168] on button "button" at bounding box center [584, 170] width 23 height 23
click at [623, 270] on div "Delete token" at bounding box center [646, 261] width 138 height 26
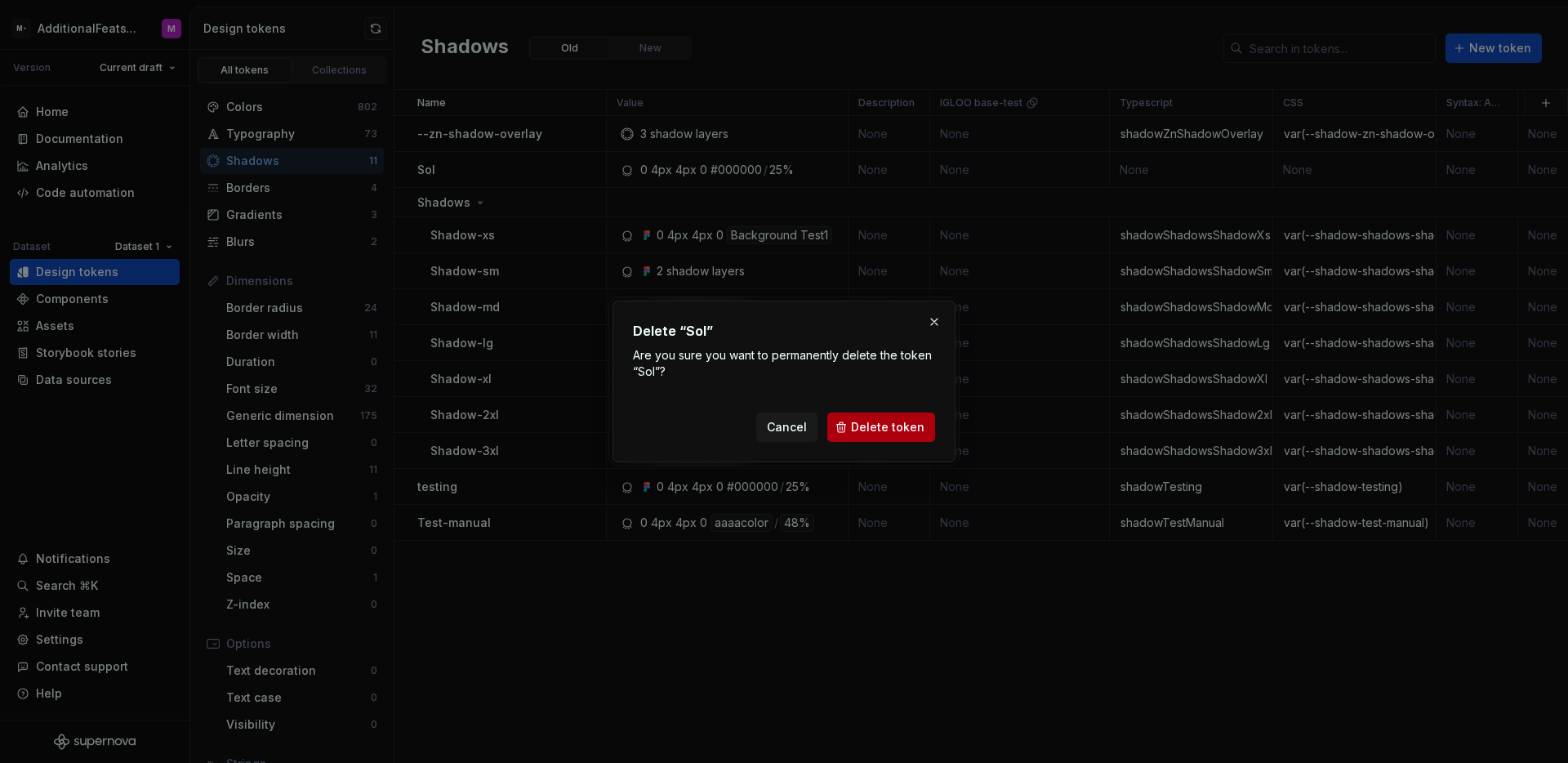
click at [873, 427] on span "Delete token" at bounding box center [888, 427] width 73 height 17
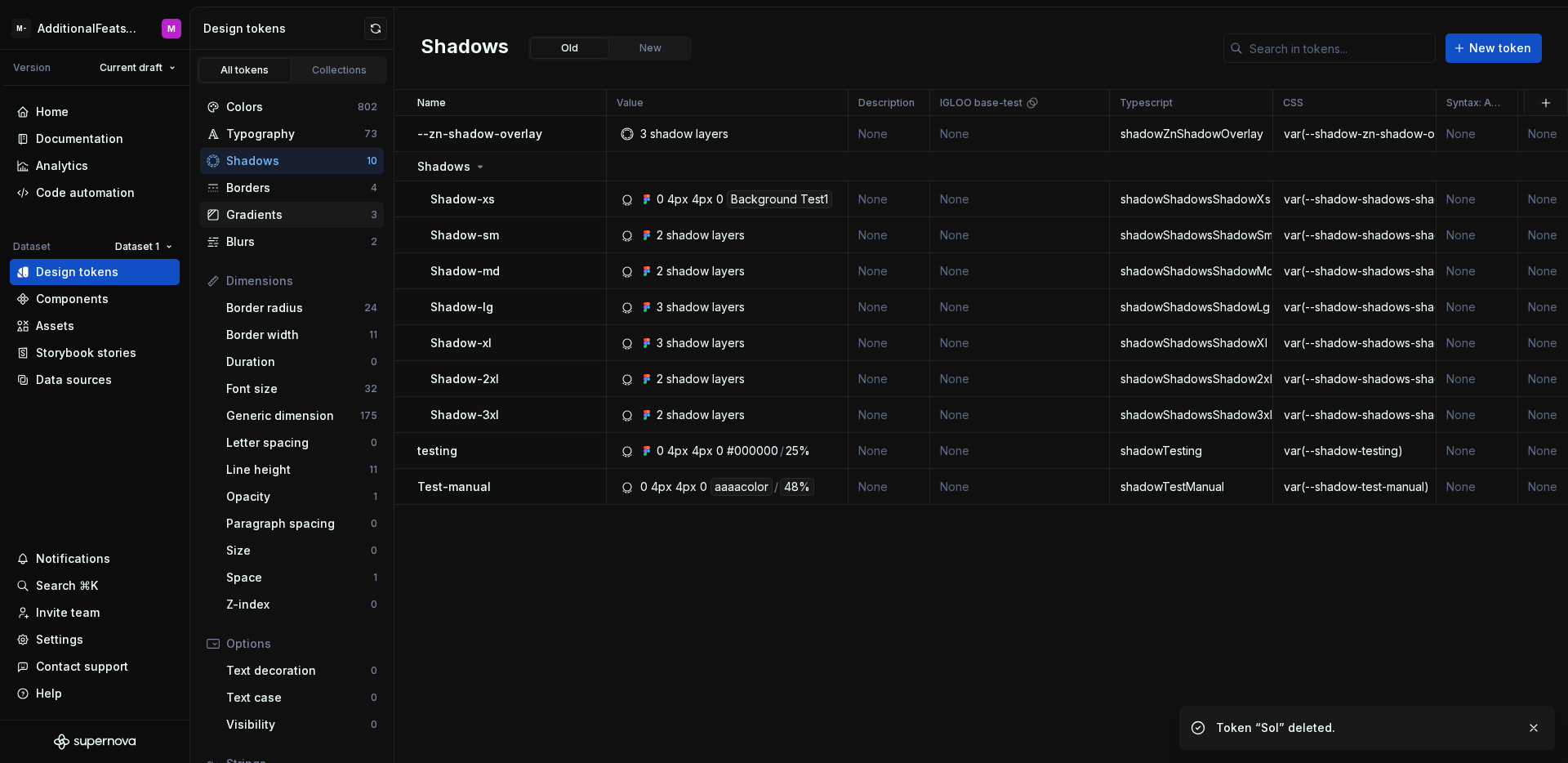
click at [292, 216] on div "Gradients" at bounding box center [299, 215] width 145 height 17
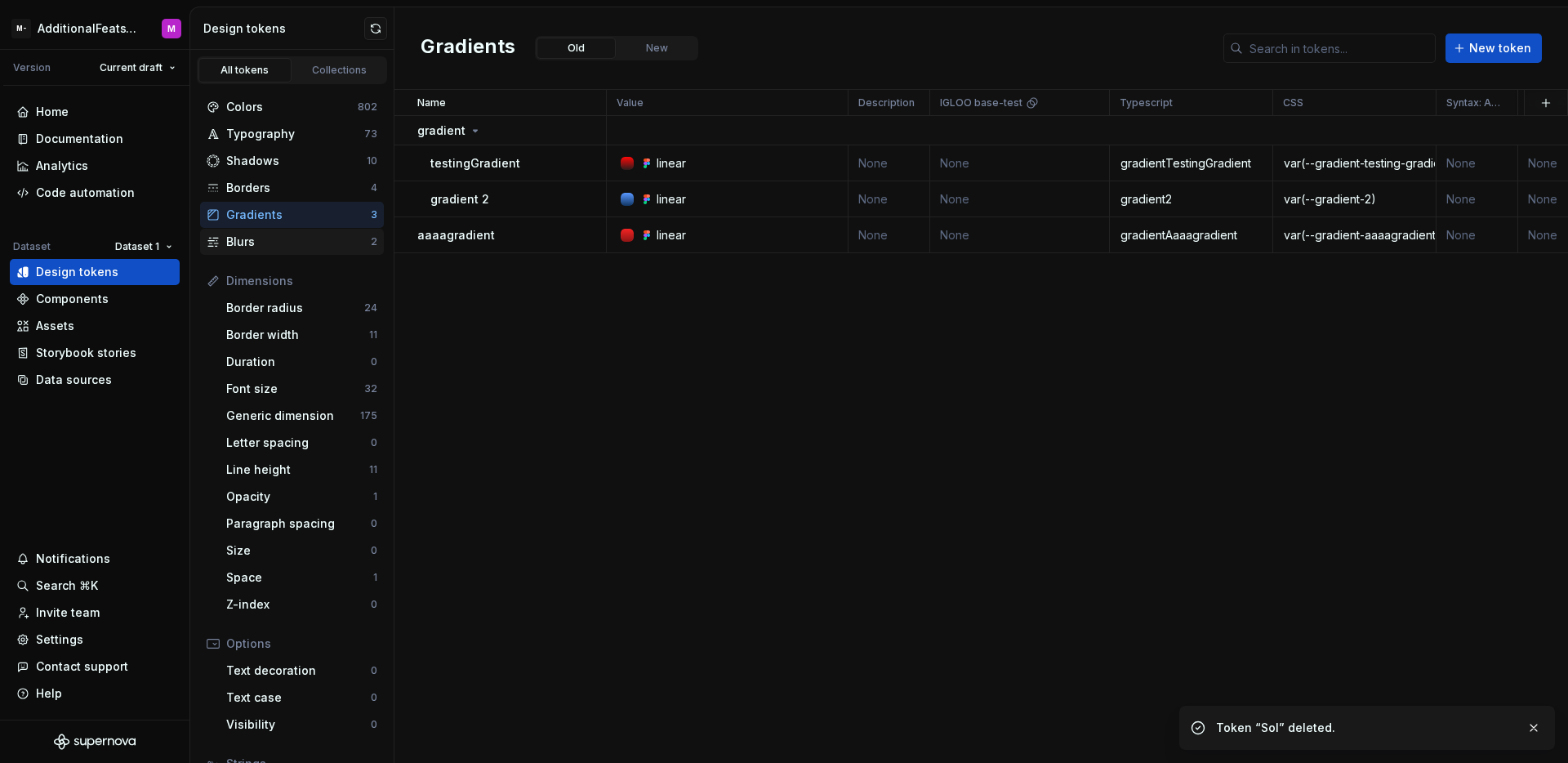
click at [294, 244] on div "Blurs" at bounding box center [299, 242] width 145 height 17
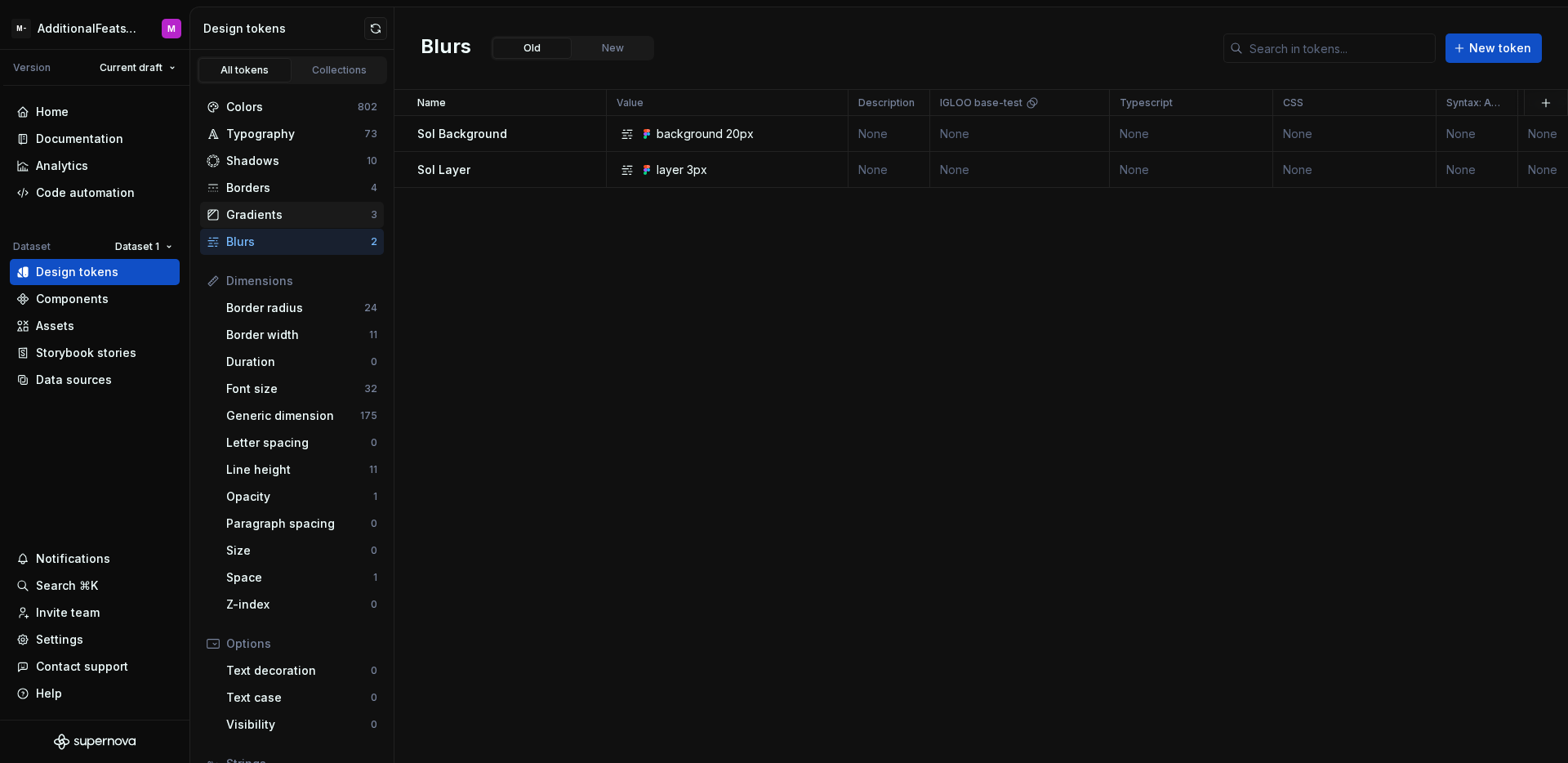
click at [308, 216] on div "Gradients" at bounding box center [299, 215] width 145 height 17
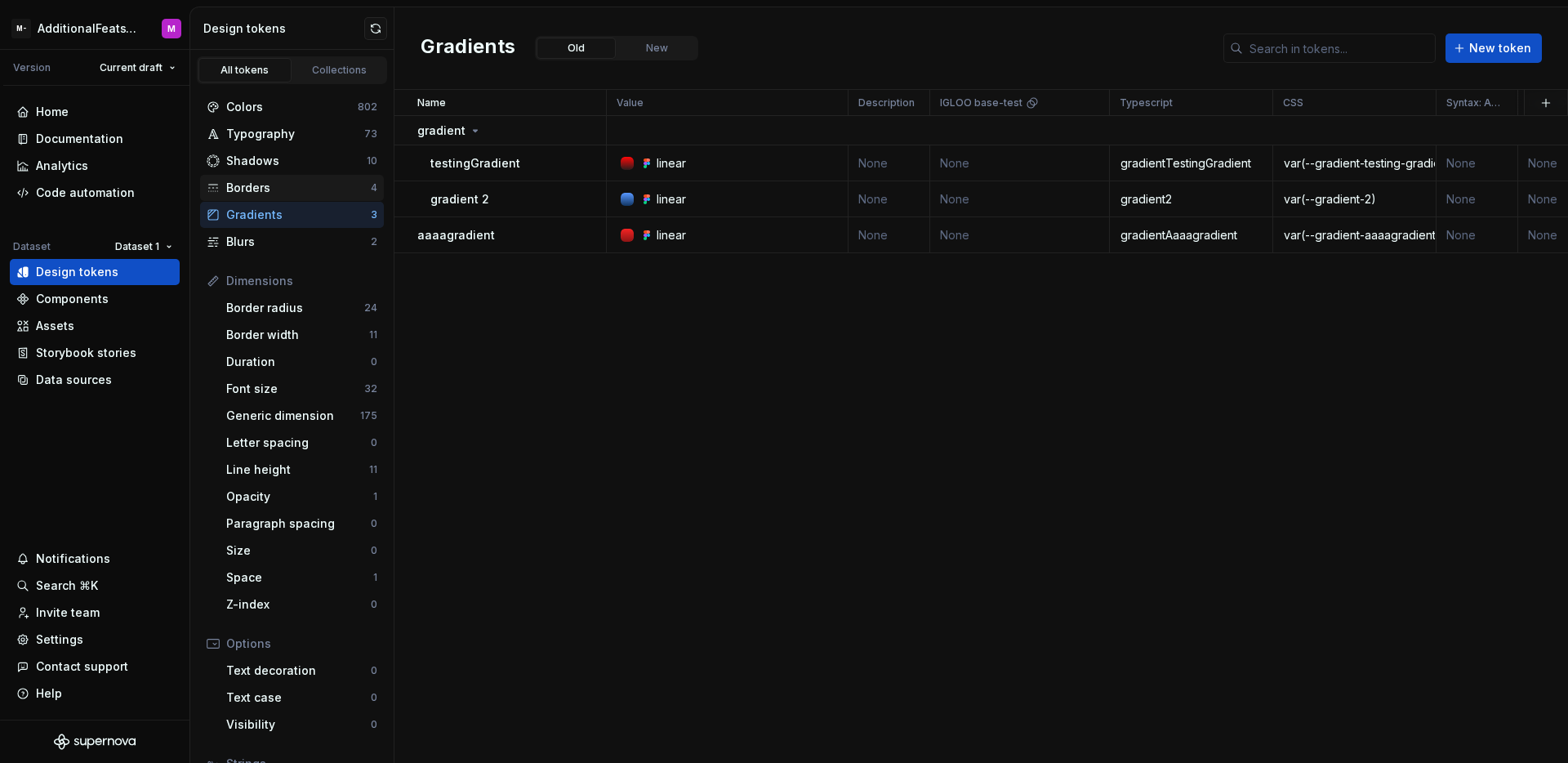
click at [304, 194] on div "Borders" at bounding box center [299, 188] width 145 height 17
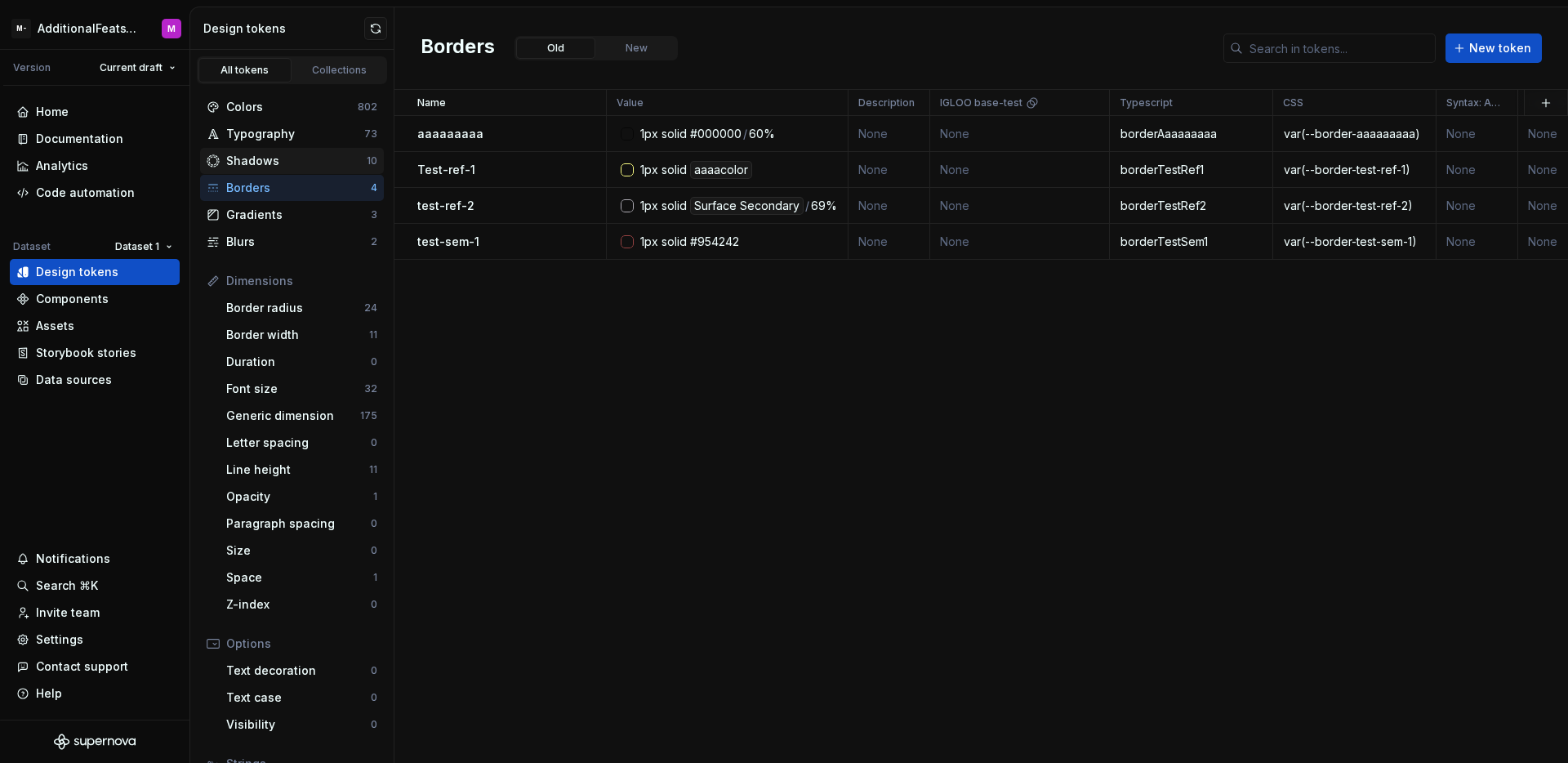
click at [307, 168] on div "Shadows" at bounding box center [296, 161] width 140 height 17
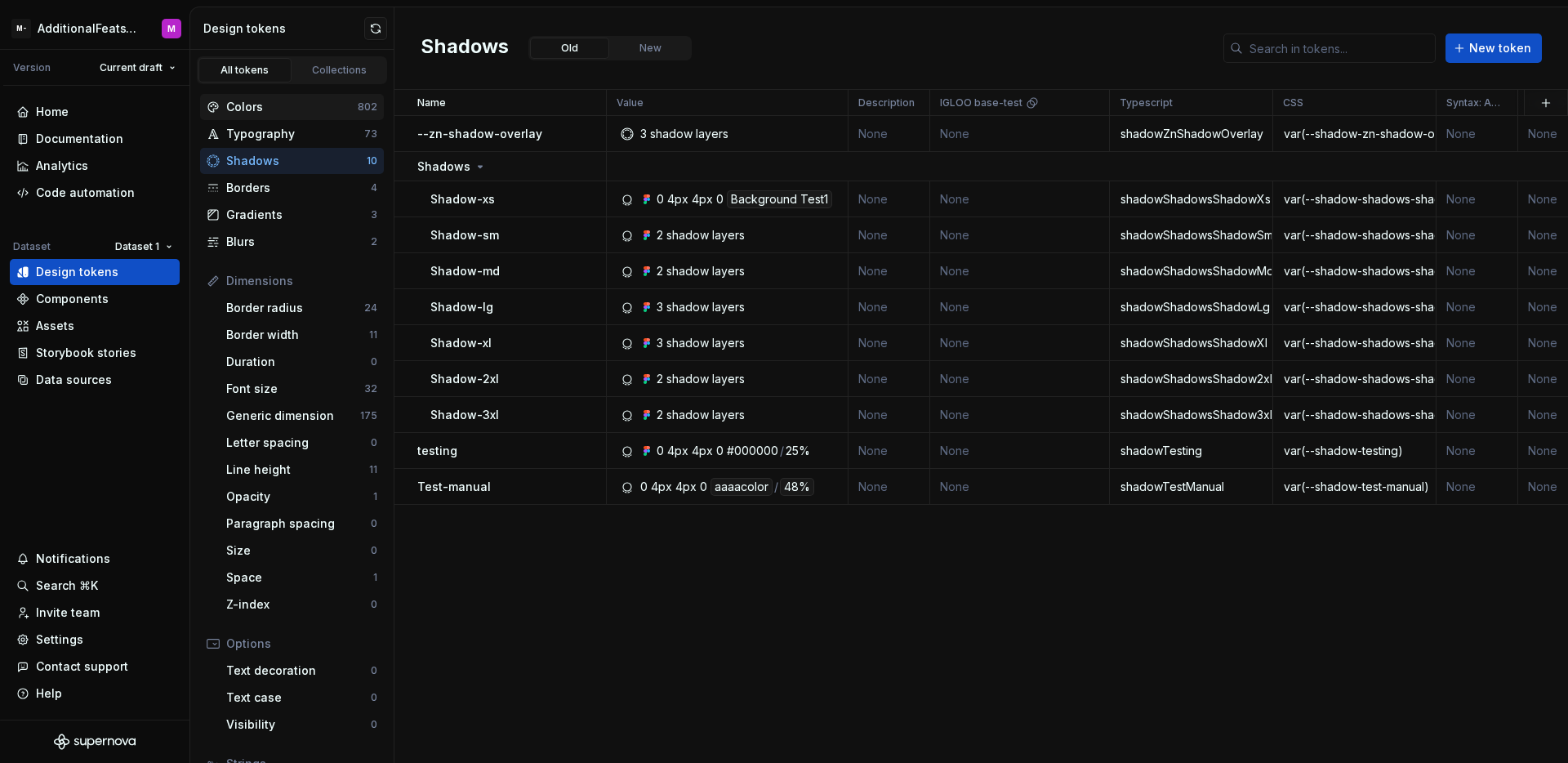
click at [309, 113] on div "Colors" at bounding box center [292, 107] width 131 height 17
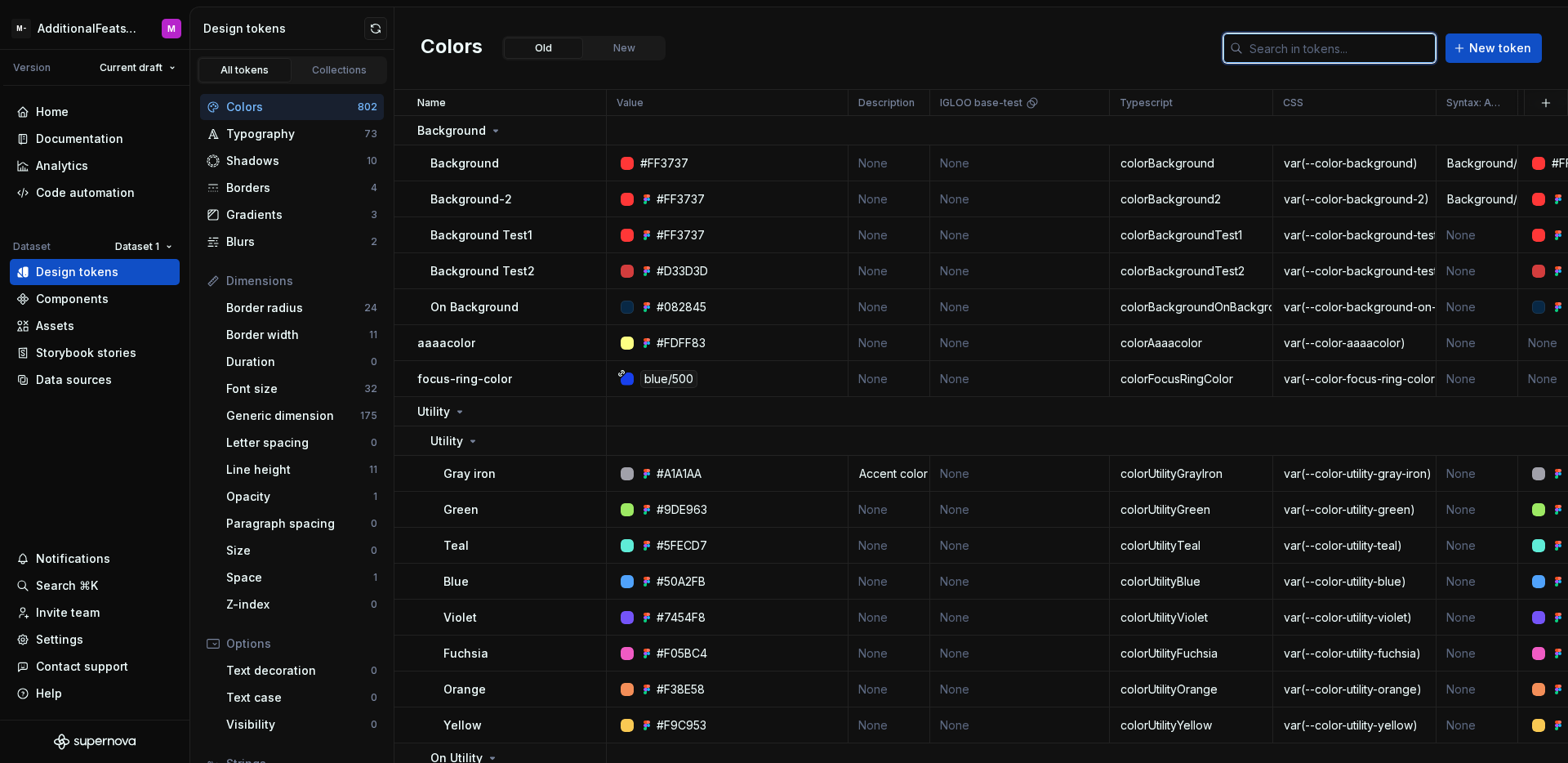
click at [1360, 46] on input "text" at bounding box center [1339, 49] width 193 height 29
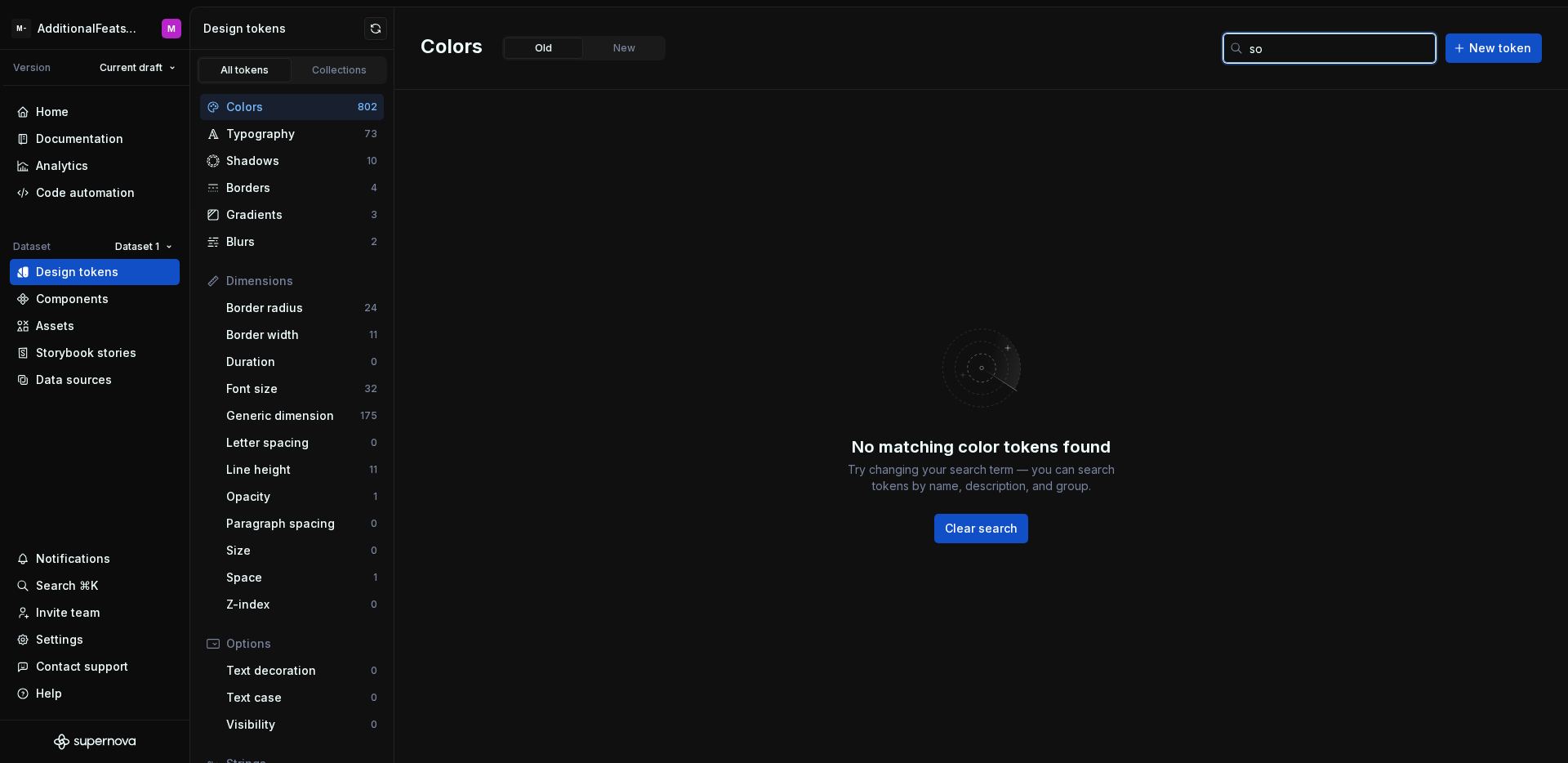
type input "s"
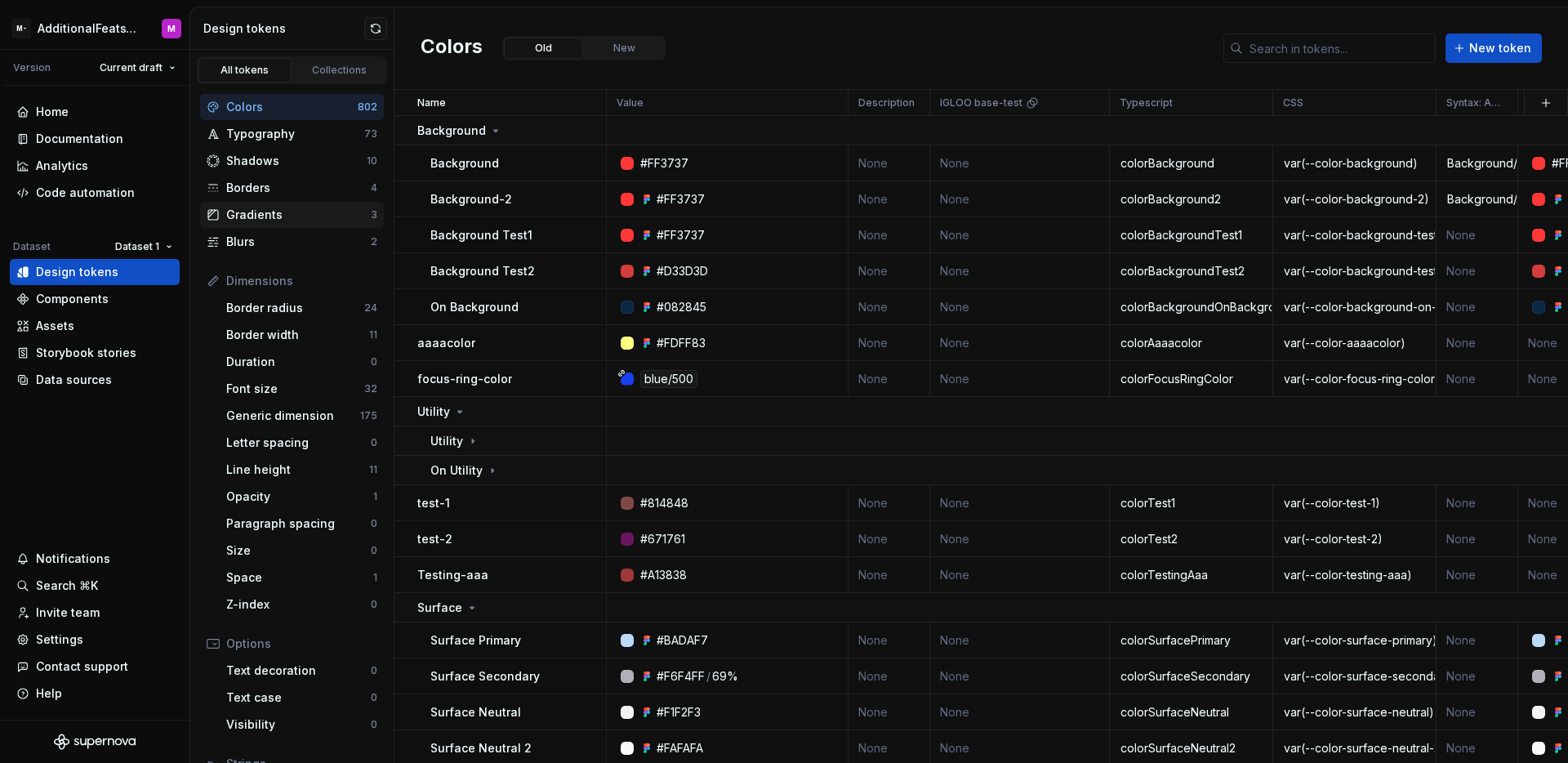
click at [269, 212] on div "Gradients" at bounding box center [299, 215] width 145 height 17
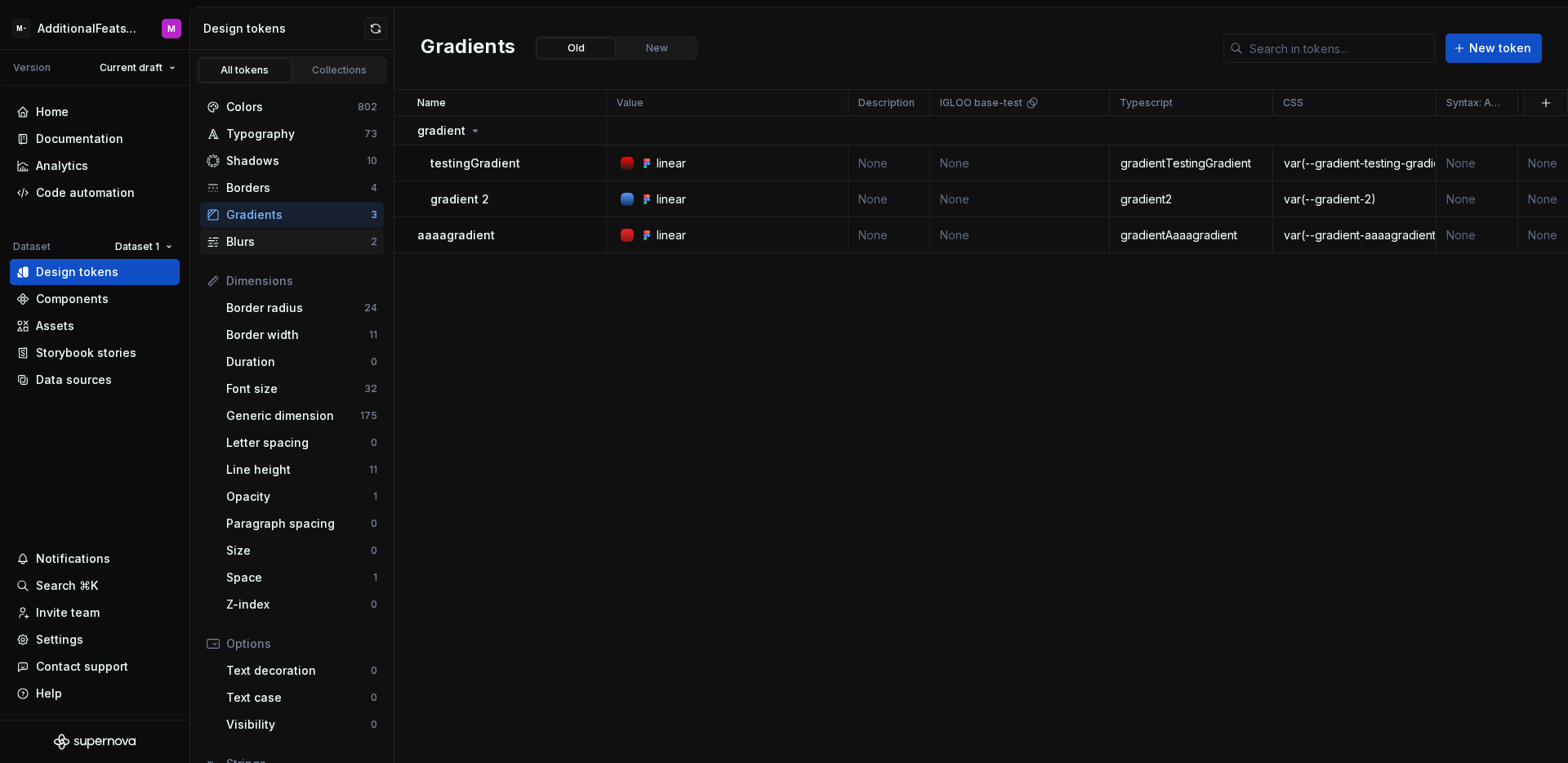
click at [287, 235] on div "Blurs" at bounding box center [299, 242] width 145 height 17
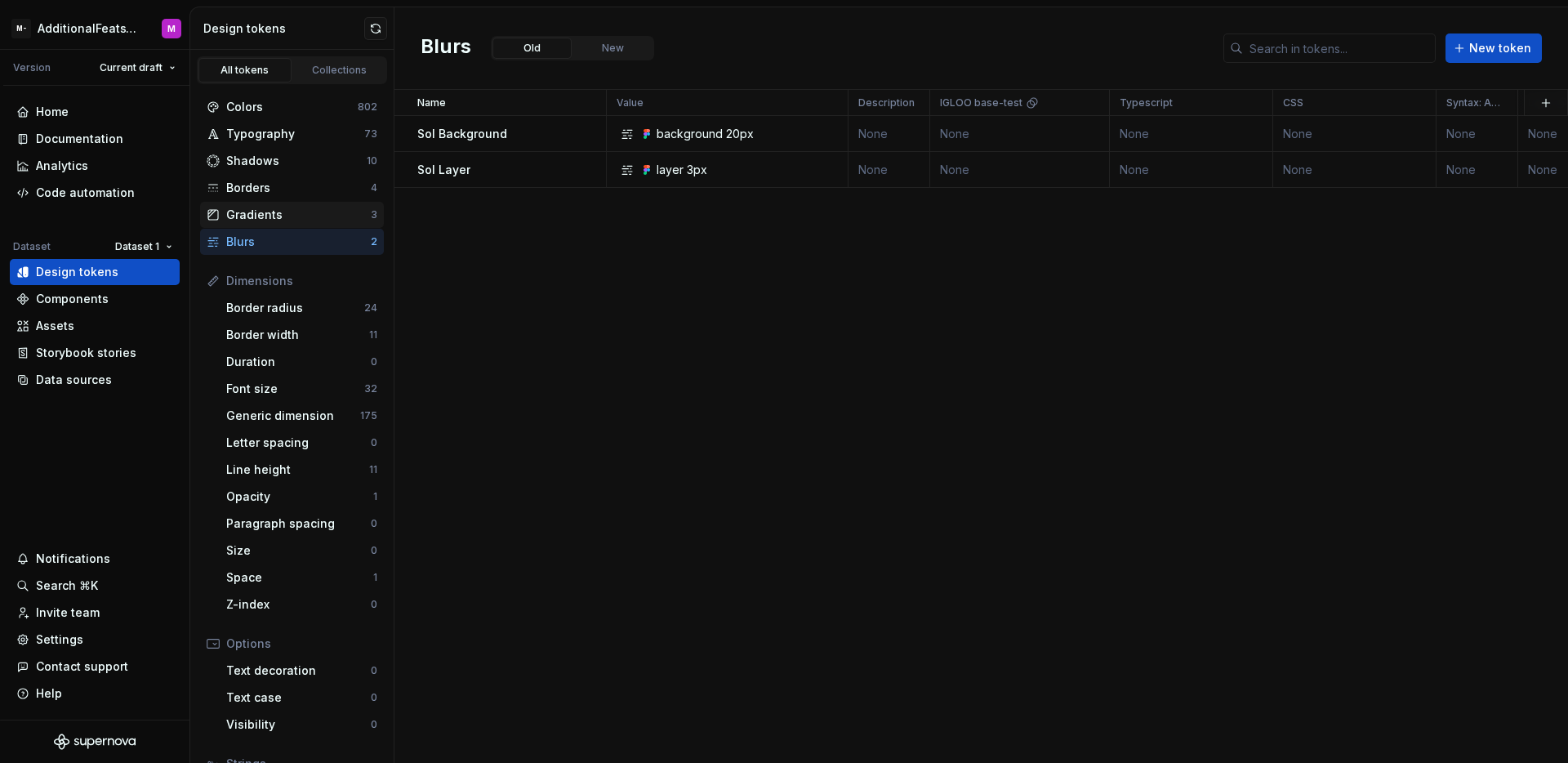
click at [307, 222] on div "Gradients" at bounding box center [299, 215] width 145 height 17
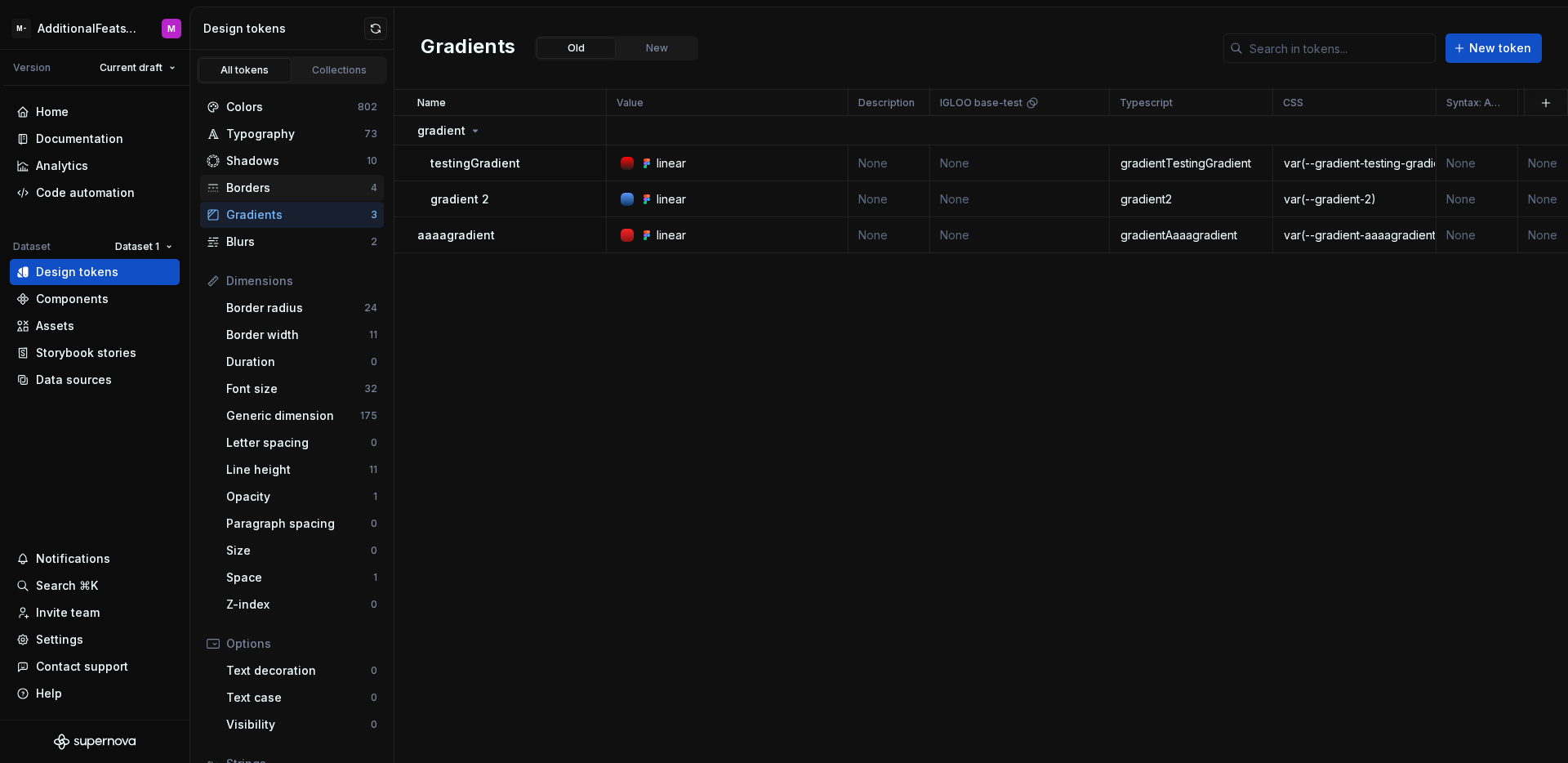
click at [332, 193] on div "Borders" at bounding box center [299, 188] width 145 height 17
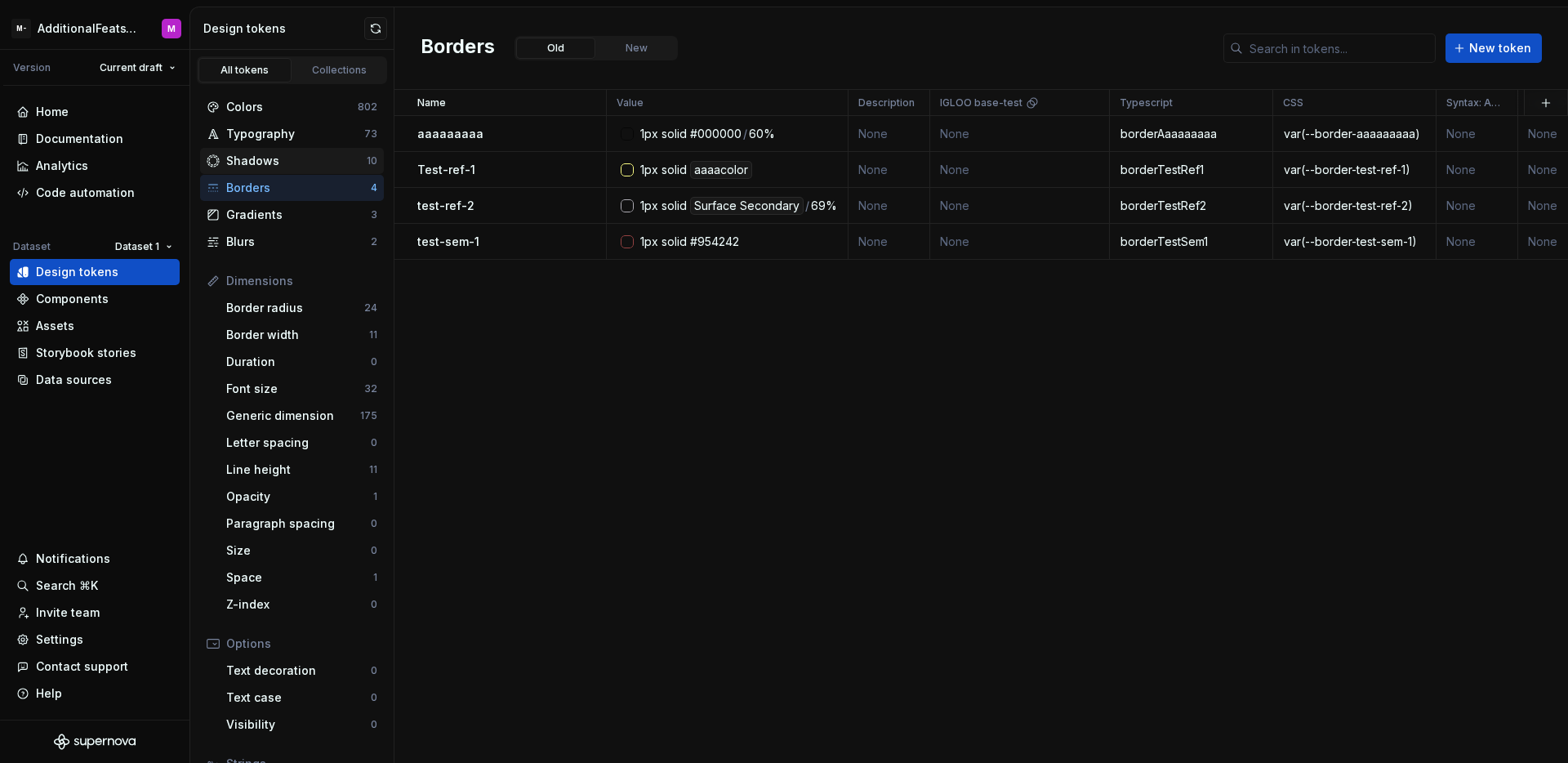
click at [326, 164] on div "Shadows" at bounding box center [296, 161] width 140 height 17
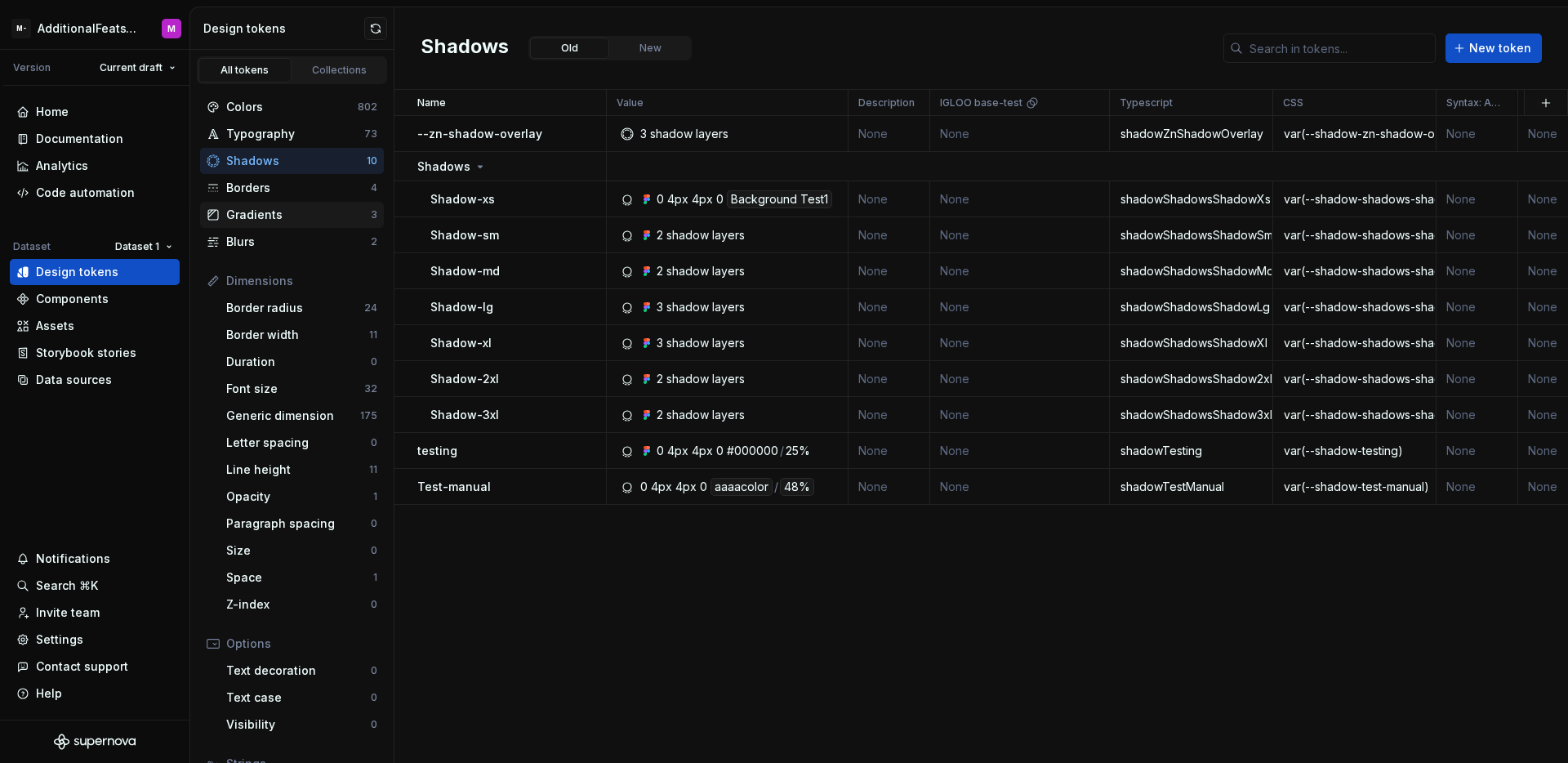
click at [308, 222] on div "Gradients" at bounding box center [299, 215] width 145 height 17
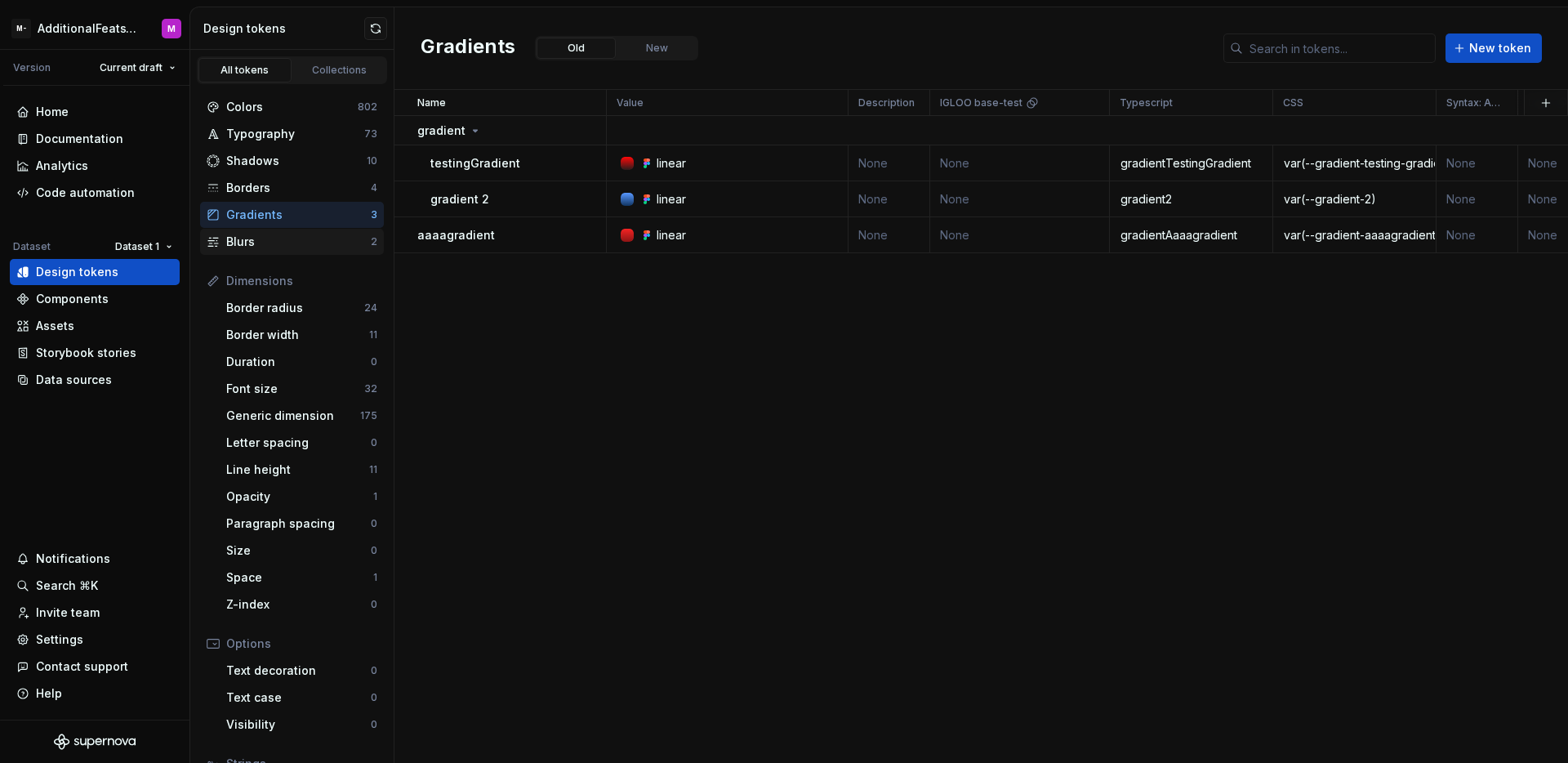
click at [310, 242] on div "Blurs" at bounding box center [299, 242] width 145 height 17
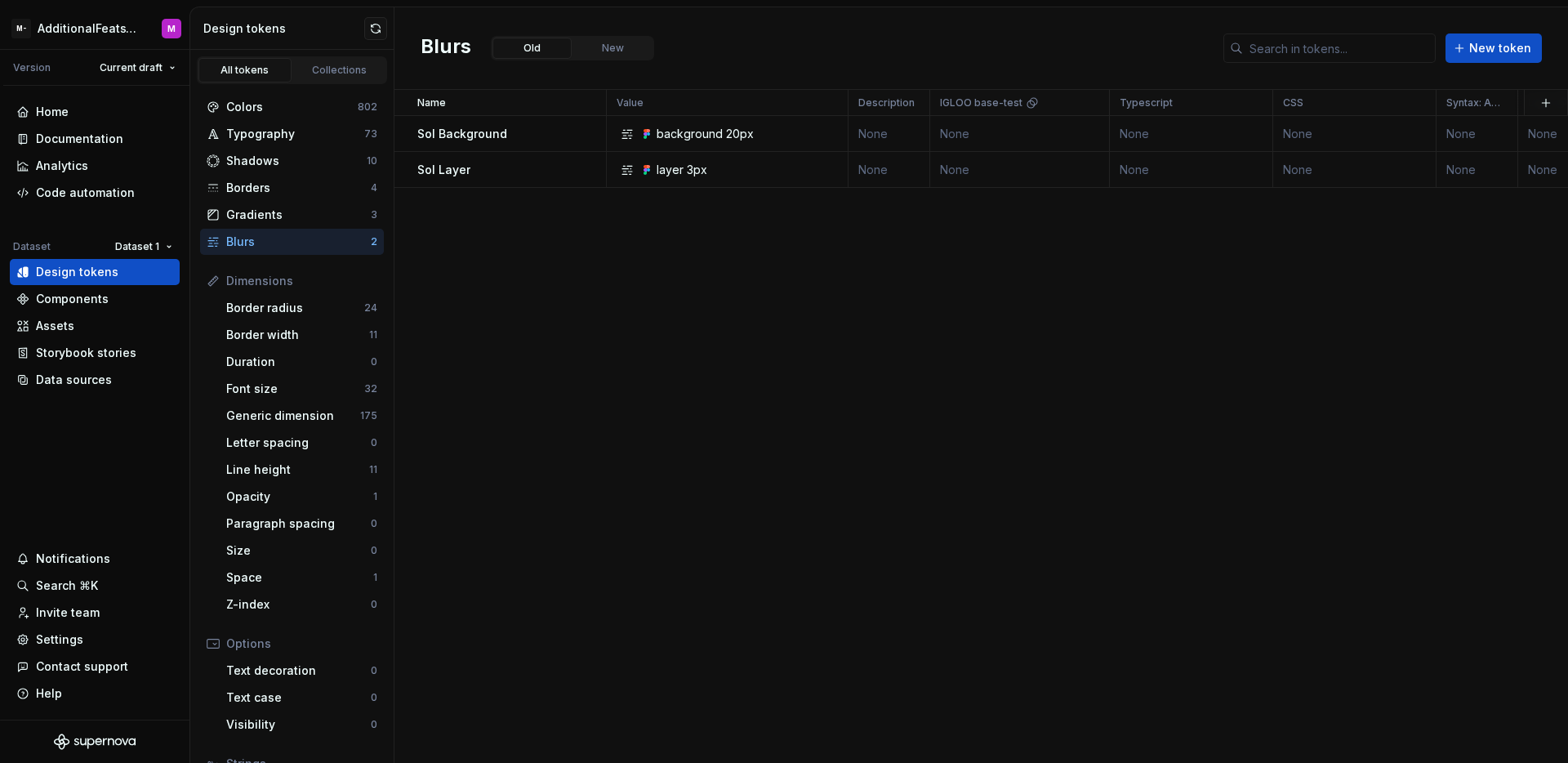
click at [530, 220] on div "Name Value Description IGLOO base-test Typescript CSS Syntax: Android Light Dar…" at bounding box center [981, 426] width 1174 height 673
click at [599, 289] on div "Name Value Description IGLOO base-test Typescript CSS Syntax: Android Light Dar…" at bounding box center [981, 426] width 1174 height 673
click at [1088, 103] on html "M- AdditionalFeatsTest M Version Current draft Home Documentation Analytics Cod…" at bounding box center [784, 382] width 1568 height 763
click at [1105, 325] on html "M- AdditionalFeatsTest M Version Current draft Home Documentation Analytics Cod…" at bounding box center [784, 382] width 1568 height 763
click at [101, 139] on div "Documentation" at bounding box center [79, 138] width 87 height 17
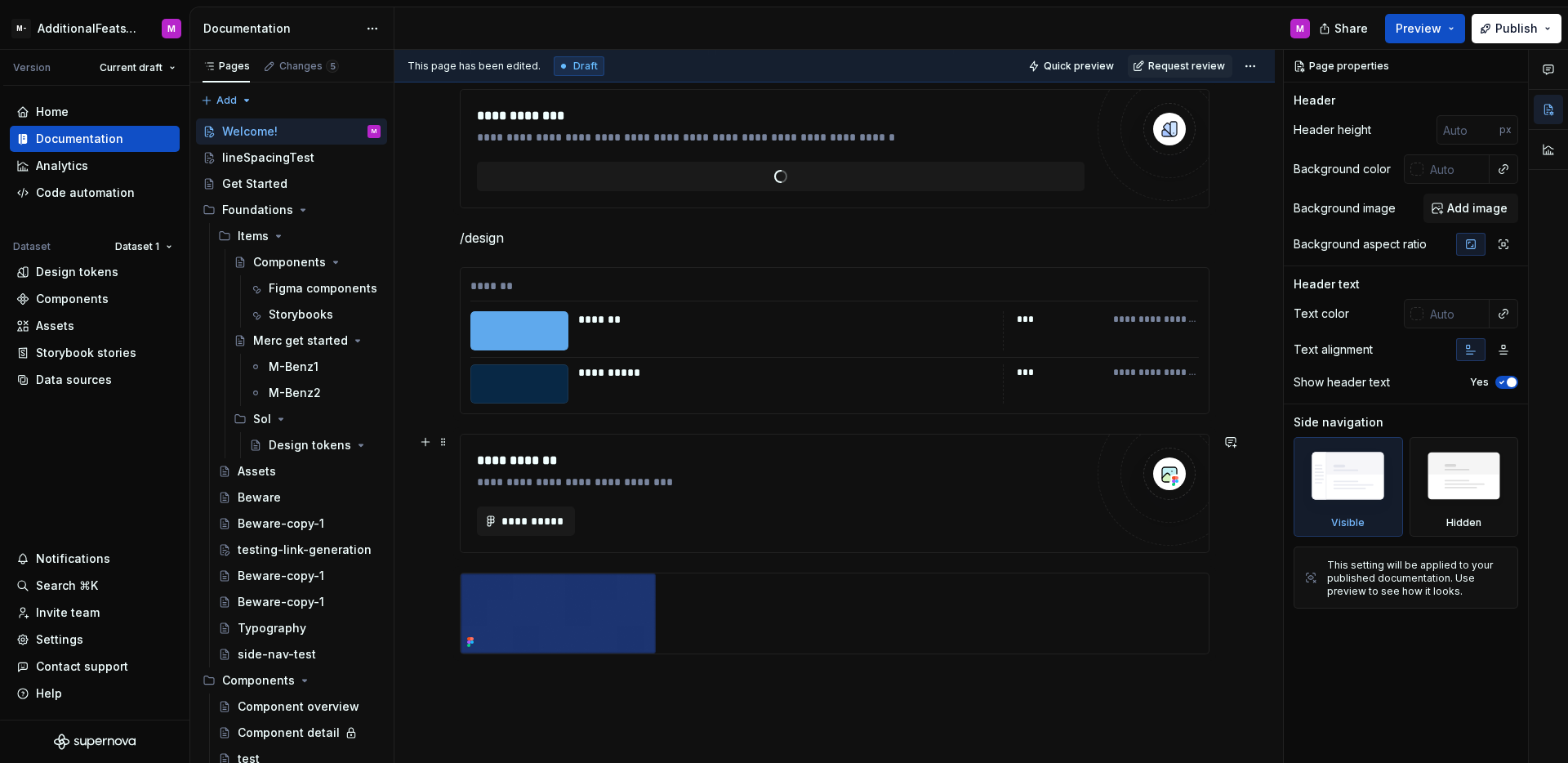
scroll to position [538, 0]
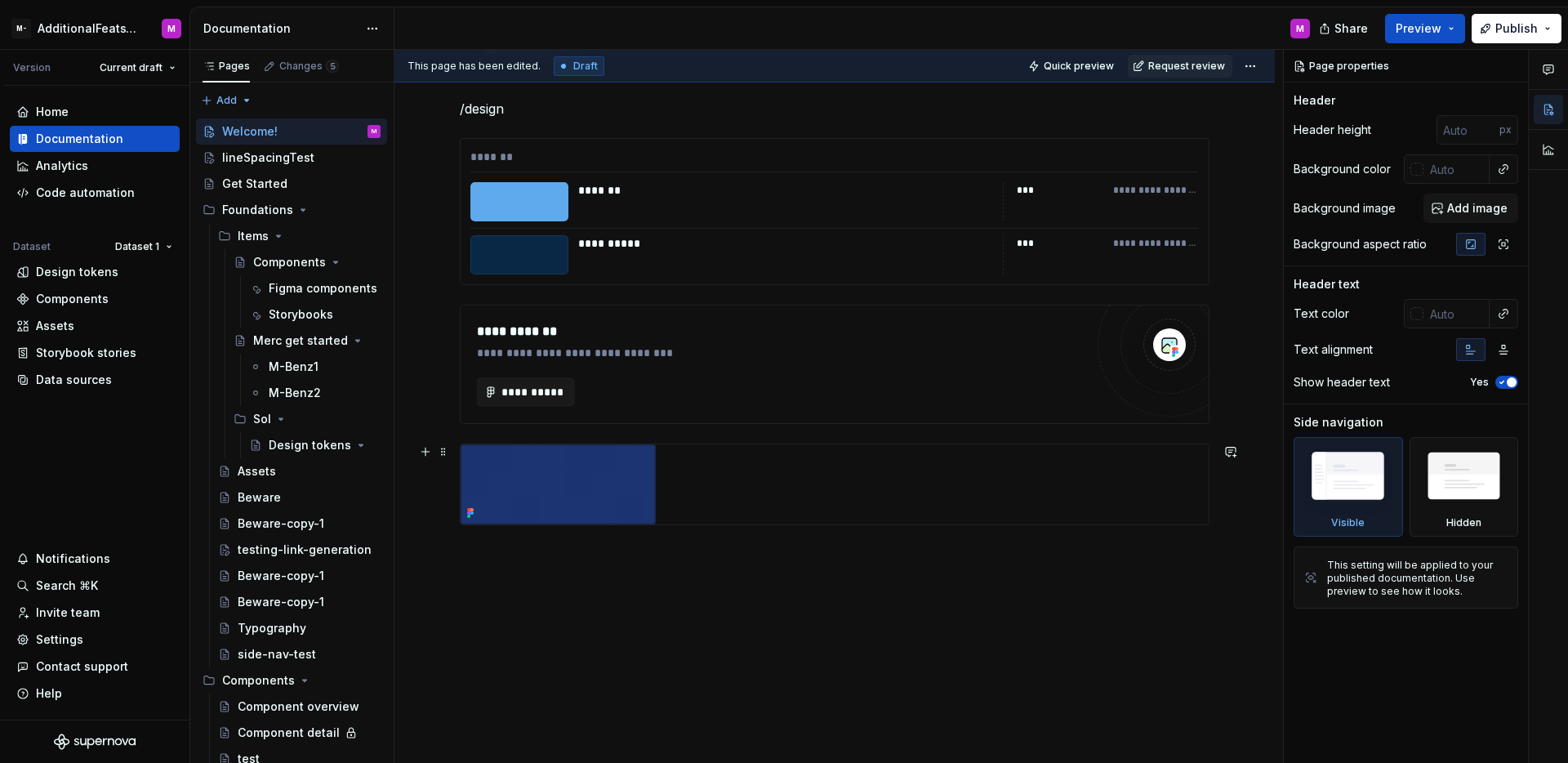
click at [701, 473] on div at bounding box center [834, 483] width 748 height 80
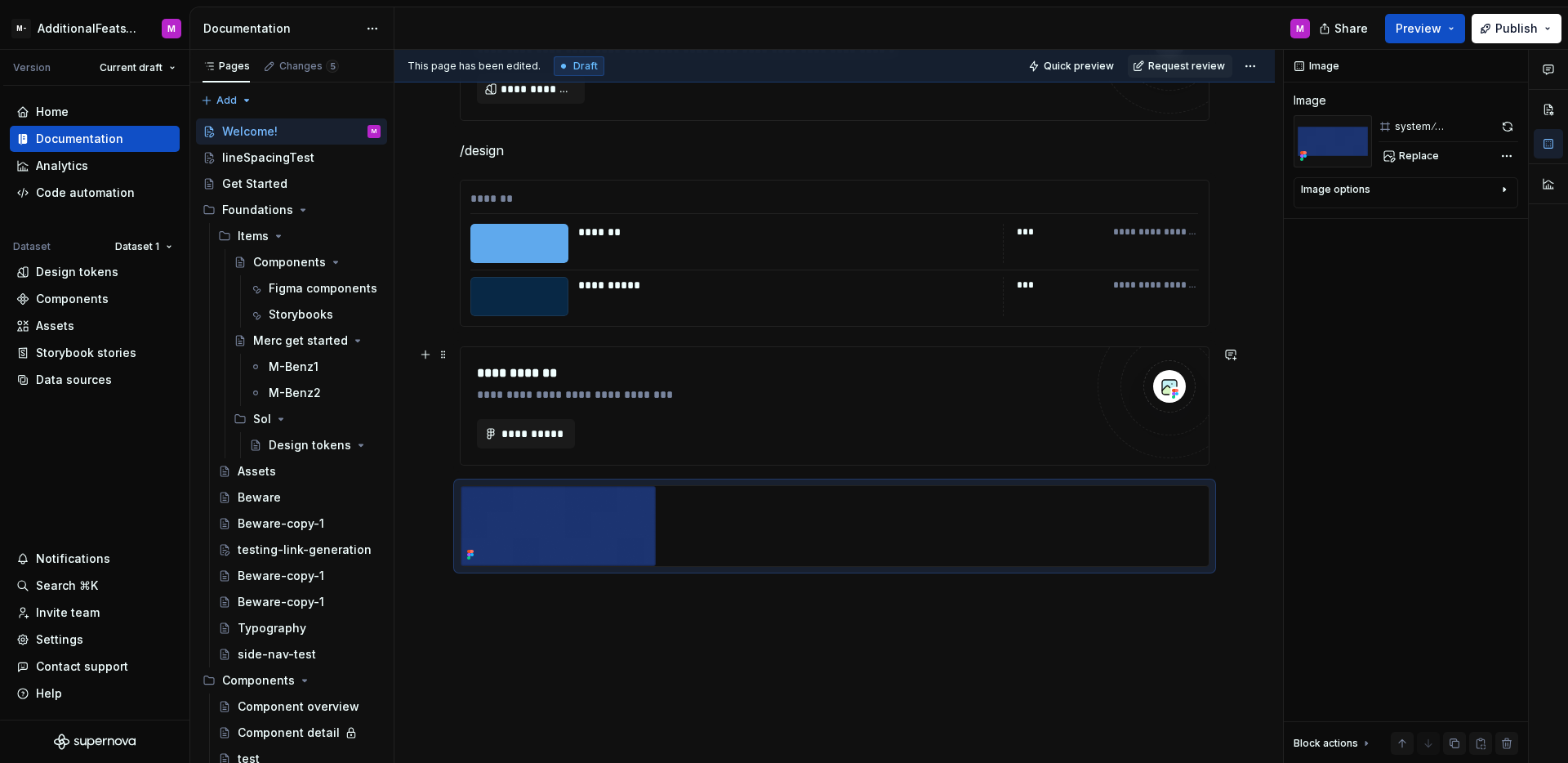
scroll to position [486, 0]
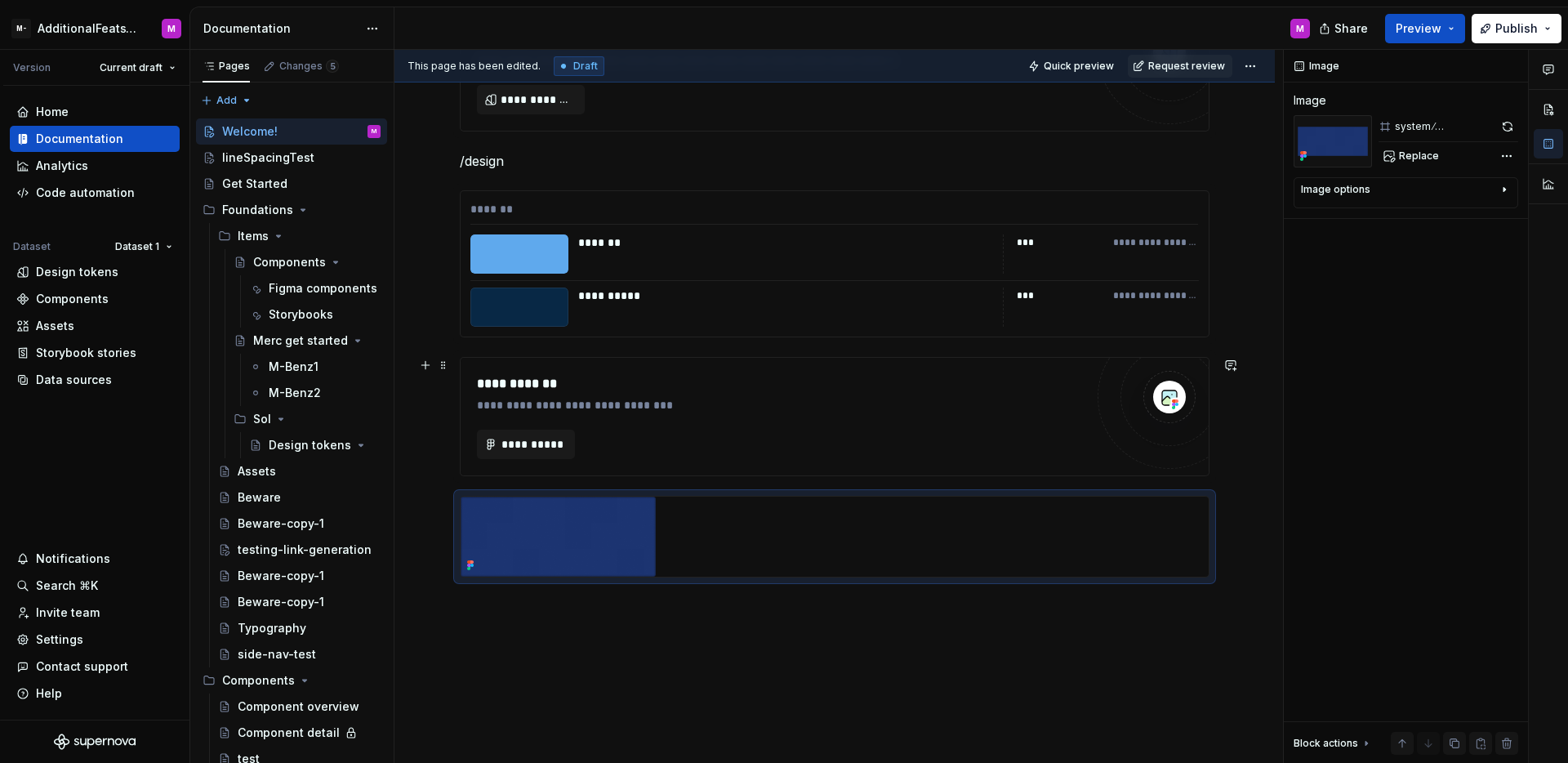
click at [703, 419] on div "**********" at bounding box center [780, 416] width 607 height 85
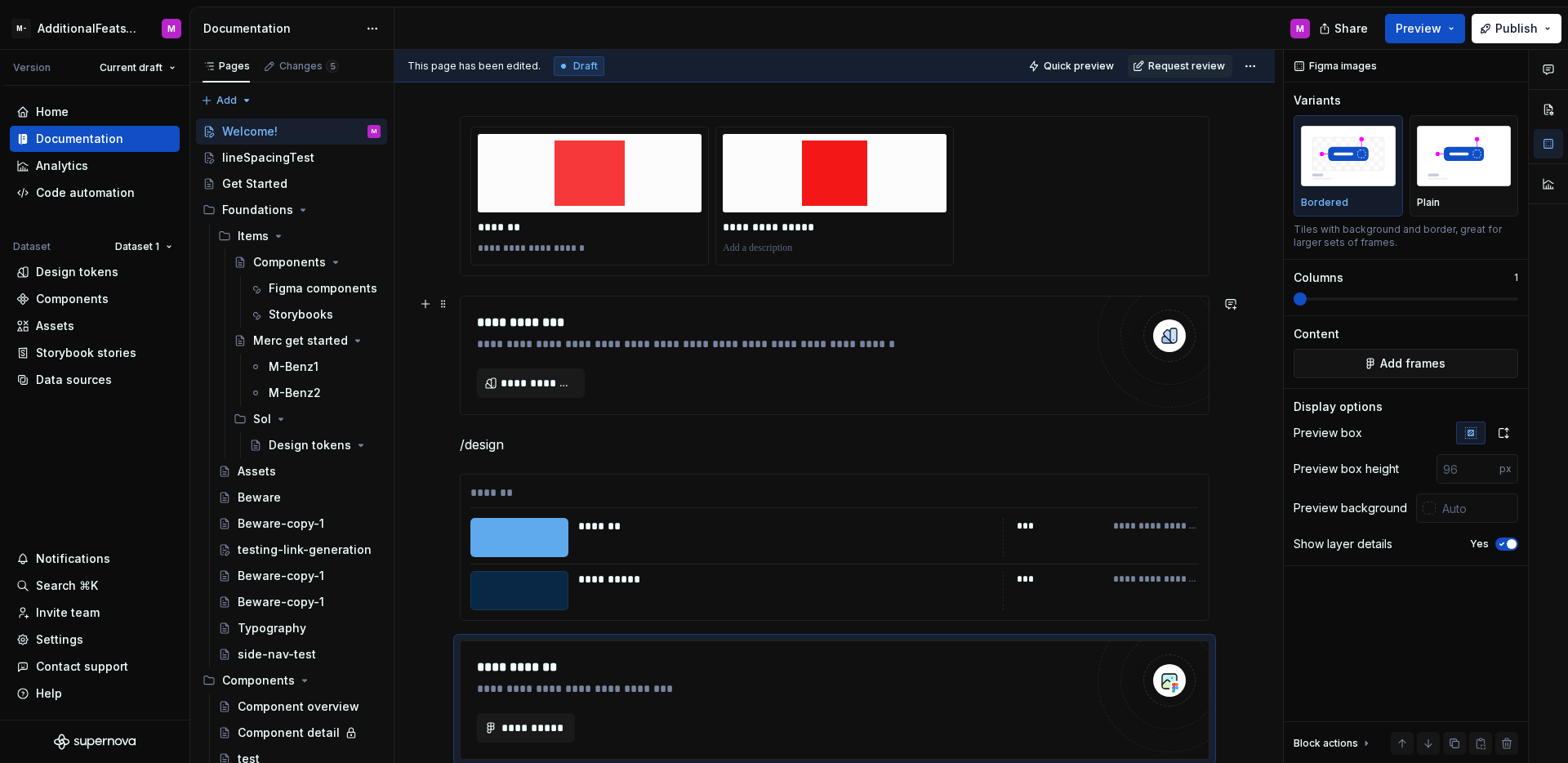
scroll to position [0, 0]
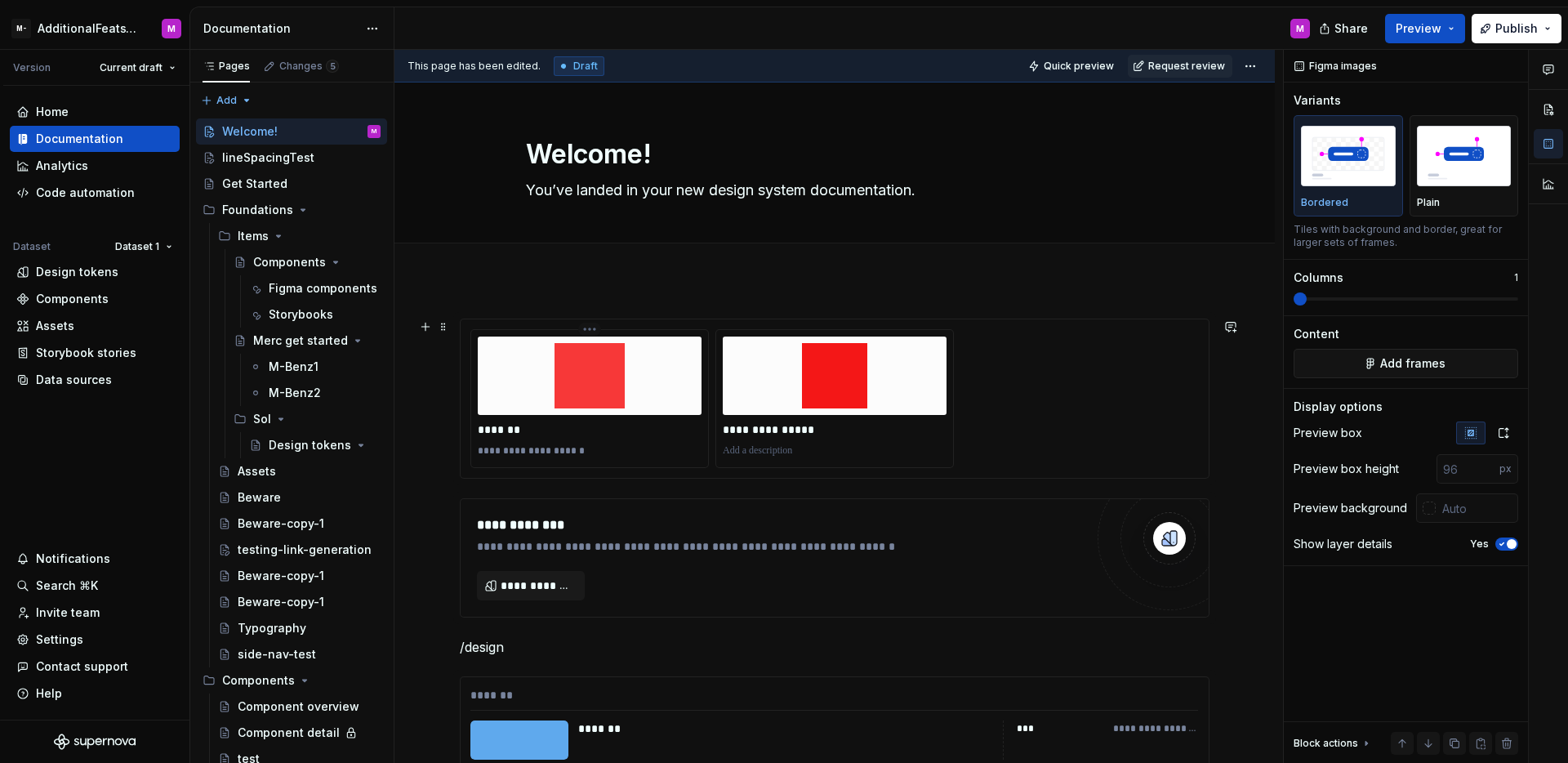
click at [683, 408] on div at bounding box center [590, 375] width 224 height 78
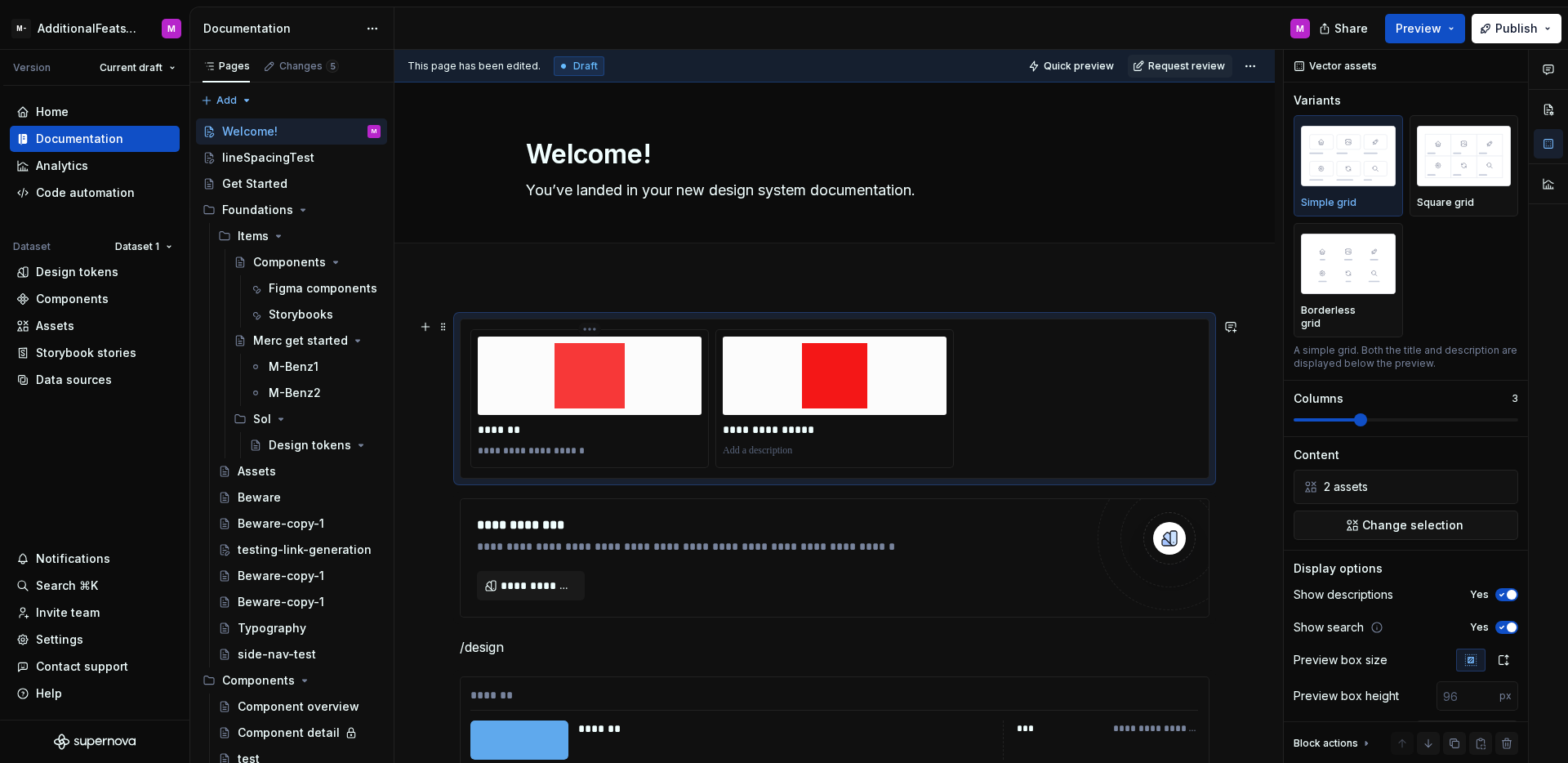
click at [589, 325] on html "M- AdditionalFeatsTest M Version Current draft Home Documentation Analytics Cod…" at bounding box center [784, 382] width 1568 height 763
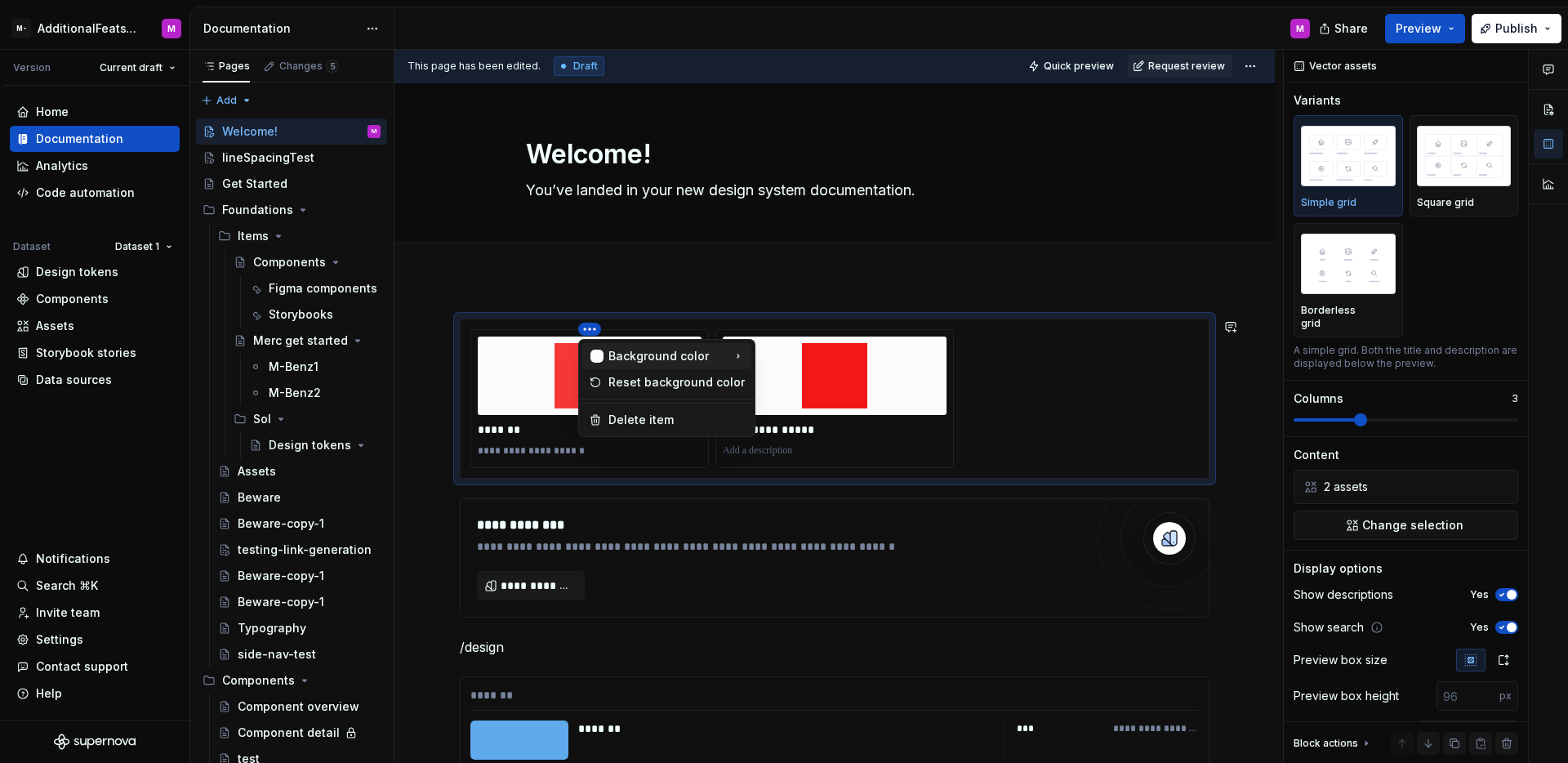
click at [675, 354] on div "Background color" at bounding box center [666, 356] width 116 height 17
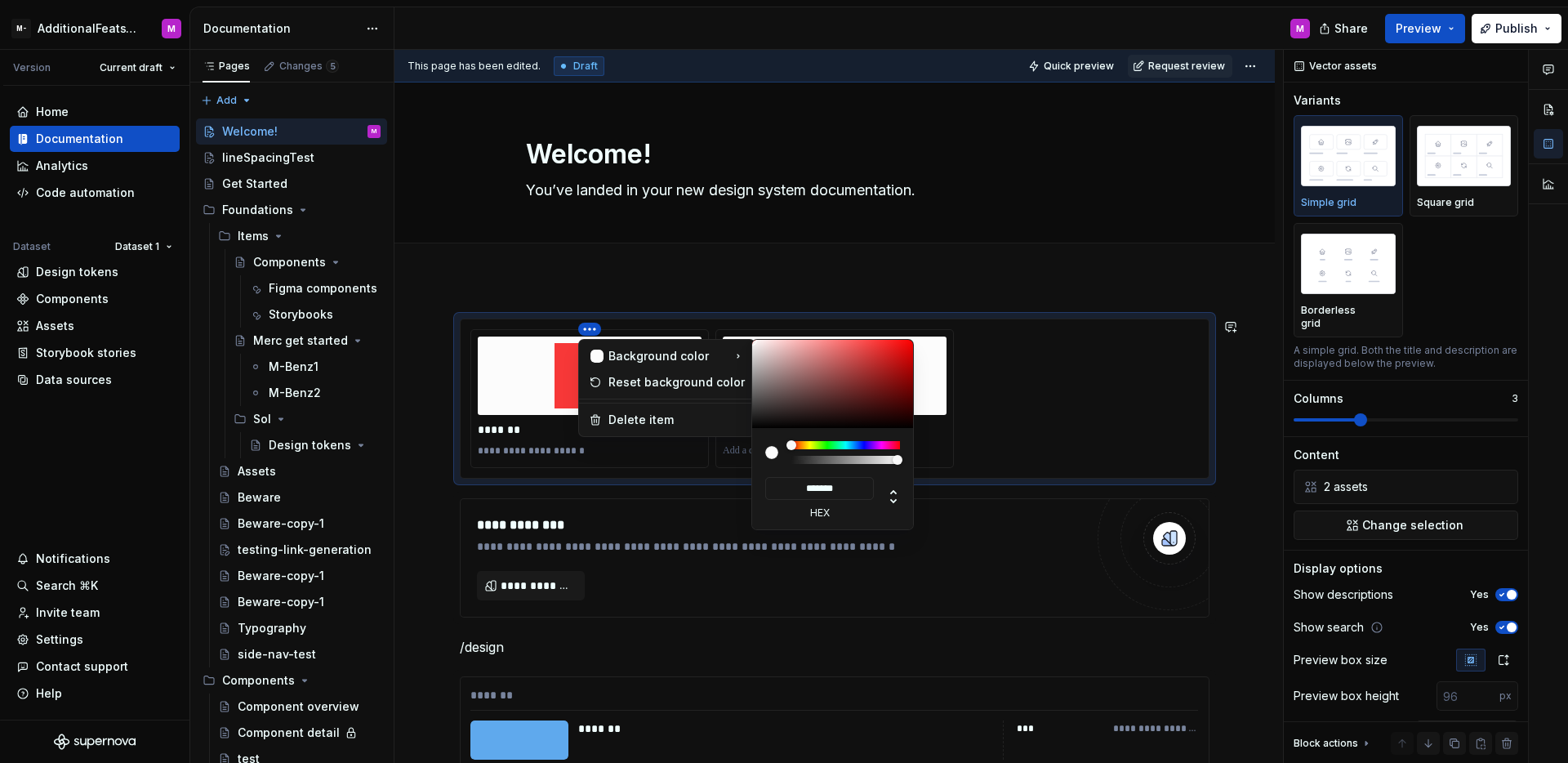
click at [805, 398] on html "M- AdditionalFeatsTest M Version Current draft Home Documentation Analytics Cod…" at bounding box center [784, 382] width 1568 height 763
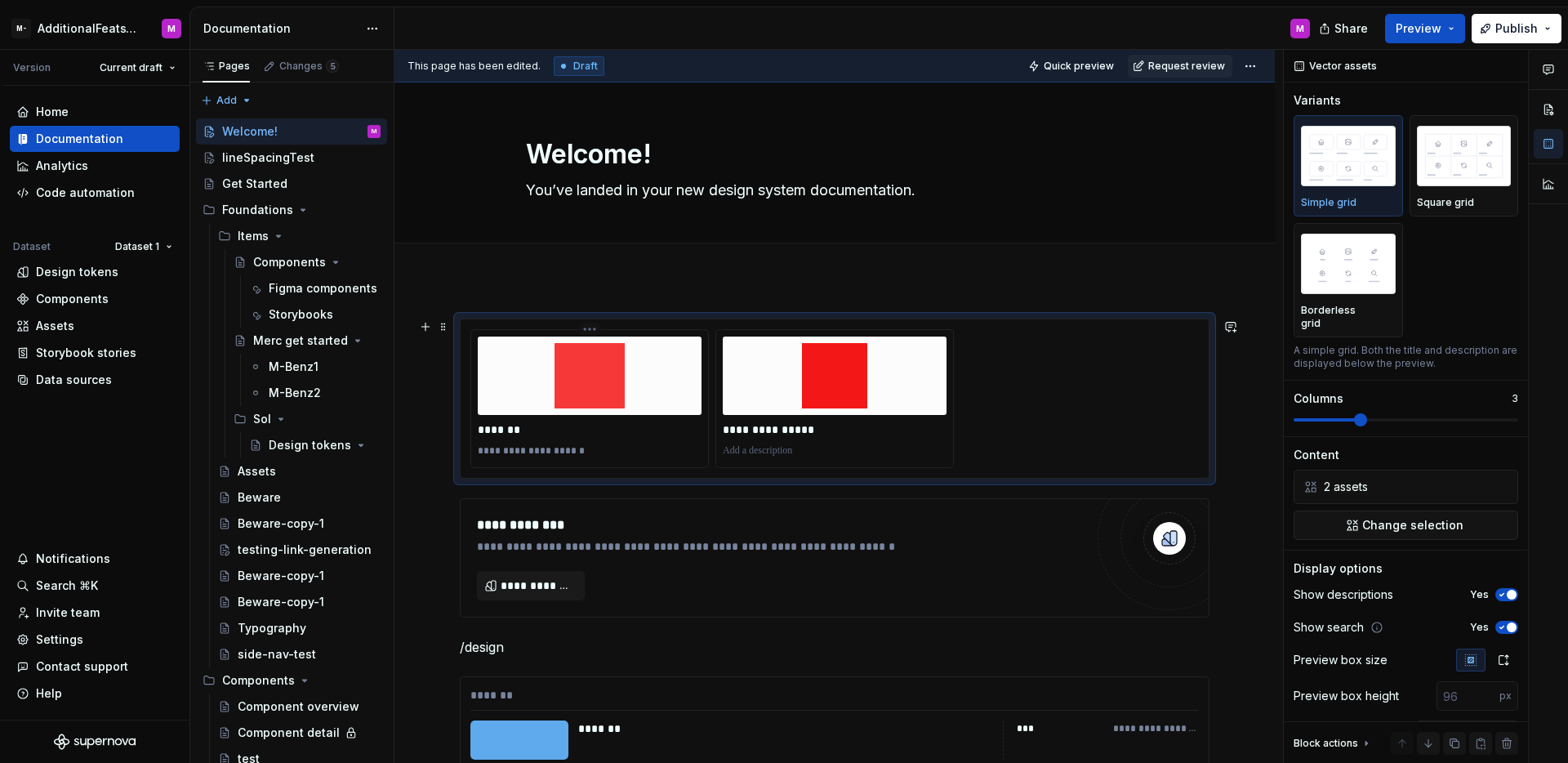
type textarea "*"
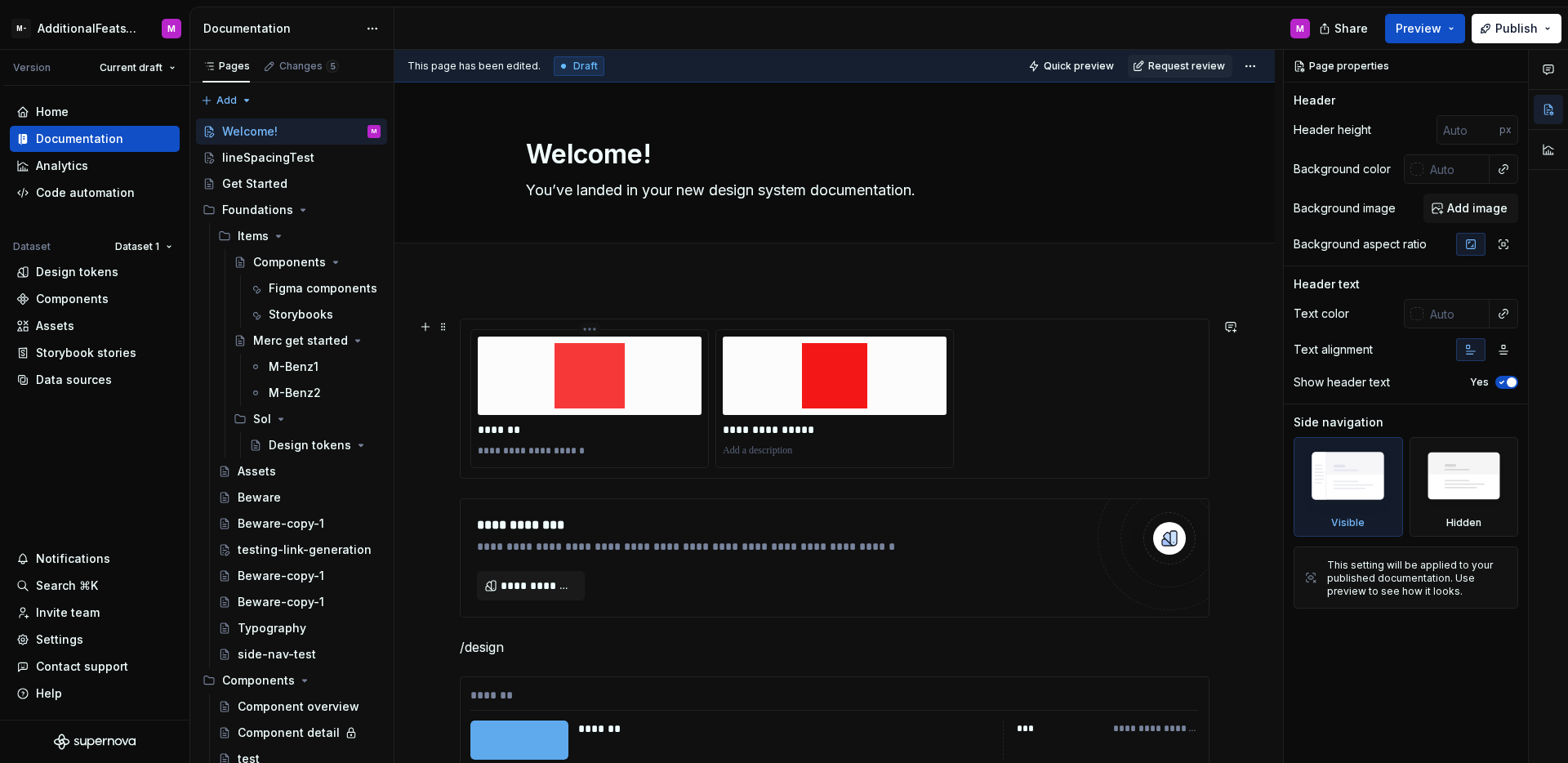
click at [591, 335] on html "M- AdditionalFeatsTest M Version Current draft Home Documentation Analytics Cod…" at bounding box center [784, 382] width 1568 height 763
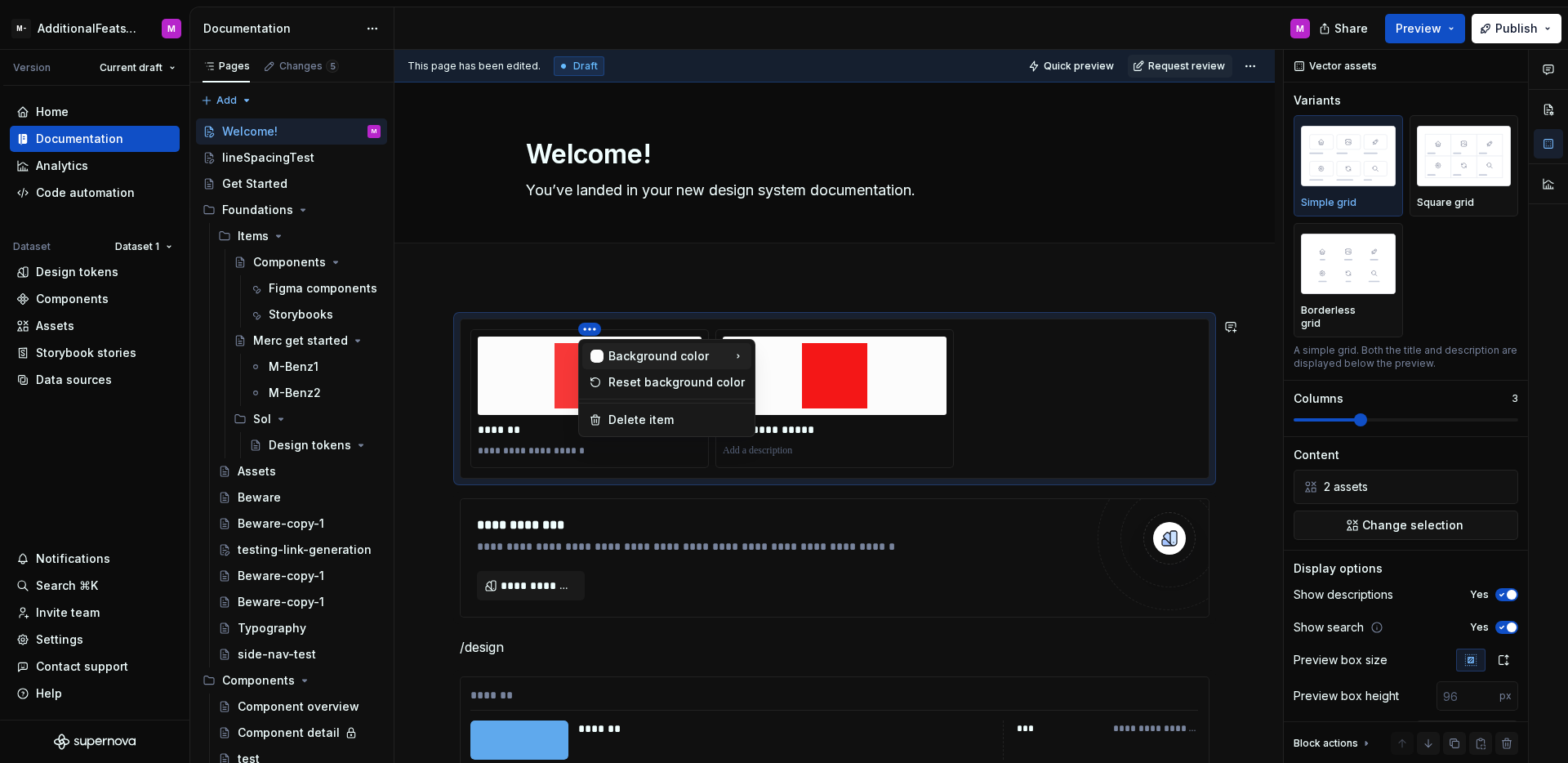
click at [613, 354] on div "Background color" at bounding box center [666, 356] width 116 height 17
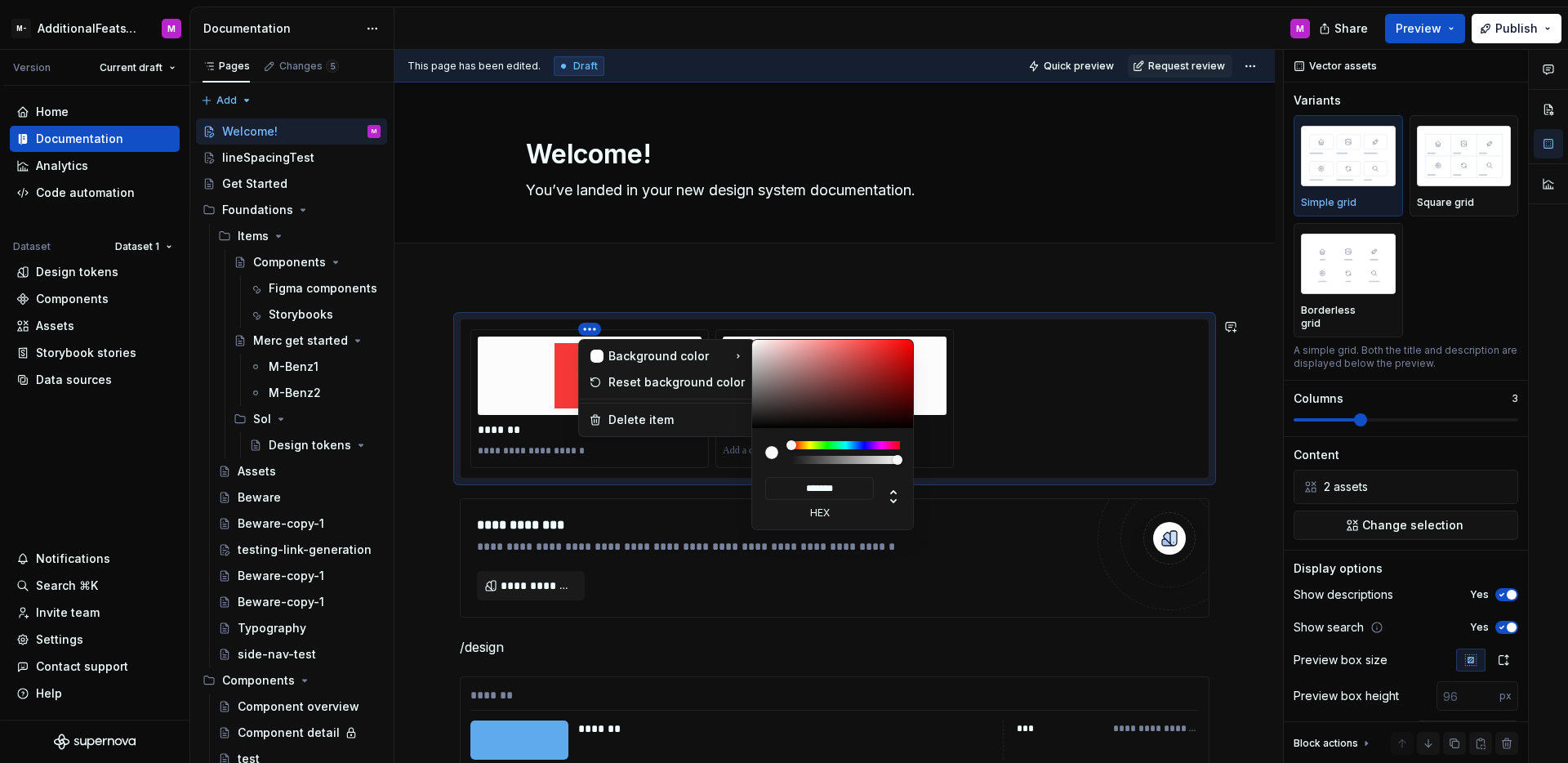
click at [831, 381] on html "M- AdditionalFeatsTest M Version Current draft Home Documentation Analytics Cod…" at bounding box center [784, 382] width 1568 height 763
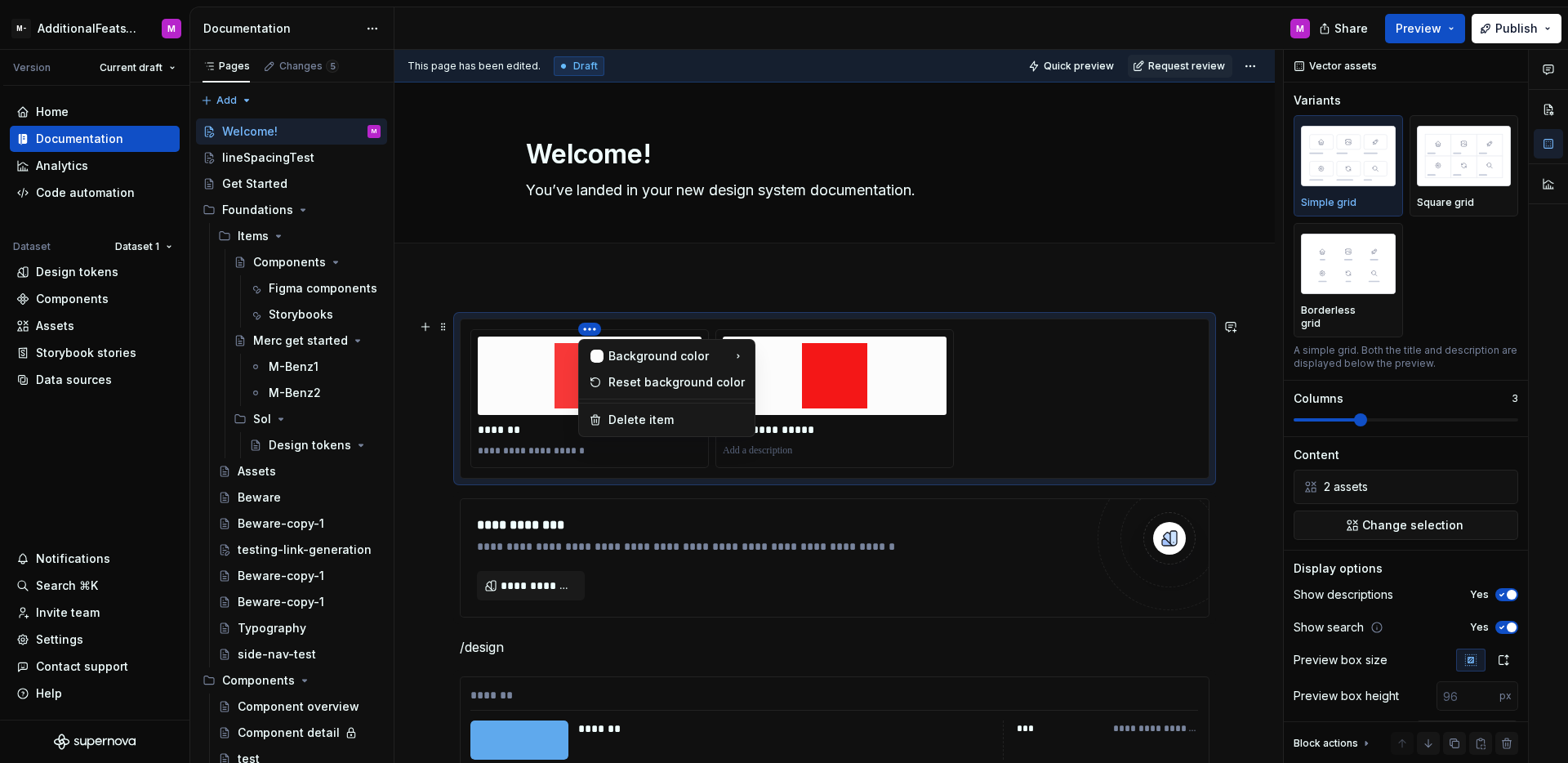
click at [586, 330] on html "M- AdditionalFeatsTest M Version Current draft Home Documentation Analytics Cod…" at bounding box center [784, 382] width 1568 height 763
click at [681, 363] on div "Background color" at bounding box center [666, 356] width 116 height 17
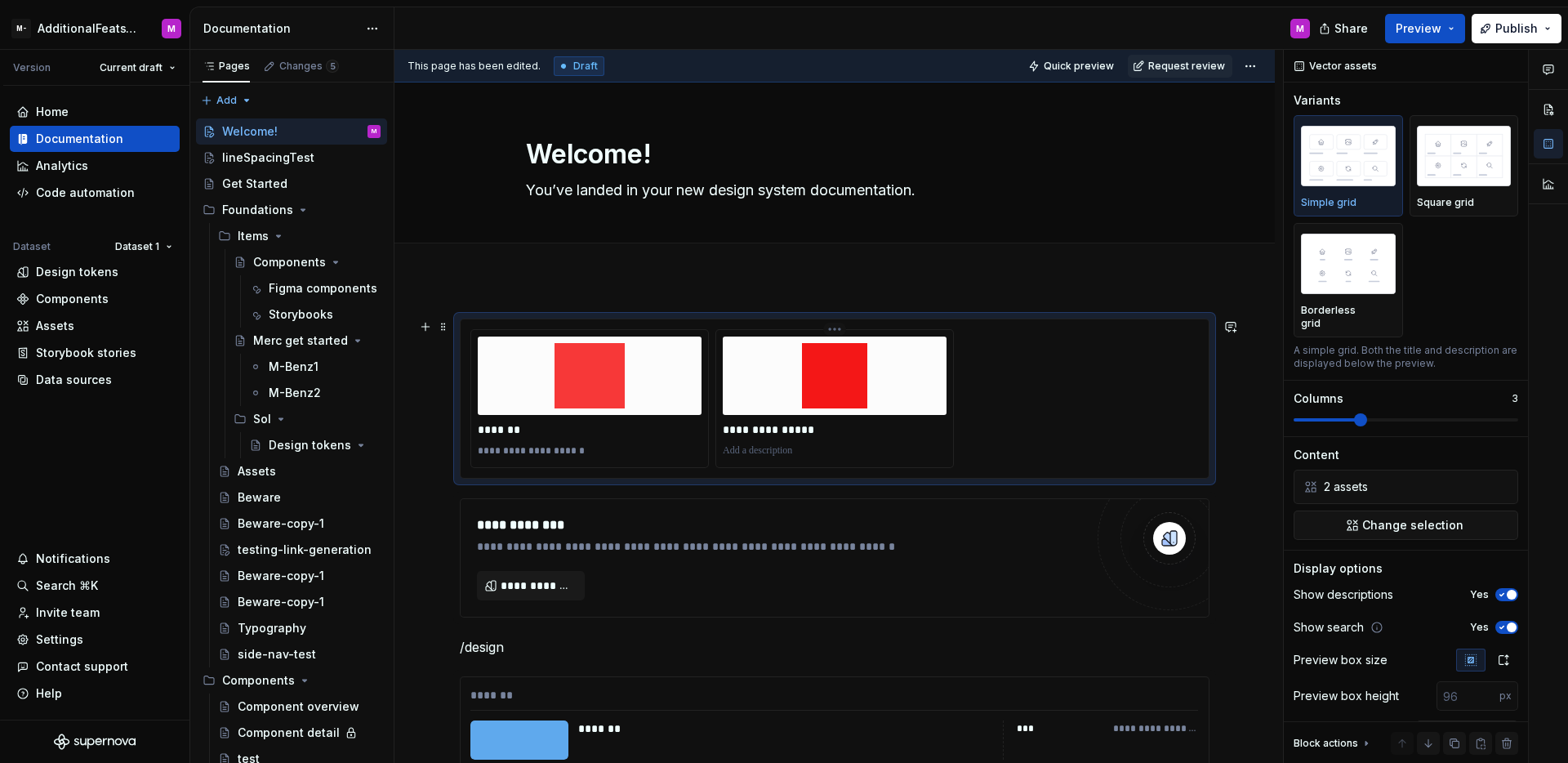
click at [795, 422] on html "M- AdditionalFeatsTest M Version Current draft Home Documentation Analytics Cod…" at bounding box center [784, 382] width 1568 height 763
type textarea "*"
click at [110, 271] on div "Design tokens" at bounding box center [77, 272] width 83 height 17
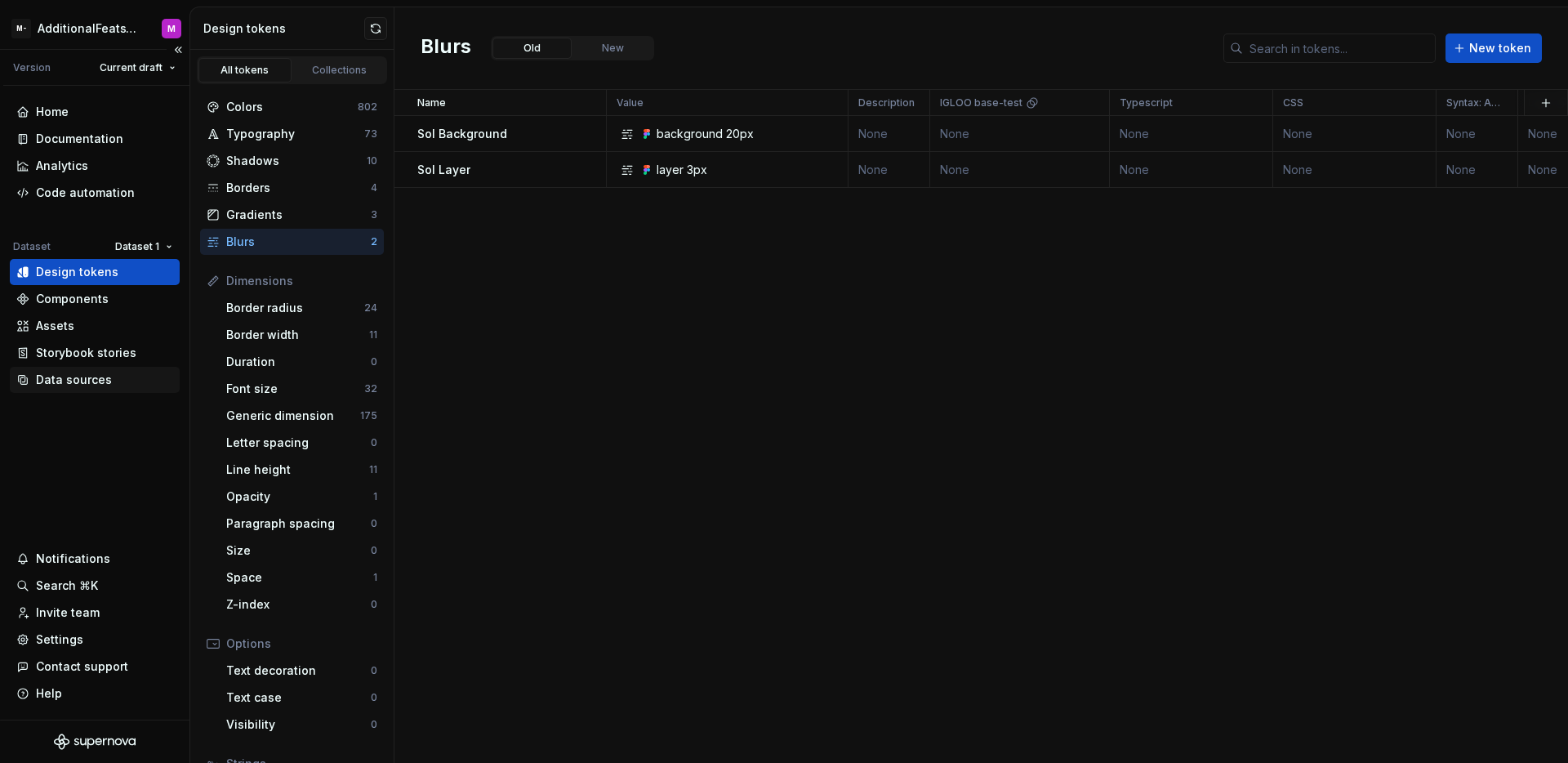
click at [73, 388] on div "Data sources" at bounding box center [94, 380] width 170 height 26
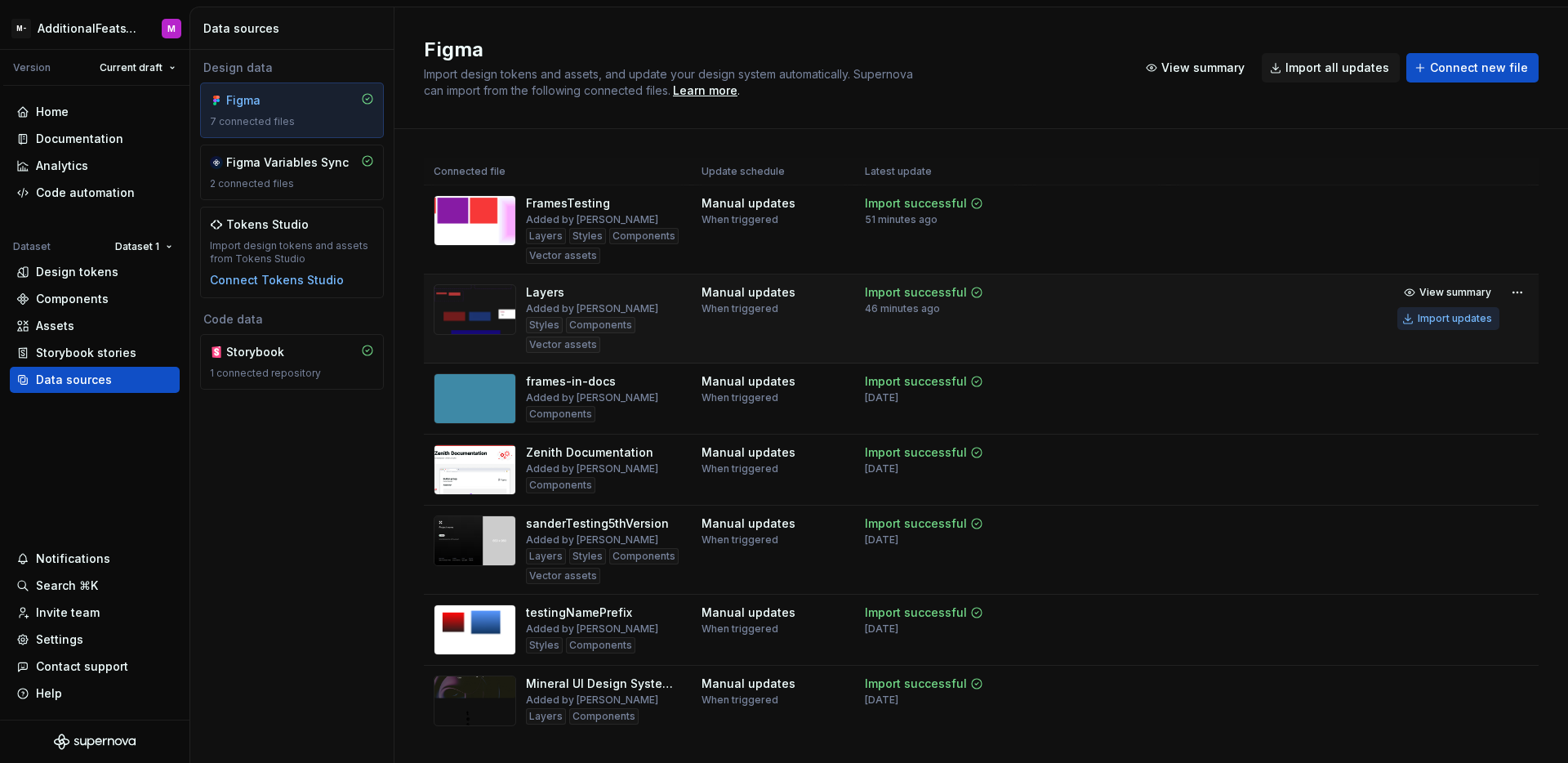
click at [1426, 320] on div "Import updates" at bounding box center [1454, 318] width 74 height 13
click at [51, 279] on div "Design tokens" at bounding box center [77, 272] width 83 height 17
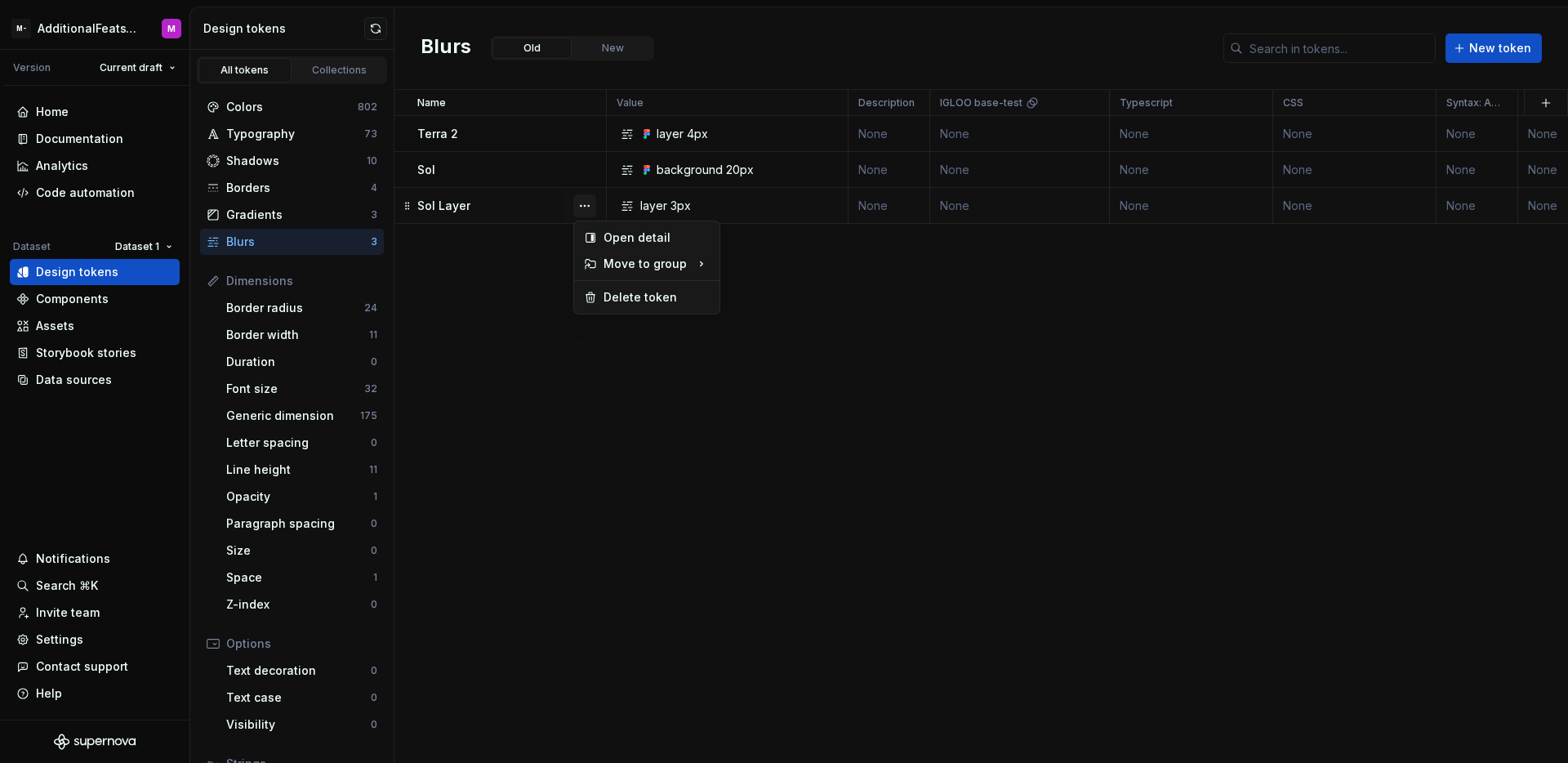
click at [574, 211] on button "button" at bounding box center [584, 205] width 23 height 23
click at [623, 300] on div "Delete token" at bounding box center [657, 297] width 106 height 17
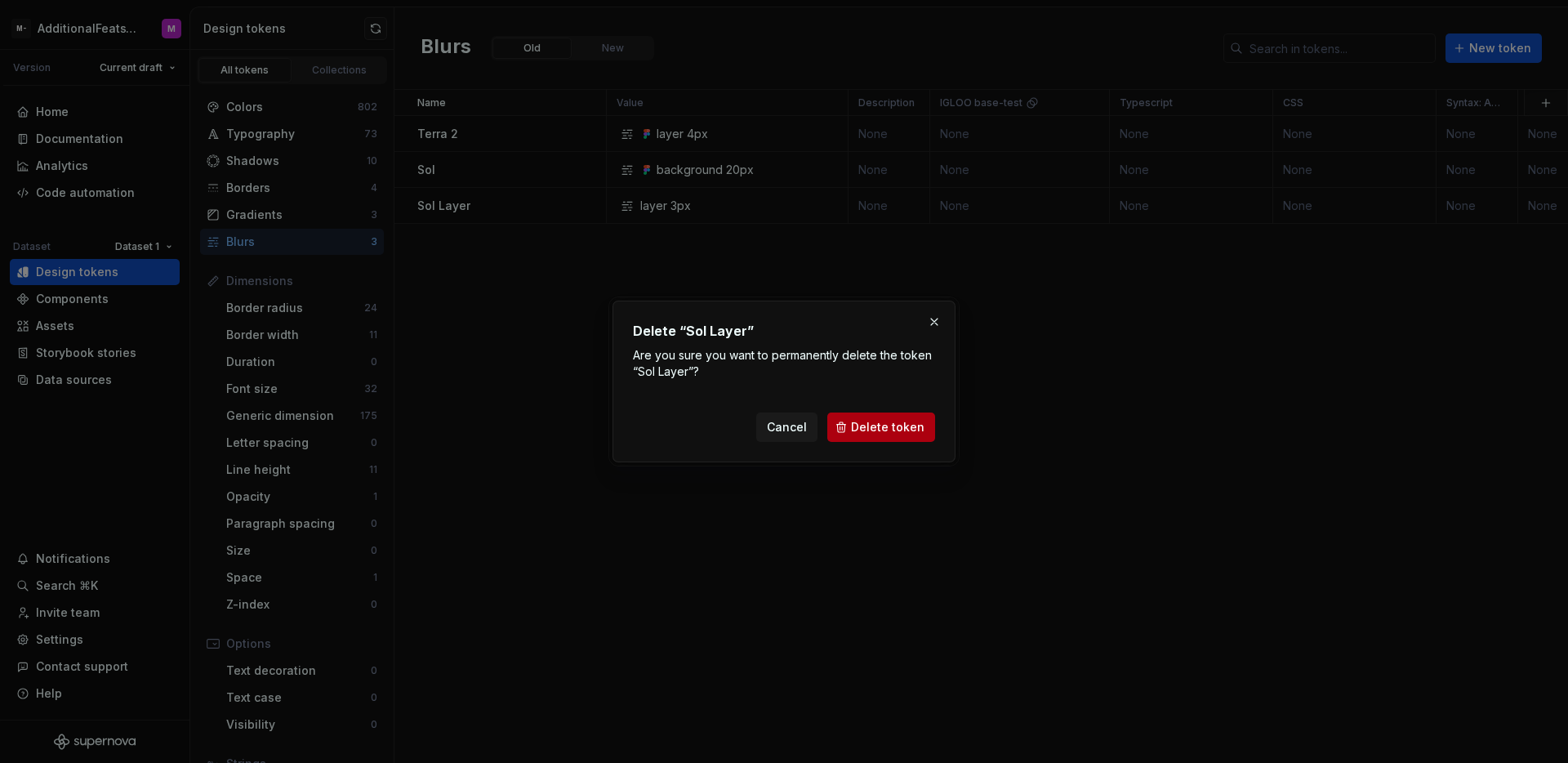
click at [919, 432] on span "Delete token" at bounding box center [888, 427] width 73 height 17
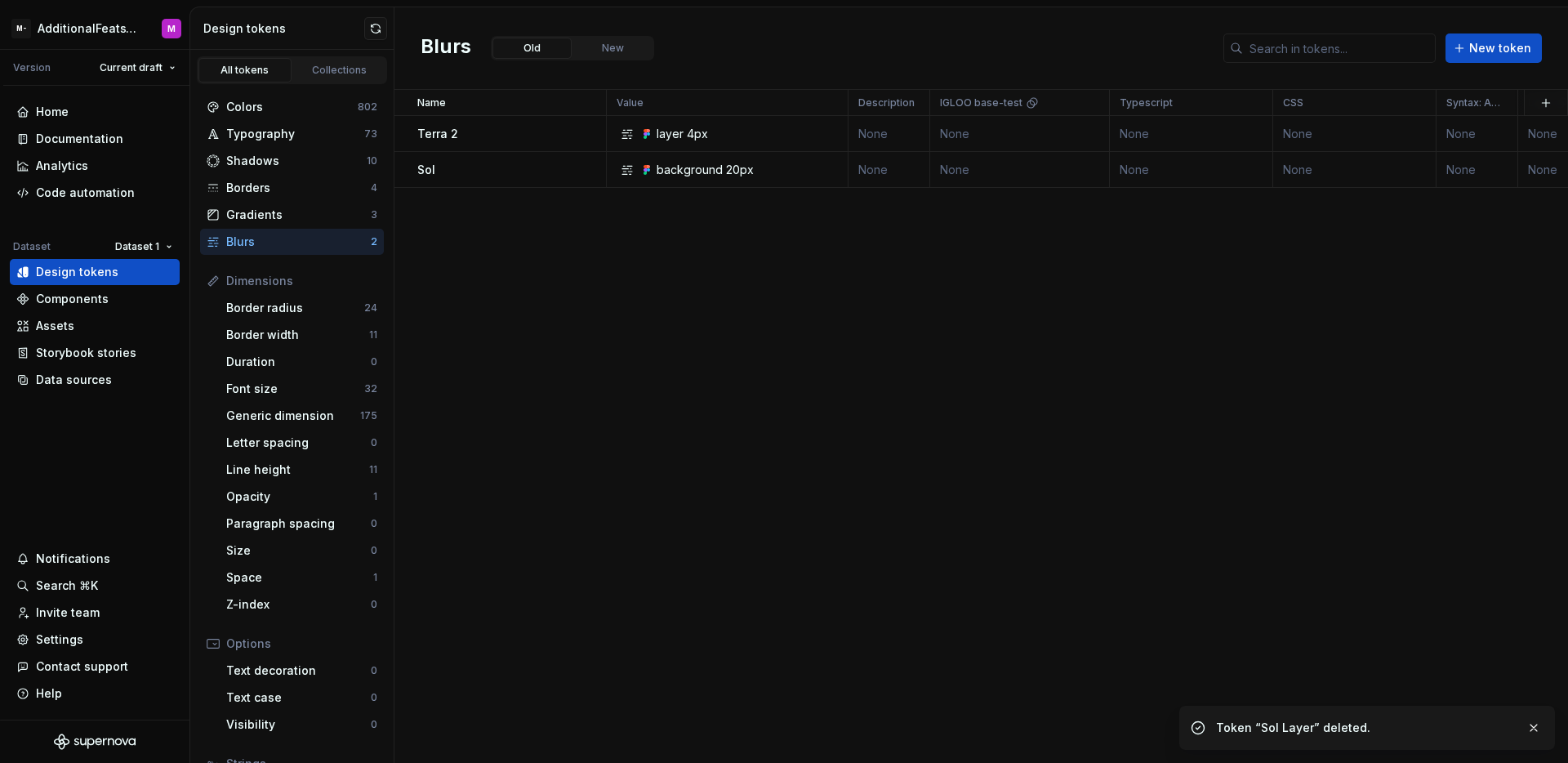
click at [995, 366] on div "Name Value Description IGLOO base-test Typescript CSS Syntax: Android Light Dar…" at bounding box center [981, 426] width 1174 height 673
click at [79, 389] on div "Data sources" at bounding box center [94, 380] width 170 height 26
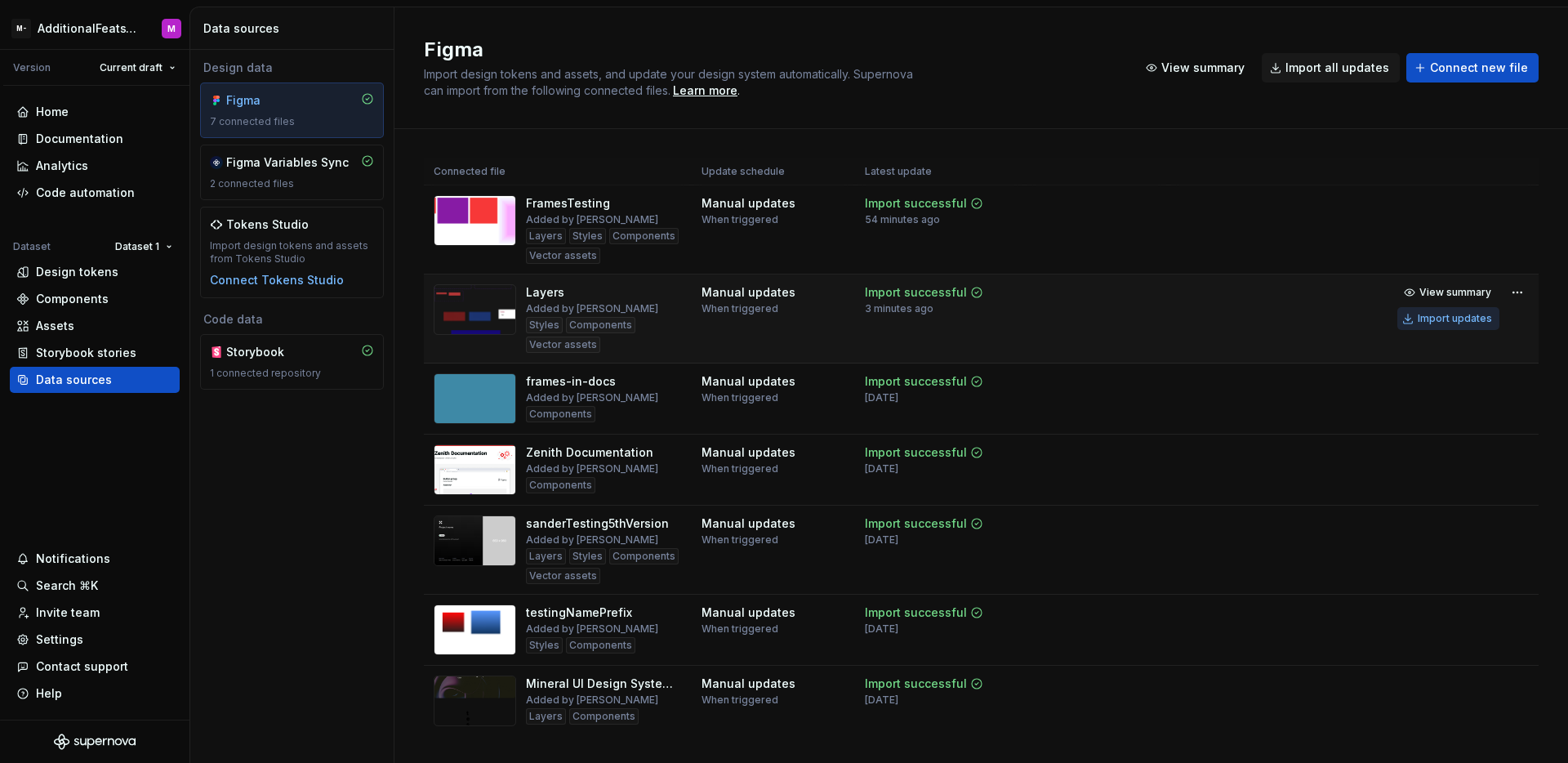
click at [1463, 326] on button "Import updates" at bounding box center [1448, 318] width 102 height 23
click at [101, 34] on html "M- AdditionalFeatsTest M Version Current draft Home Documentation Analytics Cod…" at bounding box center [784, 382] width 1568 height 763
click at [217, 538] on html "M- AdditionalFeatsTest M Version Current draft Home Documentation Analytics Cod…" at bounding box center [784, 382] width 1568 height 763
click at [49, 295] on div "Components" at bounding box center [72, 299] width 72 height 17
click at [67, 272] on div "Design tokens" at bounding box center [77, 272] width 83 height 17
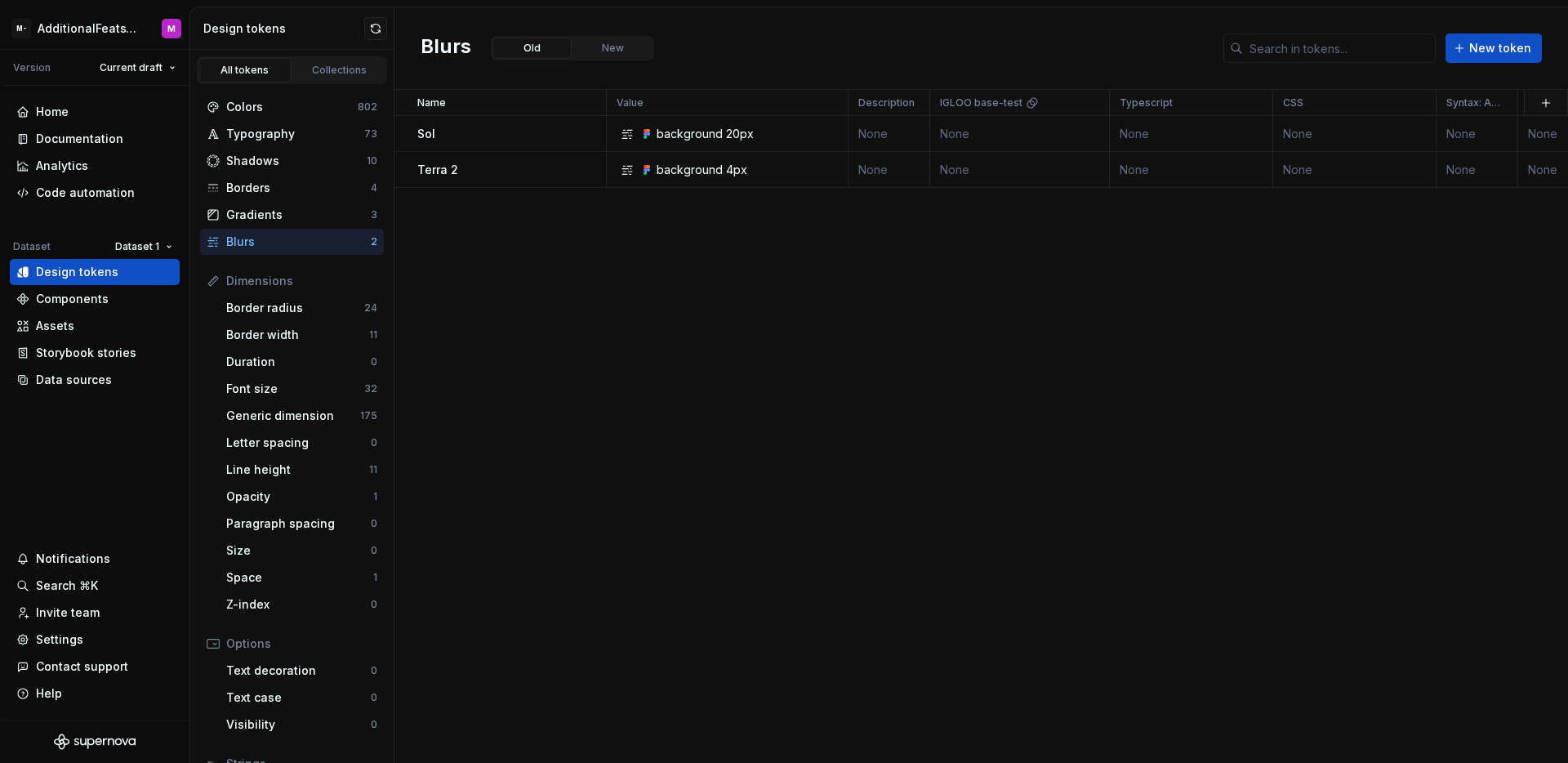
click at [783, 287] on div "Name Value Description IGLOO base-test Typescript CSS Syntax: Android Light Dar…" at bounding box center [981, 426] width 1174 height 673
click at [790, 296] on div "Name Value Description IGLOO base-test Typescript CSS Syntax: Android Light Dar…" at bounding box center [981, 426] width 1174 height 673
click at [78, 645] on div "Settings" at bounding box center [60, 639] width 48 height 17
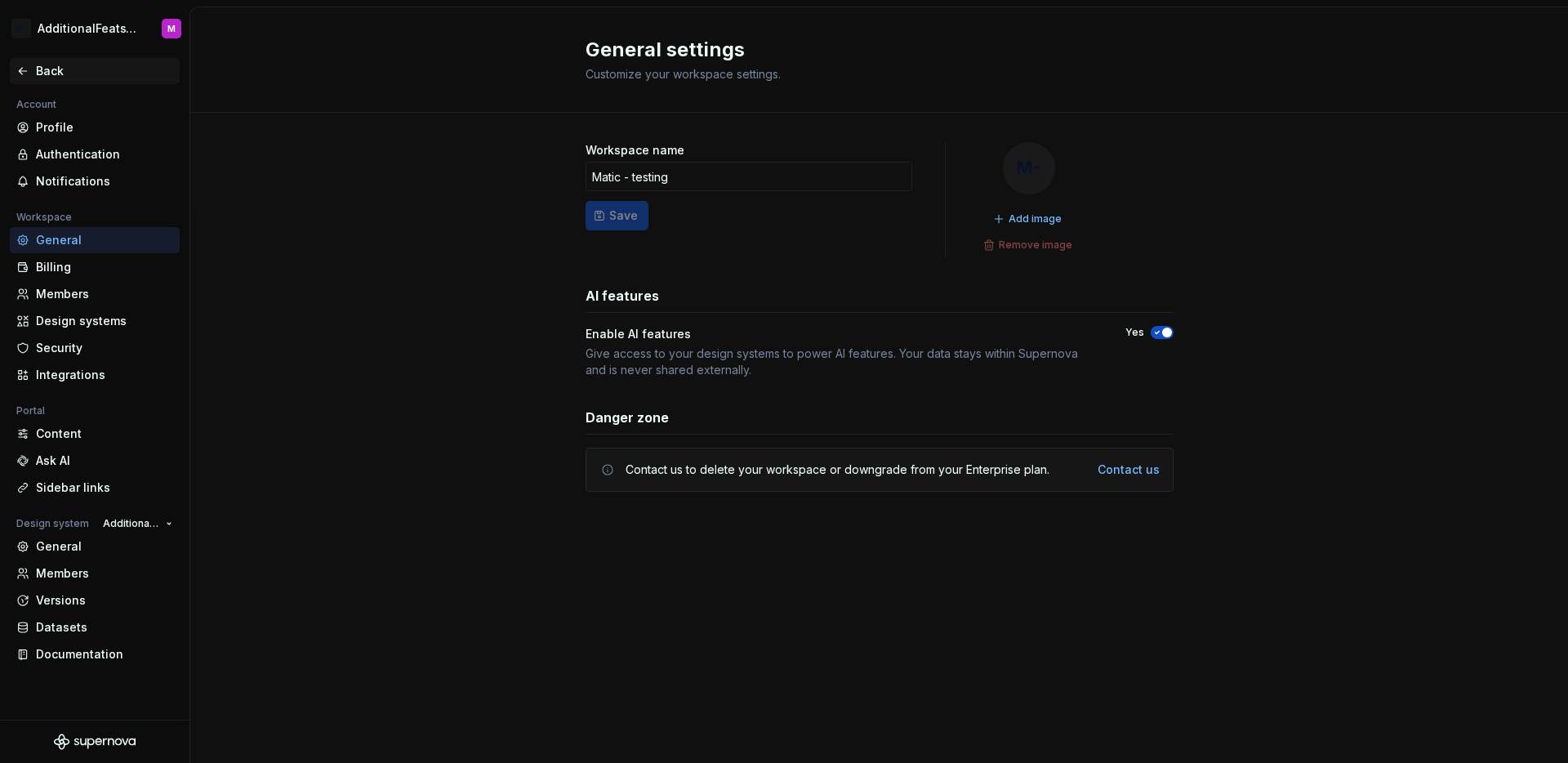
click at [36, 71] on div "Back" at bounding box center [105, 72] width 138 height 17
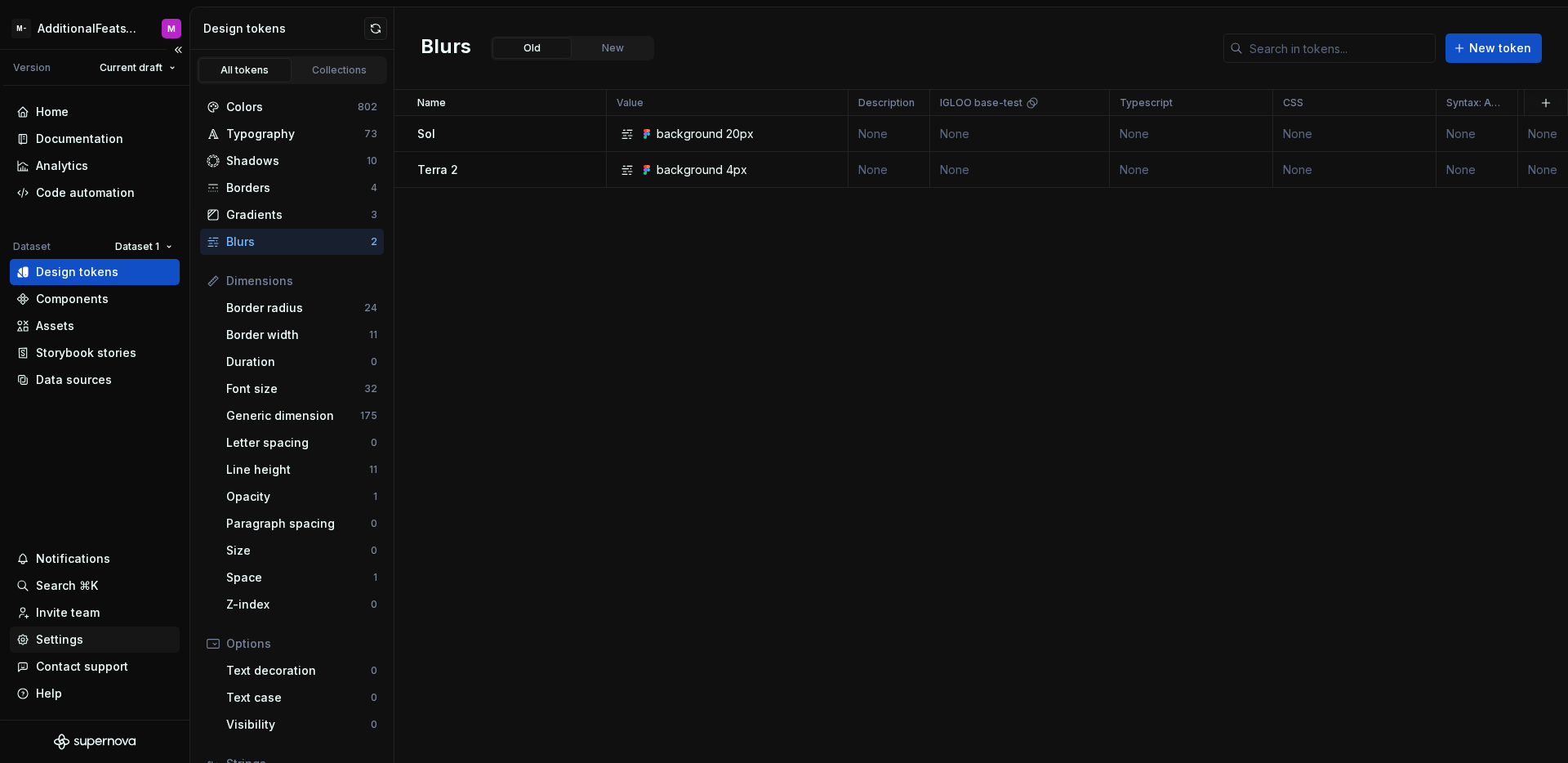
click at [76, 643] on div "Settings" at bounding box center [60, 639] width 48 height 17
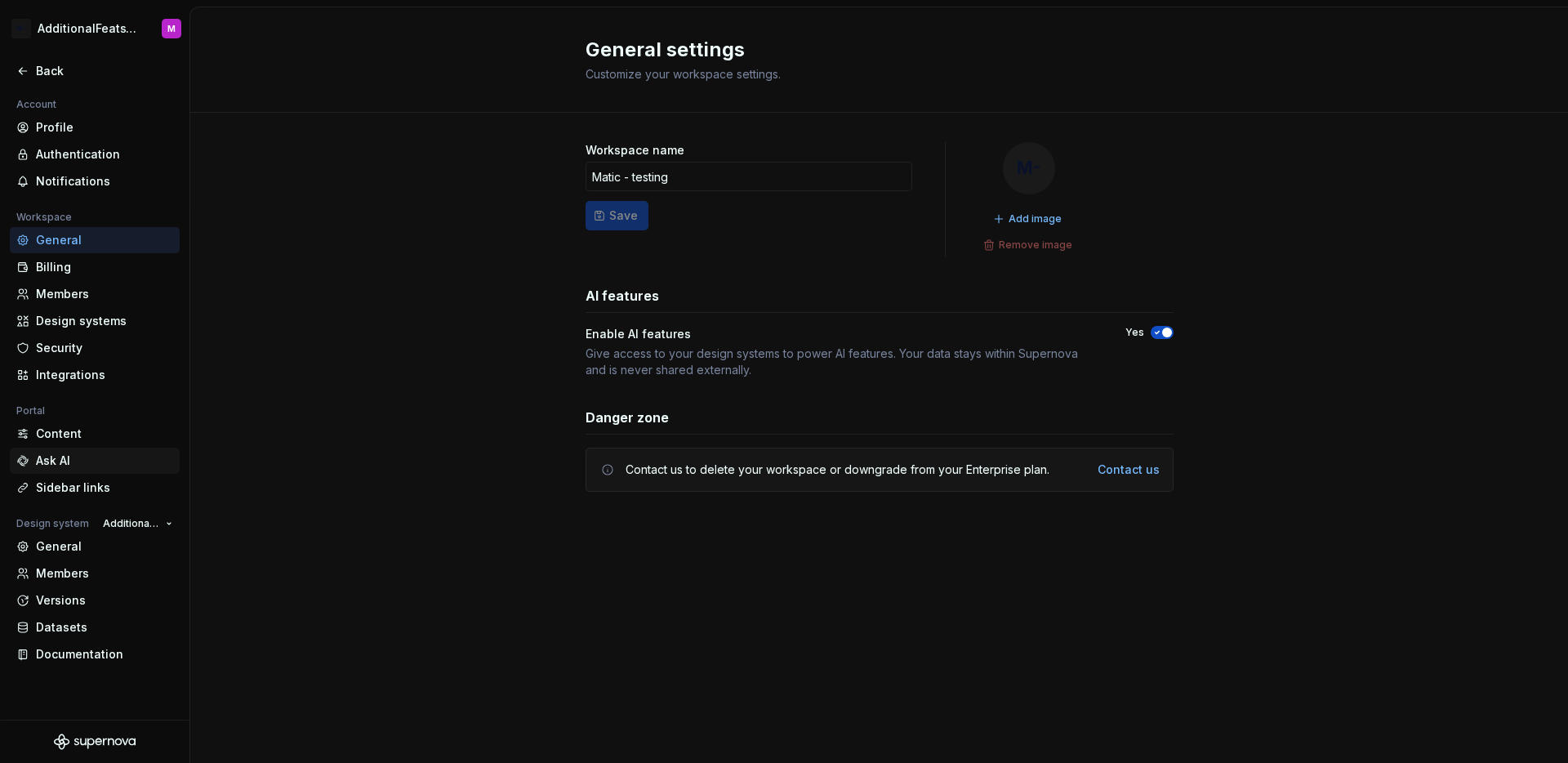
click at [88, 455] on div "Ask AI" at bounding box center [105, 460] width 138 height 17
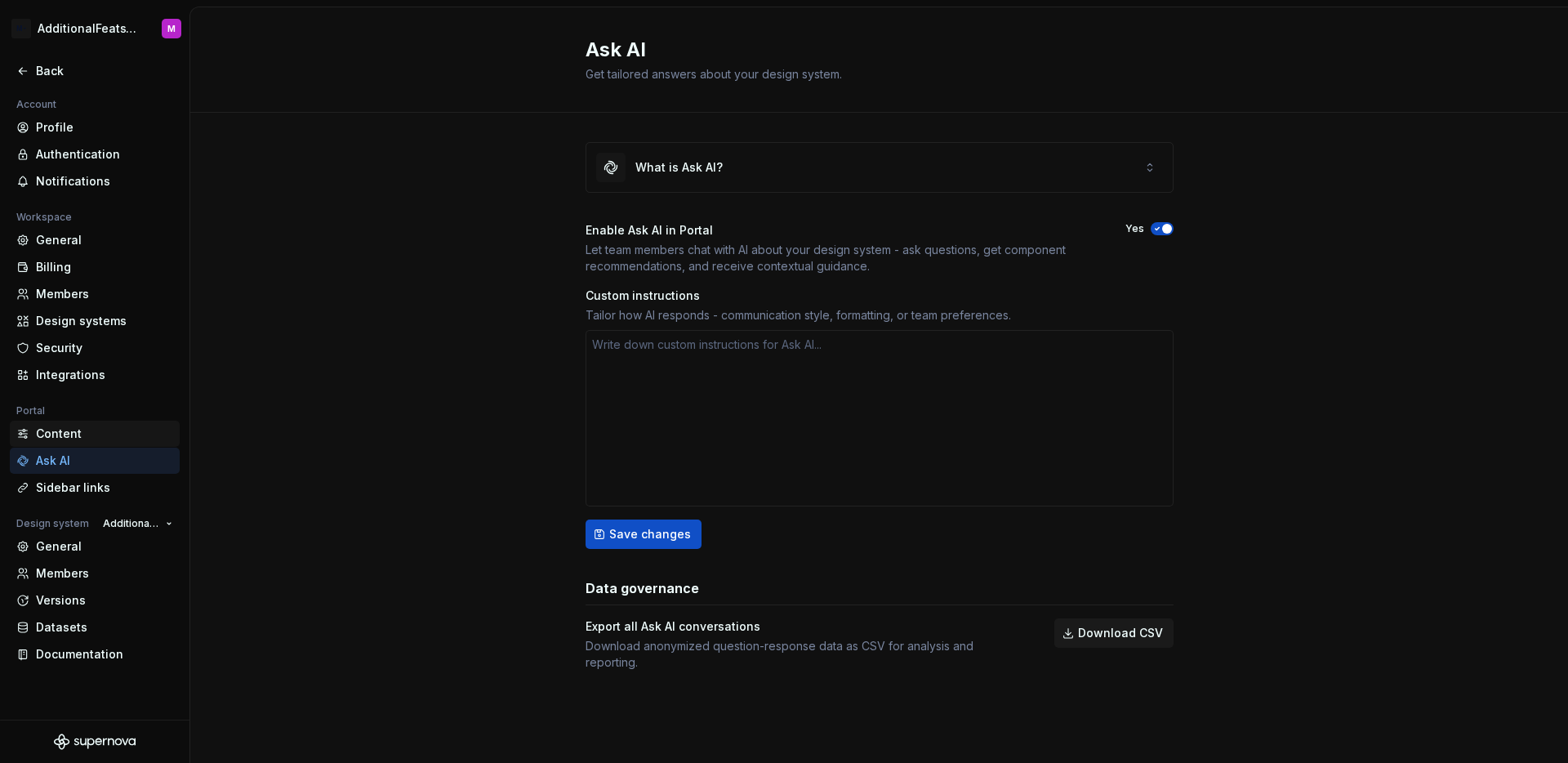
click at [92, 438] on div "Content" at bounding box center [105, 434] width 138 height 17
